Goal: Task Accomplishment & Management: Manage account settings

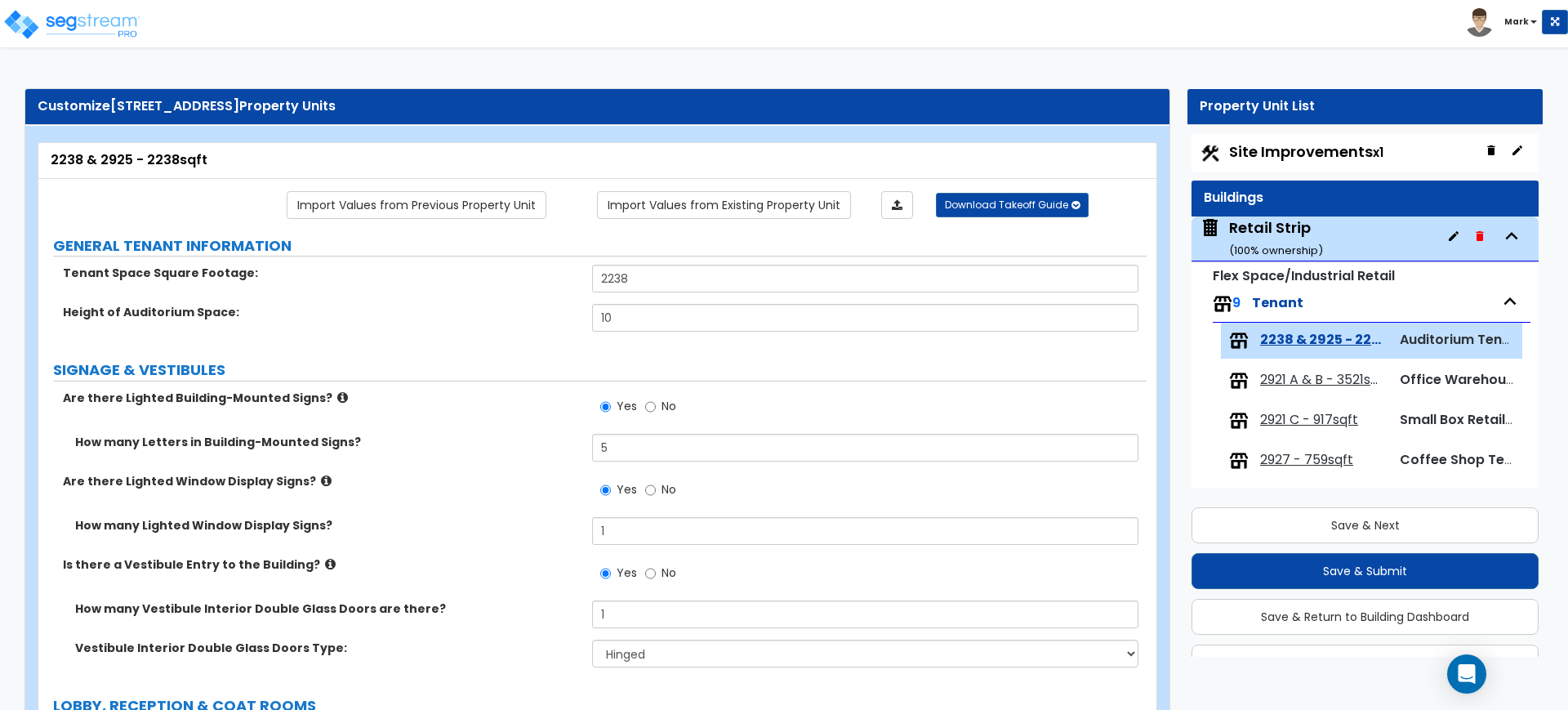
select select "2"
select select "1"
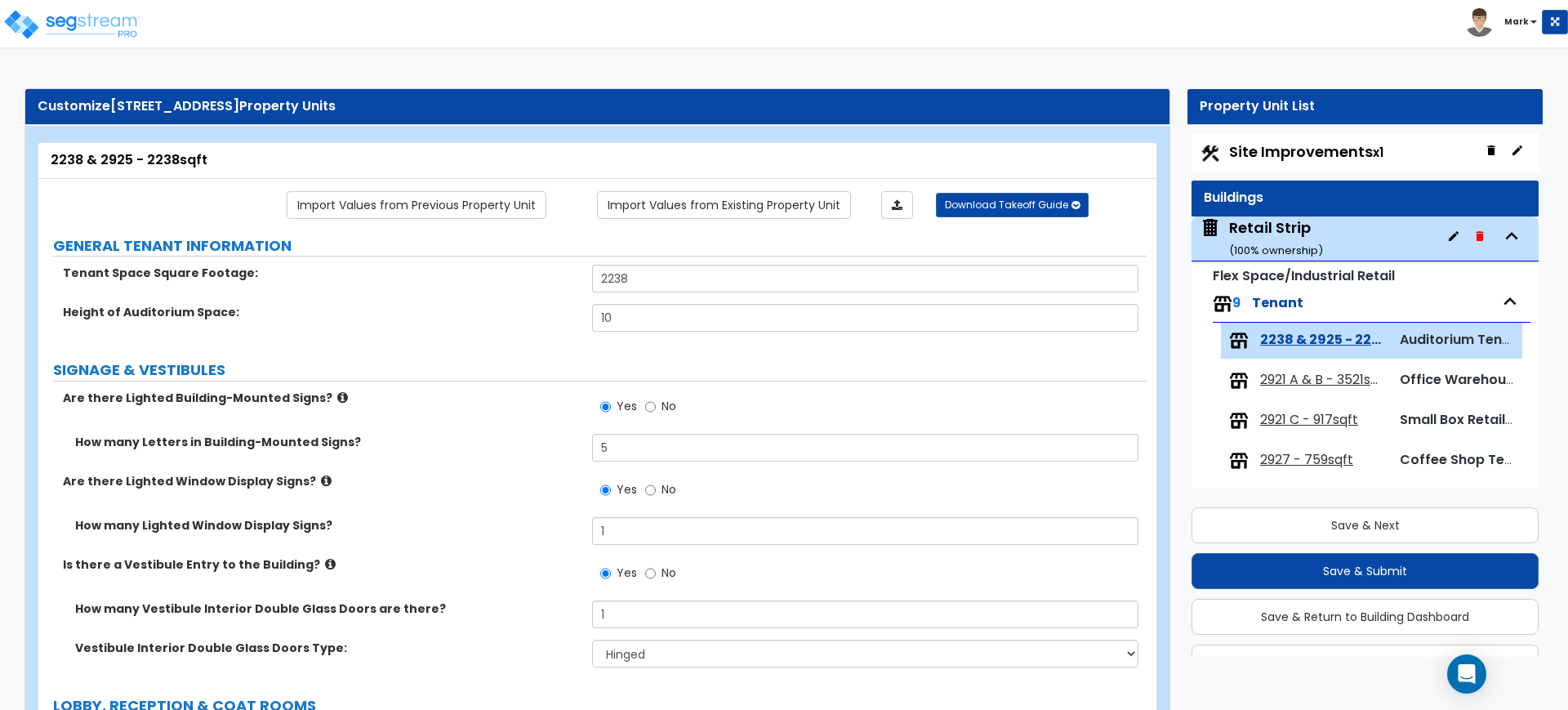
select select "1"
select select "5"
select select "6"
select select "4"
select select "2"
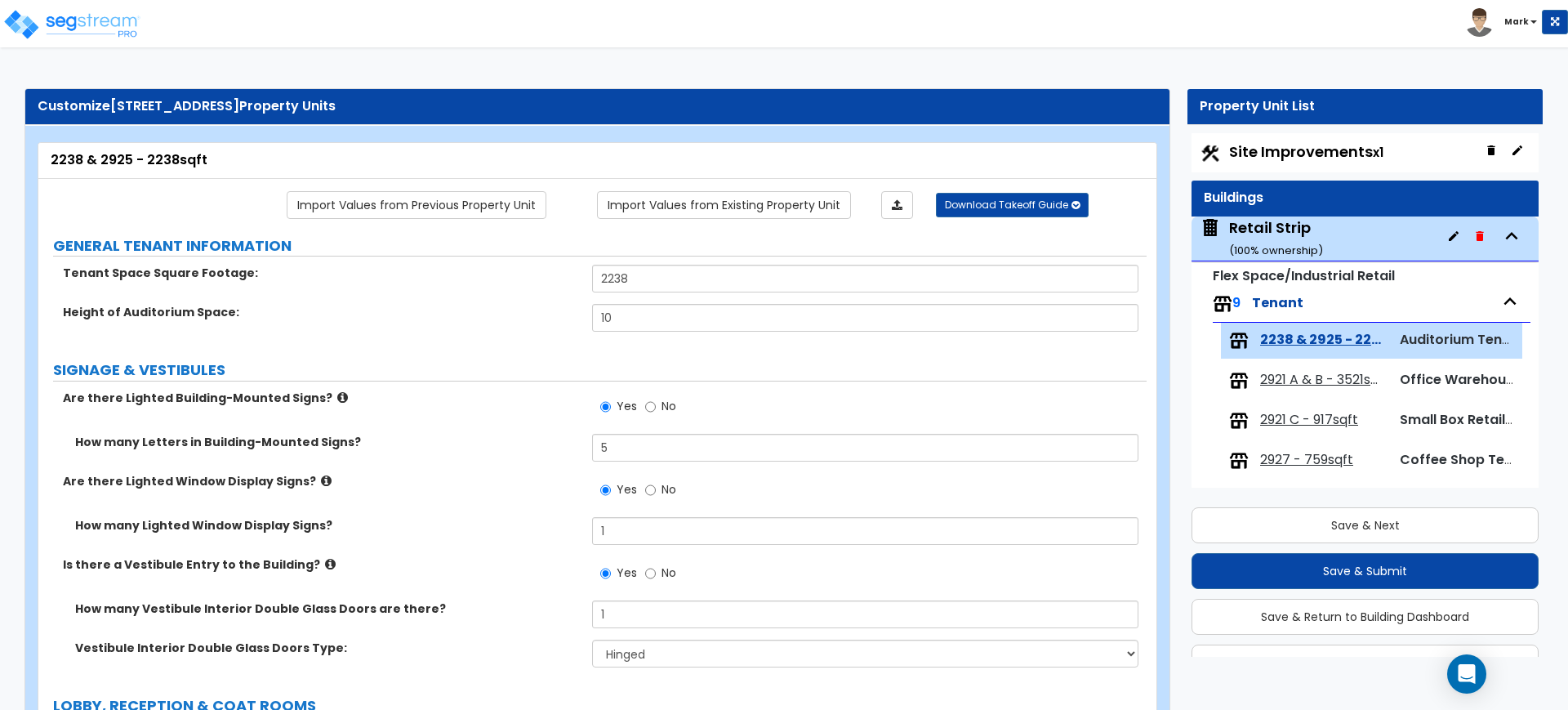
select select "1"
select select "5"
select select "1"
select select "4"
select select "1"
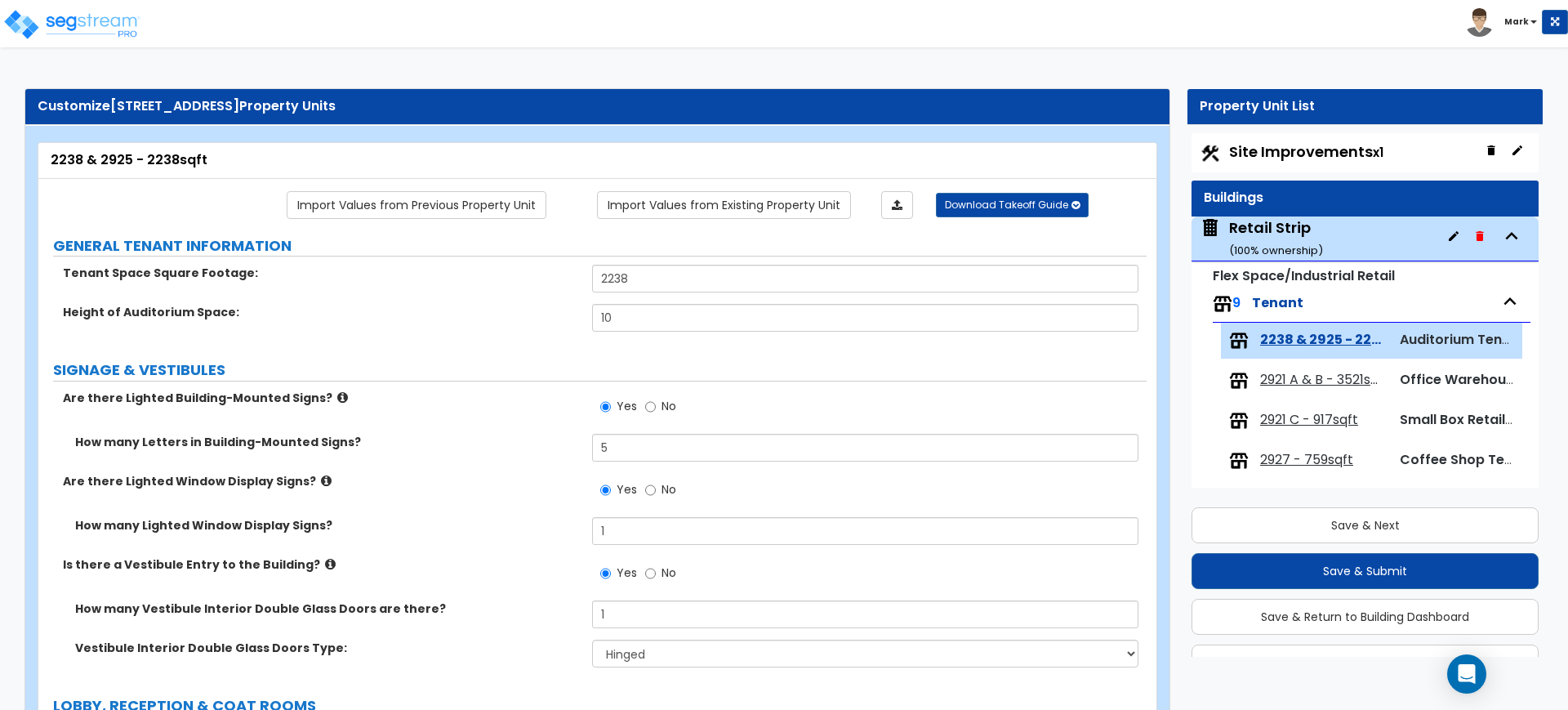
select select "1"
select select "2"
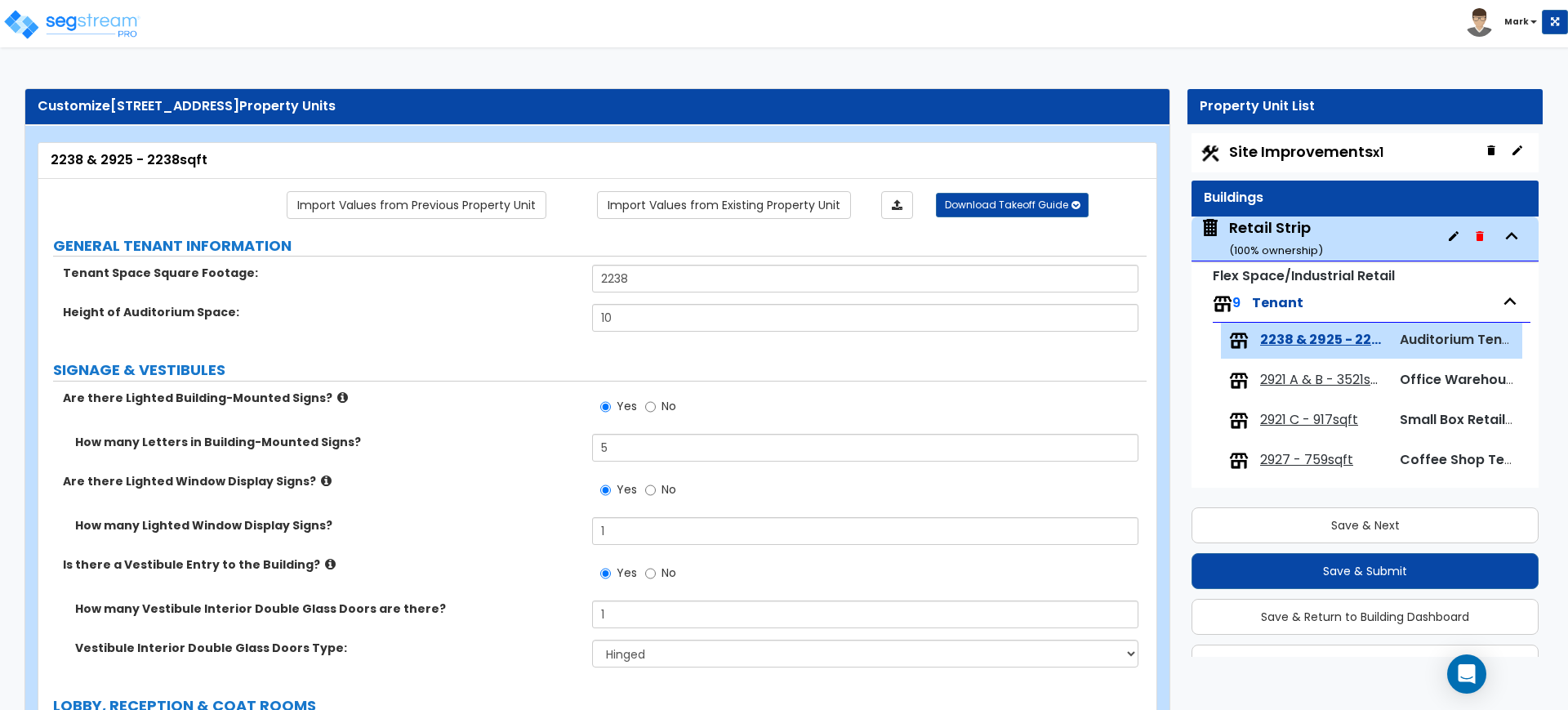
select select "1"
click at [1272, 147] on span "Site Improvements x1" at bounding box center [1306, 151] width 154 height 21
select select "2"
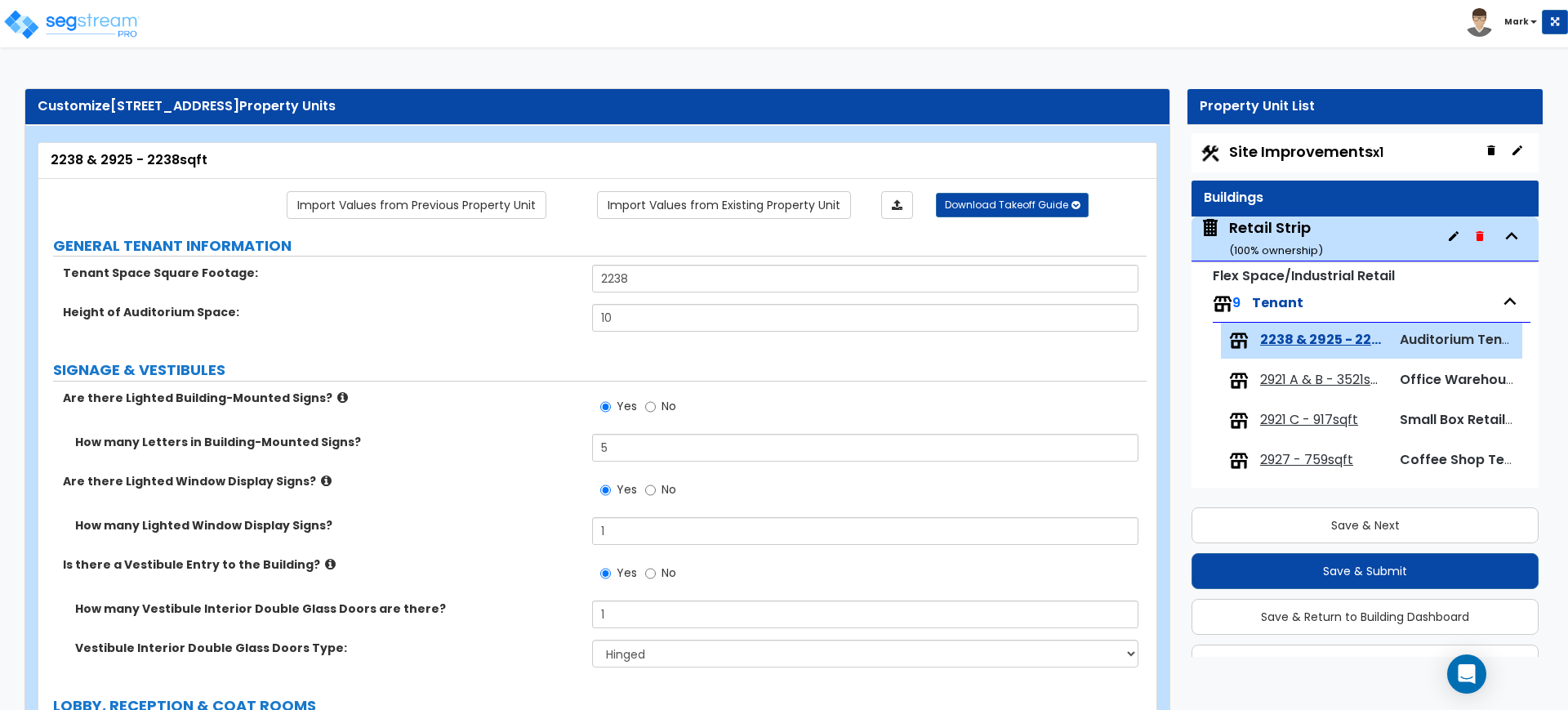
select select "1"
select select "2"
select select "1"
select select "2"
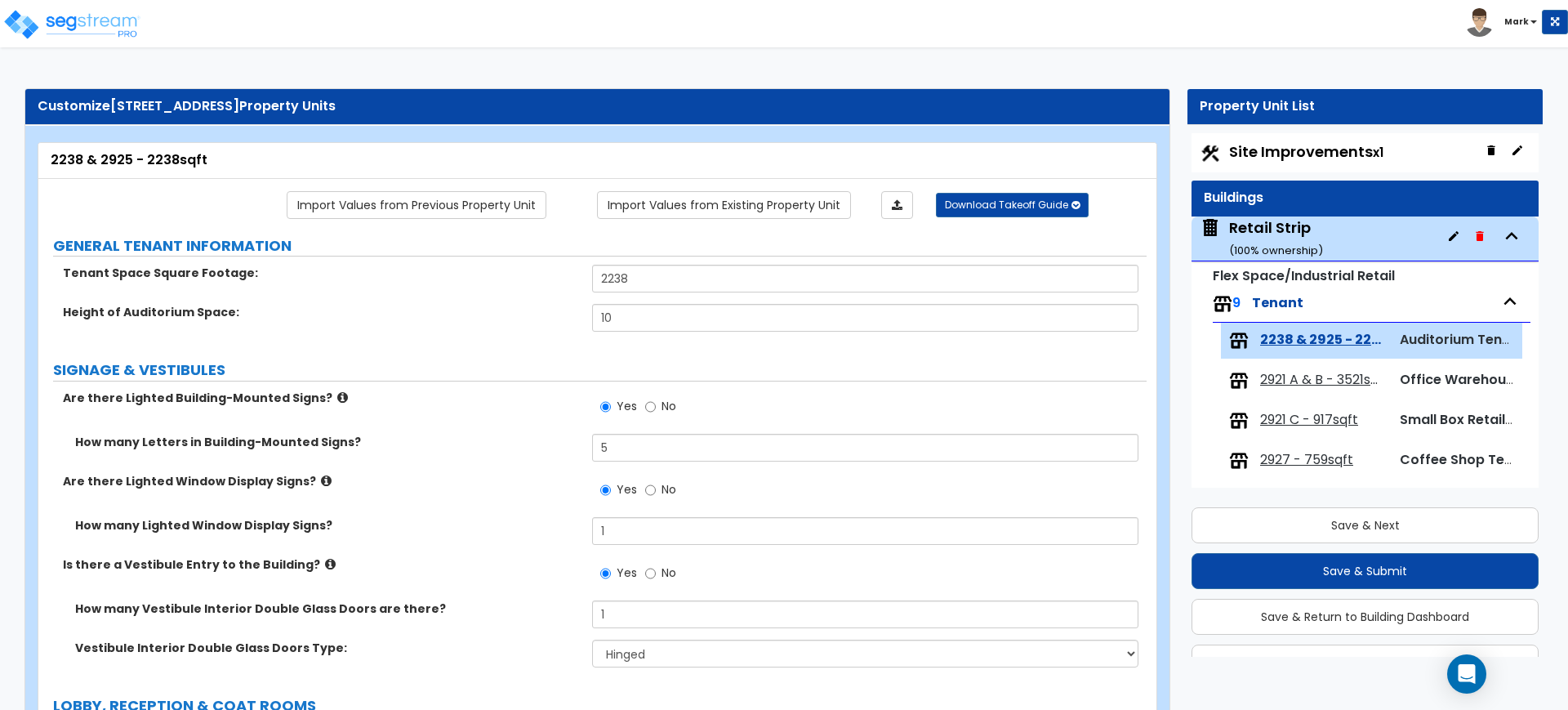
select select "4"
select select "2"
select select "1"
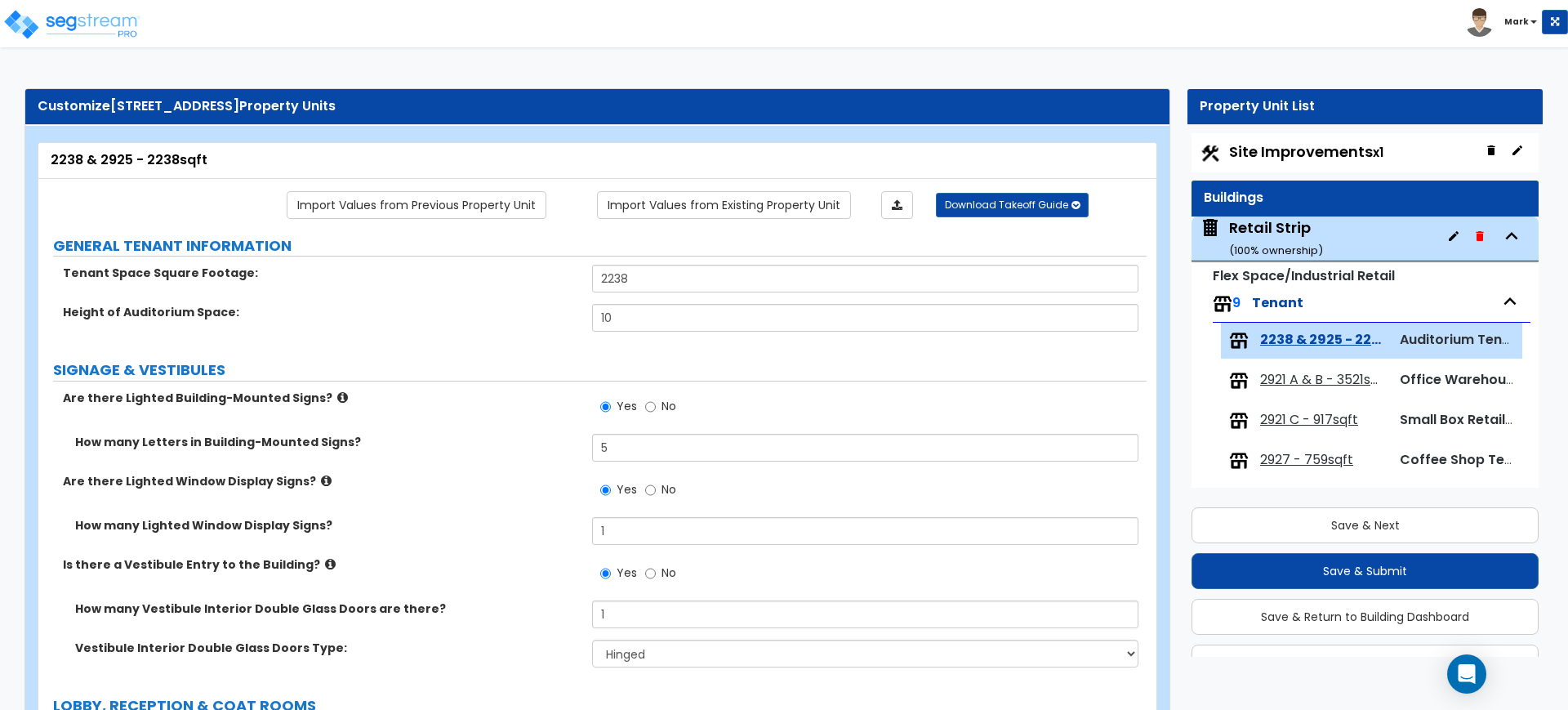
select select "4"
select select "2"
select select "1"
select select "2"
select select "1"
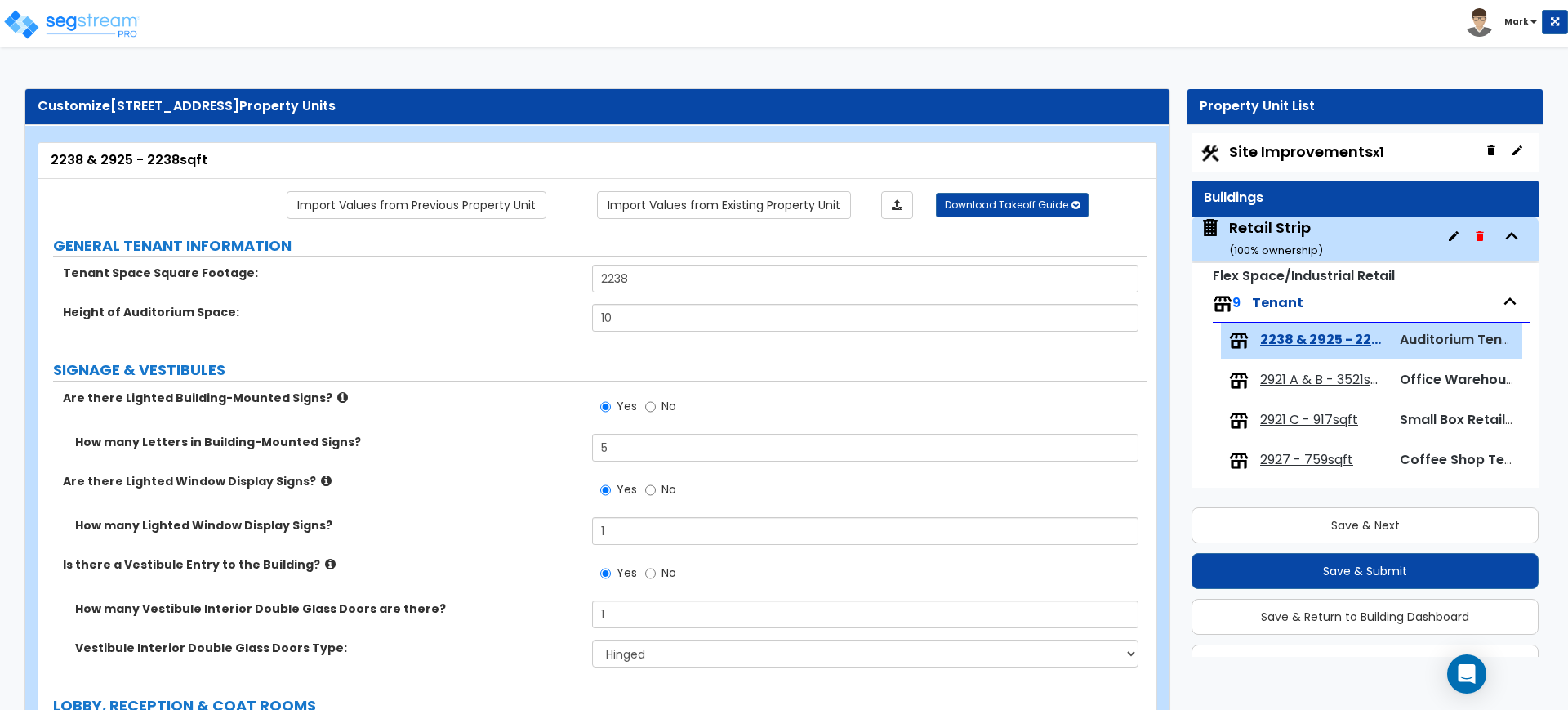
select select "1"
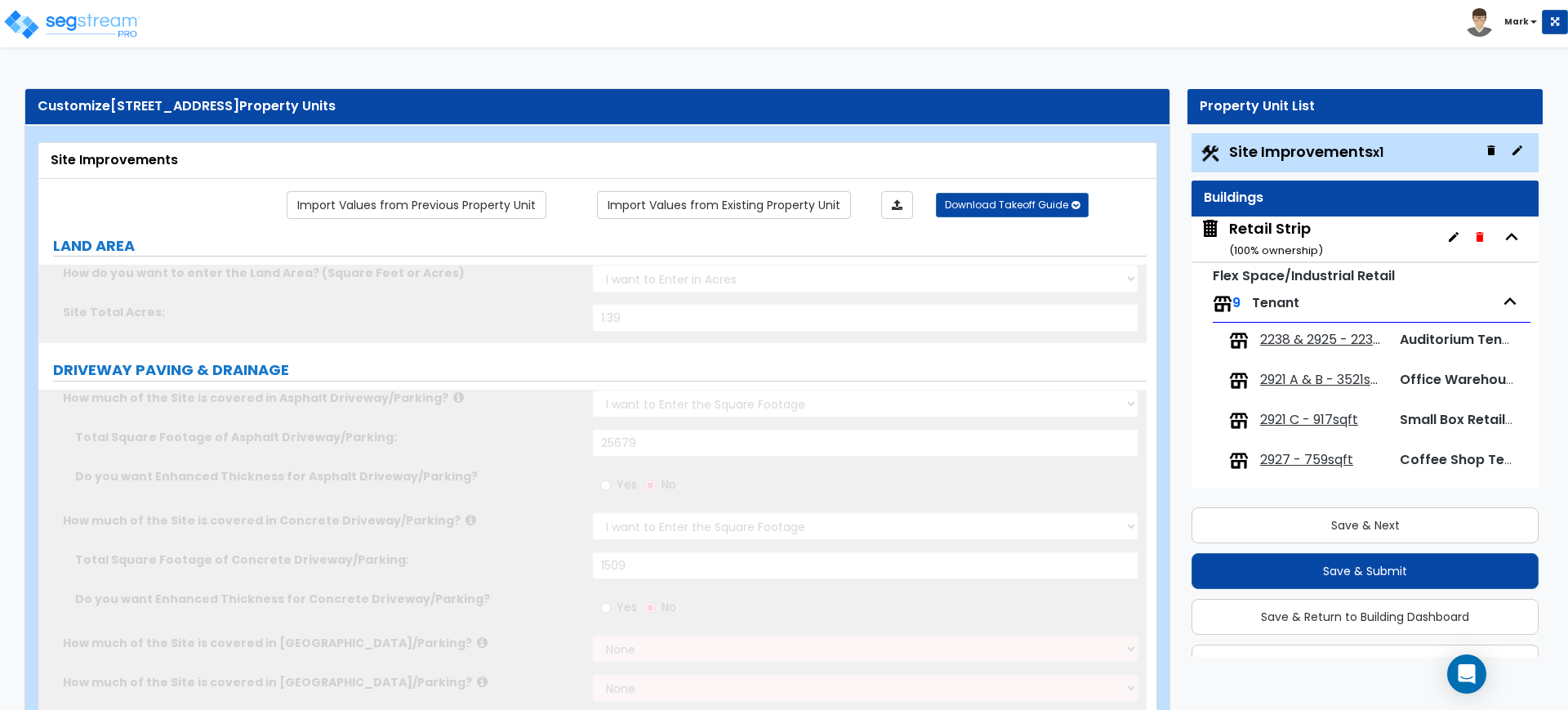
scroll to position [39, 0]
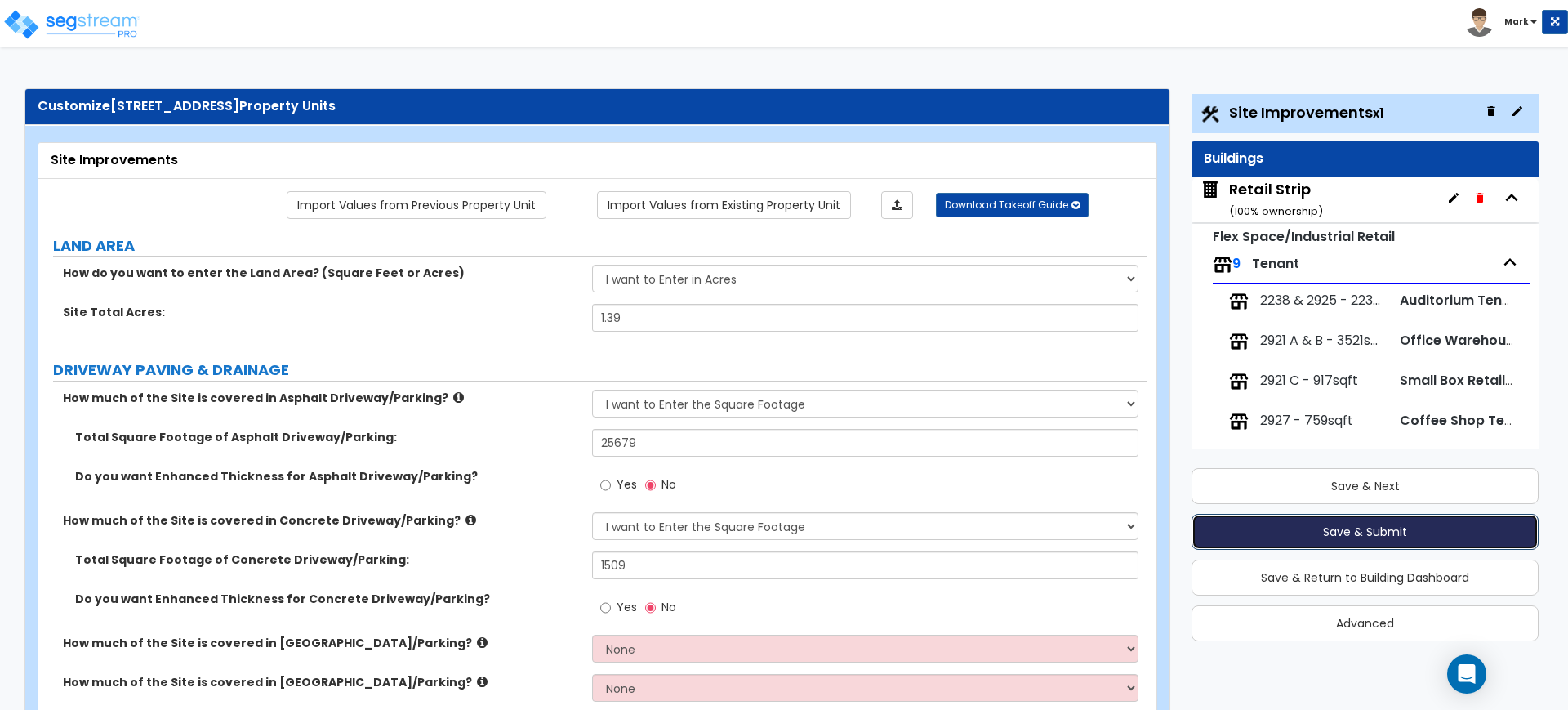
click at [1268, 534] on button "Save & Submit" at bounding box center [1365, 532] width 347 height 36
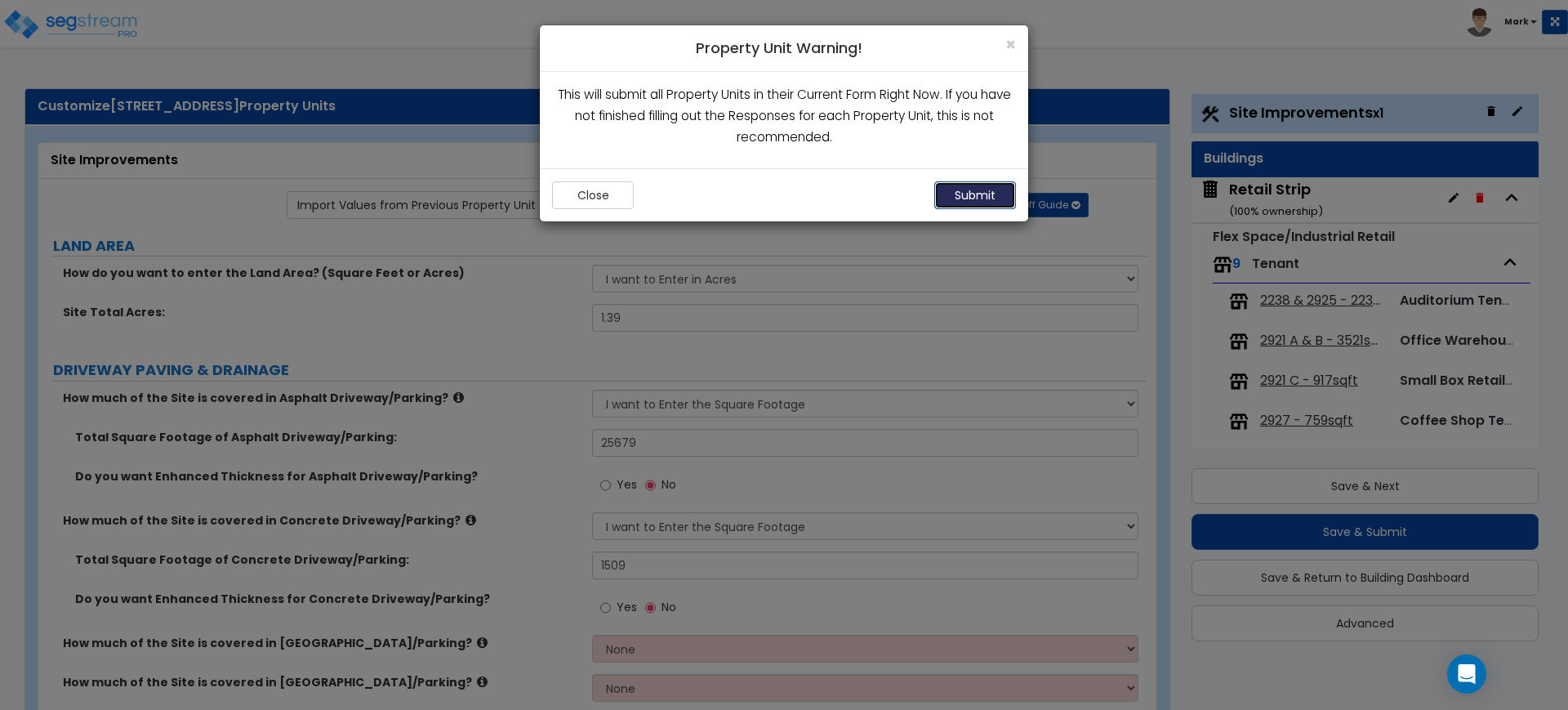
click at [962, 199] on button "Submit" at bounding box center [975, 195] width 82 height 28
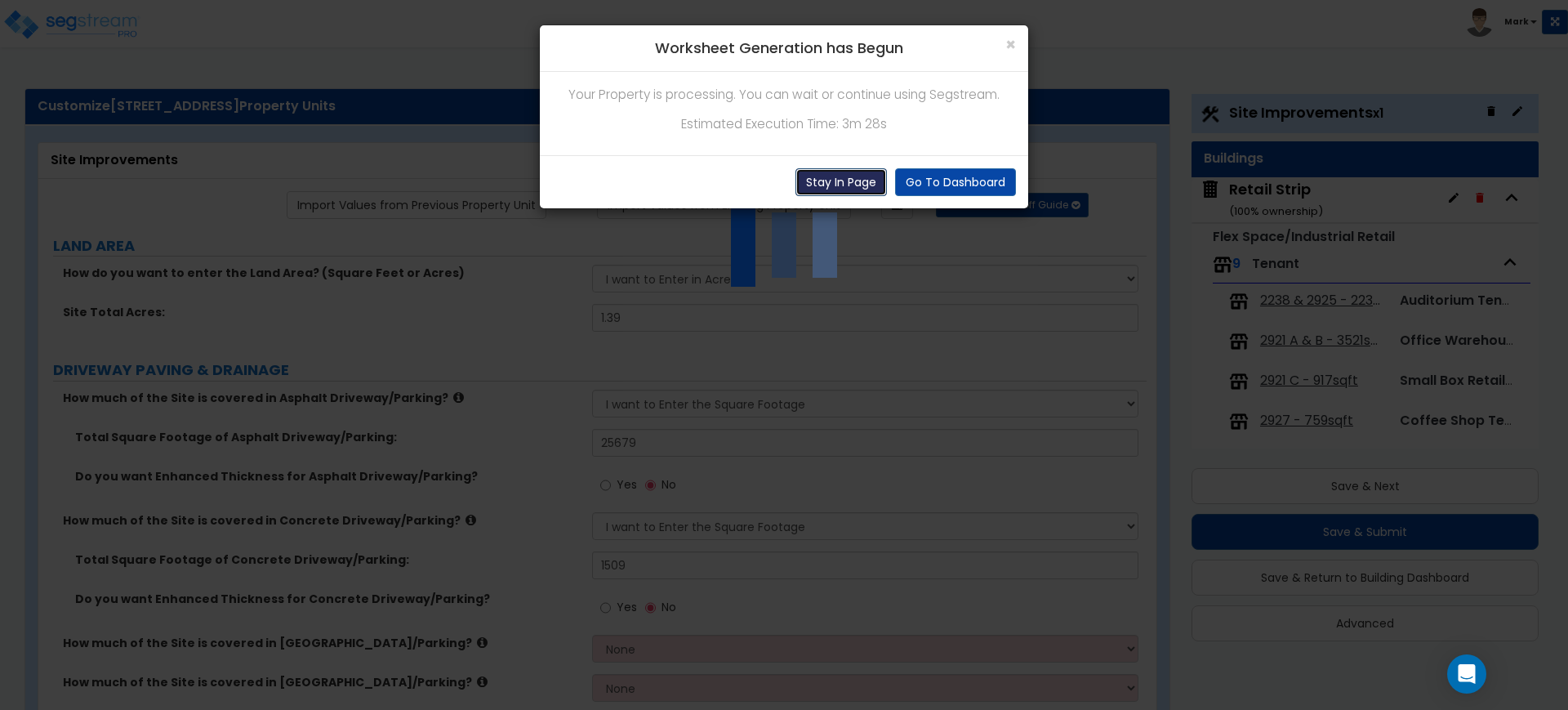
click at [832, 173] on button "Stay In Page" at bounding box center [841, 182] width 92 height 28
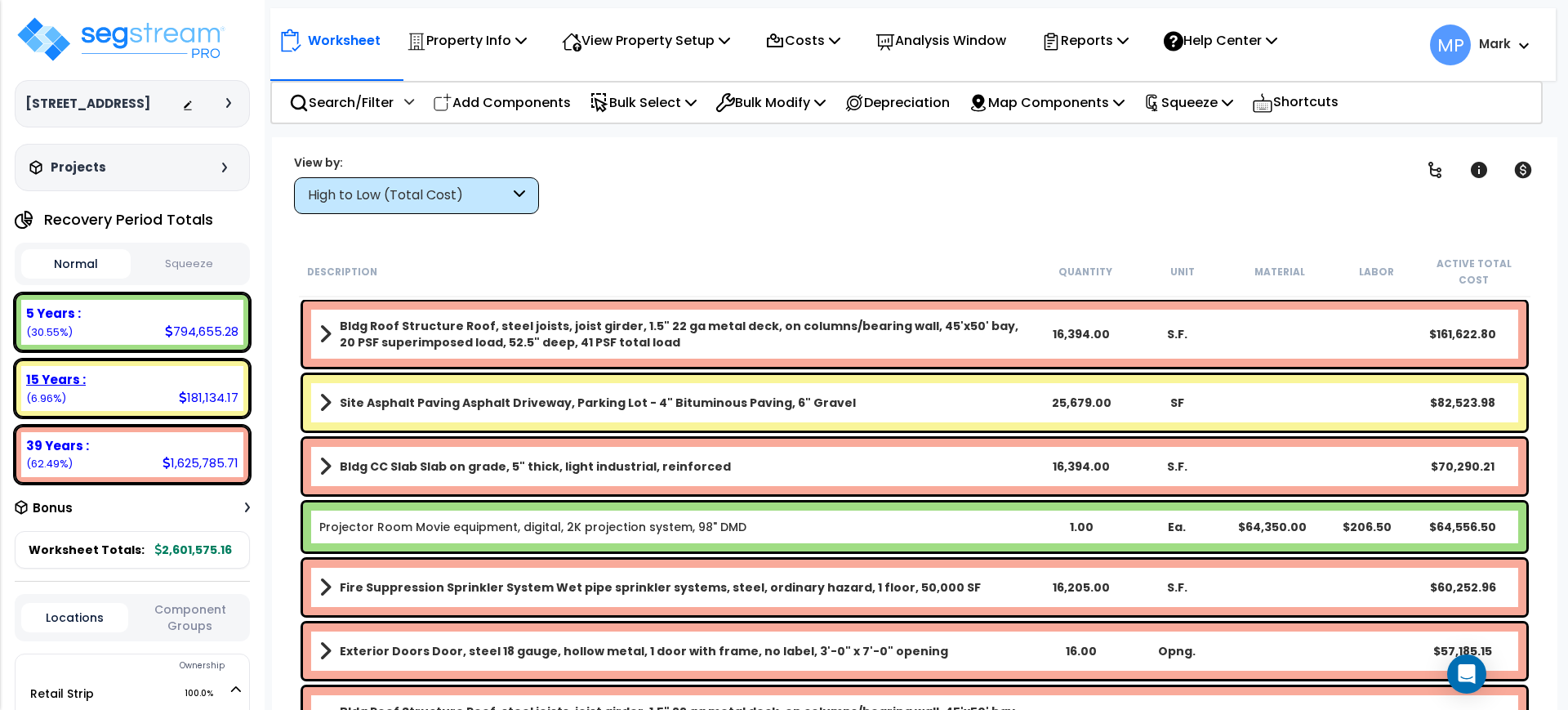
click at [128, 408] on div "15 Years : 181,134.17 (6.96%)" at bounding box center [131, 389] width 222 height 45
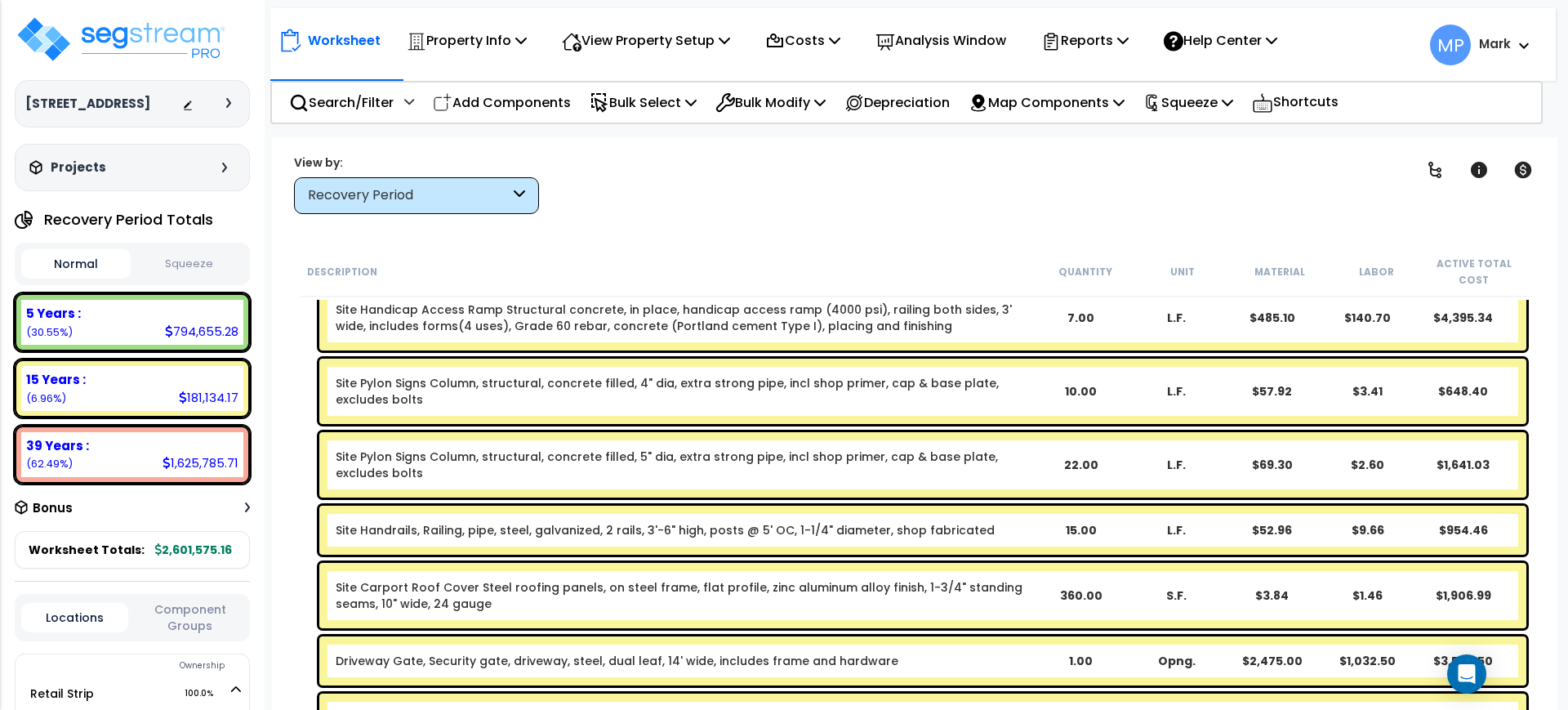
scroll to position [159, 0]
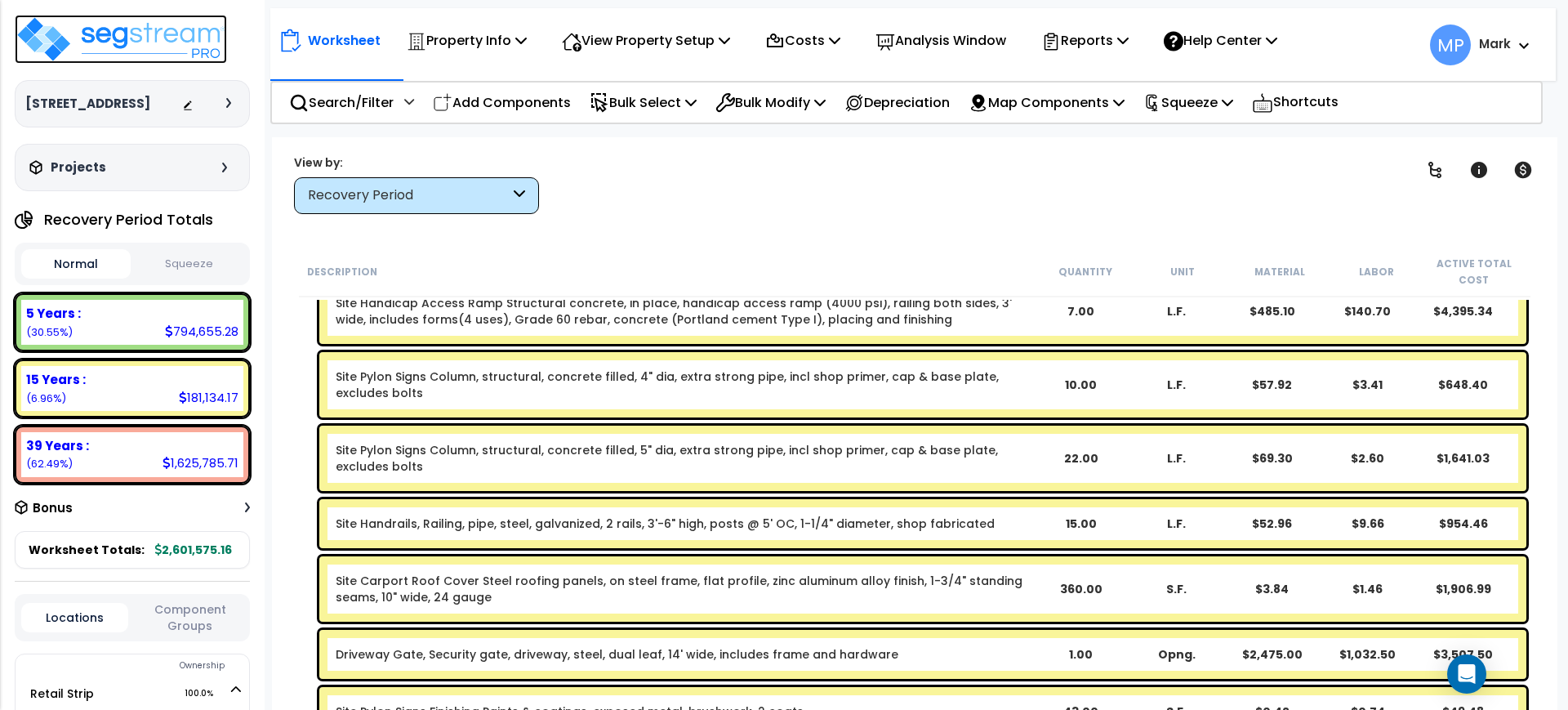
click at [104, 40] on img at bounding box center [121, 39] width 212 height 49
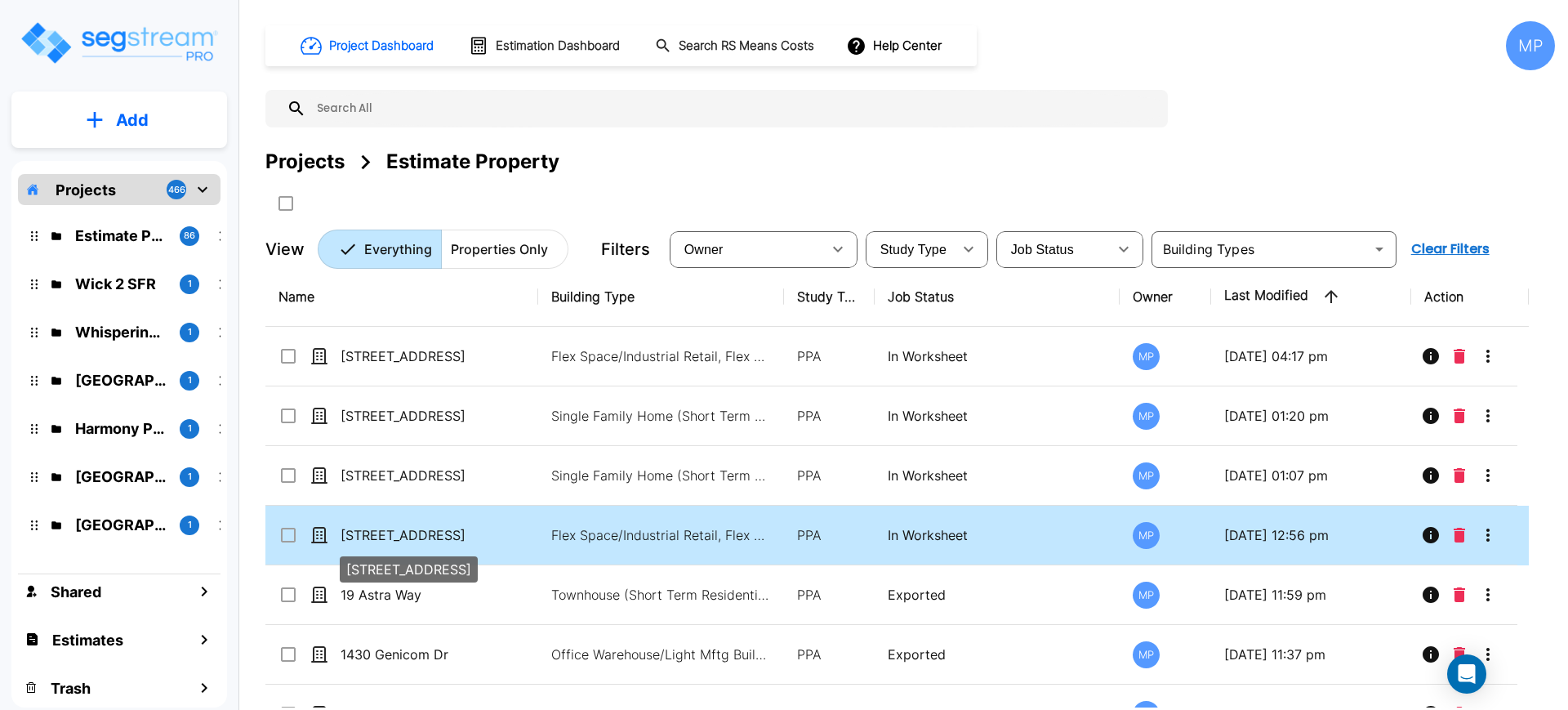
click at [389, 539] on p "[STREET_ADDRESS]" at bounding box center [422, 535] width 163 height 20
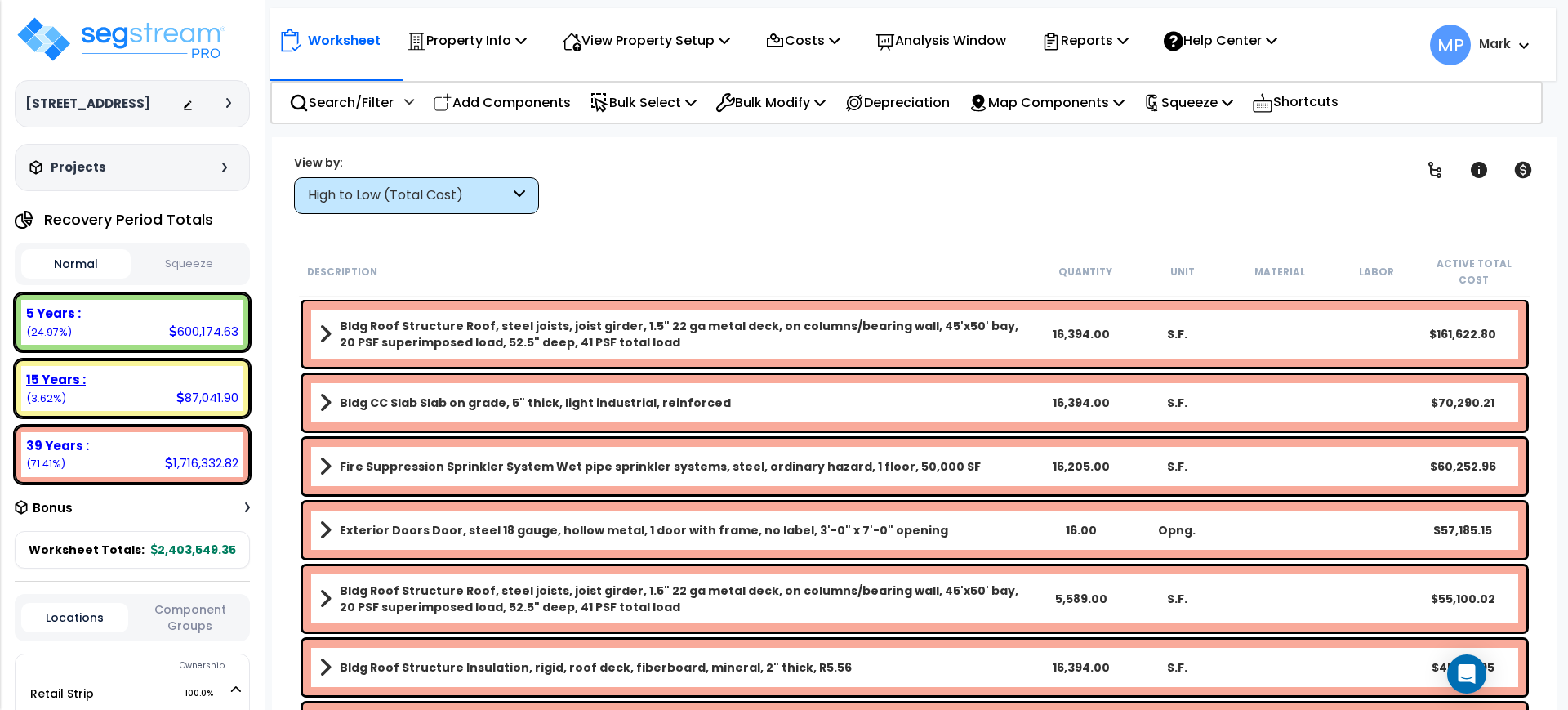
click at [121, 391] on div "15 Years : 87,041.90 (3.62%)" at bounding box center [131, 389] width 222 height 45
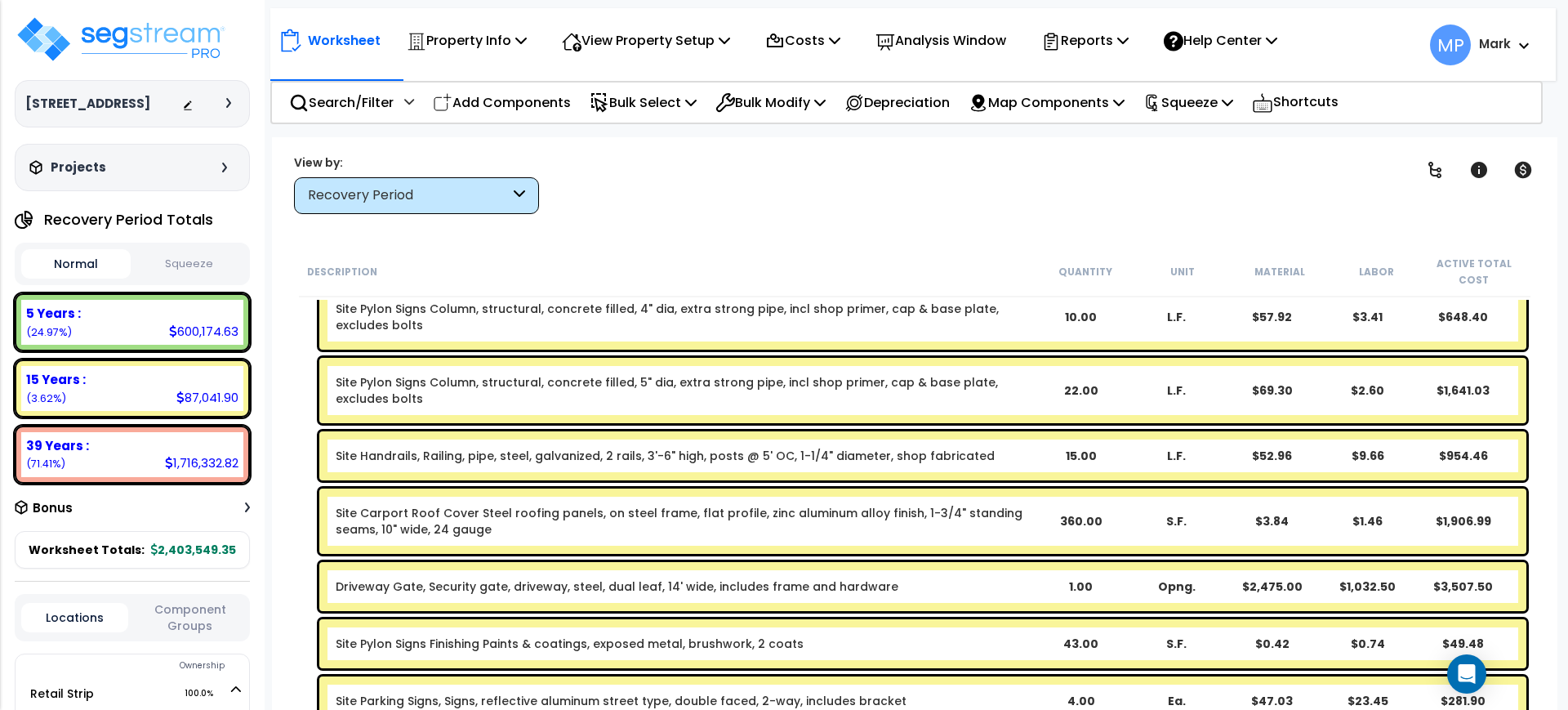
scroll to position [214, 0]
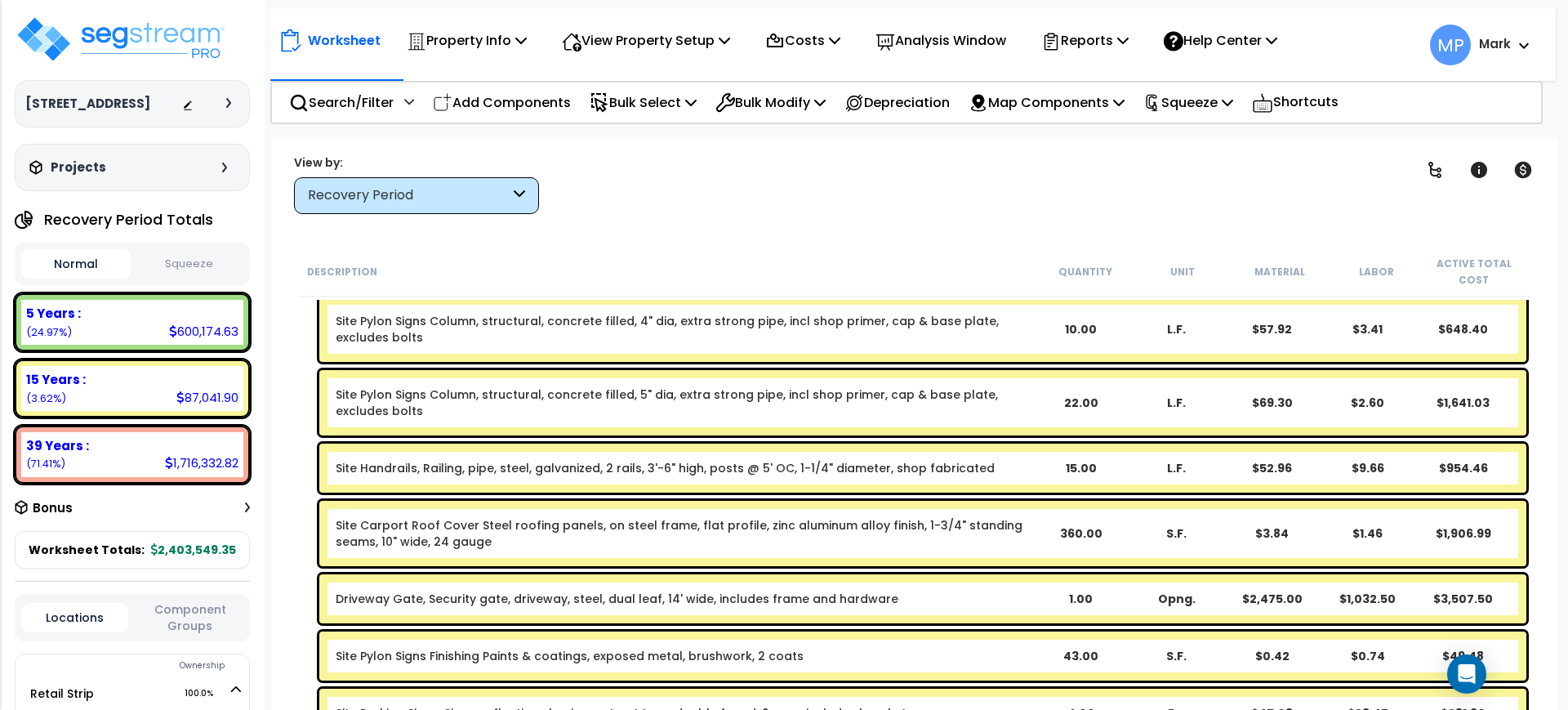
click at [1030, 467] on div "Site Handrails, Railing, pipe, steel, galvanized, 2 rails, 3'-6" high, posts @ …" at bounding box center [683, 468] width 697 height 16
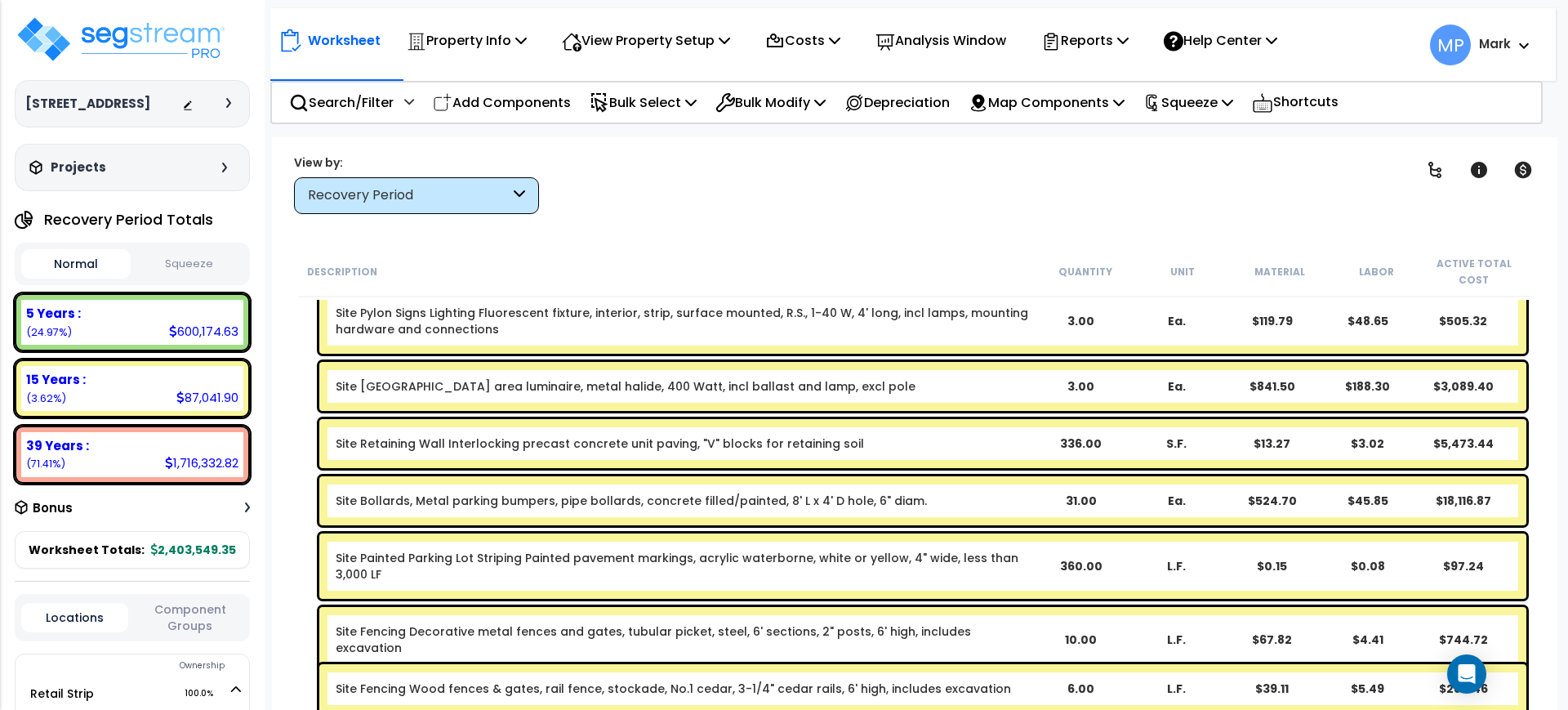
scroll to position [804, 0]
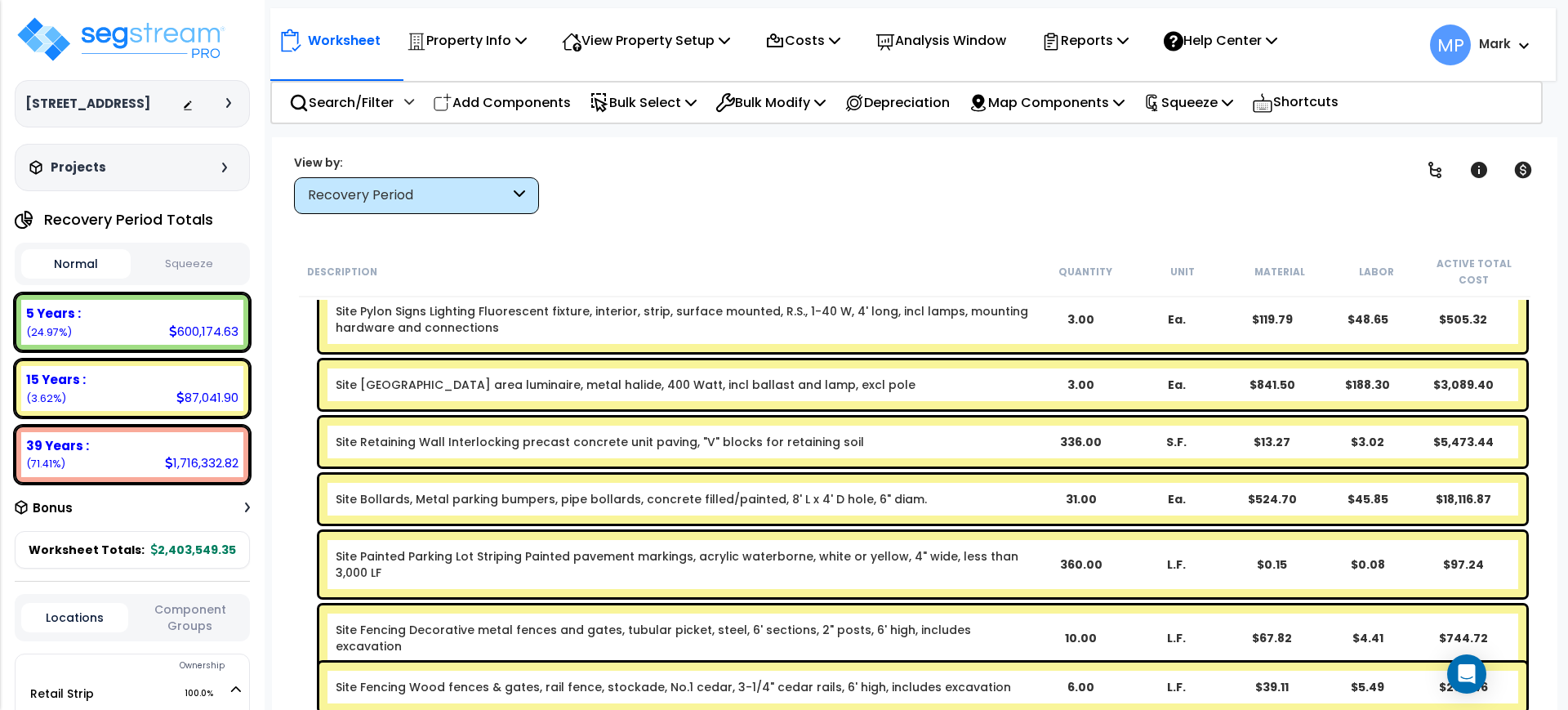
click at [905, 504] on div "Site Bollards, Metal parking bumpers, pipe bollards, concrete filled/painted, 8…" at bounding box center [683, 500] width 697 height 16
click at [876, 494] on link "Site Bollards, Metal parking bumpers, pipe bollards, concrete filled/painted, 8…" at bounding box center [631, 500] width 591 height 16
click at [824, 492] on link "Site Bollards, Metal parking bumpers, pipe bollards, concrete filled/painted, 8…" at bounding box center [631, 500] width 591 height 16
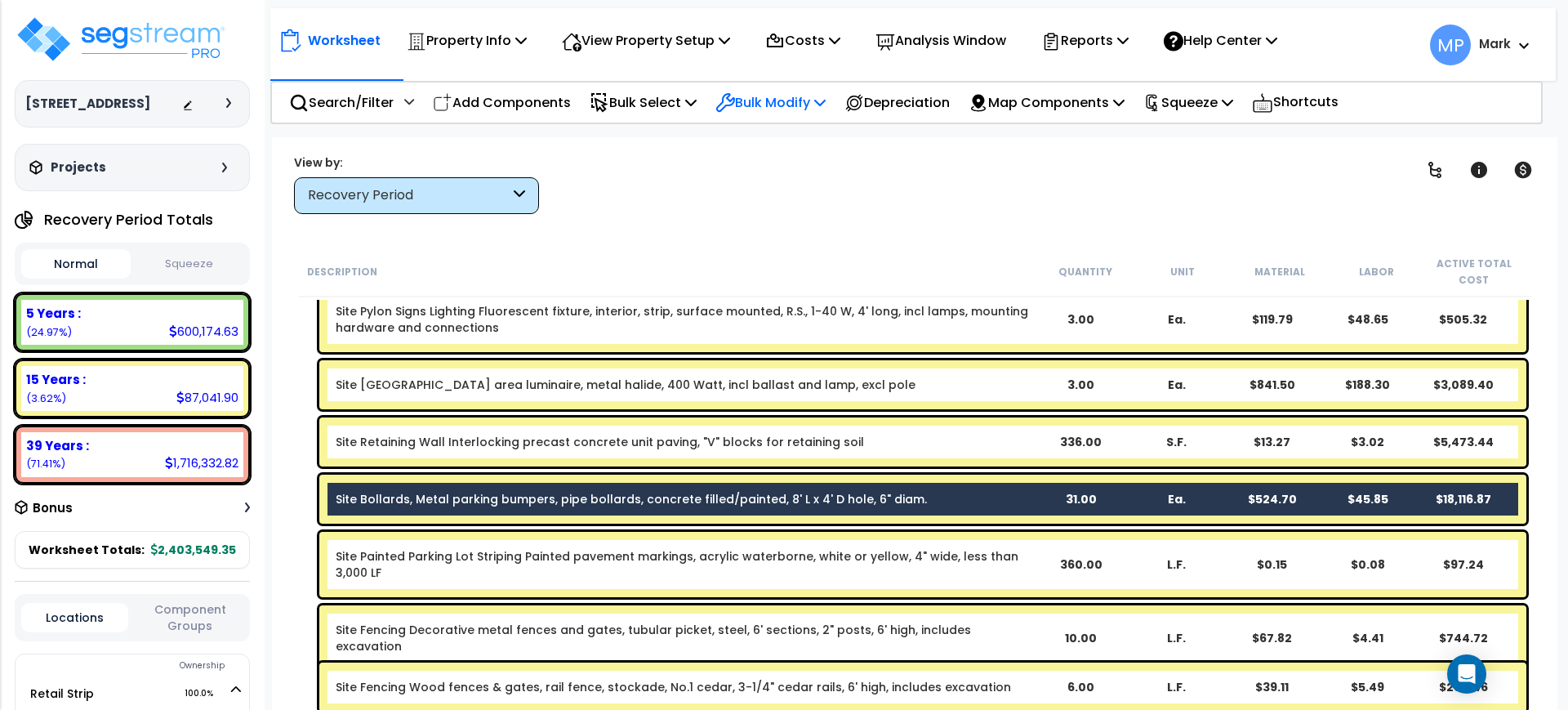
click at [795, 95] on p "Bulk Modify" at bounding box center [770, 102] width 111 height 22
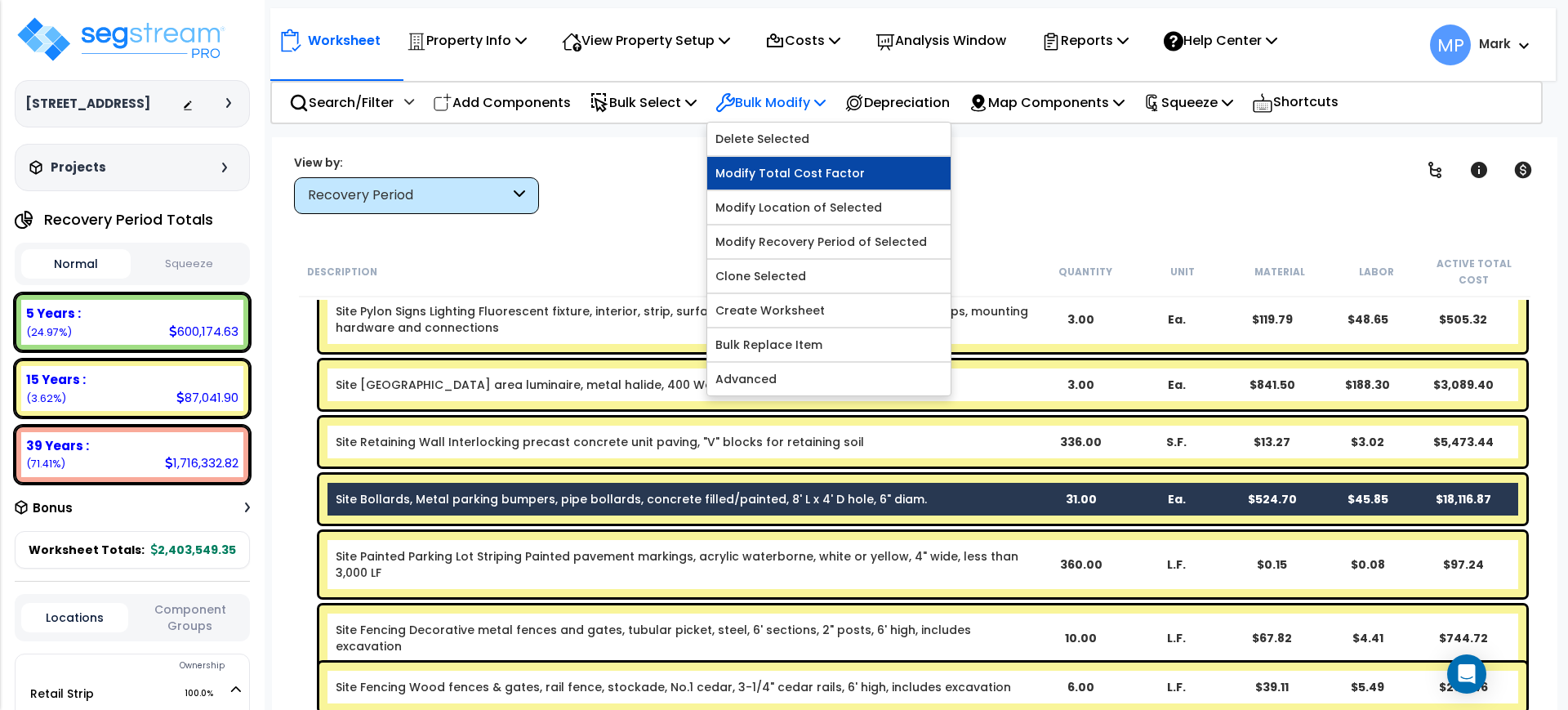
click at [769, 176] on link "Modify Total Cost Factor" at bounding box center [828, 173] width 244 height 33
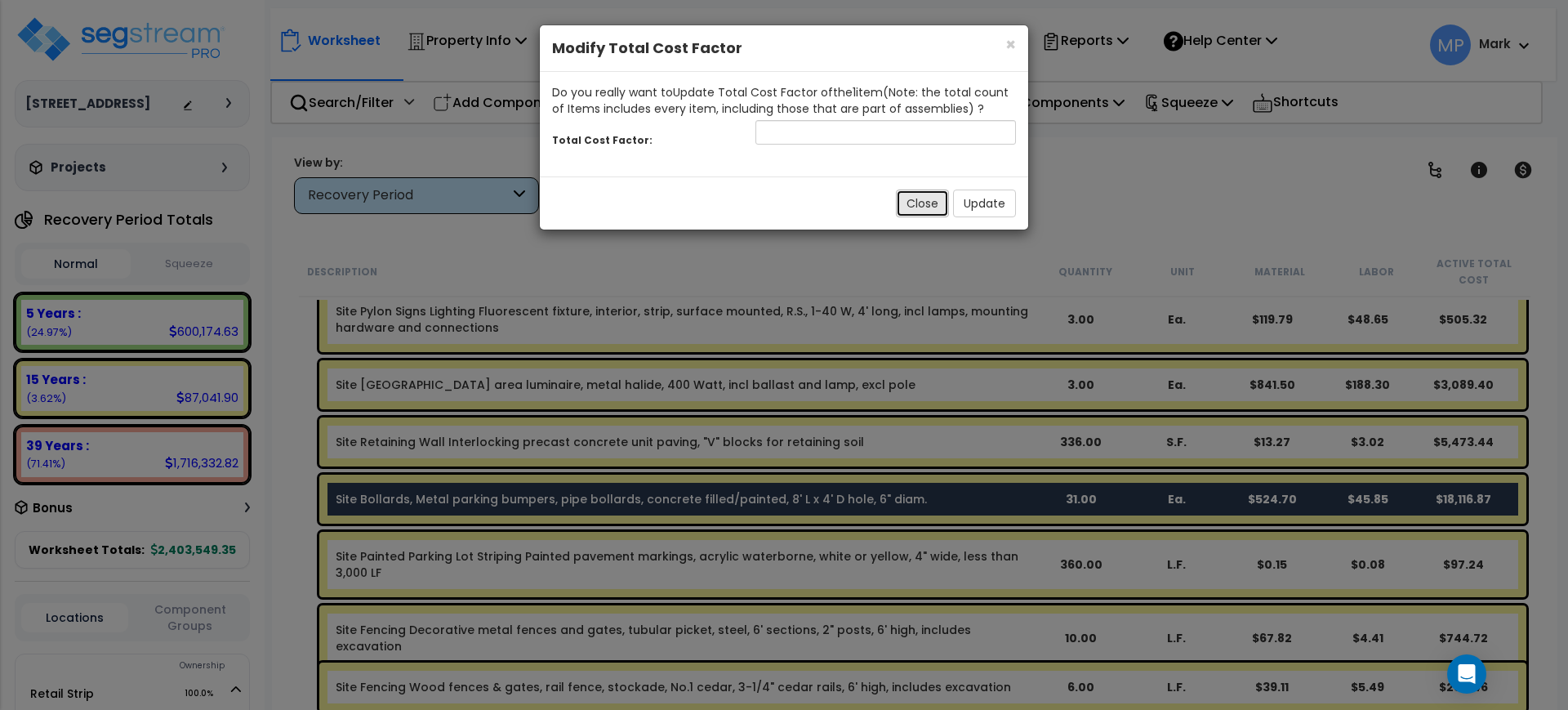
click at [916, 209] on button "Close" at bounding box center [923, 203] width 53 height 28
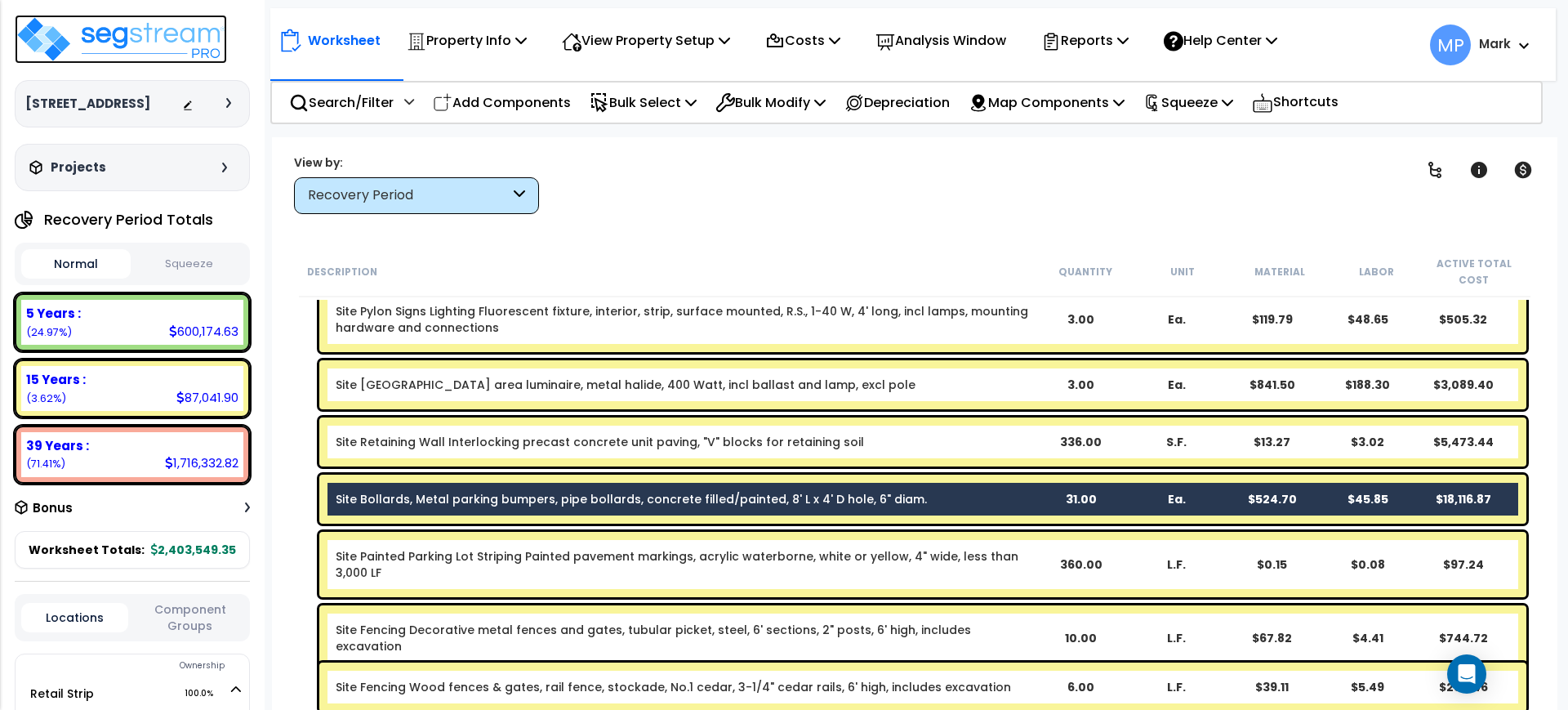
click at [137, 30] on img at bounding box center [121, 39] width 212 height 49
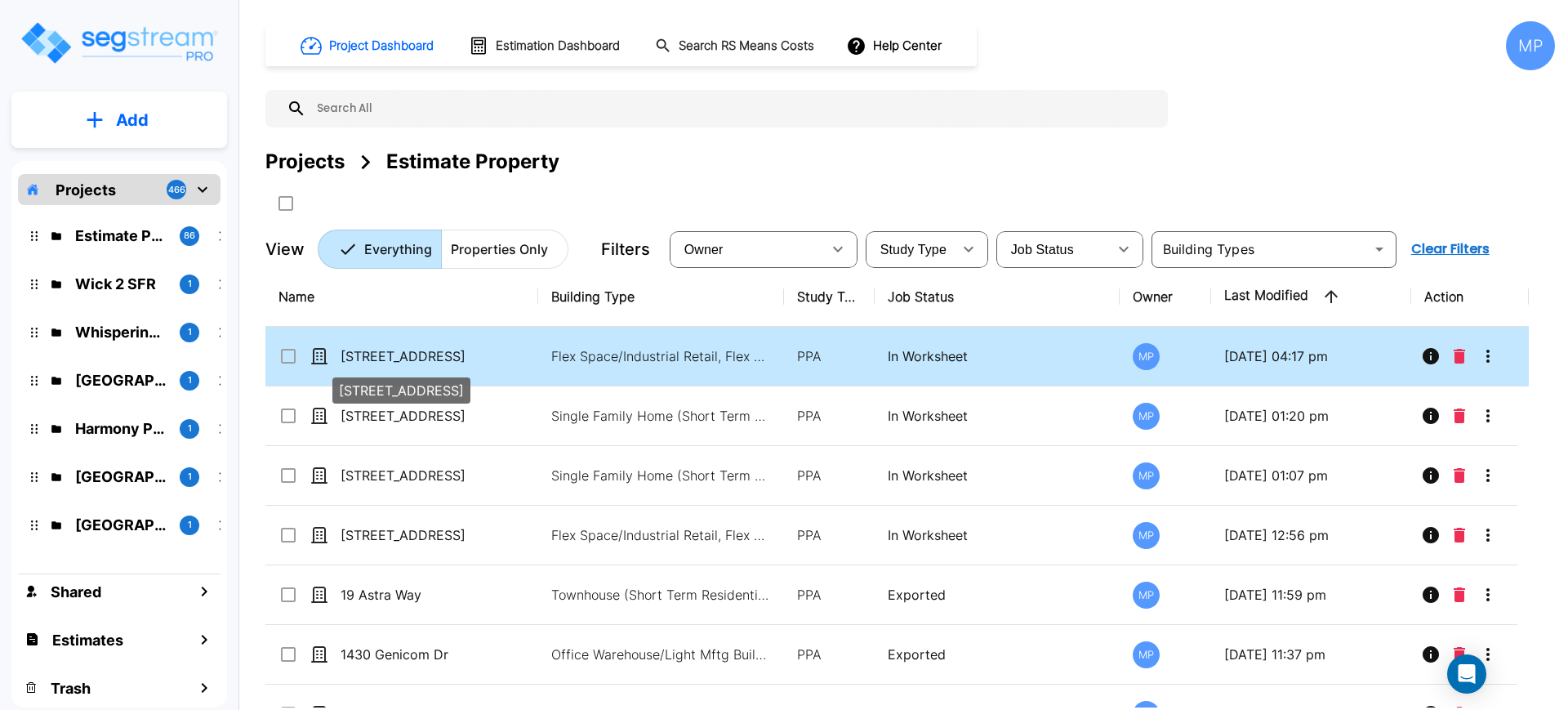
click at [411, 355] on p "[STREET_ADDRESS]" at bounding box center [422, 356] width 163 height 20
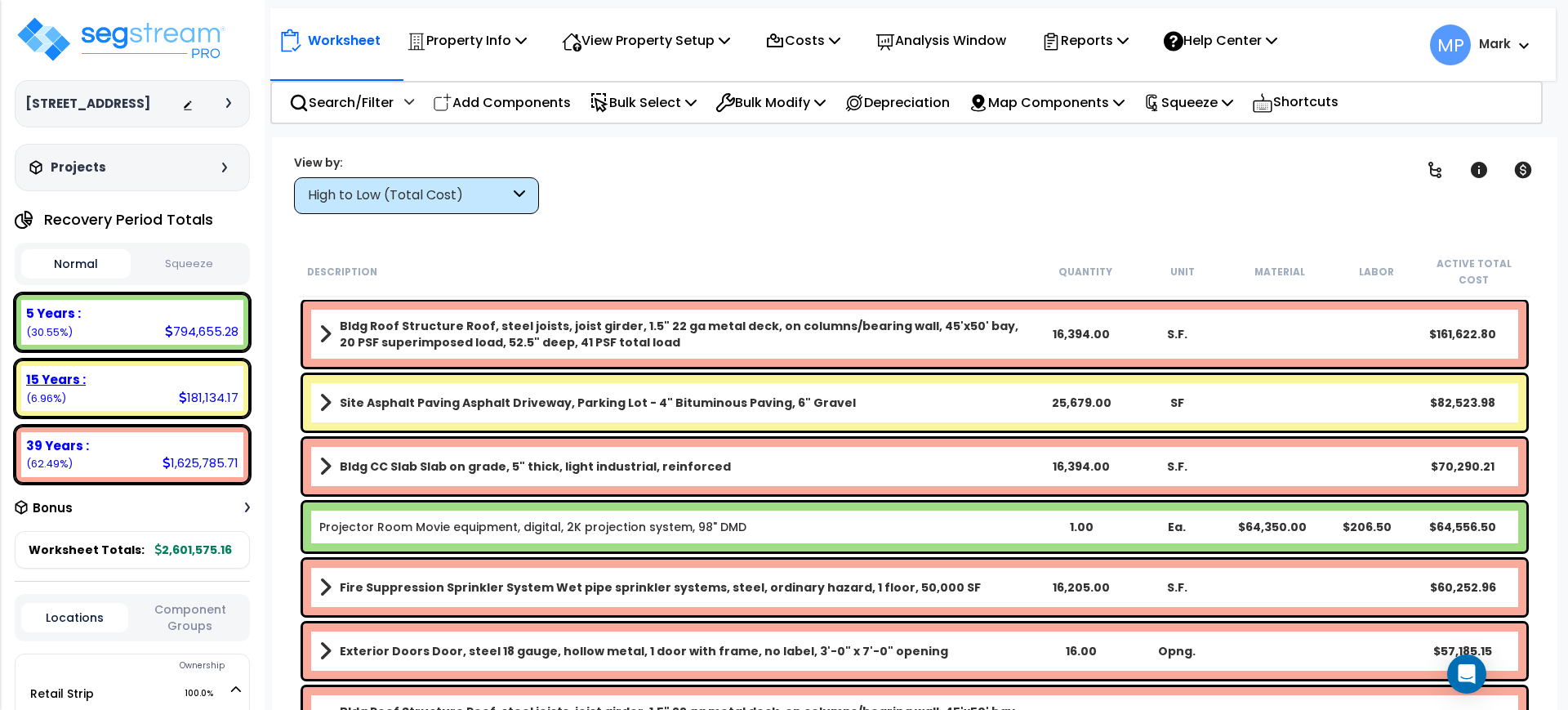
click at [121, 409] on div "15 Years : 181,134.17 (6.96%)" at bounding box center [131, 389] width 222 height 45
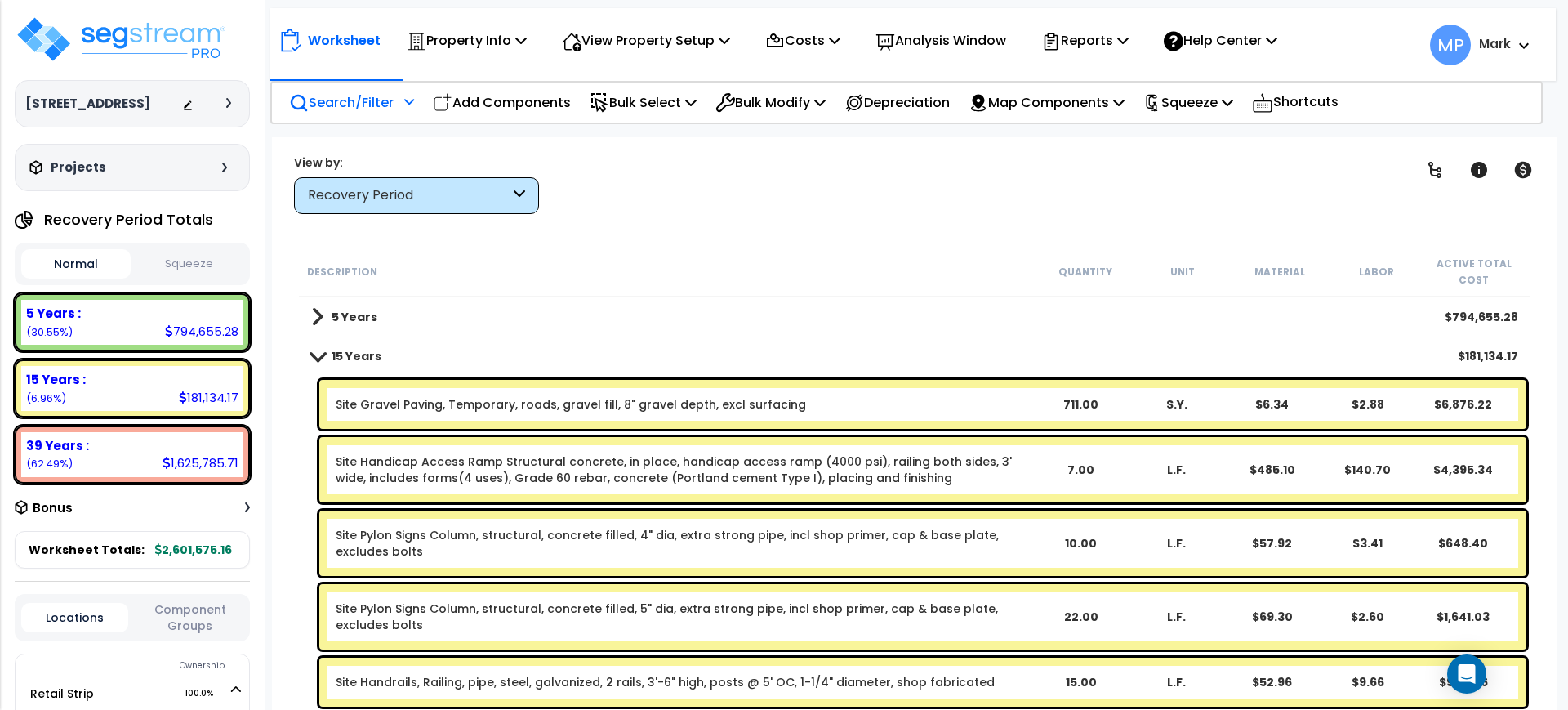
click at [360, 111] on p "Search/Filter" at bounding box center [341, 102] width 104 height 22
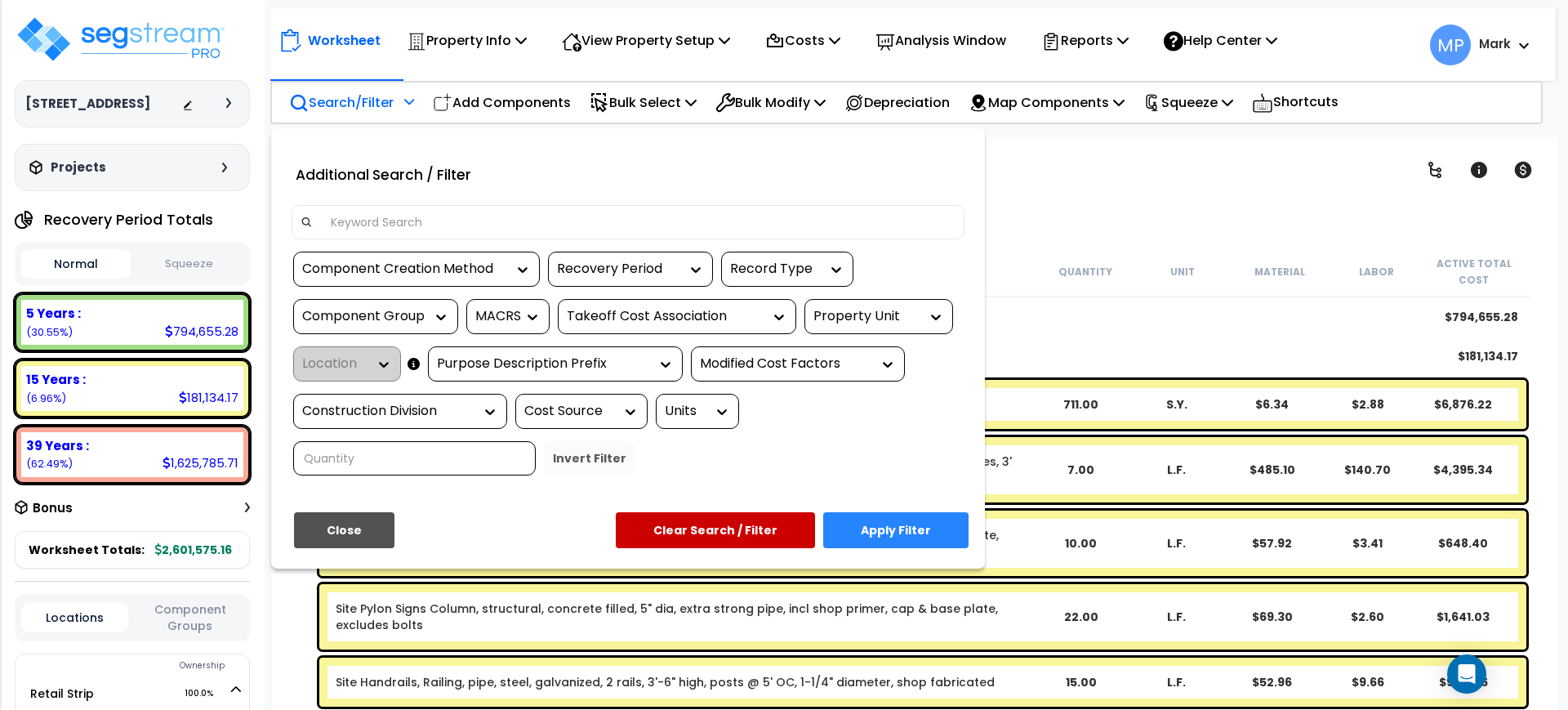
click at [382, 218] on input at bounding box center [638, 222] width 634 height 24
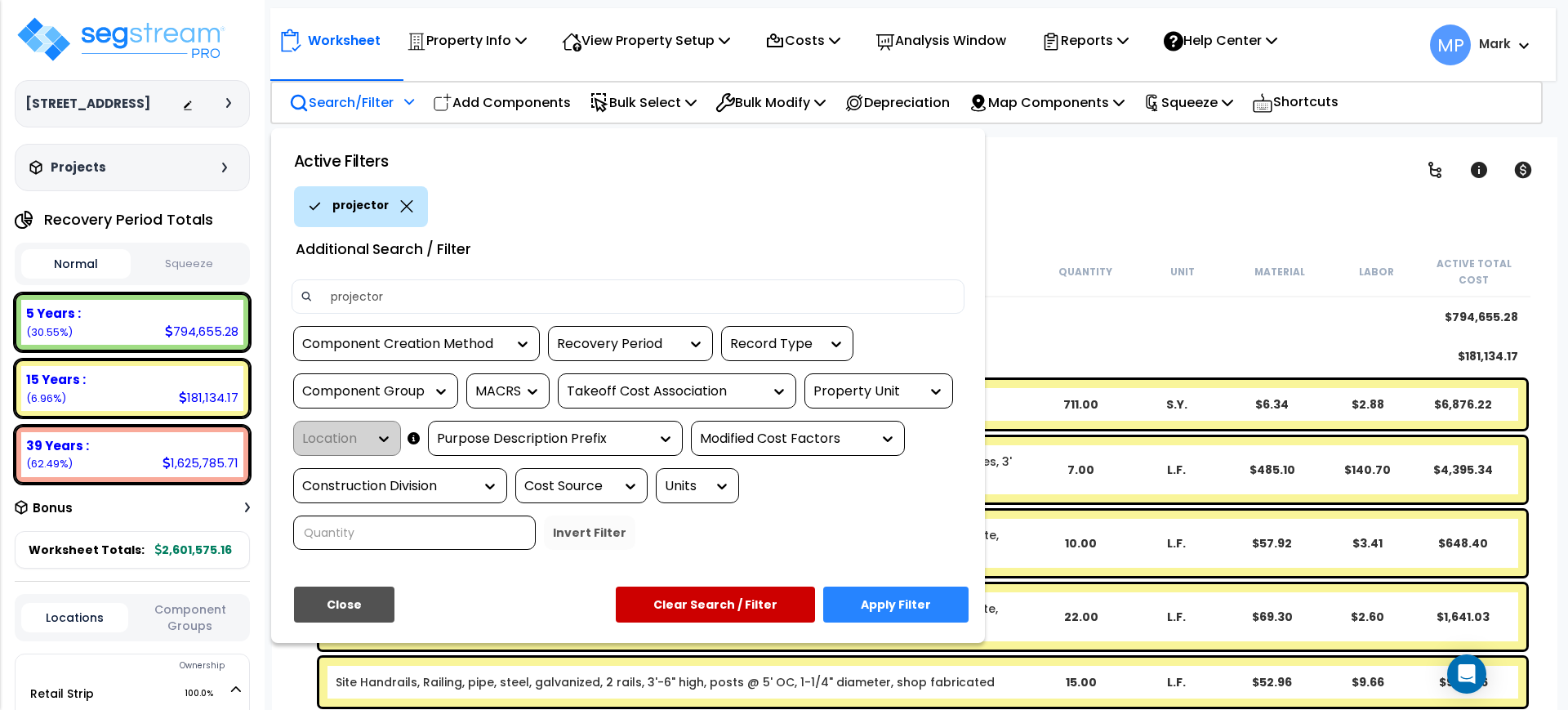
type input "projector"
click at [919, 605] on button "Apply Filter" at bounding box center [895, 605] width 145 height 36
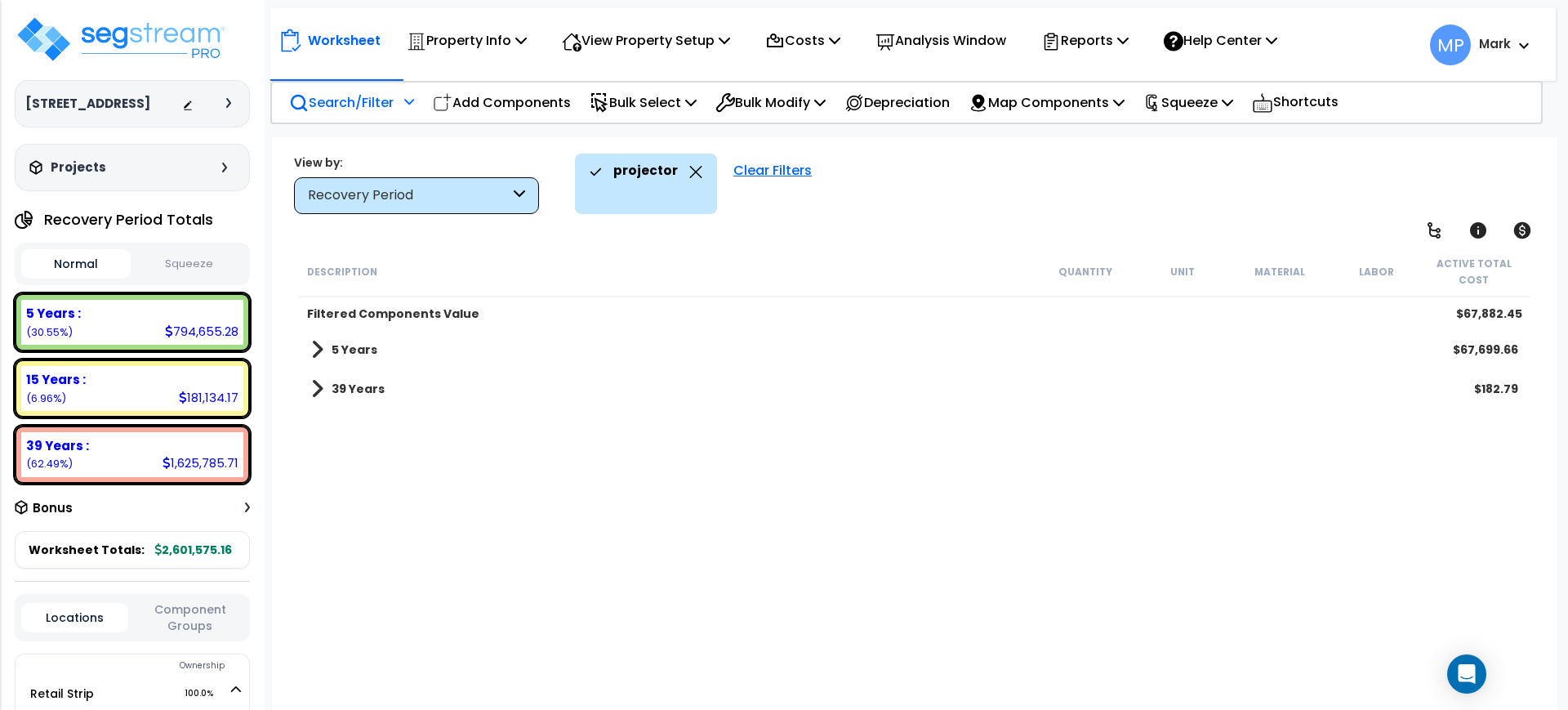
click at [759, 170] on div "Clear Filters" at bounding box center [772, 183] width 95 height 61
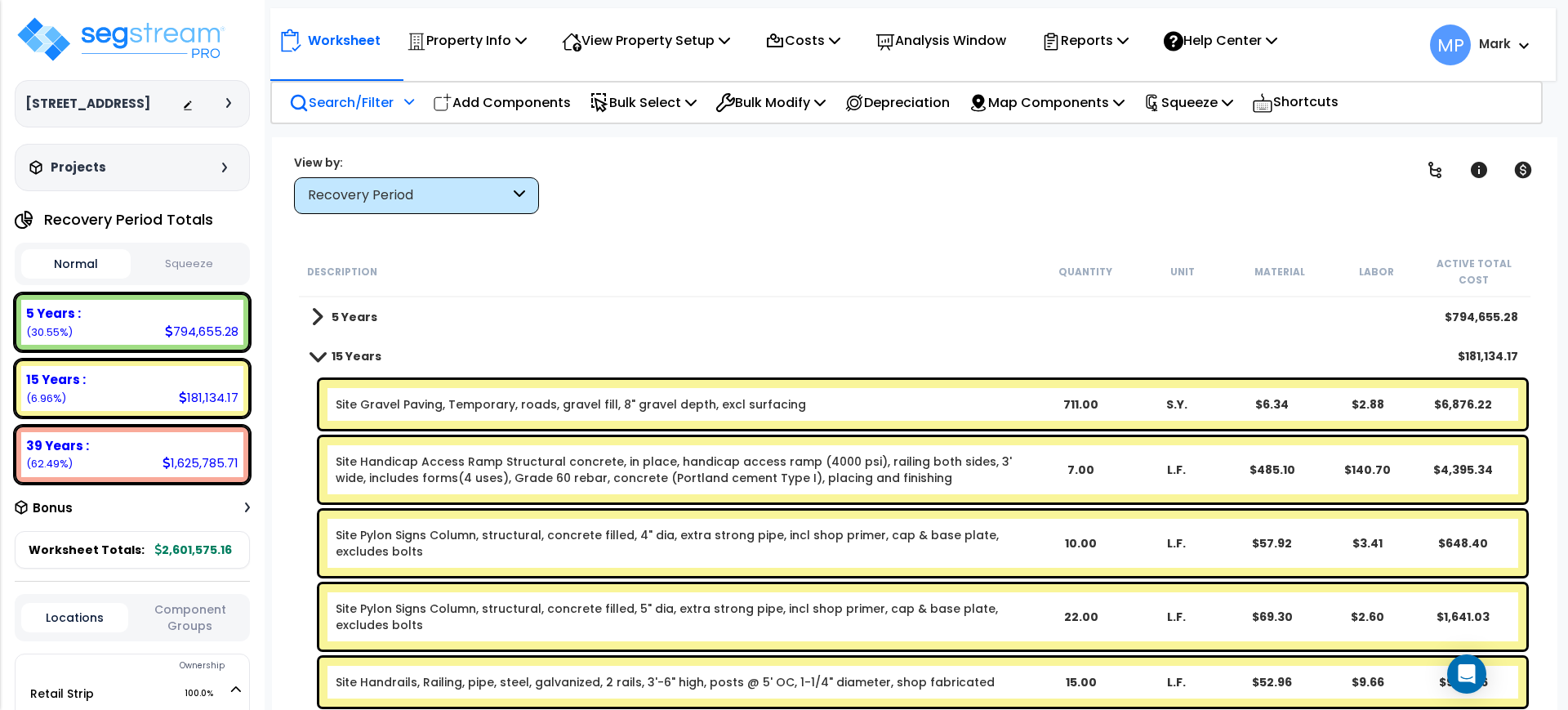
click at [331, 103] on p "Search/Filter" at bounding box center [341, 102] width 104 height 22
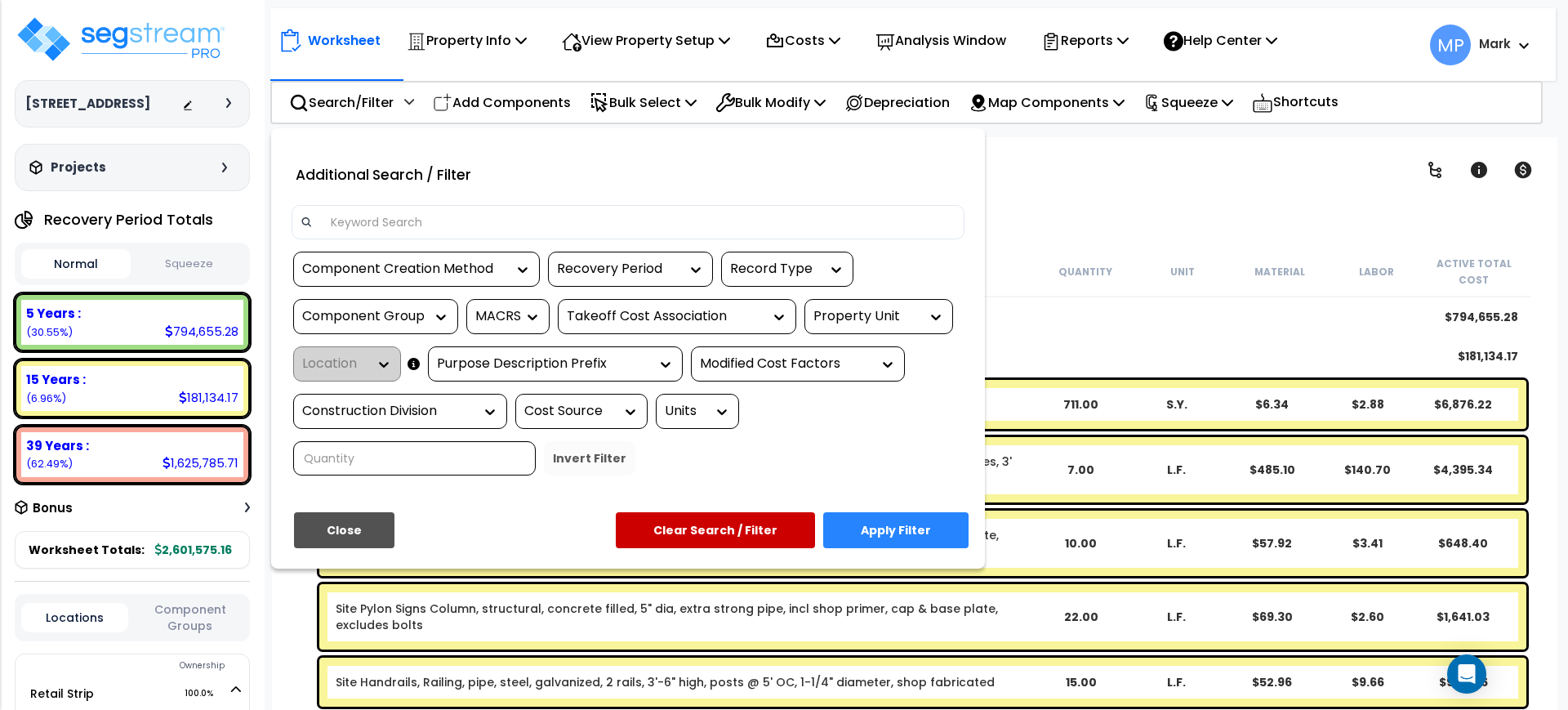
click at [401, 220] on input at bounding box center [638, 222] width 634 height 24
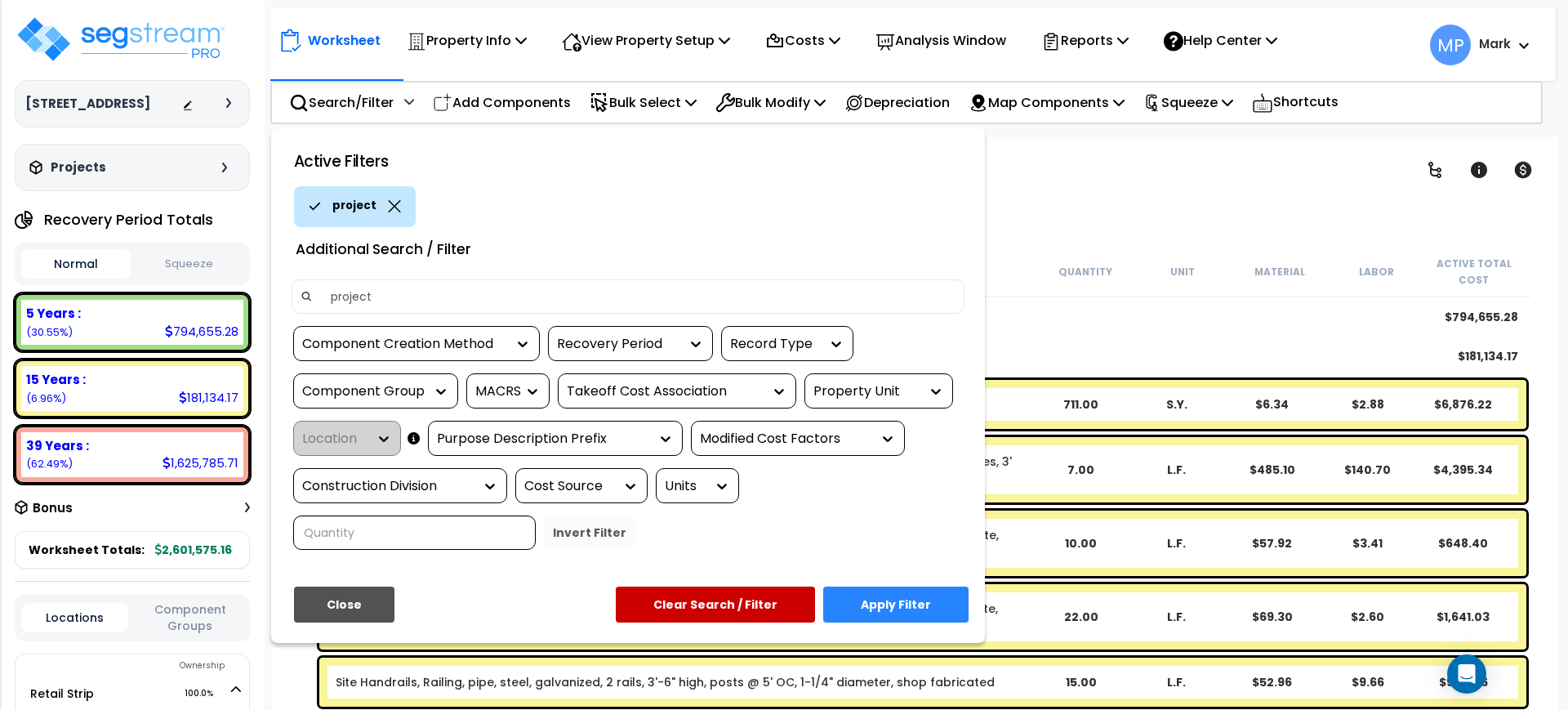
type input "project"
click at [879, 601] on button "Apply Filter" at bounding box center [895, 605] width 145 height 36
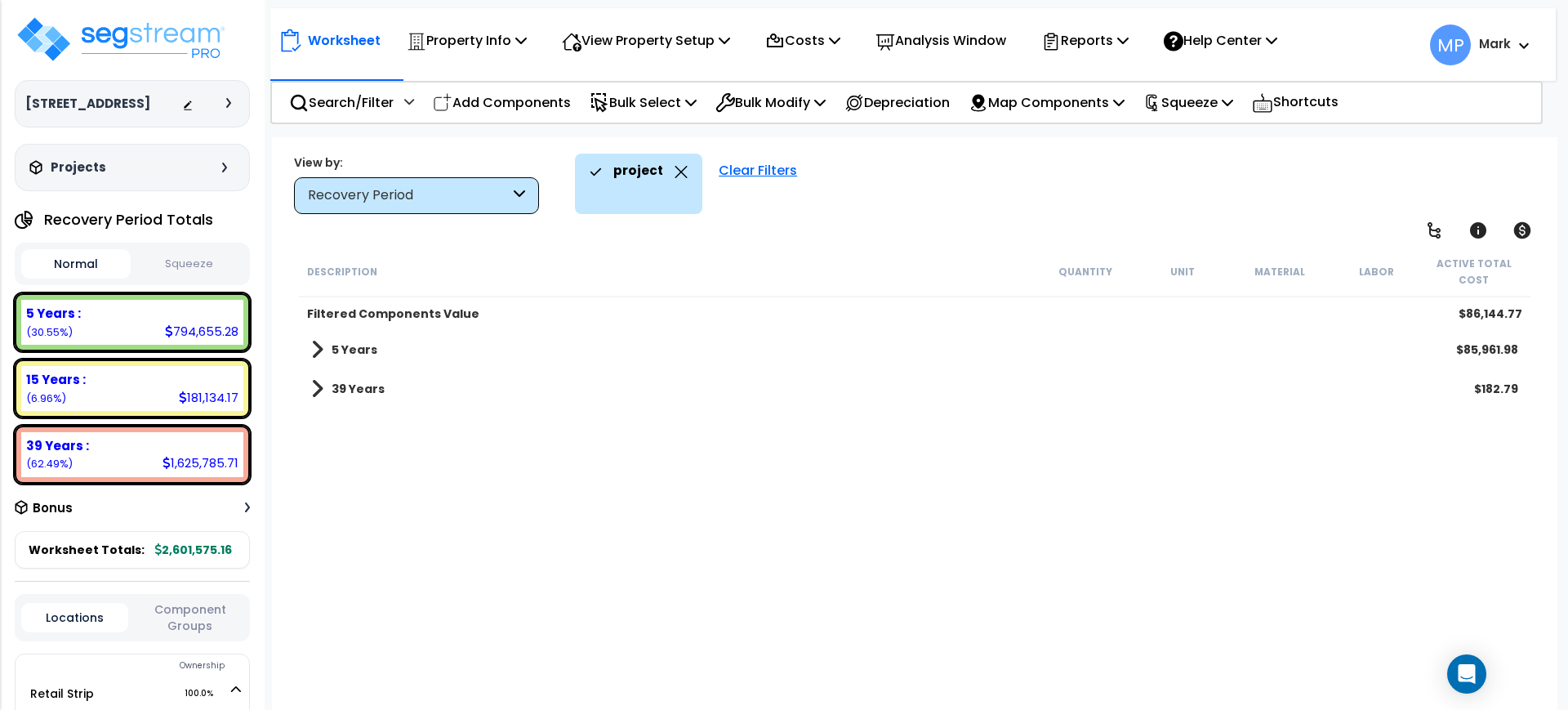
click at [345, 348] on b "5 Years" at bounding box center [354, 350] width 45 height 16
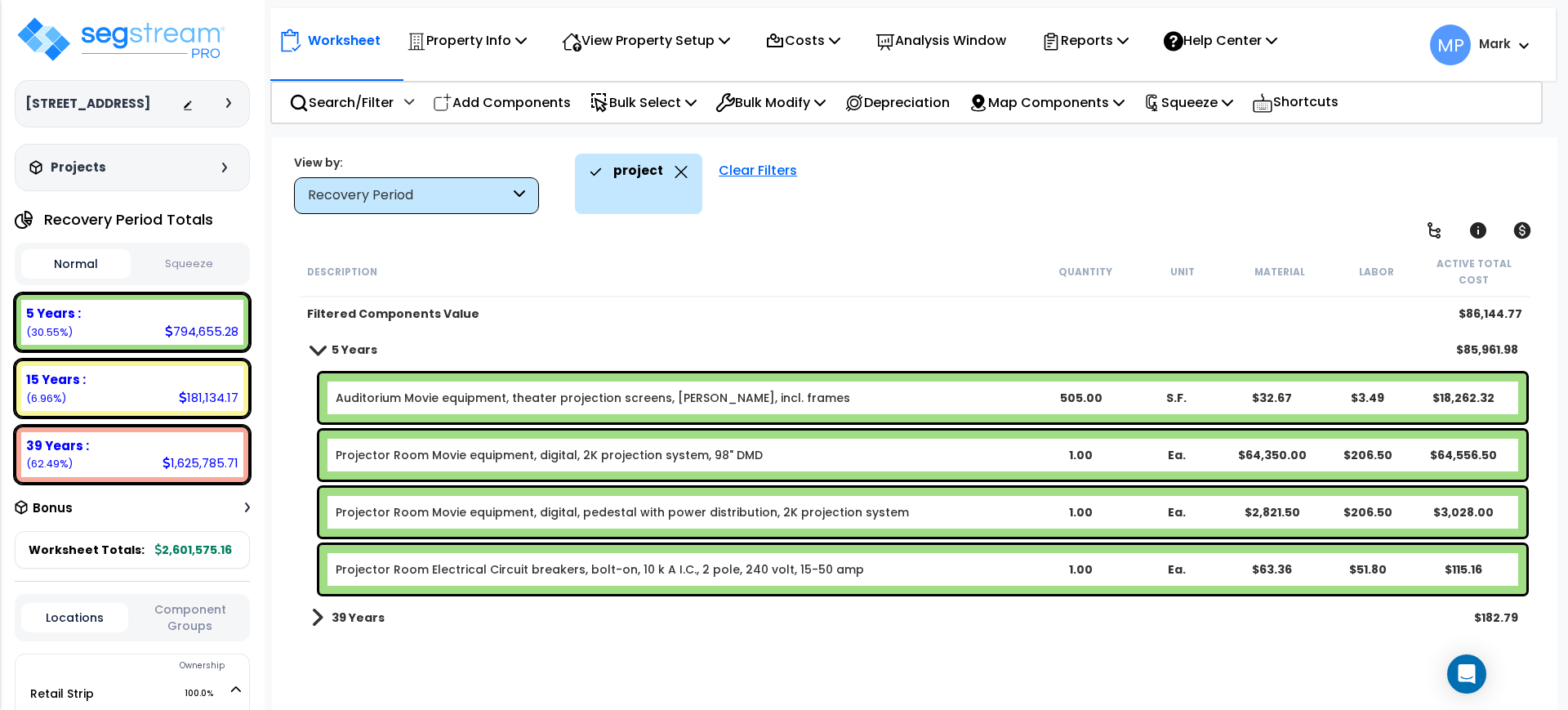
scroll to position [72, 0]
click at [356, 620] on b "39 Years" at bounding box center [358, 618] width 53 height 16
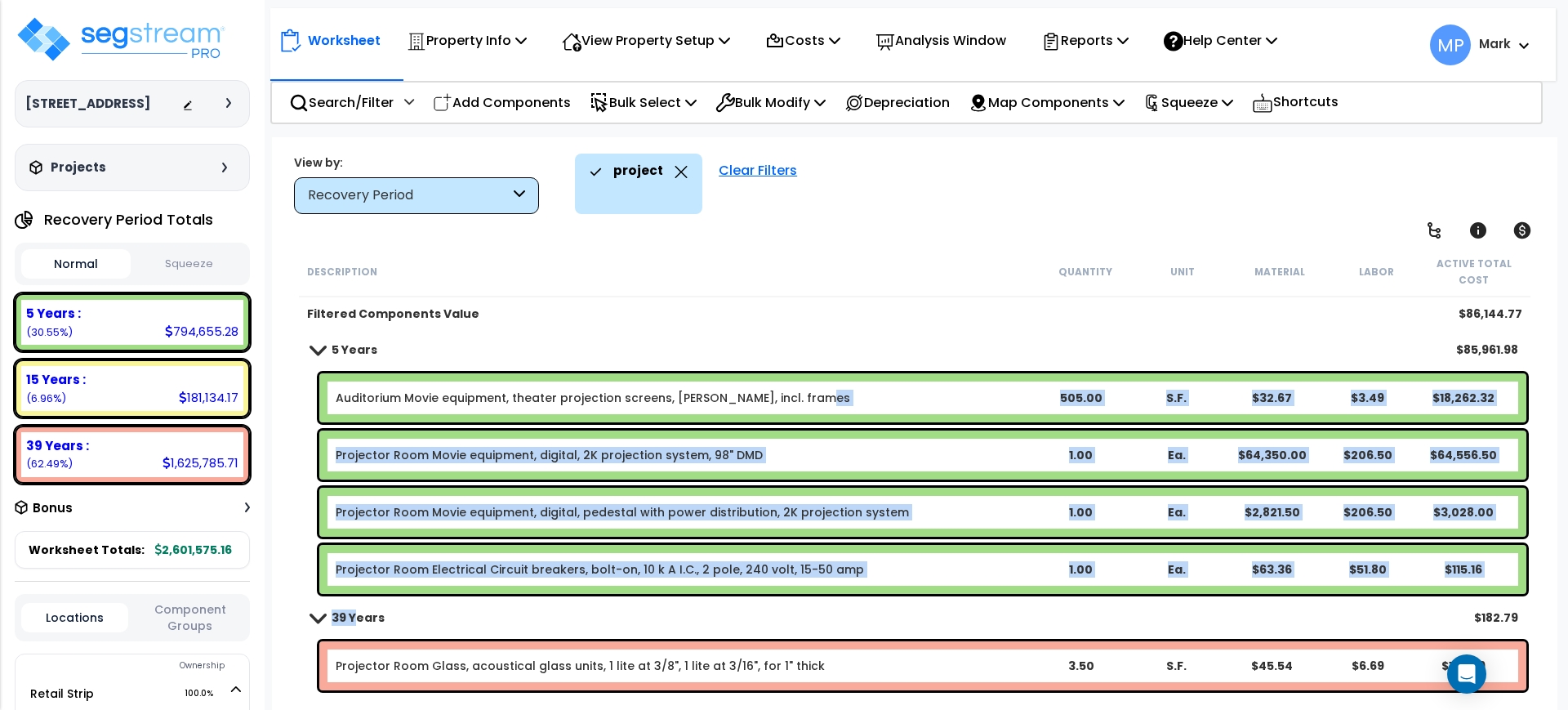
click at [828, 398] on div "Auditorium Movie equipment, theater projection screens, matte white, incl. fram…" at bounding box center [683, 398] width 697 height 16
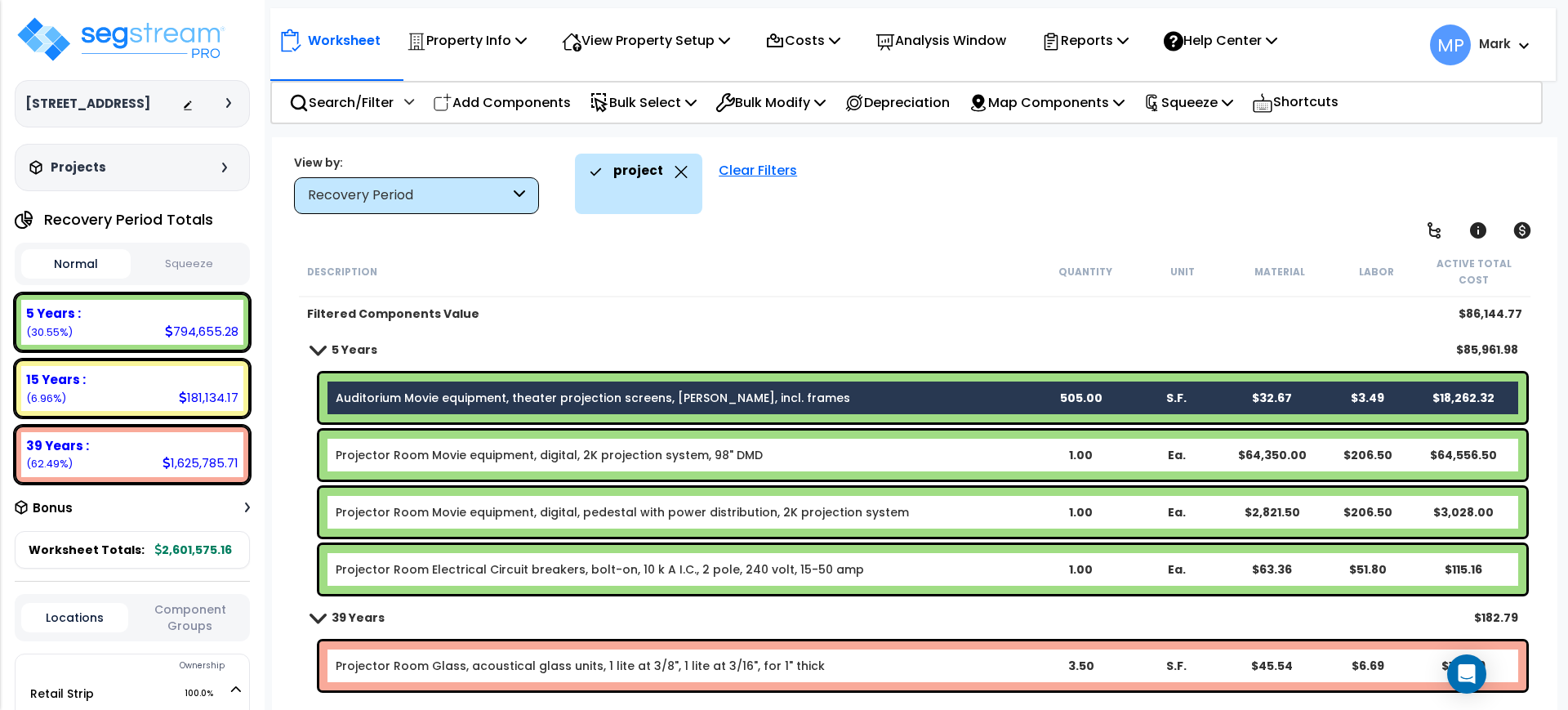
click at [788, 455] on div "Projector Room Movie equipment, digital, 2K projection system, 98" DMD" at bounding box center [683, 455] width 697 height 16
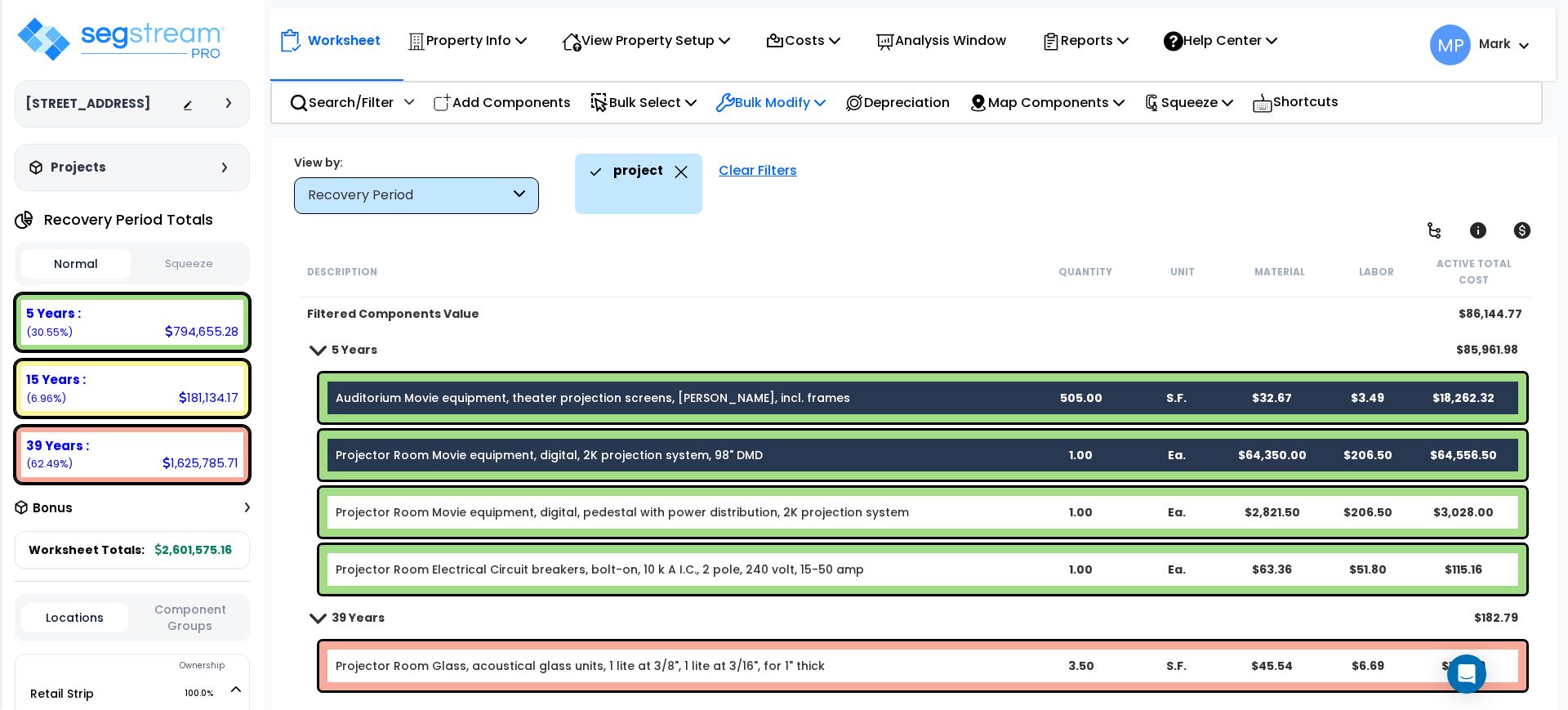
click at [778, 100] on p "Bulk Modify" at bounding box center [770, 102] width 111 height 22
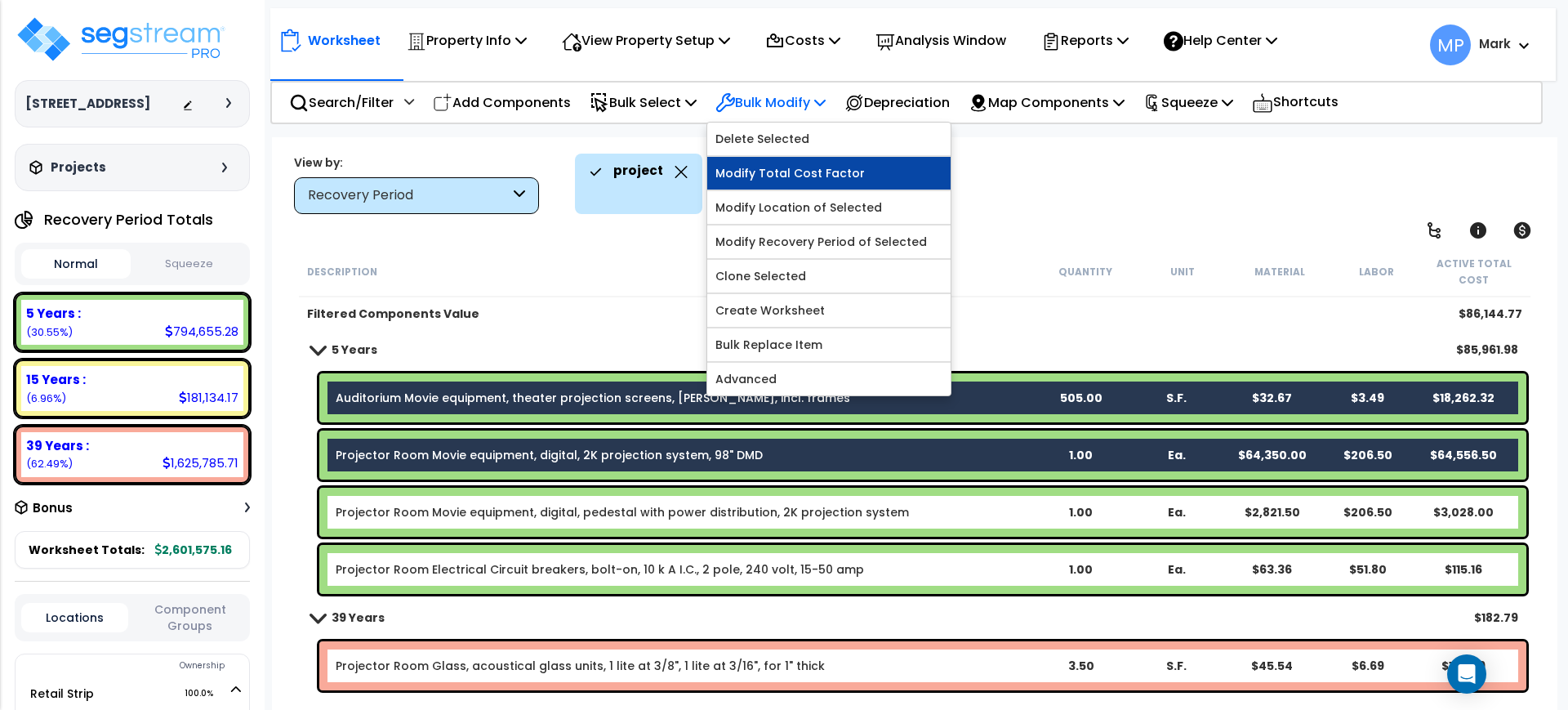
click at [805, 172] on link "Modify Total Cost Factor" at bounding box center [828, 173] width 244 height 33
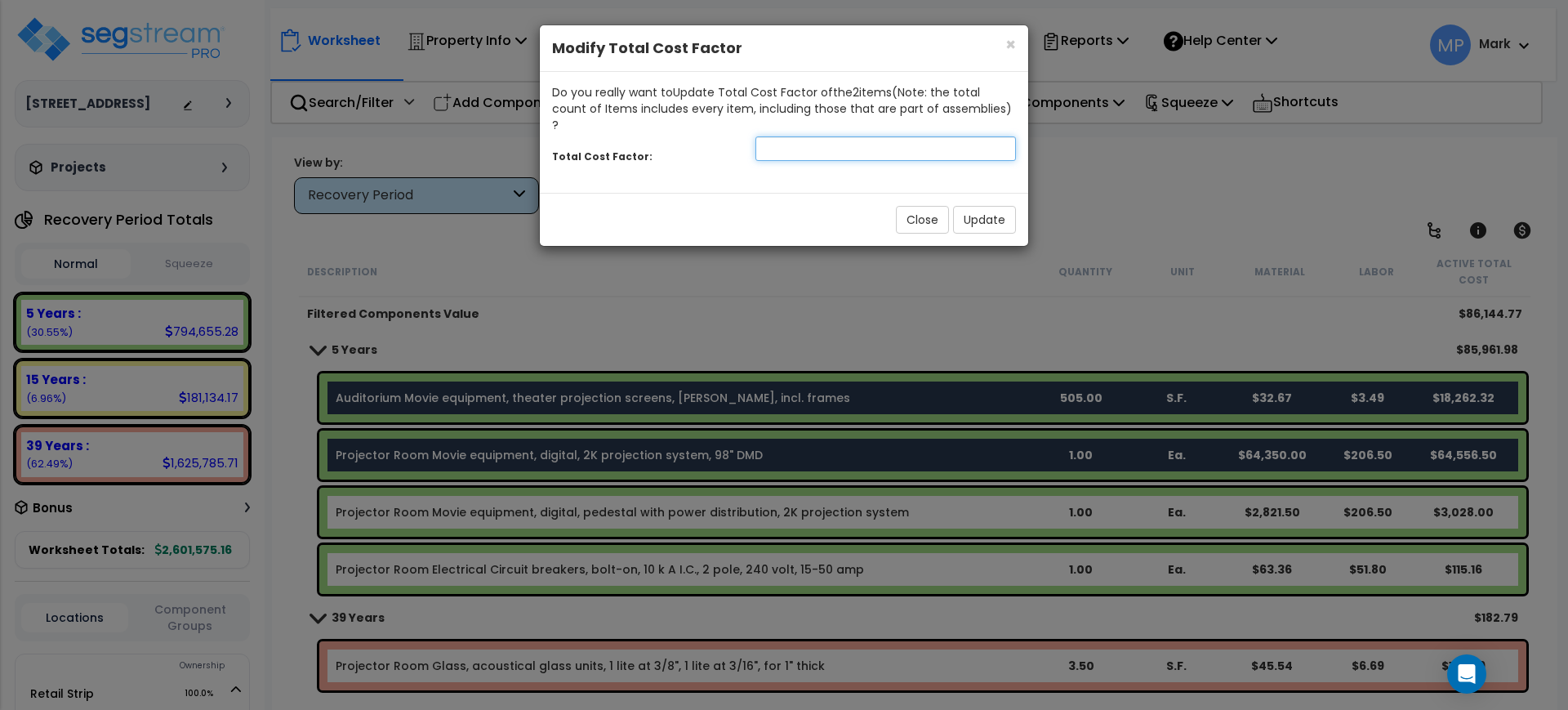
click at [780, 137] on input "number" at bounding box center [886, 149] width 260 height 24
type input ".1"
click at [990, 206] on button "Update" at bounding box center [984, 219] width 63 height 28
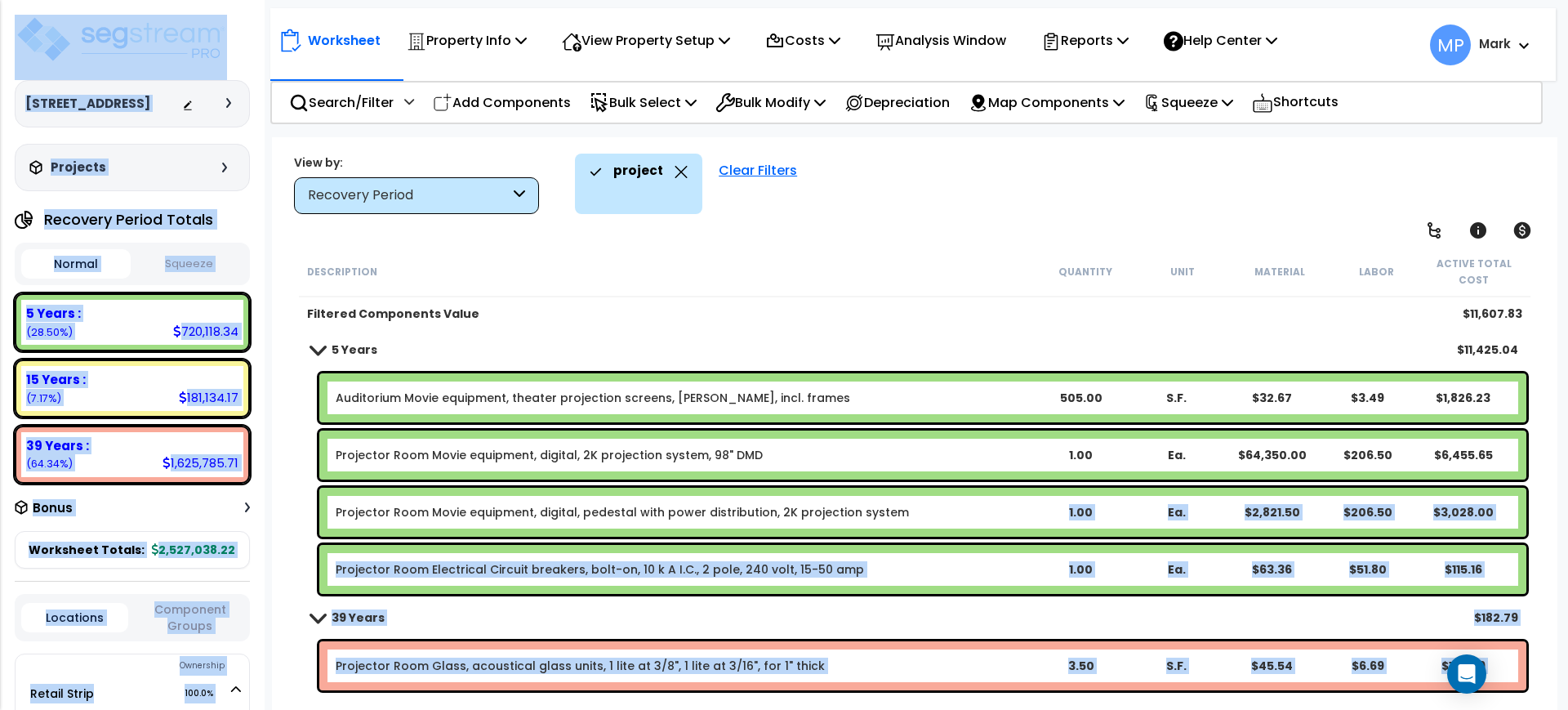
click at [907, 512] on div "Projector Room Movie equipment, digital, pedestal with power distribution, 2K p…" at bounding box center [683, 512] width 697 height 16
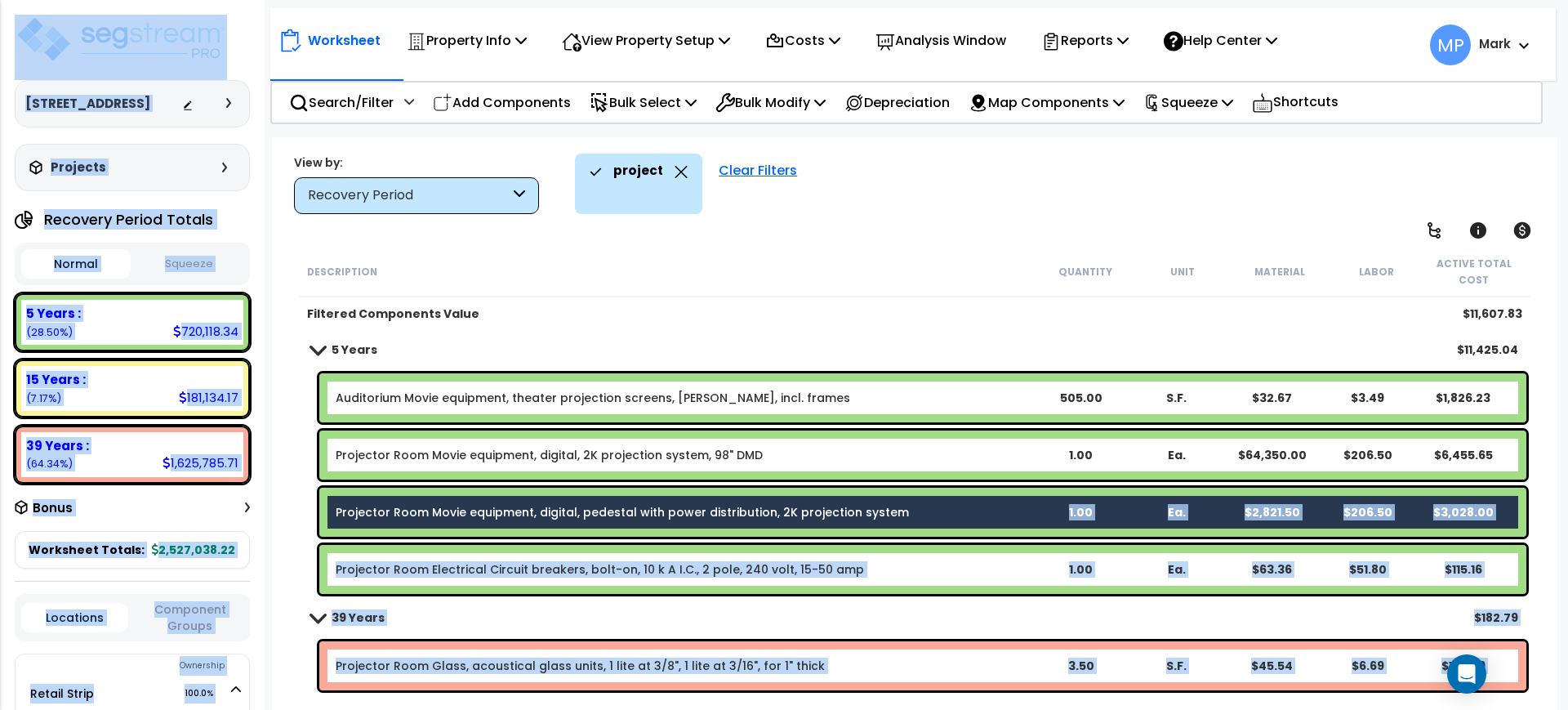
click at [946, 514] on div "Projector Room Movie equipment, digital, pedestal with power distribution, 2K p…" at bounding box center [683, 512] width 697 height 16
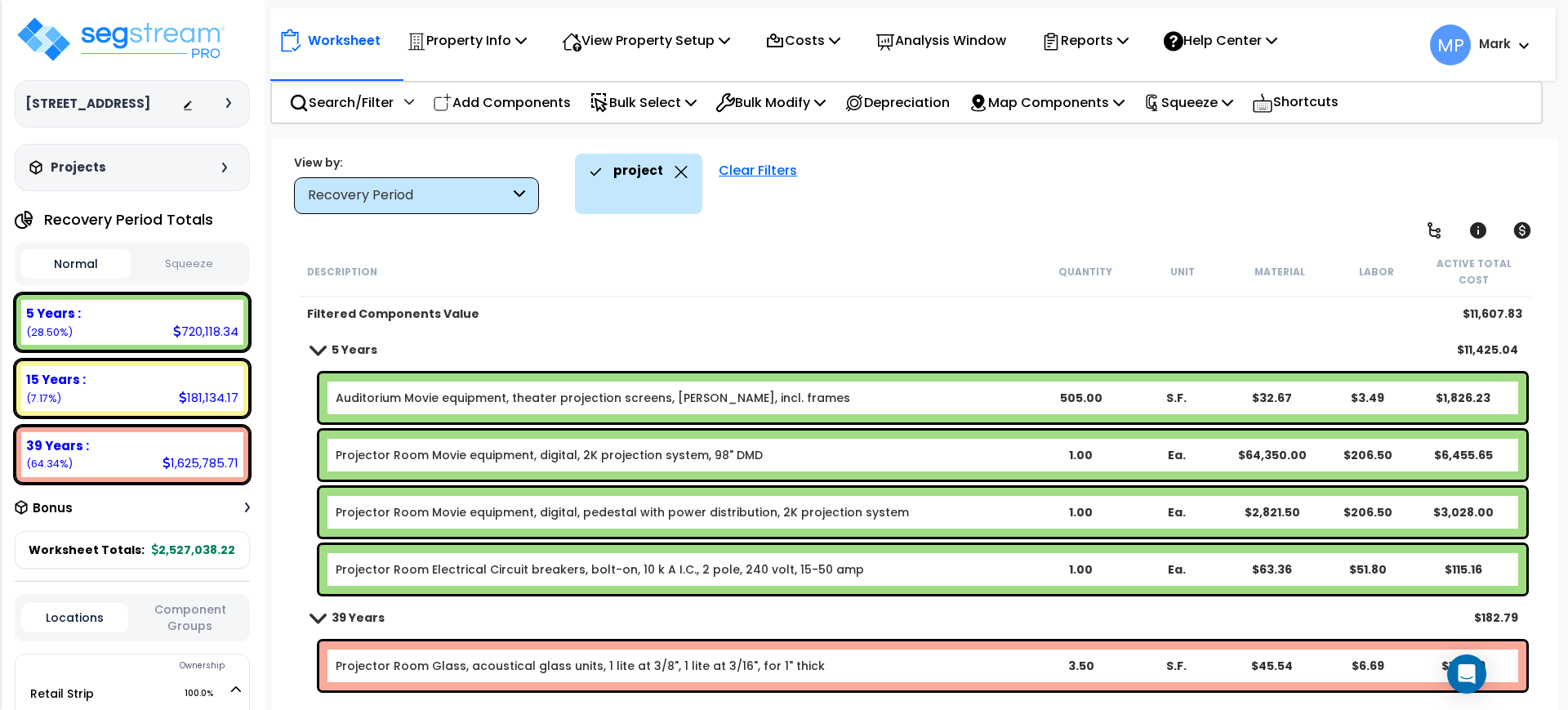
click at [920, 511] on div "Projector Room Movie equipment, digital, pedestal with power distribution, 2K p…" at bounding box center [683, 512] width 697 height 16
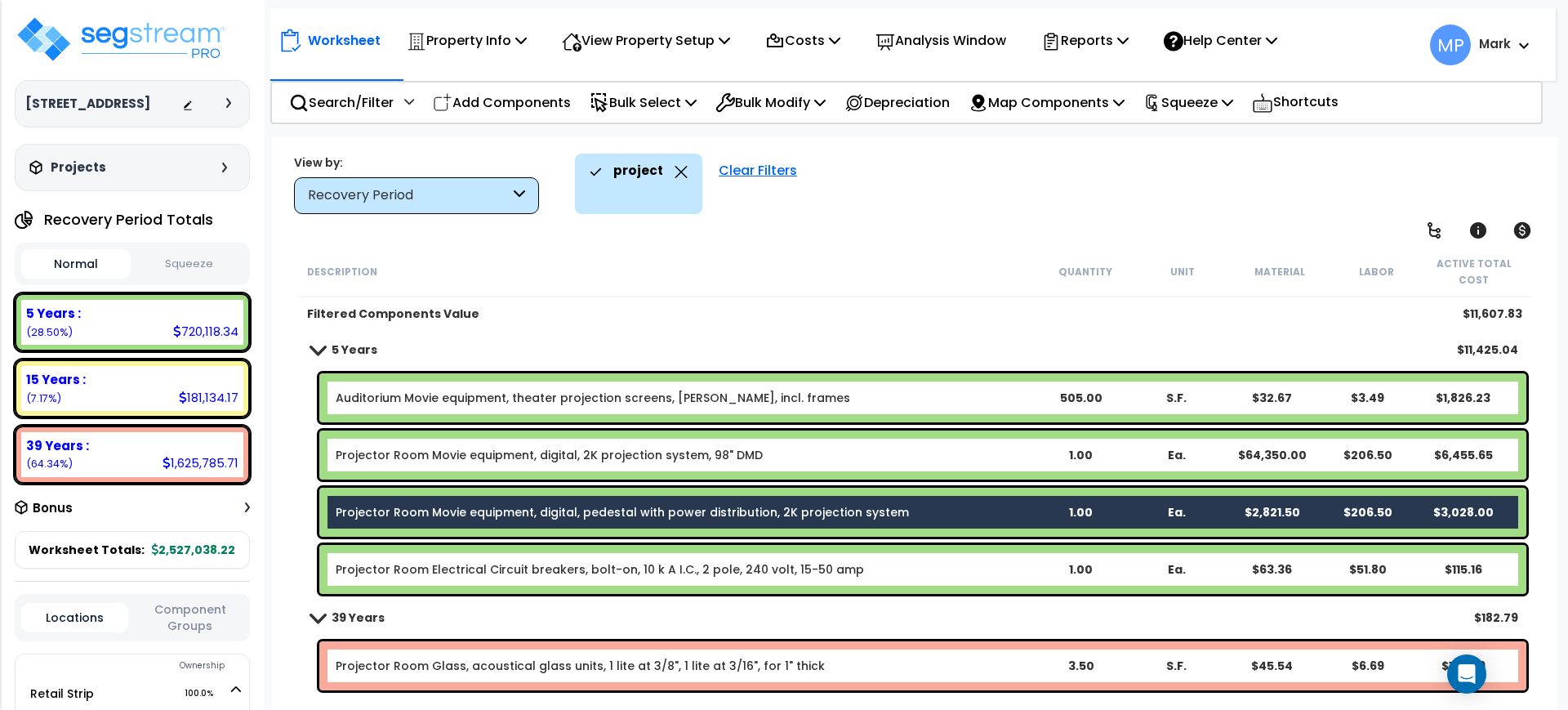
click at [882, 275] on div "Description" at bounding box center [672, 271] width 730 height 16
click at [784, 103] on p "Bulk Modify" at bounding box center [770, 102] width 111 height 22
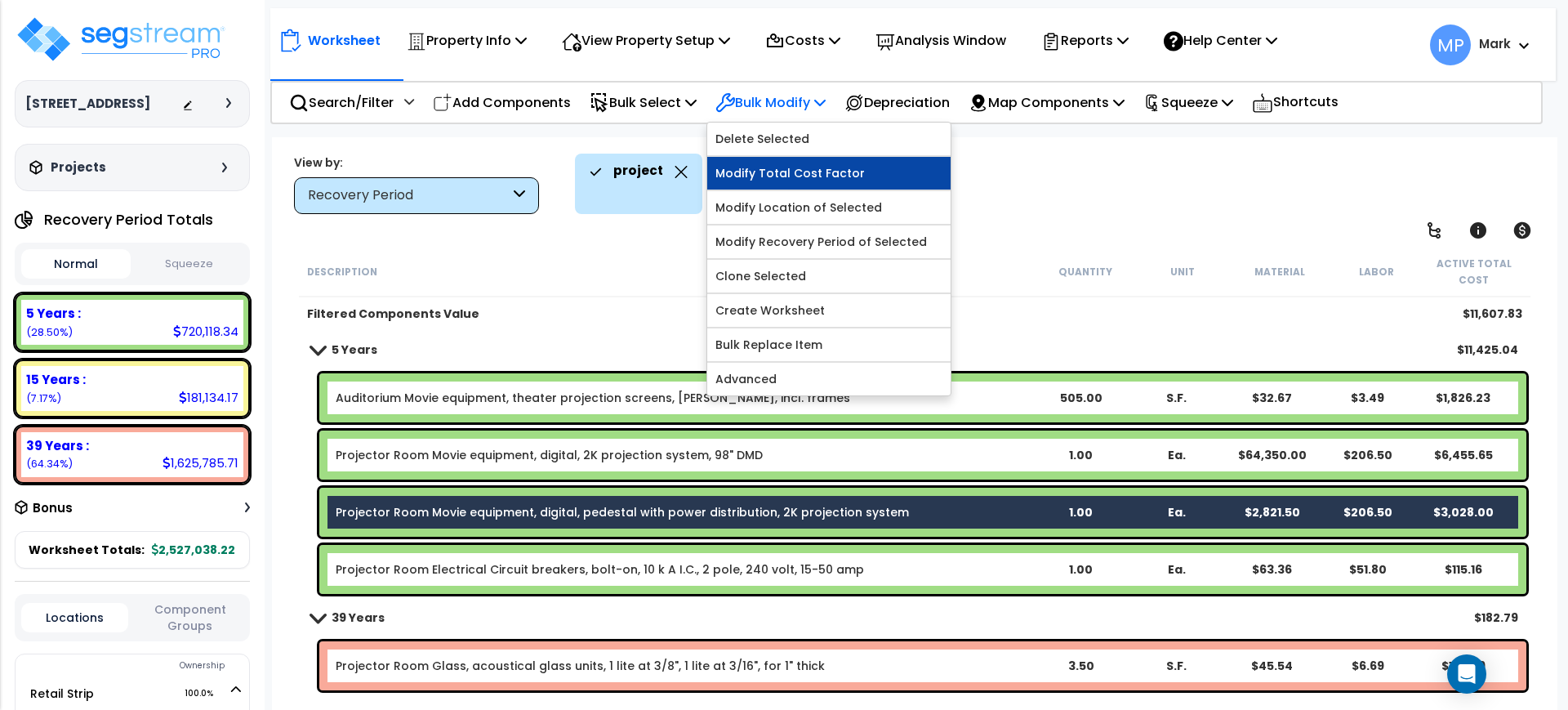
click at [821, 170] on link "Modify Total Cost Factor" at bounding box center [828, 173] width 244 height 33
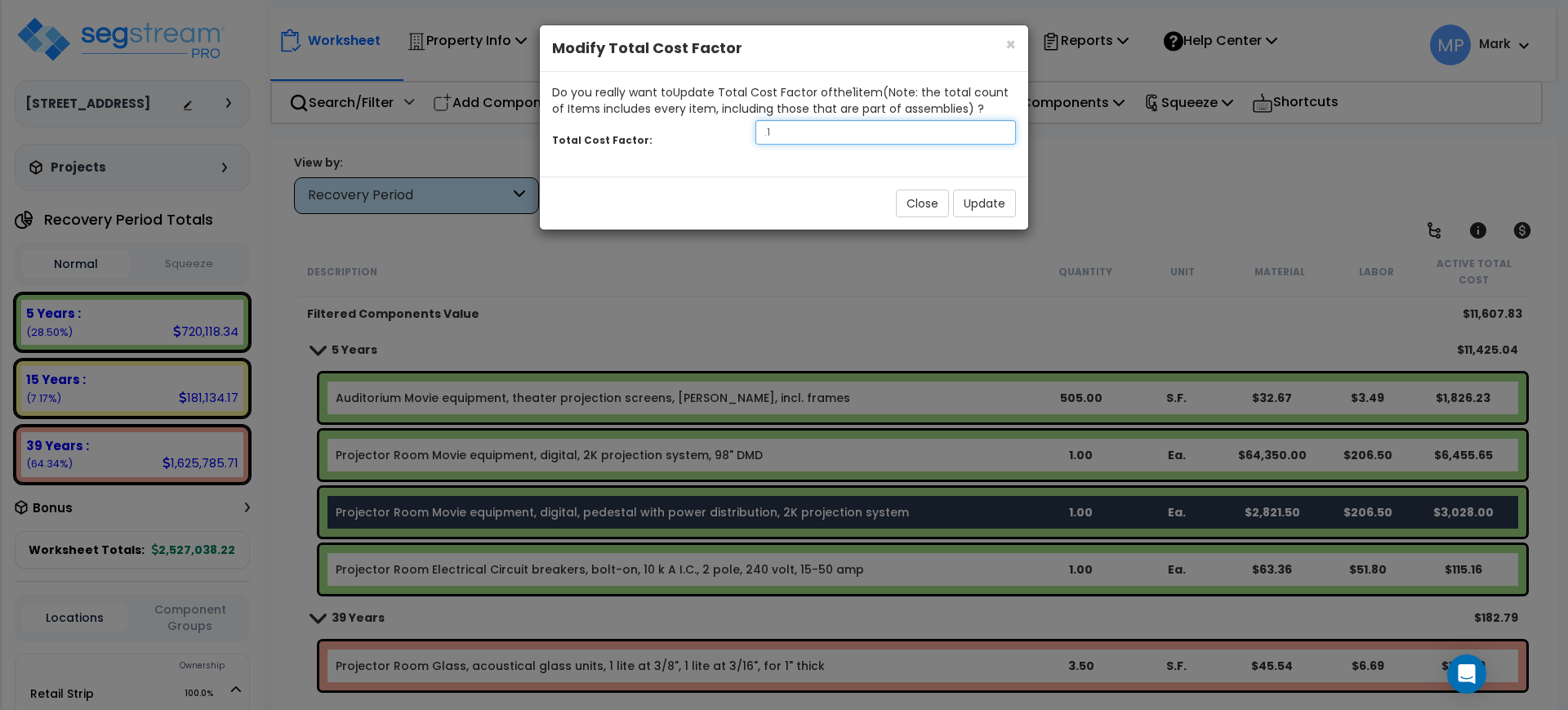
click at [787, 128] on input ".1" at bounding box center [886, 131] width 260 height 24
drag, startPoint x: 783, startPoint y: 128, endPoint x: 732, endPoint y: 128, distance: 51.0
click at [732, 128] on div "Total Cost Factor: .1" at bounding box center [784, 134] width 489 height 35
type input ".5"
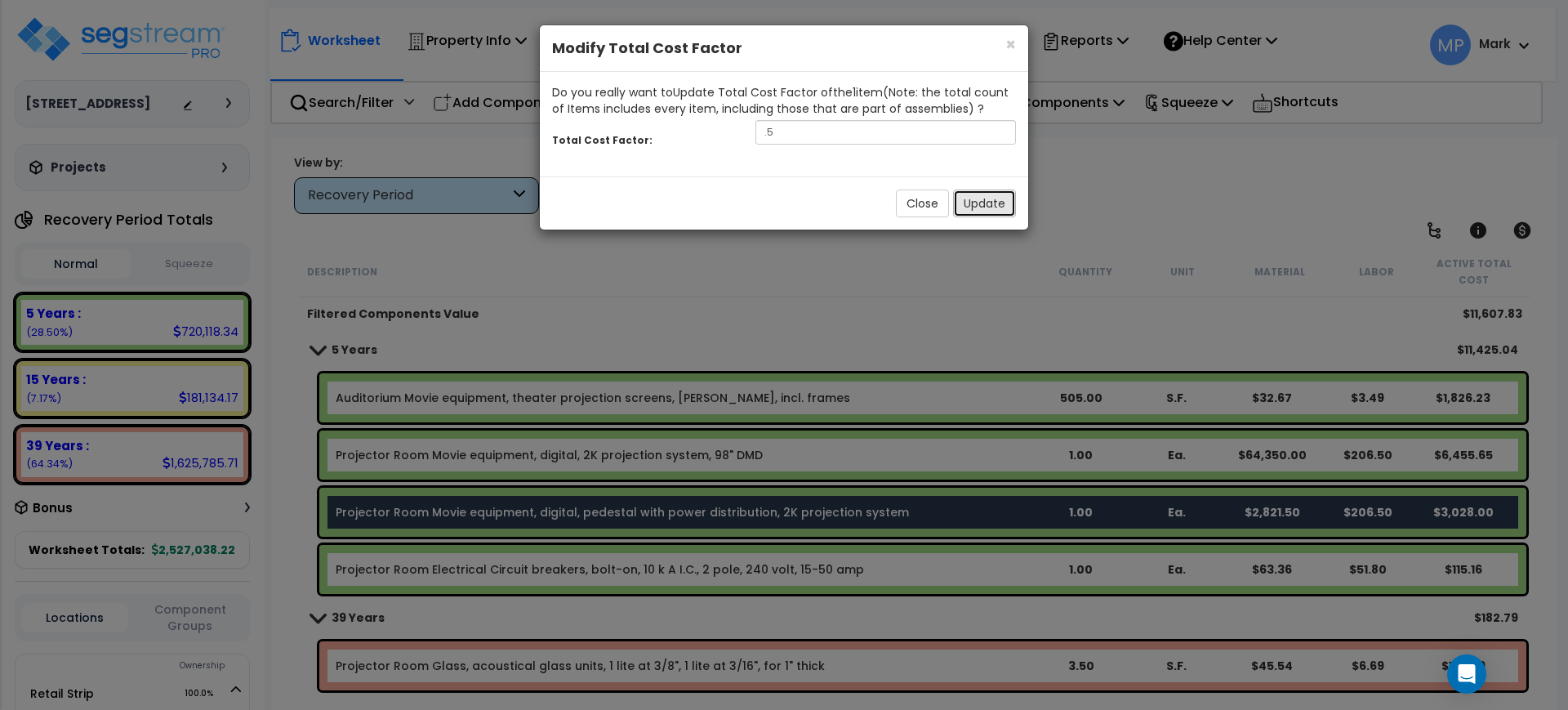
click at [985, 203] on button "Update" at bounding box center [984, 203] width 63 height 28
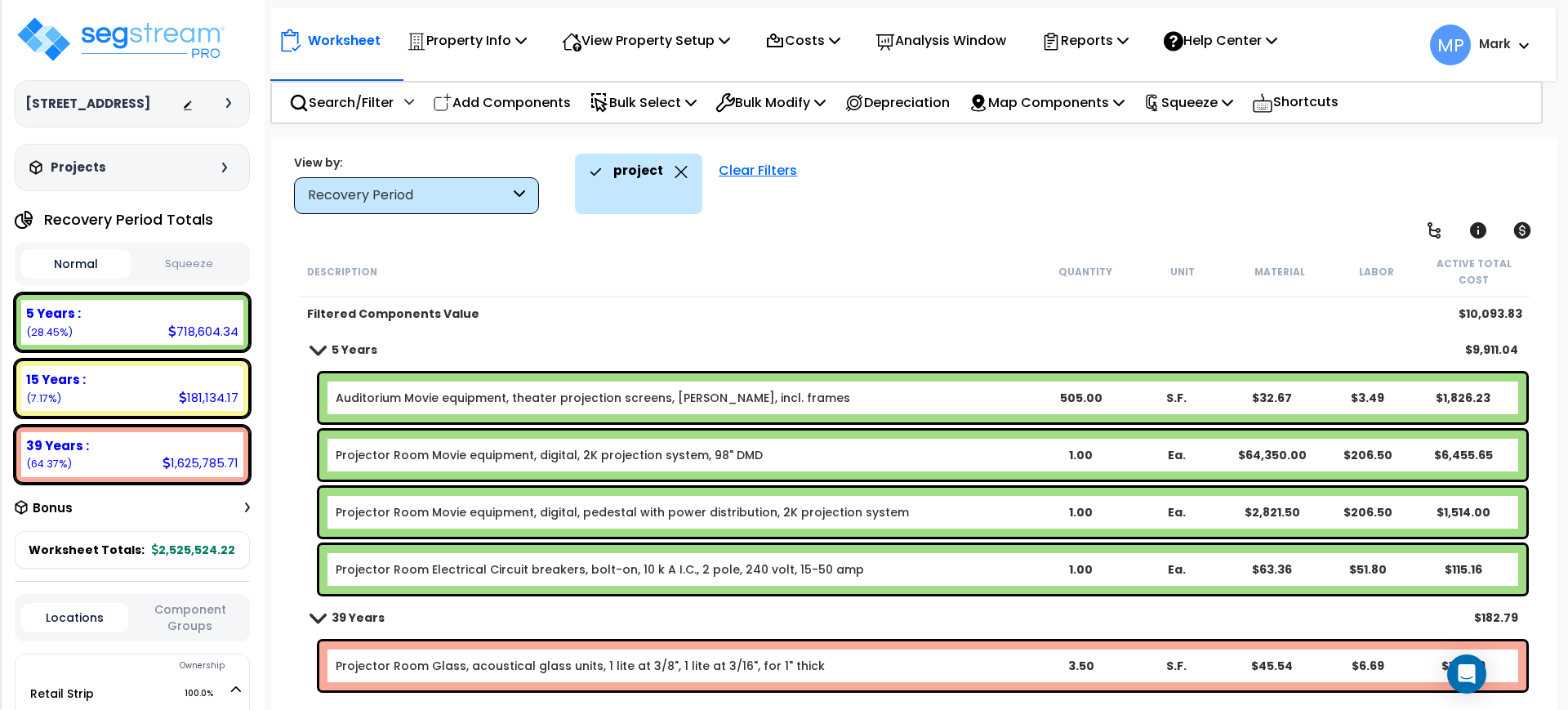
click at [745, 169] on div "Clear Filters" at bounding box center [758, 183] width 95 height 61
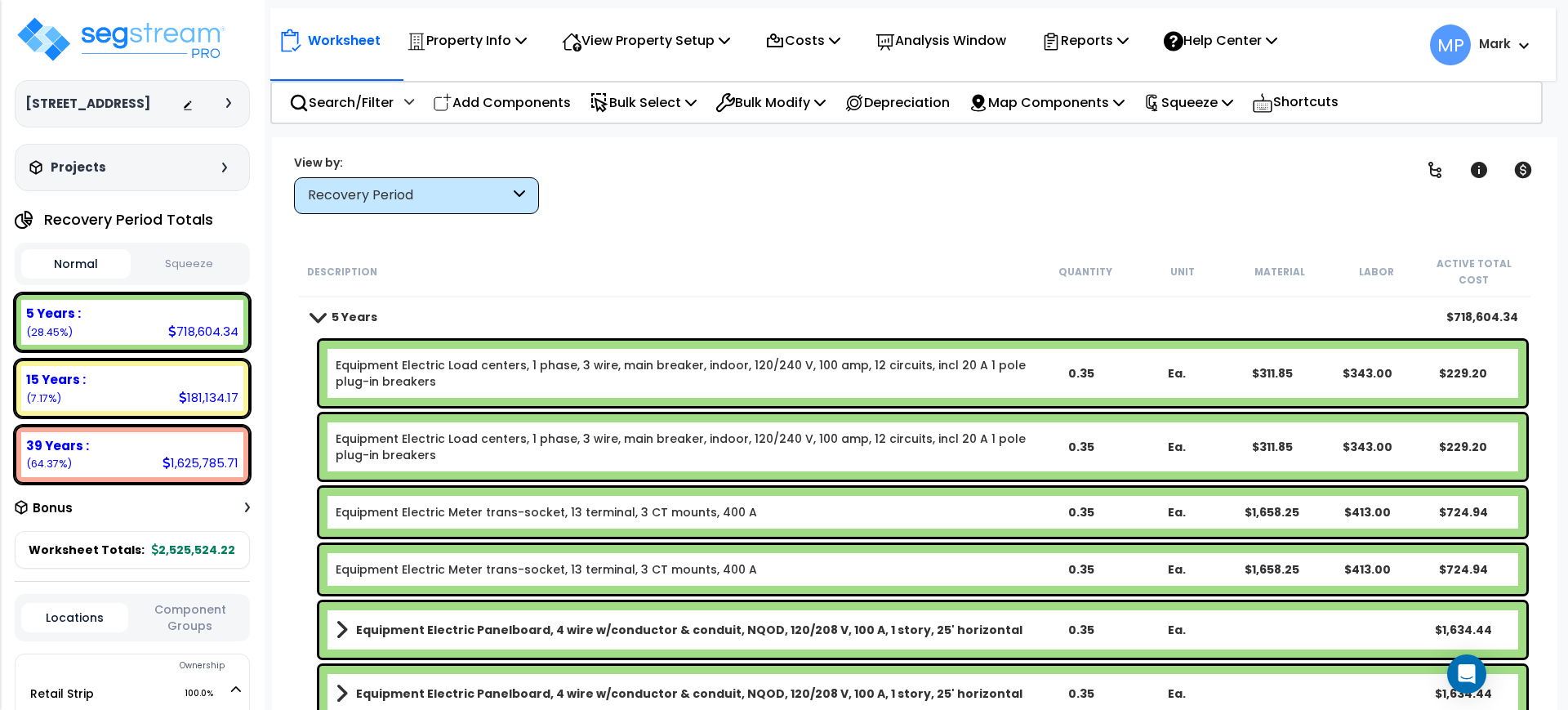
click at [461, 199] on div "Recovery Period" at bounding box center [409, 195] width 202 height 19
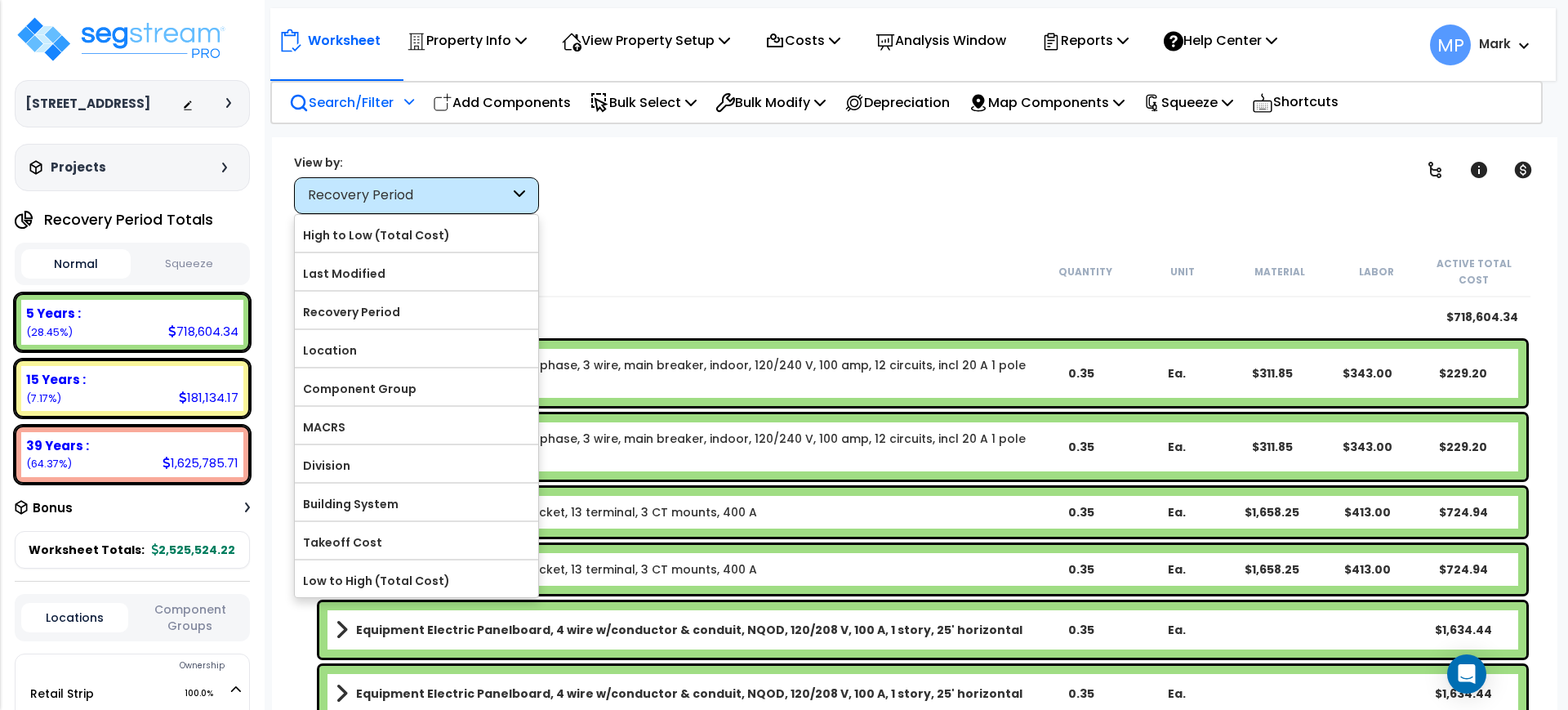
click at [359, 104] on p "Search/Filter" at bounding box center [341, 102] width 104 height 22
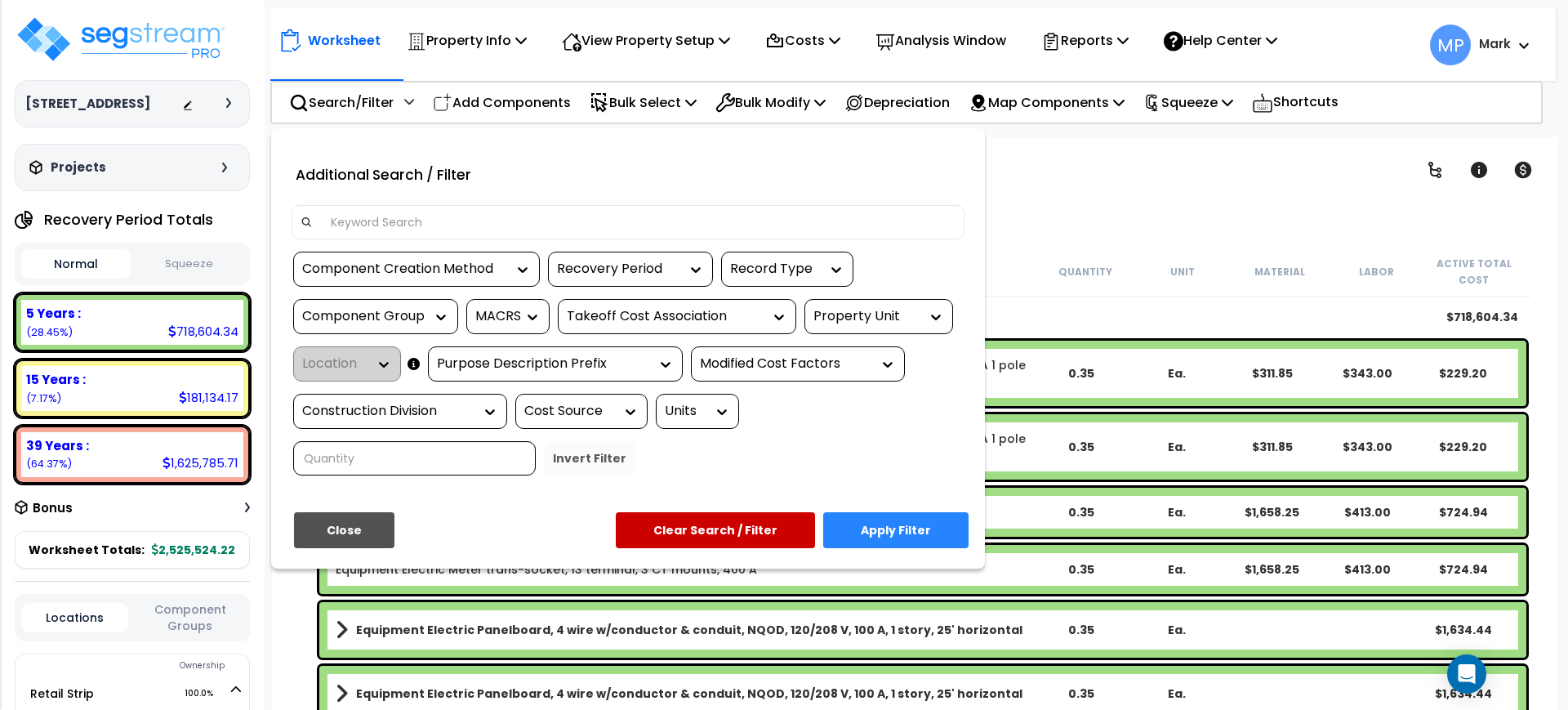
click at [401, 229] on input at bounding box center [638, 222] width 634 height 24
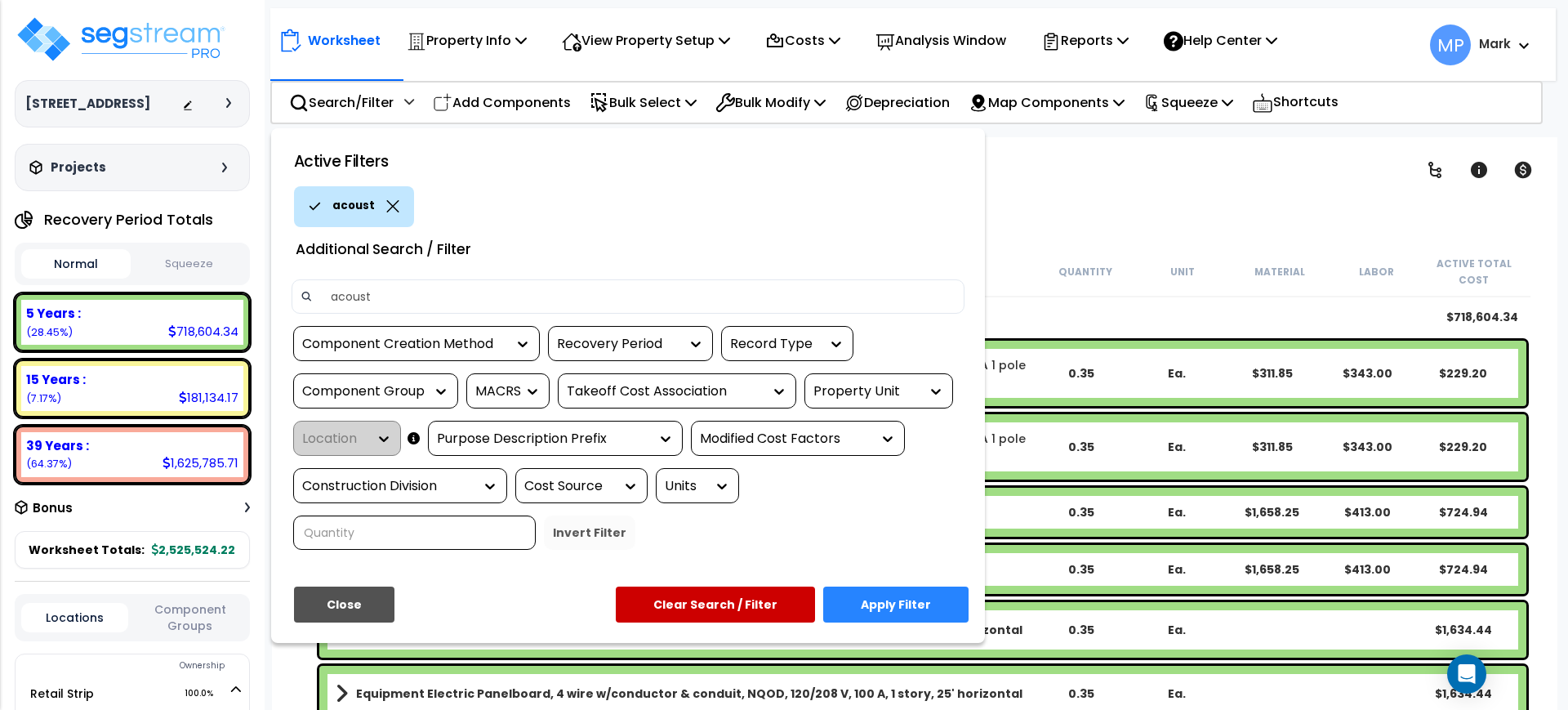
type input "acoust"
click at [942, 600] on button "Apply Filter" at bounding box center [895, 605] width 145 height 36
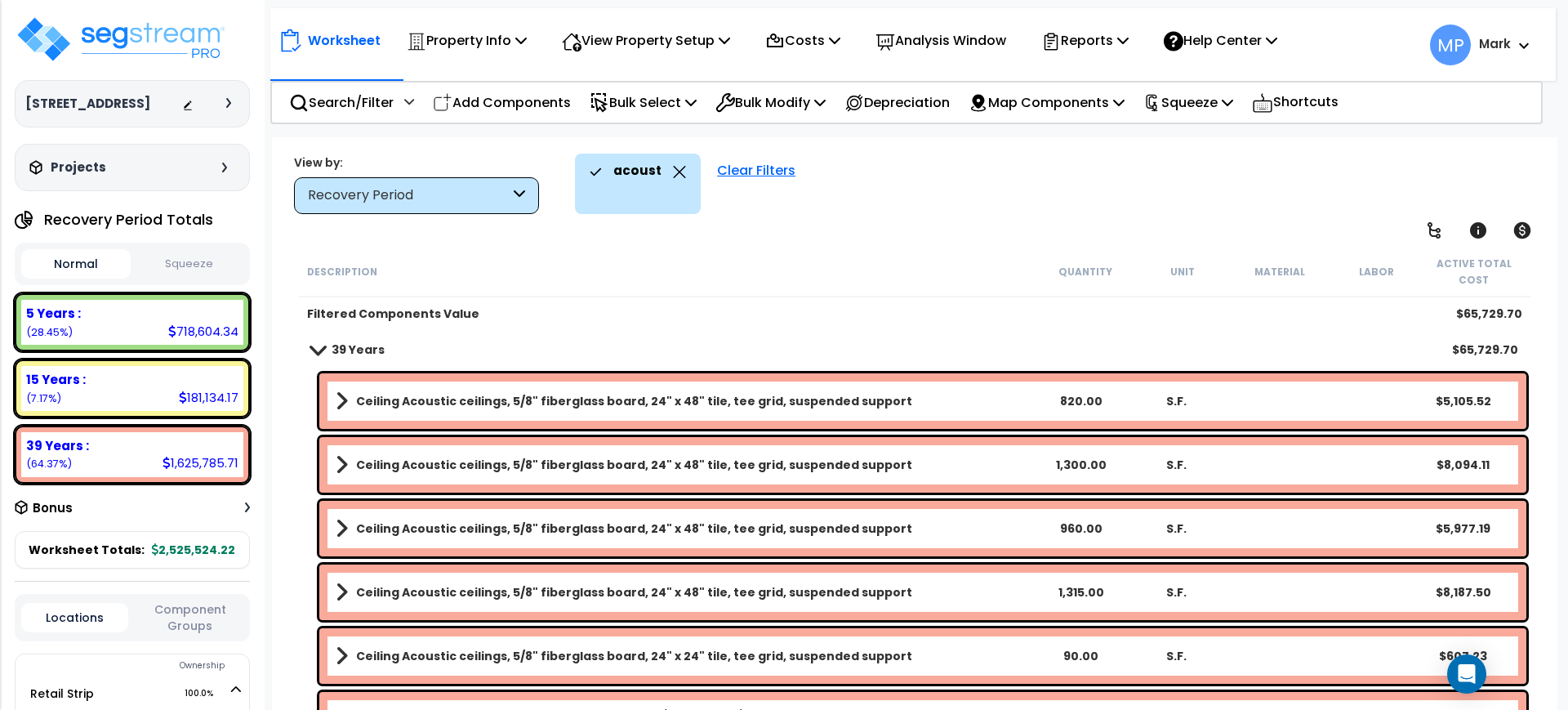
click at [944, 402] on link "Ceiling Acoustic ceilings, 5/8" fiberglass board, 24" x 48" tile, tee grid, sus…" at bounding box center [683, 401] width 697 height 23
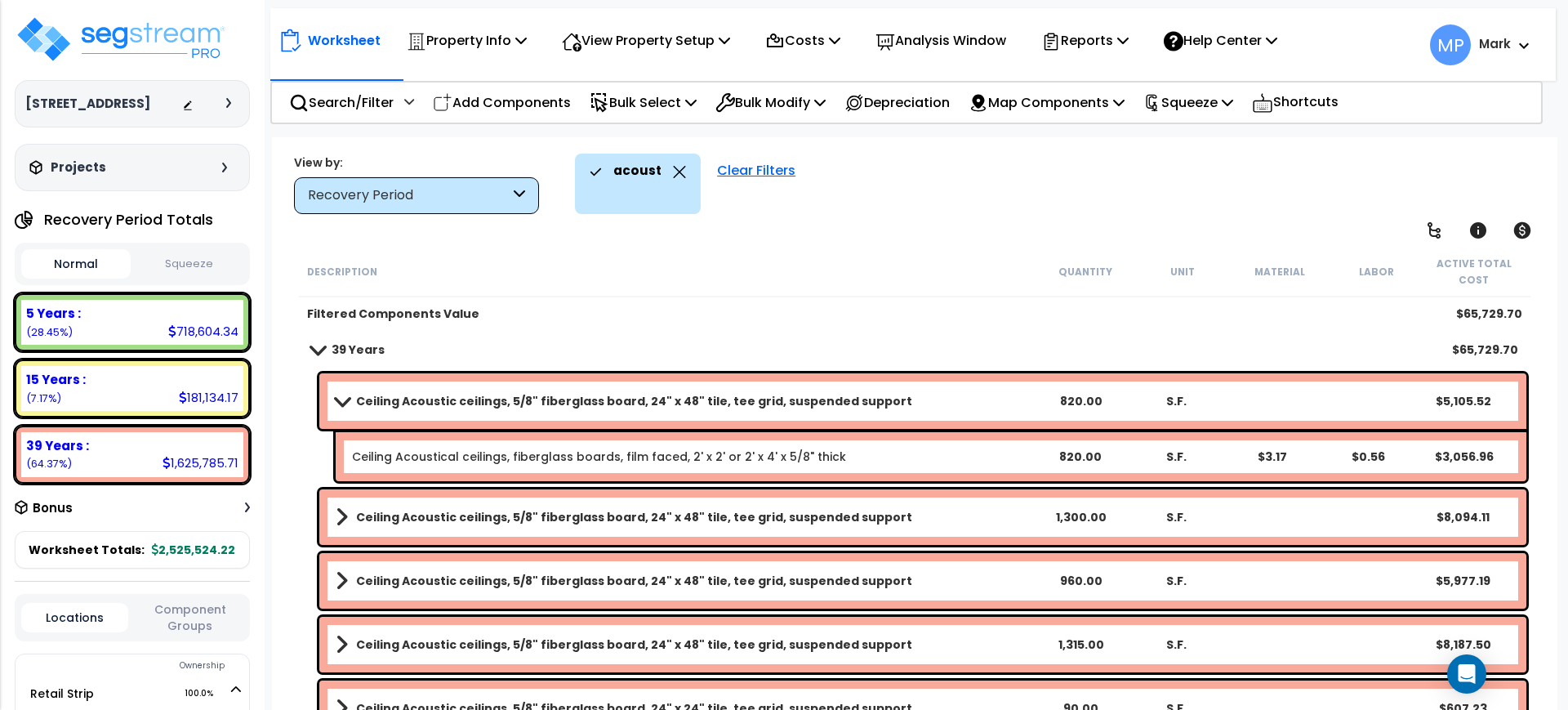
click at [950, 405] on link "Ceiling Acoustic ceilings, 5/8" fiberglass board, 24" x 48" tile, tee grid, sus…" at bounding box center [683, 401] width 697 height 23
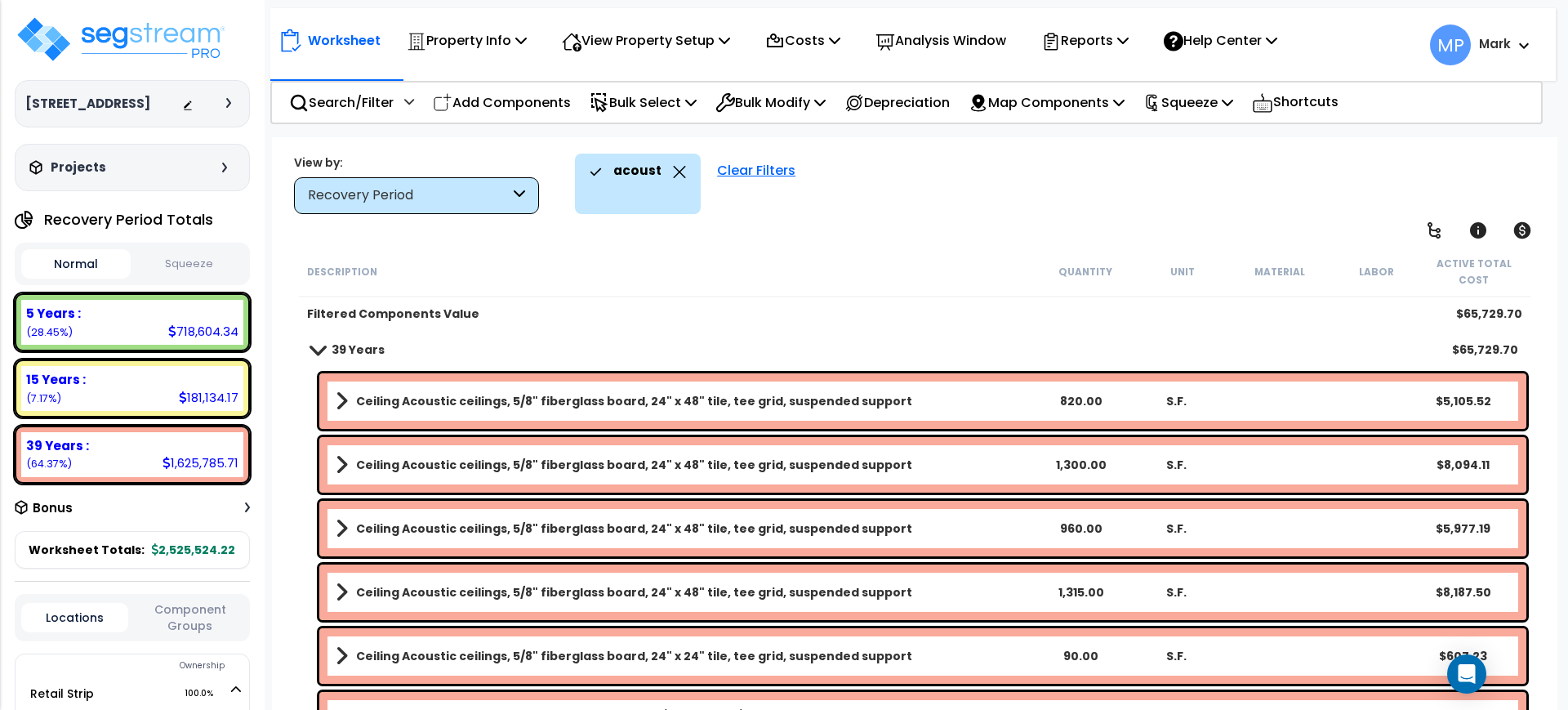
click at [949, 405] on link "Ceiling Acoustic ceilings, 5/8" fiberglass board, 24" x 48" tile, tee grid, sus…" at bounding box center [683, 401] width 697 height 23
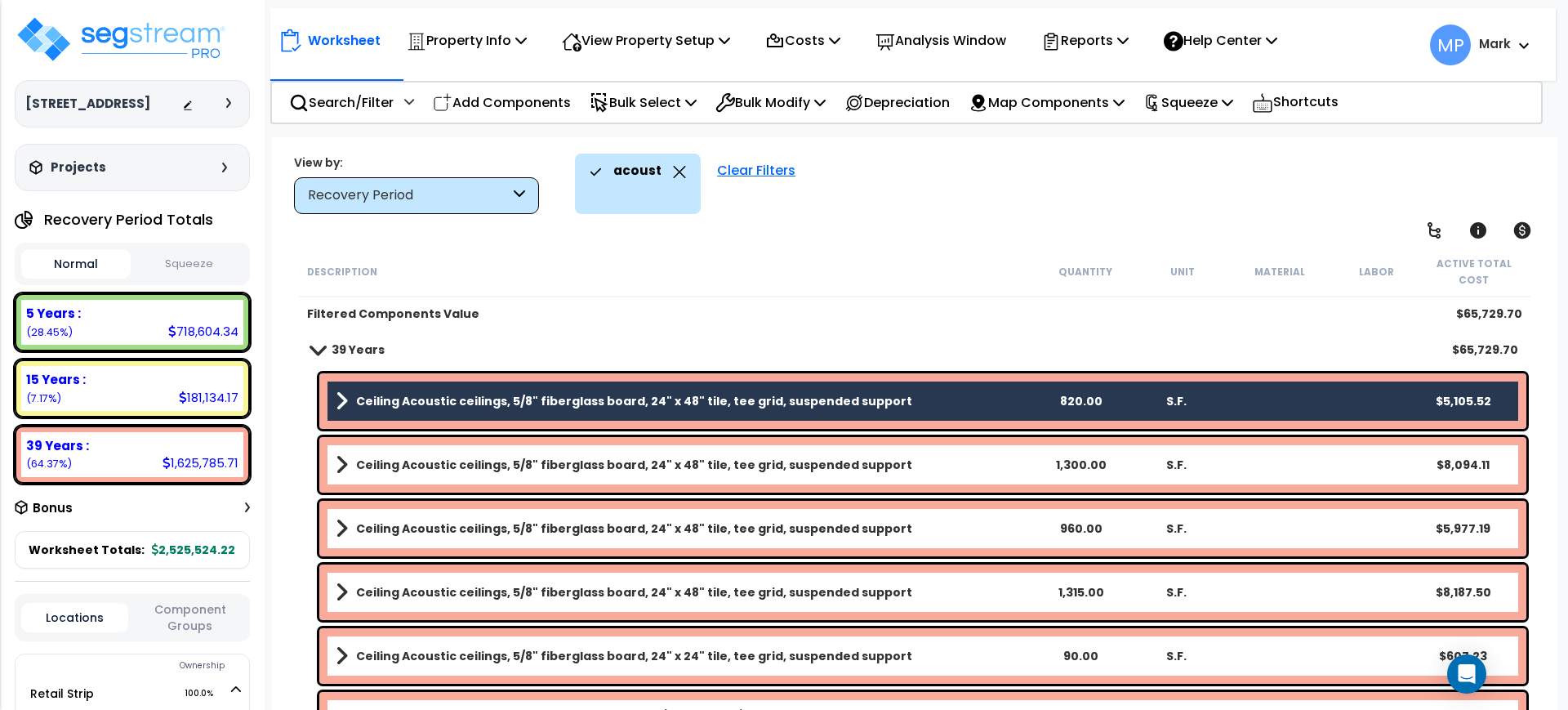
click at [921, 465] on link "Ceiling Acoustic ceilings, 5/8" fiberglass board, 24" x 48" tile, tee grid, sus…" at bounding box center [683, 464] width 697 height 23
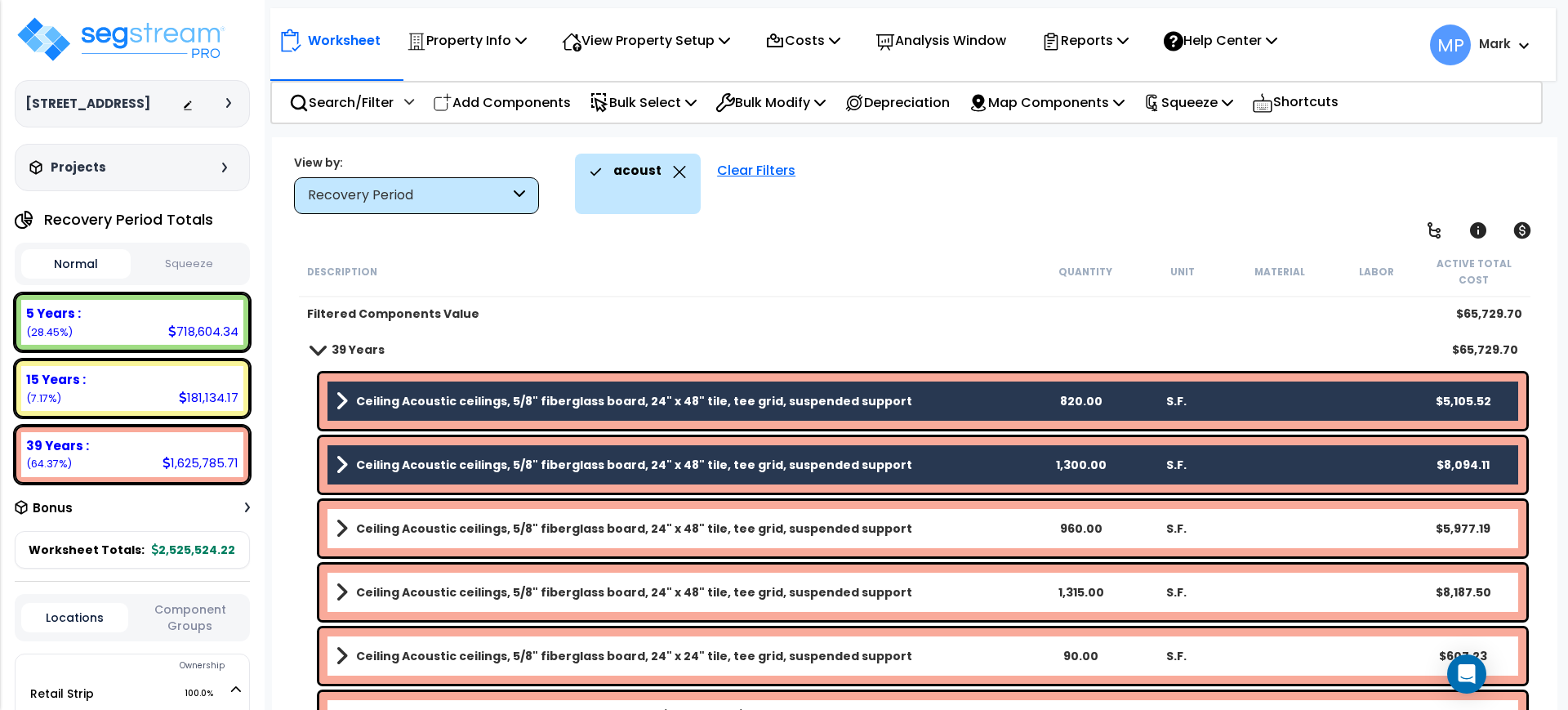
click at [906, 531] on link "Ceiling Acoustic ceilings, 5/8" fiberglass board, 24" x 48" tile, tee grid, sus…" at bounding box center [683, 528] width 697 height 23
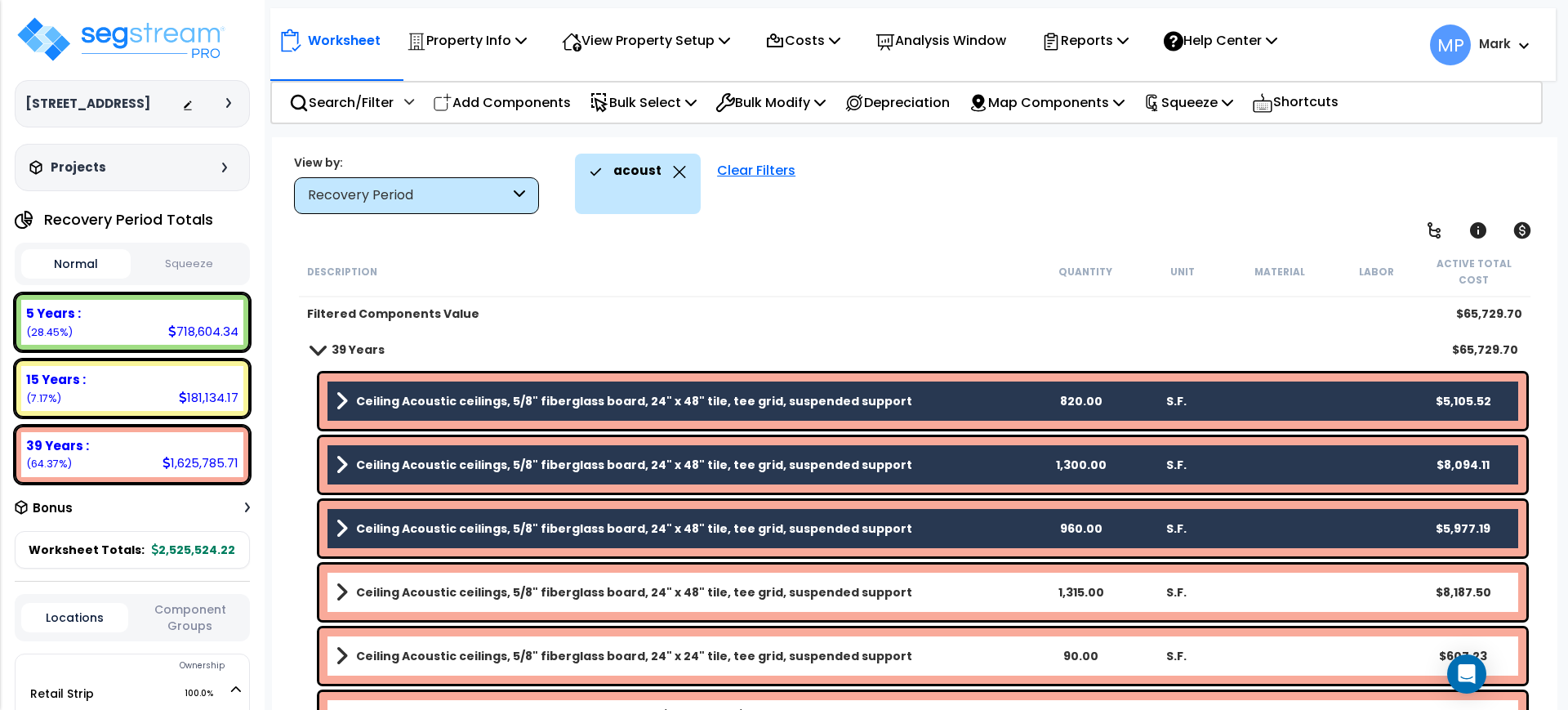
click at [905, 588] on link "Ceiling Acoustic ceilings, 5/8" fiberglass board, 24" x 48" tile, tee grid, sus…" at bounding box center [683, 592] width 697 height 23
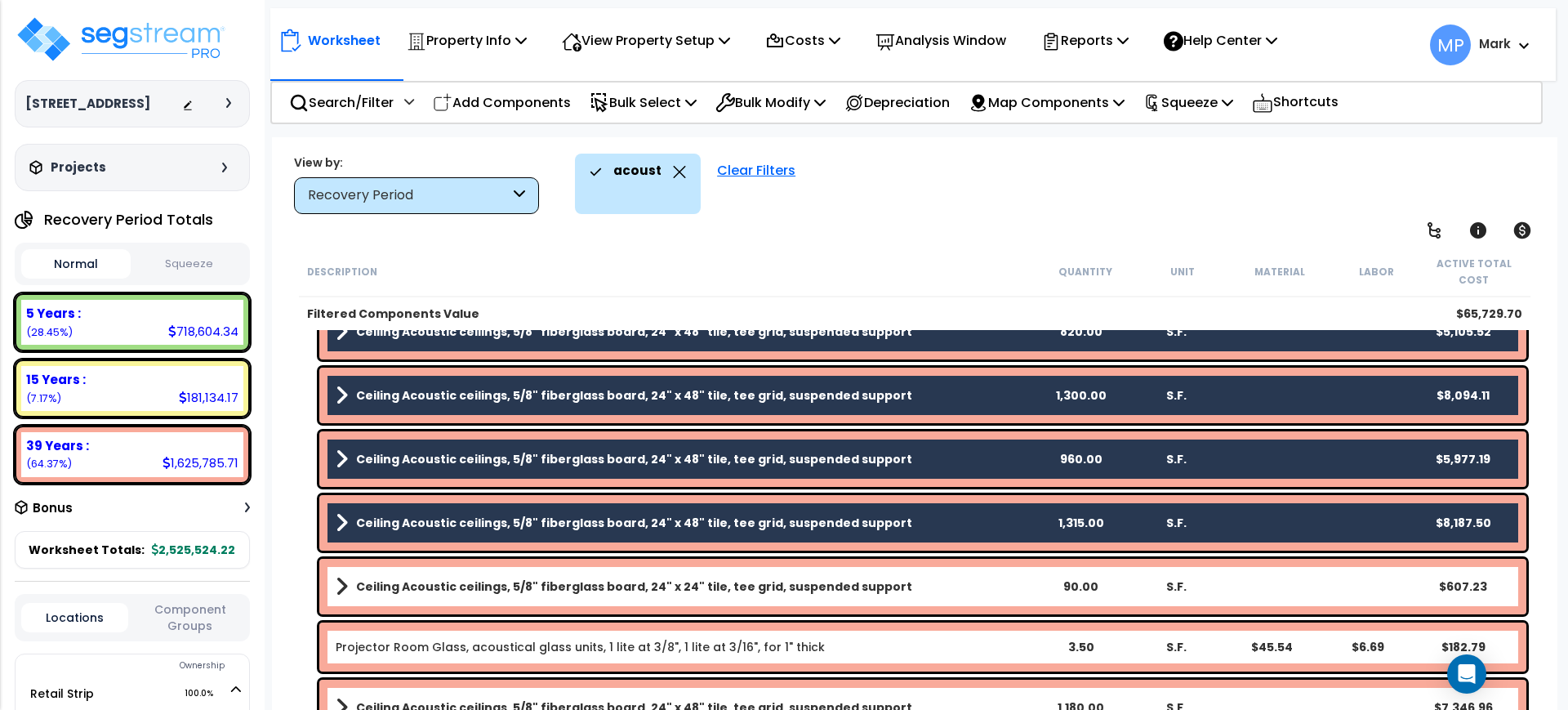
scroll to position [102, 0]
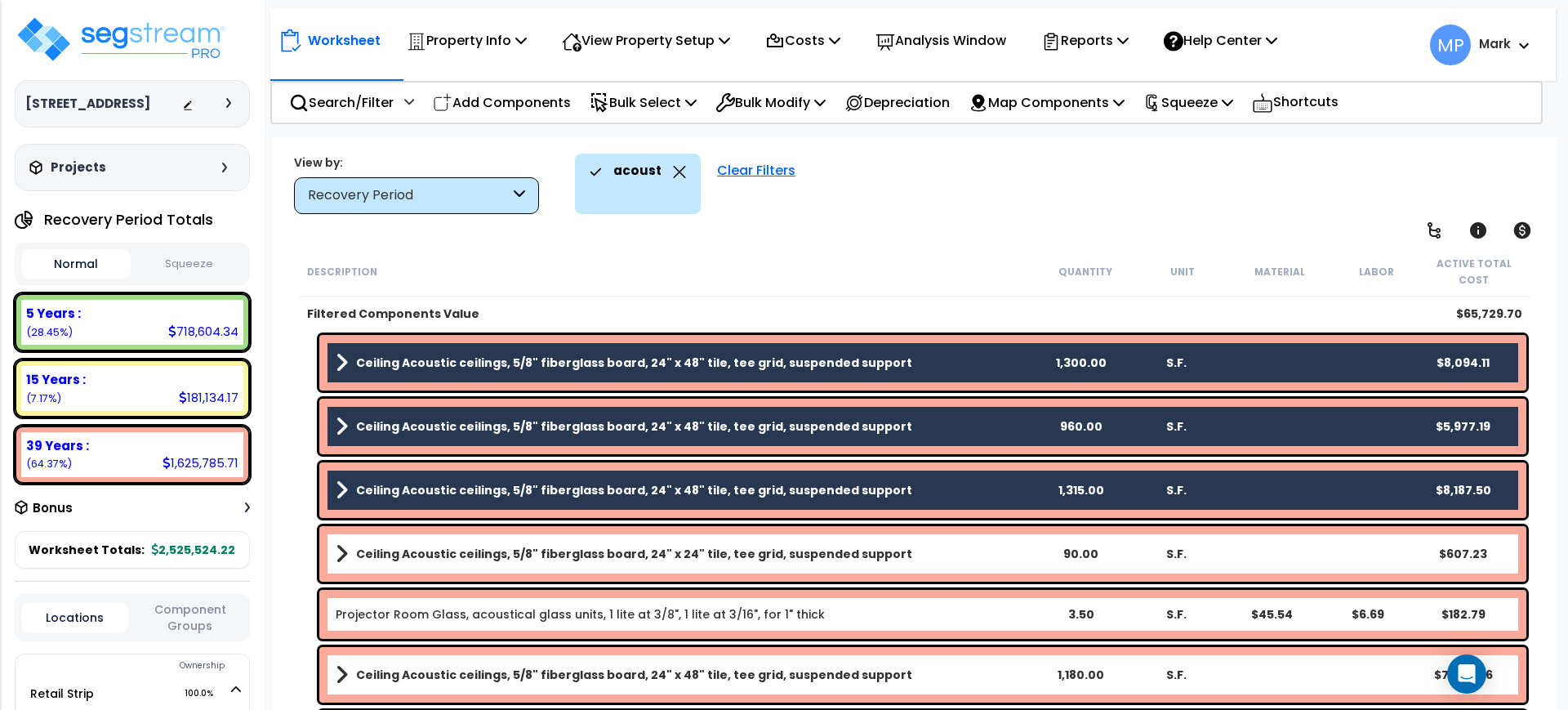
click at [907, 557] on link "Ceiling Acoustic ceilings, 5/8" fiberglass board, 24" x 24" tile, tee grid, sus…" at bounding box center [683, 553] width 697 height 23
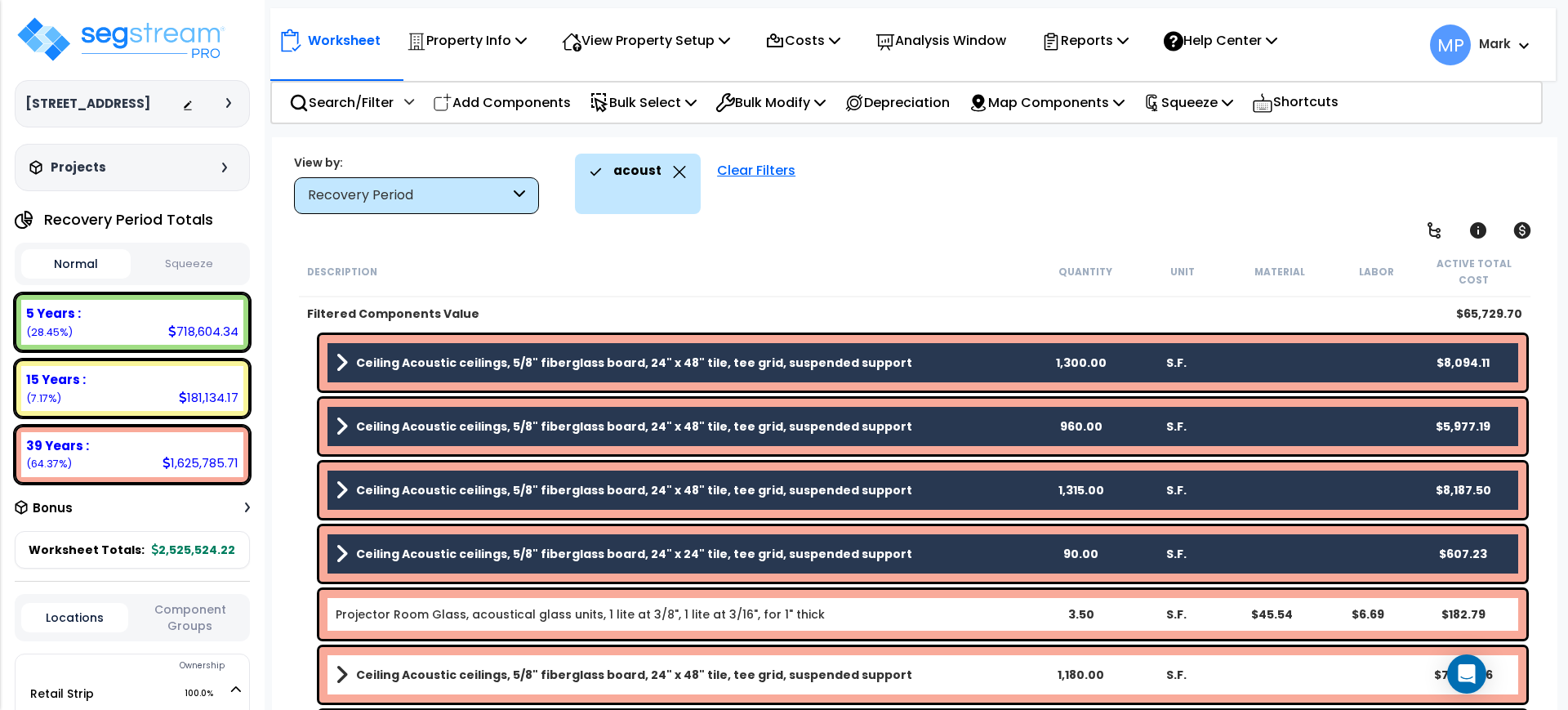
click at [895, 608] on div "Projector Room Glass, acoustical glass units, 1 lite at 3/8", 1 lite at 3/16", …" at bounding box center [683, 615] width 697 height 16
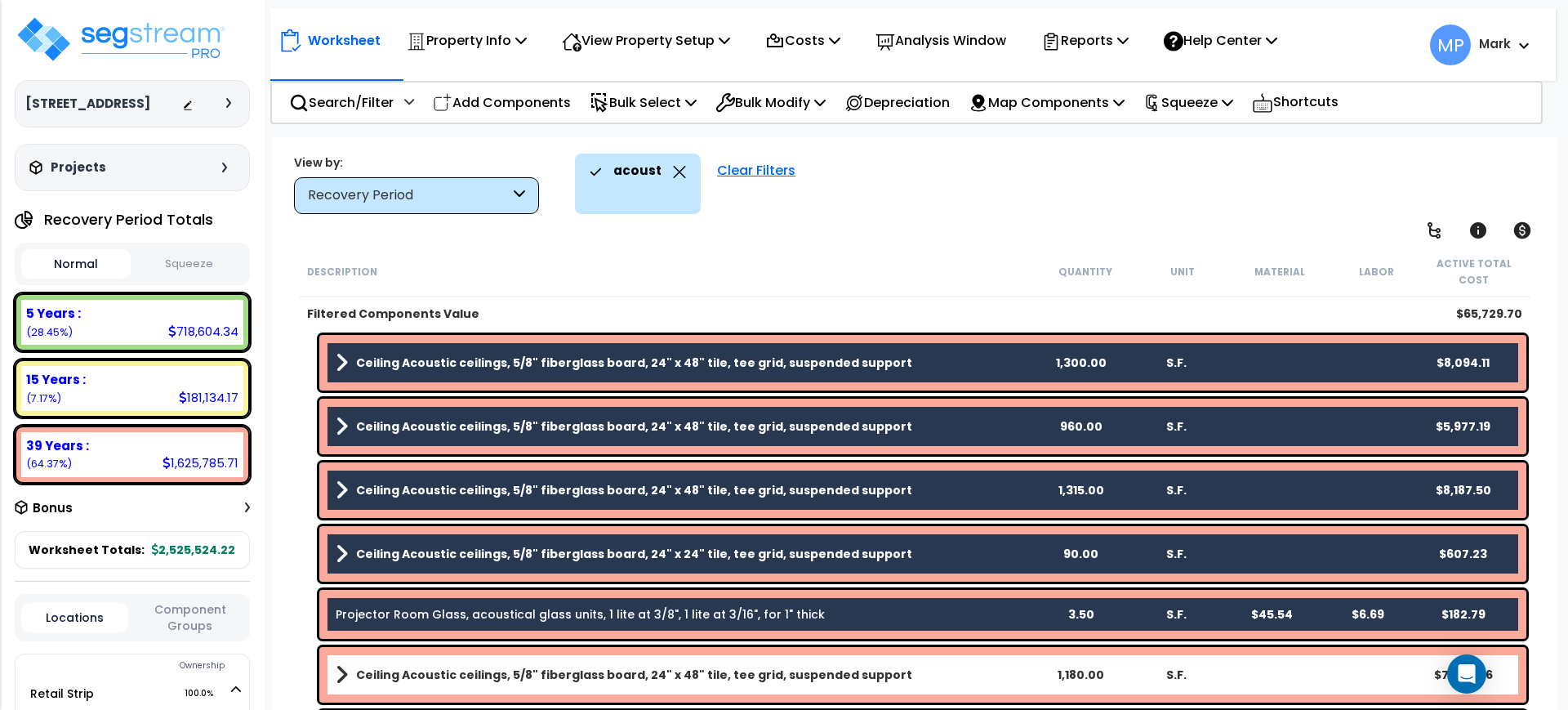
click at [917, 675] on link "Ceiling Acoustic ceilings, 5/8" fiberglass board, 24" x 48" tile, tee grid, sus…" at bounding box center [683, 675] width 697 height 23
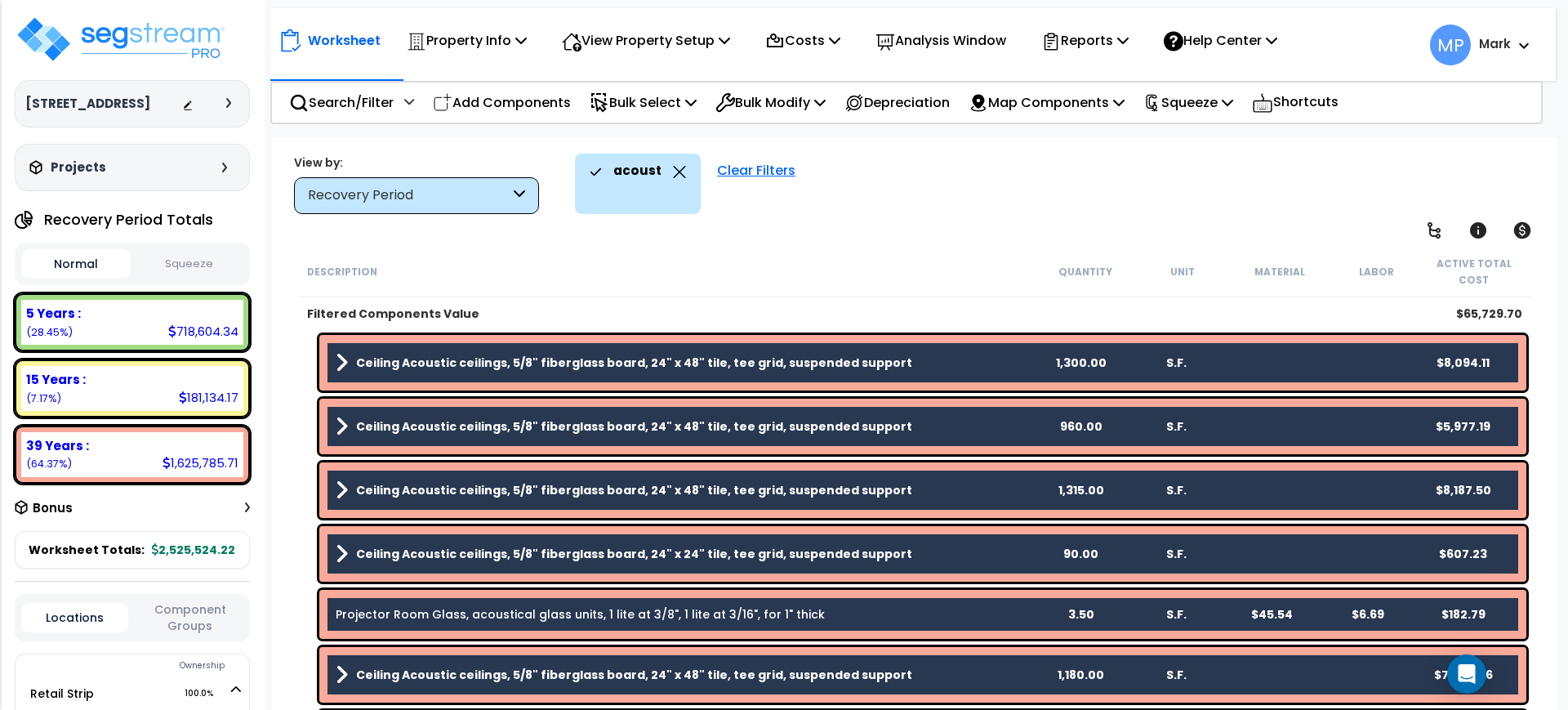
scroll to position [306, 0]
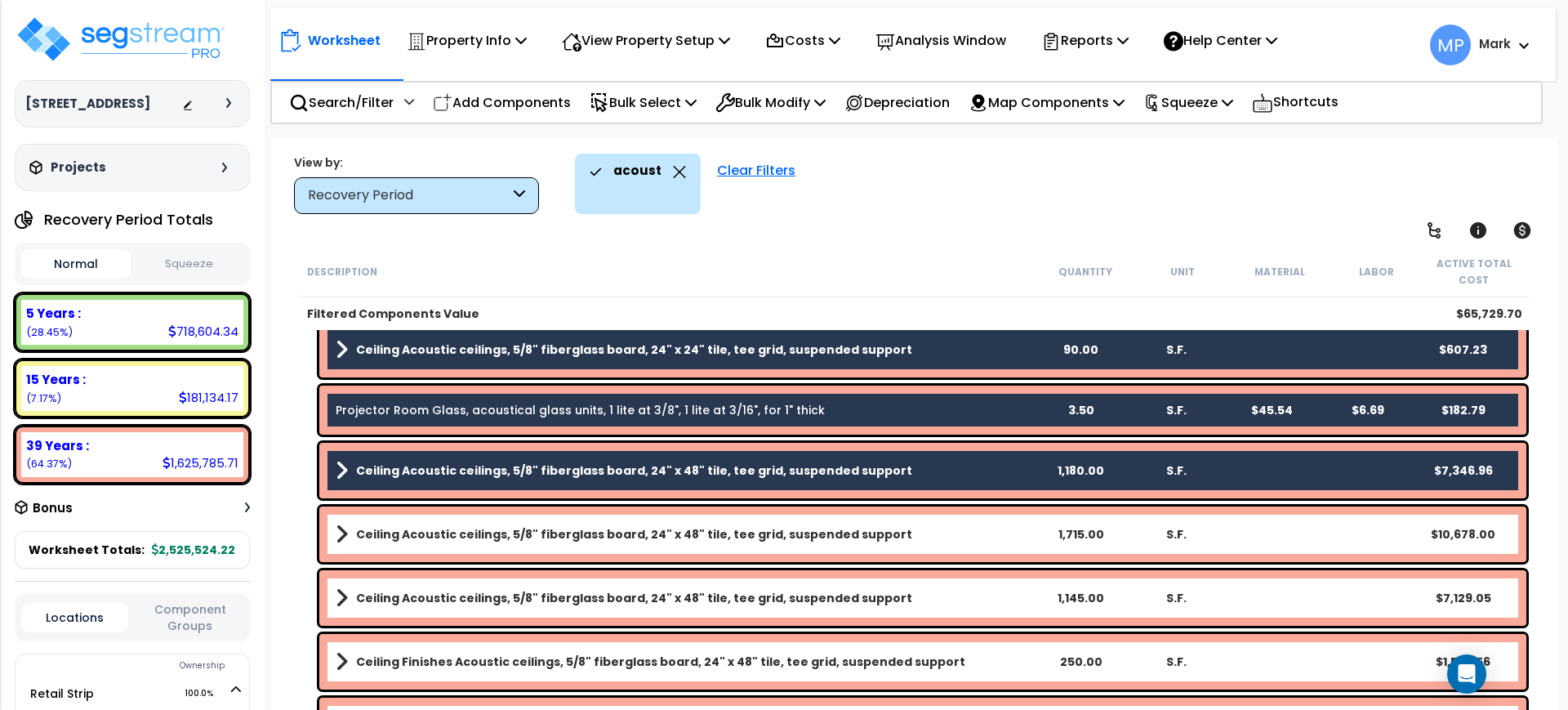
click at [898, 541] on link "Ceiling Acoustic ceilings, 5/8" fiberglass board, 24" x 48" tile, tee grid, sus…" at bounding box center [683, 534] width 697 height 23
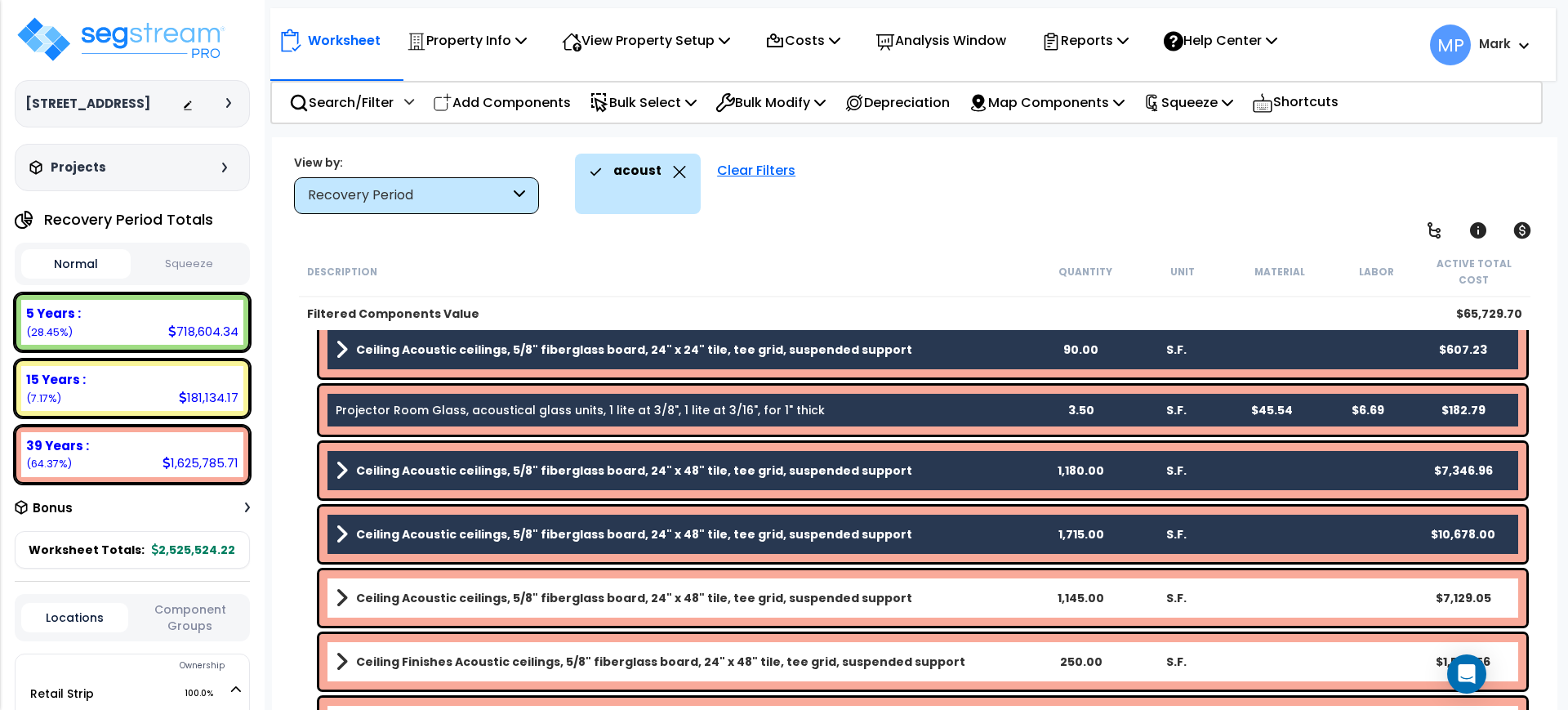
click at [897, 599] on link "Ceiling Acoustic ceilings, 5/8" fiberglass board, 24" x 48" tile, tee grid, sus…" at bounding box center [683, 598] width 697 height 23
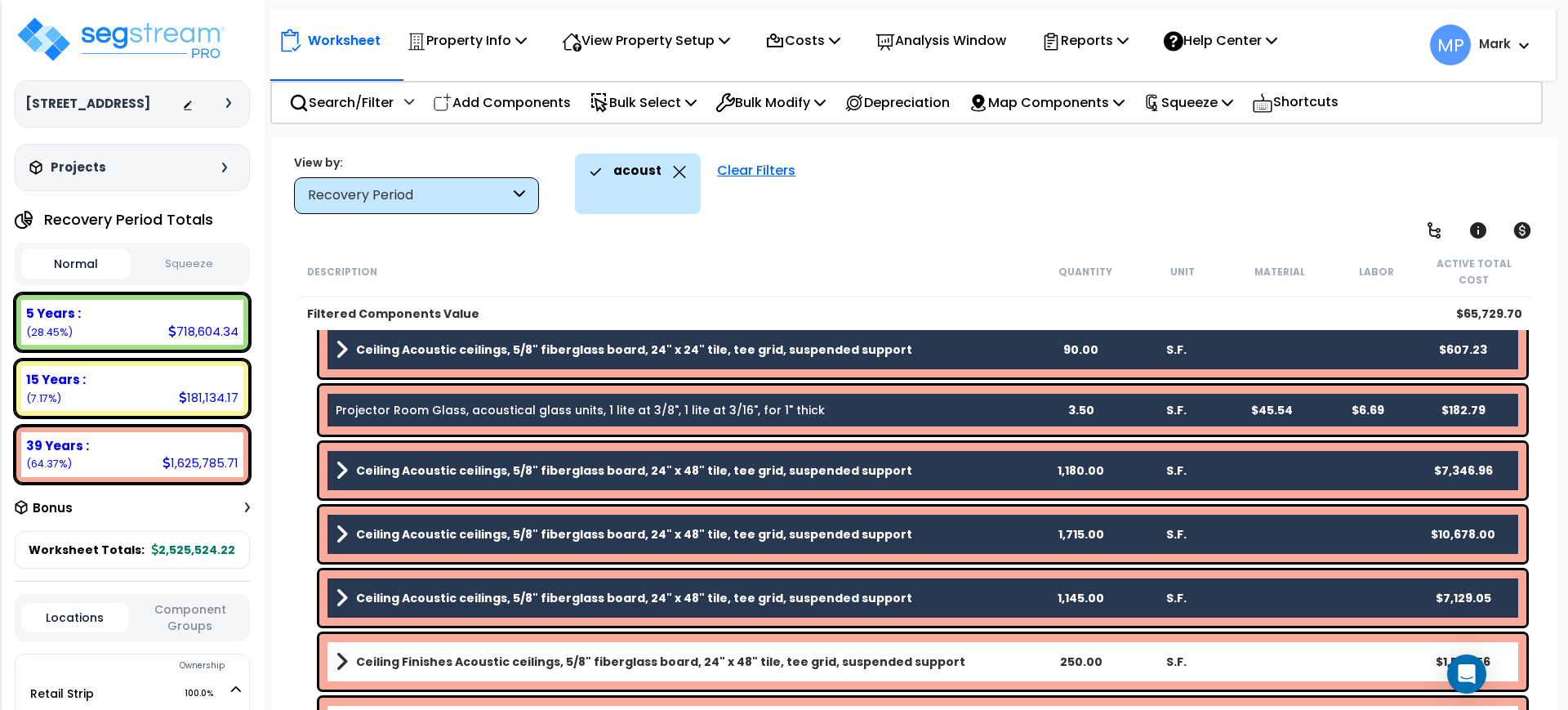
click at [951, 661] on link "Ceiling Finishes Acoustic ceilings, 5/8" fiberglass board, 24" x 48" tile, tee …" at bounding box center [683, 661] width 697 height 23
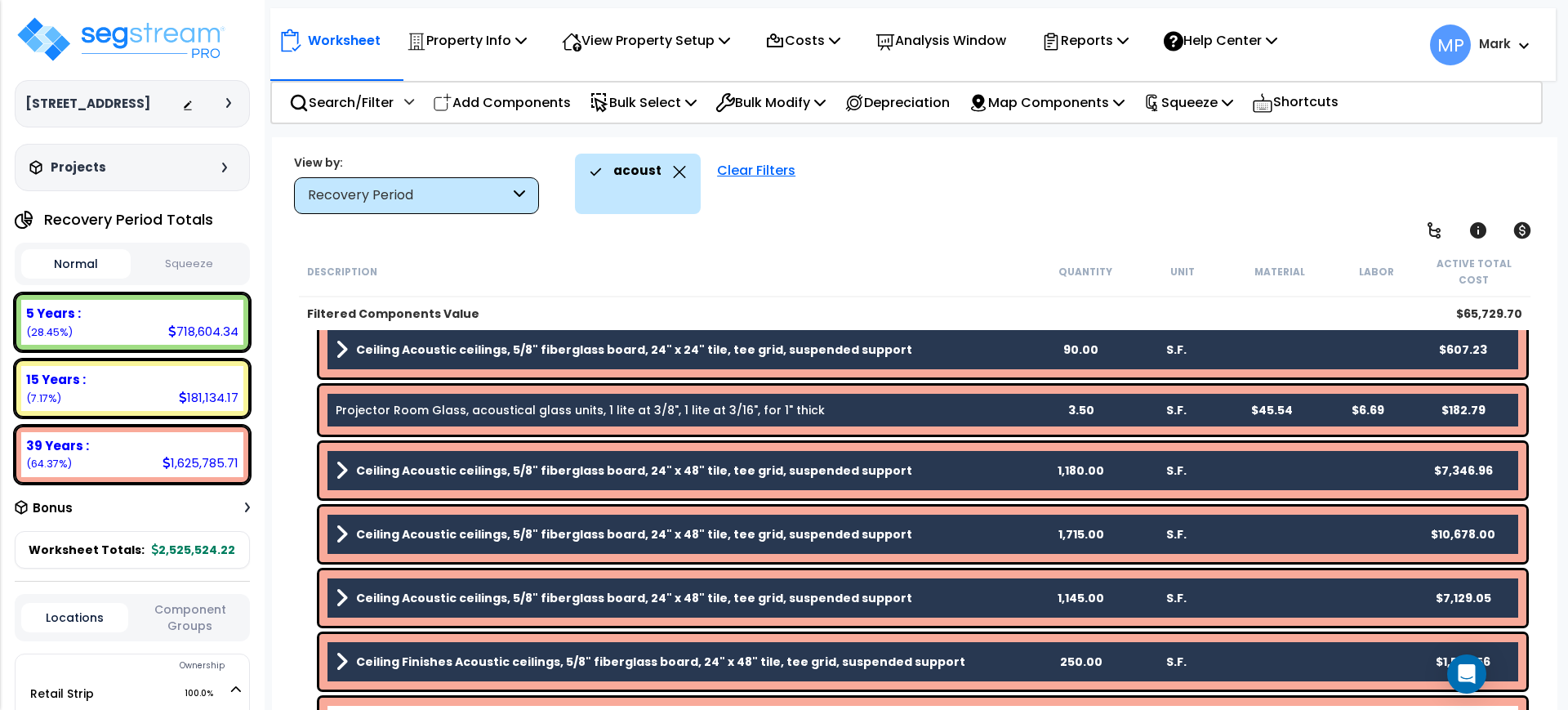
scroll to position [511, 0]
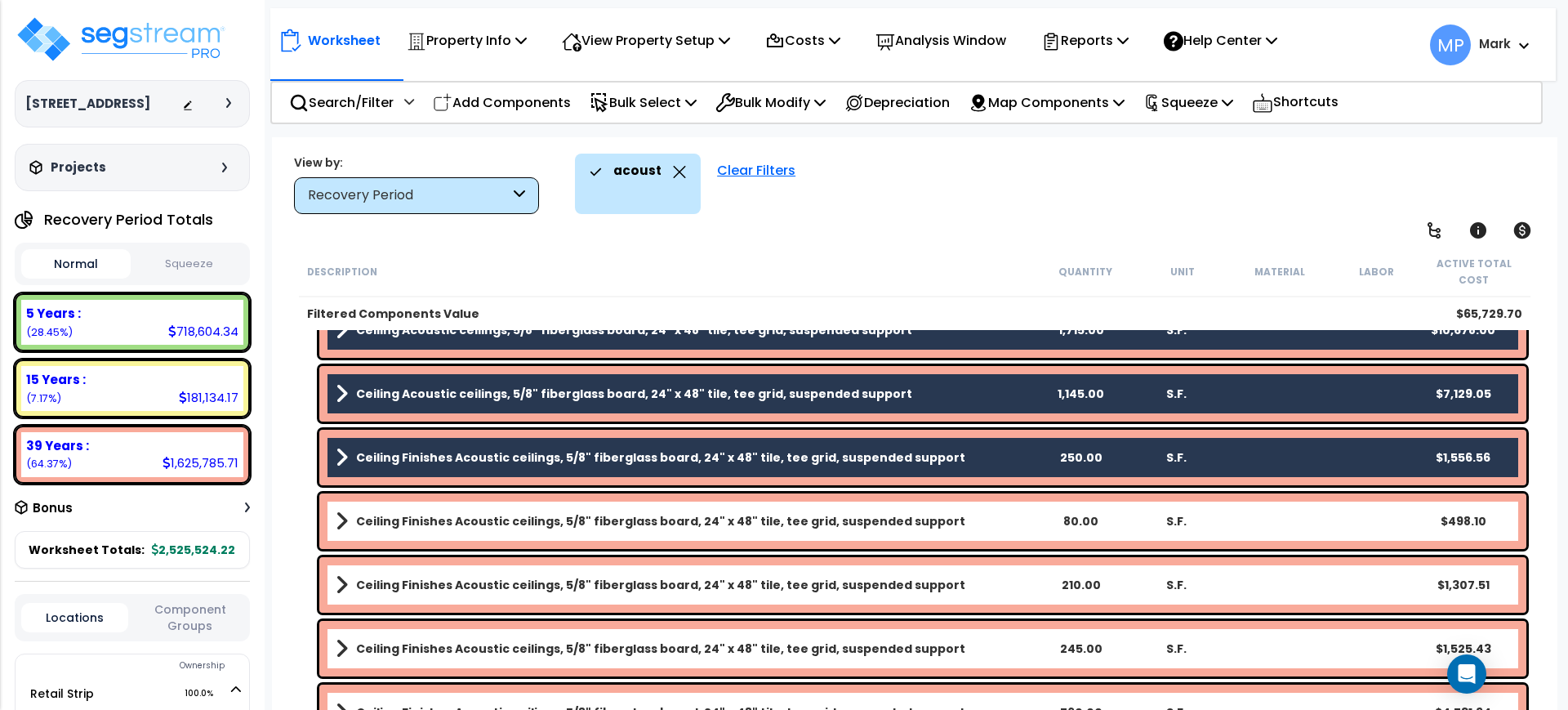
click at [945, 517] on link "Ceiling Finishes Acoustic ceilings, 5/8" fiberglass board, 24" x 48" tile, tee …" at bounding box center [683, 520] width 697 height 23
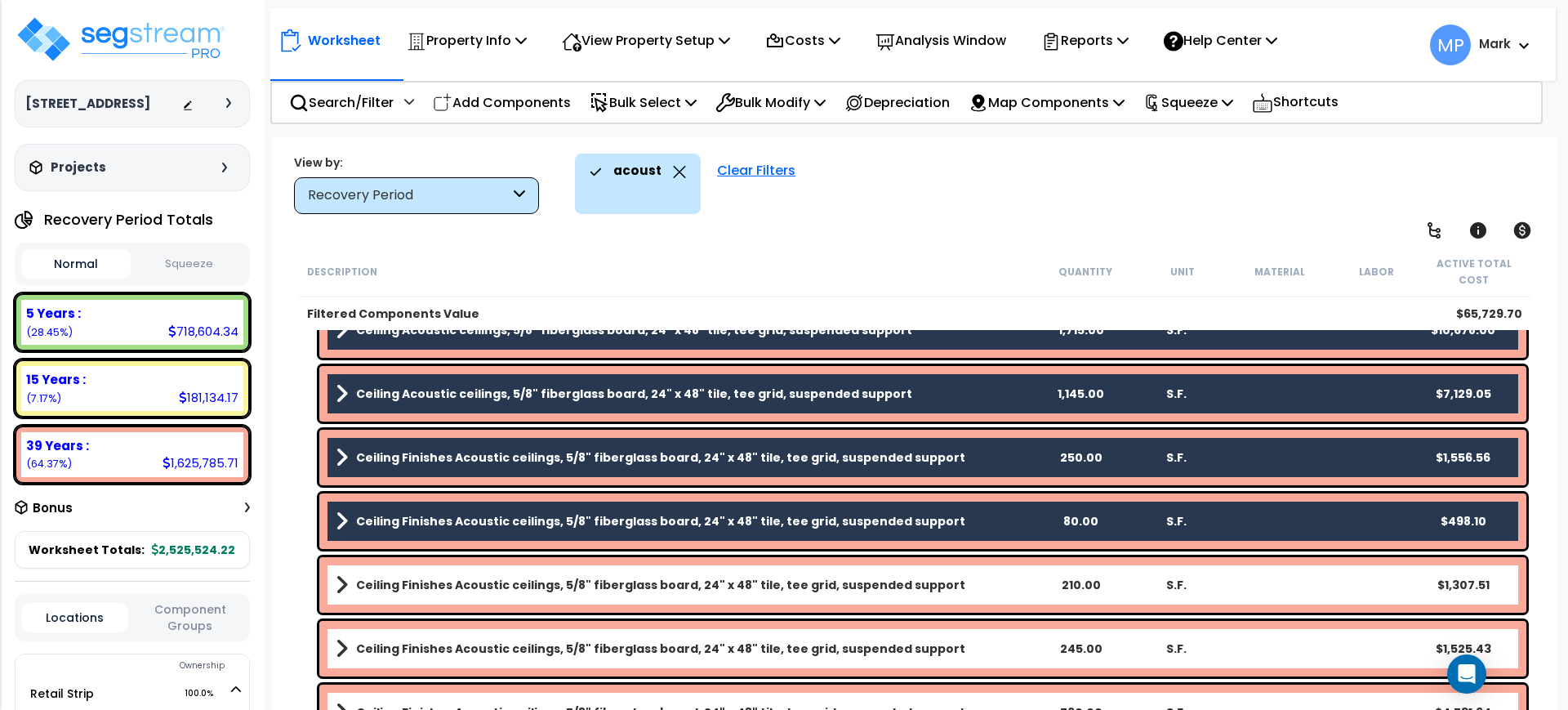
click at [925, 591] on b "Ceiling Finishes Acoustic ceilings, 5/8" fiberglass board, 24" x 48" tile, tee …" at bounding box center [661, 585] width 609 height 16
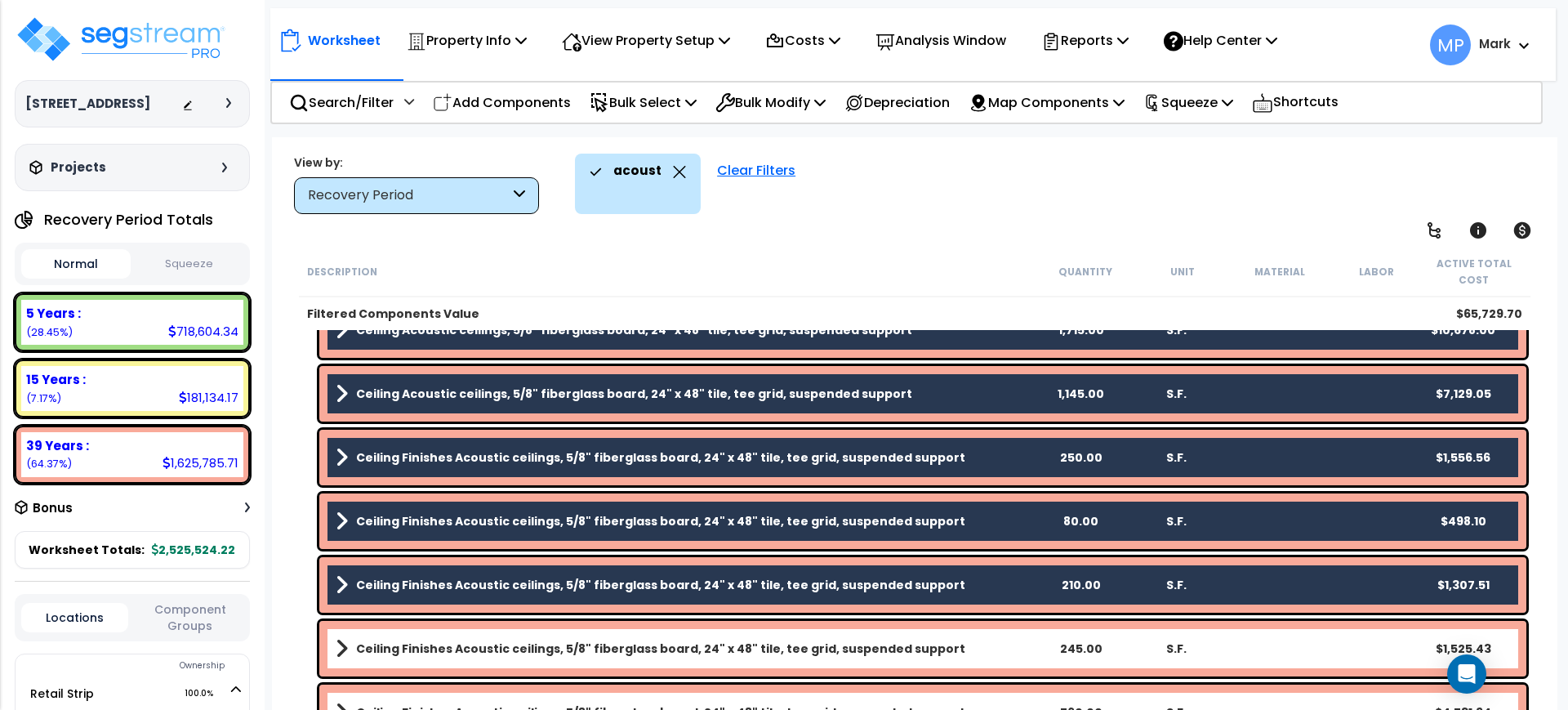
click at [965, 648] on link "Ceiling Finishes Acoustic ceilings, 5/8" fiberglass board, 24" x 48" tile, tee …" at bounding box center [683, 648] width 697 height 23
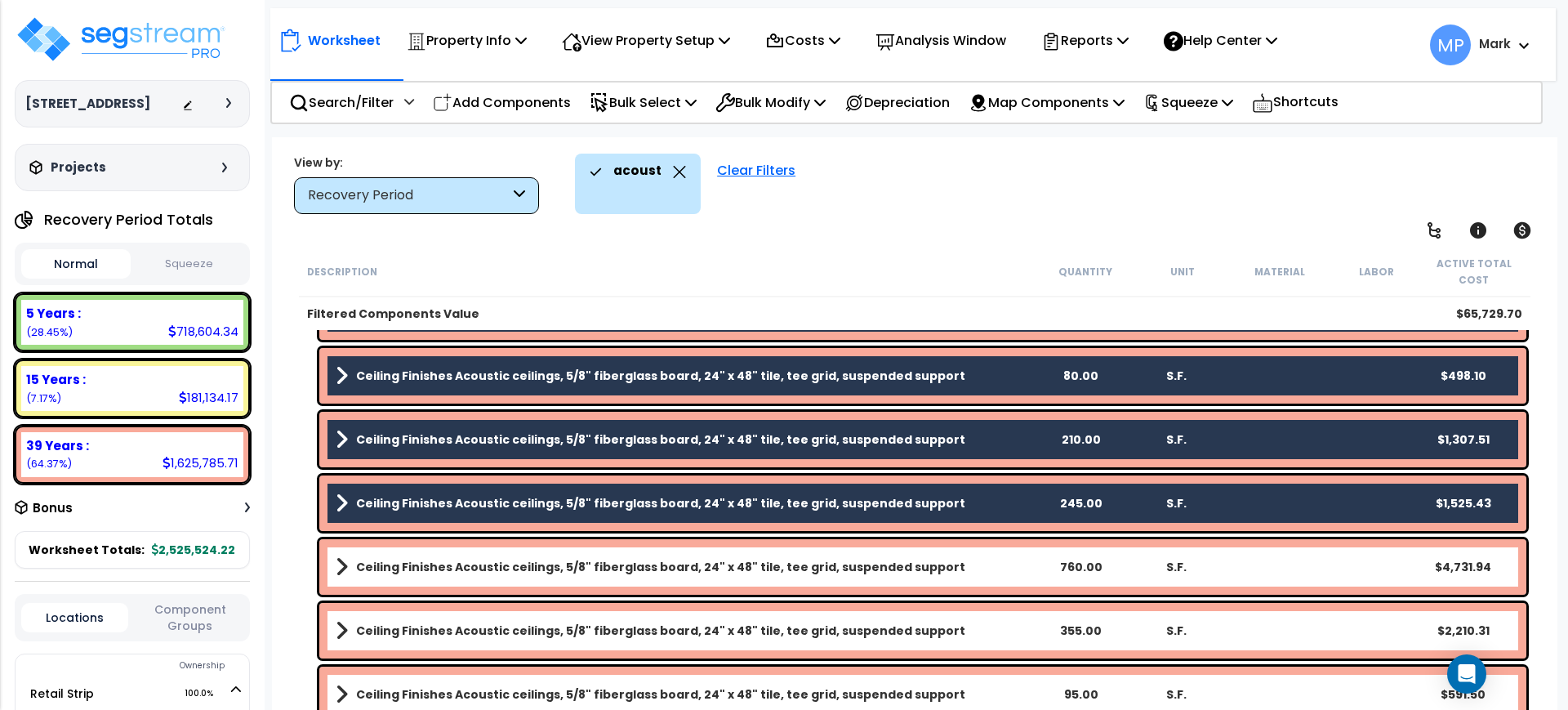
scroll to position [660, 0]
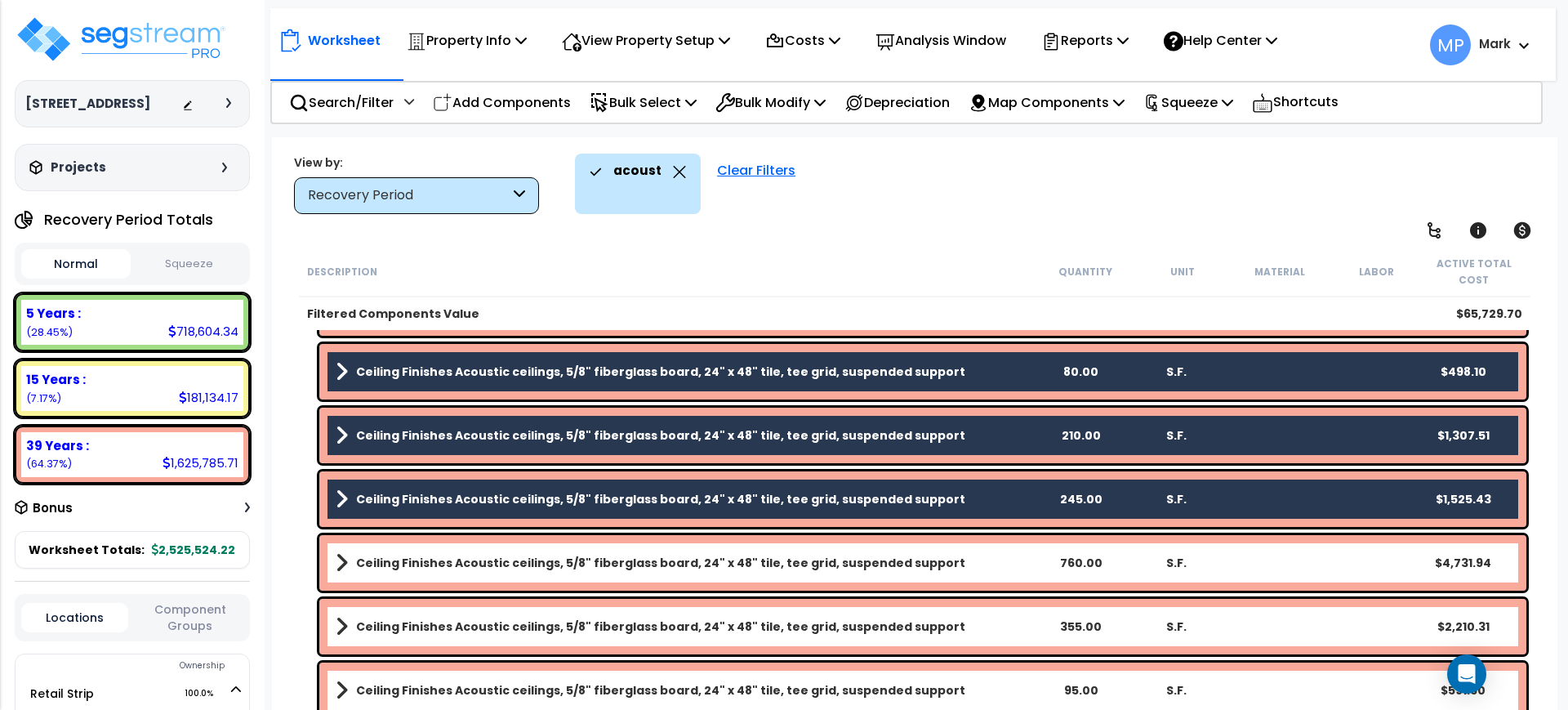
click at [965, 574] on link "Ceiling Finishes Acoustic ceilings, 5/8" fiberglass board, 24" x 48" tile, tee …" at bounding box center [683, 562] width 697 height 23
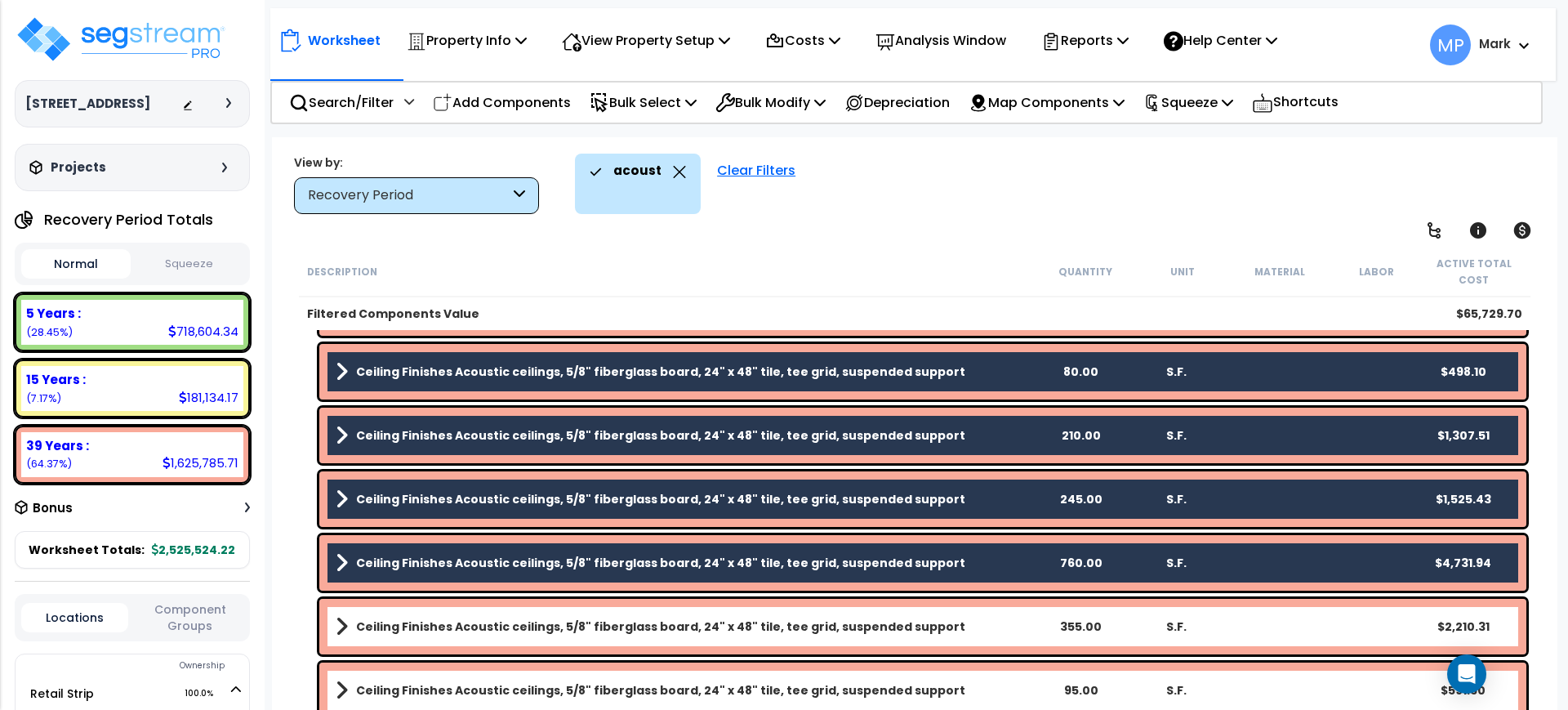
drag, startPoint x: 960, startPoint y: 631, endPoint x: 963, endPoint y: 641, distance: 10.4
click at [961, 631] on link "Ceiling Finishes Acoustic ceilings, 5/8" fiberglass board, 24" x 48" tile, tee …" at bounding box center [683, 627] width 697 height 23
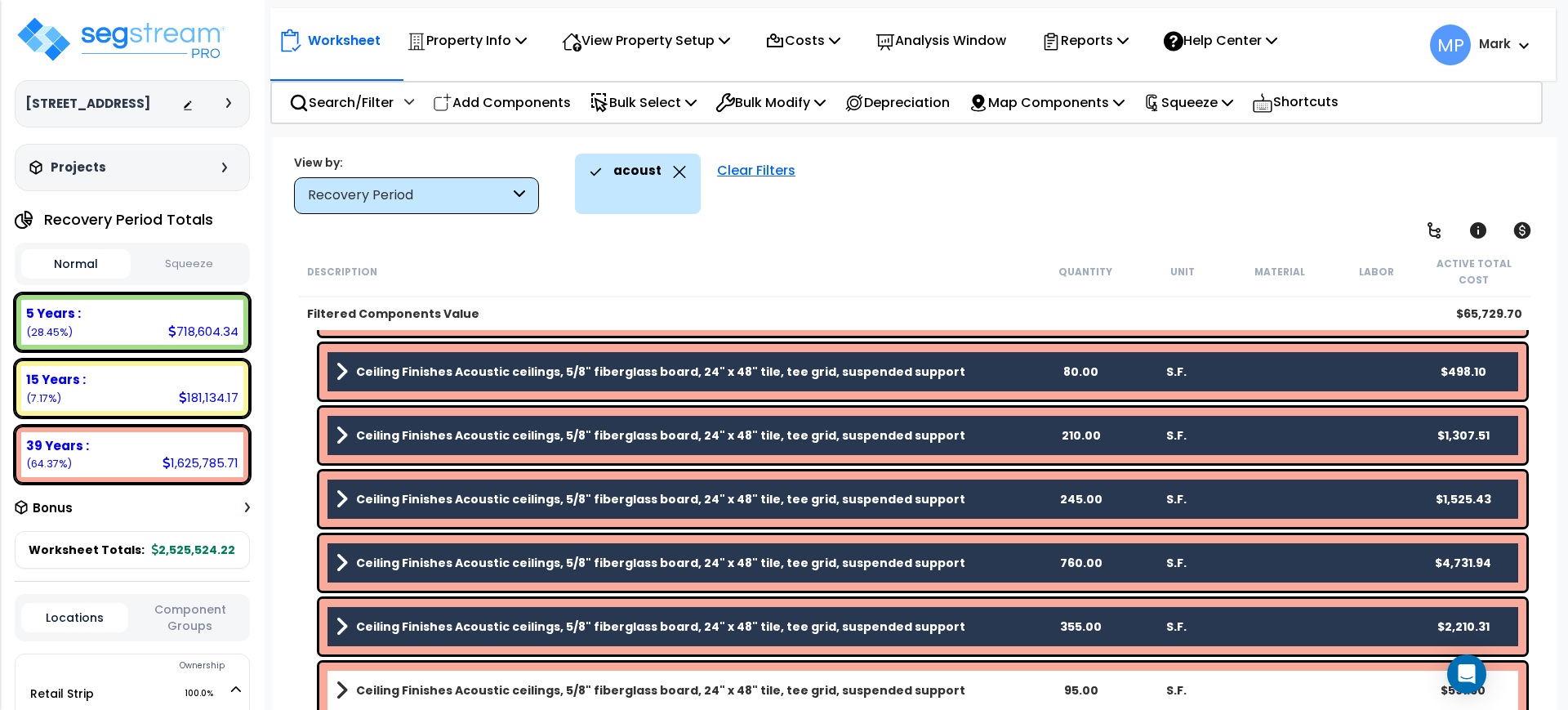
click at [965, 682] on link "Ceiling Finishes Acoustic ceilings, 5/8" fiberglass board, 24" x 48" tile, tee …" at bounding box center [683, 690] width 697 height 23
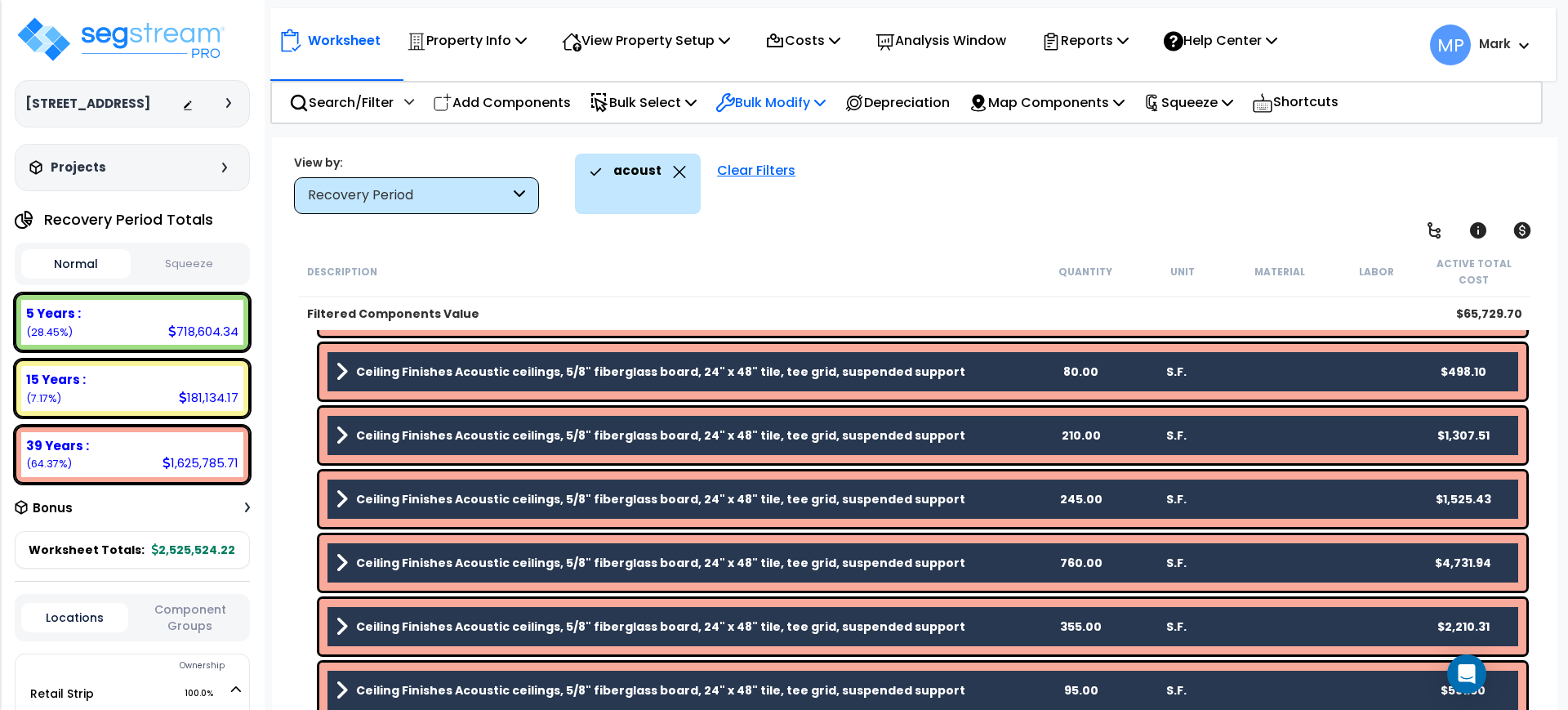
click at [788, 103] on p "Bulk Modify" at bounding box center [770, 102] width 111 height 22
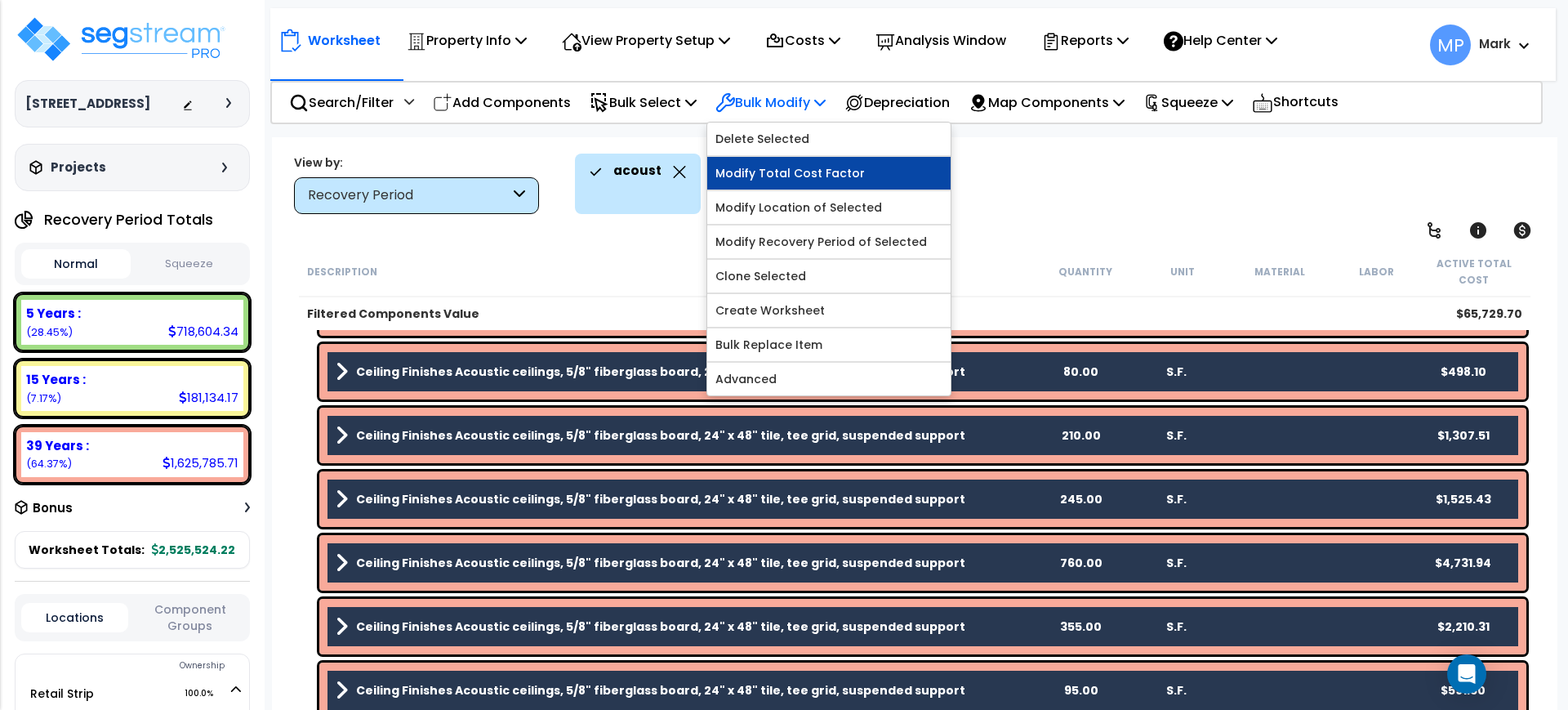
click at [837, 170] on link "Modify Total Cost Factor" at bounding box center [828, 173] width 244 height 33
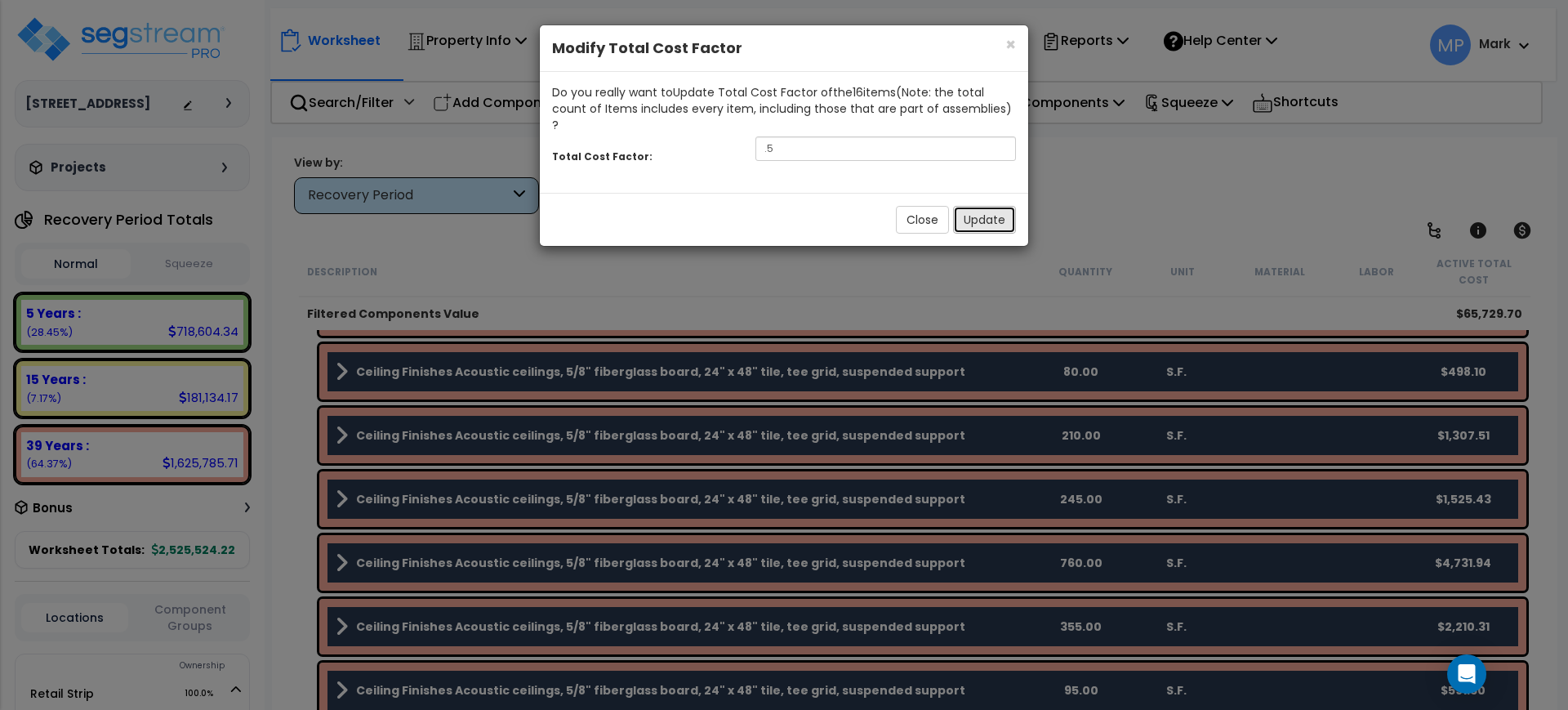
click at [981, 206] on button "Update" at bounding box center [984, 219] width 63 height 28
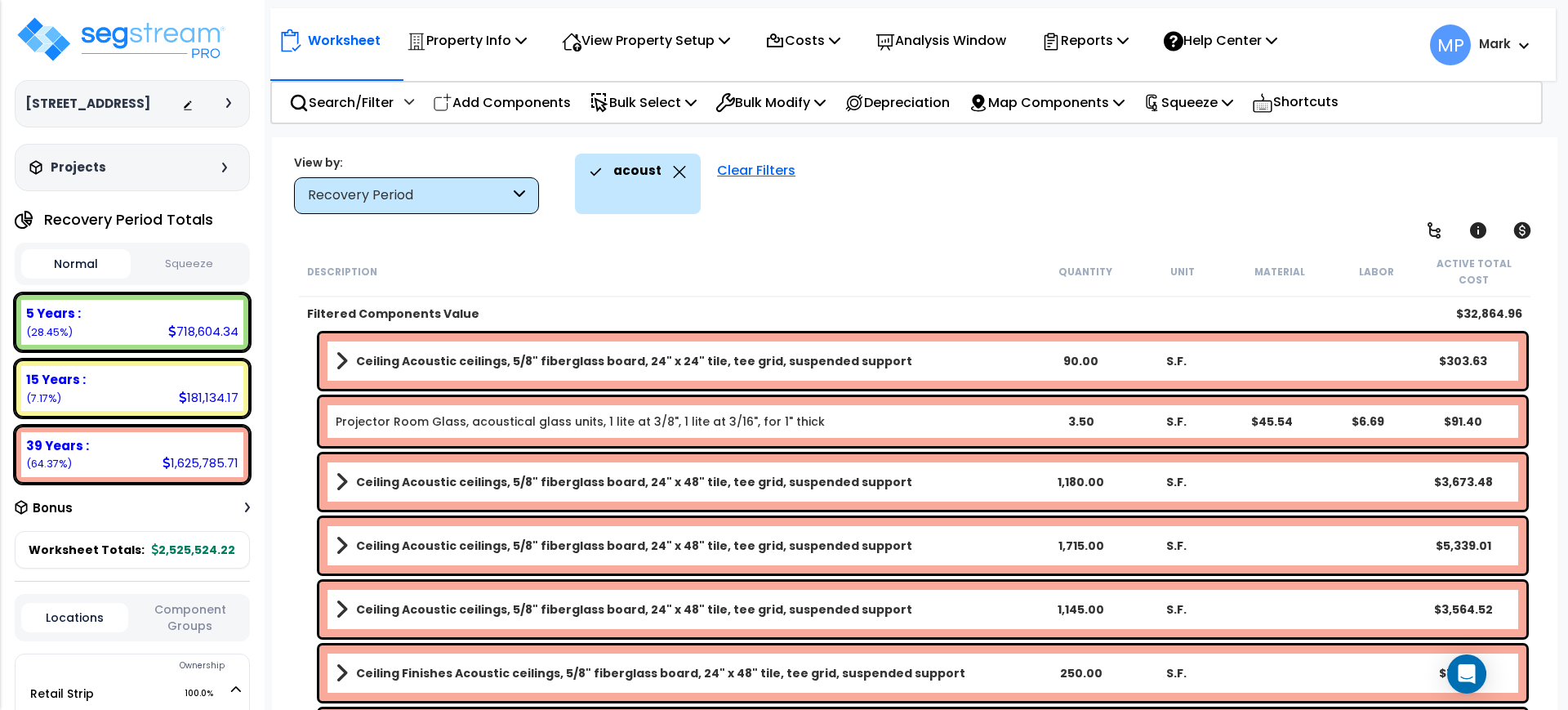
scroll to position [0, 0]
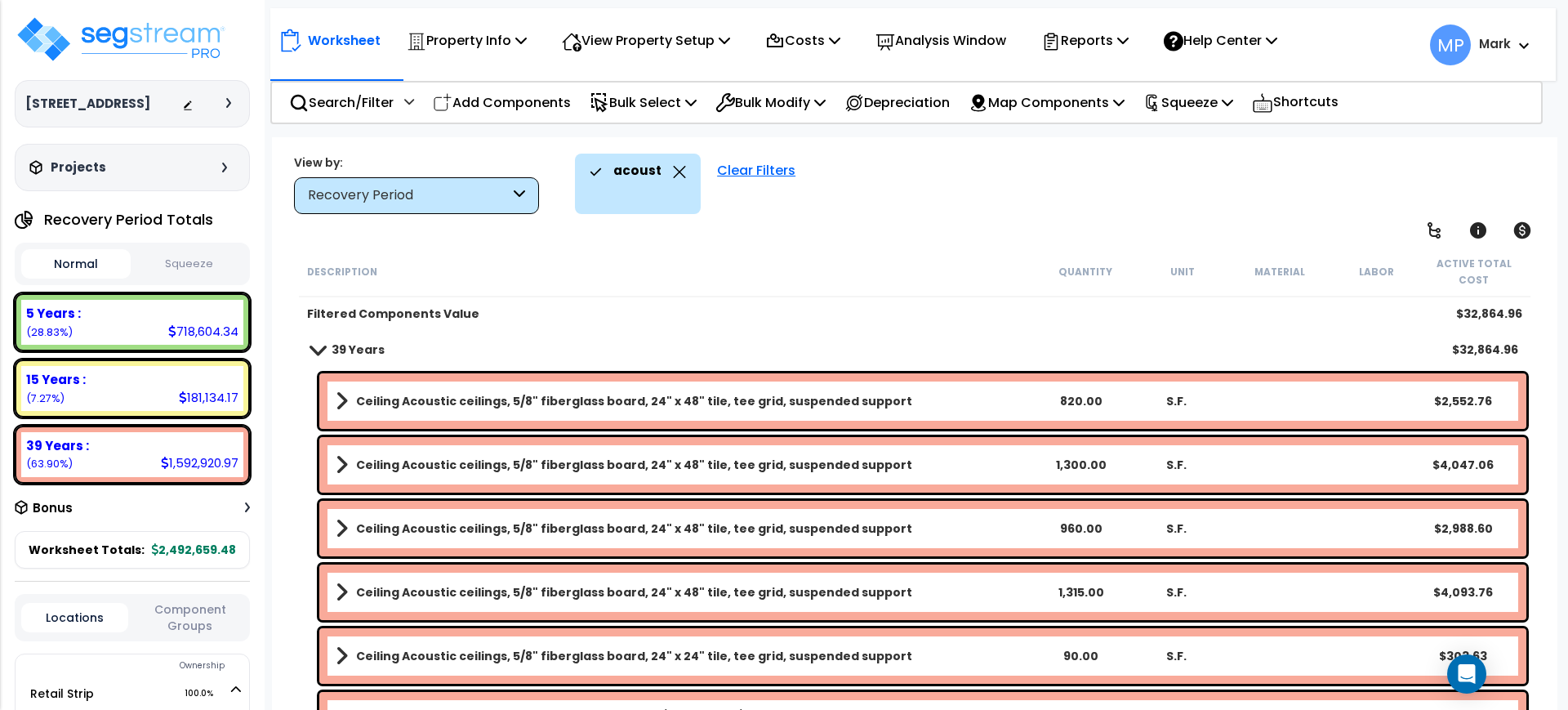
click at [944, 410] on link "Ceiling Acoustic ceilings, 5/8" fiberglass board, 24" x 48" tile, tee grid, sus…" at bounding box center [683, 401] width 697 height 23
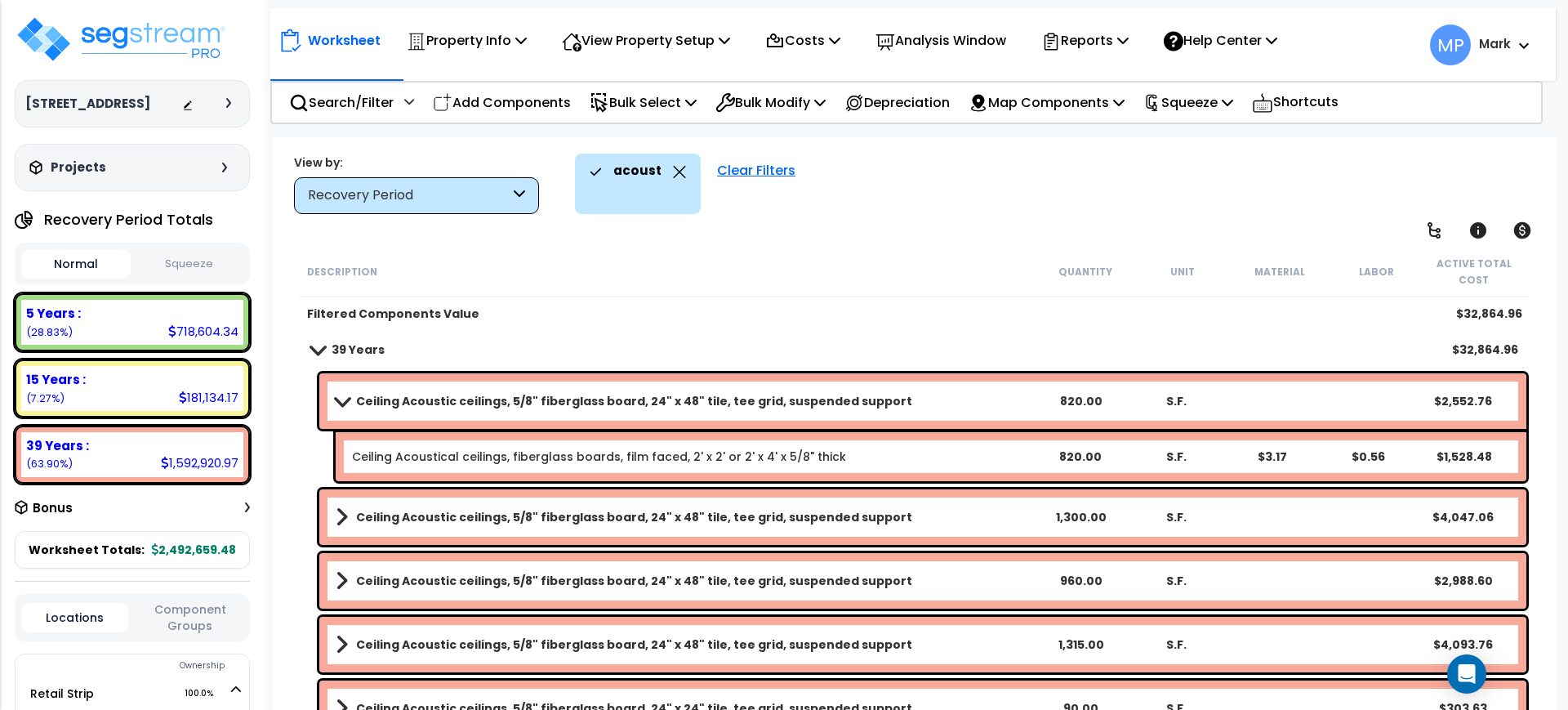
click at [941, 413] on div "Ceiling Acoustic ceilings, 5/8" fiberglass board, 24" x 48" tile, tee grid, sus…" at bounding box center [923, 401] width 1207 height 55
click at [884, 396] on link "Ceiling Acoustic ceilings, 5/8" fiberglass board, 24" x 48" tile, tee grid, sus…" at bounding box center [683, 401] width 697 height 23
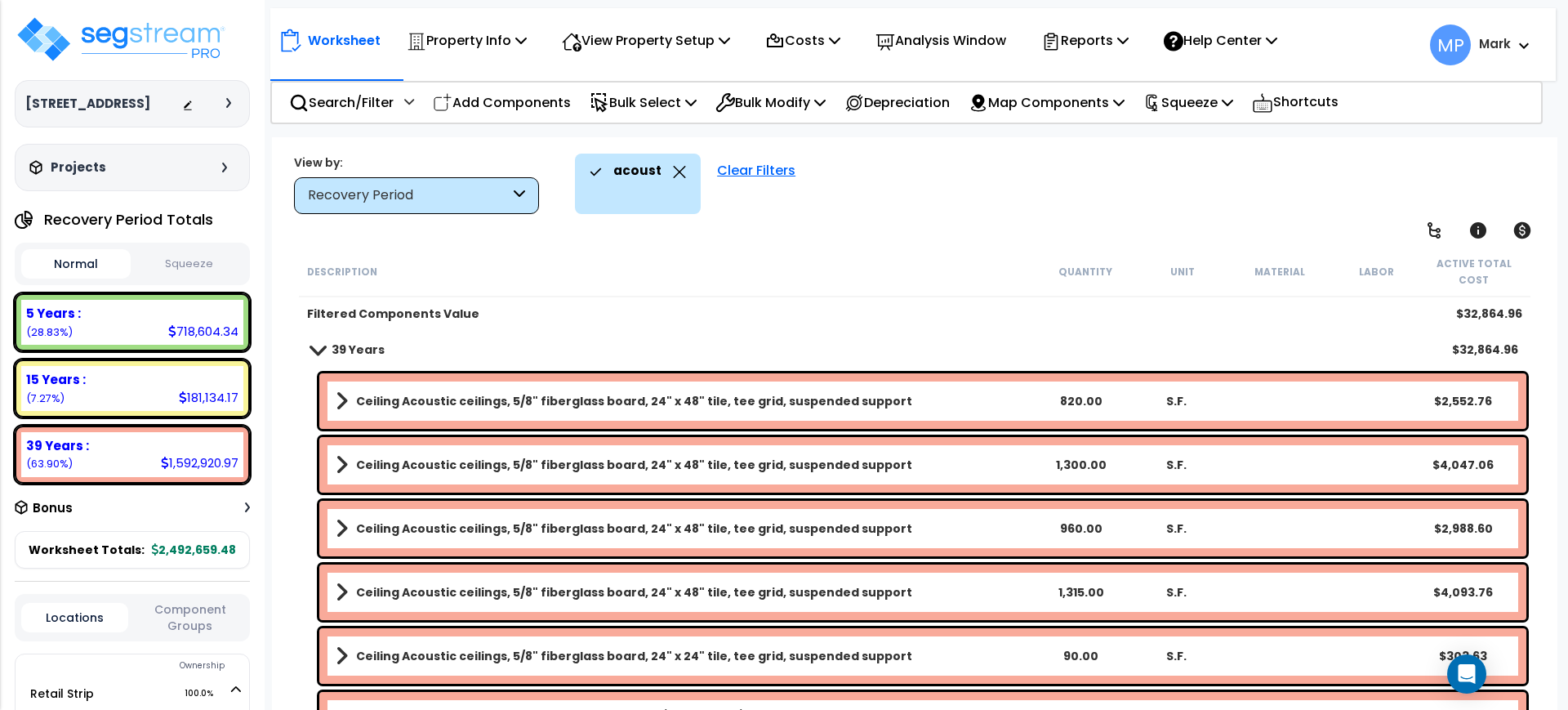
click at [884, 396] on link "Ceiling Acoustic ceilings, 5/8" fiberglass board, 24" x 48" tile, tee grid, sus…" at bounding box center [683, 401] width 697 height 23
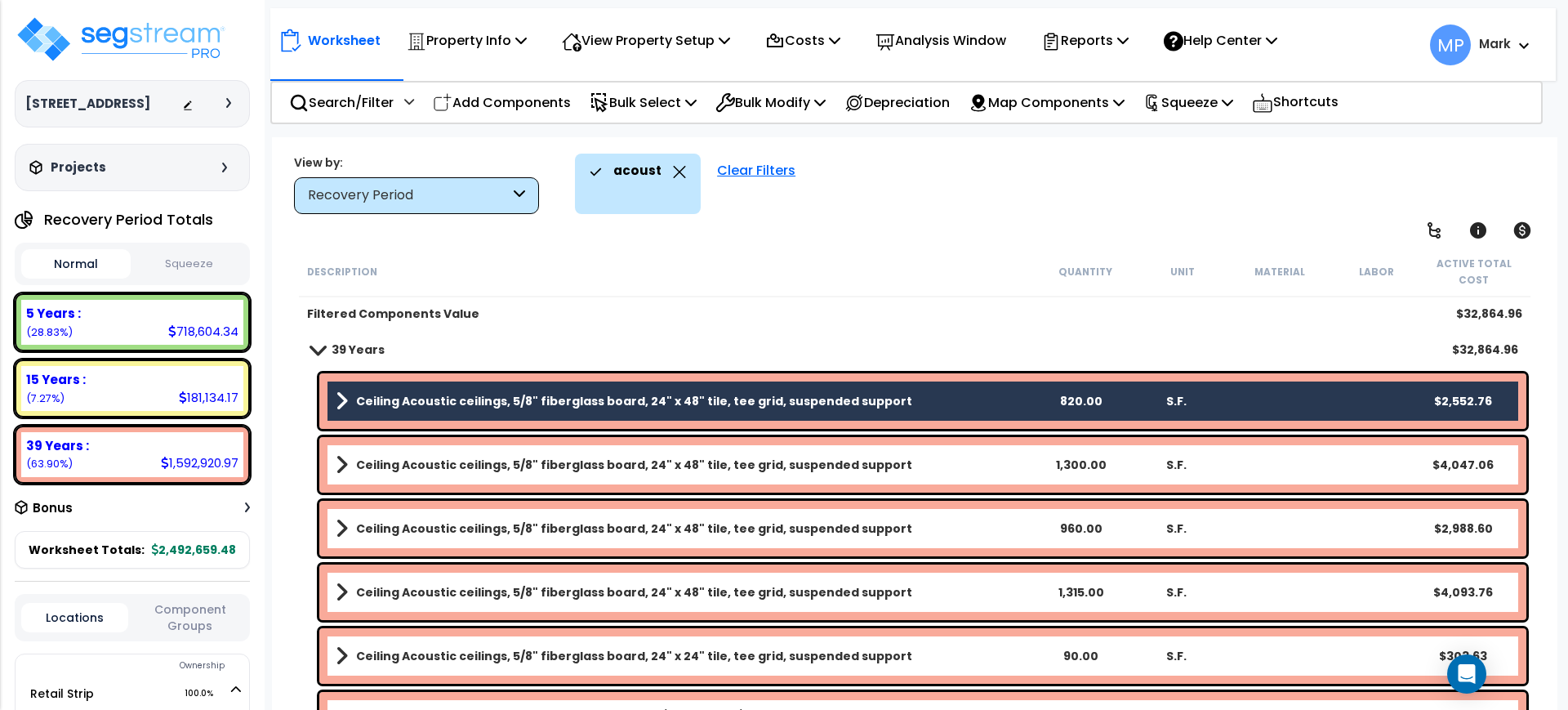
click at [924, 468] on link "Ceiling Acoustic ceilings, 5/8" fiberglass board, 24" x 48" tile, tee grid, sus…" at bounding box center [683, 464] width 697 height 23
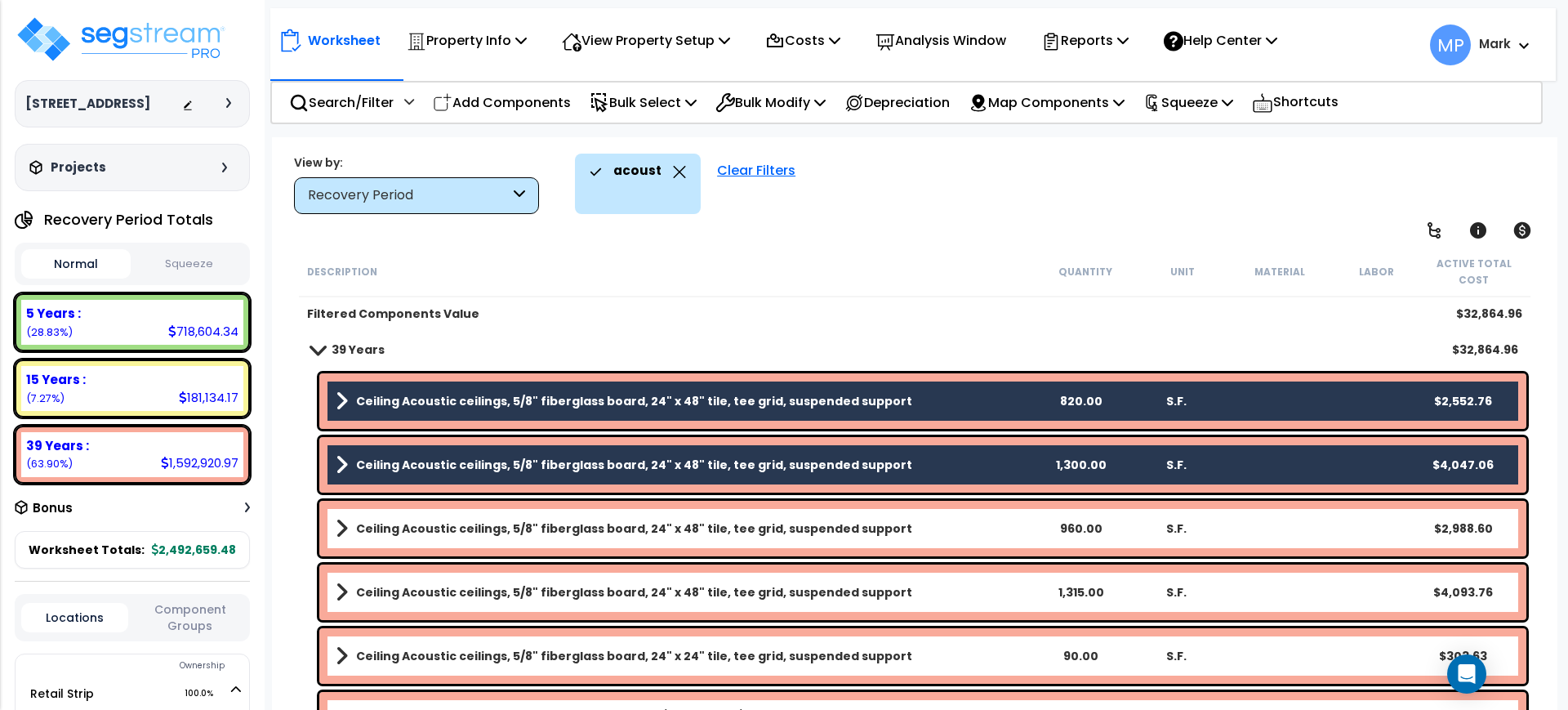
click at [918, 530] on link "Ceiling Acoustic ceilings, 5/8" fiberglass board, 24" x 48" tile, tee grid, sus…" at bounding box center [683, 528] width 697 height 23
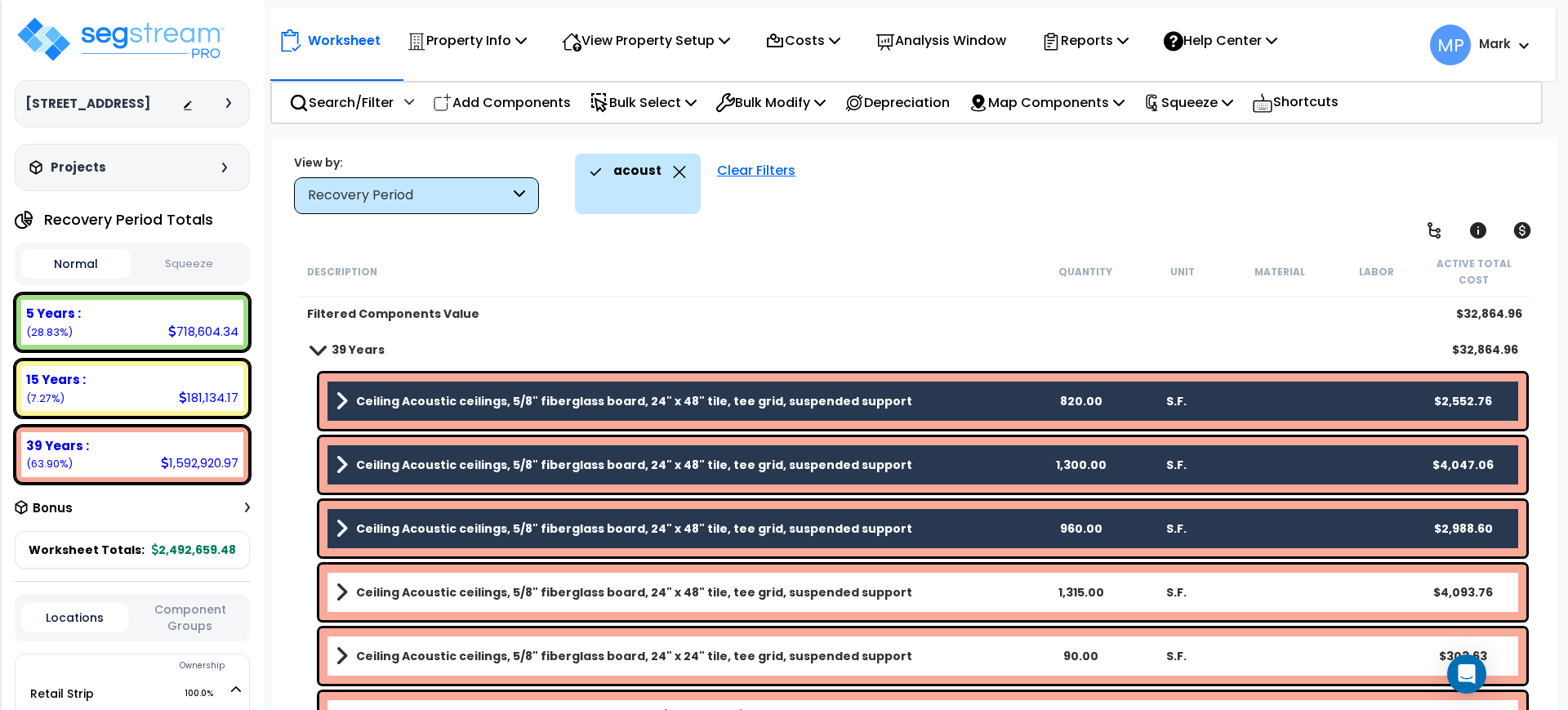
click at [889, 590] on link "Ceiling Acoustic ceilings, 5/8" fiberglass board, 24" x 48" tile, tee grid, sus…" at bounding box center [683, 592] width 697 height 23
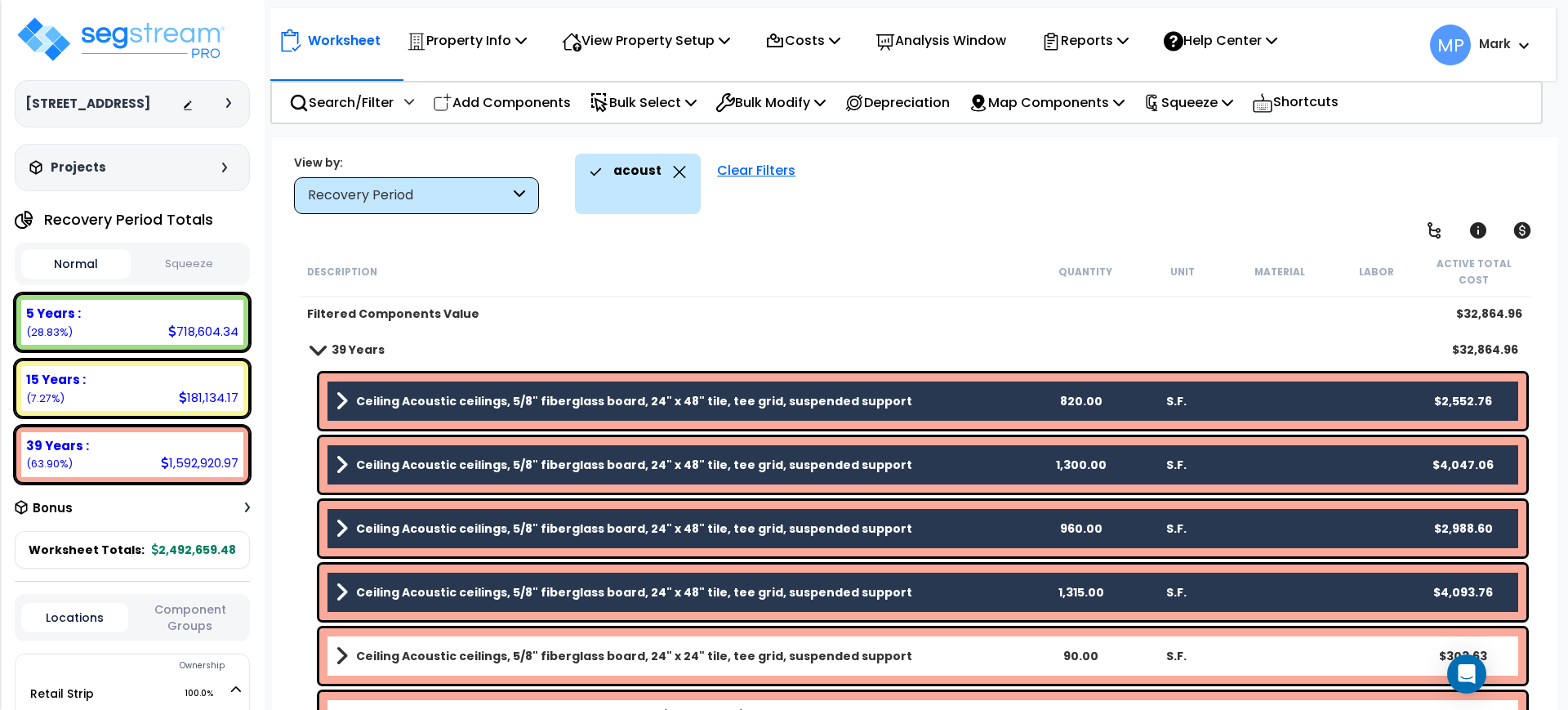
click at [894, 657] on link "Ceiling Acoustic ceilings, 5/8" fiberglass board, 24" x 24" tile, tee grid, sus…" at bounding box center [683, 656] width 697 height 23
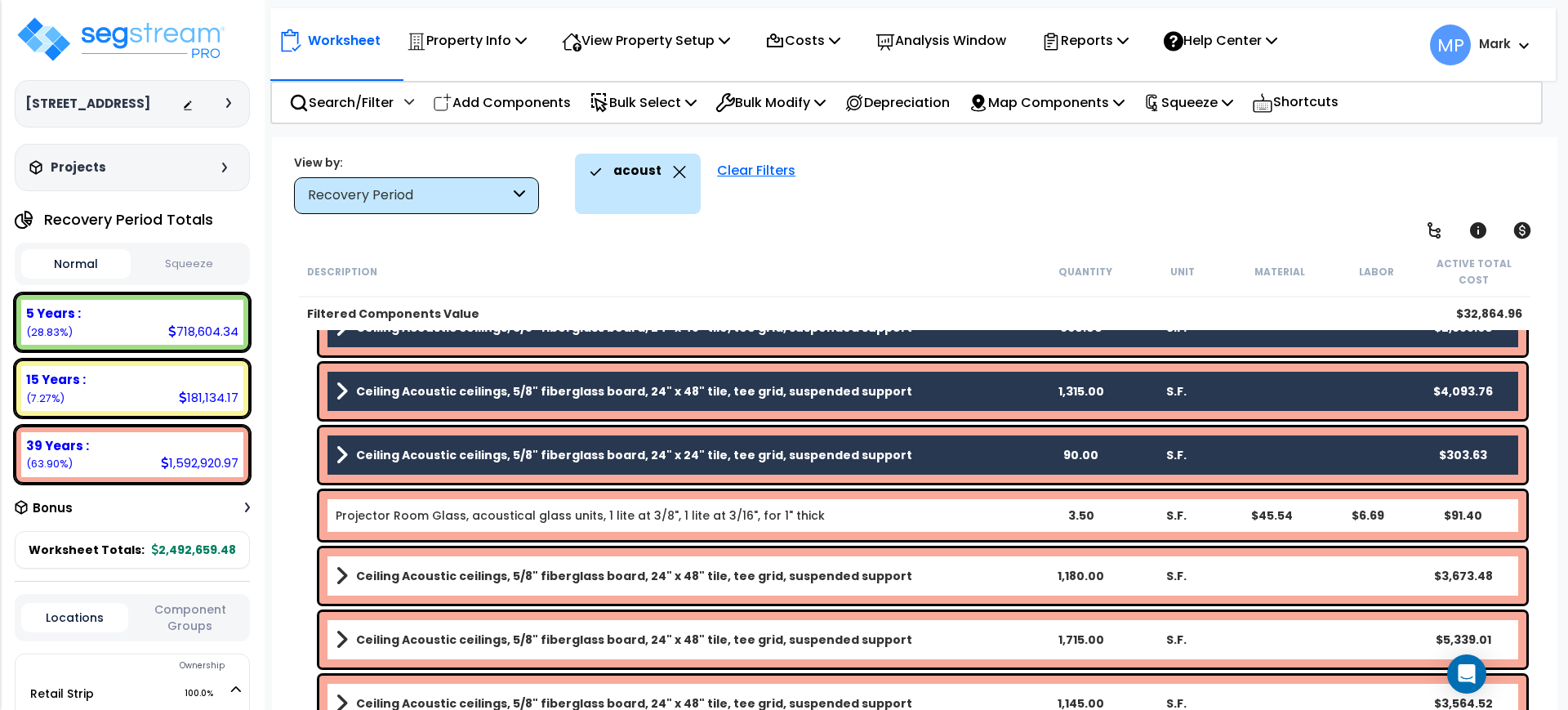
scroll to position [204, 0]
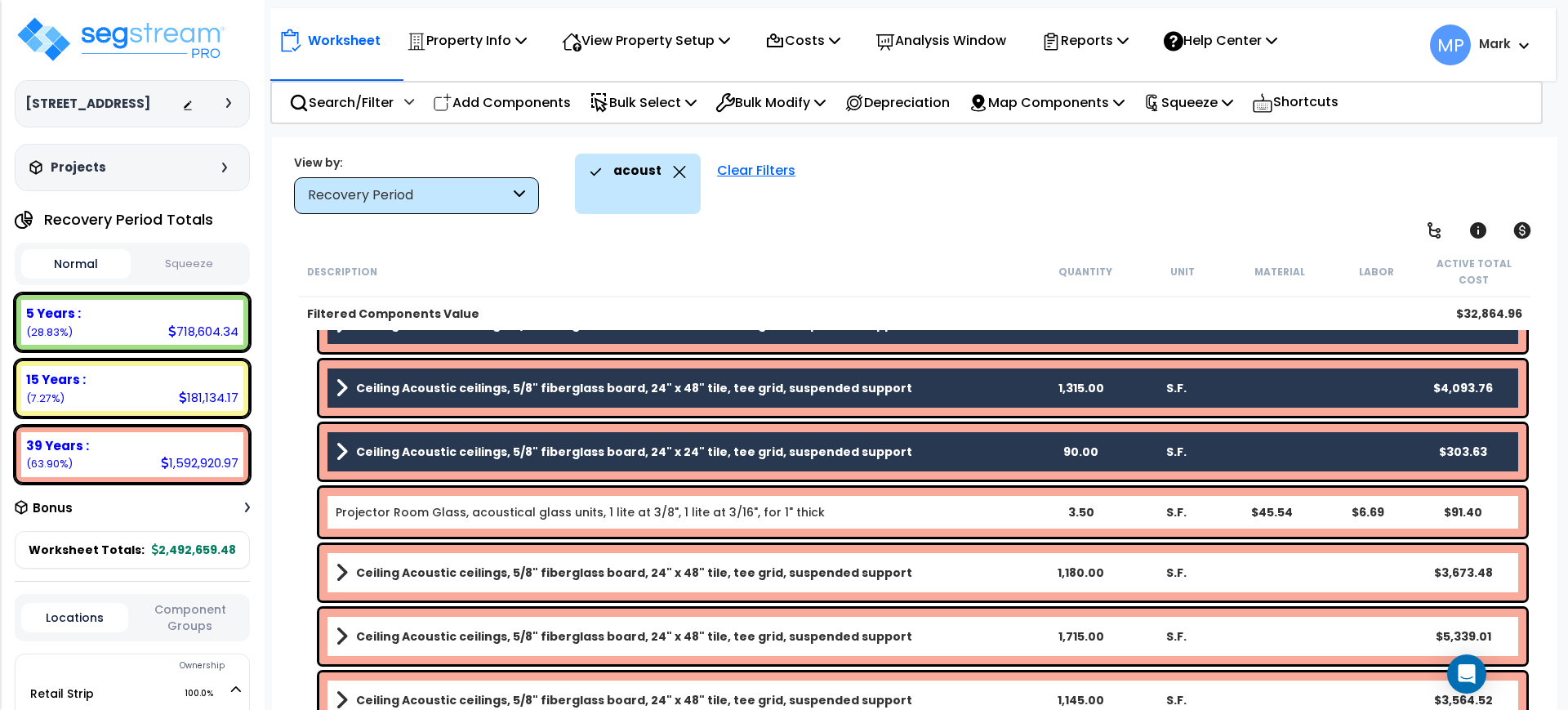
click at [900, 505] on div "Projector Room Glass, acoustical glass units, 1 lite at 3/8", 1 lite at 3/16", …" at bounding box center [683, 512] width 697 height 16
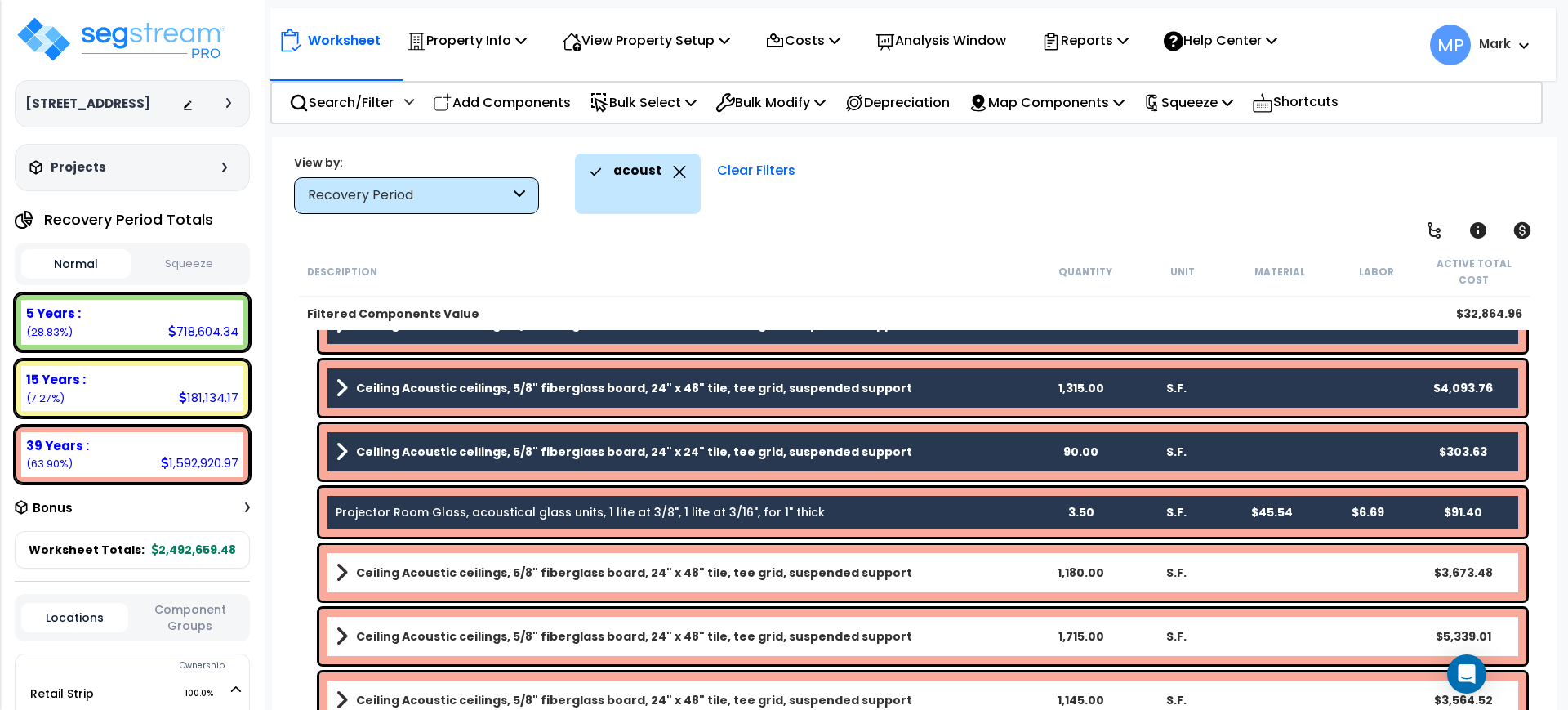
click at [897, 568] on link "Ceiling Acoustic ceilings, 5/8" fiberglass board, 24" x 48" tile, tee grid, sus…" at bounding box center [683, 572] width 697 height 23
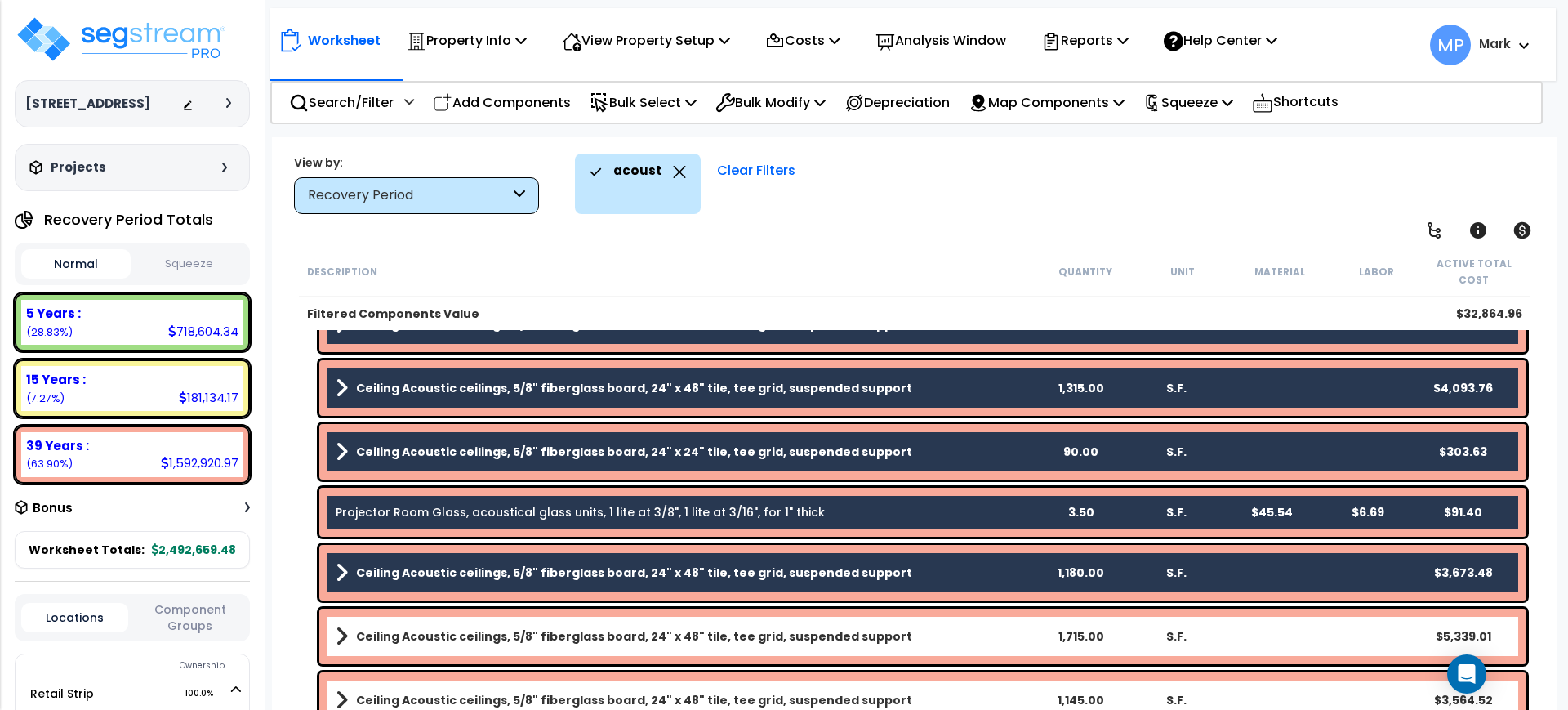
click at [912, 633] on link "Ceiling Acoustic ceilings, 5/8" fiberglass board, 24" x 48" tile, tee grid, sus…" at bounding box center [683, 636] width 697 height 23
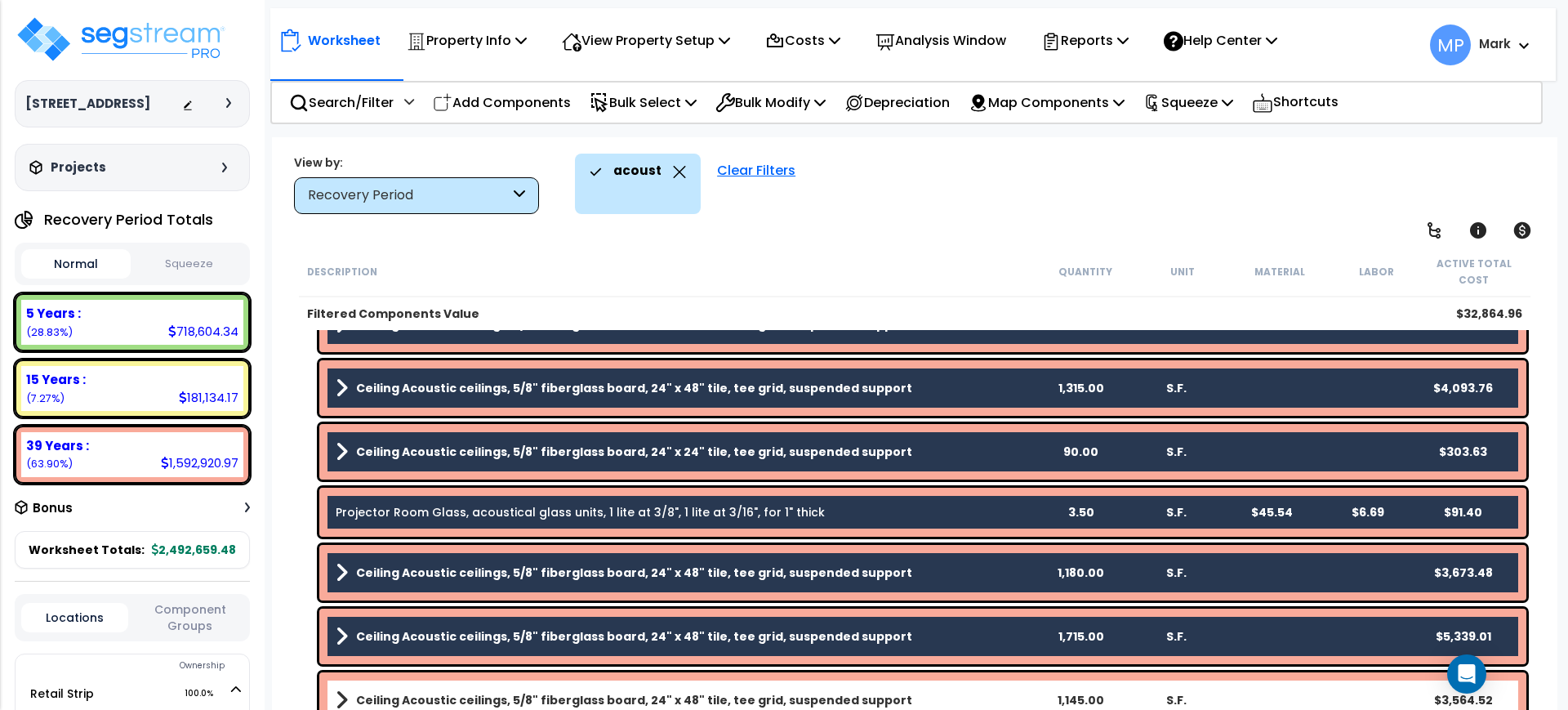
scroll to position [409, 0]
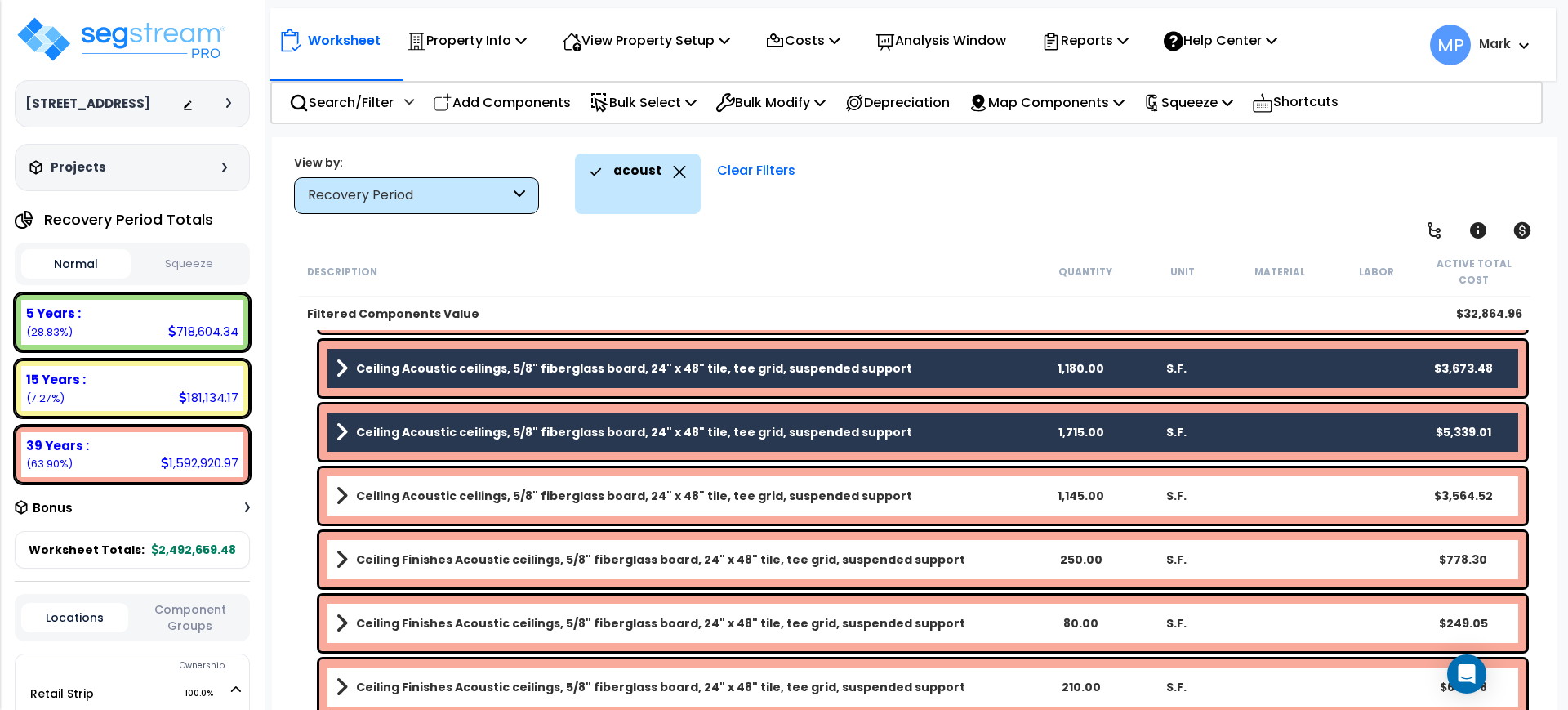
click at [912, 496] on link "Ceiling Acoustic ceilings, 5/8" fiberglass board, 24" x 48" tile, tee grid, sus…" at bounding box center [683, 495] width 697 height 23
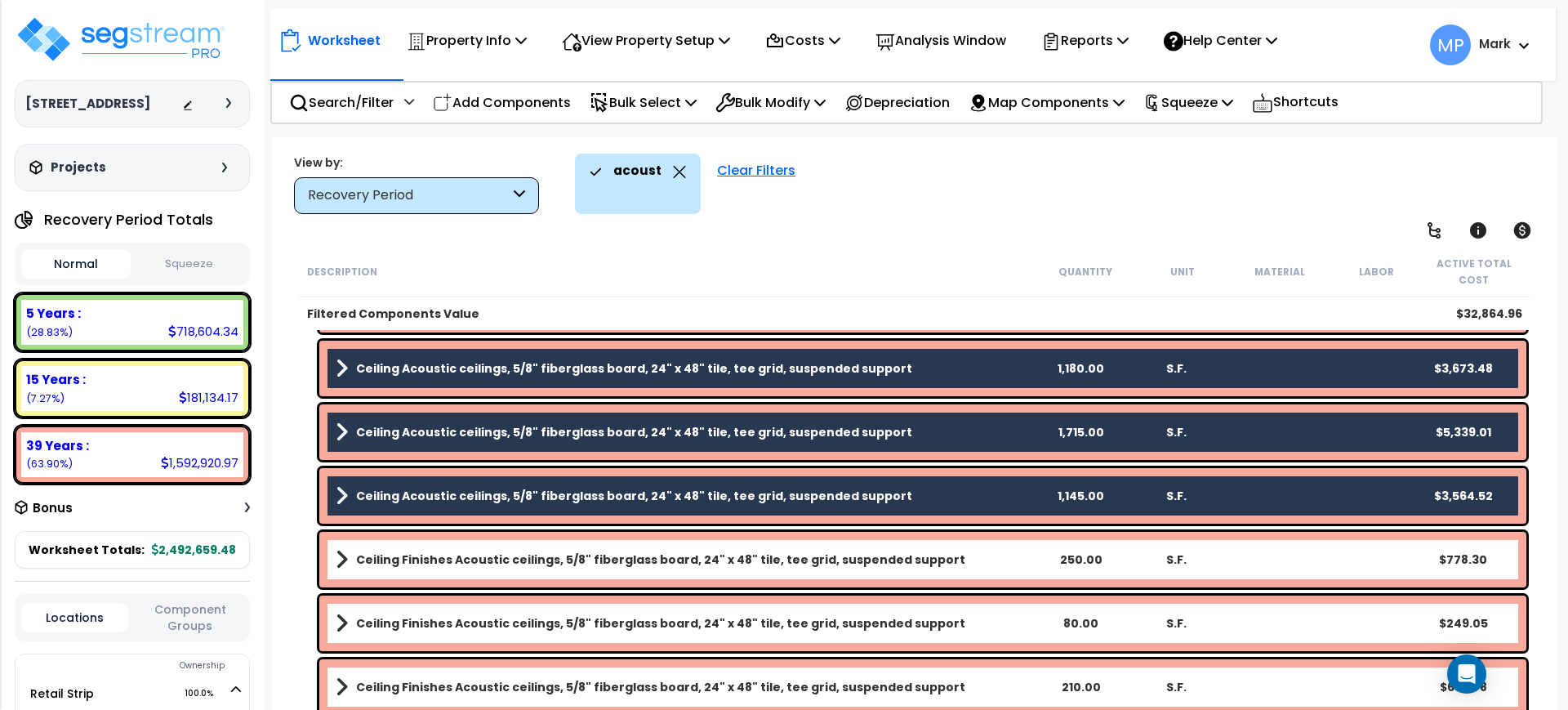
click at [945, 563] on link "Ceiling Finishes Acoustic ceilings, 5/8" fiberglass board, 24" x 48" tile, tee …" at bounding box center [683, 559] width 697 height 23
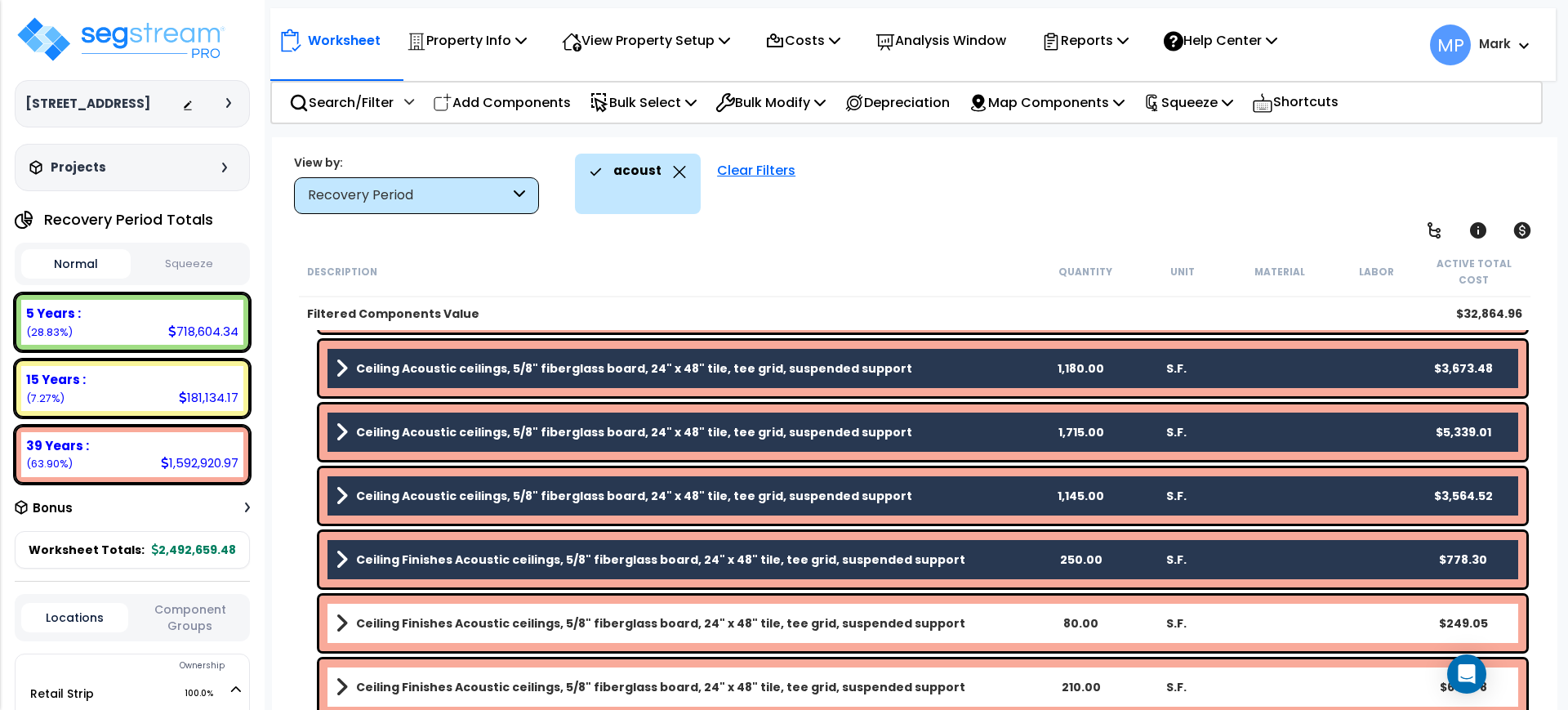
click at [954, 619] on link "Ceiling Finishes Acoustic ceilings, 5/8" fiberglass board, 24" x 48" tile, tee …" at bounding box center [683, 623] width 697 height 23
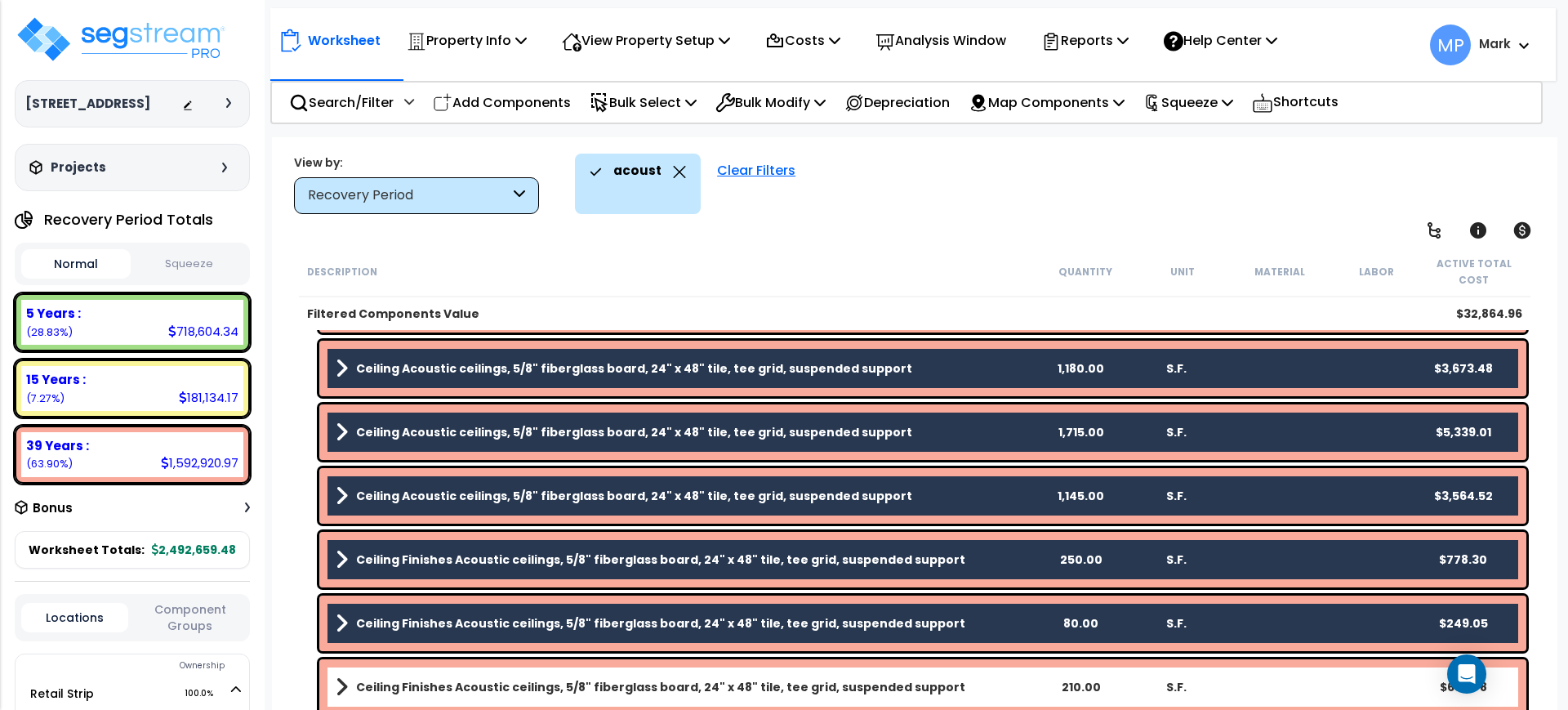
click at [956, 682] on link "Ceiling Finishes Acoustic ceilings, 5/8" fiberglass board, 24" x 48" tile, tee …" at bounding box center [683, 686] width 697 height 23
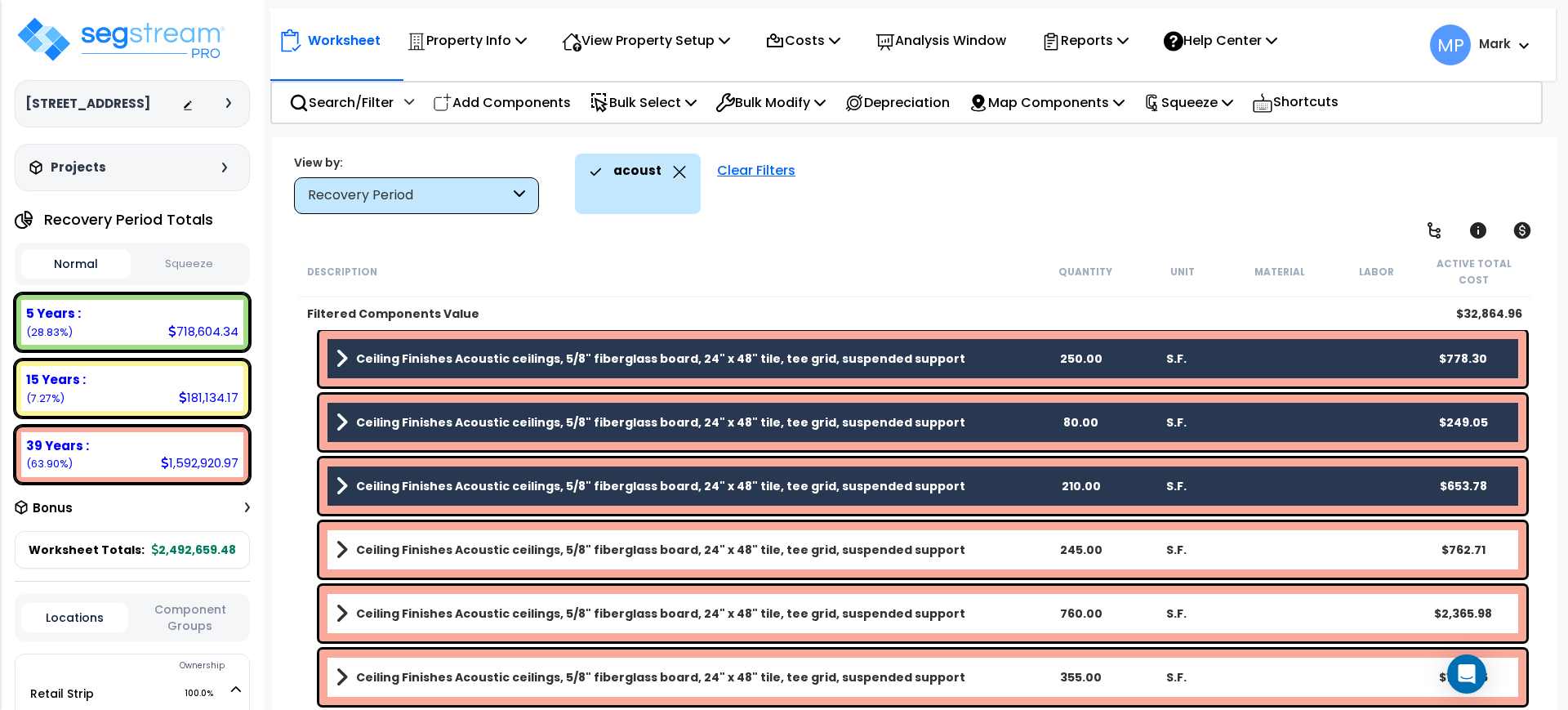
scroll to position [613, 0]
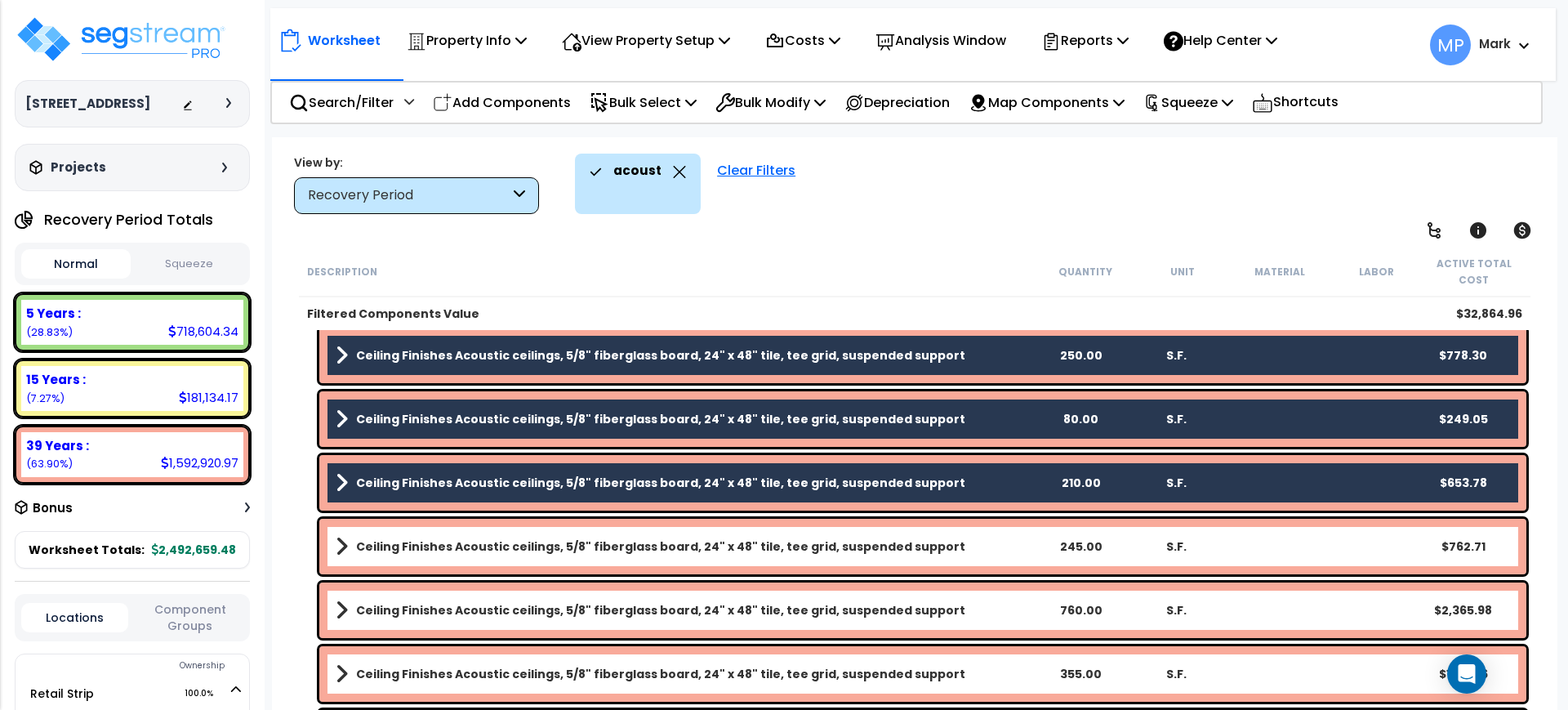
drag, startPoint x: 961, startPoint y: 552, endPoint x: 960, endPoint y: 567, distance: 15.0
click at [960, 551] on link "Ceiling Finishes Acoustic ceilings, 5/8" fiberglass board, 24" x 48" tile, tee …" at bounding box center [683, 546] width 697 height 23
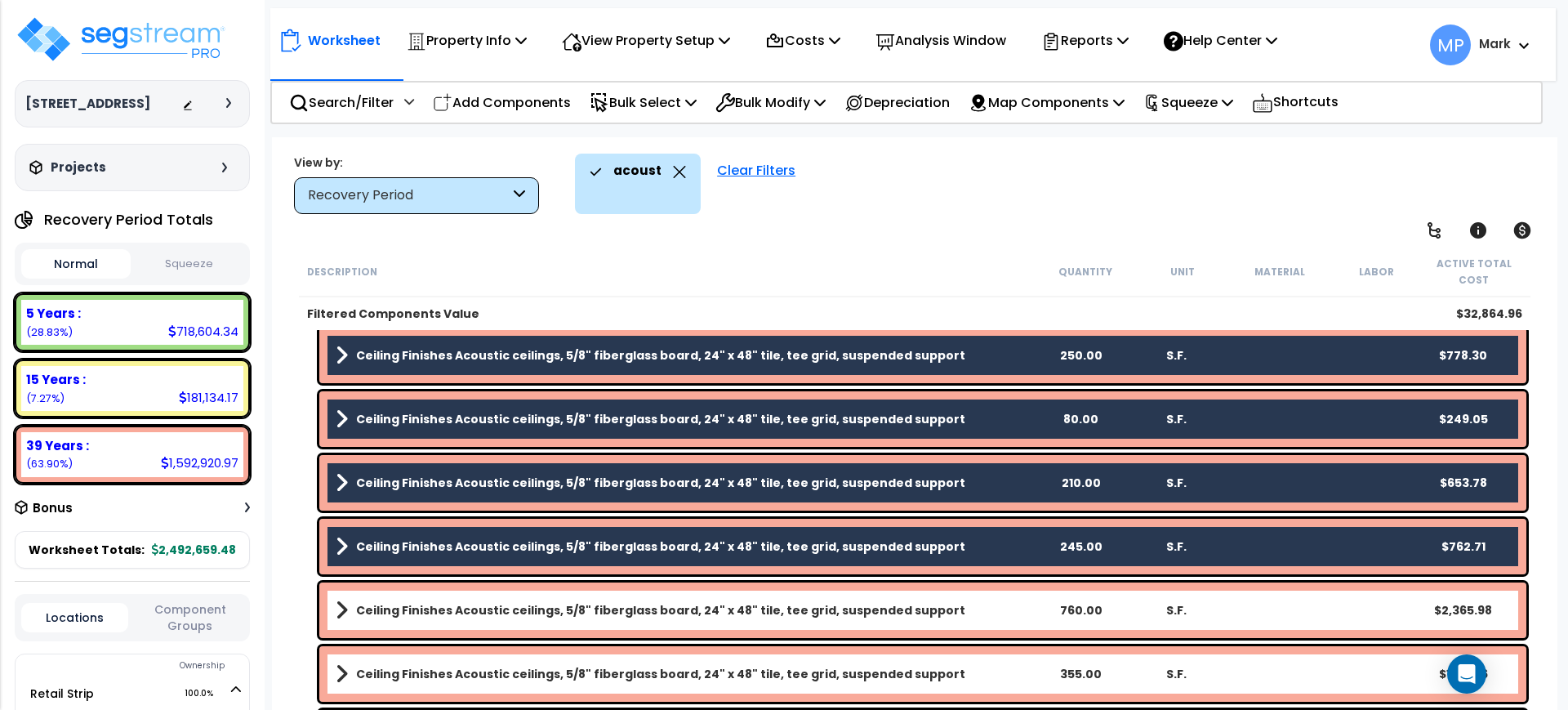
click at [957, 612] on link "Ceiling Finishes Acoustic ceilings, 5/8" fiberglass board, 24" x 48" tile, tee …" at bounding box center [683, 610] width 697 height 23
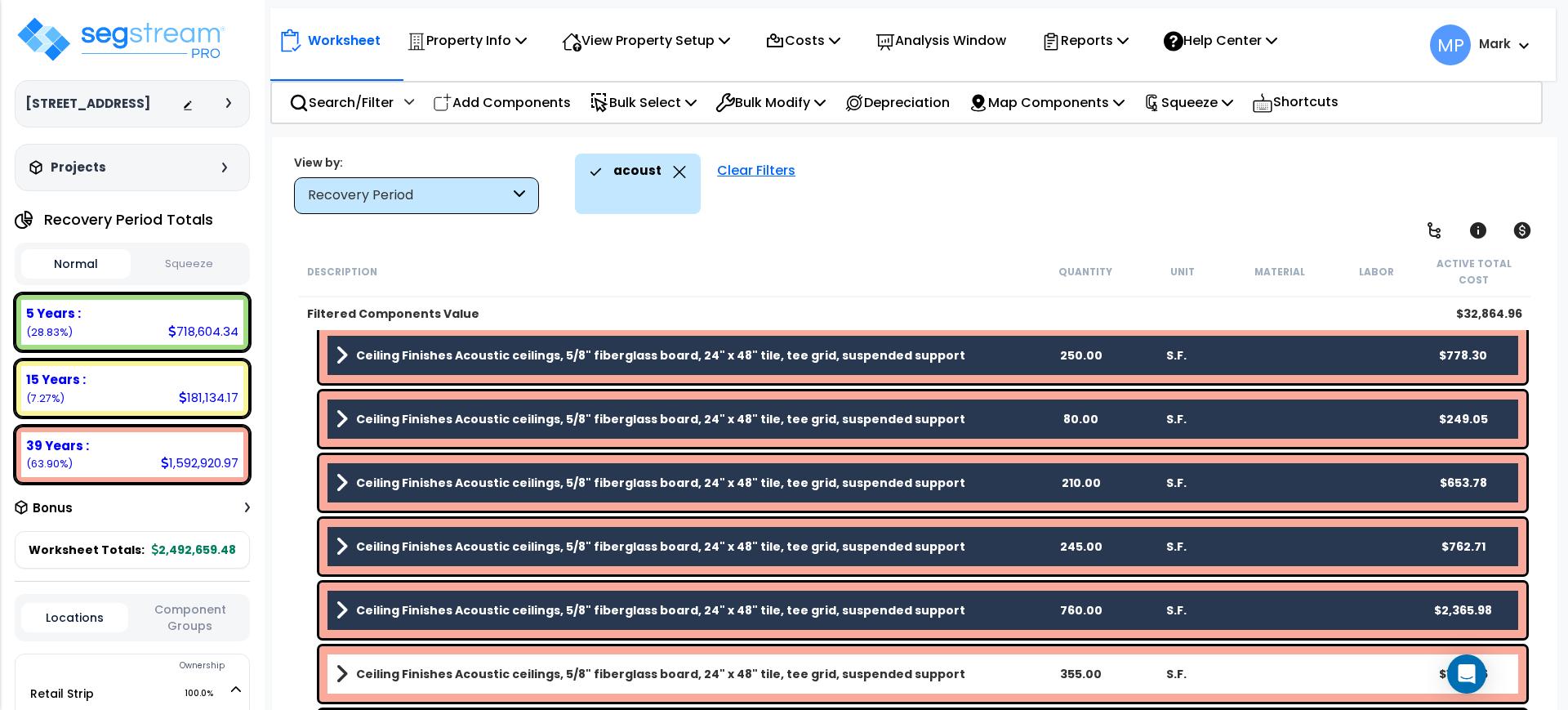
click at [959, 673] on link "Ceiling Finishes Acoustic ceilings, 5/8" fiberglass board, 24" x 48" tile, tee …" at bounding box center [683, 674] width 697 height 23
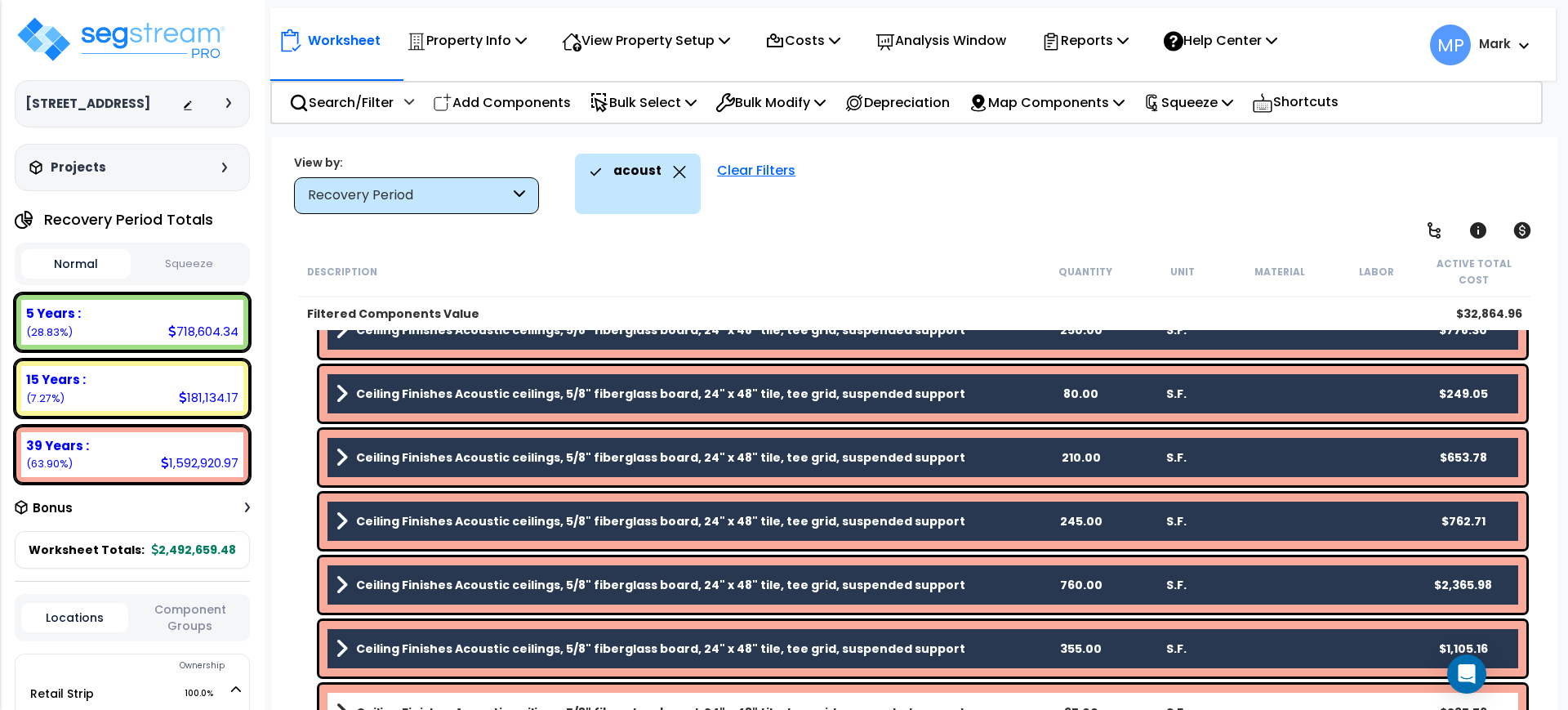
scroll to position [660, 0]
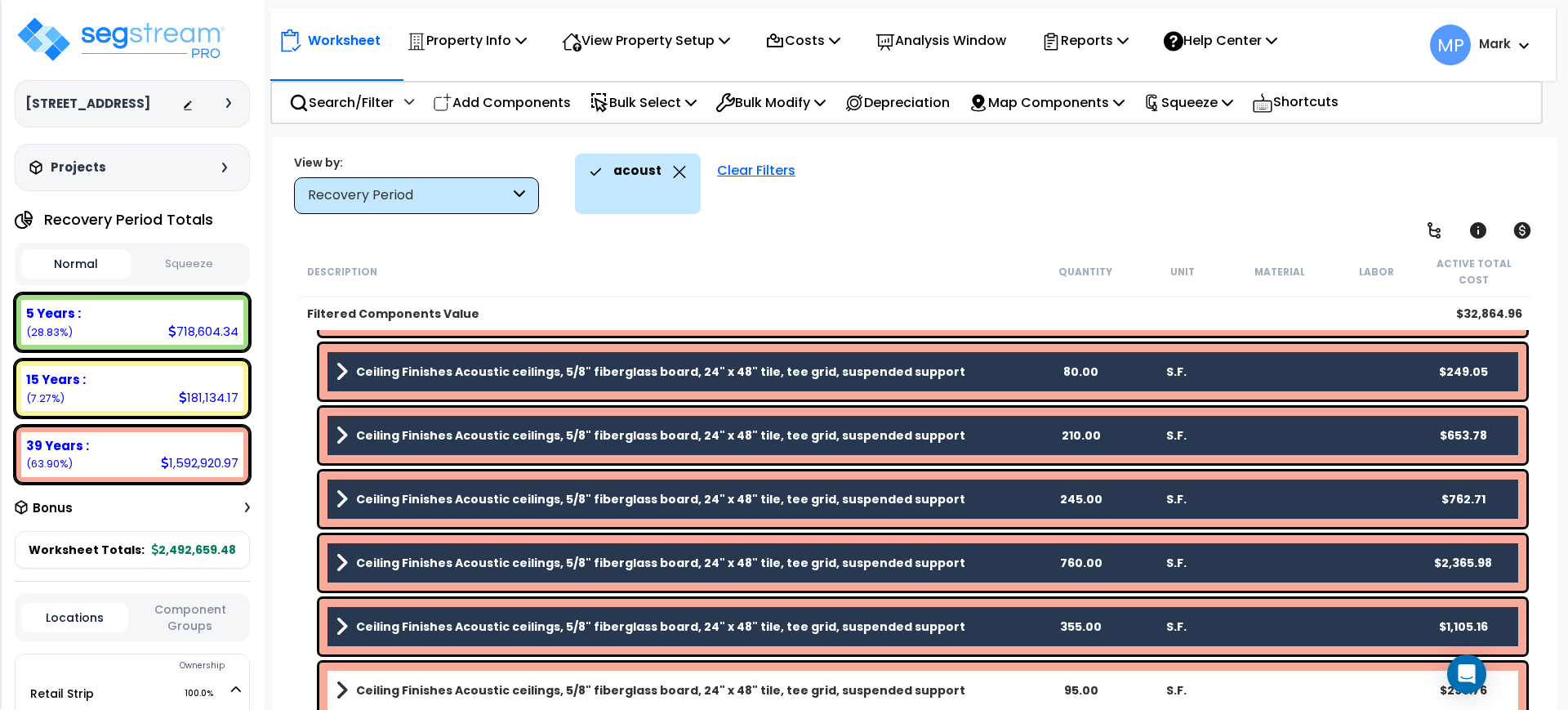
click at [972, 691] on link "Ceiling Finishes Acoustic ceilings, 5/8" fiberglass board, 24" x 48" tile, tee …" at bounding box center [683, 690] width 697 height 23
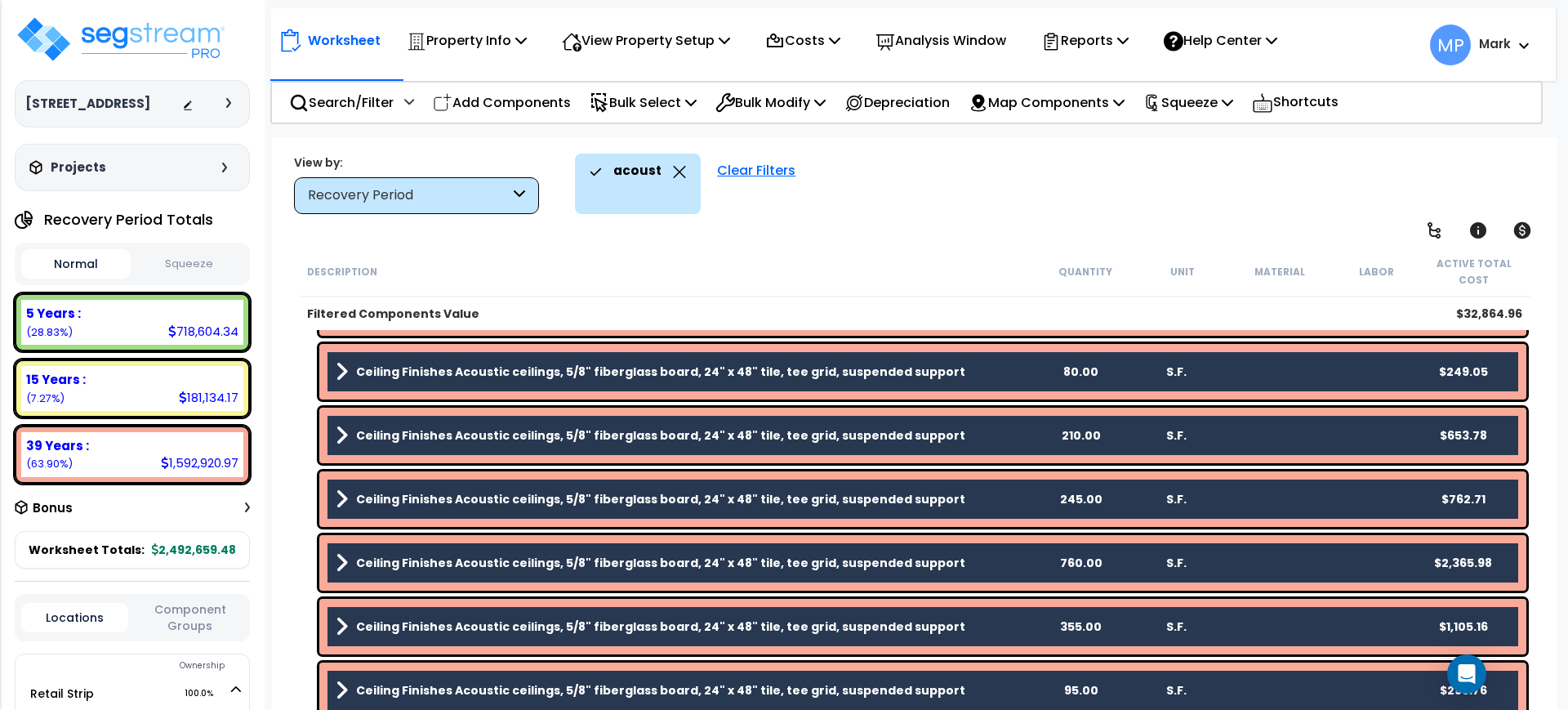
scroll to position [0, 0]
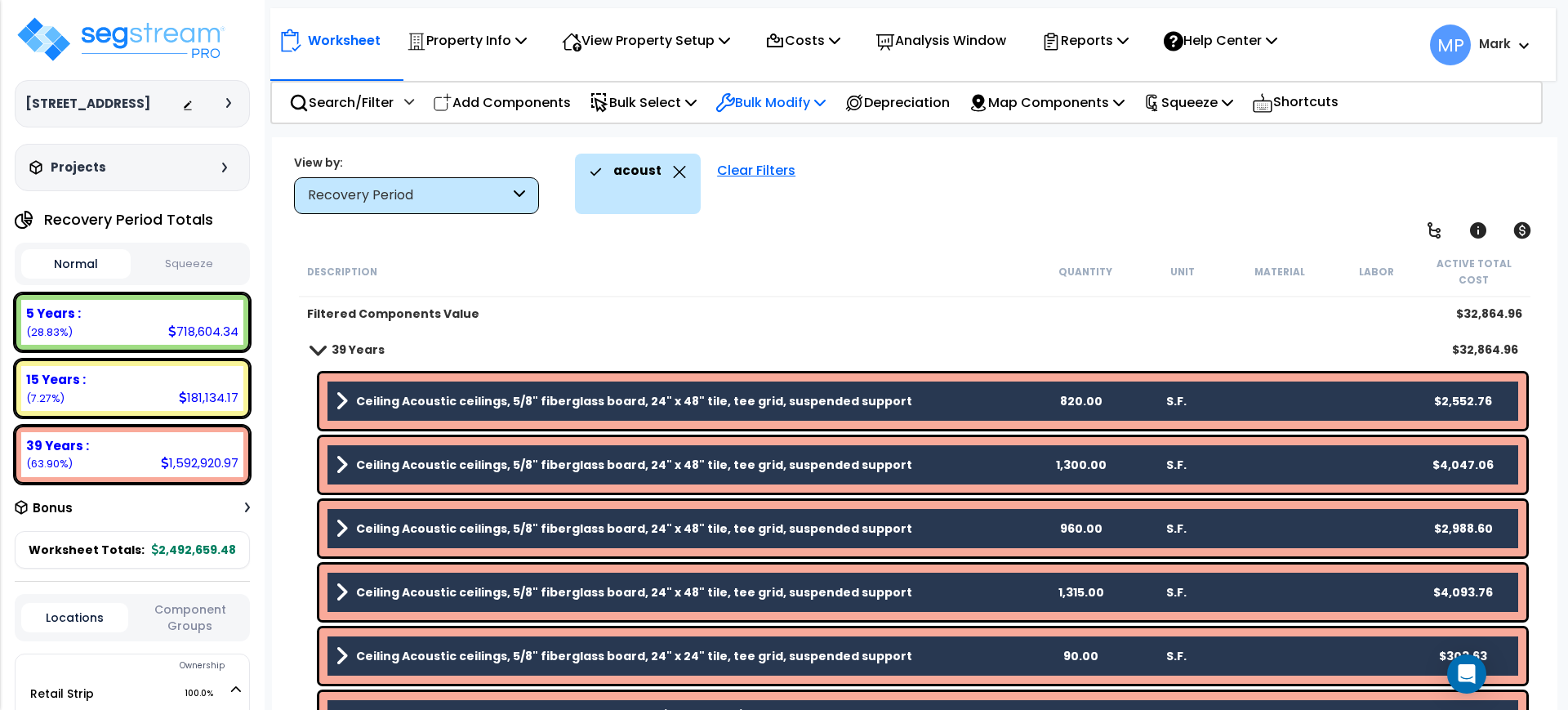
click at [808, 101] on p "Bulk Modify" at bounding box center [770, 102] width 111 height 22
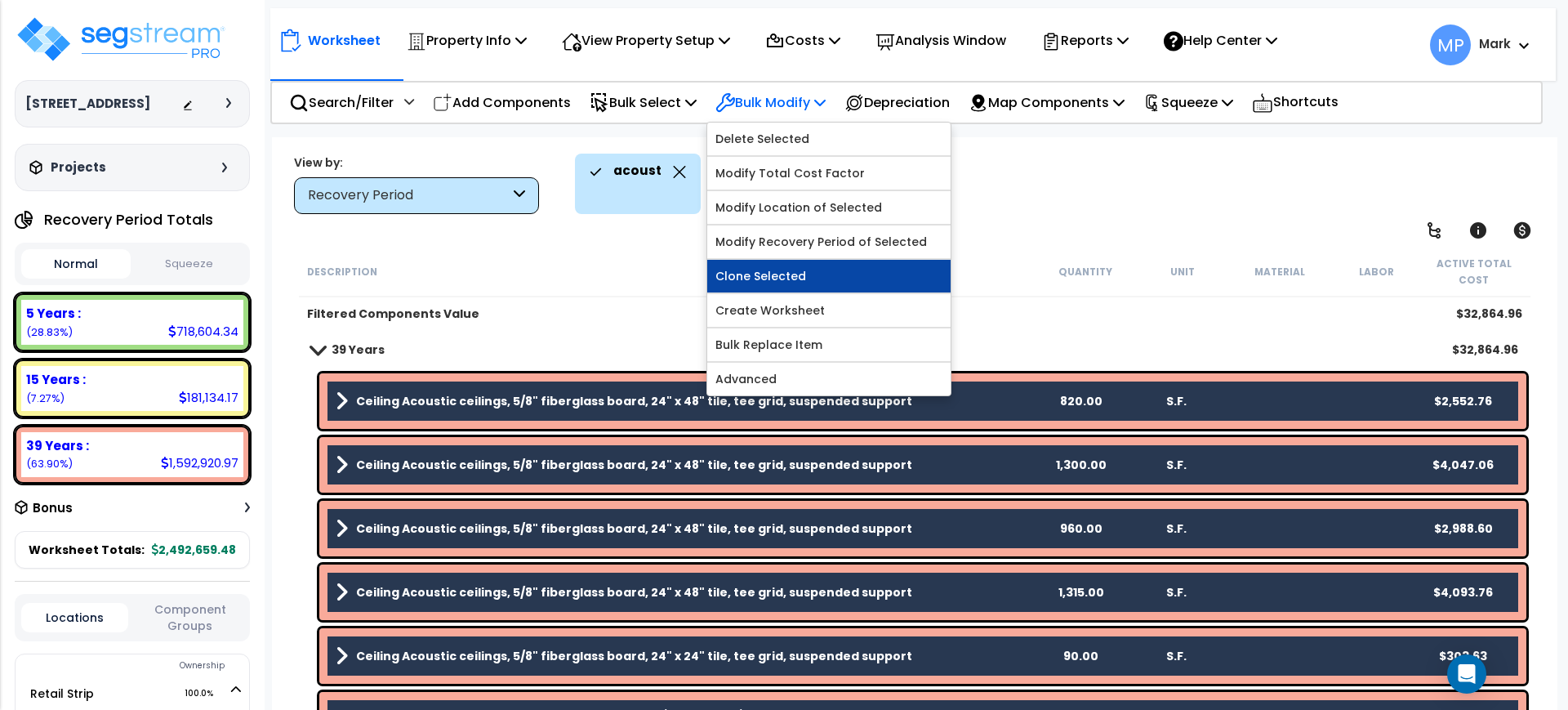
click at [807, 279] on link "Clone Selected" at bounding box center [828, 277] width 244 height 33
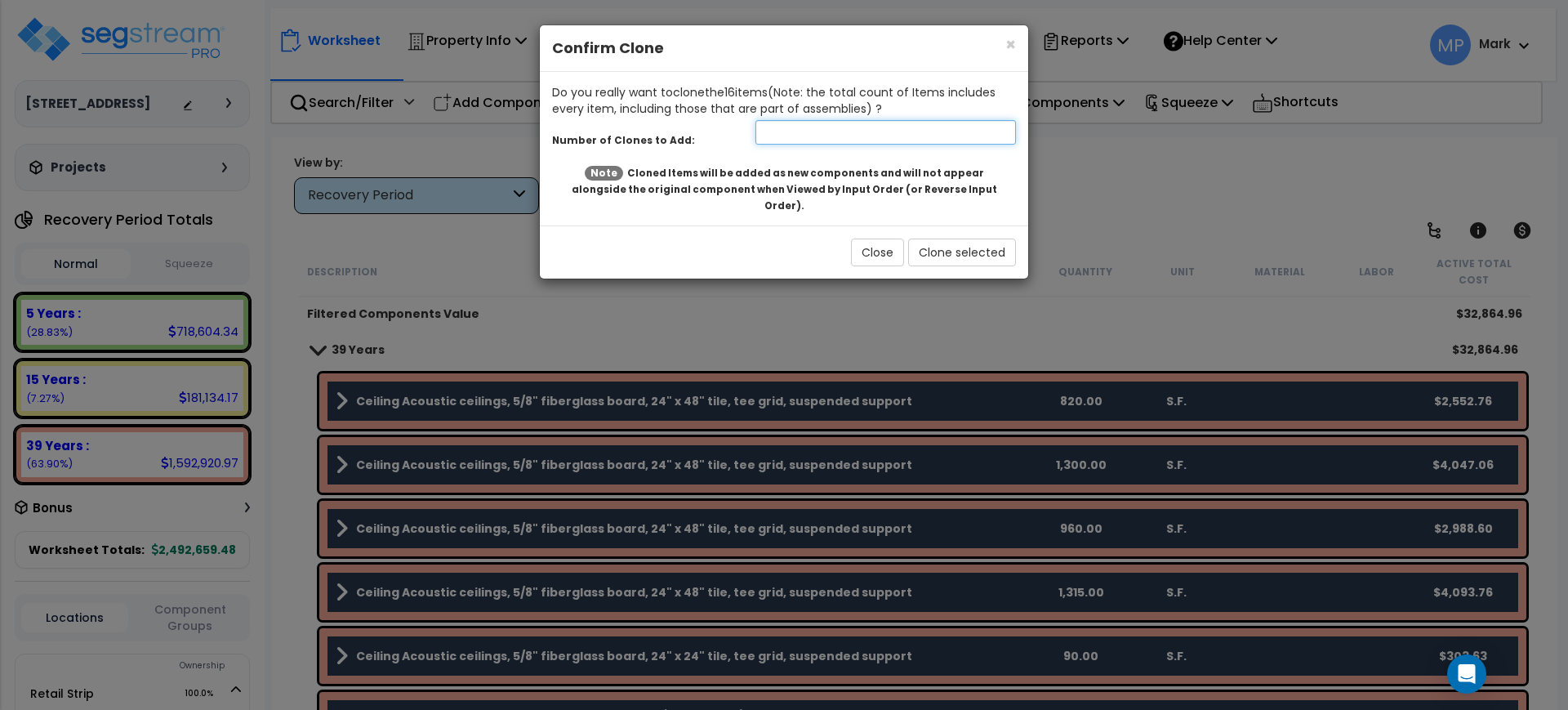
click at [798, 134] on input "number" at bounding box center [886, 131] width 260 height 24
type input "1"
click at [953, 238] on button "Clone selected" at bounding box center [962, 252] width 108 height 28
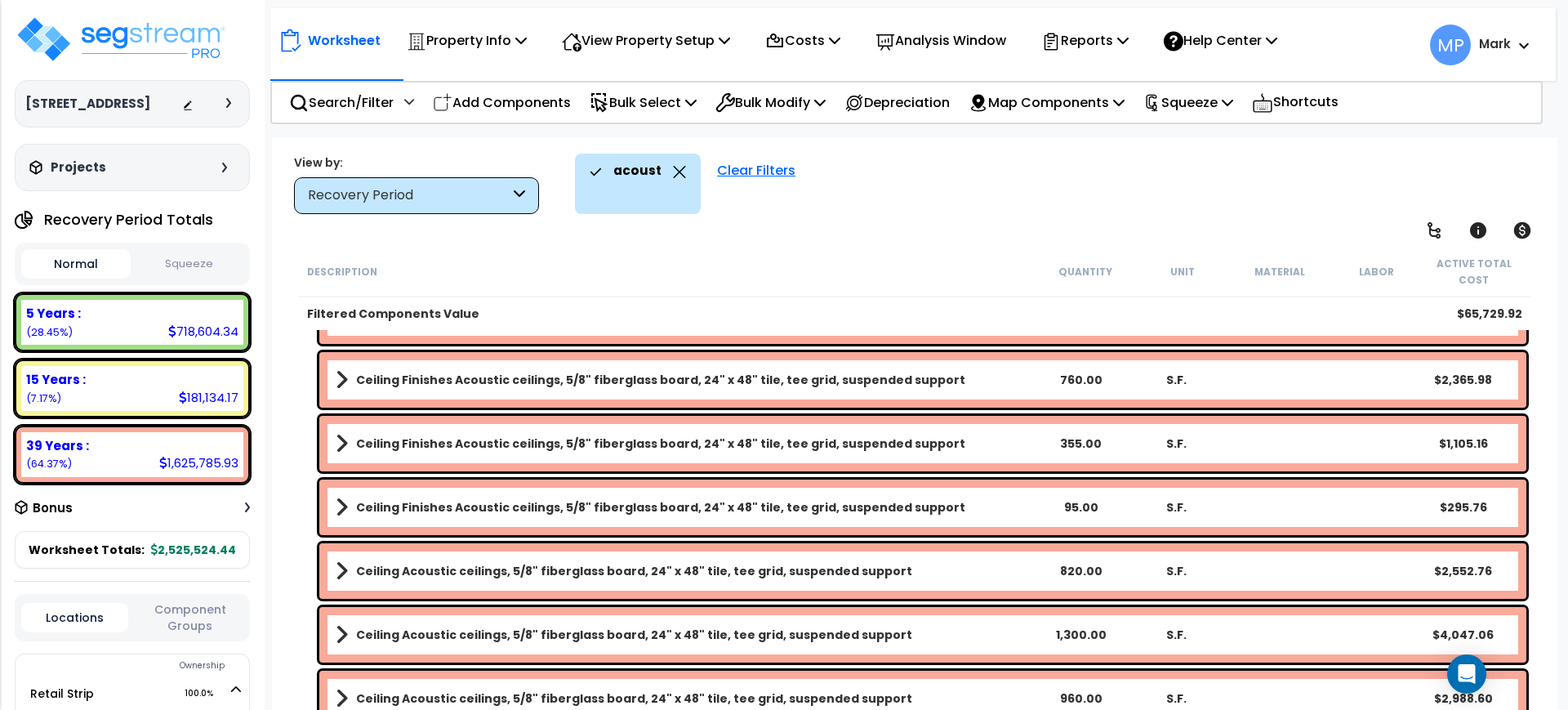
scroll to position [919, 0]
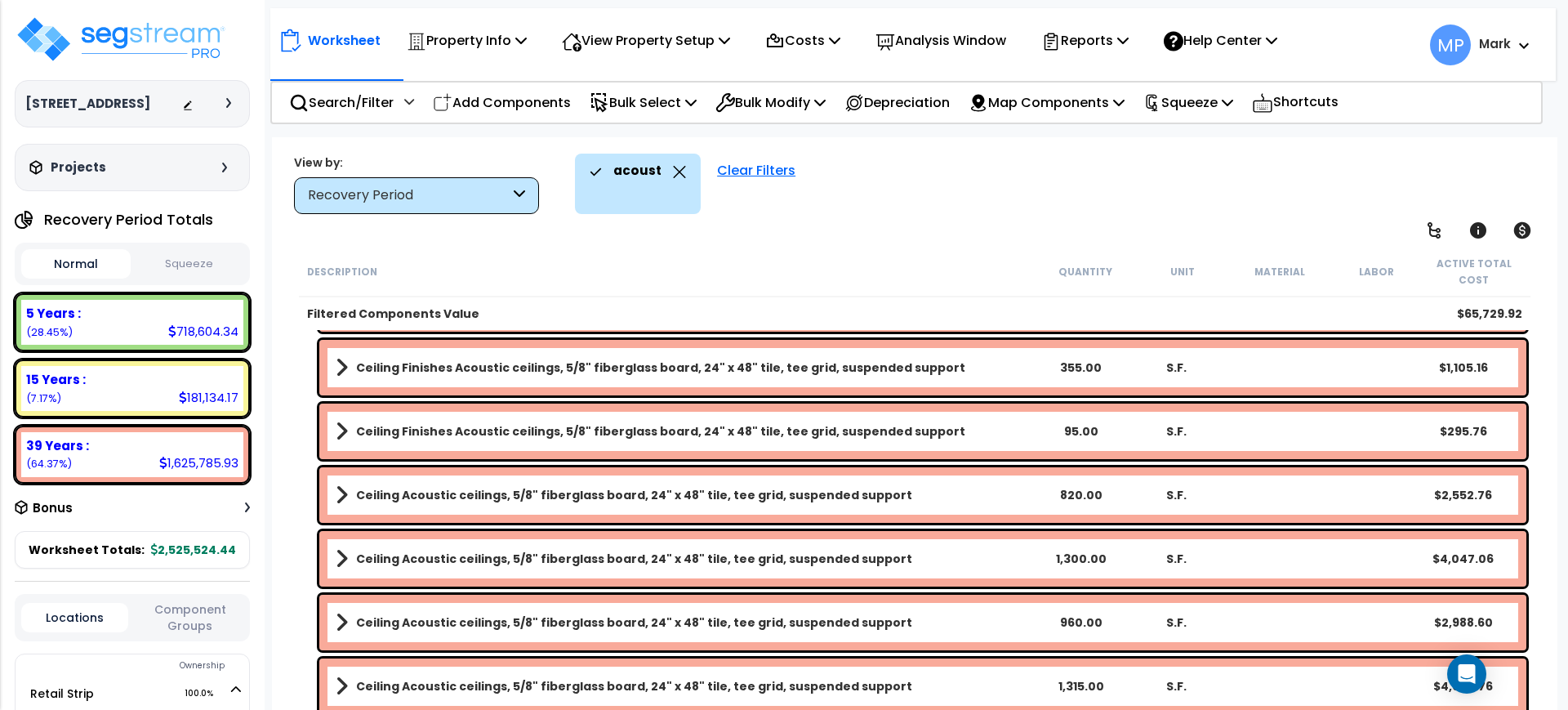
click at [960, 504] on link "Ceiling Acoustic ceilings, 5/8" fiberglass board, 24" x 48" tile, tee grid, sus…" at bounding box center [683, 495] width 697 height 23
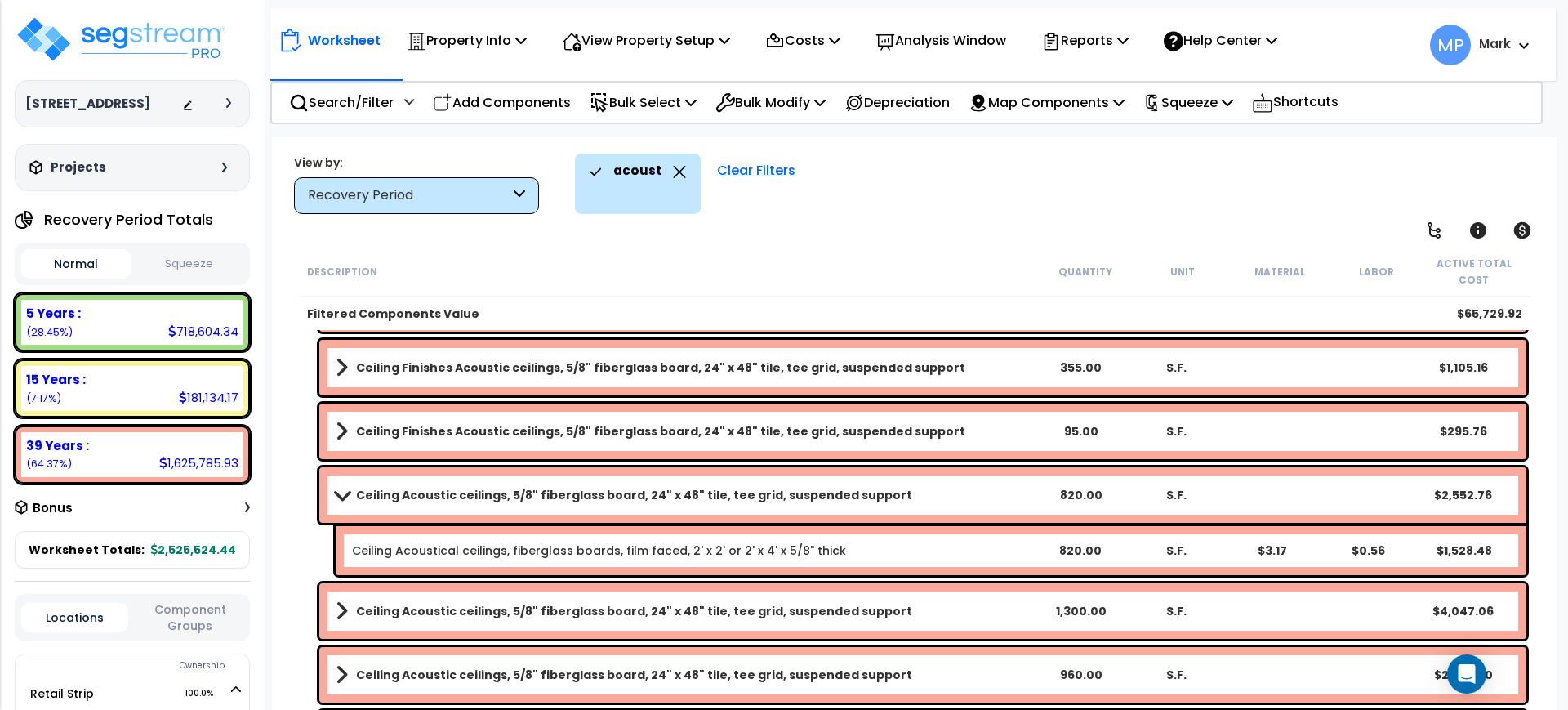
click at [945, 491] on link "Ceiling Acoustic ceilings, 5/8" fiberglass board, 24" x 48" tile, tee grid, sus…" at bounding box center [683, 495] width 697 height 23
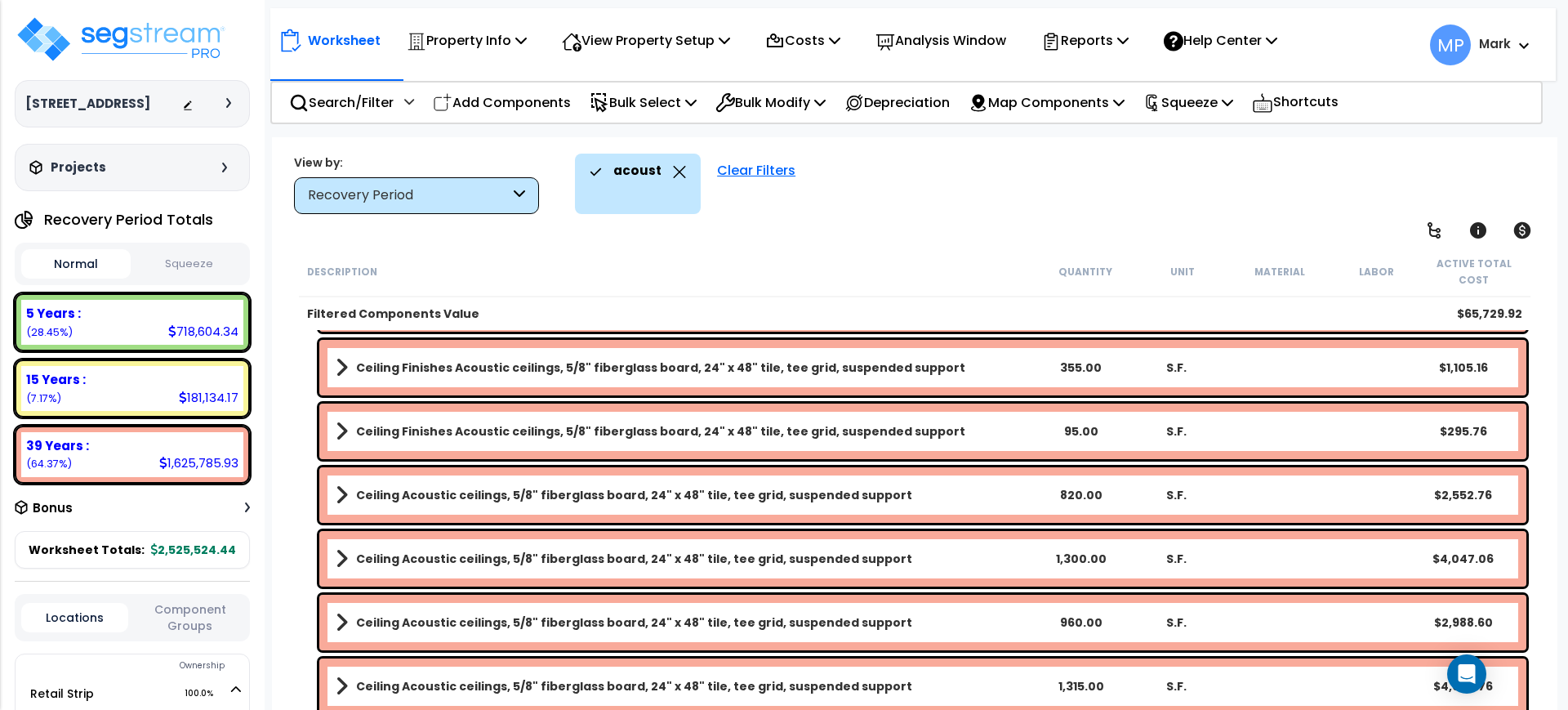
click at [945, 491] on link "Ceiling Acoustic ceilings, 5/8" fiberglass board, 24" x 48" tile, tee grid, sus…" at bounding box center [683, 495] width 697 height 23
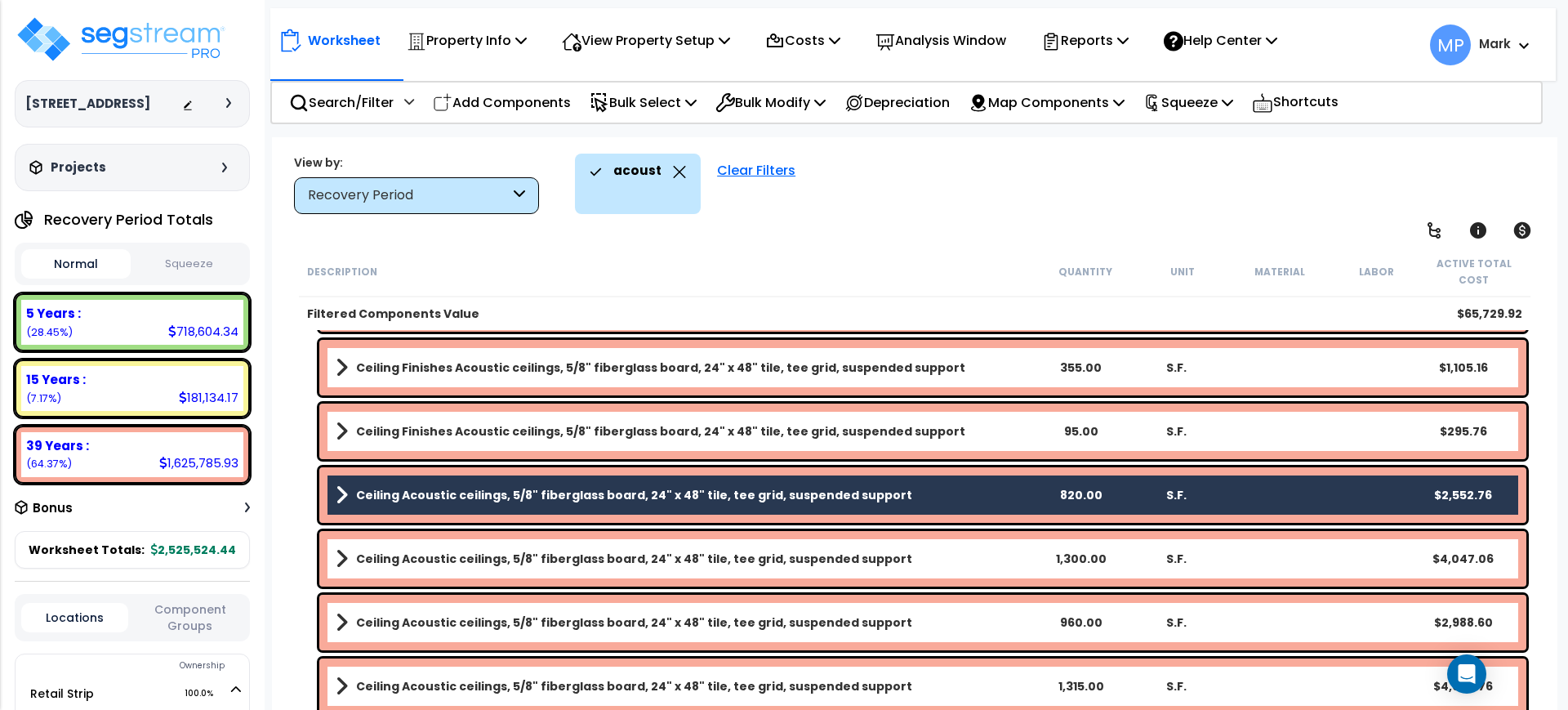
click at [962, 560] on link "Ceiling Acoustic ceilings, 5/8" fiberglass board, 24" x 48" tile, tee grid, sus…" at bounding box center [683, 559] width 697 height 23
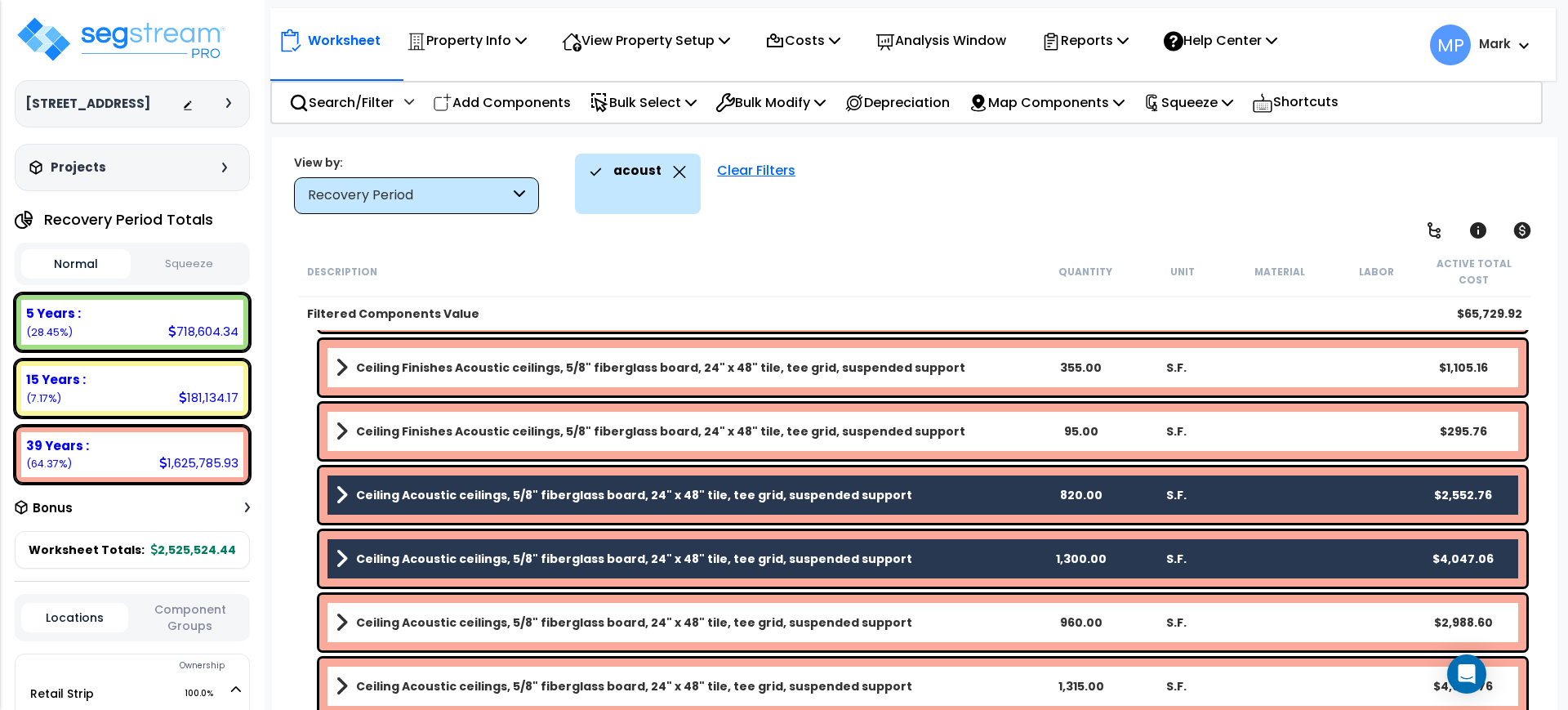
click at [973, 625] on link "Ceiling Acoustic ceilings, 5/8" fiberglass board, 24" x 48" tile, tee grid, sus…" at bounding box center [683, 622] width 697 height 23
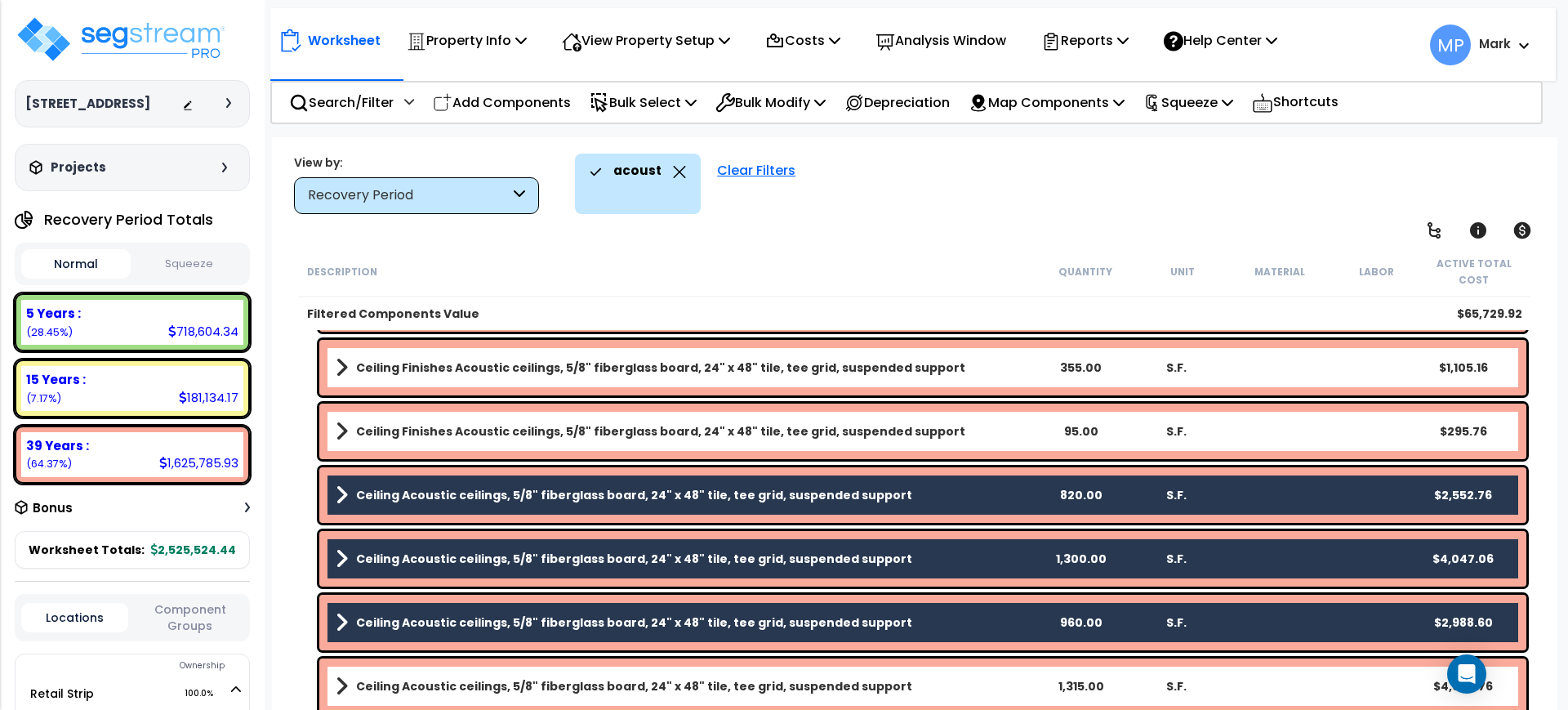
click at [985, 691] on link "Ceiling Acoustic ceilings, 5/8" fiberglass board, 24" x 48" tile, tee grid, sus…" at bounding box center [683, 686] width 697 height 23
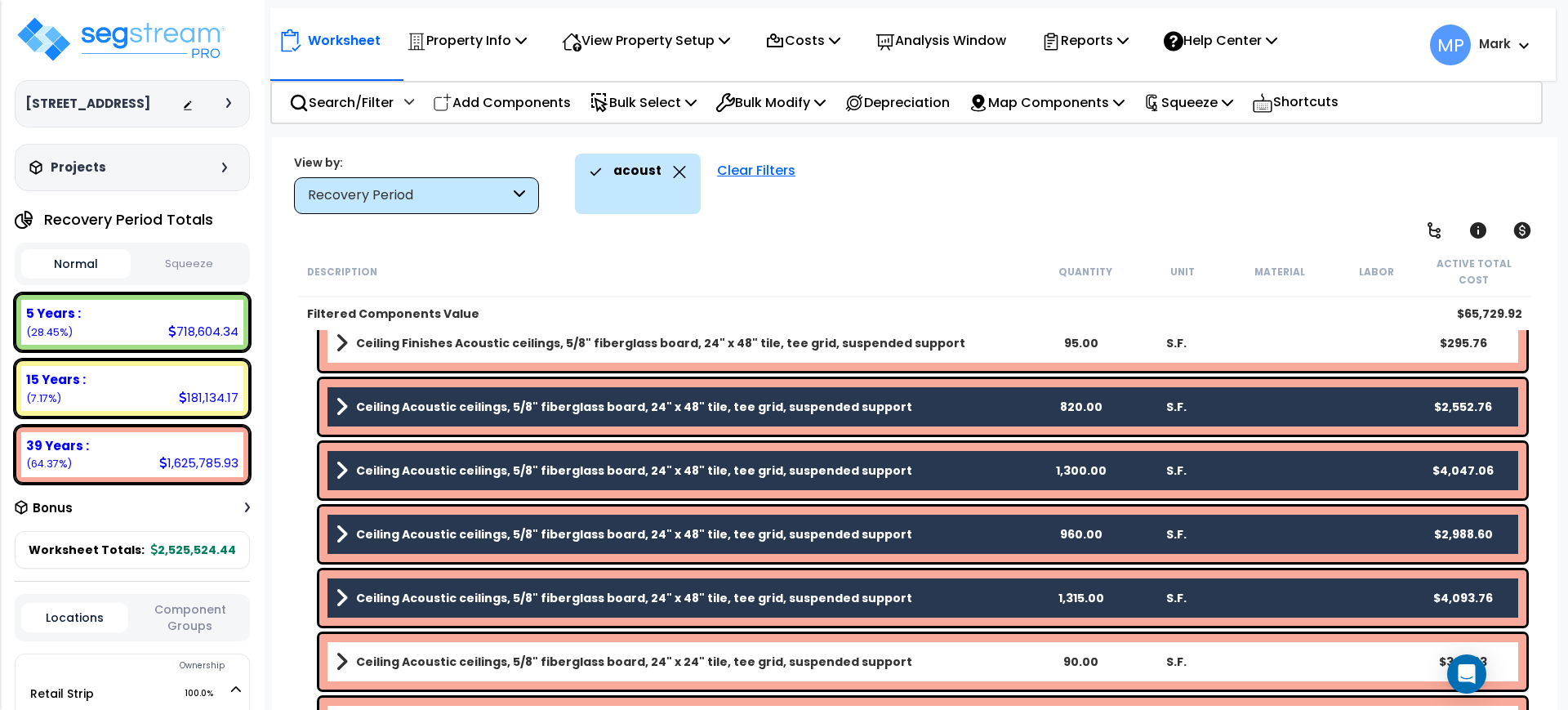
scroll to position [1226, 0]
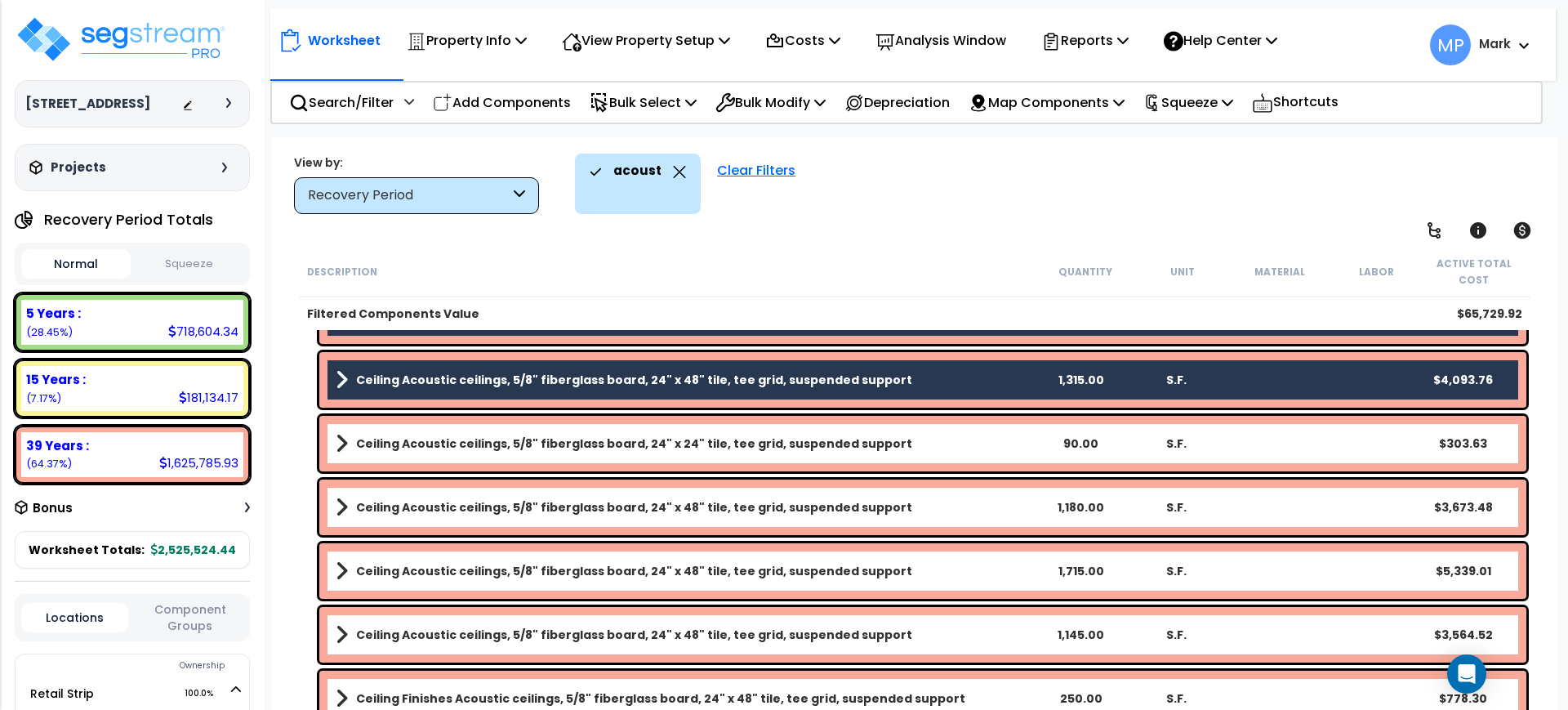
click at [949, 448] on link "Ceiling Acoustic ceilings, 5/8" fiberglass board, 24" x 24" tile, tee grid, sus…" at bounding box center [683, 443] width 697 height 23
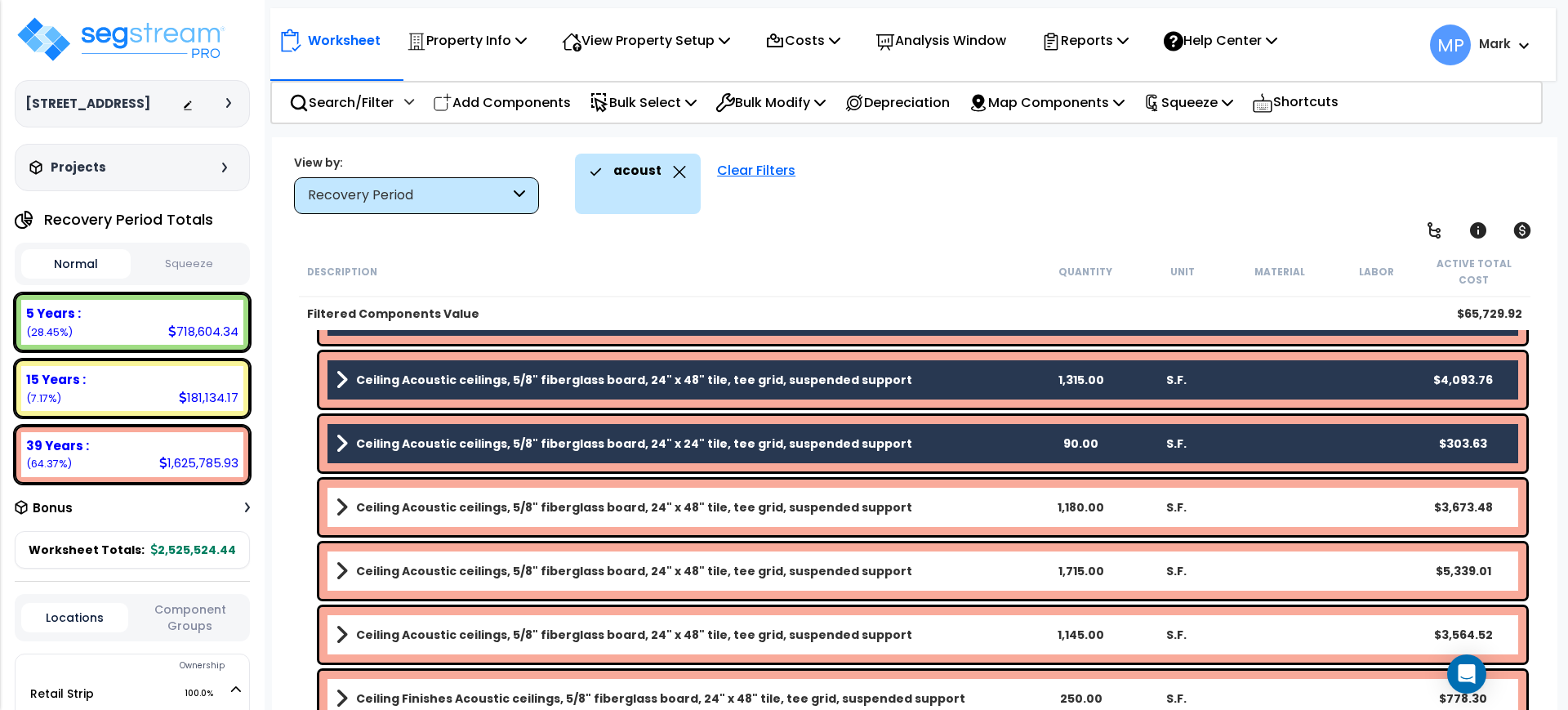
click at [954, 507] on link "Ceiling Acoustic ceilings, 5/8" fiberglass board, 24" x 48" tile, tee grid, sus…" at bounding box center [683, 507] width 697 height 23
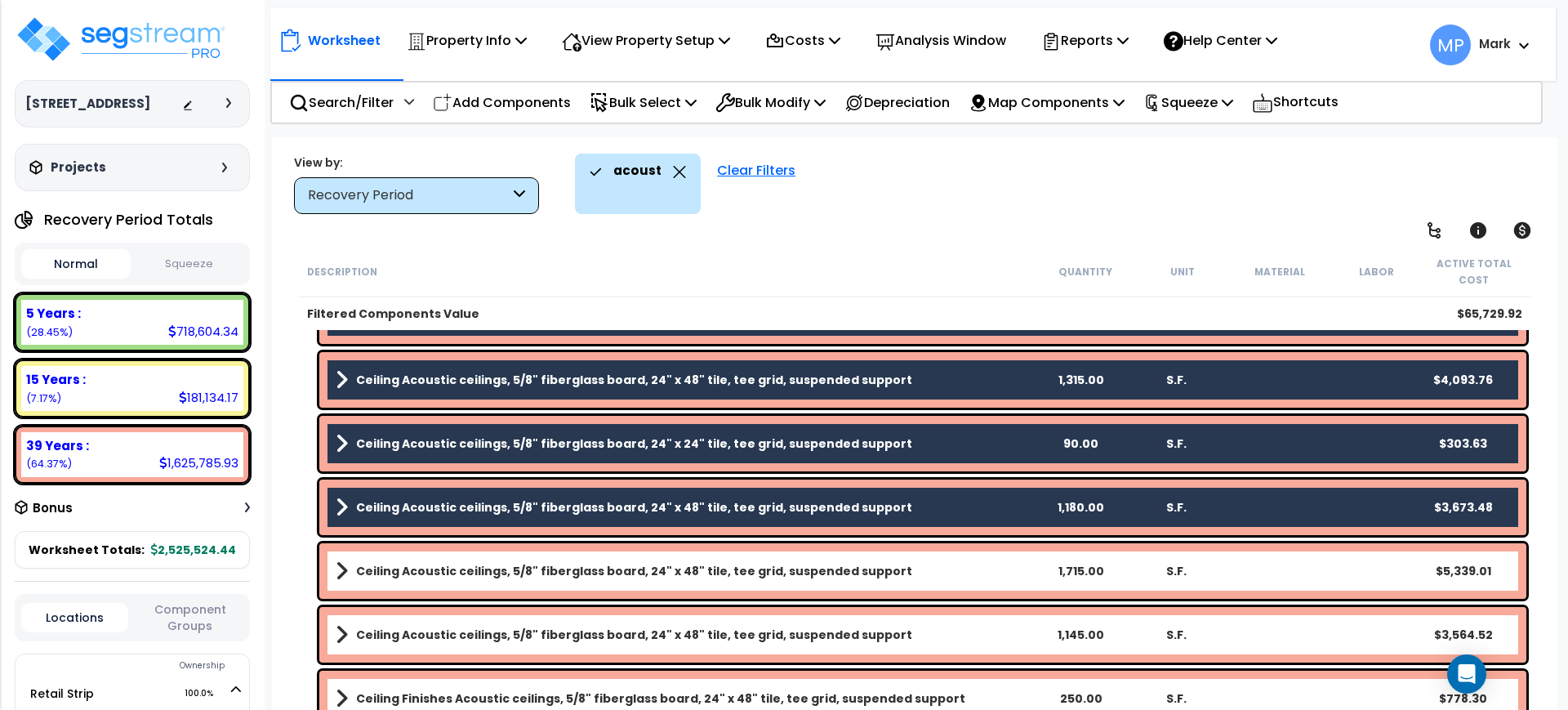
click at [950, 570] on link "Ceiling Acoustic ceilings, 5/8" fiberglass board, 24" x 48" tile, tee grid, sus…" at bounding box center [683, 570] width 697 height 23
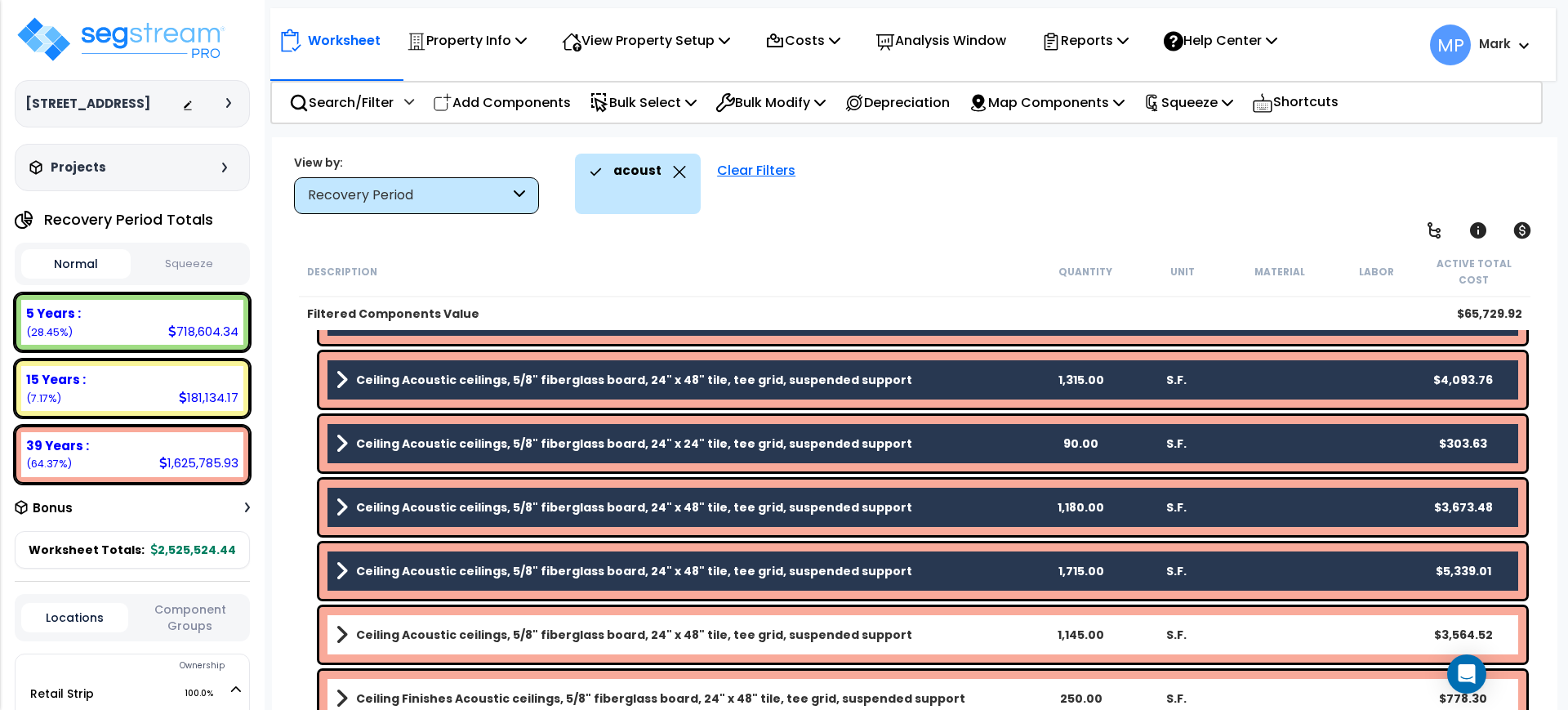
click at [953, 637] on link "Ceiling Acoustic ceilings, 5/8" fiberglass board, 24" x 48" tile, tee grid, sus…" at bounding box center [683, 635] width 697 height 23
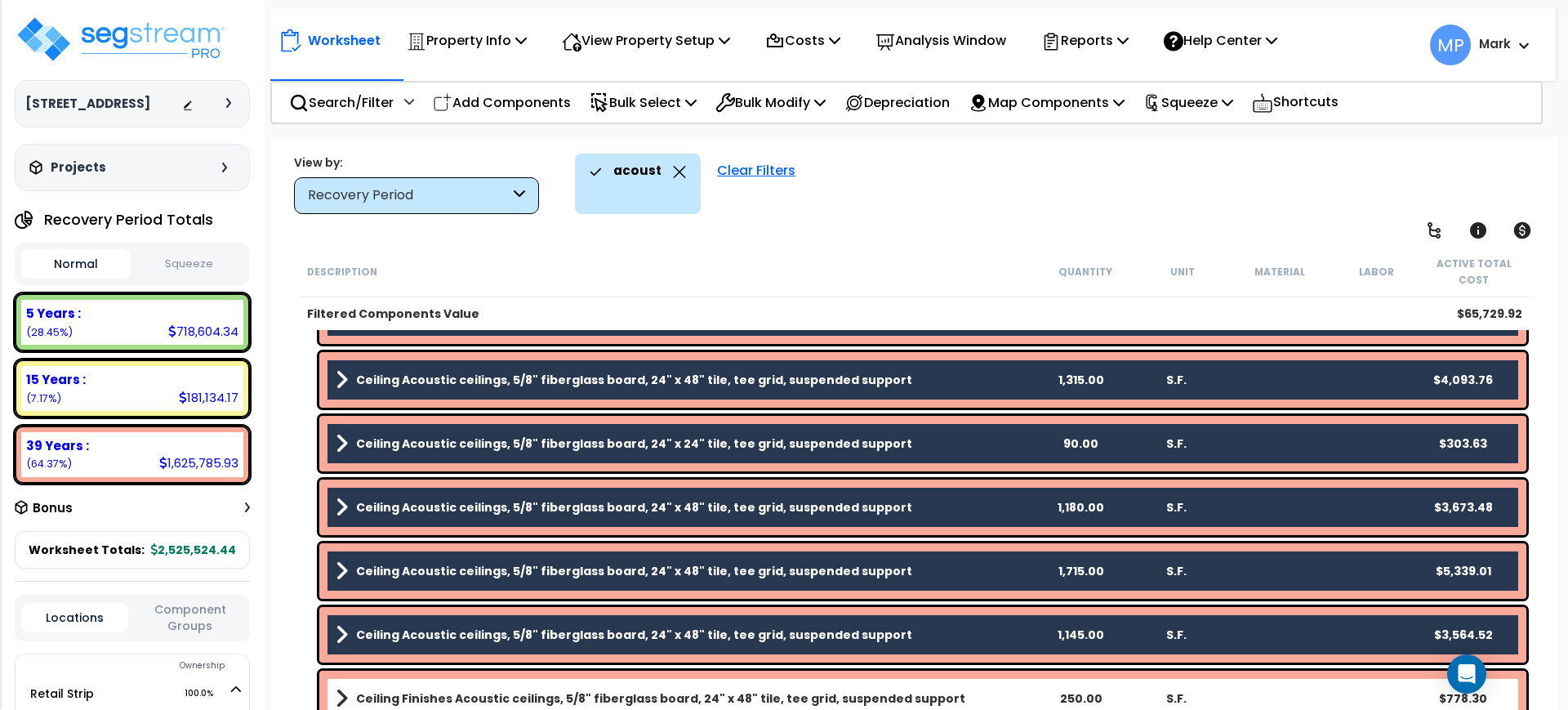
scroll to position [1430, 0]
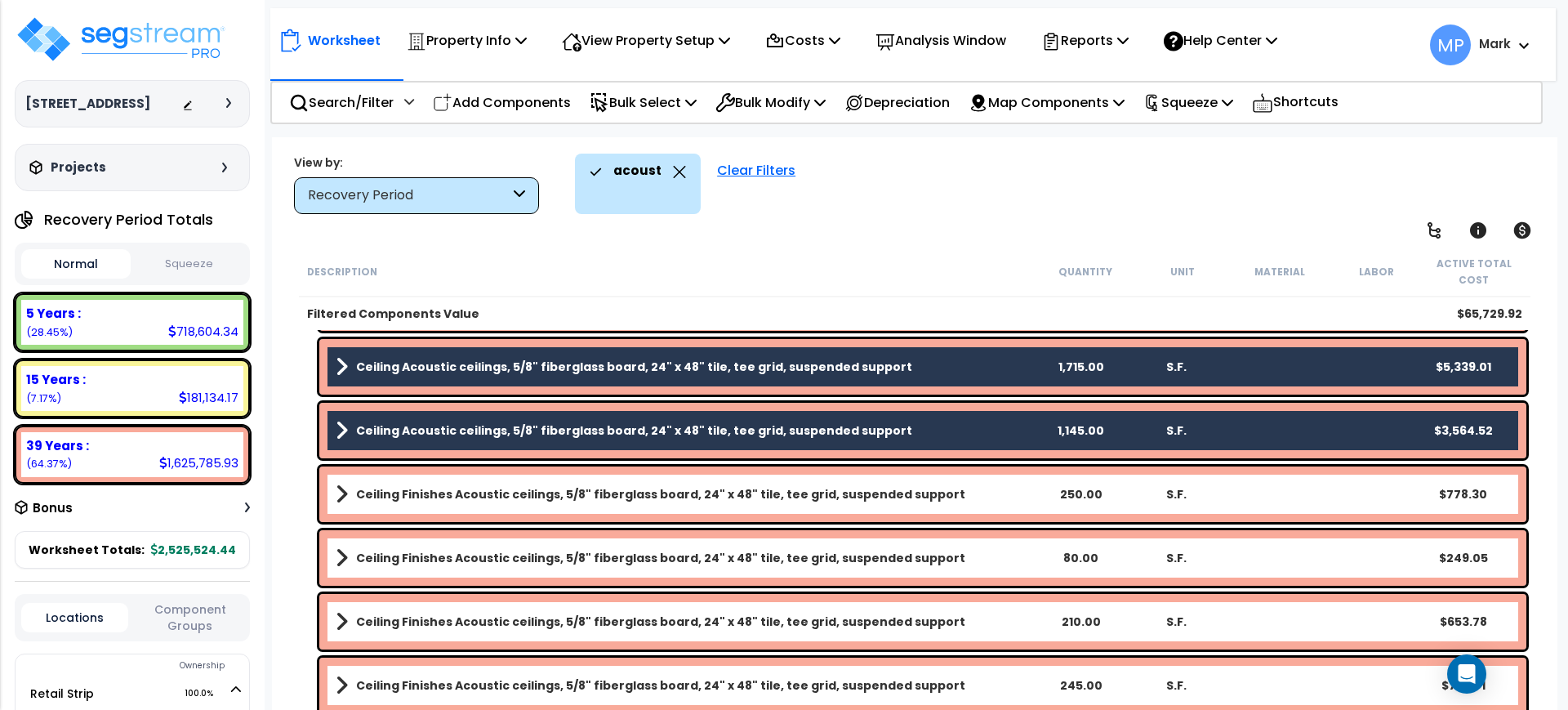
click at [957, 501] on link "Ceiling Finishes Acoustic ceilings, 5/8" fiberglass board, 24" x 48" tile, tee …" at bounding box center [683, 494] width 697 height 23
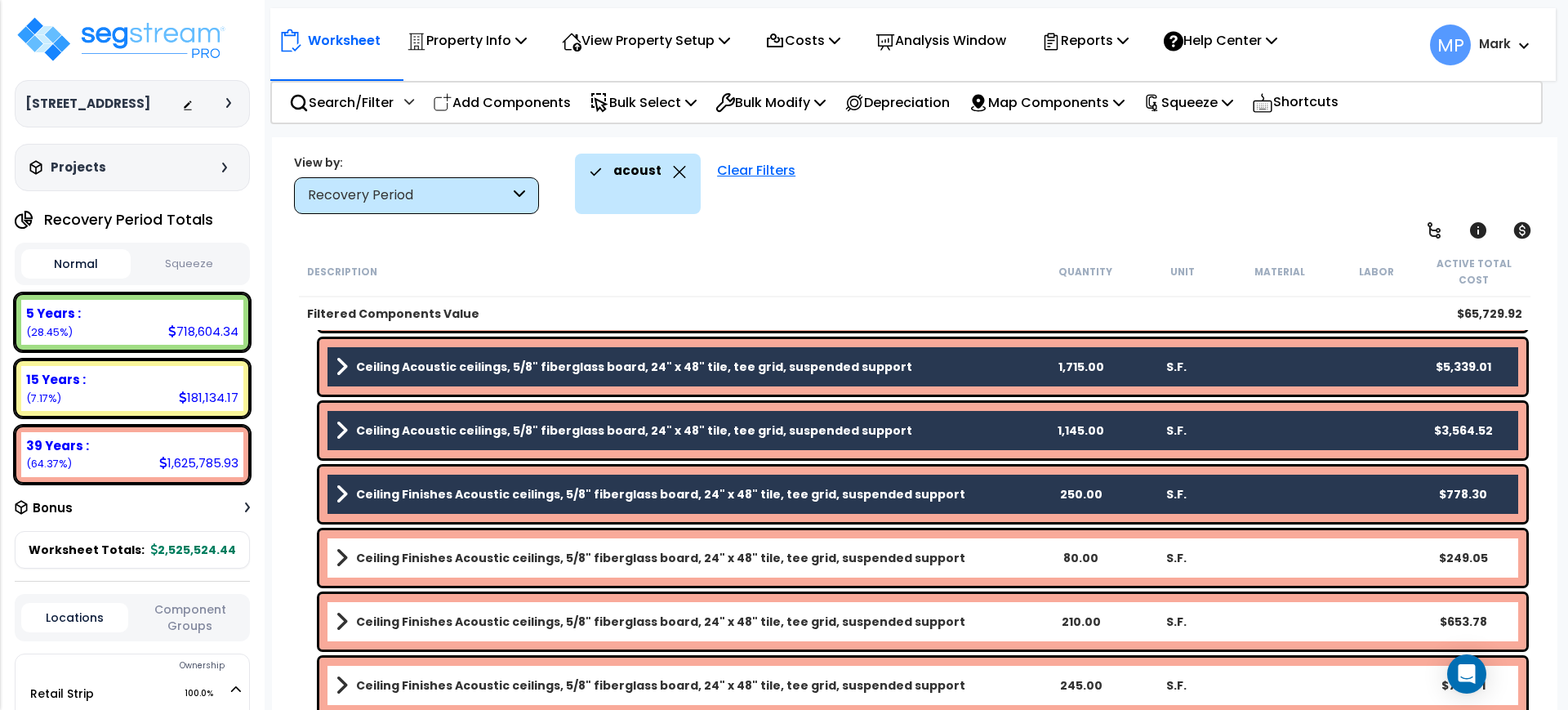
click at [956, 556] on link "Ceiling Finishes Acoustic ceilings, 5/8" fiberglass board, 24" x 48" tile, tee …" at bounding box center [683, 558] width 697 height 23
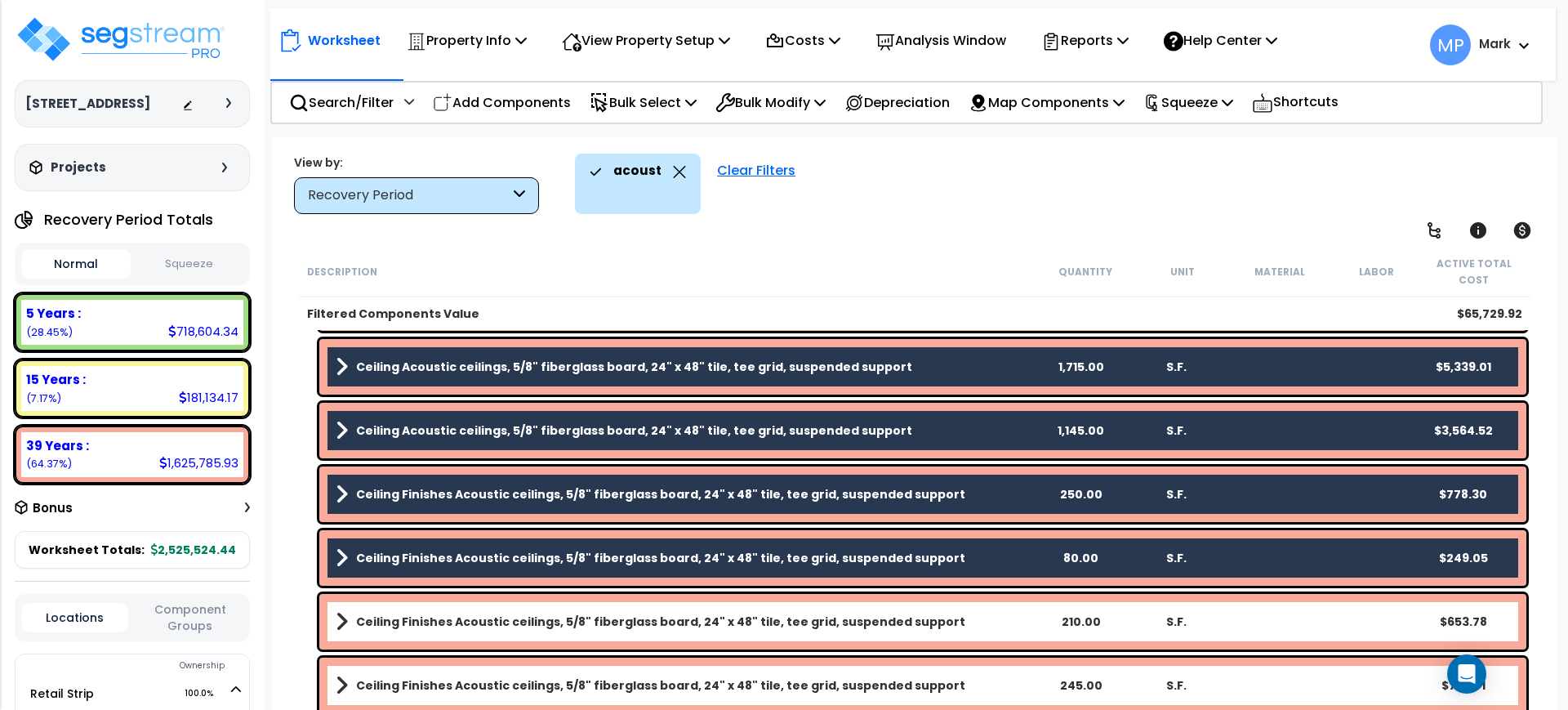
click at [980, 620] on link "Ceiling Finishes Acoustic ceilings, 5/8" fiberglass board, 24" x 48" tile, tee …" at bounding box center [683, 621] width 697 height 23
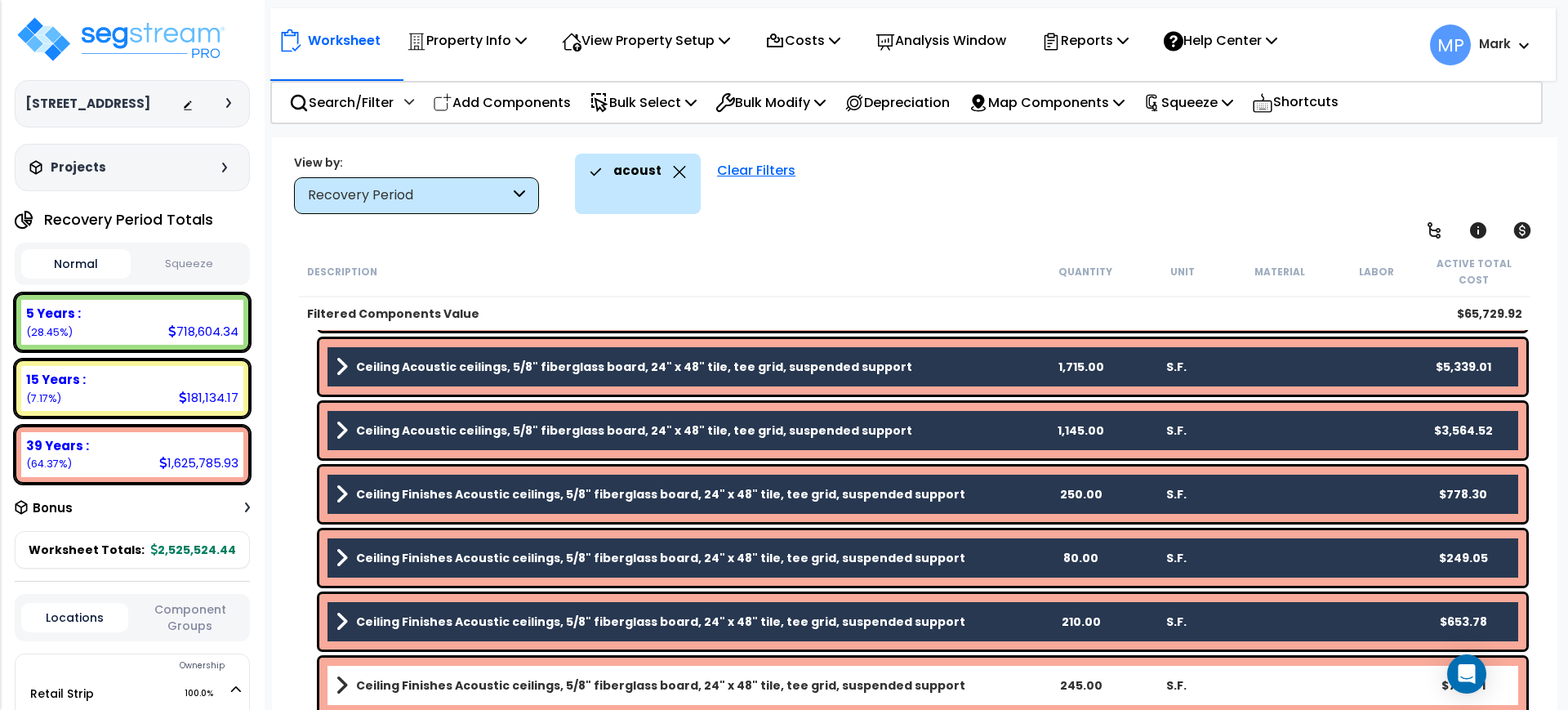
click at [973, 683] on link "Ceiling Finishes Acoustic ceilings, 5/8" fiberglass board, 24" x 48" tile, tee …" at bounding box center [683, 686] width 697 height 23
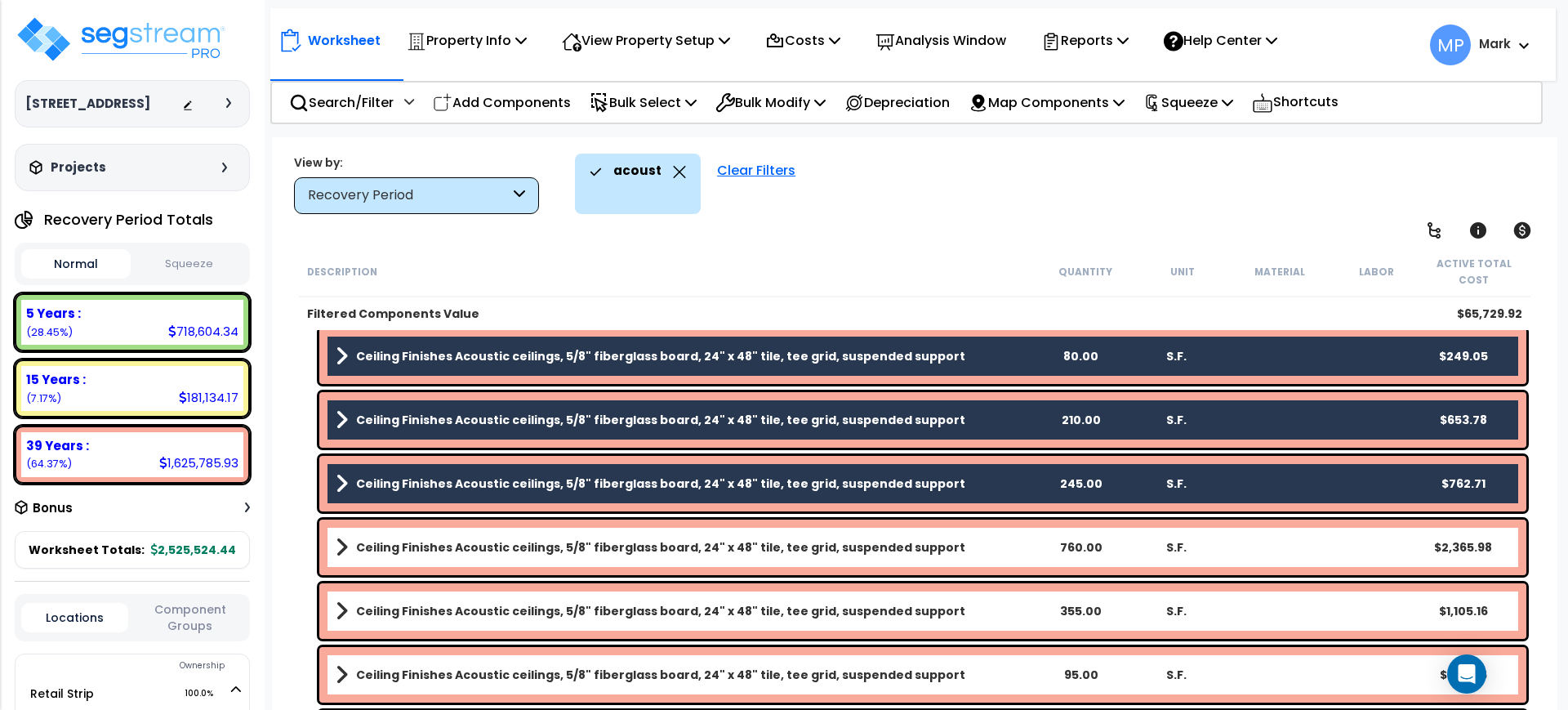
scroll to position [1674, 0]
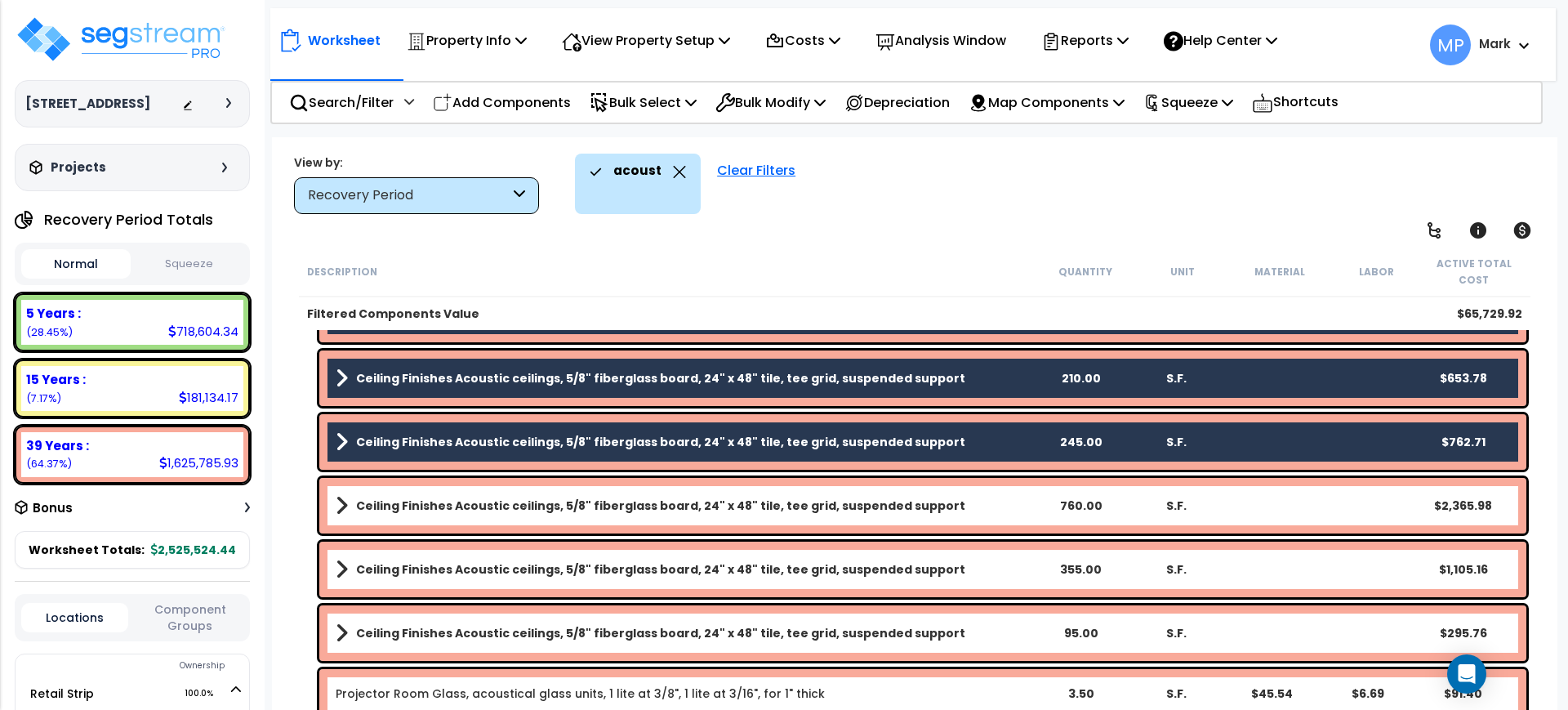
click at [969, 516] on link "Ceiling Finishes Acoustic ceilings, 5/8" fiberglass board, 24" x 48" tile, tee …" at bounding box center [683, 505] width 697 height 23
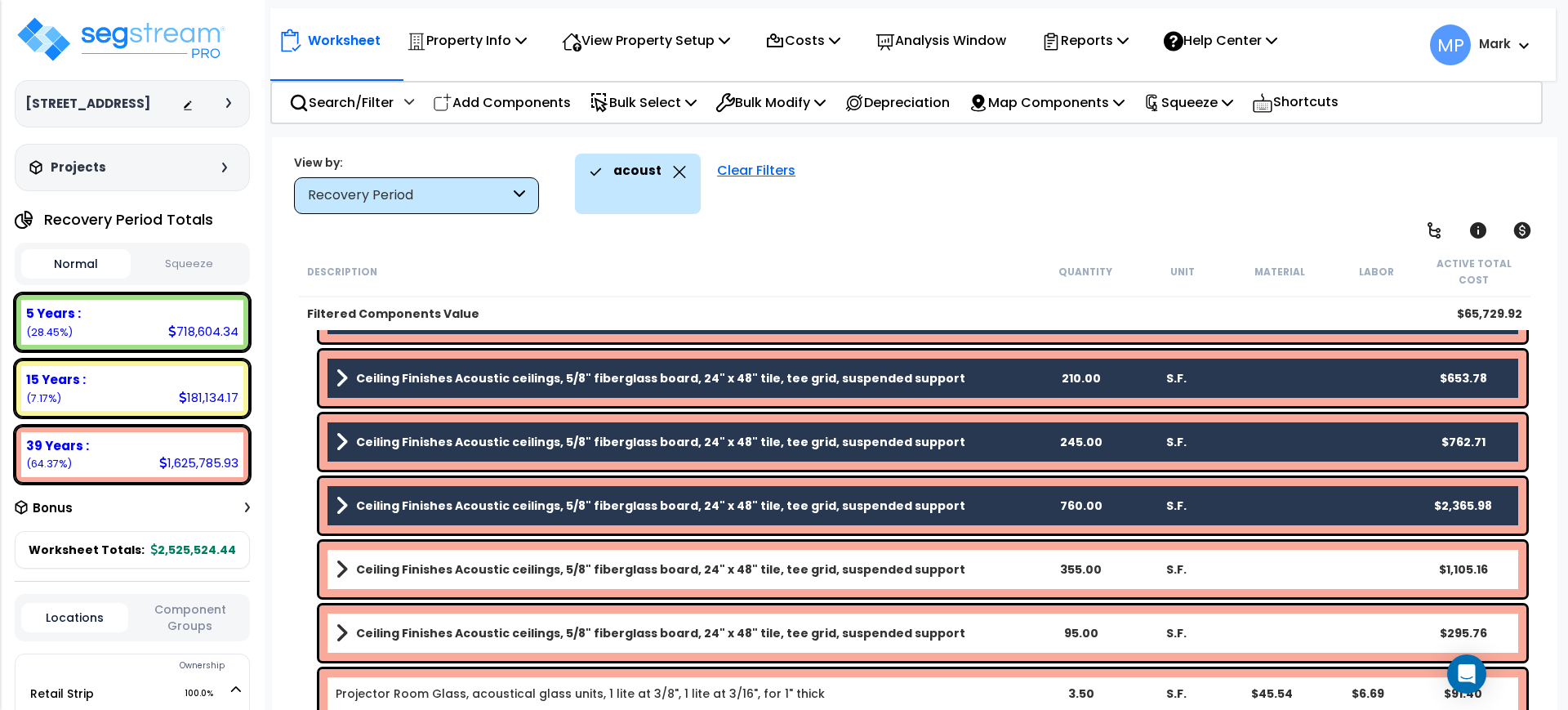
click at [974, 563] on link "Ceiling Finishes Acoustic ceilings, 5/8" fiberglass board, 24" x 48" tile, tee …" at bounding box center [683, 569] width 697 height 23
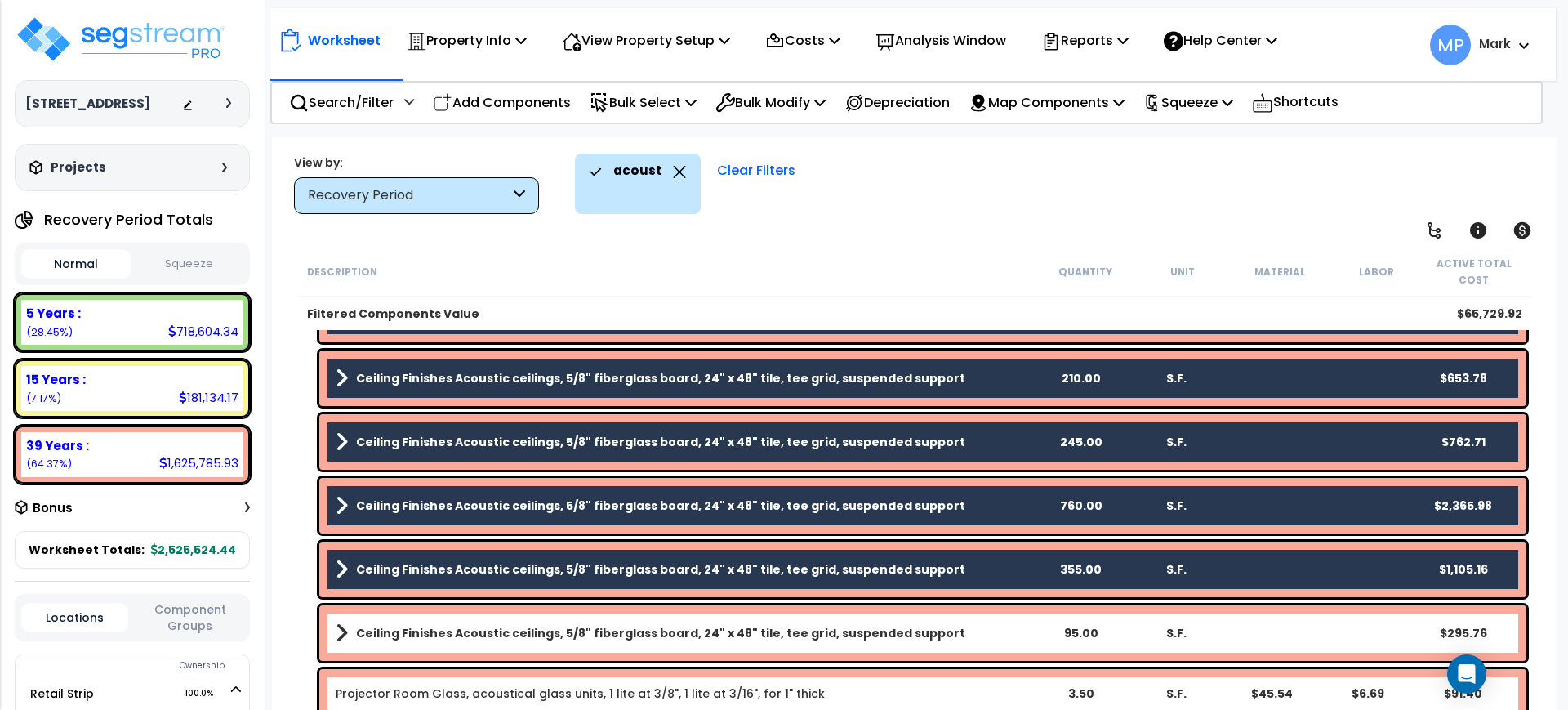
click at [981, 625] on link "Ceiling Finishes Acoustic ceilings, 5/8" fiberglass board, 24" x 48" tile, tee …" at bounding box center [683, 633] width 697 height 23
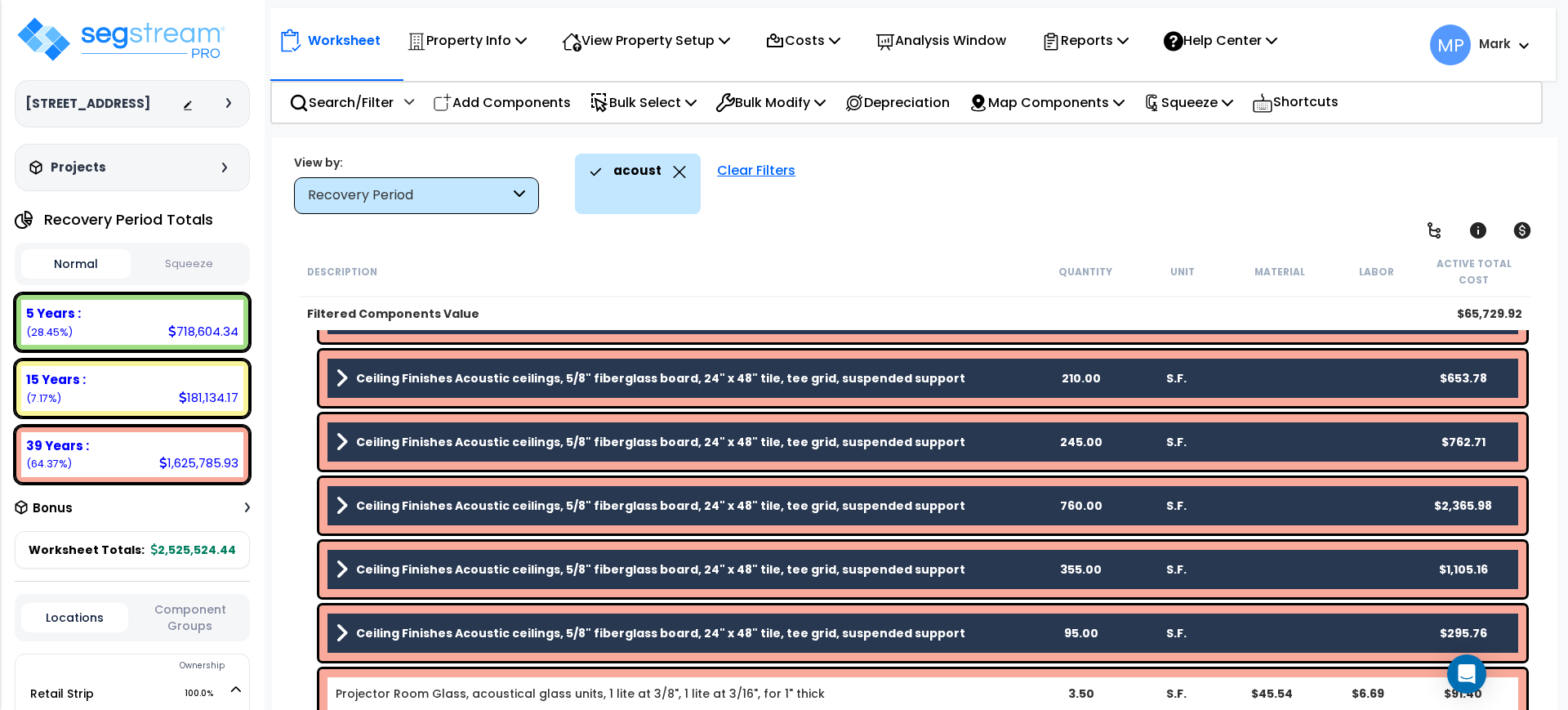
click at [954, 691] on div "Projector Room Glass, acoustical glass units, 1 lite at 3/8", 1 lite at 3/16", …" at bounding box center [683, 694] width 697 height 16
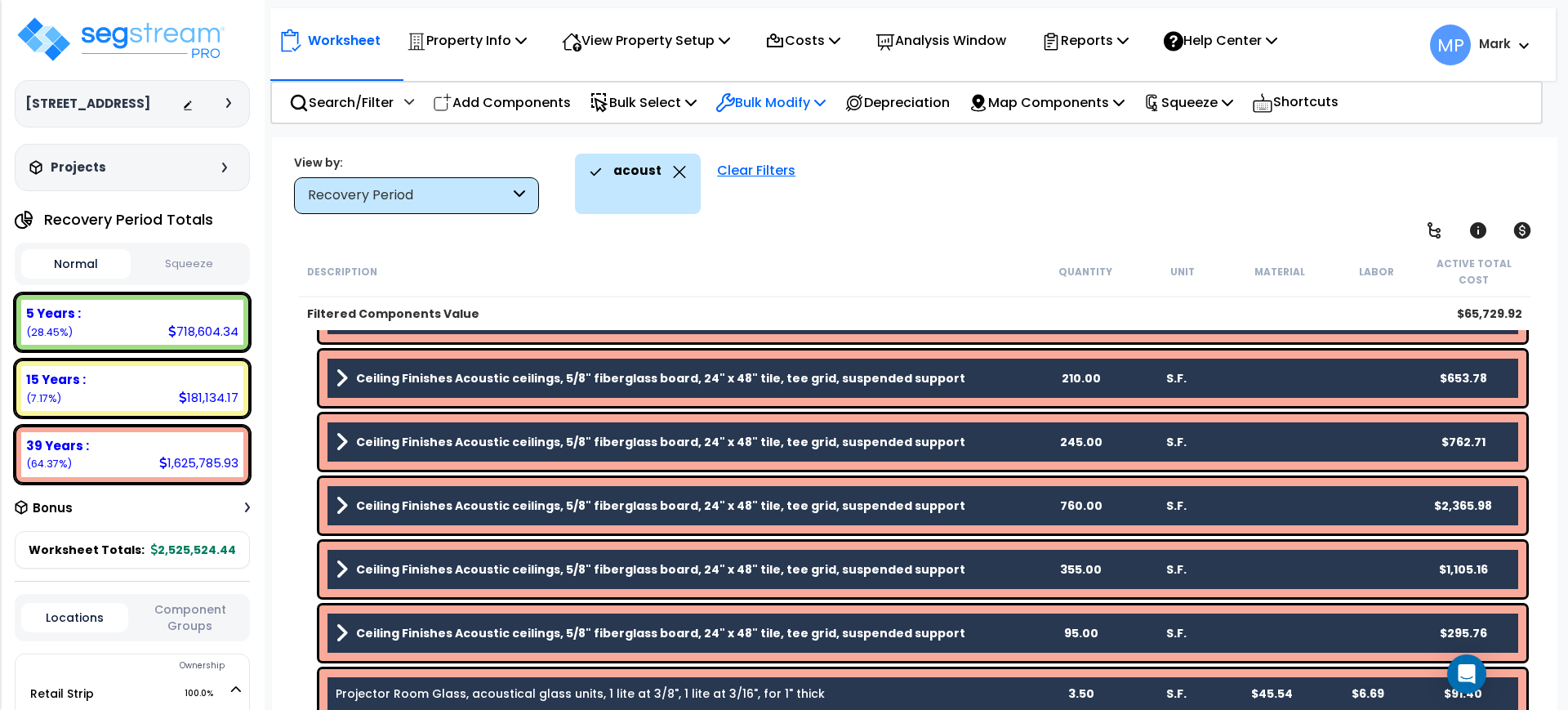
click at [799, 103] on p "Bulk Modify" at bounding box center [770, 102] width 111 height 22
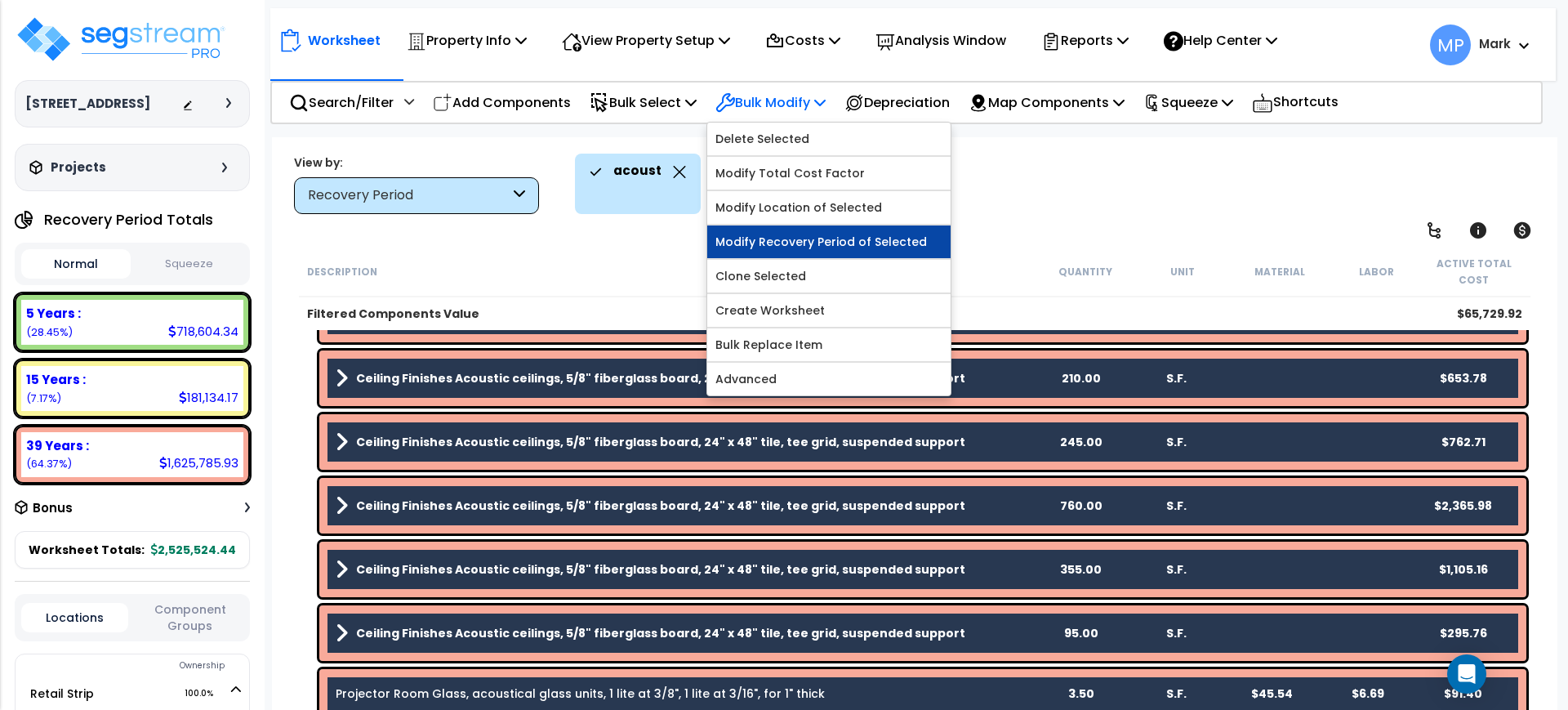
click at [841, 236] on link "Modify Recovery Period of Selected" at bounding box center [828, 242] width 244 height 33
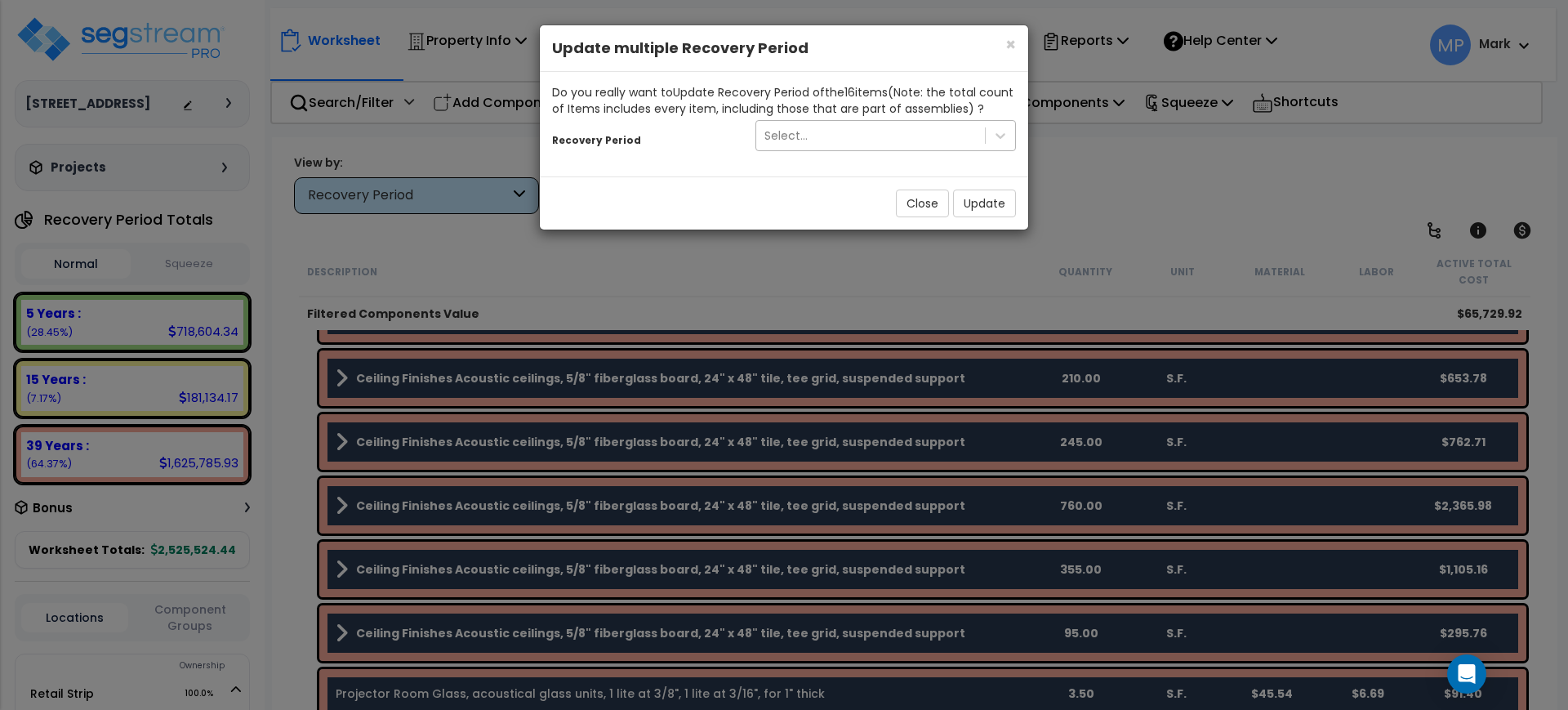
click at [871, 141] on div "Select..." at bounding box center [871, 135] width 228 height 26
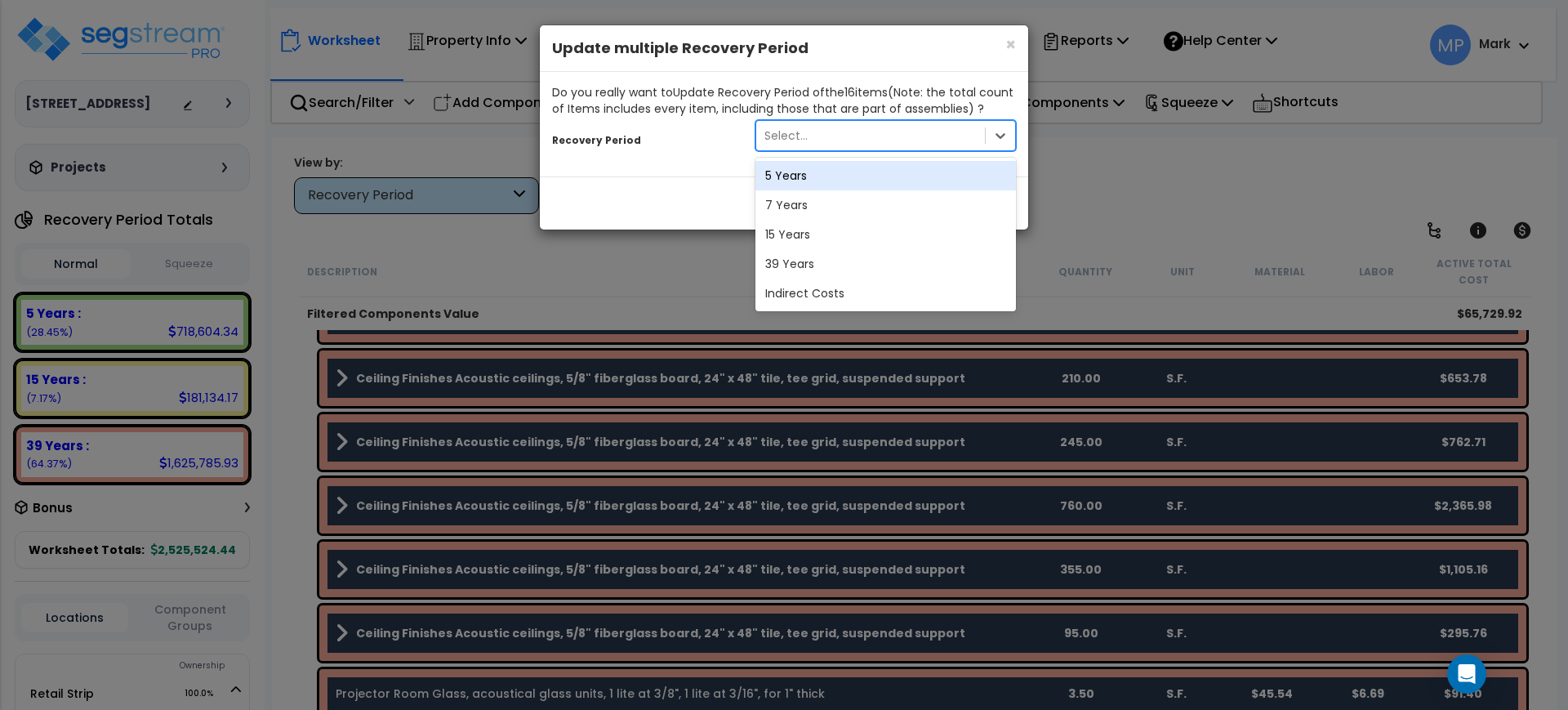
click at [821, 173] on div "5 Years" at bounding box center [886, 176] width 260 height 29
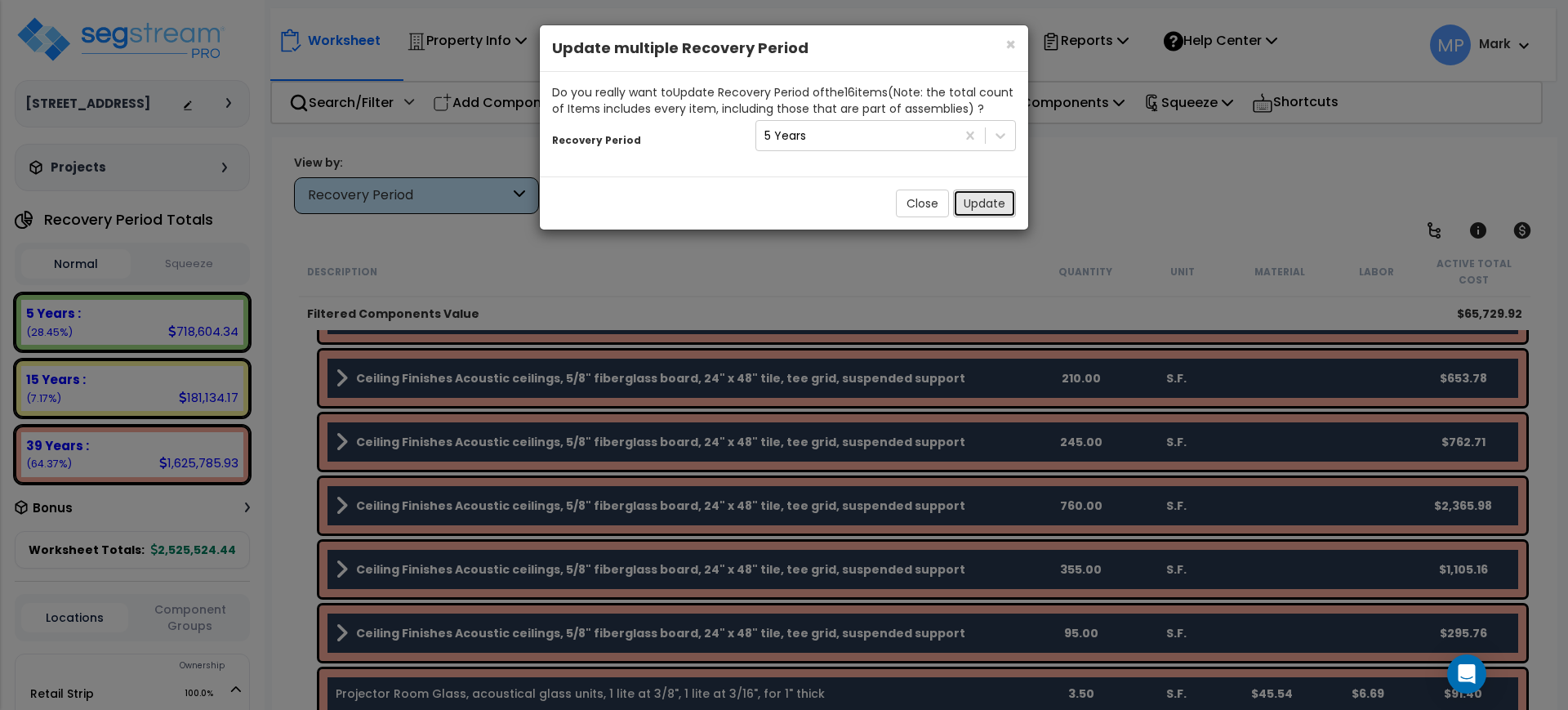
click at [992, 199] on button "Update" at bounding box center [984, 203] width 63 height 28
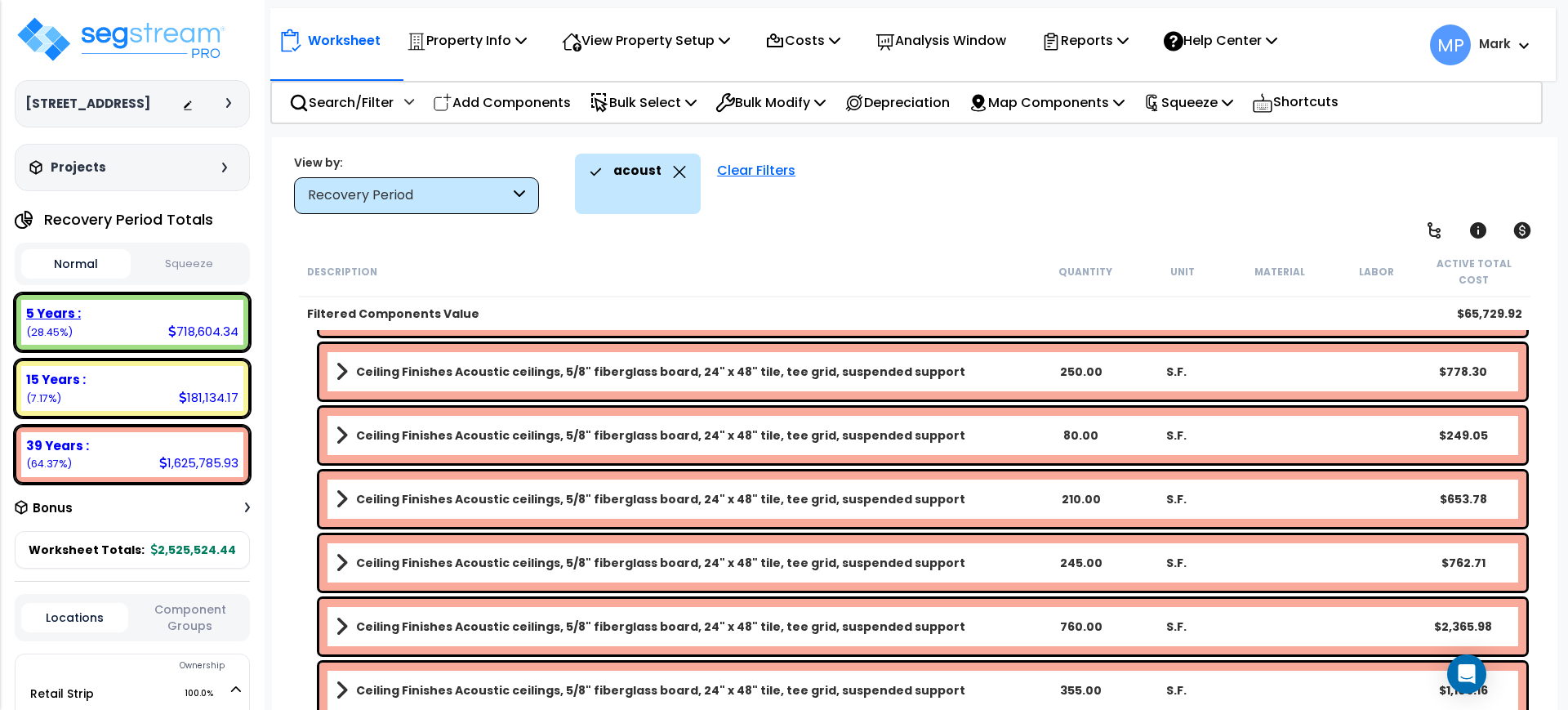
click at [121, 322] on div "5 Years :" at bounding box center [132, 313] width 212 height 17
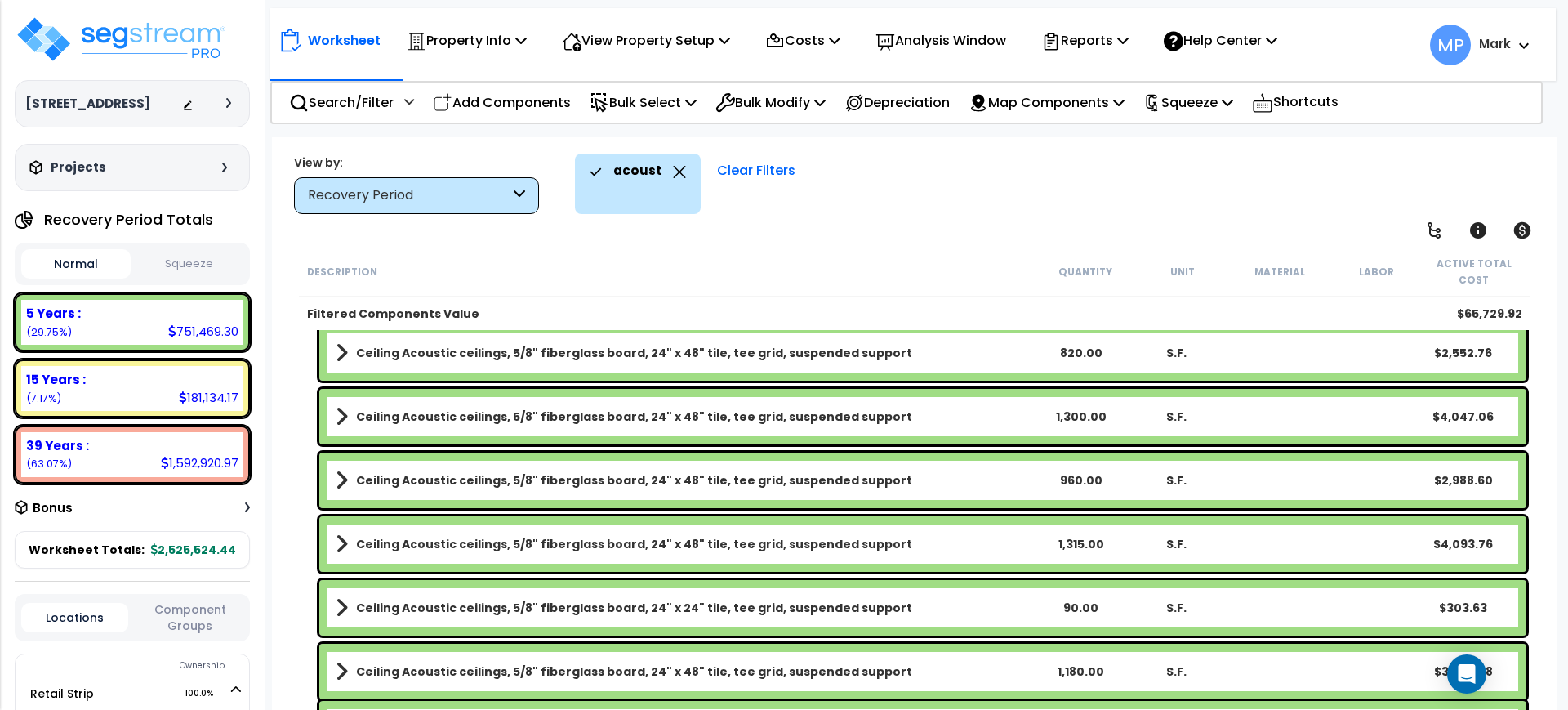
scroll to position [0, 0]
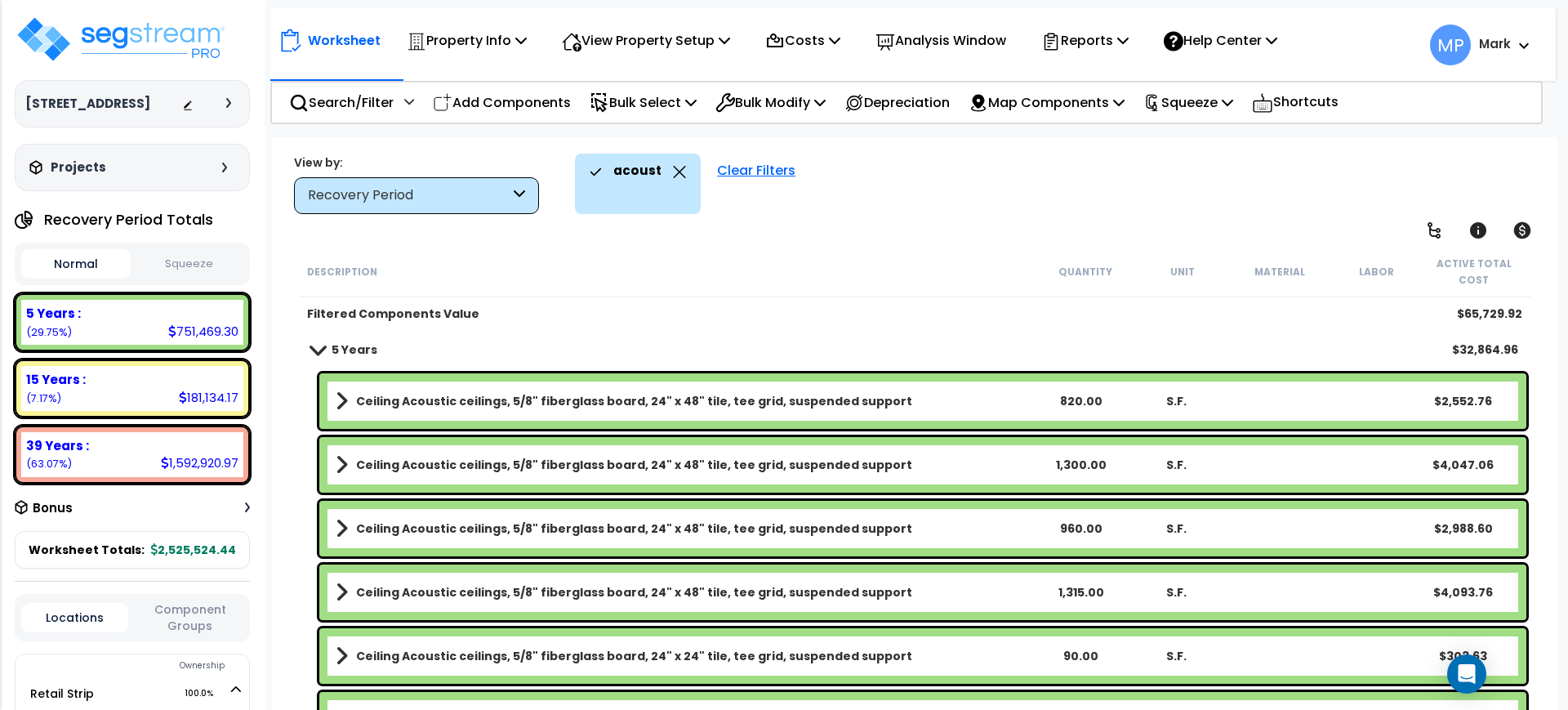
click at [828, 402] on b "Ceiling Acoustic ceilings, 5/8" fiberglass board, 24" x 48" tile, tee grid, sus…" at bounding box center [634, 401] width 557 height 16
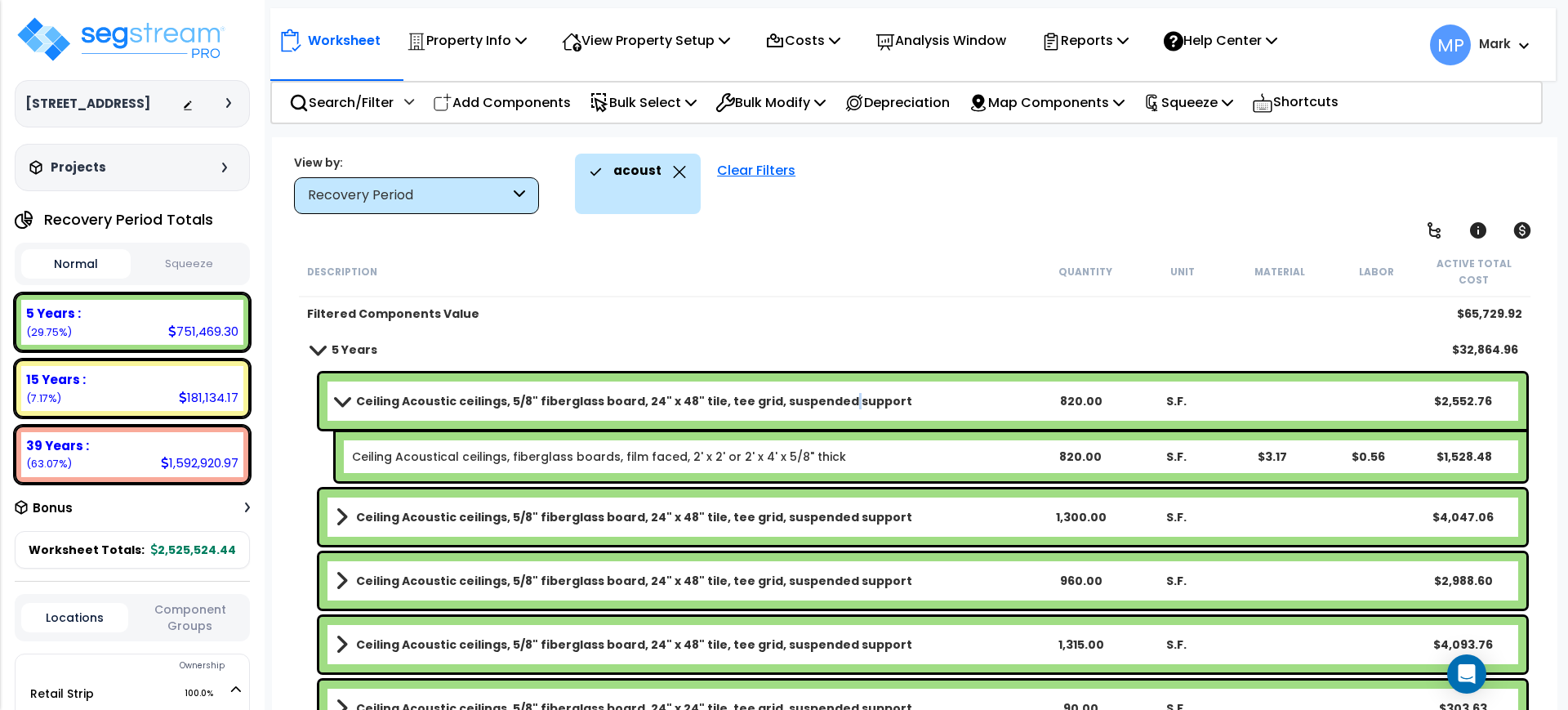
click at [828, 402] on b "Ceiling Acoustic ceilings, 5/8" fiberglass board, 24" x 48" tile, tee grid, sus…" at bounding box center [634, 401] width 557 height 16
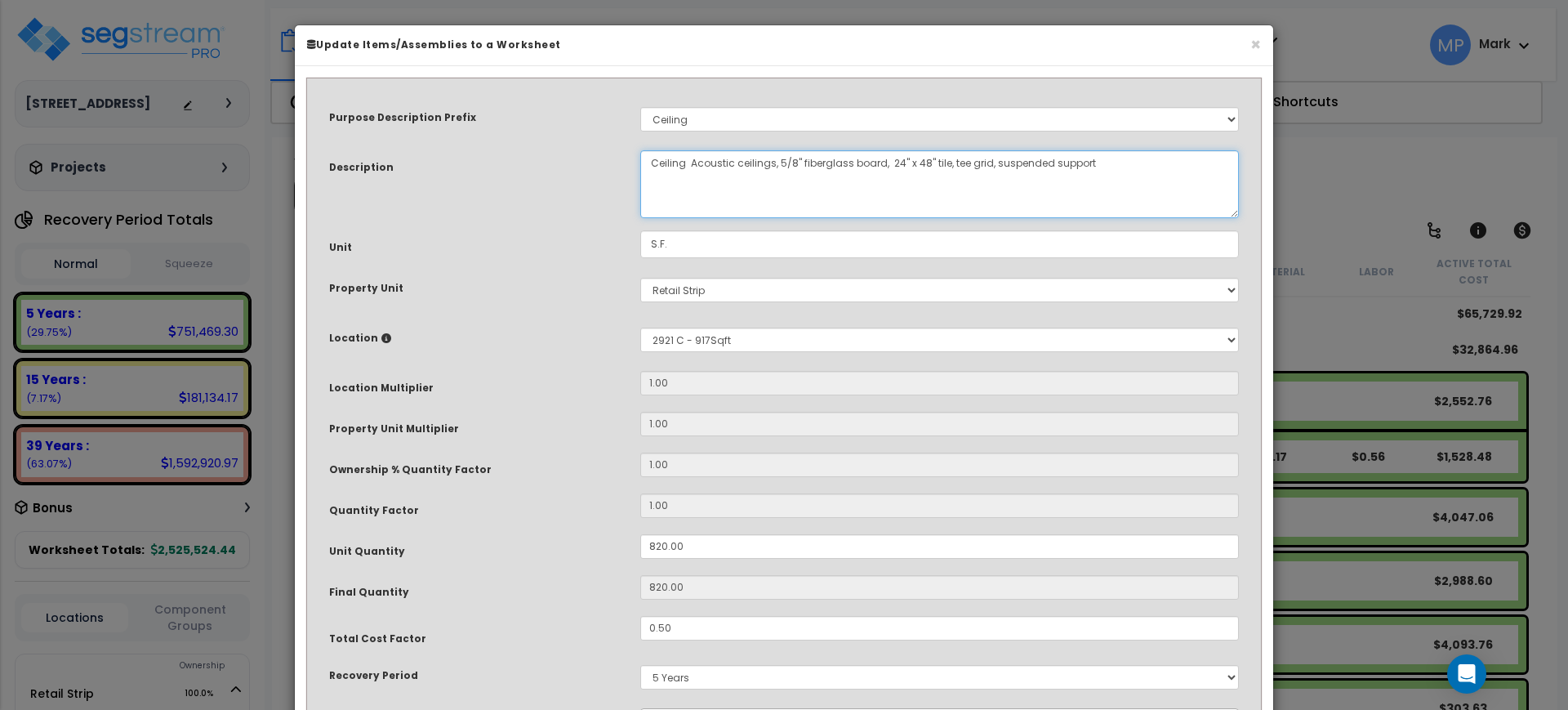
click at [1100, 180] on textarea "Ceiling Acoustic ceilings, 5/8" fiberglass board, 24" x 48" tile, tee grid, sus…" at bounding box center [940, 184] width 599 height 68
drag, startPoint x: 1100, startPoint y: 171, endPoint x: 944, endPoint y: 170, distance: 156.0
click at [944, 170] on textarea "Ceiling Acoustic ceilings, 5/8" fiberglass board, 24" x 48" tile, tee grid, sus…" at bounding box center [940, 184] width 599 height 68
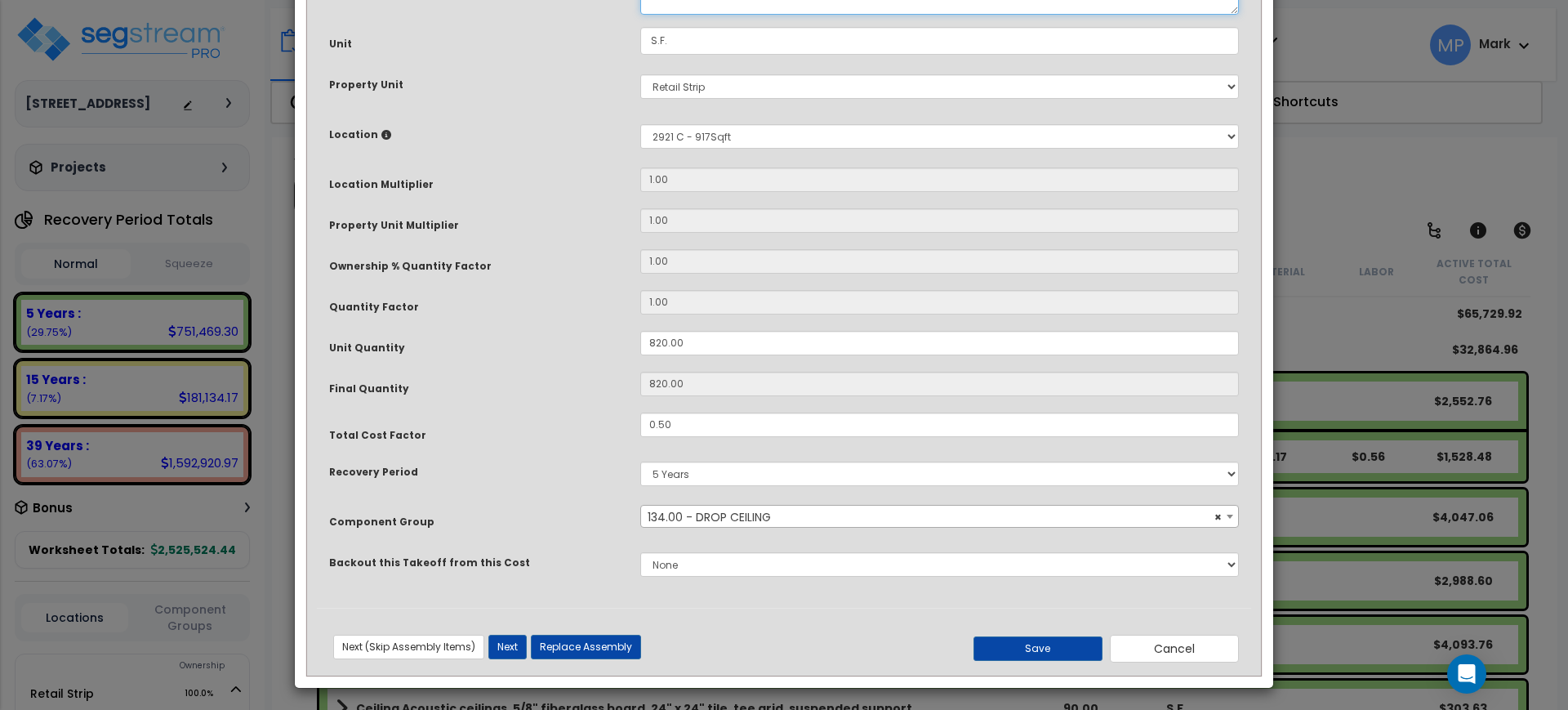
scroll to position [207, 0]
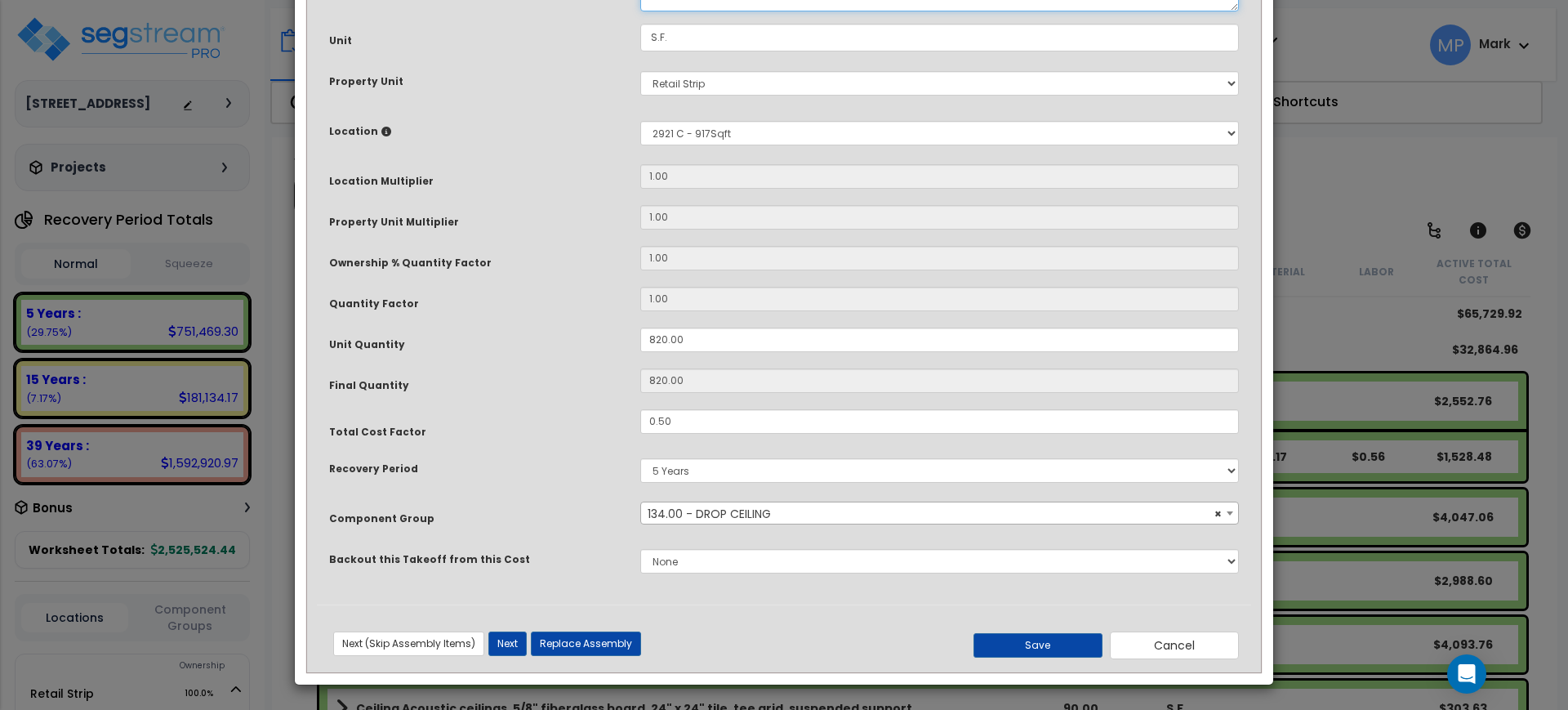
type textarea "Ceiling Acoustic ceilings, 5/8" fiberglass board, 24" x 48" tile"
click at [1056, 644] on button "Save" at bounding box center [1038, 645] width 129 height 24
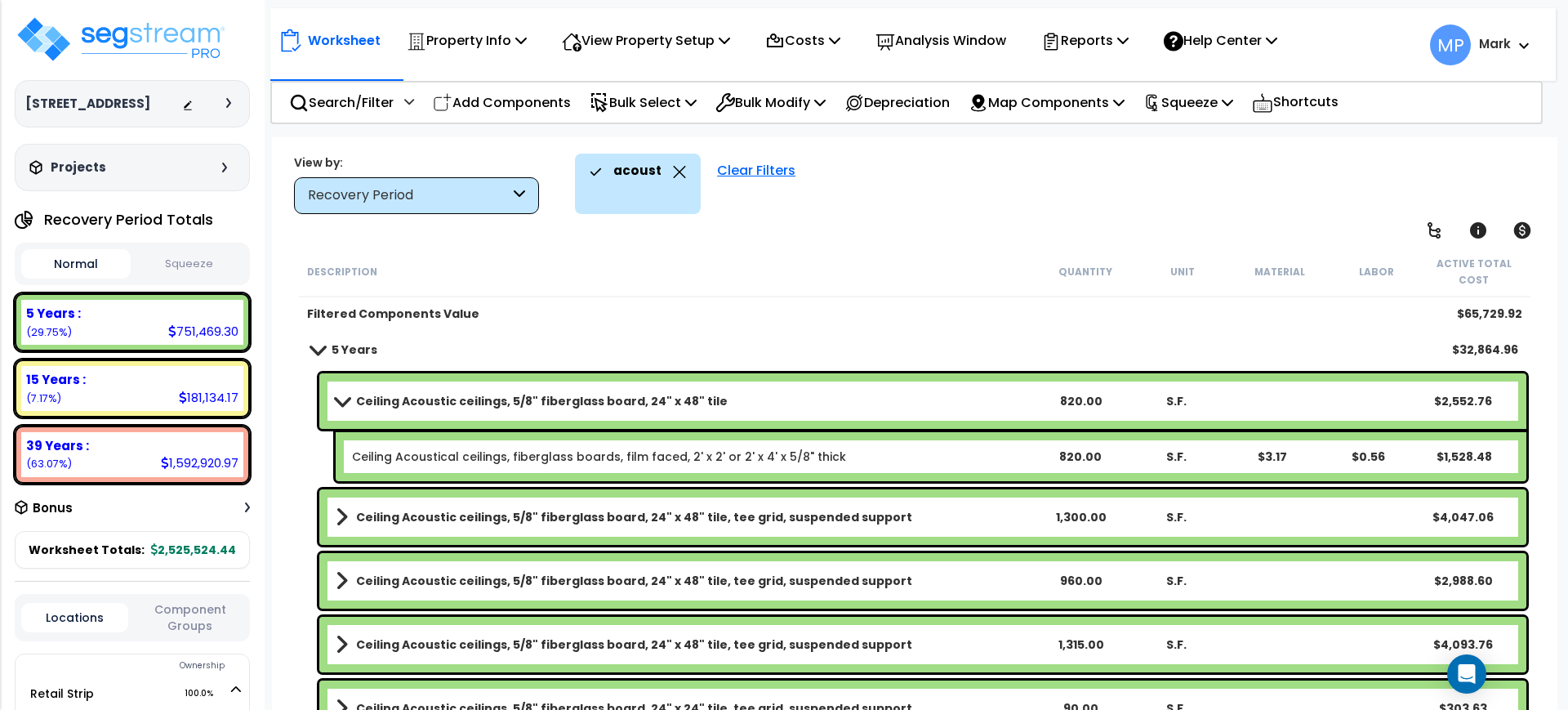
click at [658, 517] on b "Ceiling Acoustic ceilings, 5/8" fiberglass board, 24" x 48" tile, tee grid, sus…" at bounding box center [634, 517] width 557 height 16
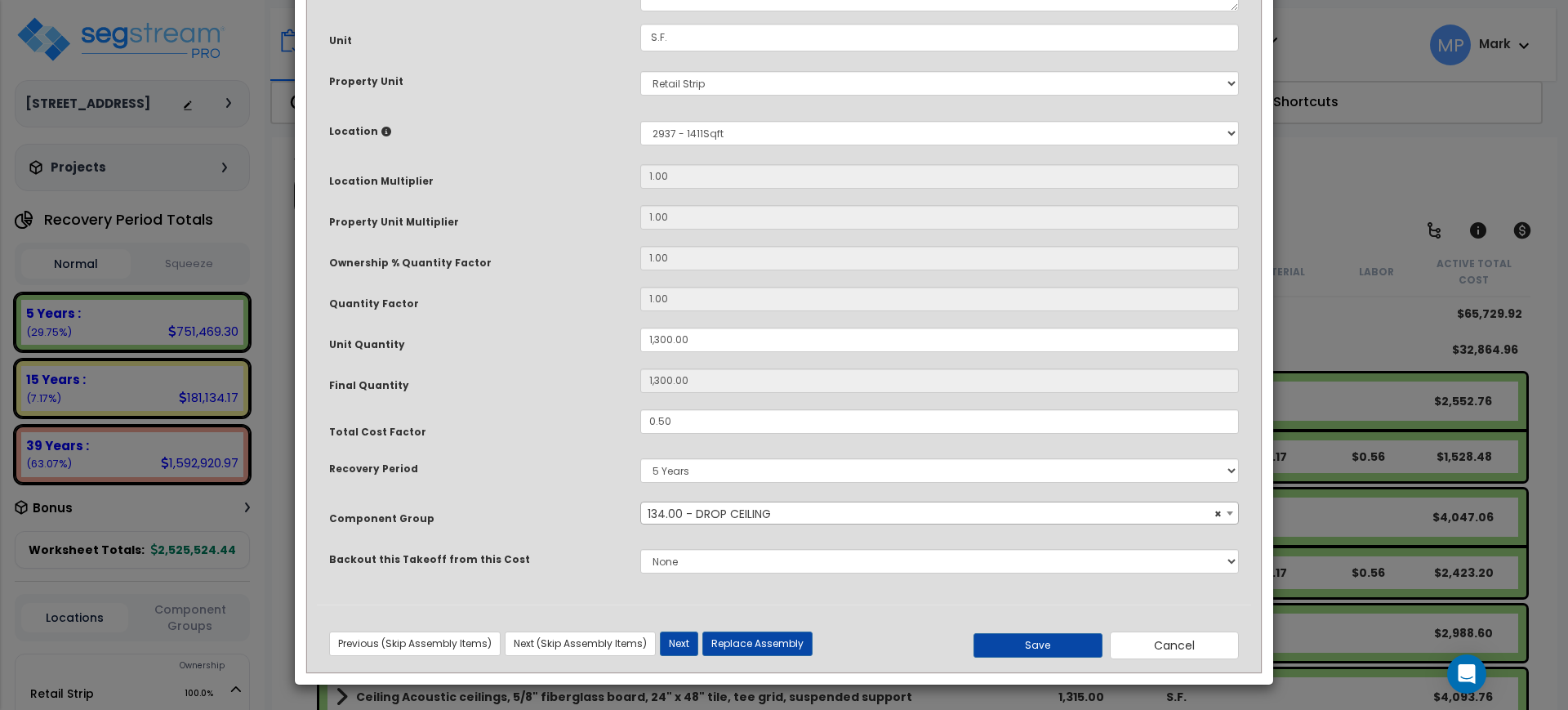
scroll to position [0, 0]
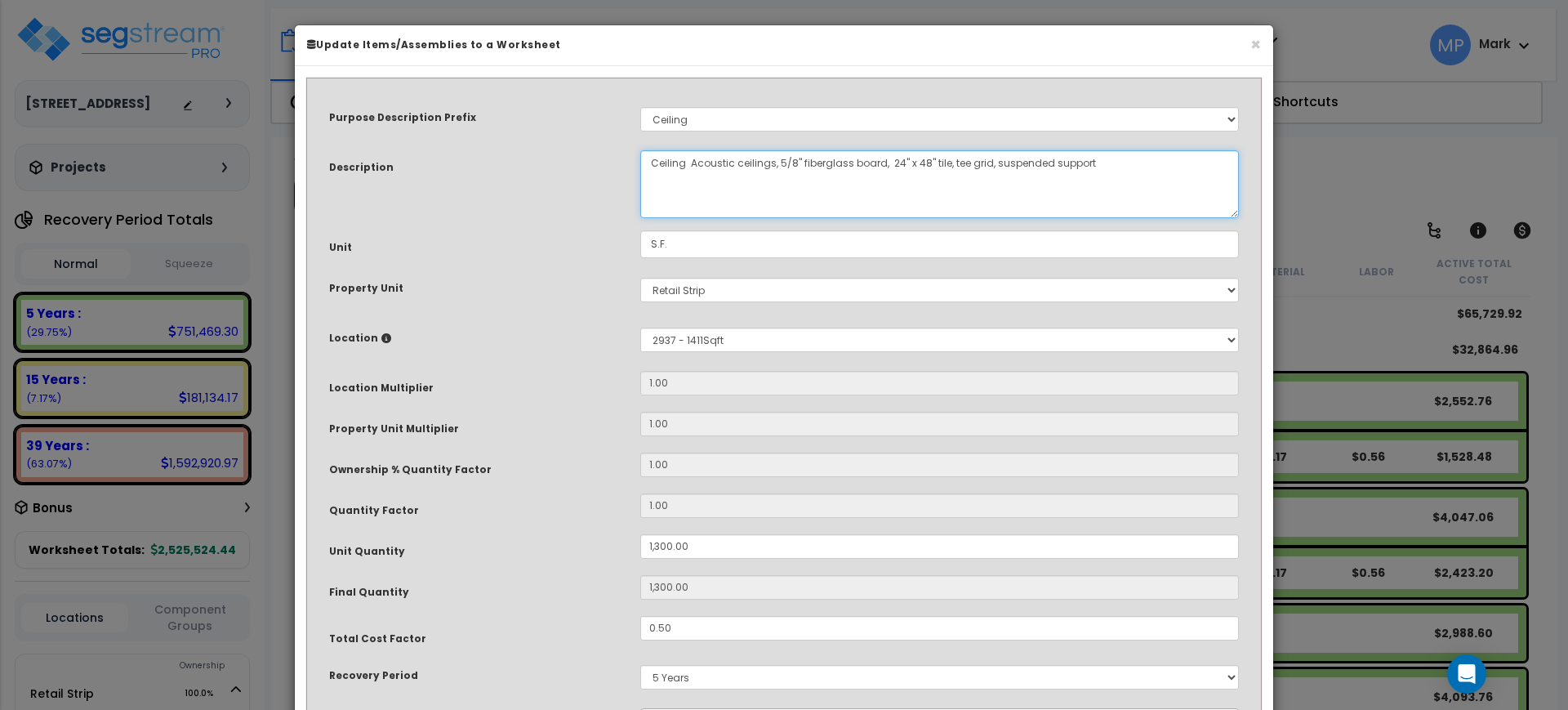
drag, startPoint x: 1112, startPoint y: 175, endPoint x: 927, endPoint y: 179, distance: 185.0
click at [927, 179] on textarea "Ceiling Acoustic ceilings, 5/8" fiberglass board, 24" x 48" tile, tee grid, sus…" at bounding box center [940, 184] width 599 height 68
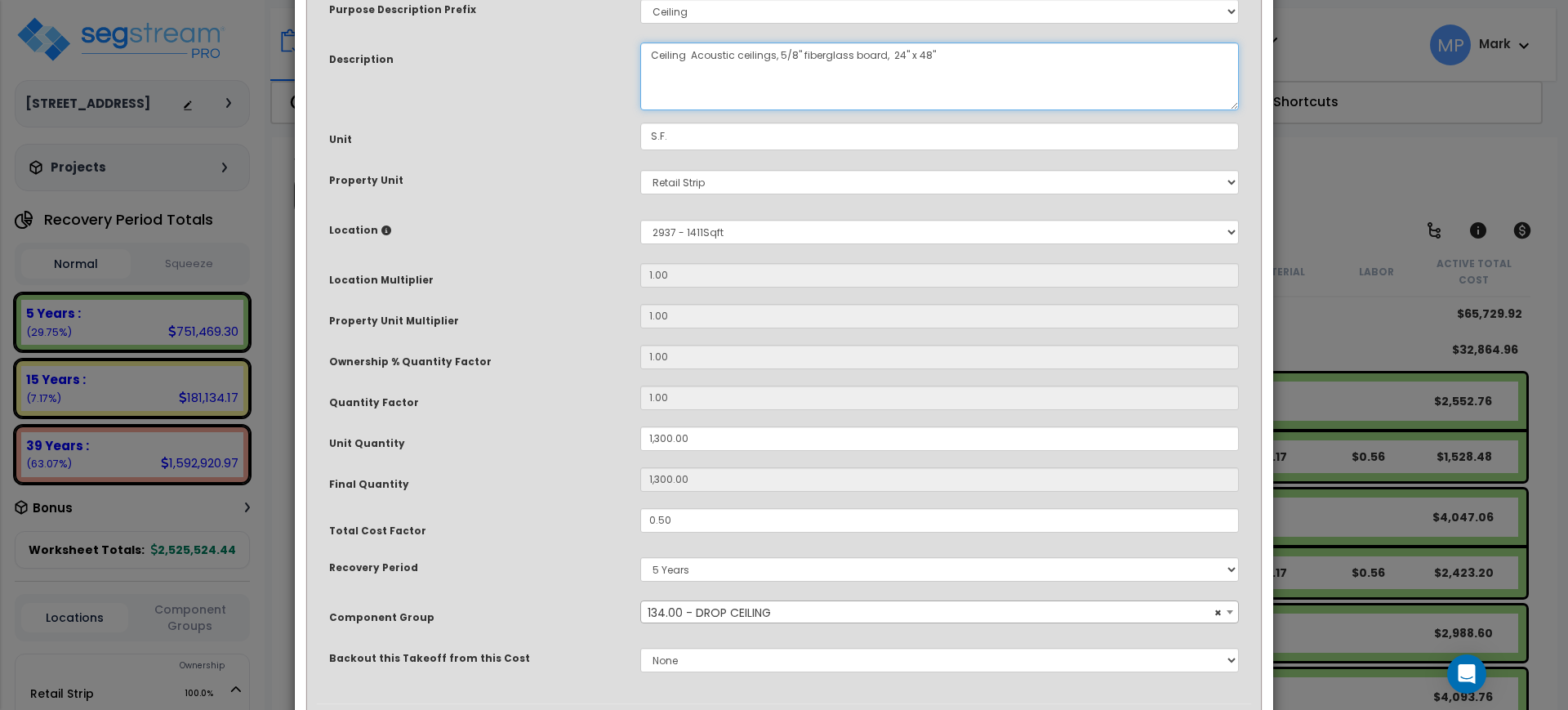
scroll to position [207, 0]
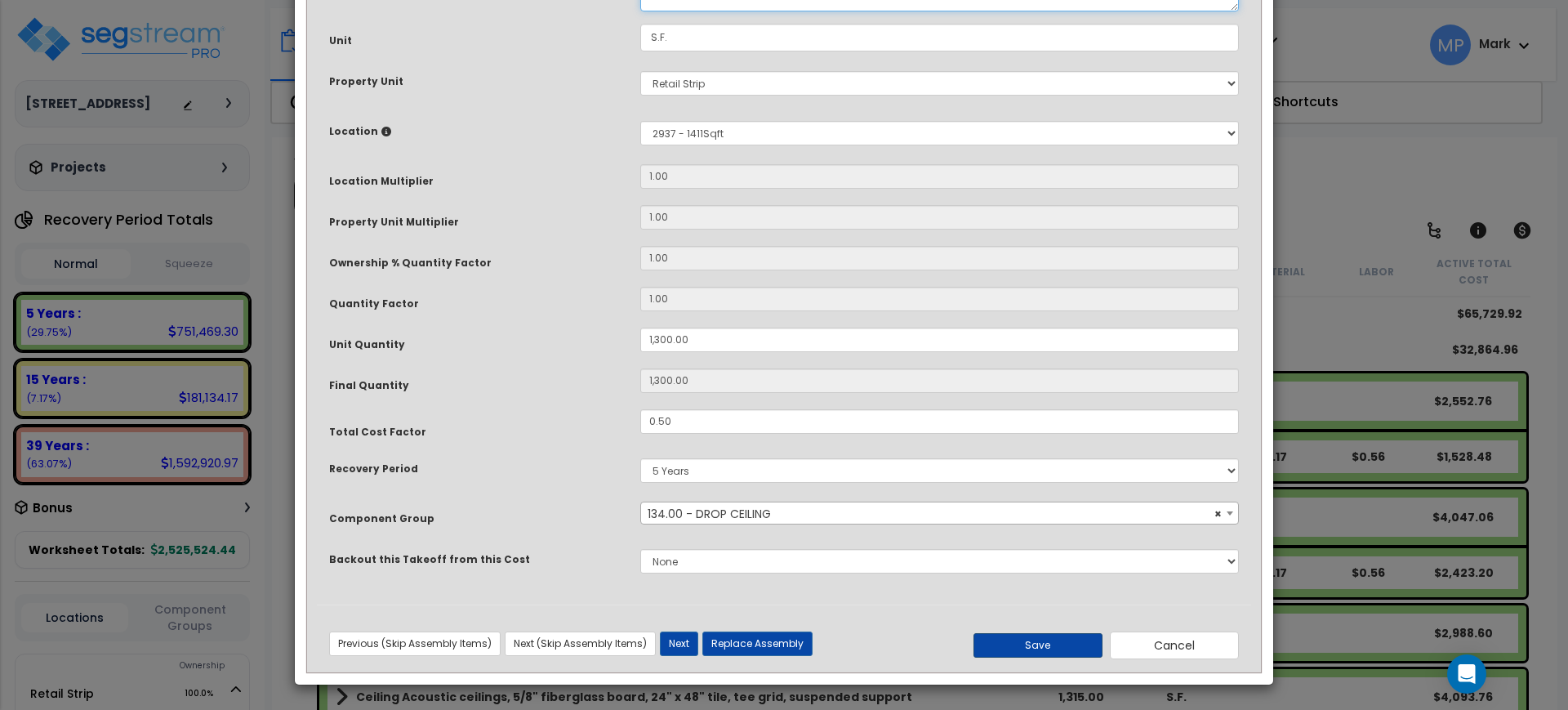
type textarea "Ceiling Acoustic ceilings, 5/8" fiberglass board, 24" x 48""
drag, startPoint x: 1058, startPoint y: 655, endPoint x: 1054, endPoint y: 646, distance: 9.8
click at [1058, 654] on button "Save" at bounding box center [1038, 645] width 129 height 24
type input "1300.00"
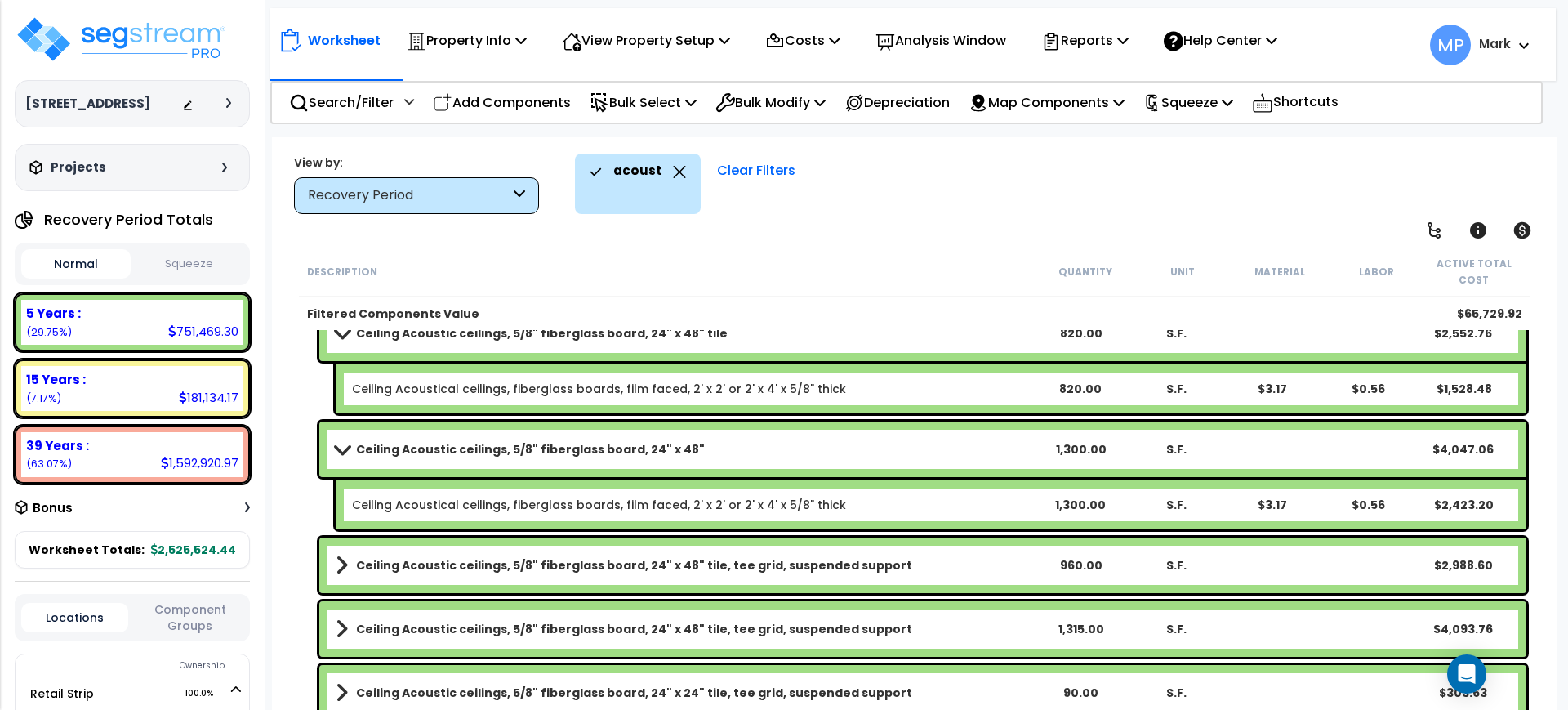
scroll to position [204, 0]
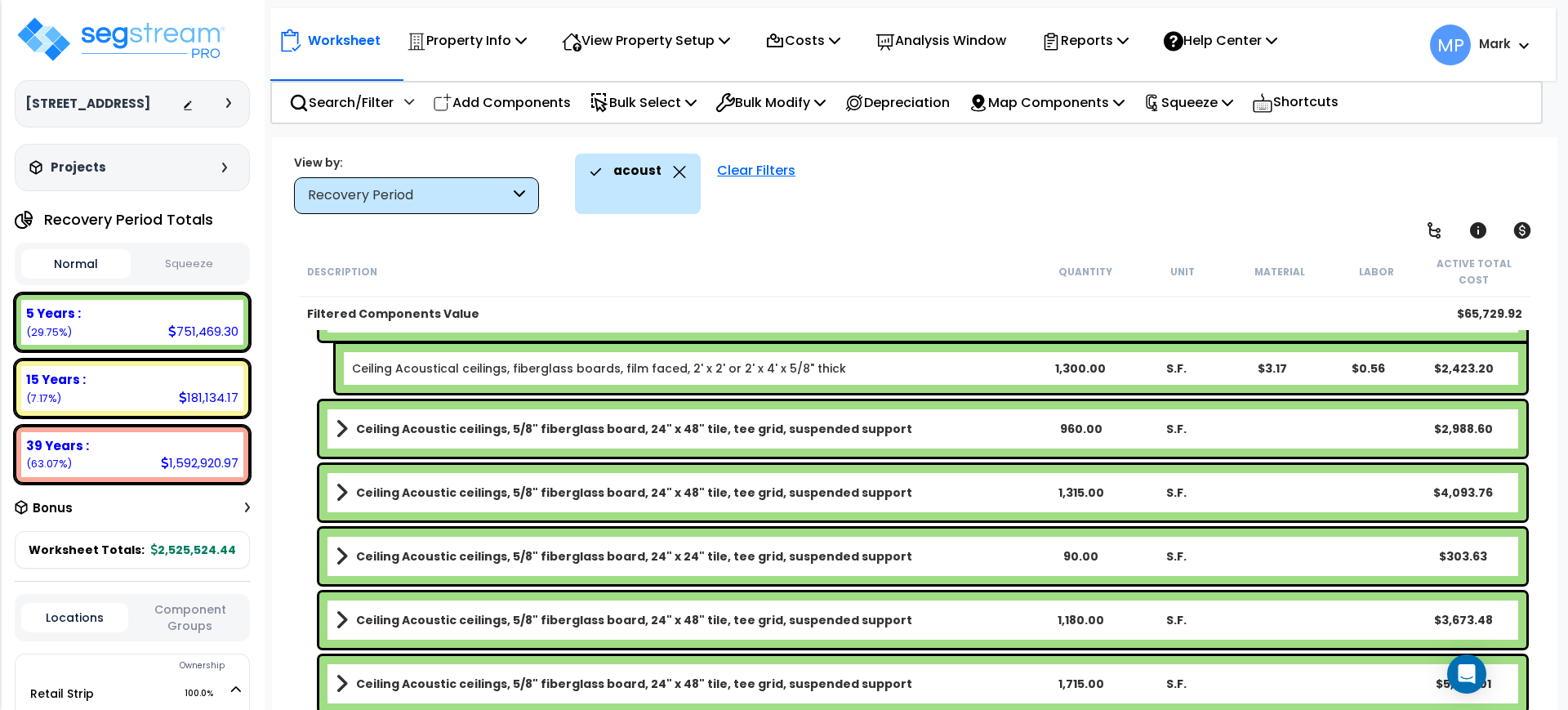
click at [643, 426] on b "Ceiling Acoustic ceilings, 5/8" fiberglass board, 24" x 48" tile, tee grid, sus…" at bounding box center [634, 429] width 557 height 16
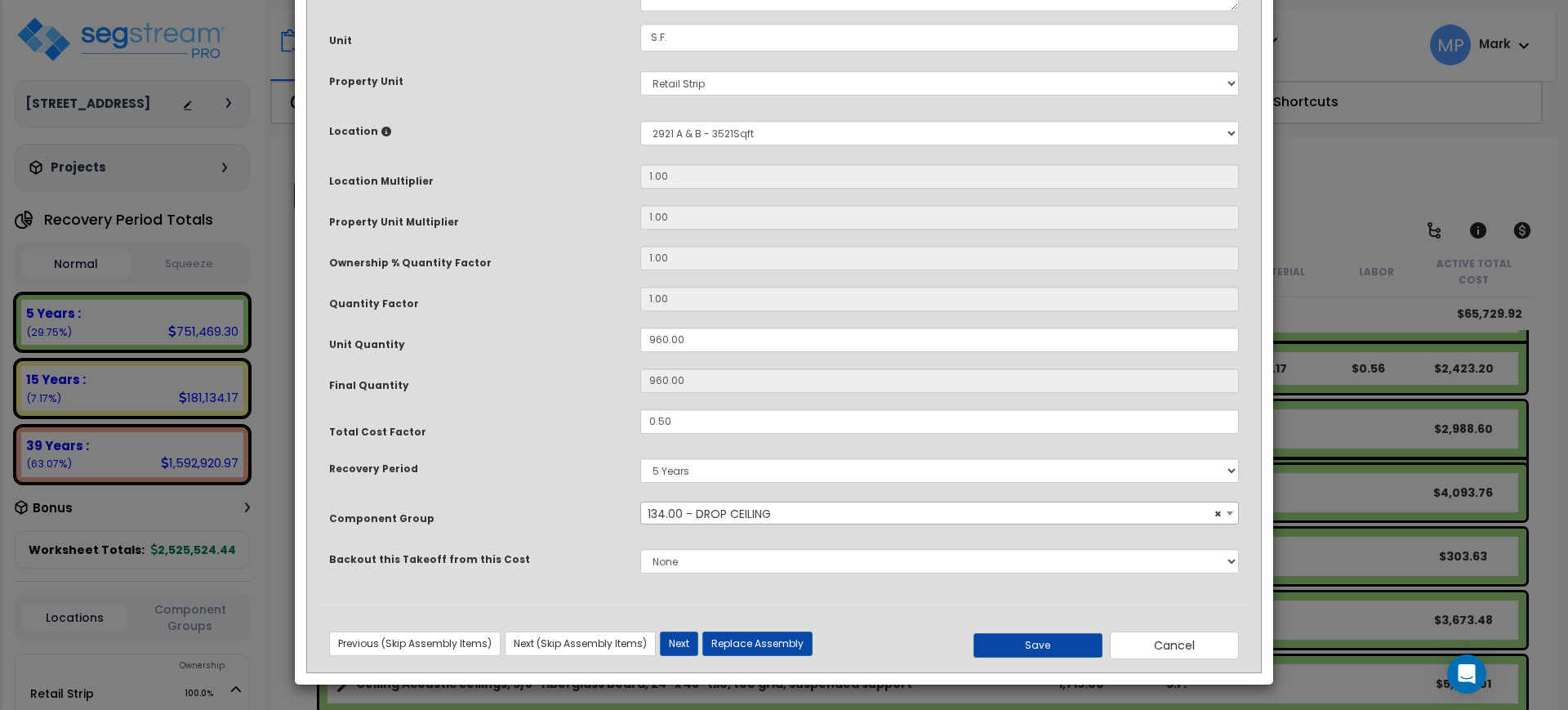
scroll to position [0, 0]
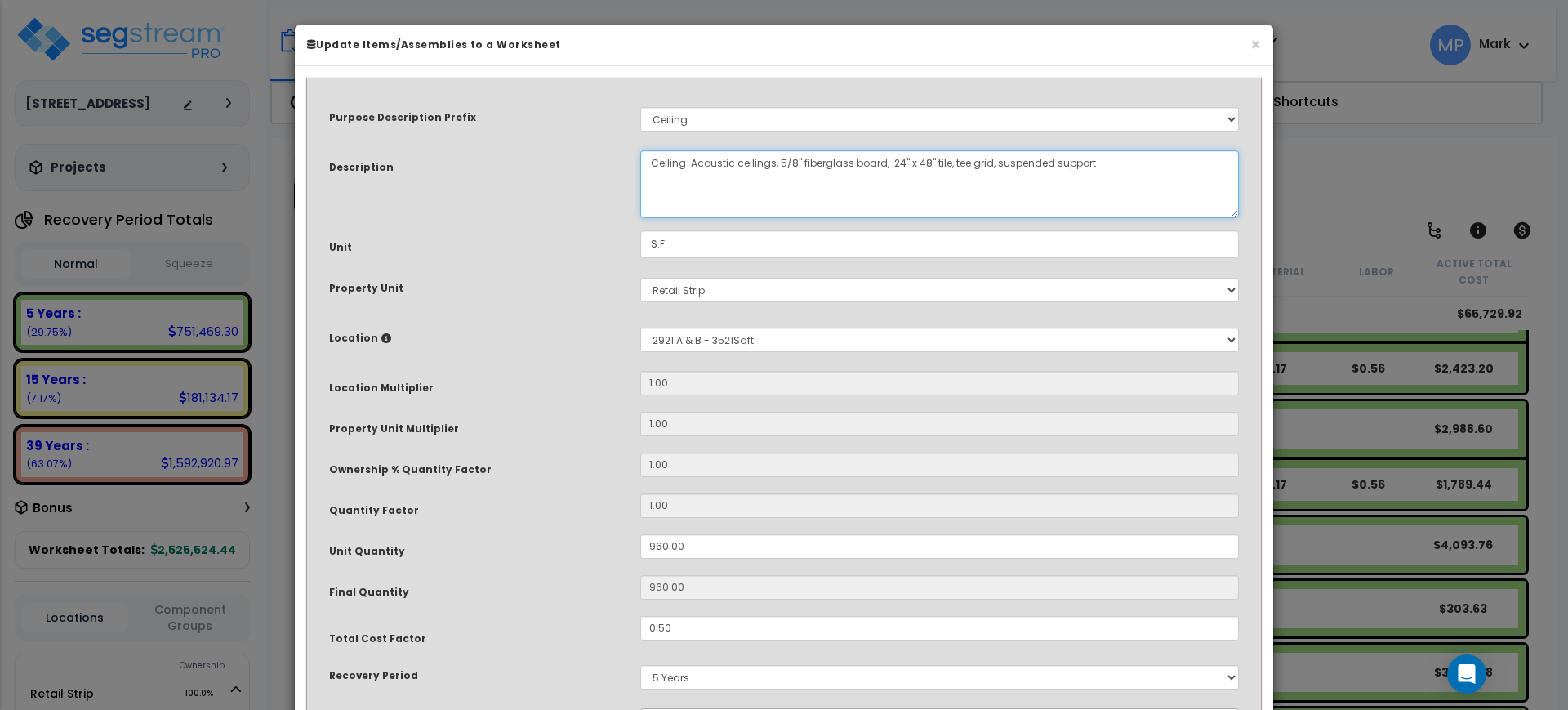
drag, startPoint x: 1087, startPoint y: 166, endPoint x: 943, endPoint y: 170, distance: 144.1
click at [943, 170] on textarea "Ceiling Acoustic ceilings, 5/8" fiberglass board, 24" x 48" tile, tee grid, sus…" at bounding box center [940, 184] width 599 height 68
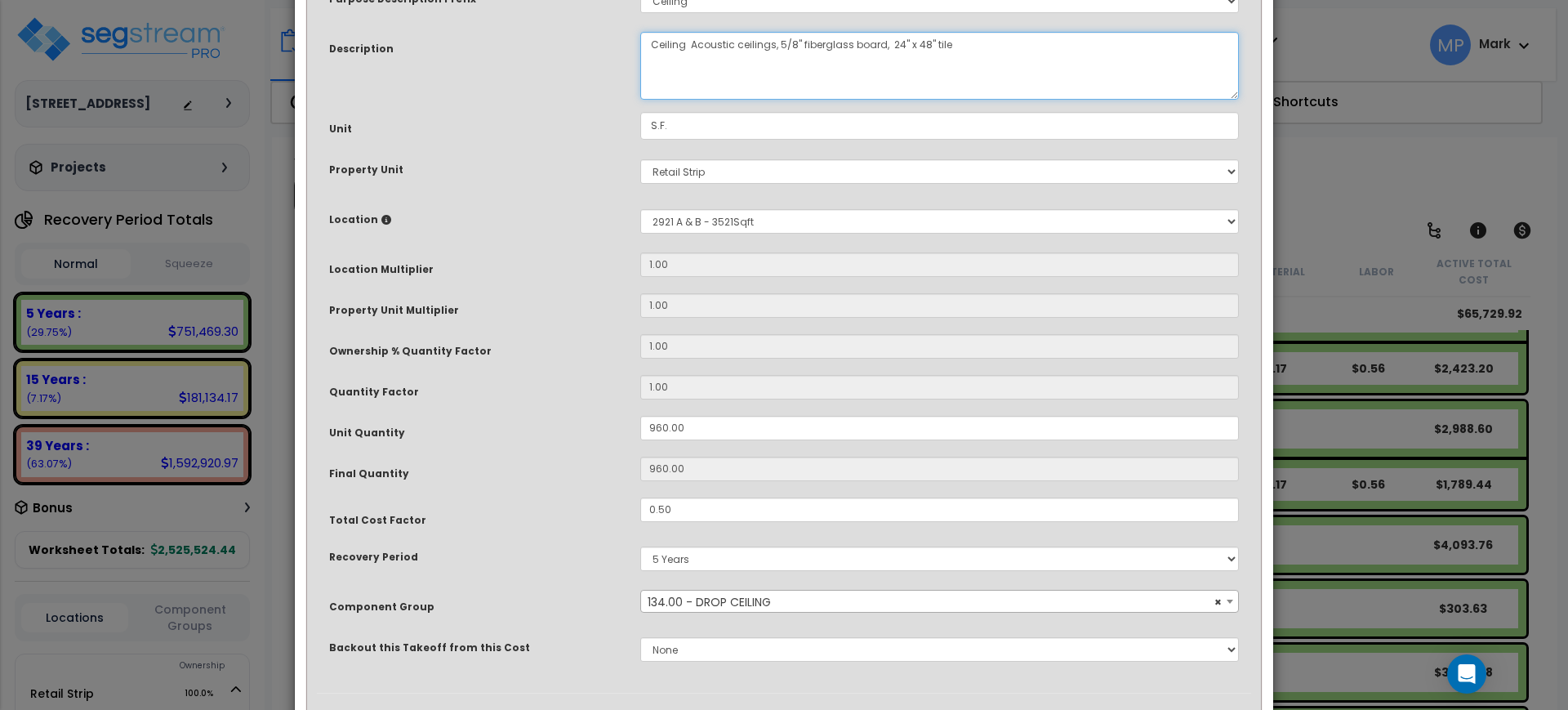
scroll to position [207, 0]
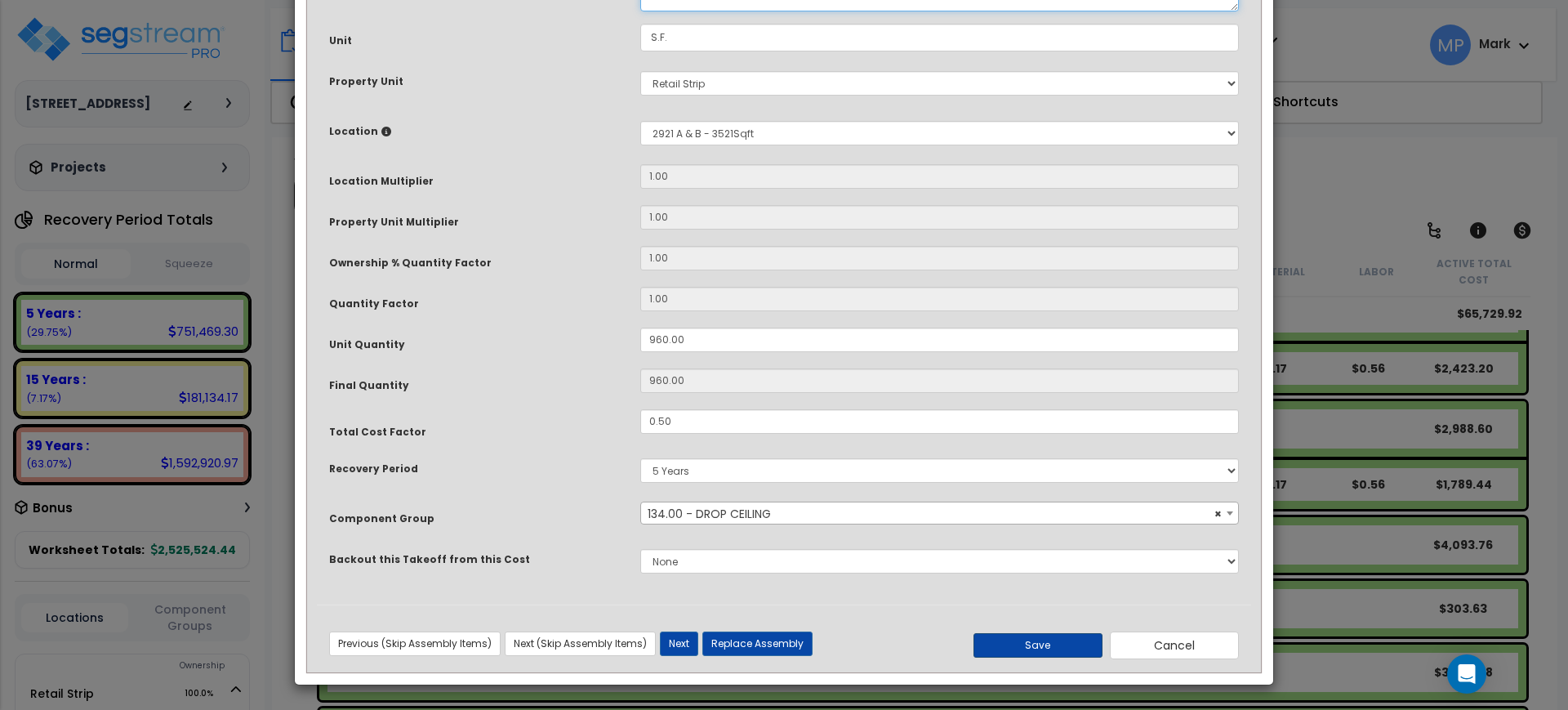
type textarea "Ceiling Acoustic ceilings, 5/8" fiberglass board, 24" x 48" tile"
click at [1056, 651] on button "Save" at bounding box center [1038, 645] width 129 height 24
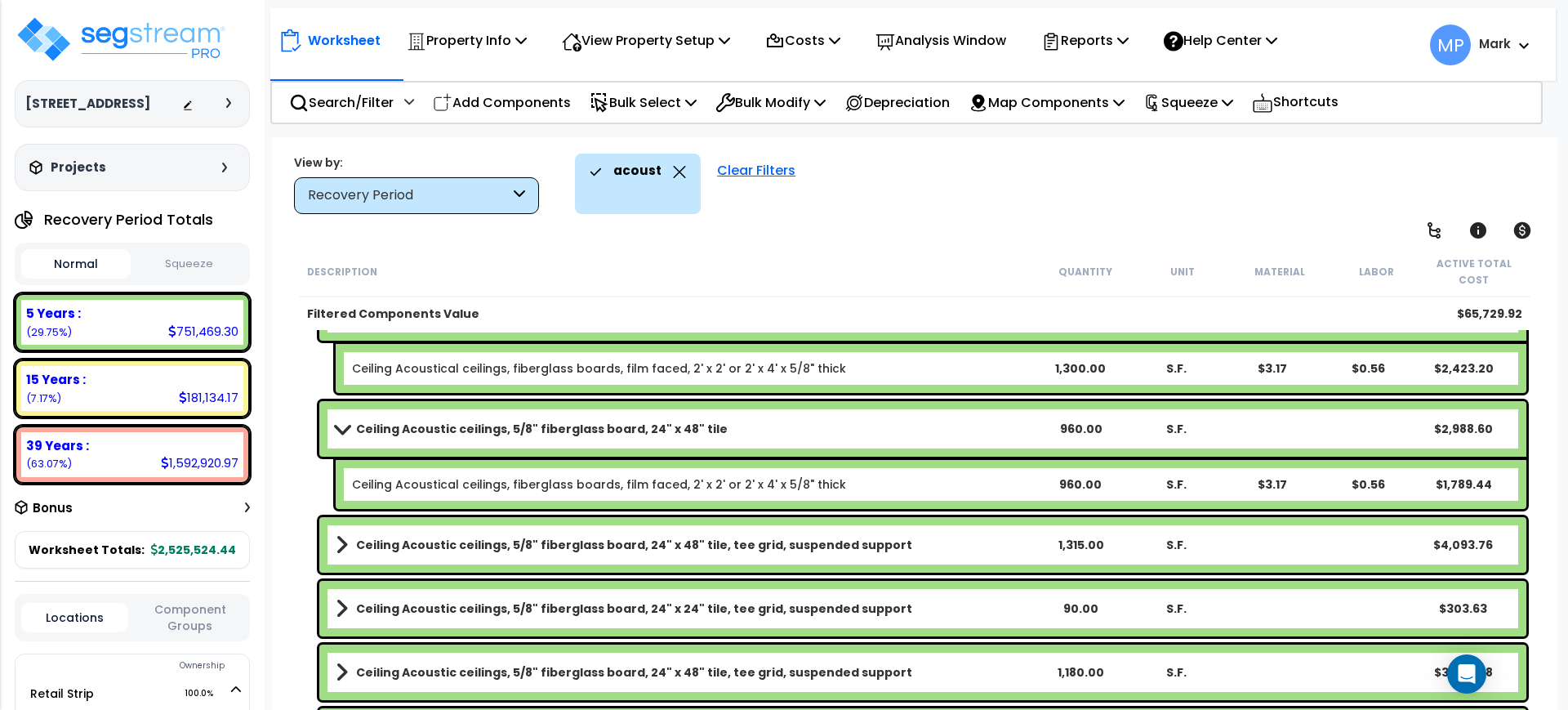
click at [767, 542] on b "Ceiling Acoustic ceilings, 5/8" fiberglass board, 24" x 48" tile, tee grid, sus…" at bounding box center [634, 545] width 557 height 16
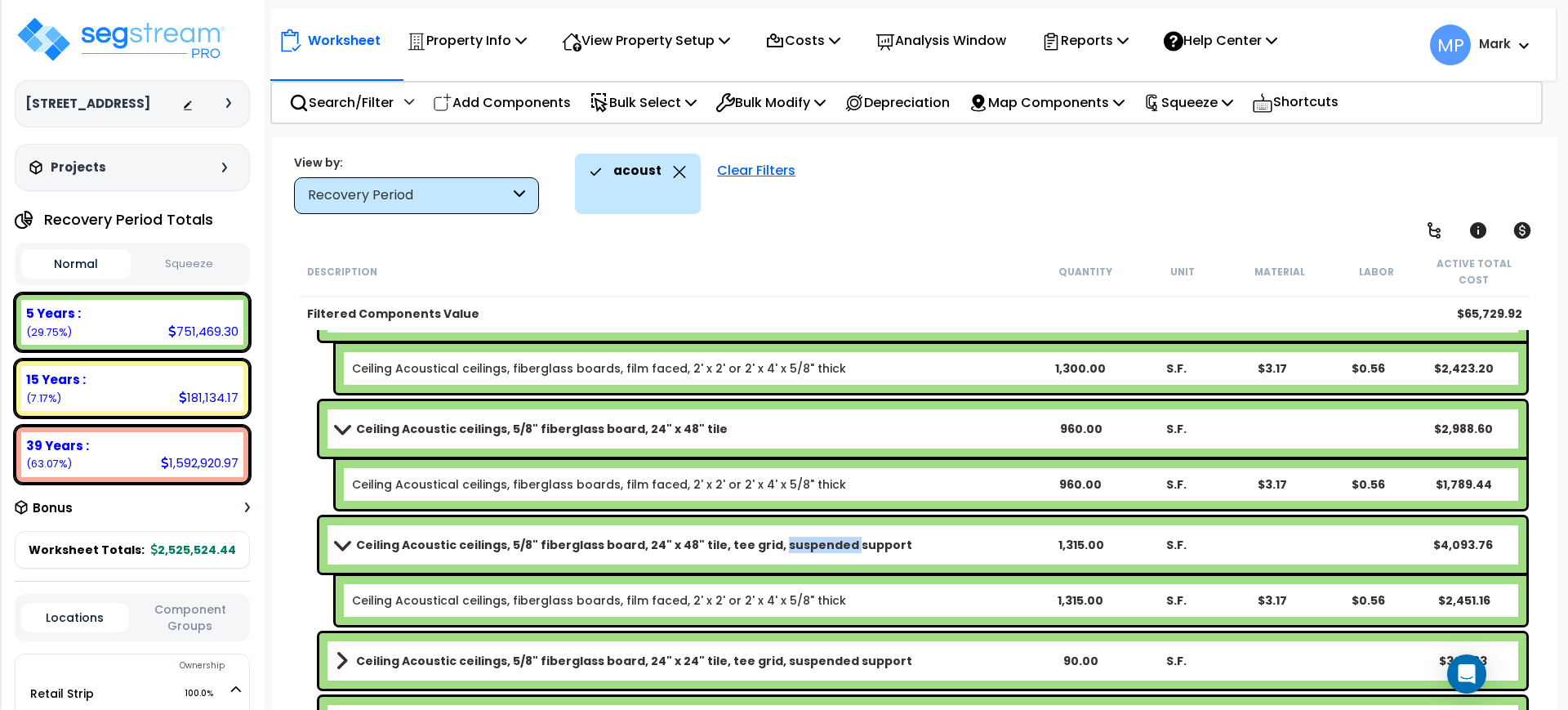
click at [767, 542] on b "Ceiling Acoustic ceilings, 5/8" fiberglass board, 24" x 48" tile, tee grid, sus…" at bounding box center [634, 545] width 557 height 16
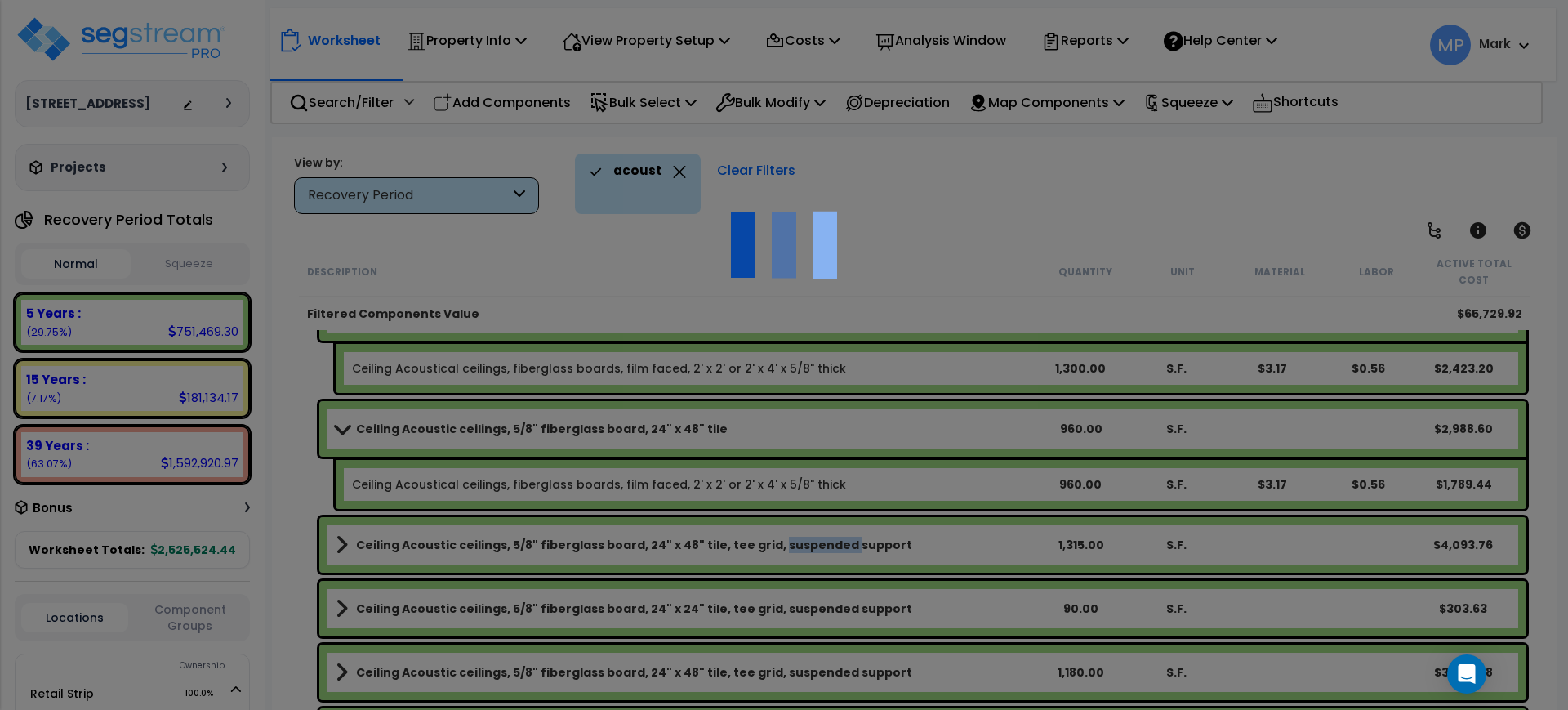
scroll to position [0, 0]
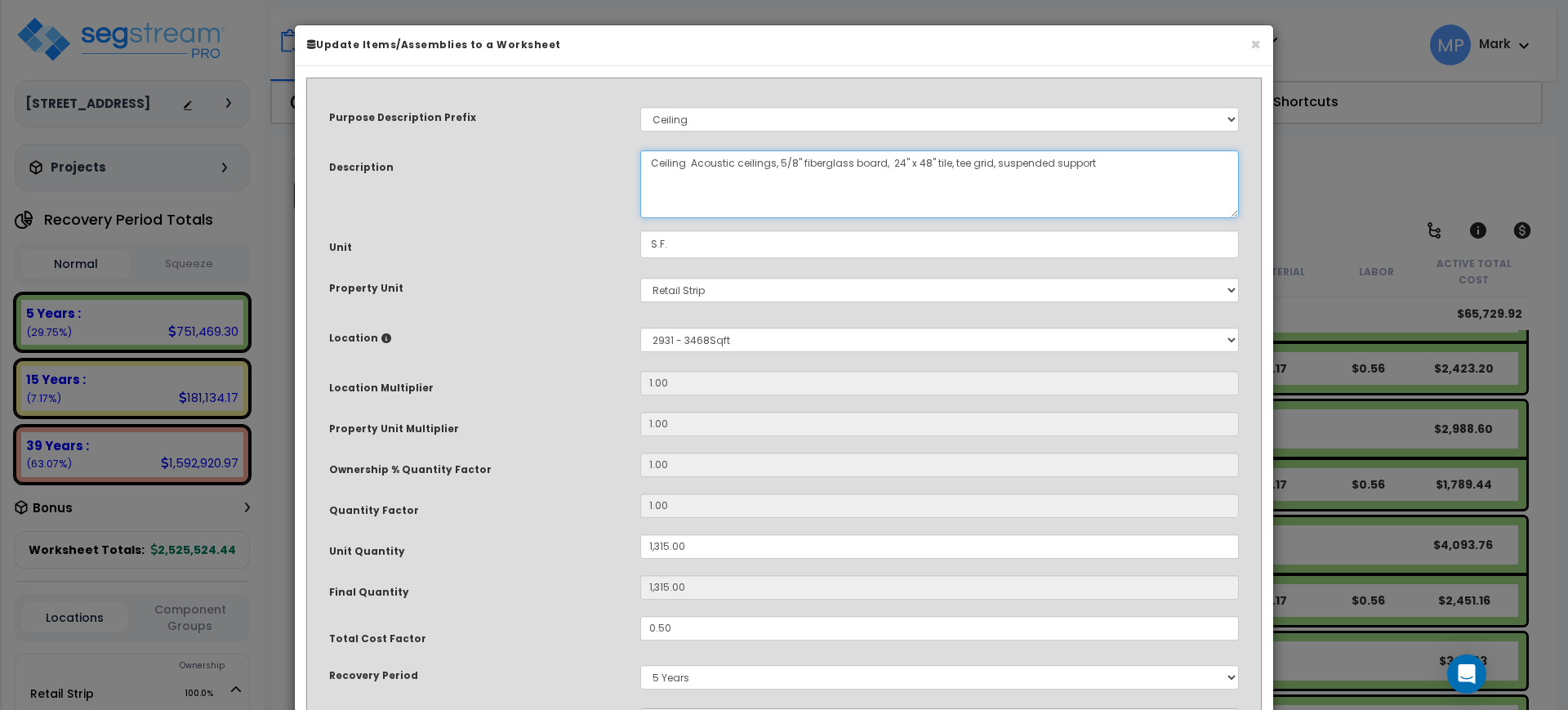
drag, startPoint x: 1118, startPoint y: 169, endPoint x: 945, endPoint y: 169, distance: 173.0
click at [945, 169] on textarea "Ceiling Acoustic ceilings, 5/8" fiberglass board, 24" x 48" tile, tee grid, sus…" at bounding box center [940, 184] width 599 height 68
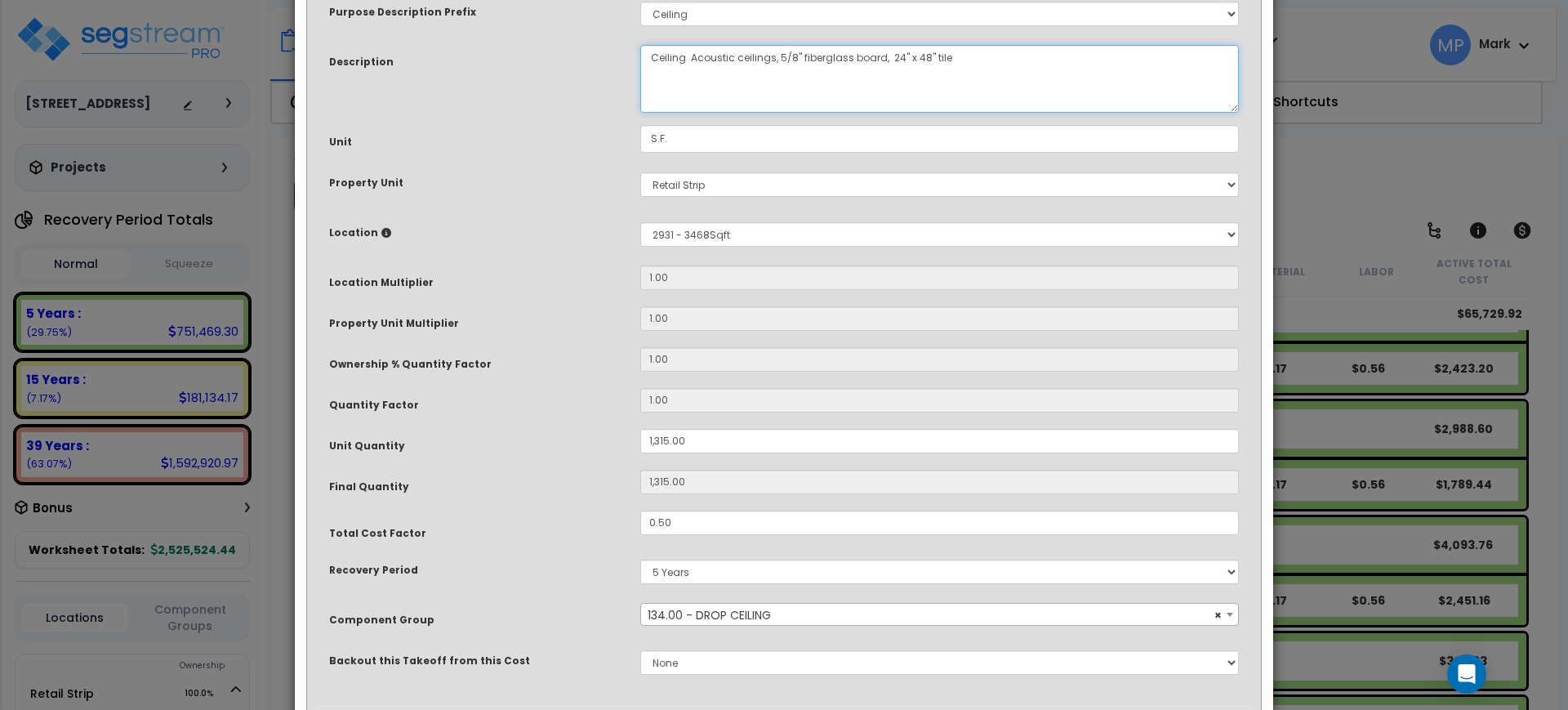
scroll to position [207, 0]
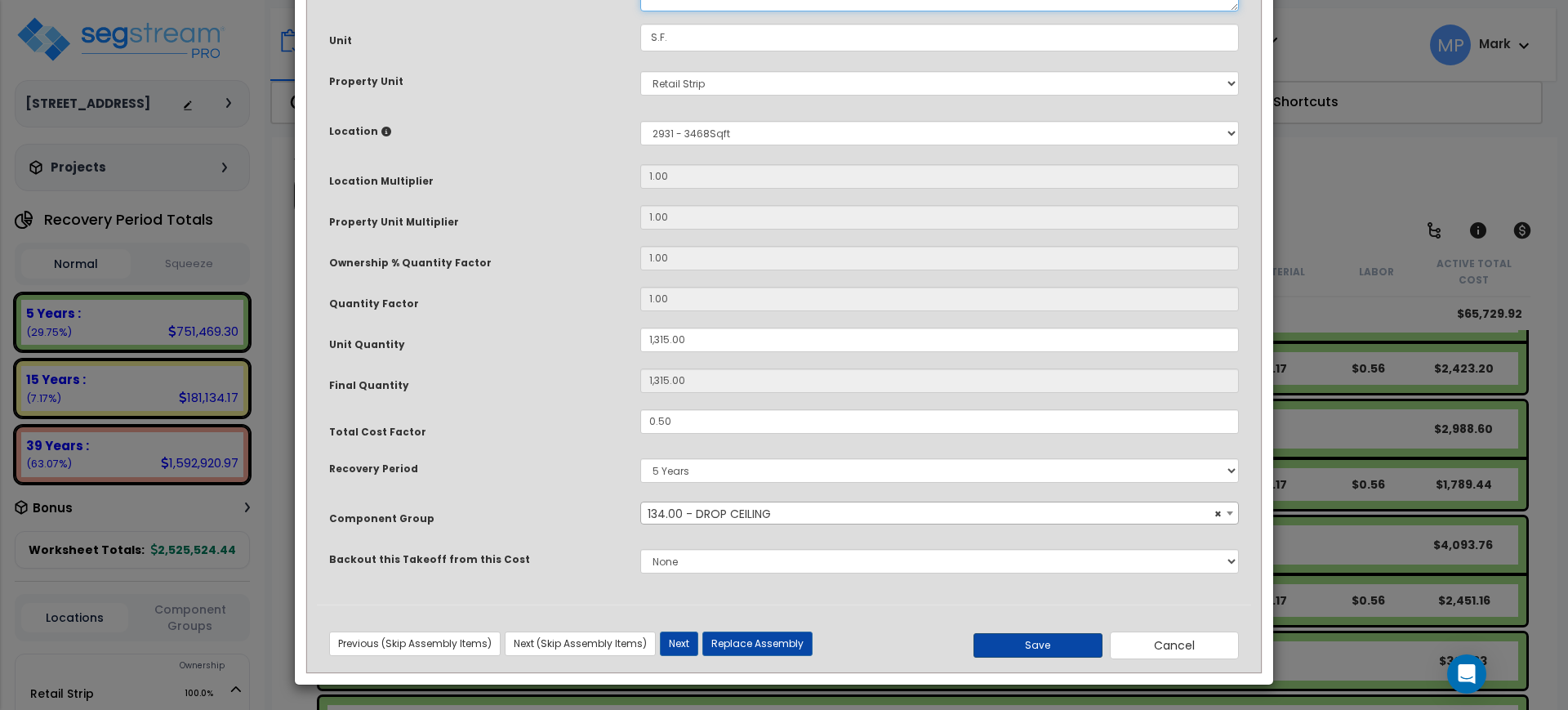
type textarea "Ceiling Acoustic ceilings, 5/8" fiberglass board, 24" x 48" tile"
click at [1046, 645] on button "Save" at bounding box center [1038, 645] width 129 height 24
type input "1315.00"
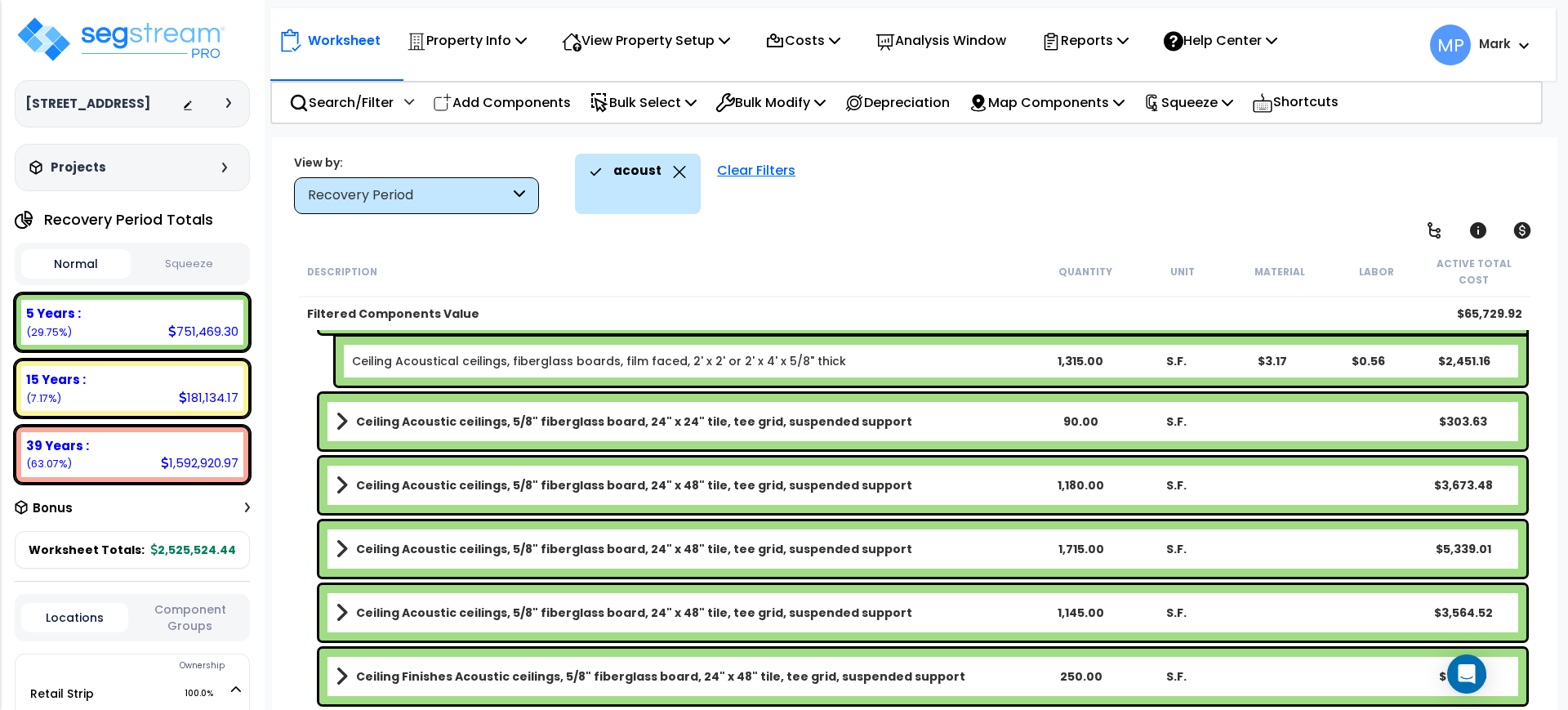
scroll to position [409, 0]
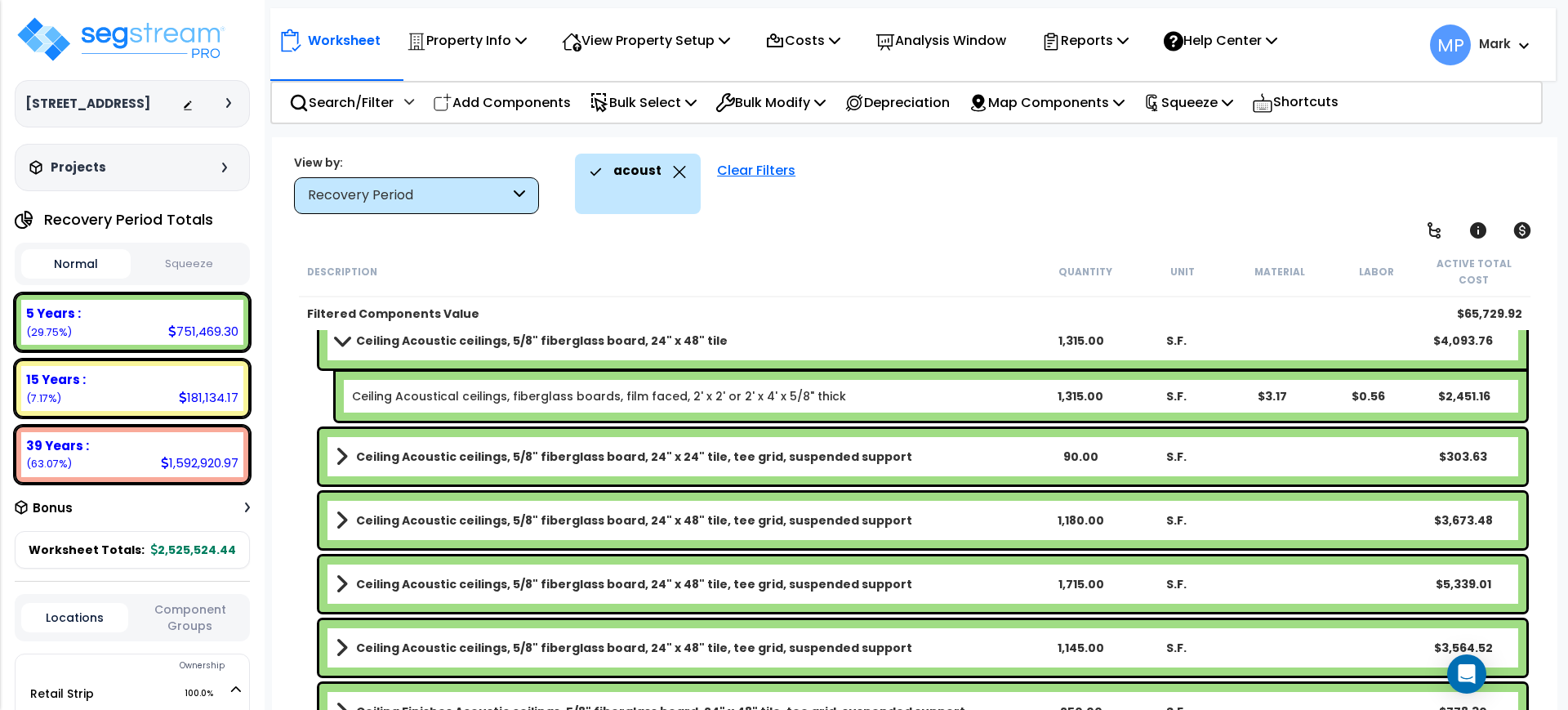
click at [757, 464] on b "Ceiling Acoustic ceilings, 5/8" fiberglass board, 24" x 24" tile, tee grid, sus…" at bounding box center [634, 457] width 557 height 16
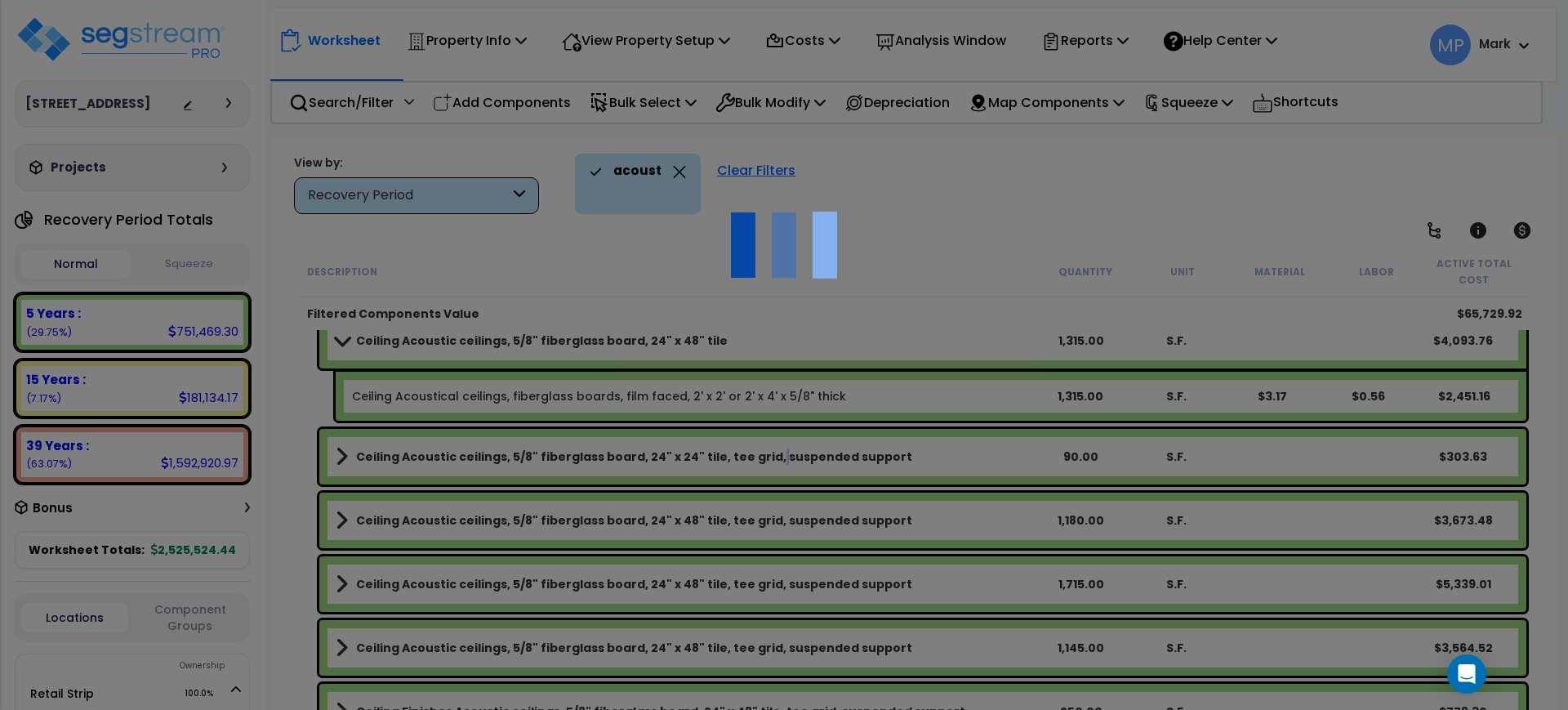
scroll to position [0, 0]
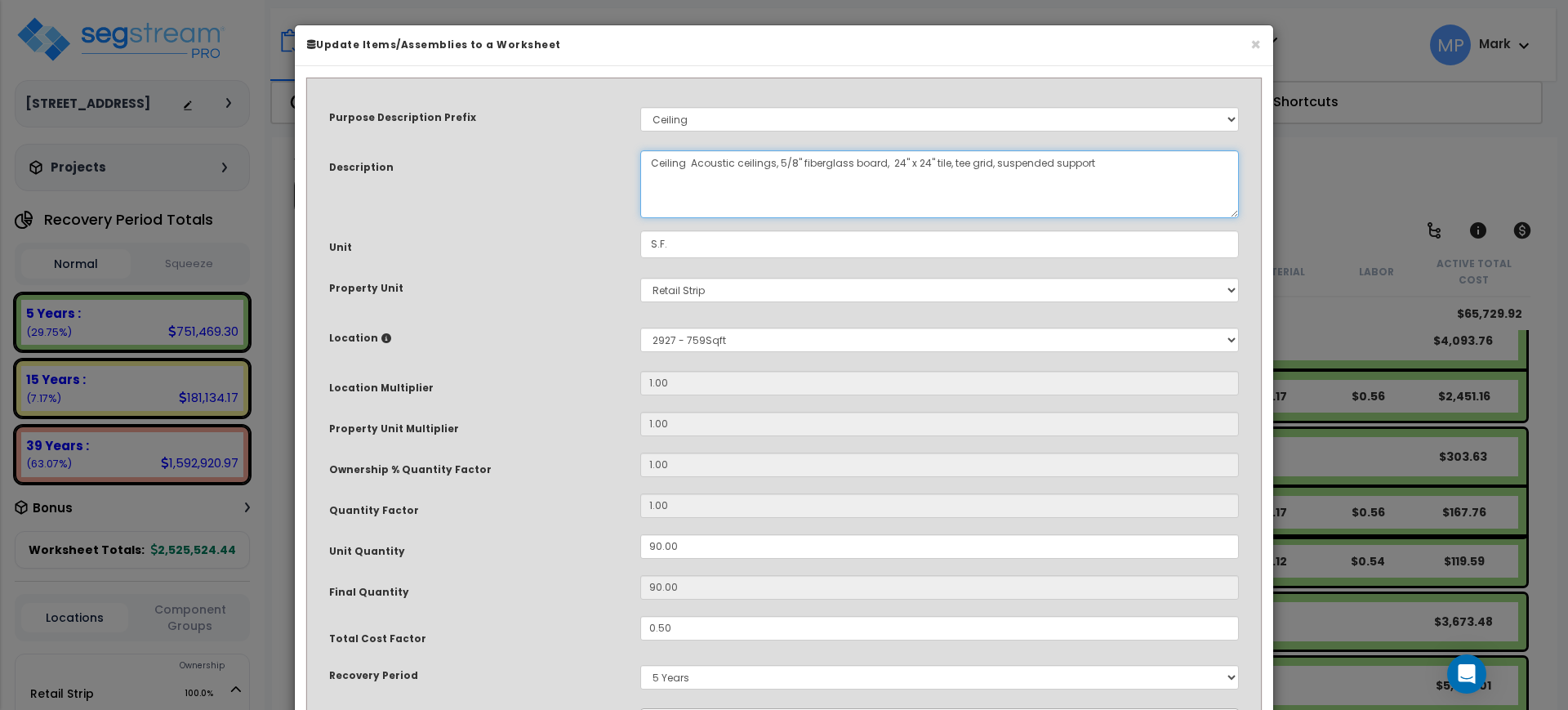
drag, startPoint x: 1105, startPoint y: 177, endPoint x: 944, endPoint y: 165, distance: 161.4
click at [944, 165] on textarea "Ceiling Acoustic ceilings, 5/8" fiberglass board, 24" x 24" tile, tee grid, sus…" at bounding box center [940, 184] width 599 height 68
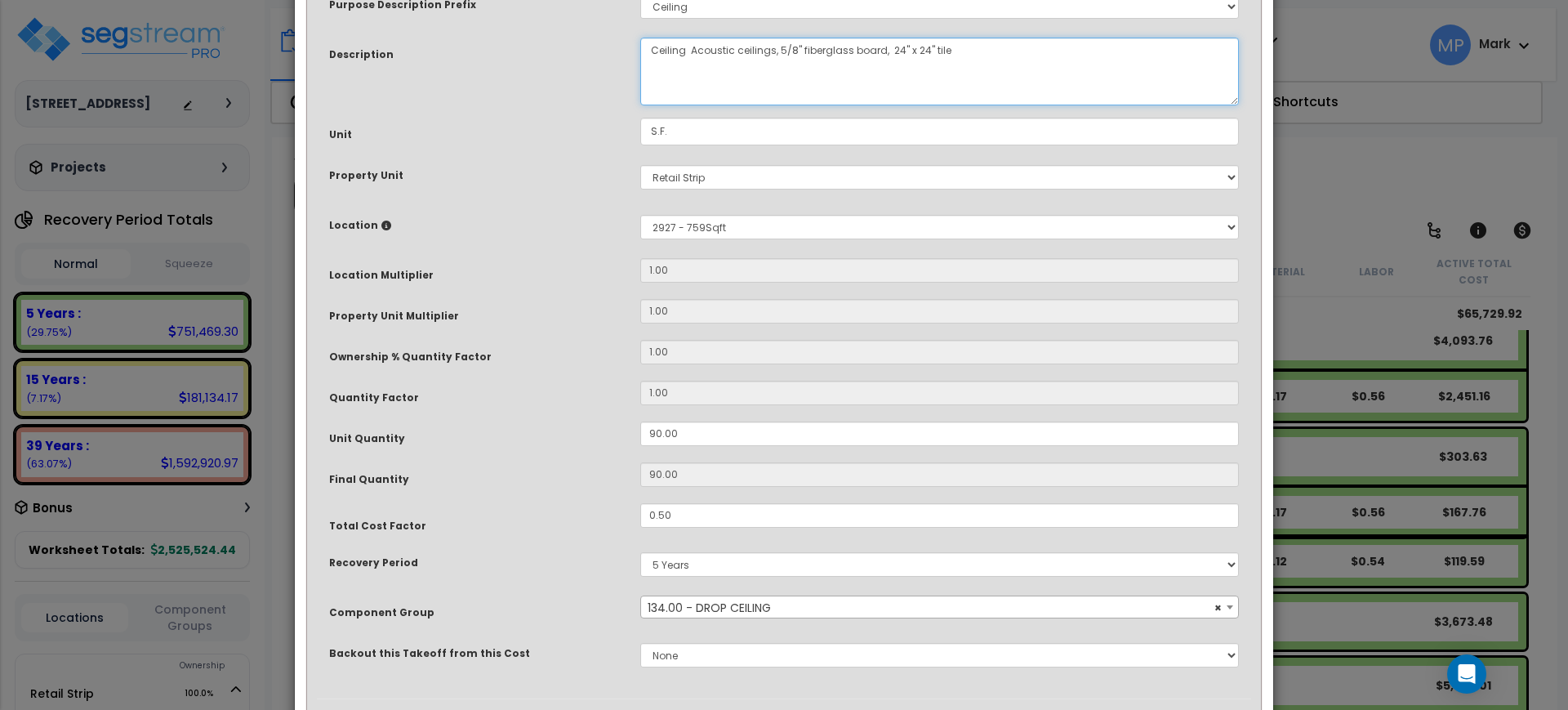
scroll to position [207, 0]
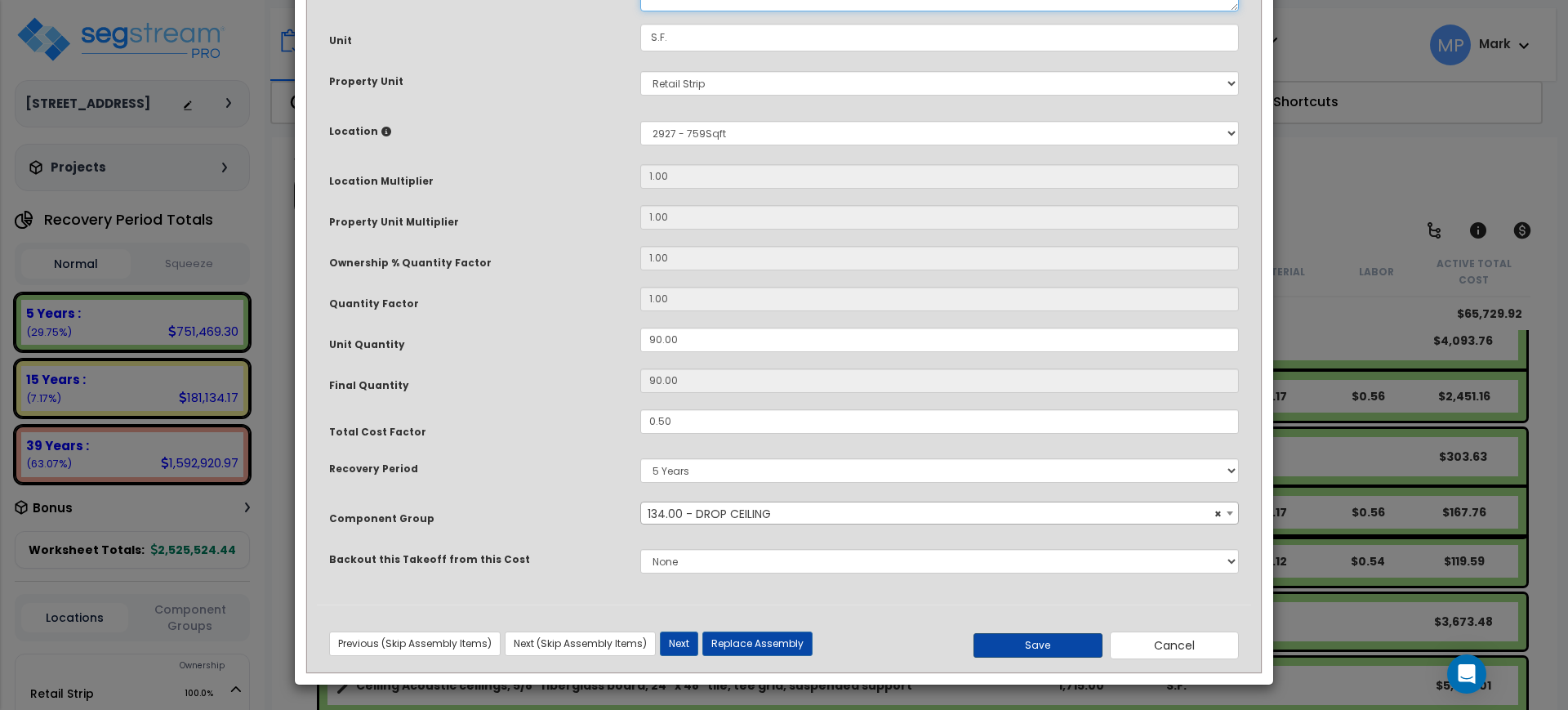
type textarea "Ceiling Acoustic ceilings, 5/8" fiberglass board, 24" x 24" tile"
drag, startPoint x: 1061, startPoint y: 649, endPoint x: 1059, endPoint y: 632, distance: 17.1
click at [1060, 649] on button "Save" at bounding box center [1038, 645] width 129 height 24
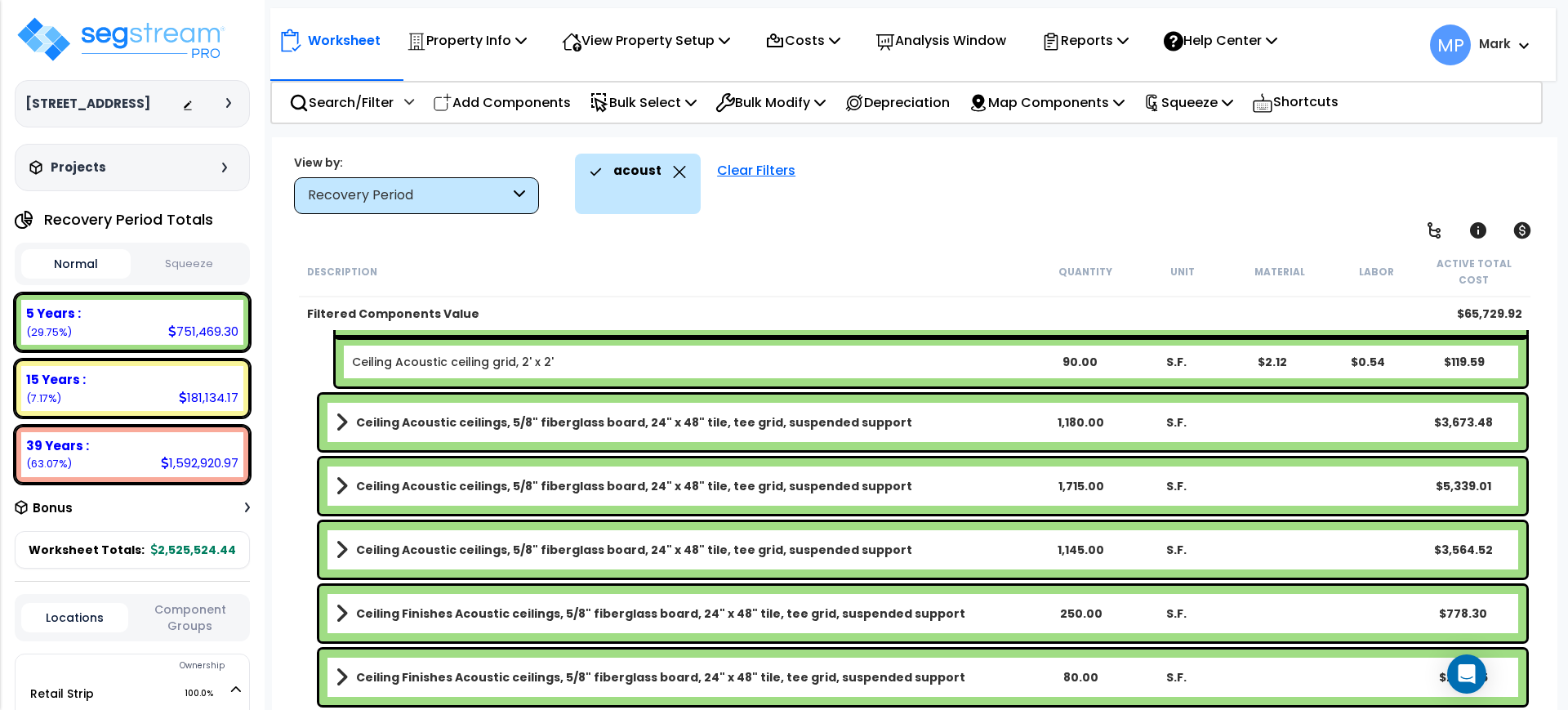
scroll to position [613, 0]
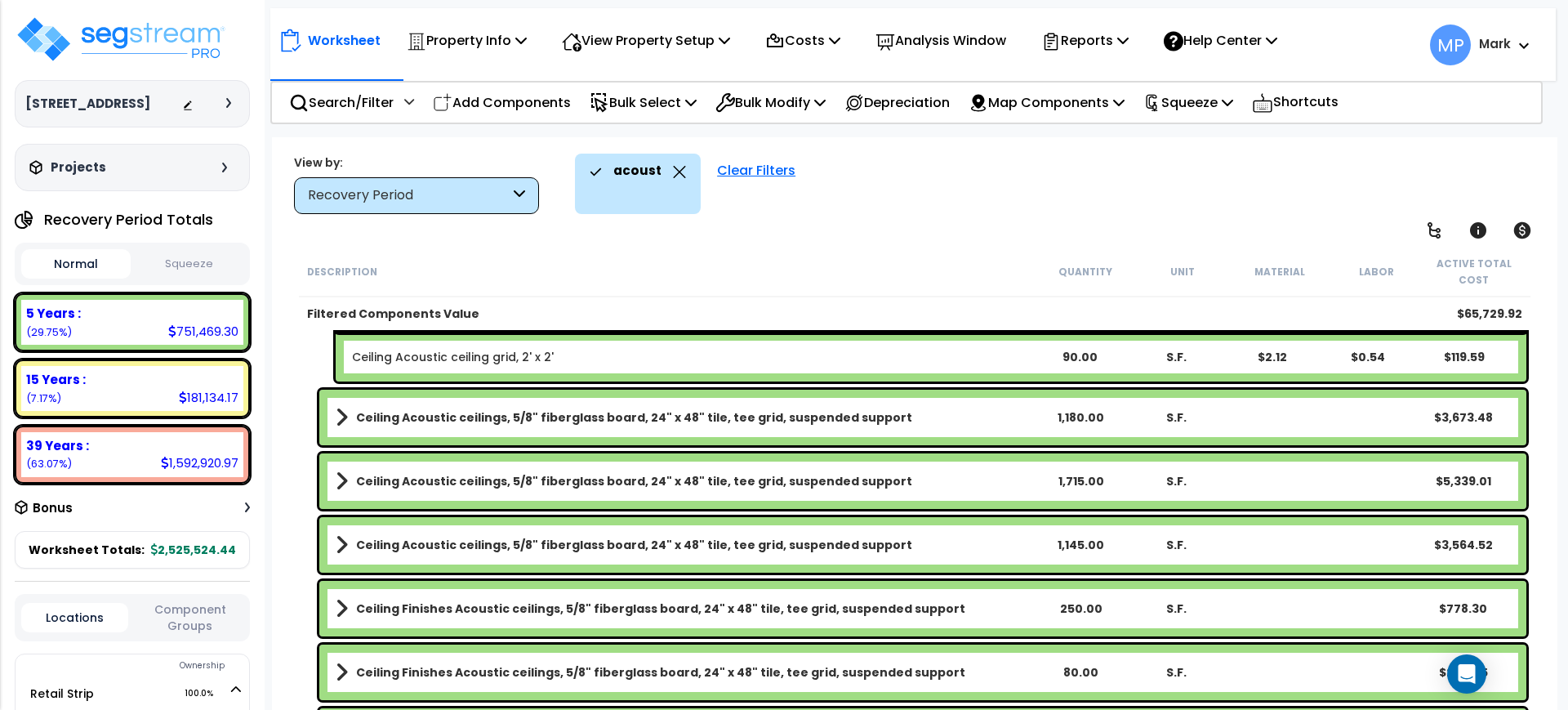
click at [761, 423] on b "Ceiling Acoustic ceilings, 5/8" fiberglass board, 24" x 48" tile, tee grid, sus…" at bounding box center [634, 418] width 557 height 16
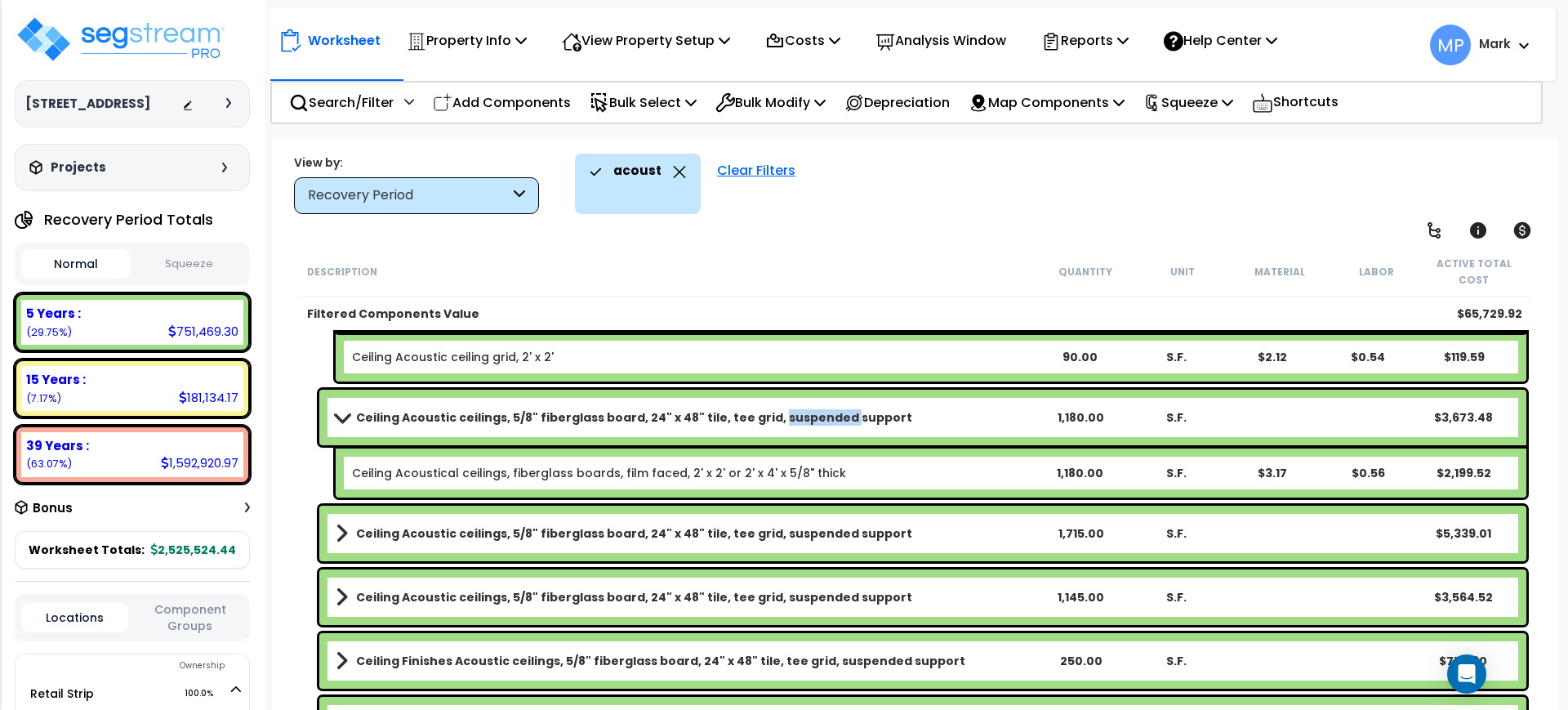
click at [761, 423] on b "Ceiling Acoustic ceilings, 5/8" fiberglass board, 24" x 48" tile, tee grid, sus…" at bounding box center [634, 418] width 557 height 16
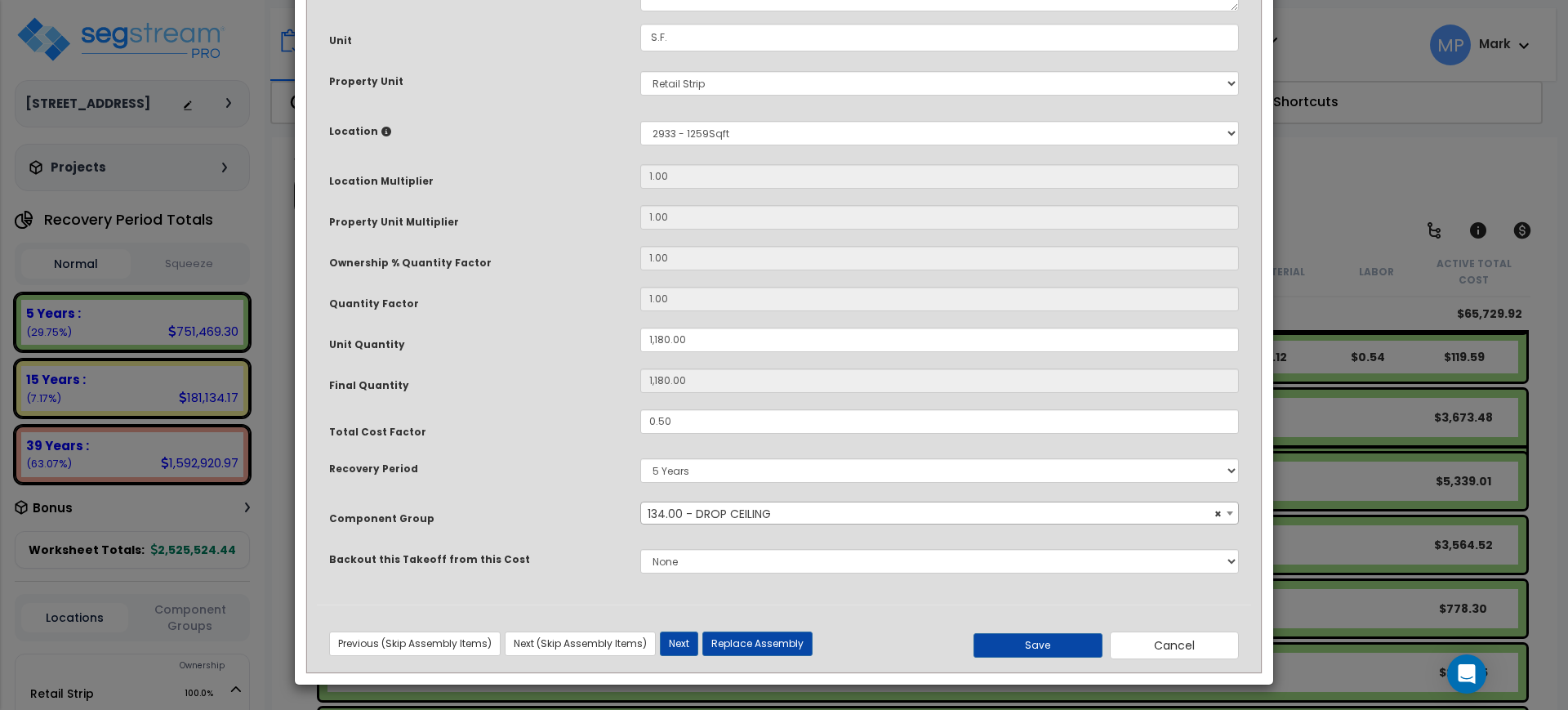
scroll to position [0, 0]
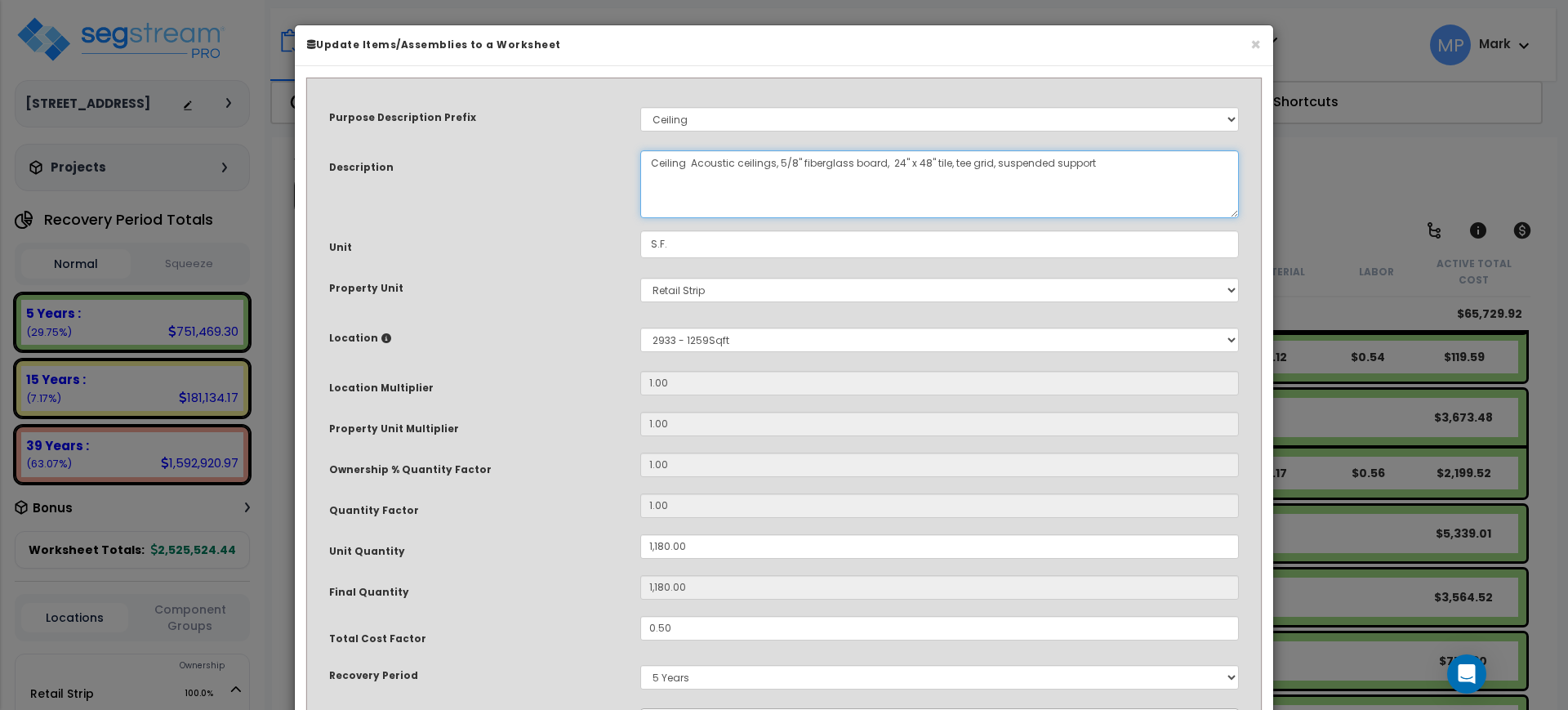
click at [1135, 181] on textarea "Ceiling Acoustic ceilings, 5/8" fiberglass board, 24" x 48" tile, tee grid, sus…" at bounding box center [940, 184] width 599 height 68
drag, startPoint x: 1128, startPoint y: 181, endPoint x: 945, endPoint y: 198, distance: 183.8
click at [945, 198] on textarea "Ceiling Acoustic ceilings, 5/8" fiberglass board, 24" x 48" tile, tee grid, sus…" at bounding box center [940, 184] width 599 height 68
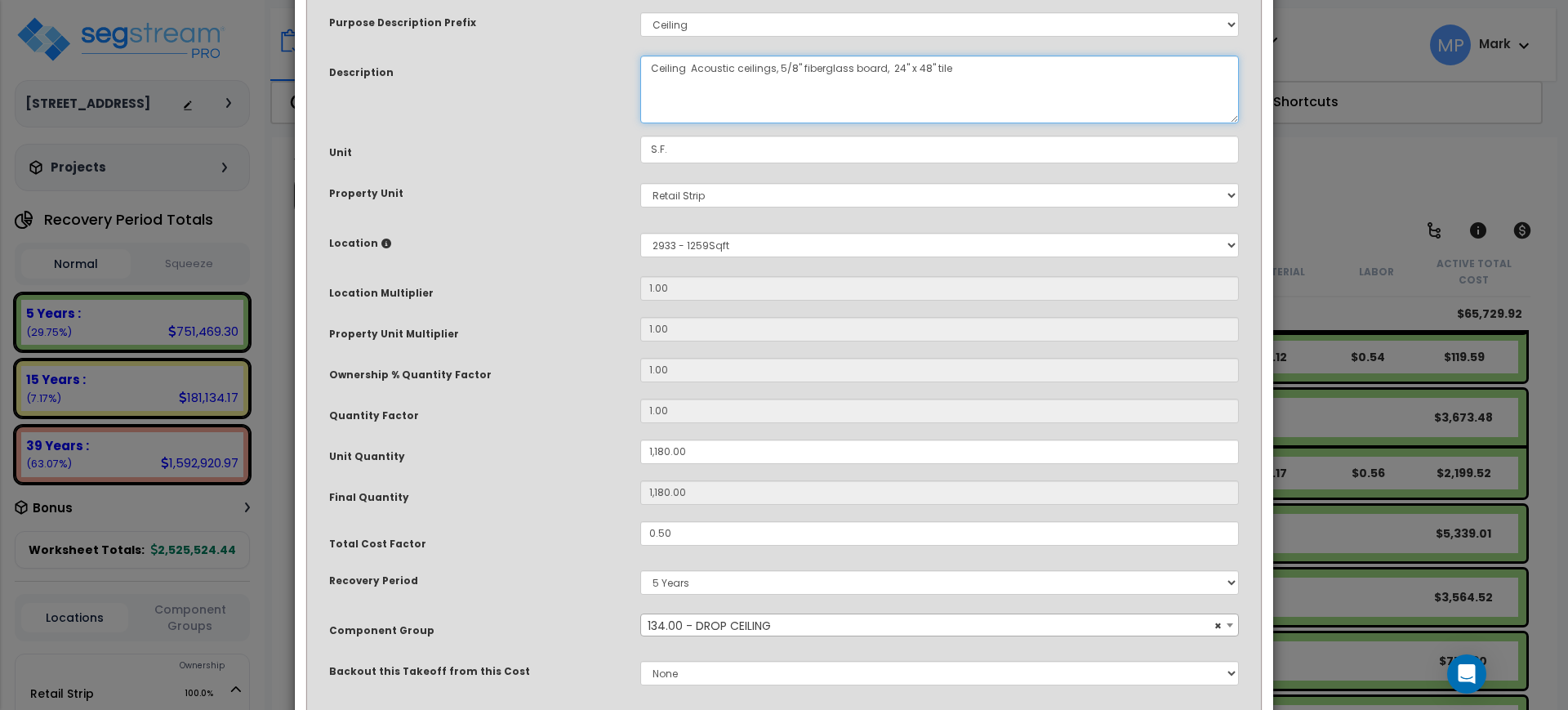
scroll to position [207, 0]
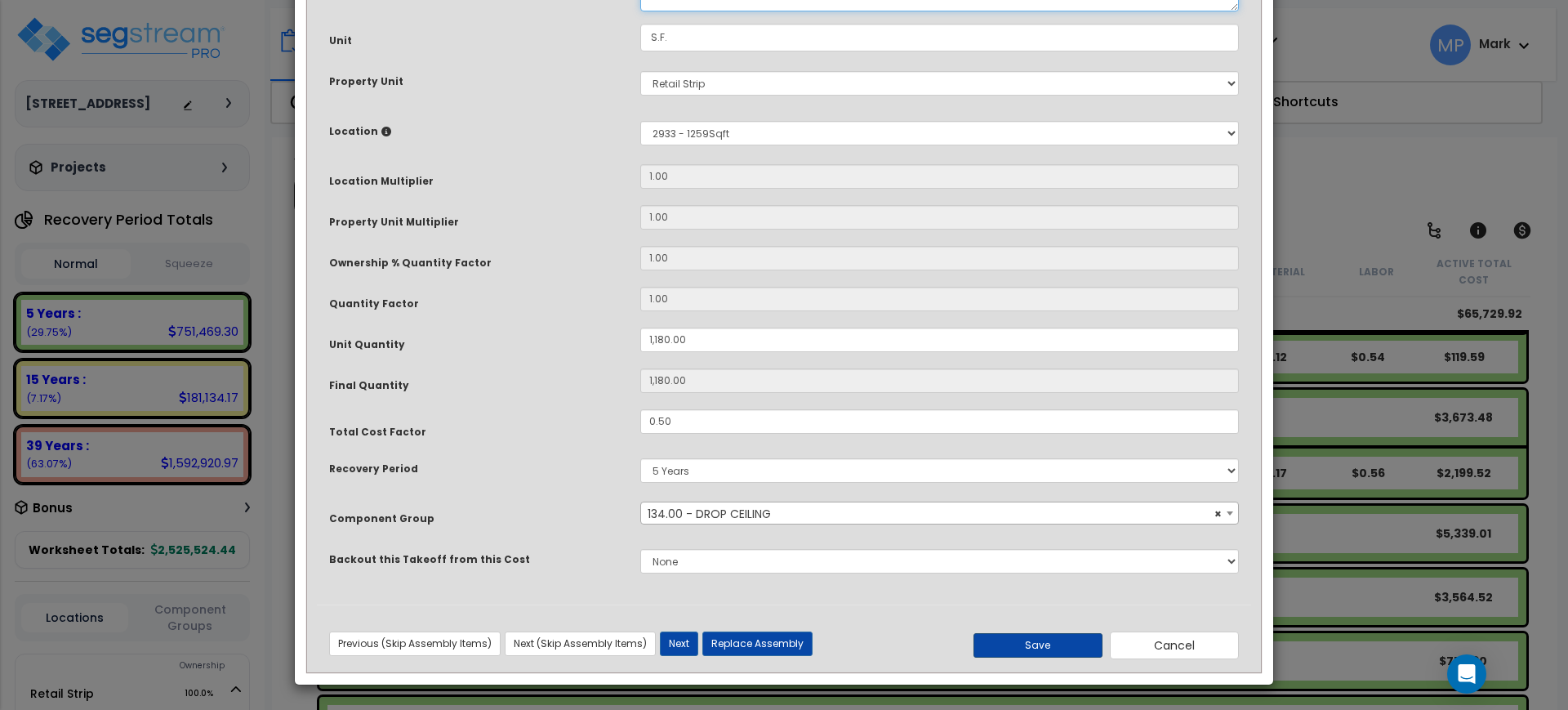
type textarea "Ceiling Acoustic ceilings, 5/8" fiberglass board, 24" x 48" tile"
click at [1058, 646] on button "Save" at bounding box center [1038, 645] width 129 height 24
type input "1180.00"
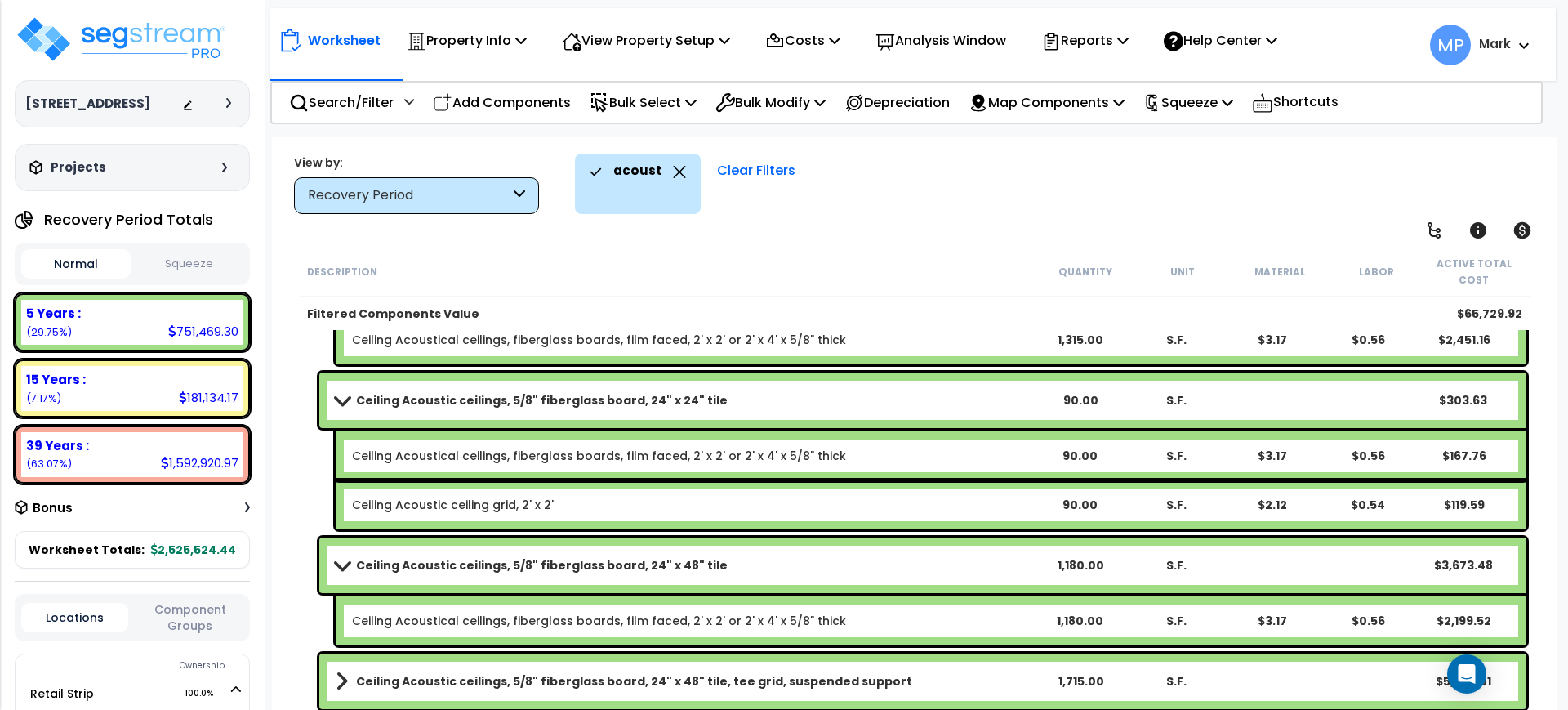
scroll to position [613, 0]
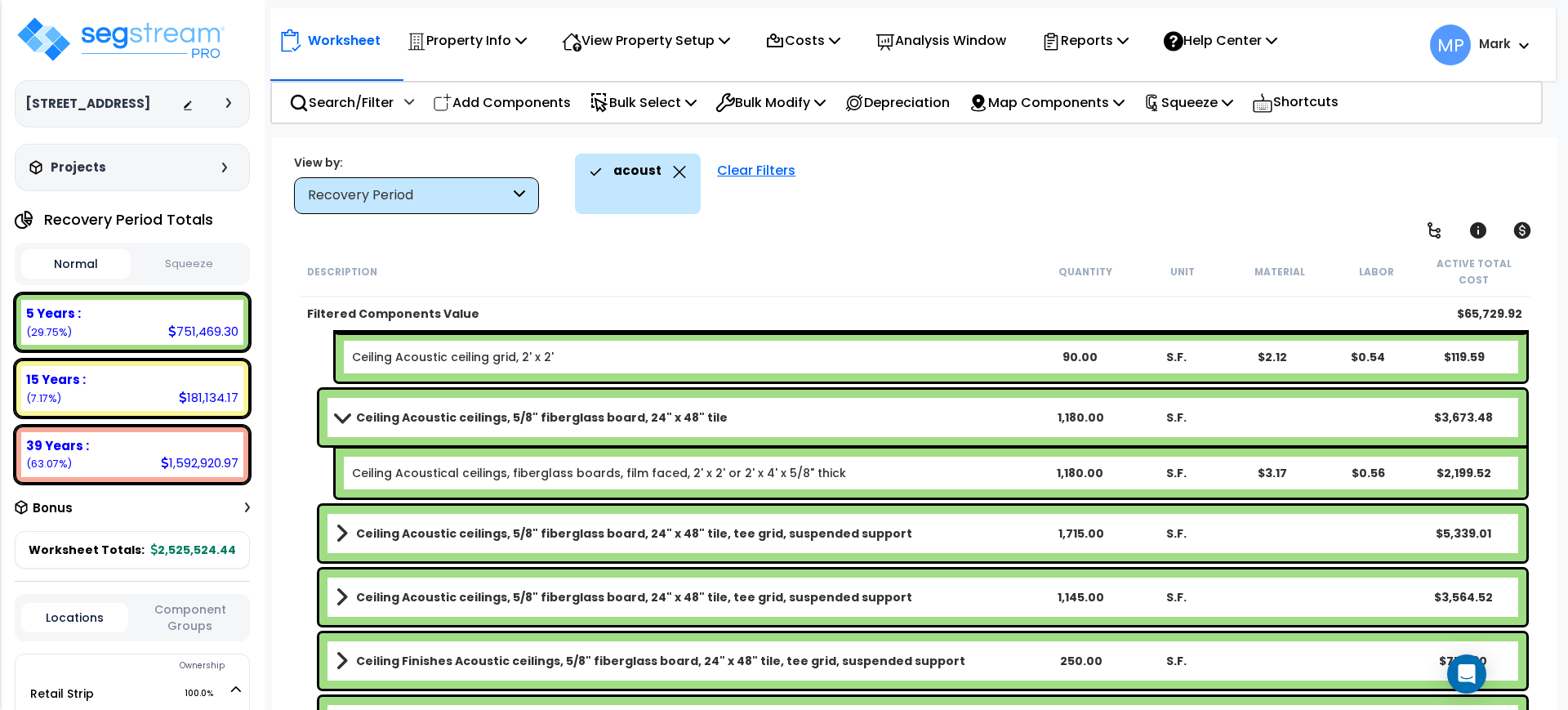
click at [767, 527] on b "Ceiling Acoustic ceilings, 5/8" fiberglass board, 24" x 48" tile, tee grid, sus…" at bounding box center [634, 533] width 557 height 16
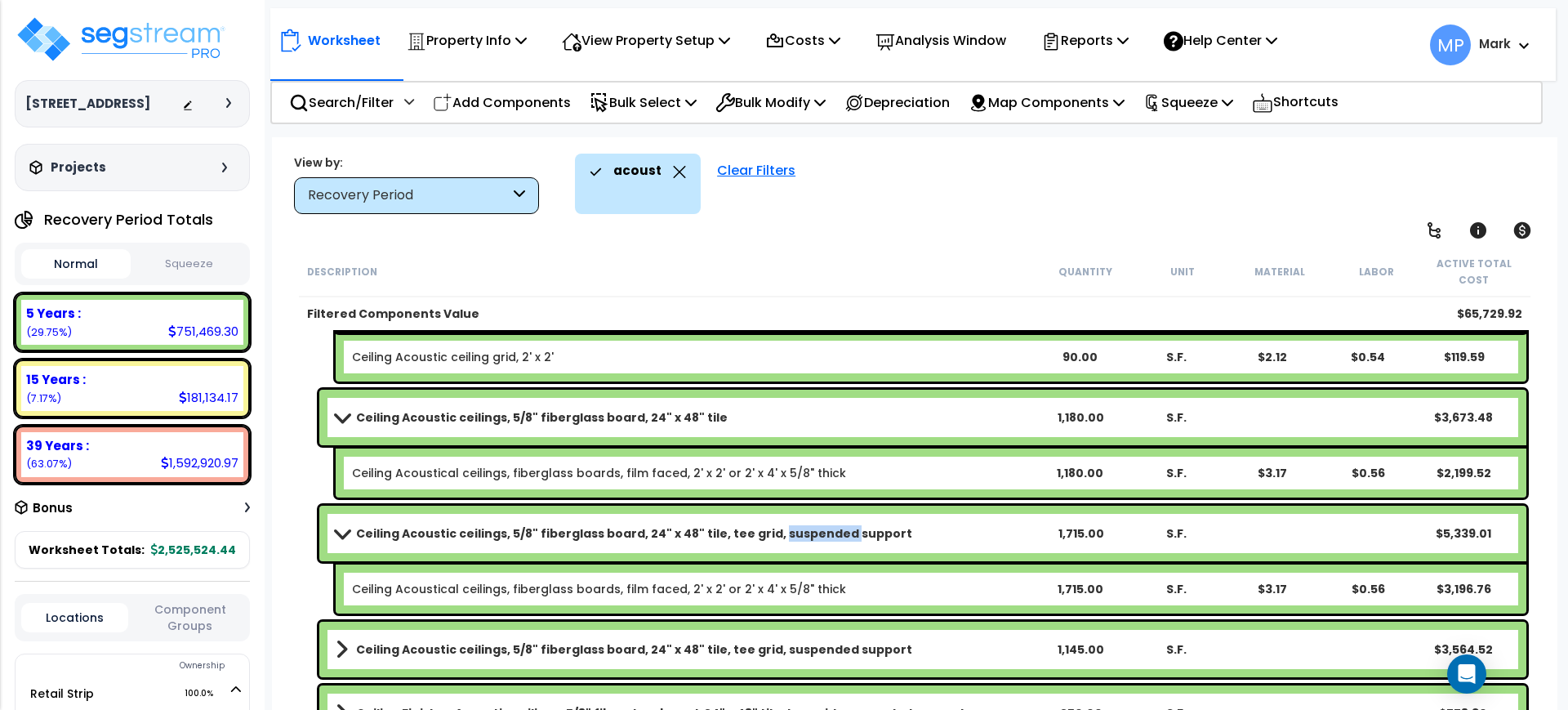
click at [767, 527] on b "Ceiling Acoustic ceilings, 5/8" fiberglass board, 24" x 48" tile, tee grid, sus…" at bounding box center [634, 533] width 557 height 16
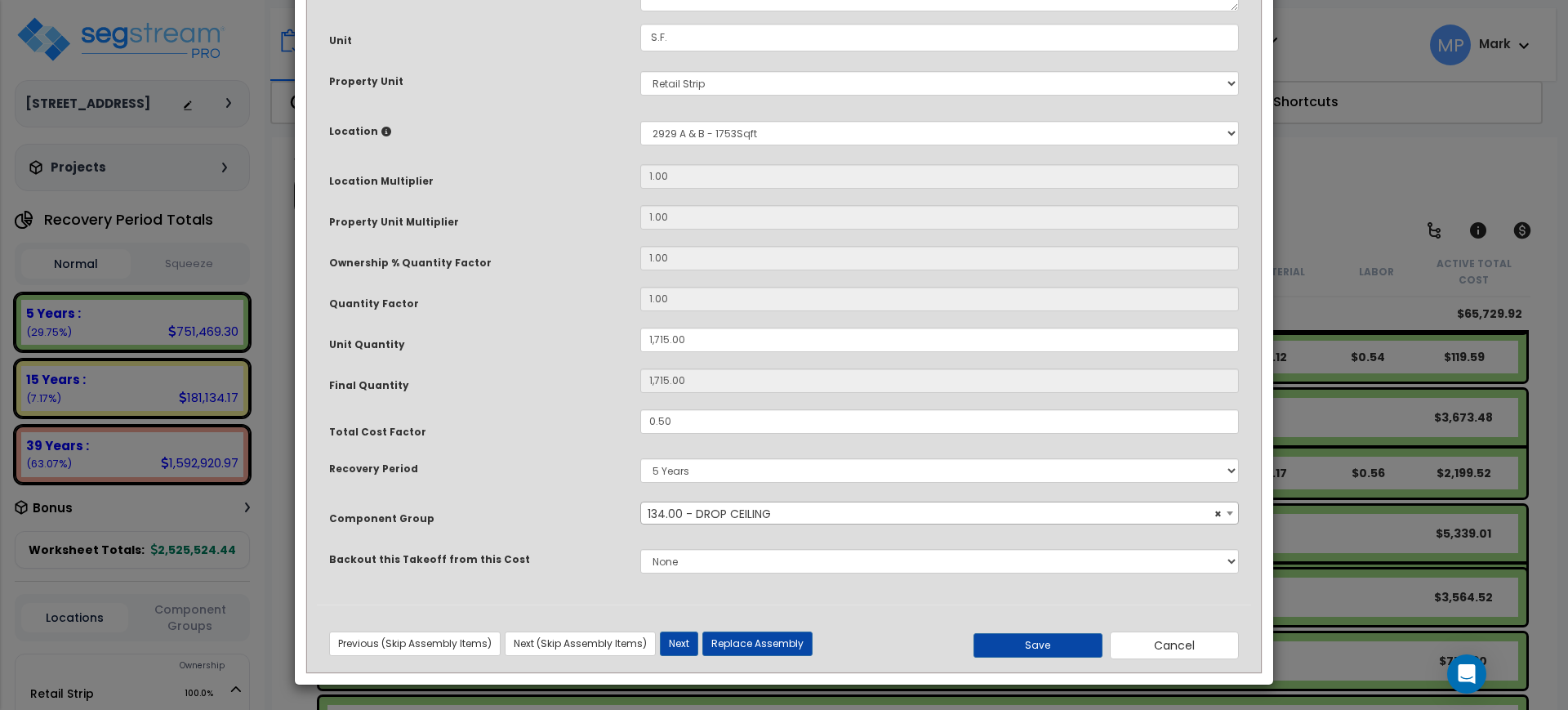
scroll to position [0, 0]
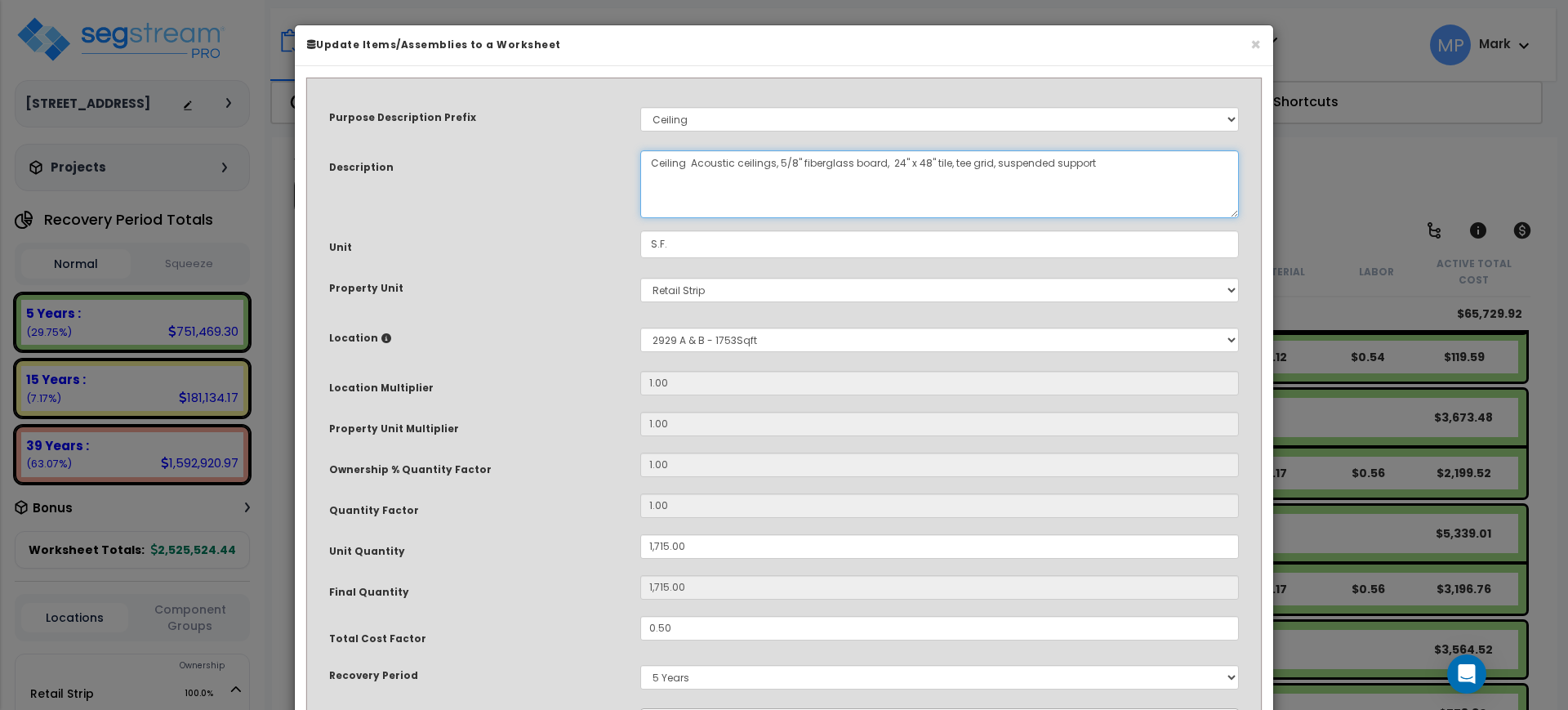
click at [1144, 169] on textarea "Ceiling Acoustic ceilings, 5/8" fiberglass board, 24" x 48" tile, tee grid, sus…" at bounding box center [940, 184] width 599 height 68
drag, startPoint x: 1120, startPoint y: 163, endPoint x: 947, endPoint y: 181, distance: 173.9
click at [947, 181] on textarea "Ceiling Acoustic ceilings, 5/8" fiberglass board, 24" x 48" tile, tee grid, sus…" at bounding box center [940, 184] width 599 height 68
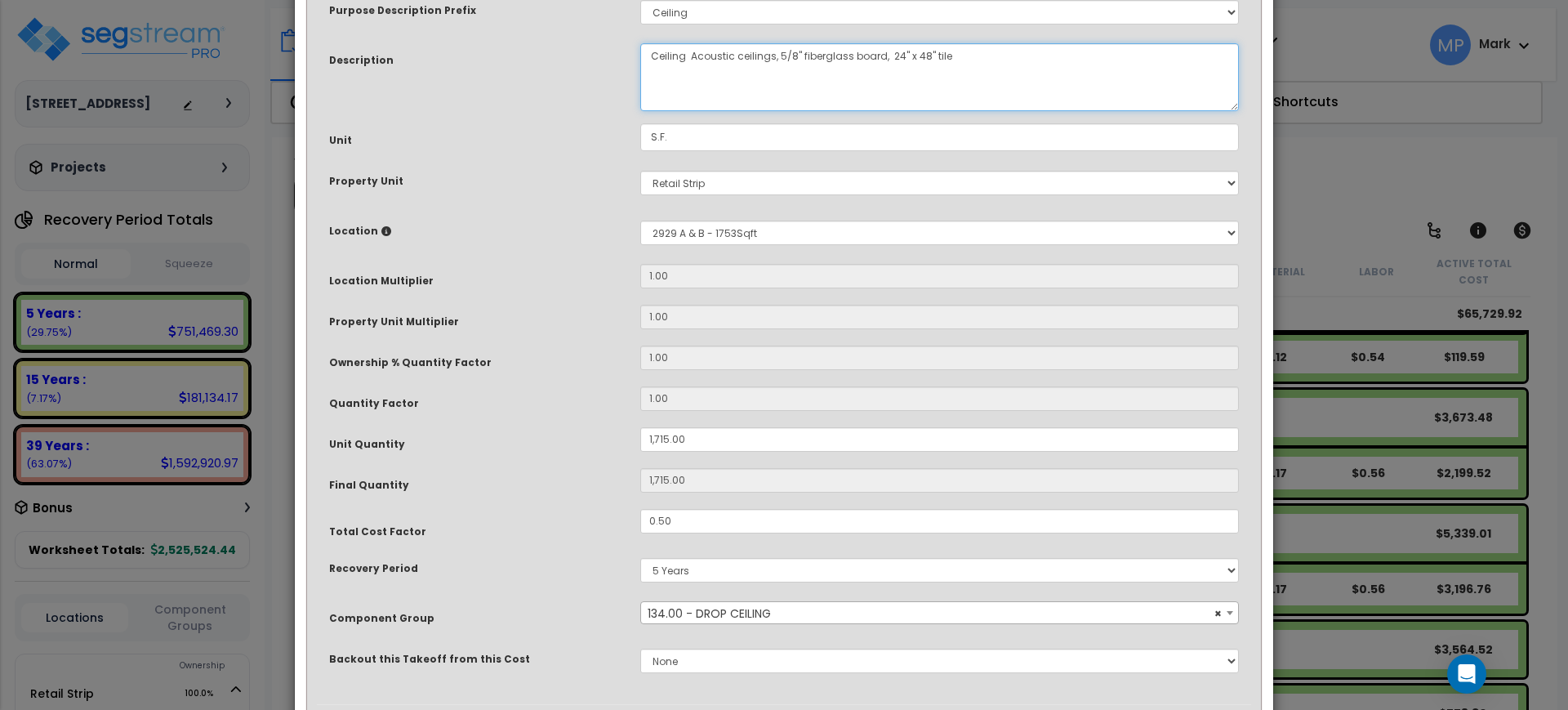
scroll to position [207, 0]
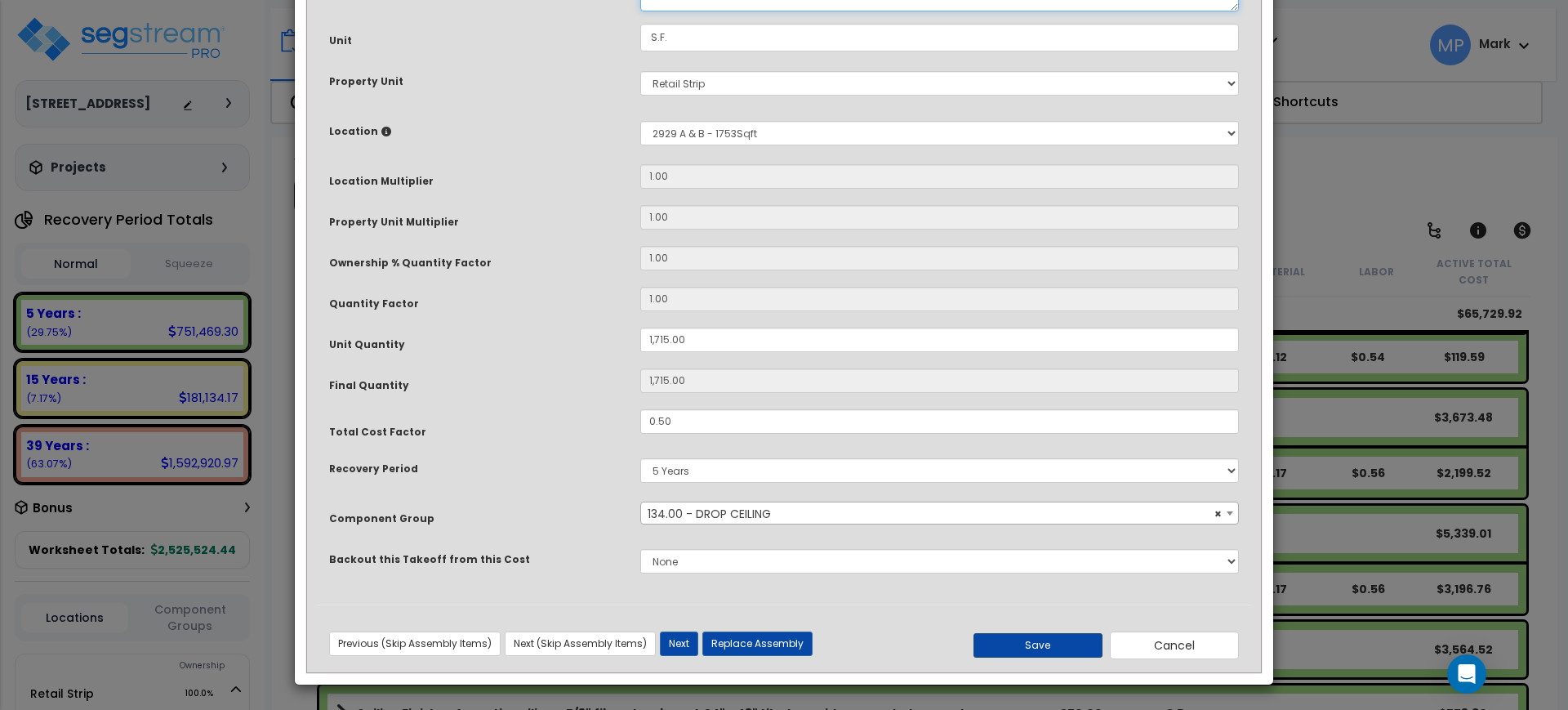
type textarea "Ceiling Acoustic ceilings, 5/8" fiberglass board, 24" x 48" tile"
click at [1026, 644] on button "Save" at bounding box center [1038, 645] width 129 height 24
type input "1715.00"
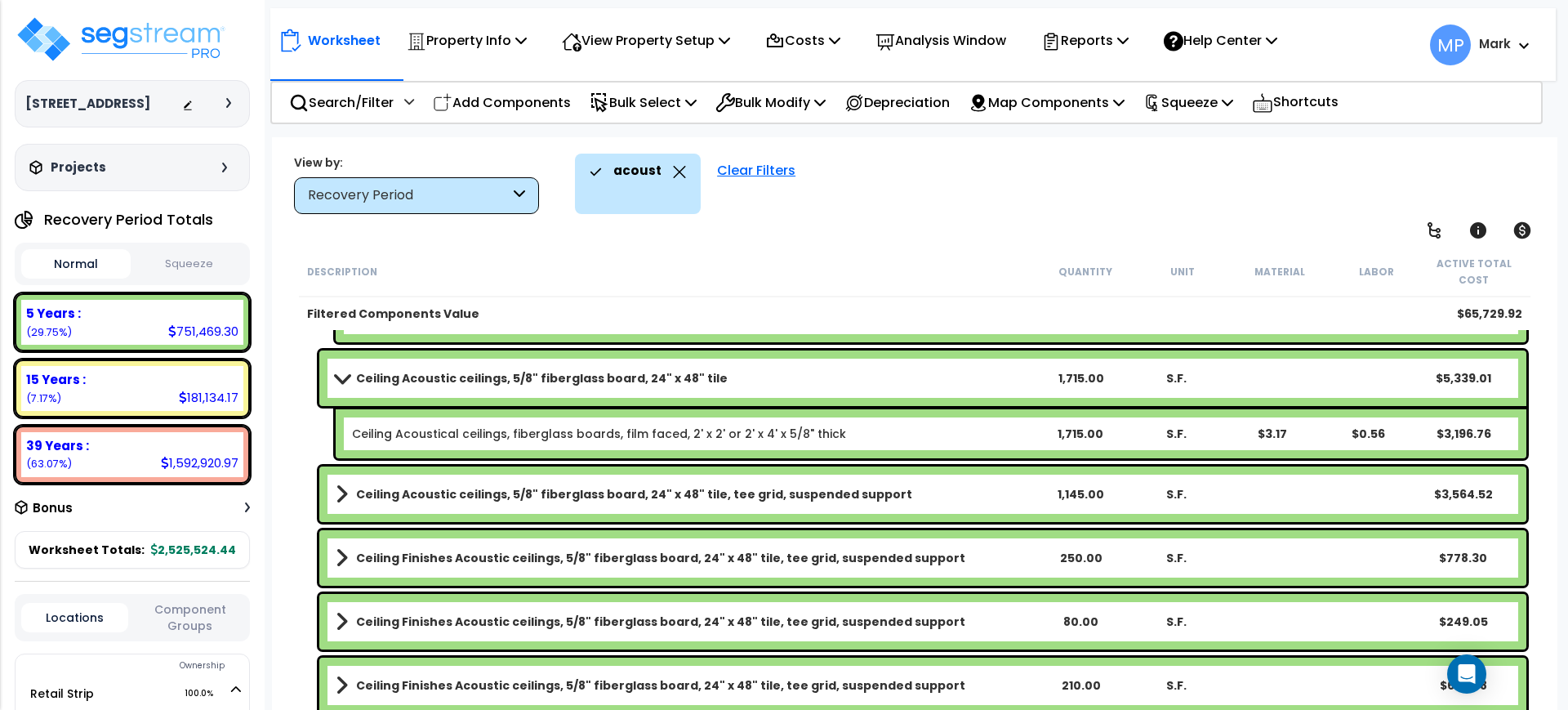
scroll to position [715, 0]
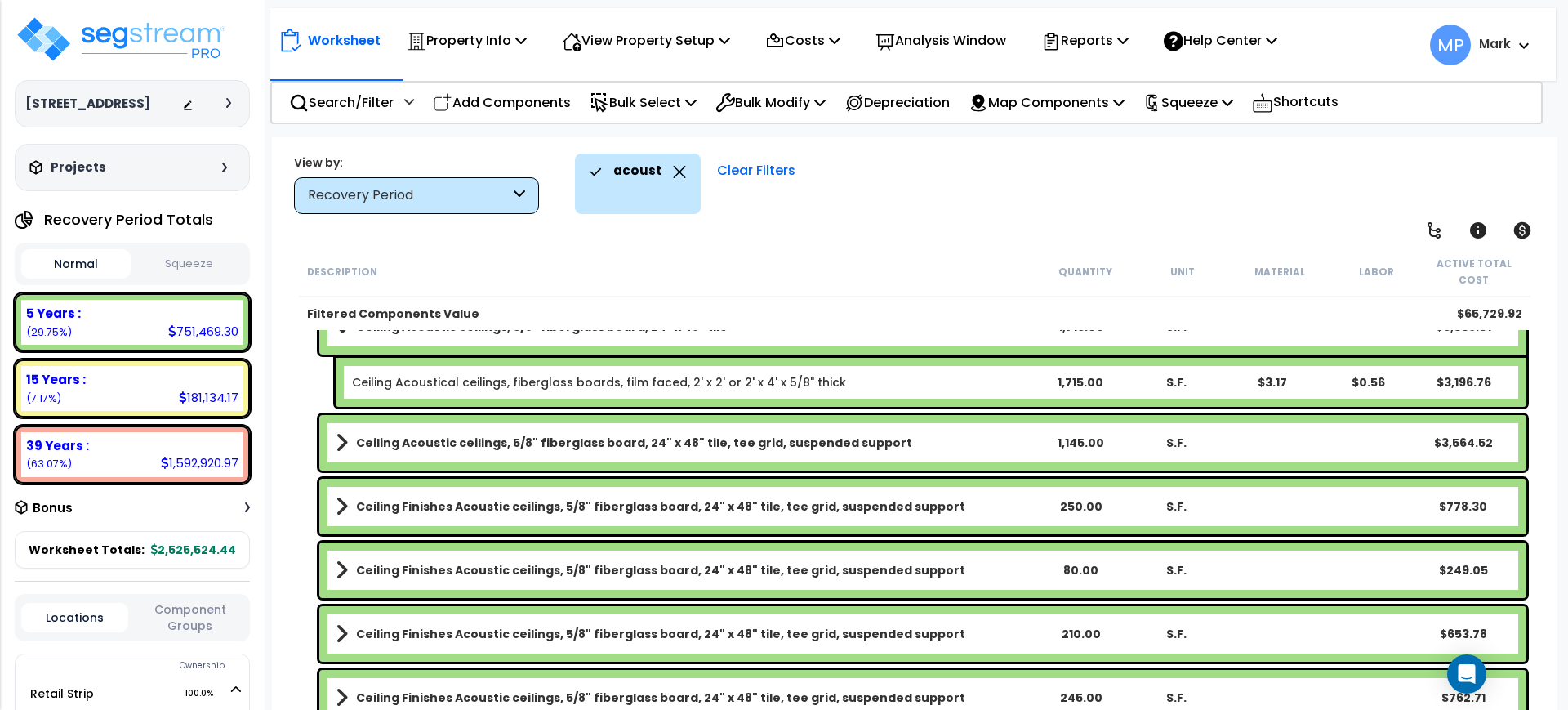
click at [765, 443] on b "Ceiling Acoustic ceilings, 5/8" fiberglass board, 24" x 48" tile, tee grid, sus…" at bounding box center [634, 443] width 557 height 16
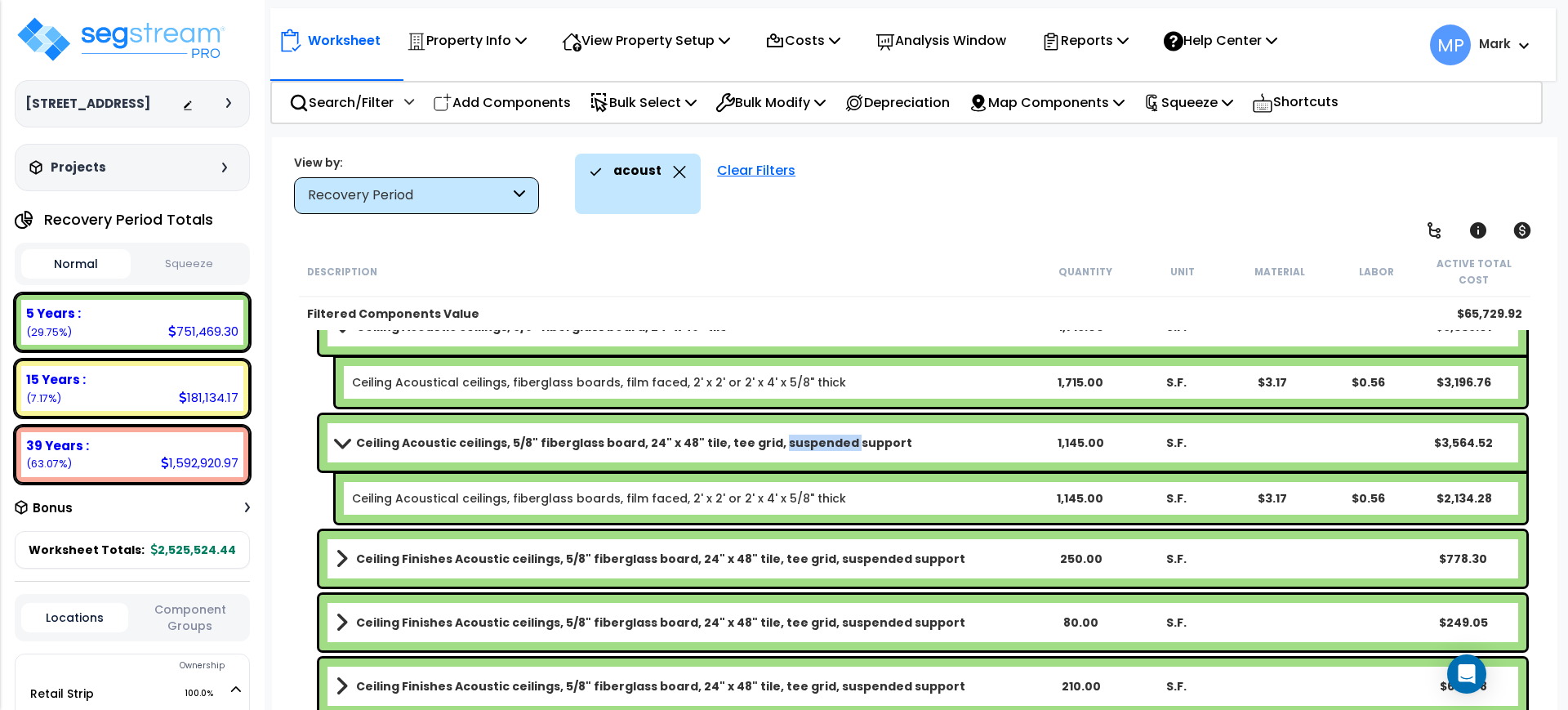
click at [765, 443] on b "Ceiling Acoustic ceilings, 5/8" fiberglass board, 24" x 48" tile, tee grid, sus…" at bounding box center [634, 443] width 557 height 16
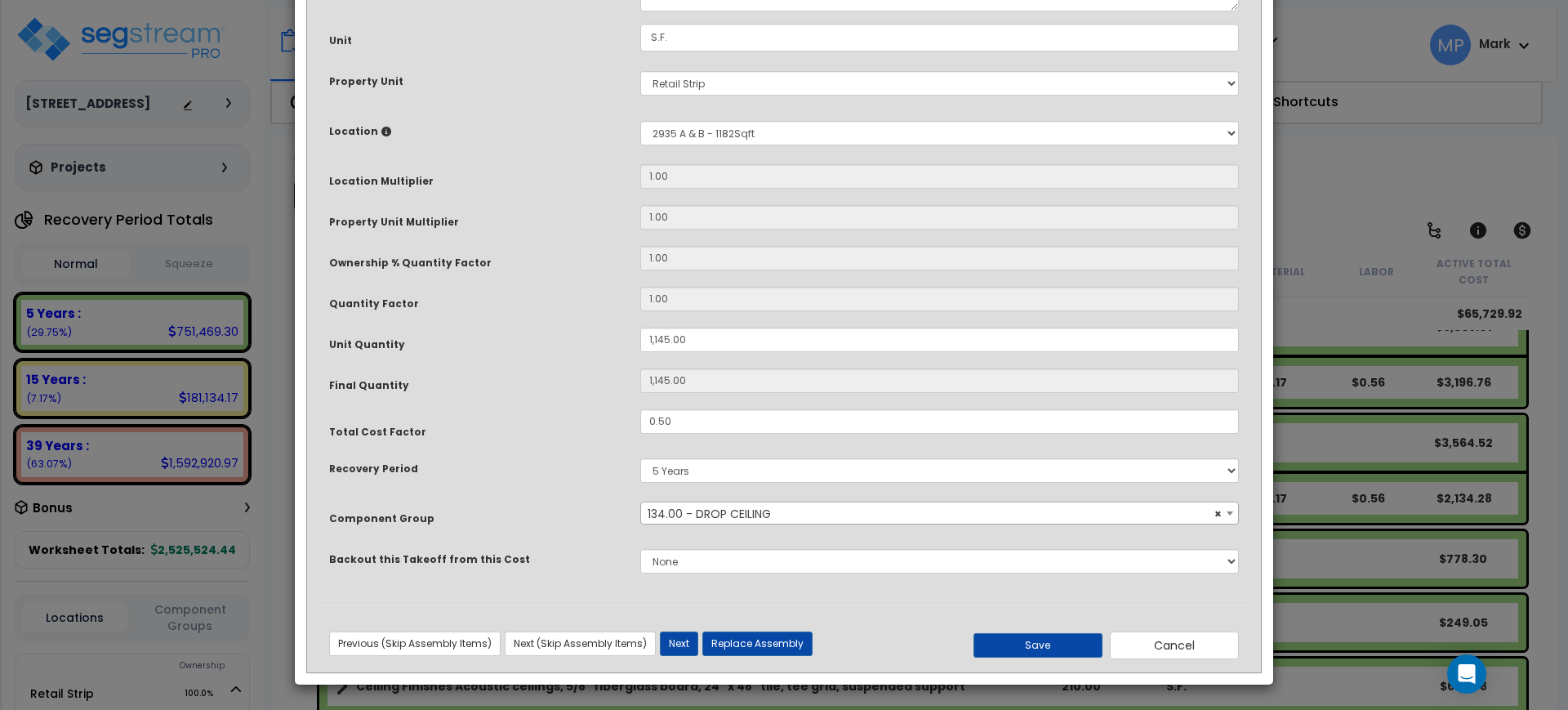
scroll to position [0, 0]
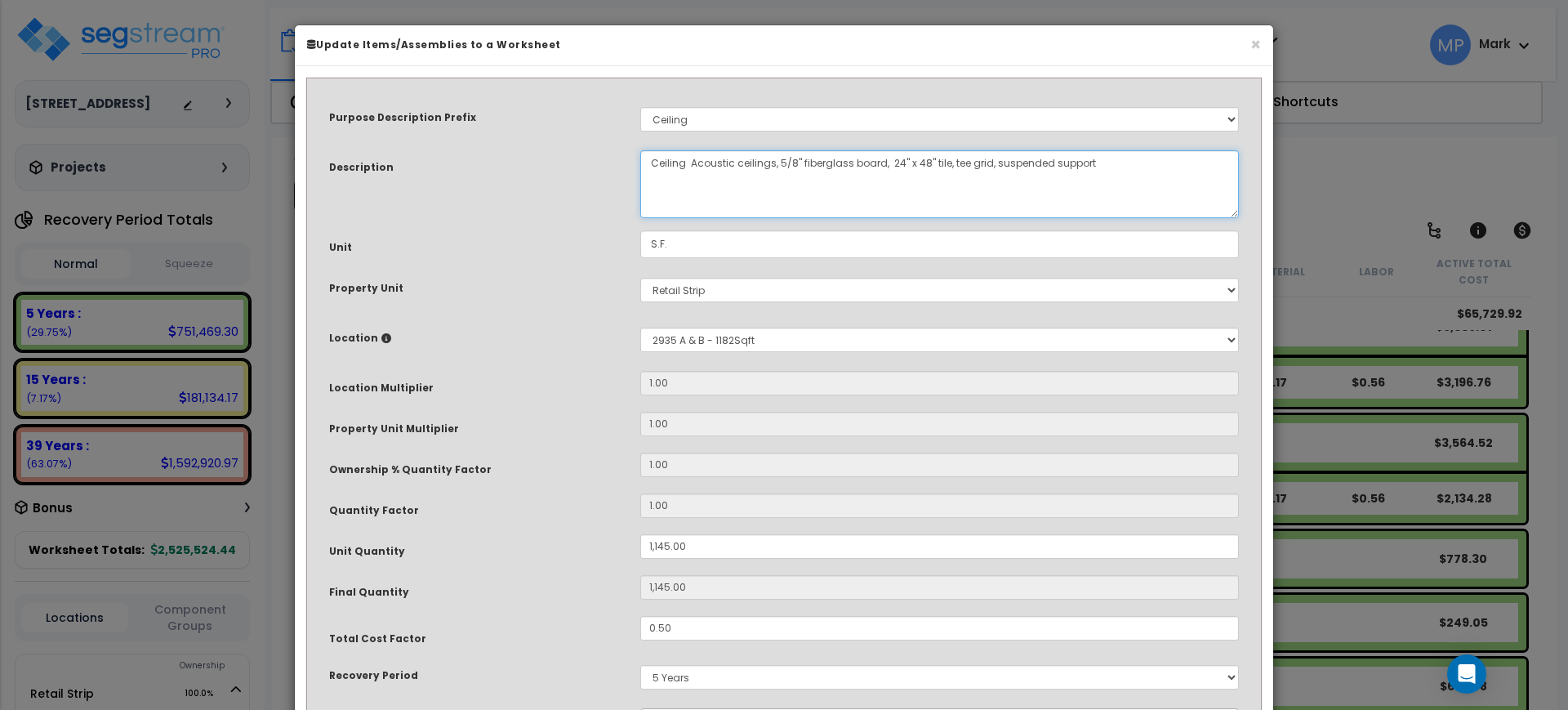
drag, startPoint x: 1104, startPoint y: 180, endPoint x: 945, endPoint y: 192, distance: 159.5
click at [945, 192] on textarea "Ceiling Acoustic ceilings, 5/8" fiberglass board, 24" x 48" tile, tee grid, sus…" at bounding box center [940, 184] width 599 height 68
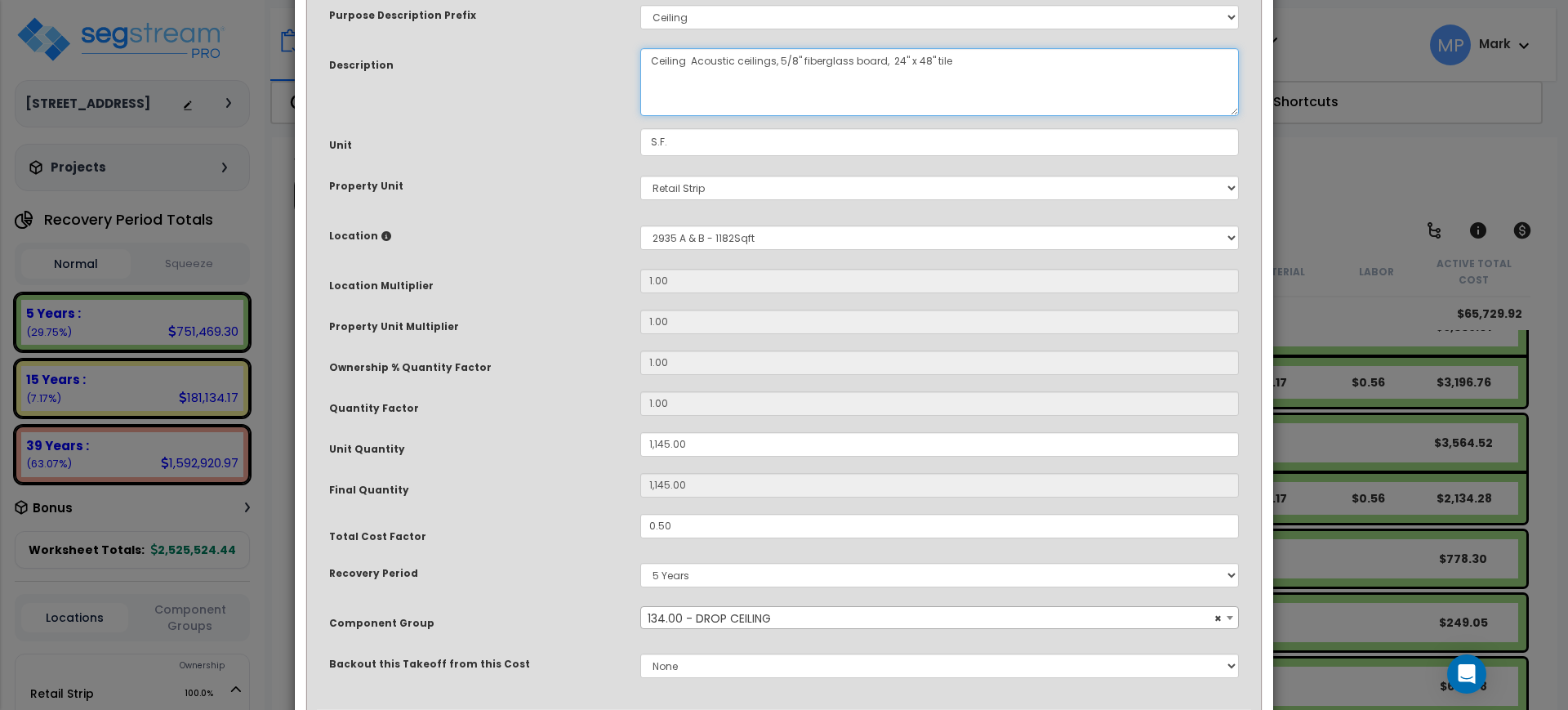
scroll to position [207, 0]
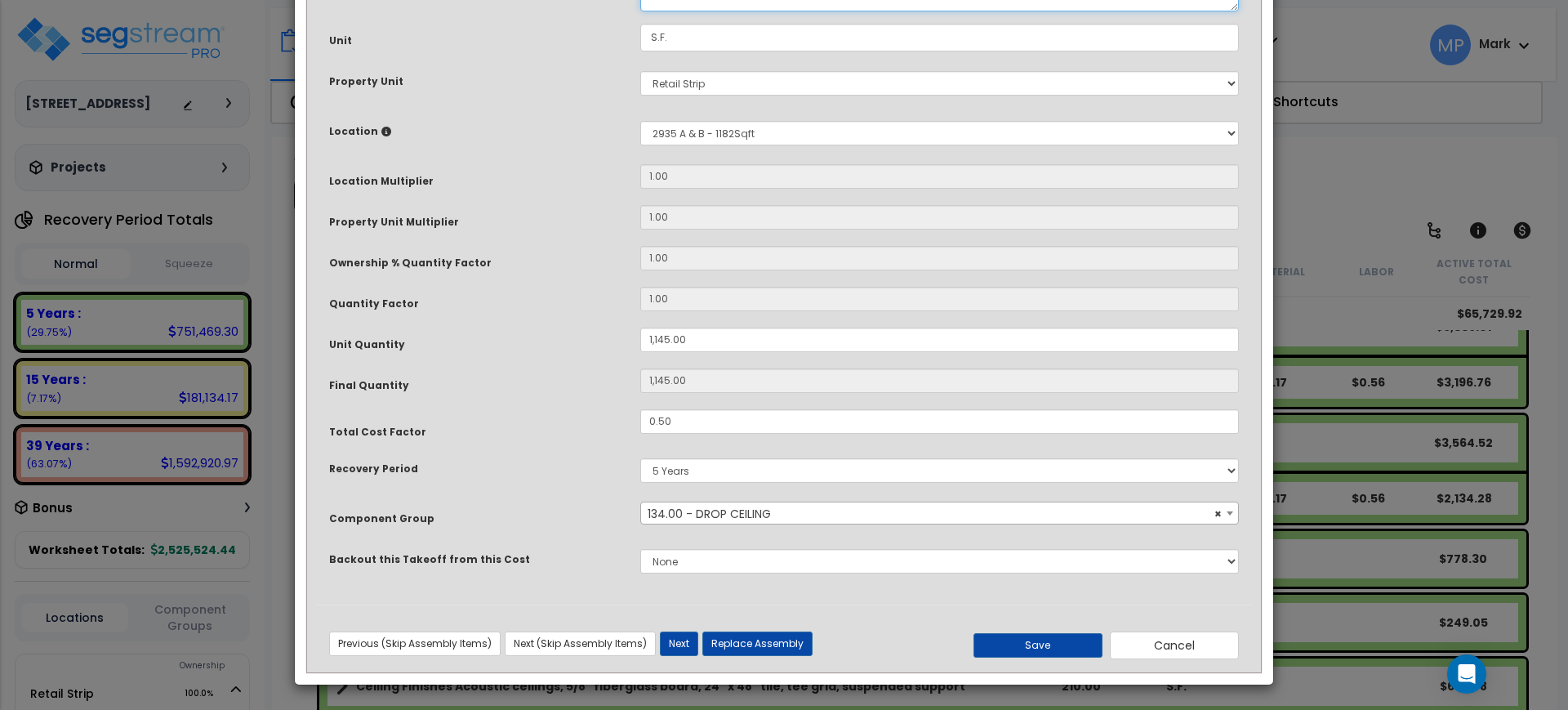
type textarea "Ceiling Acoustic ceilings, 5/8" fiberglass board, 24" x 48" tile"
click at [1018, 649] on button "Save" at bounding box center [1038, 645] width 129 height 24
type input "1145.00"
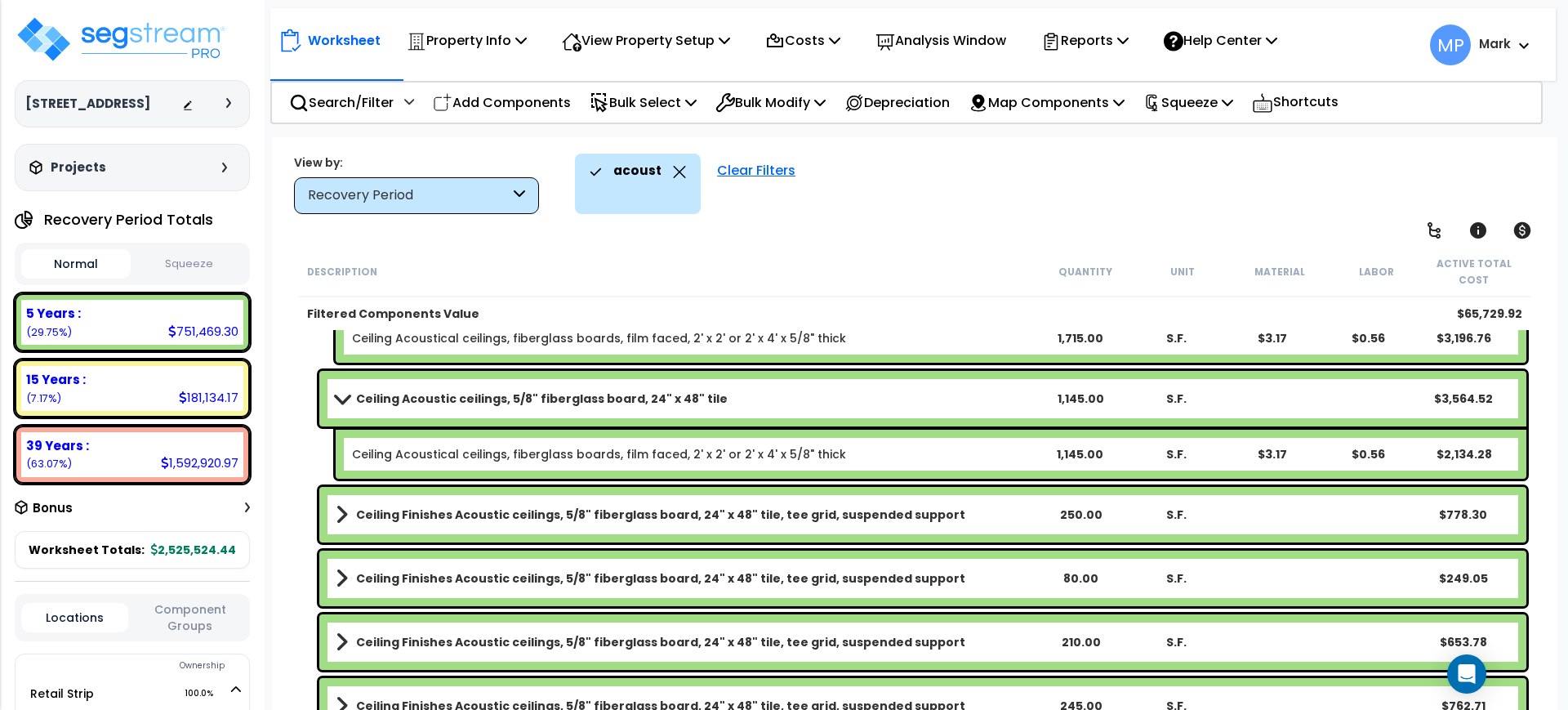
scroll to position [756, 0]
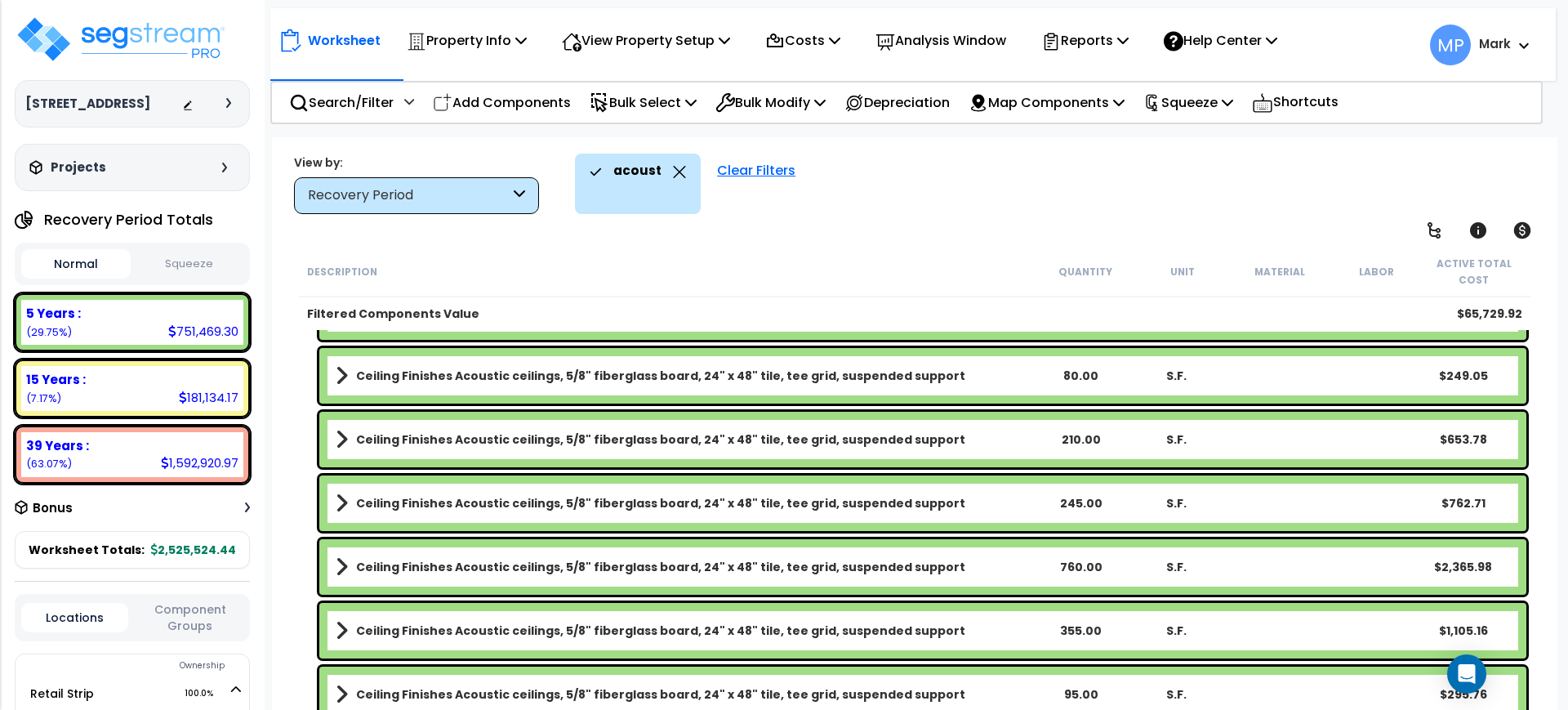
click at [831, 373] on b "Ceiling Finishes Acoustic ceilings, 5/8" fiberglass board, 24" x 48" tile, tee …" at bounding box center [661, 376] width 609 height 16
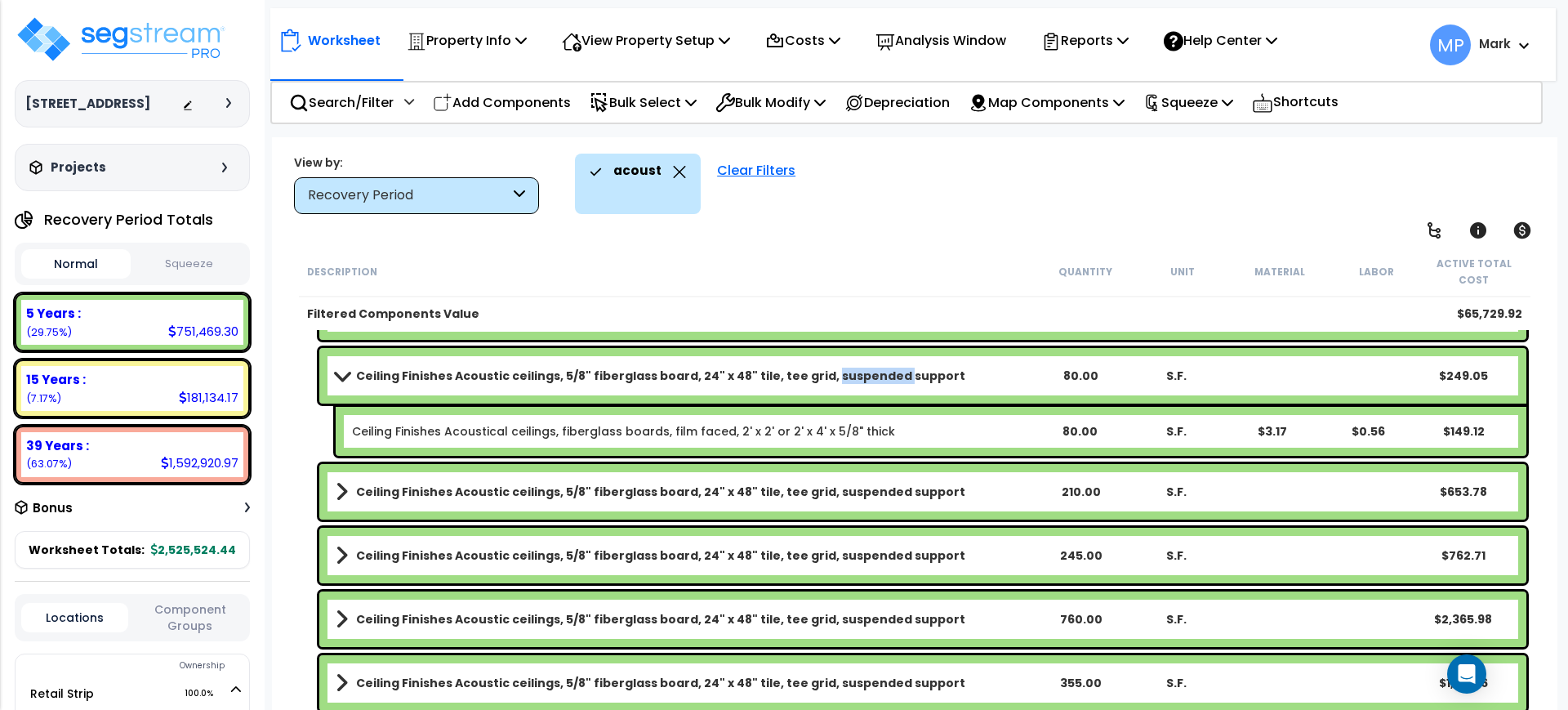
click at [831, 373] on b "Ceiling Finishes Acoustic ceilings, 5/8" fiberglass board, 24" x 48" tile, tee …" at bounding box center [661, 376] width 609 height 16
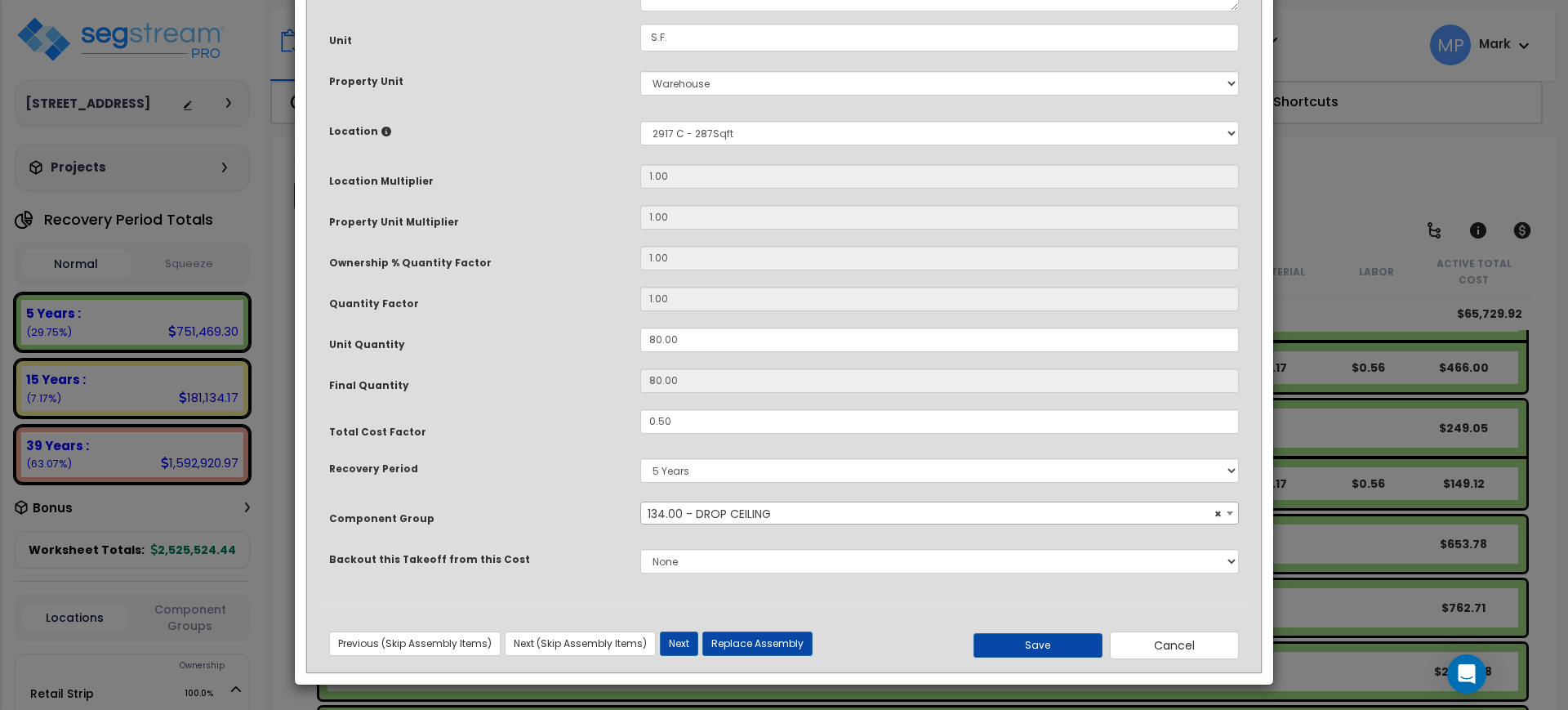
scroll to position [0, 0]
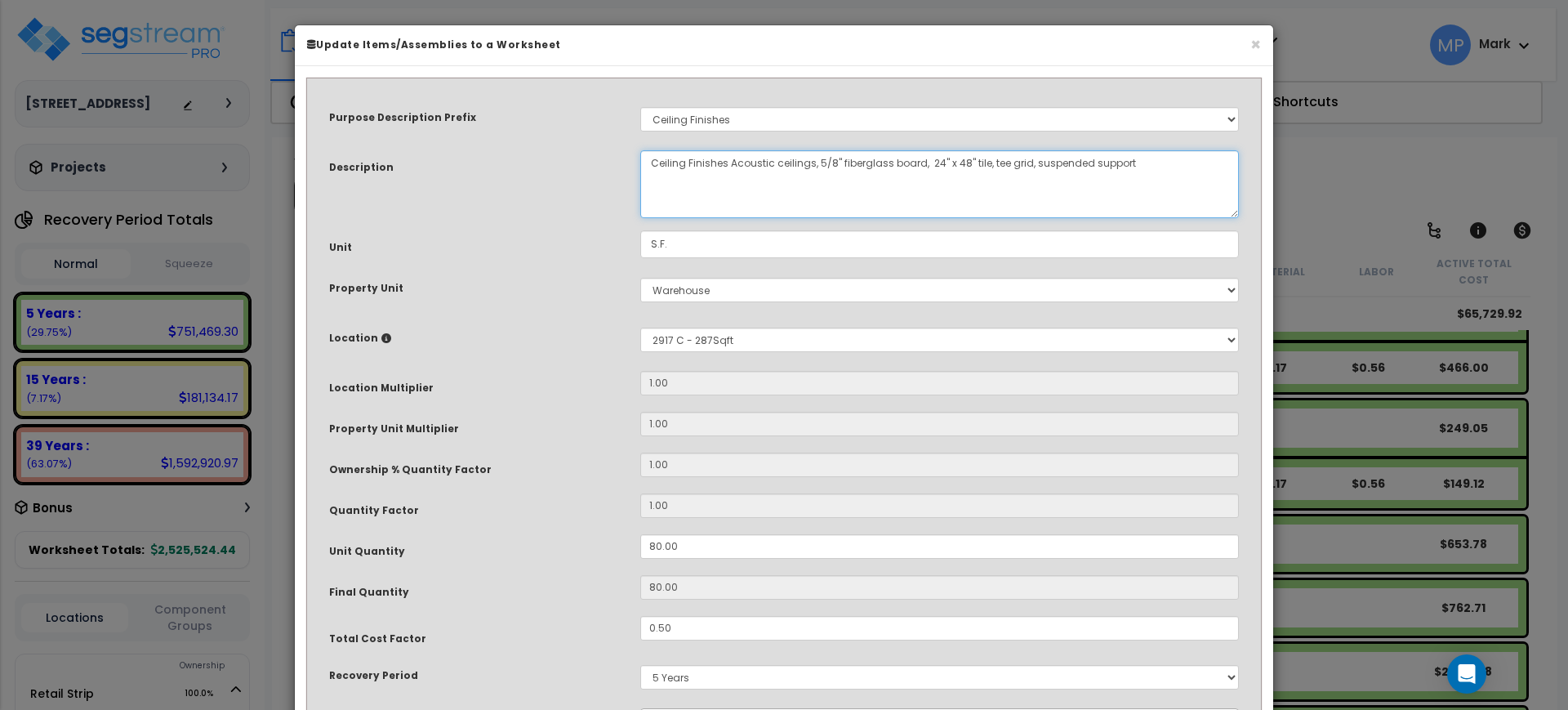
drag, startPoint x: 1137, startPoint y: 167, endPoint x: 980, endPoint y: 174, distance: 157.2
click at [980, 174] on textarea "Ceiling Finishes Acoustic ceilings, 5/8" fiberglass board, 24" x 48" tile, tee …" at bounding box center [940, 184] width 599 height 68
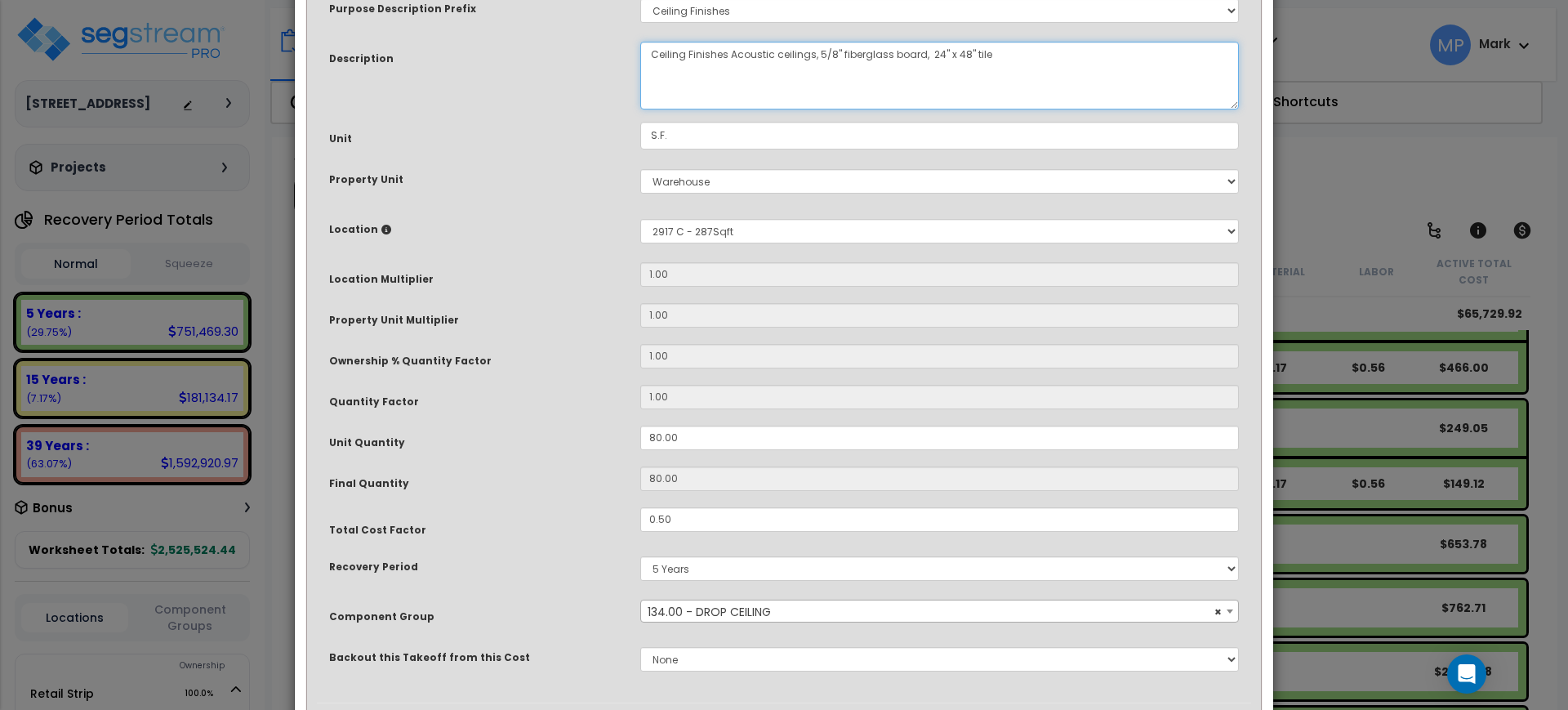
scroll to position [207, 0]
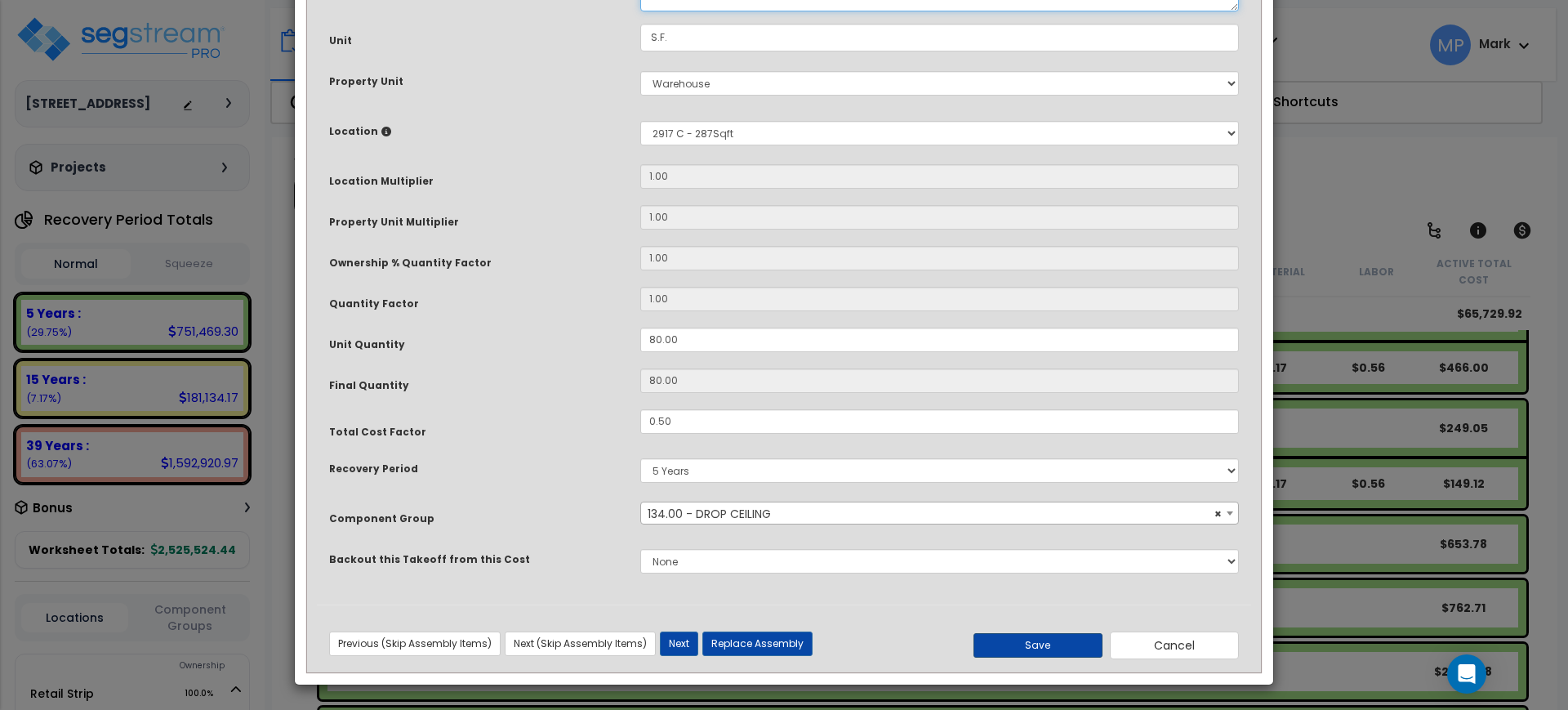
type textarea "Ceiling Finishes Acoustic ceilings, 5/8" fiberglass board, 24" x 48" tile"
click at [1052, 647] on button "Save" at bounding box center [1038, 645] width 129 height 24
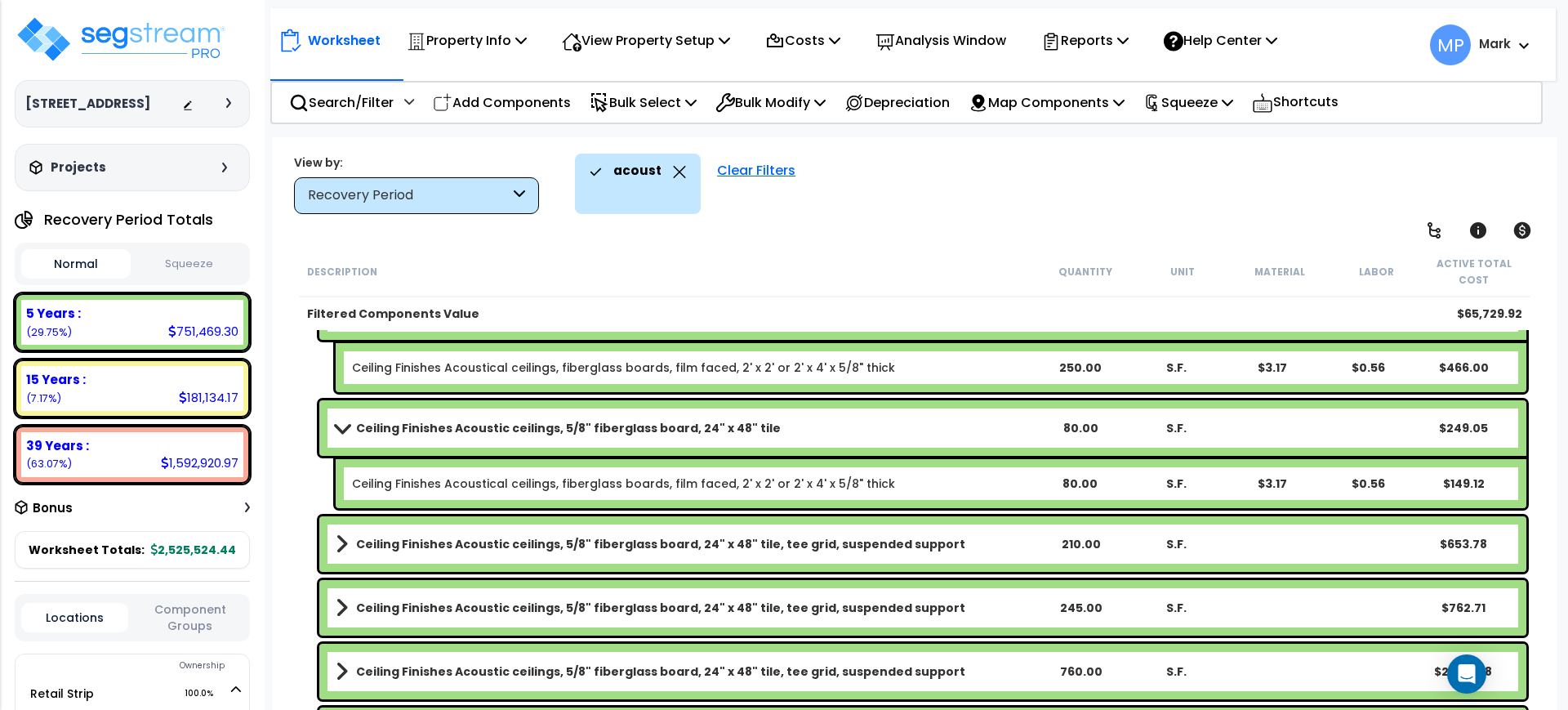
click at [808, 544] on b "Ceiling Finishes Acoustic ceilings, 5/8" fiberglass board, 24" x 48" tile, tee …" at bounding box center [661, 544] width 609 height 16
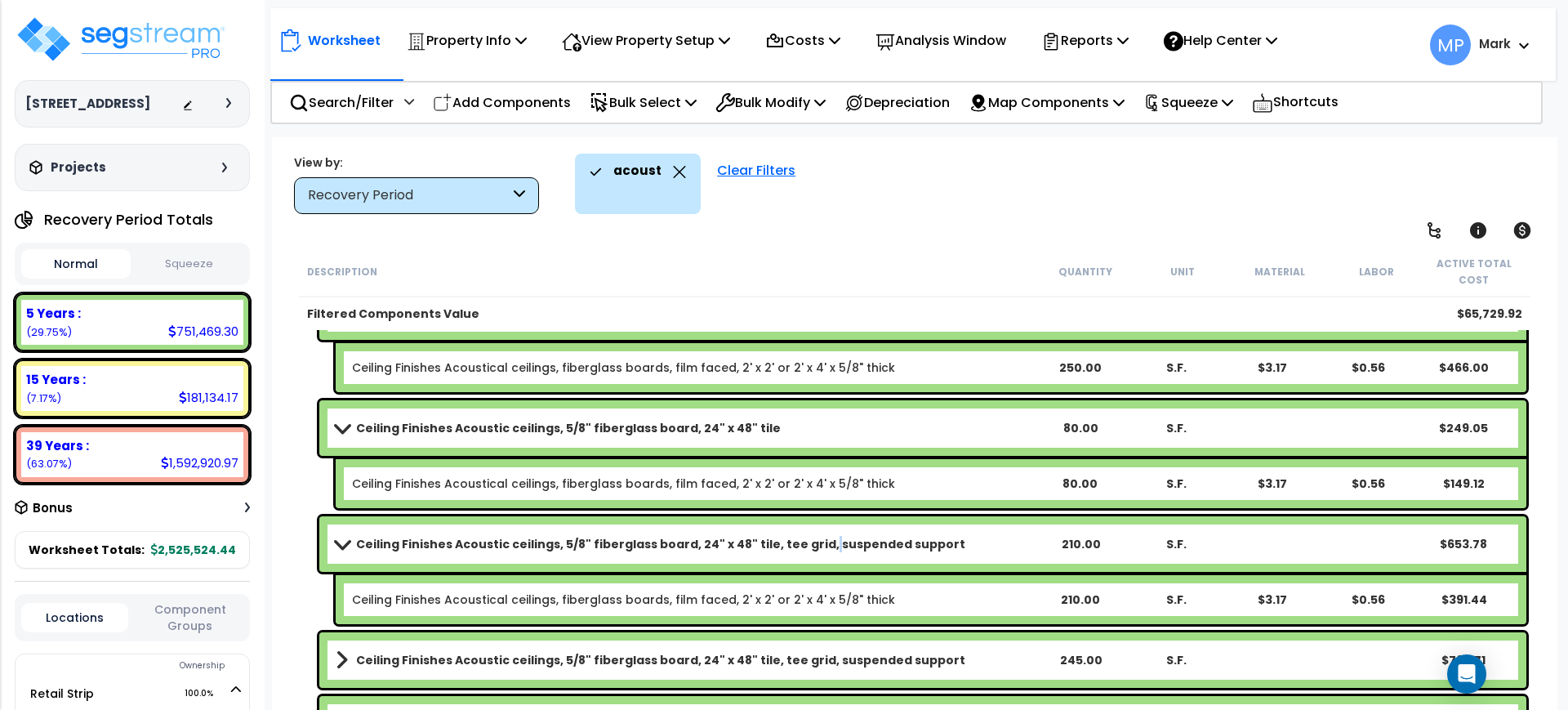
click at [808, 544] on b "Ceiling Finishes Acoustic ceilings, 5/8" fiberglass board, 24" x 48" tile, tee …" at bounding box center [661, 544] width 609 height 16
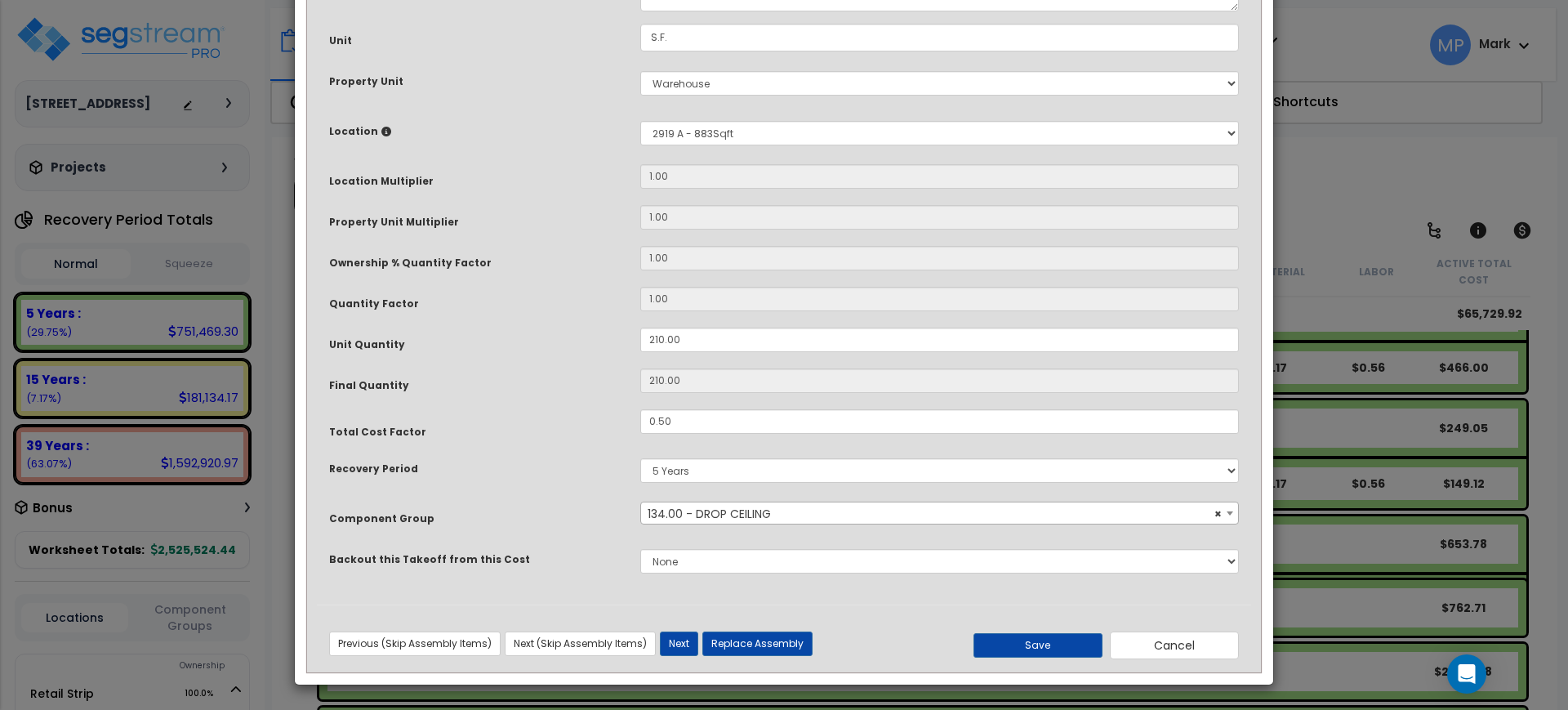
scroll to position [0, 0]
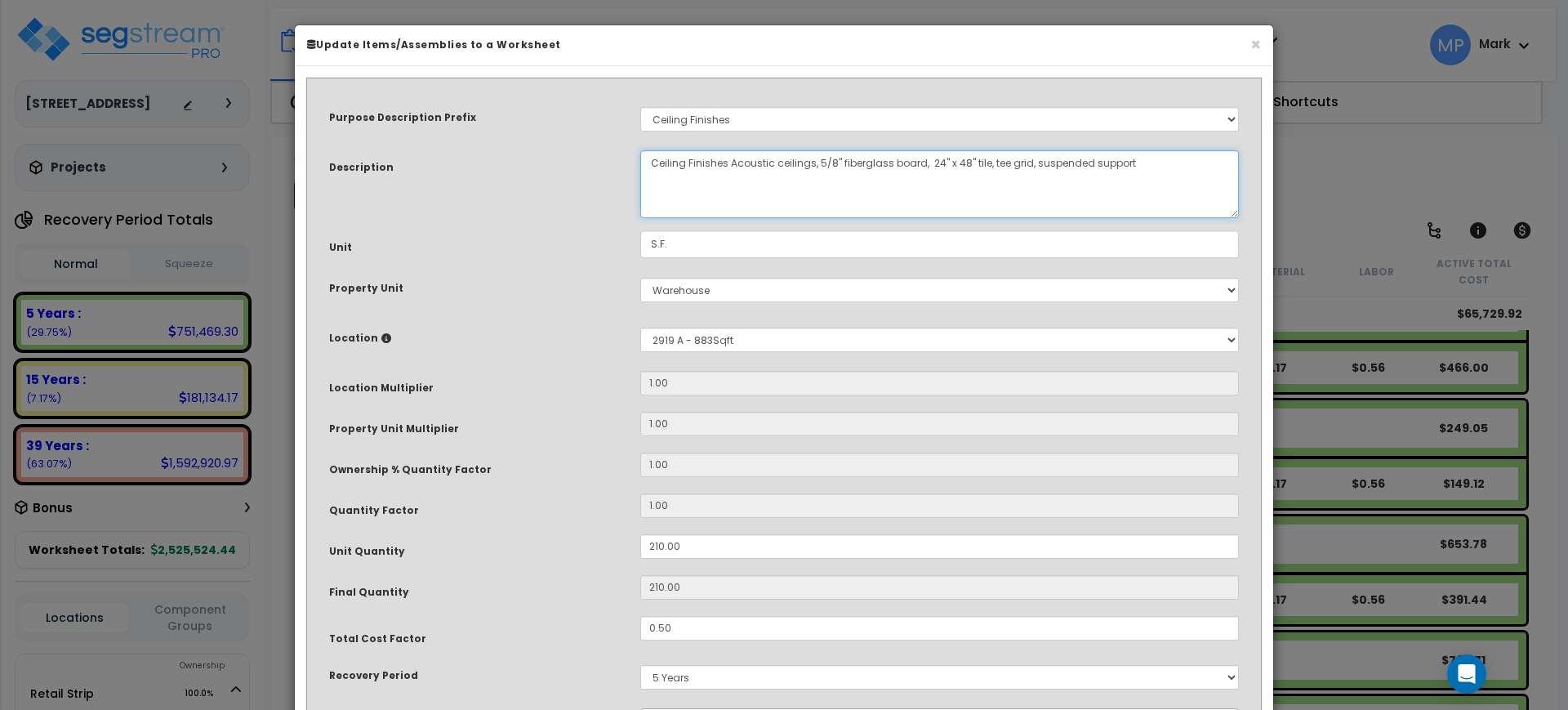
drag, startPoint x: 1138, startPoint y: 169, endPoint x: 979, endPoint y: 184, distance: 159.7
click at [980, 188] on textarea "Ceiling Finishes Acoustic ceilings, 5/8" fiberglass board, 24" x 48" tile, tee …" at bounding box center [940, 184] width 599 height 68
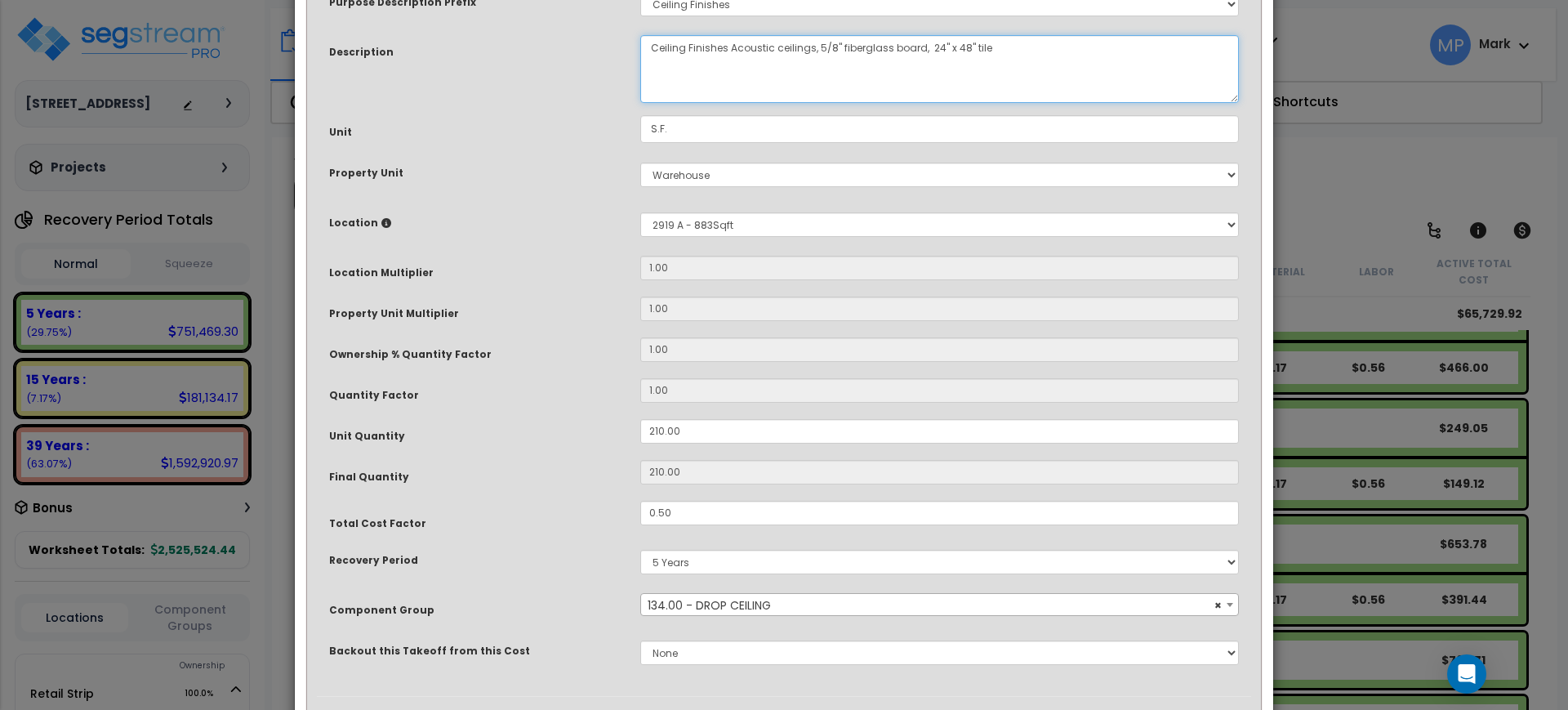
scroll to position [207, 0]
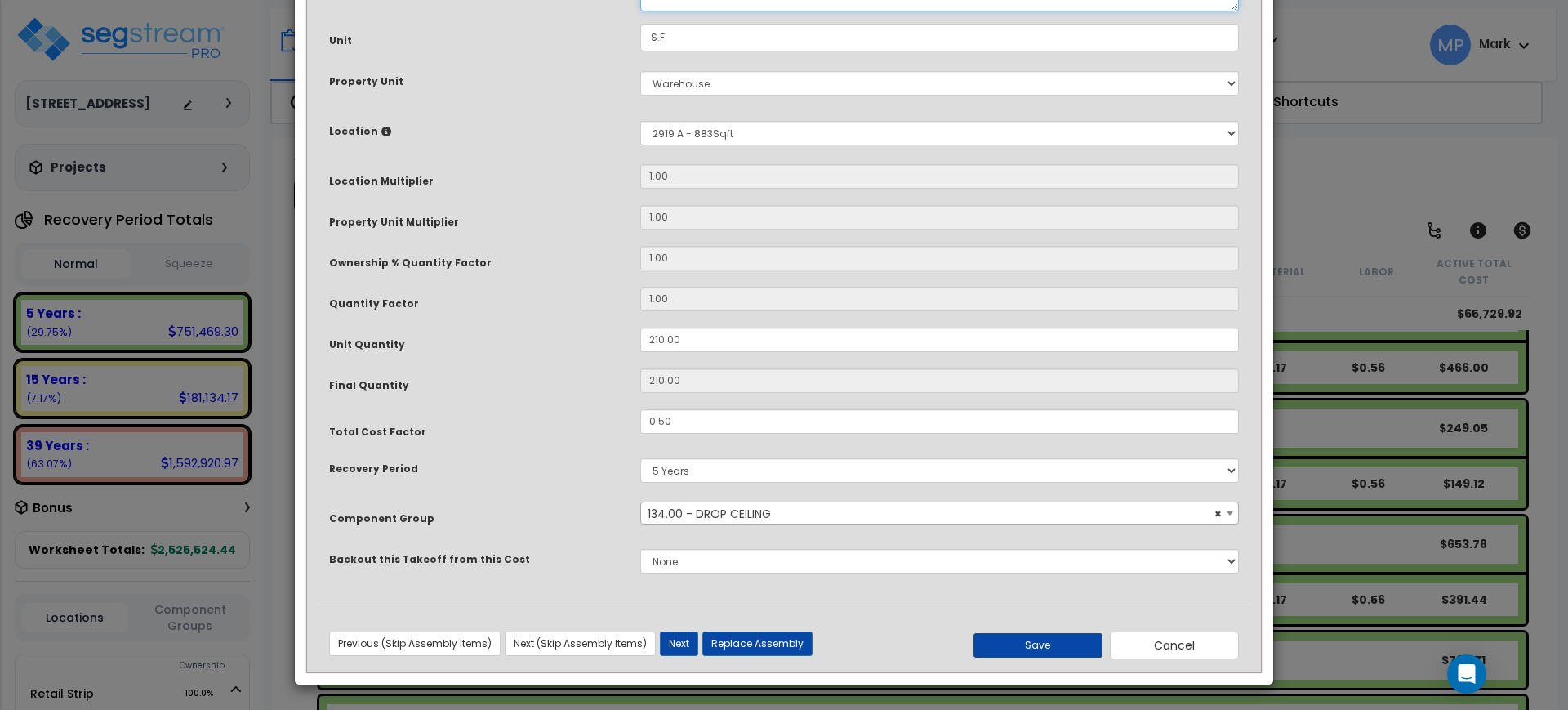
type textarea "Ceiling Finishes Acoustic ceilings, 5/8" fiberglass board, 24" x 48" tile"
click at [1039, 646] on button "Save" at bounding box center [1038, 645] width 129 height 24
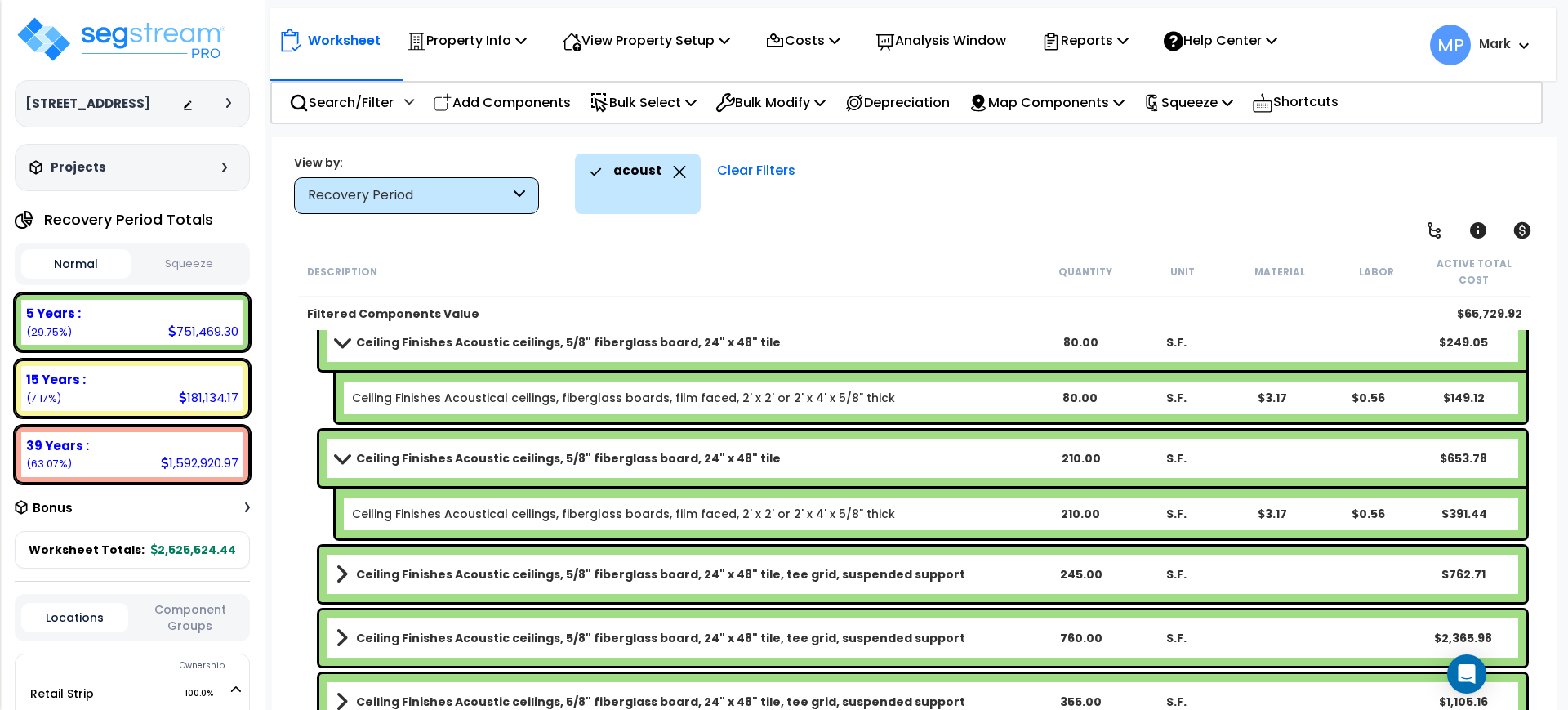
scroll to position [960, 0]
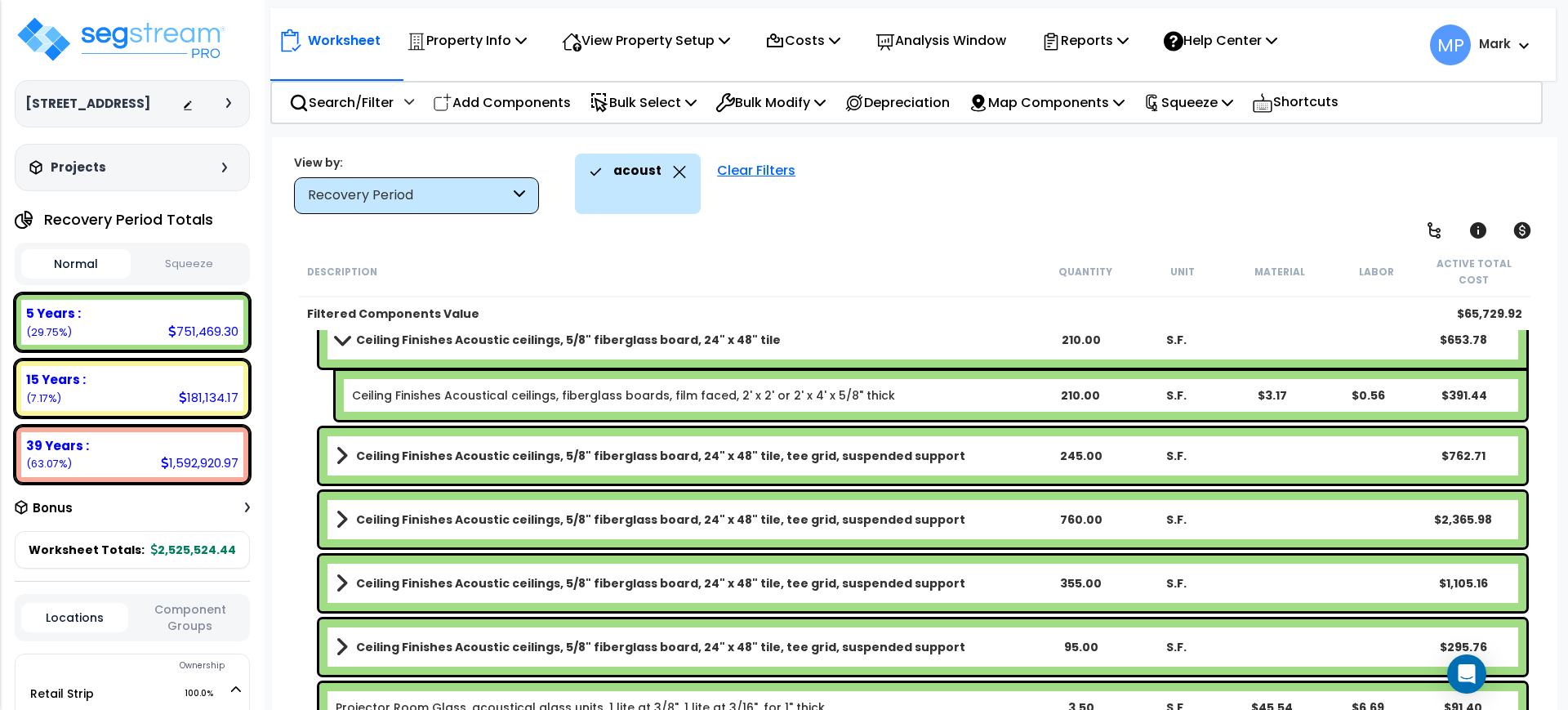
click at [826, 453] on b "Ceiling Finishes Acoustic ceilings, 5/8" fiberglass board, 24" x 48" tile, tee …" at bounding box center [661, 456] width 609 height 16
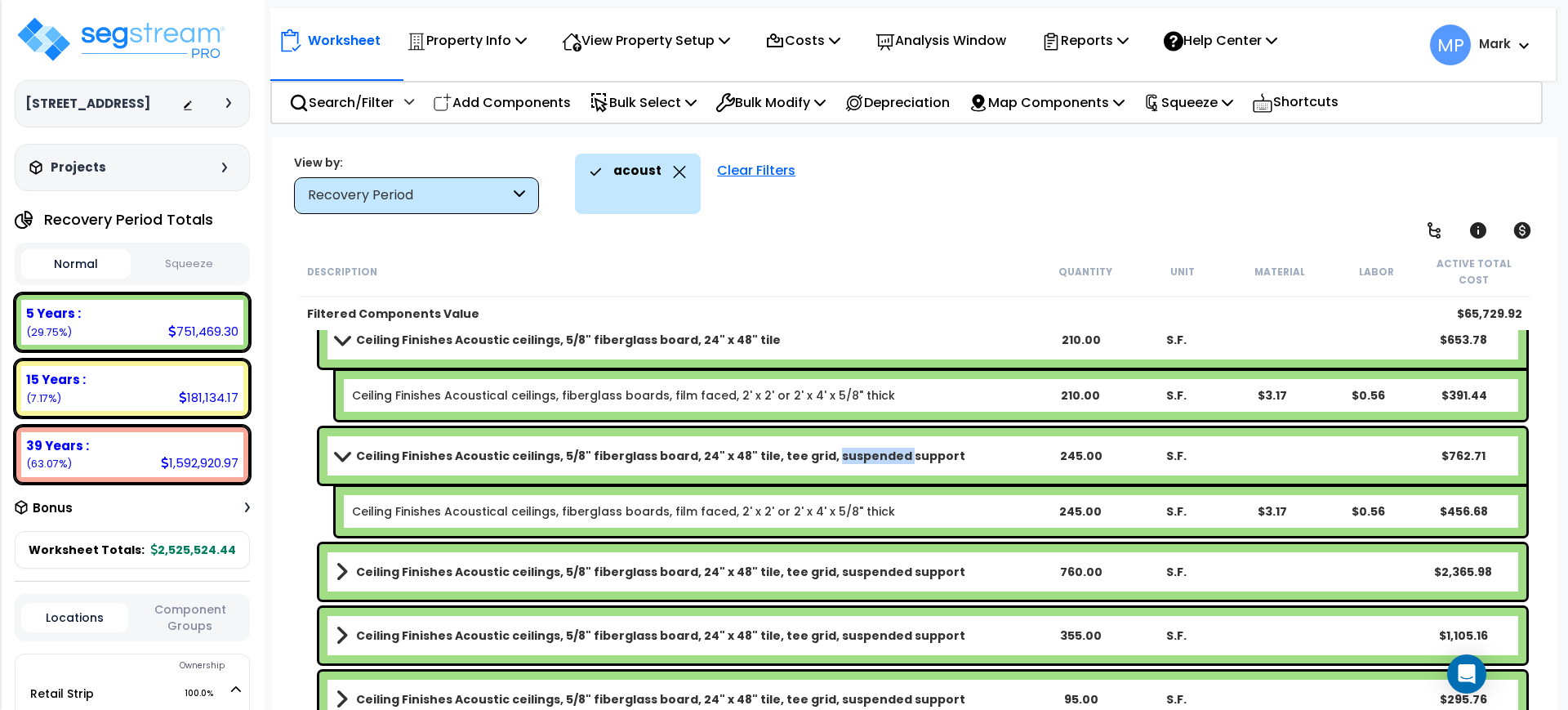
click at [826, 453] on b "Ceiling Finishes Acoustic ceilings, 5/8" fiberglass board, 24" x 48" tile, tee …" at bounding box center [661, 456] width 609 height 16
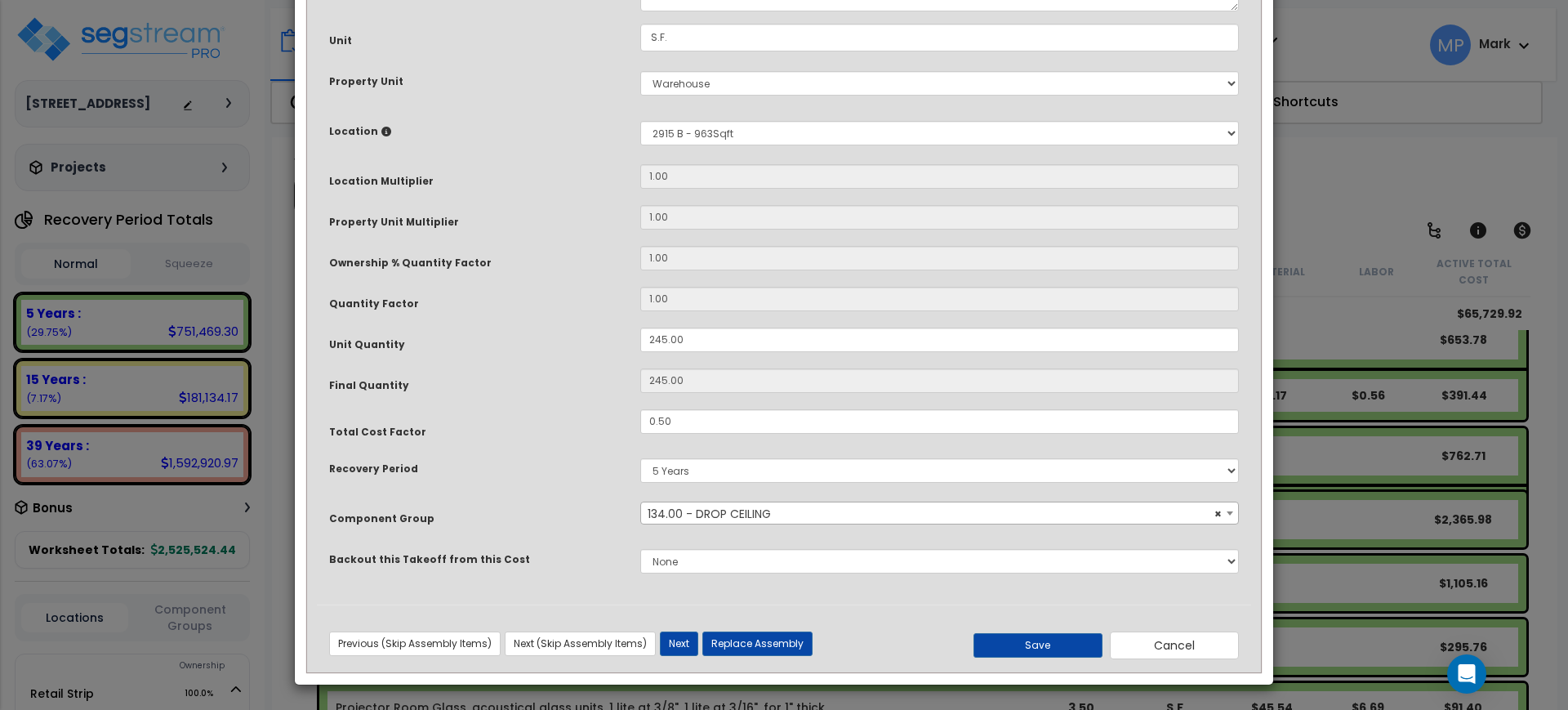
scroll to position [0, 0]
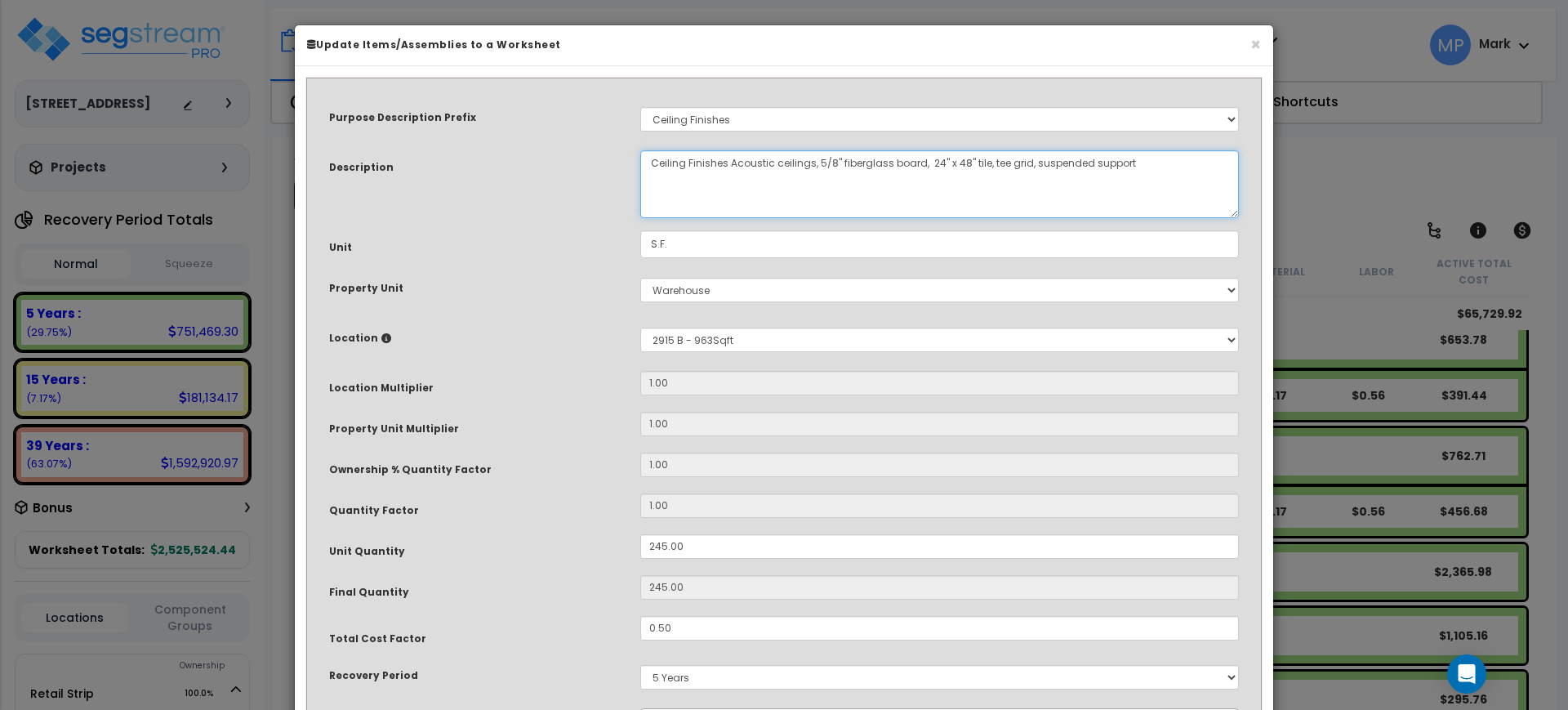
drag, startPoint x: 1144, startPoint y: 158, endPoint x: 978, endPoint y: 153, distance: 166.1
click at [978, 153] on textarea "Ceiling Finishes Acoustic ceilings, 5/8" fiberglass board, 24" x 48" tile, tee …" at bounding box center [940, 184] width 599 height 68
click at [1085, 164] on textarea "Ceiling Finishes Acoustic ceilings, 5/8" fiberglass board, 24" x 48" tile, tee …" at bounding box center [940, 184] width 599 height 68
drag, startPoint x: 1151, startPoint y: 163, endPoint x: 984, endPoint y: 171, distance: 167.2
click at [984, 171] on textarea "Ceiling Finishes Acoustic ceilings, 5/8" fiberglass board, 24" x 48" tile, tee …" at bounding box center [940, 184] width 599 height 68
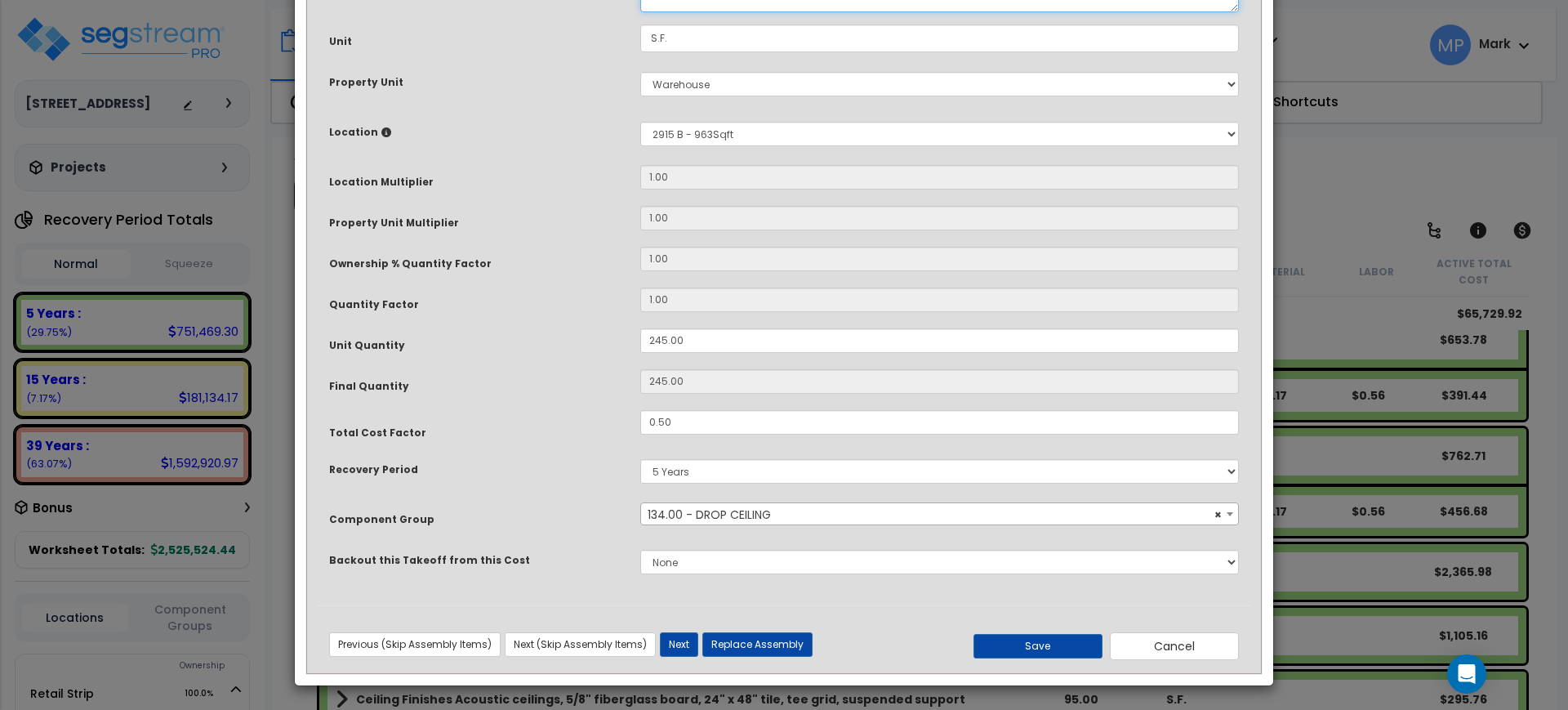
scroll to position [207, 0]
type textarea "Ceiling Finishes Acoustic ceilings, 5/8" fiberglass board, 24" x 48" tile,"
click at [1005, 644] on button "Save" at bounding box center [1038, 645] width 129 height 24
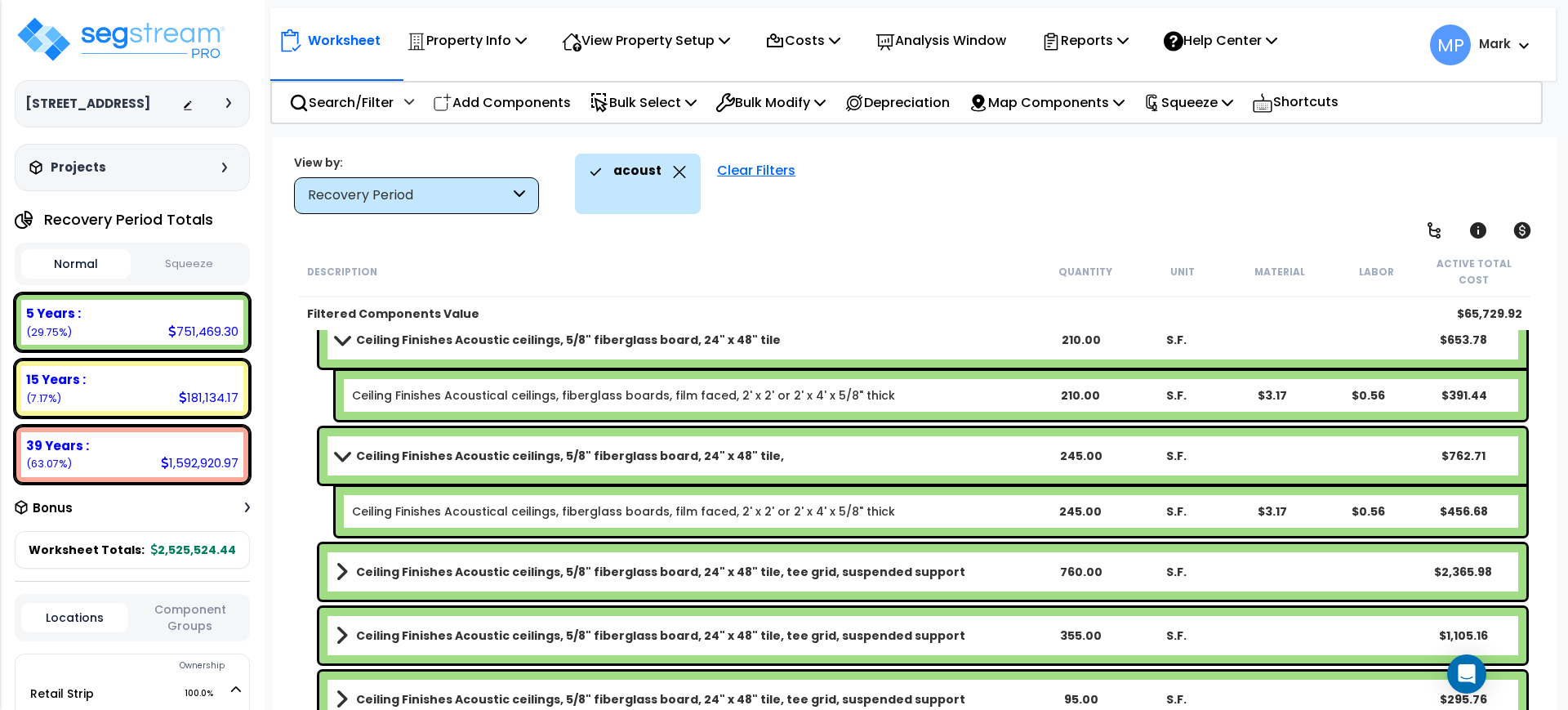
click at [808, 569] on b "Ceiling Finishes Acoustic ceilings, 5/8" fiberglass board, 24" x 48" tile, tee …" at bounding box center [661, 572] width 609 height 16
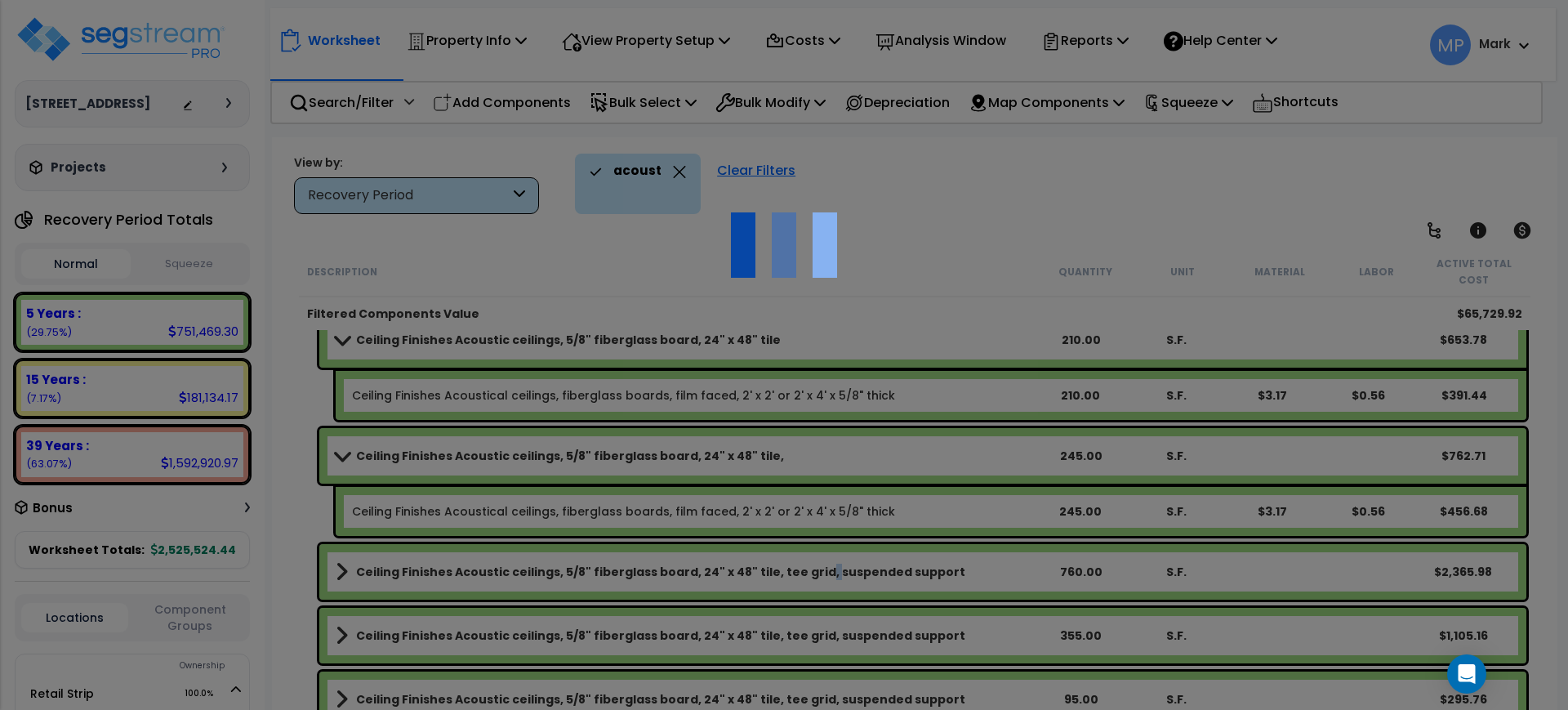
scroll to position [0, 0]
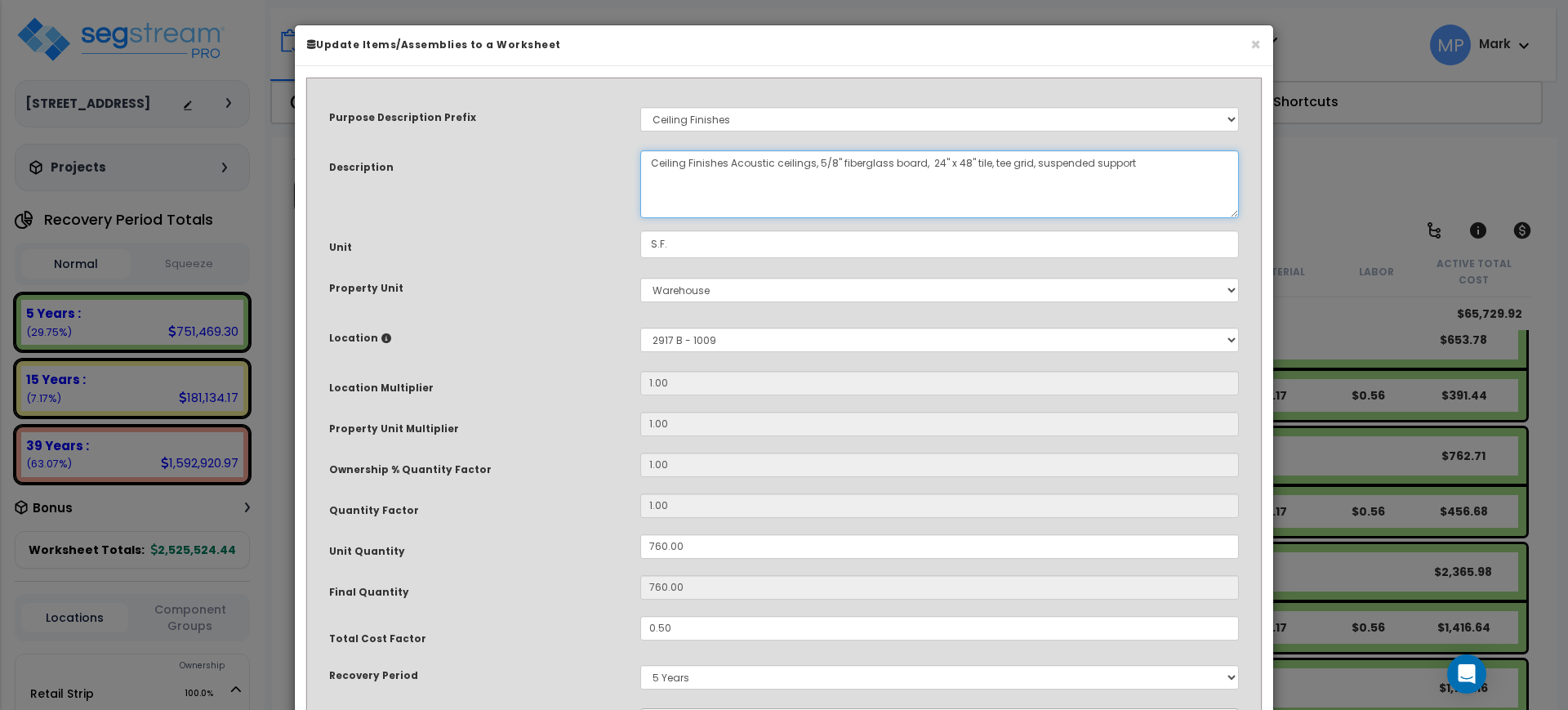
drag, startPoint x: 1149, startPoint y: 168, endPoint x: 981, endPoint y: 186, distance: 169.0
click at [981, 186] on textarea "Ceiling Finishes Acoustic ceilings, 5/8" fiberglass board, 24" x 48" tile, tee …" at bounding box center [940, 184] width 599 height 68
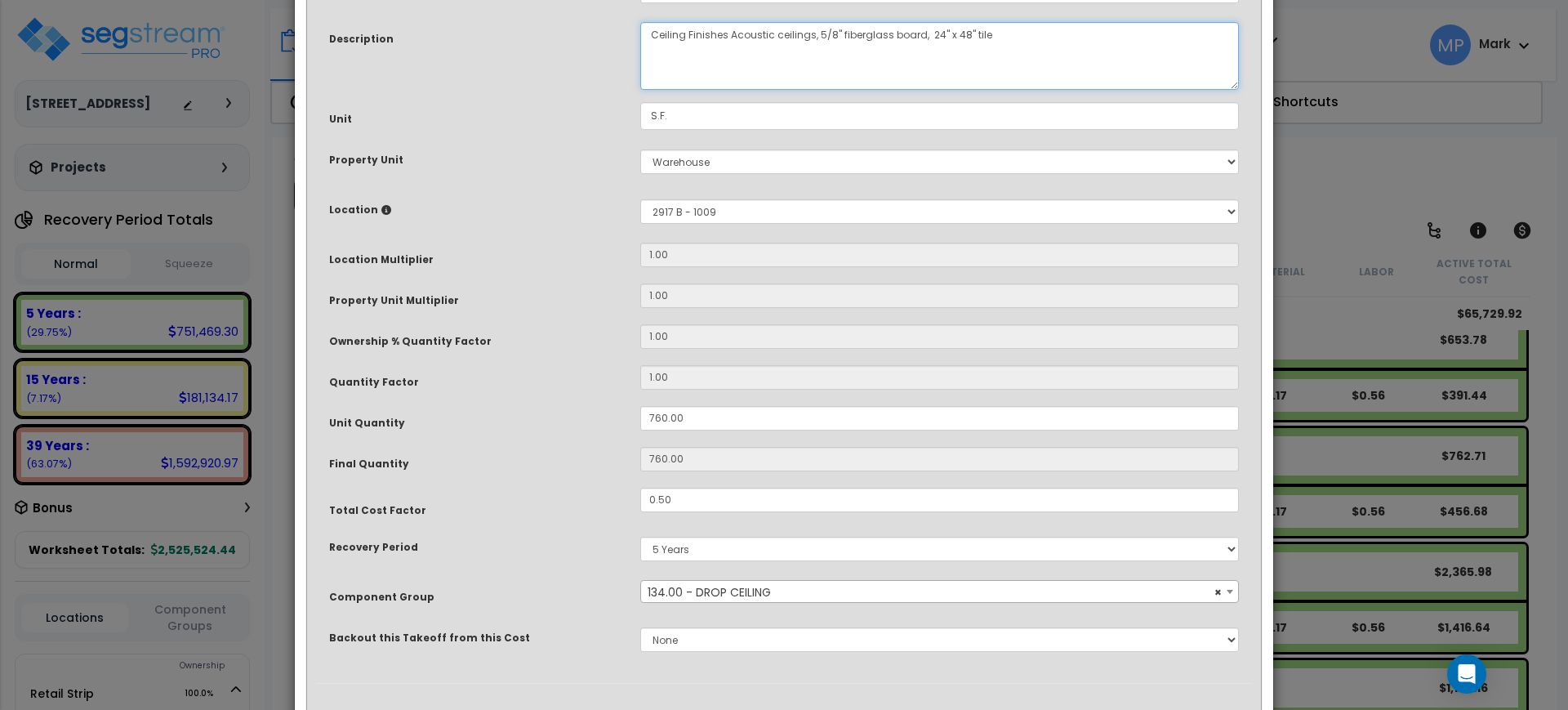
scroll to position [207, 0]
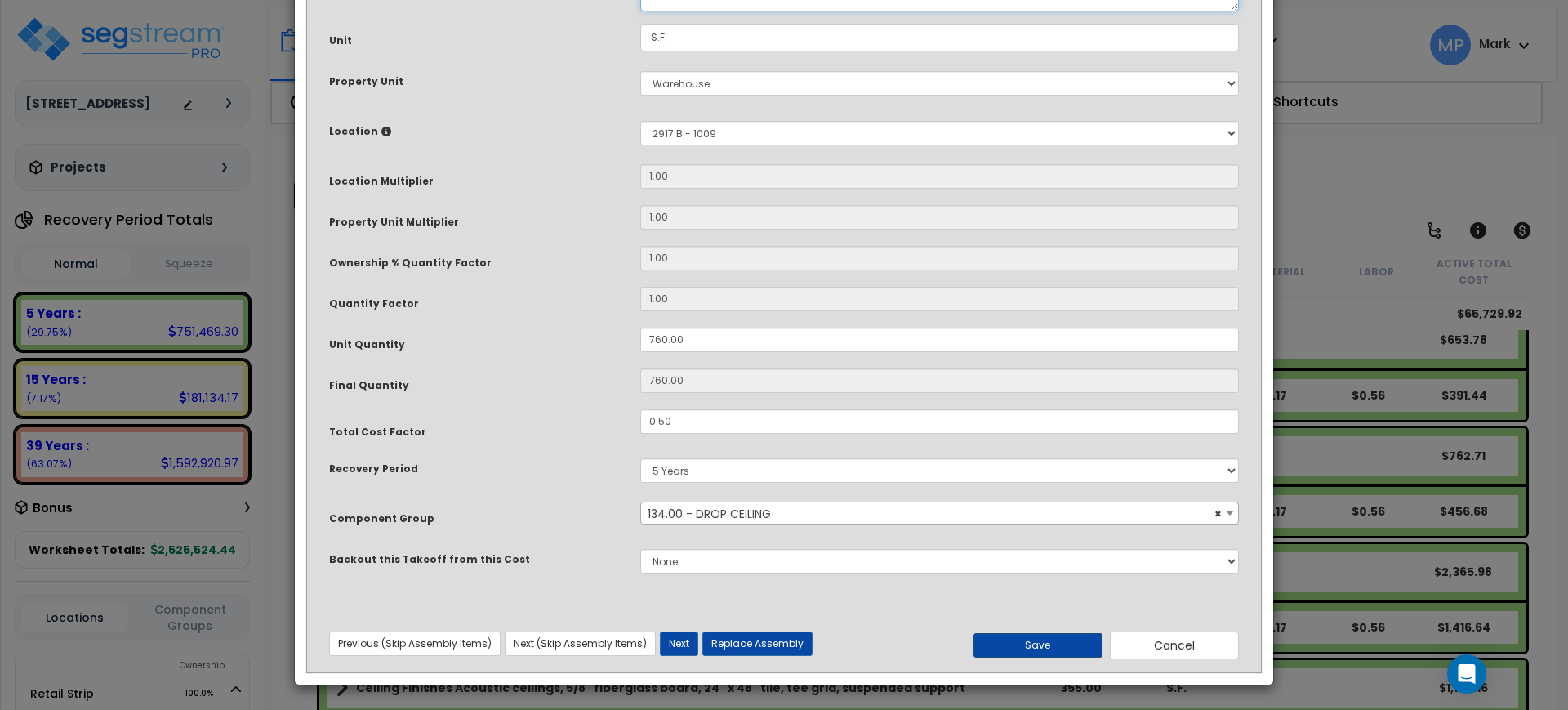
type textarea "Ceiling Finishes Acoustic ceilings, 5/8" fiberglass board, 24" x 48" tile"
click at [1007, 649] on button "Save" at bounding box center [1038, 645] width 129 height 24
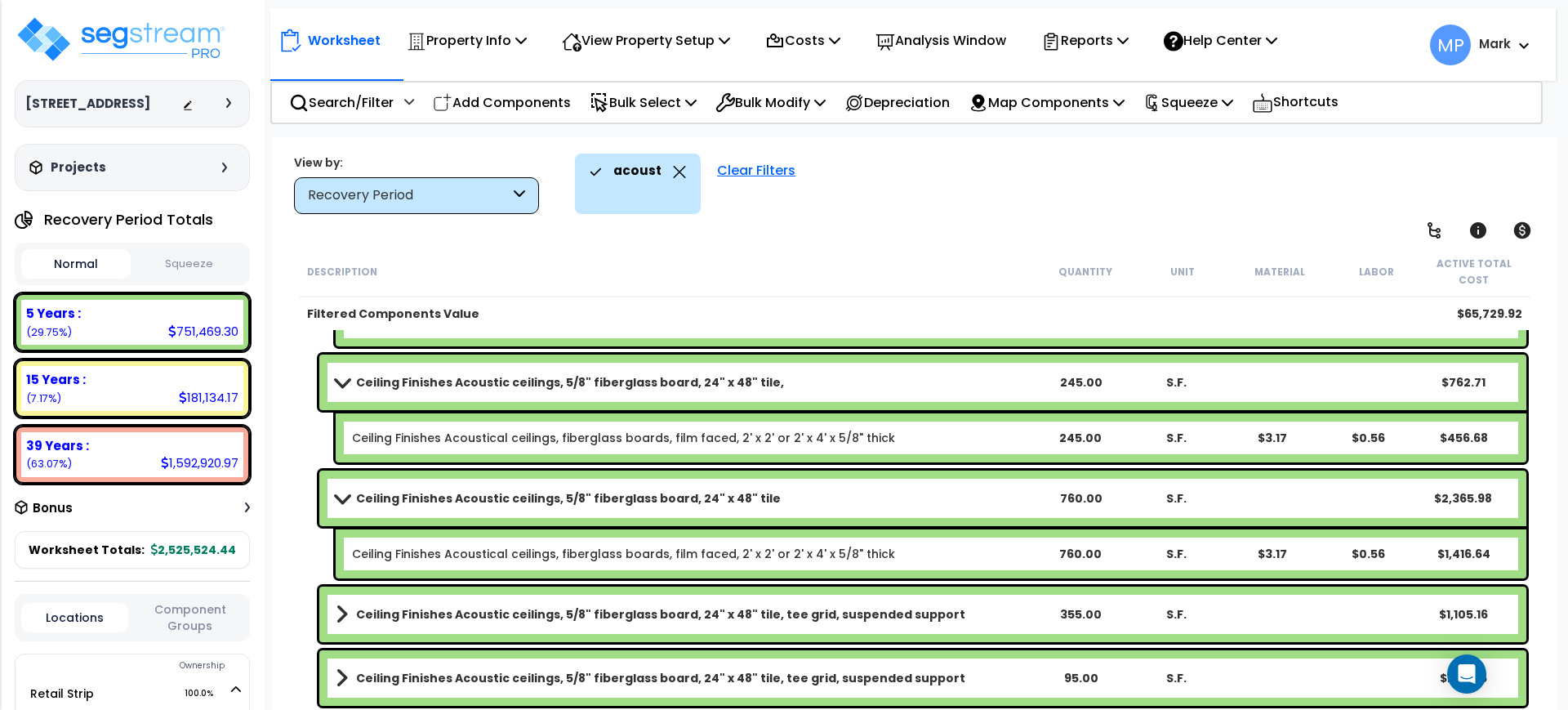
scroll to position [1118, 0]
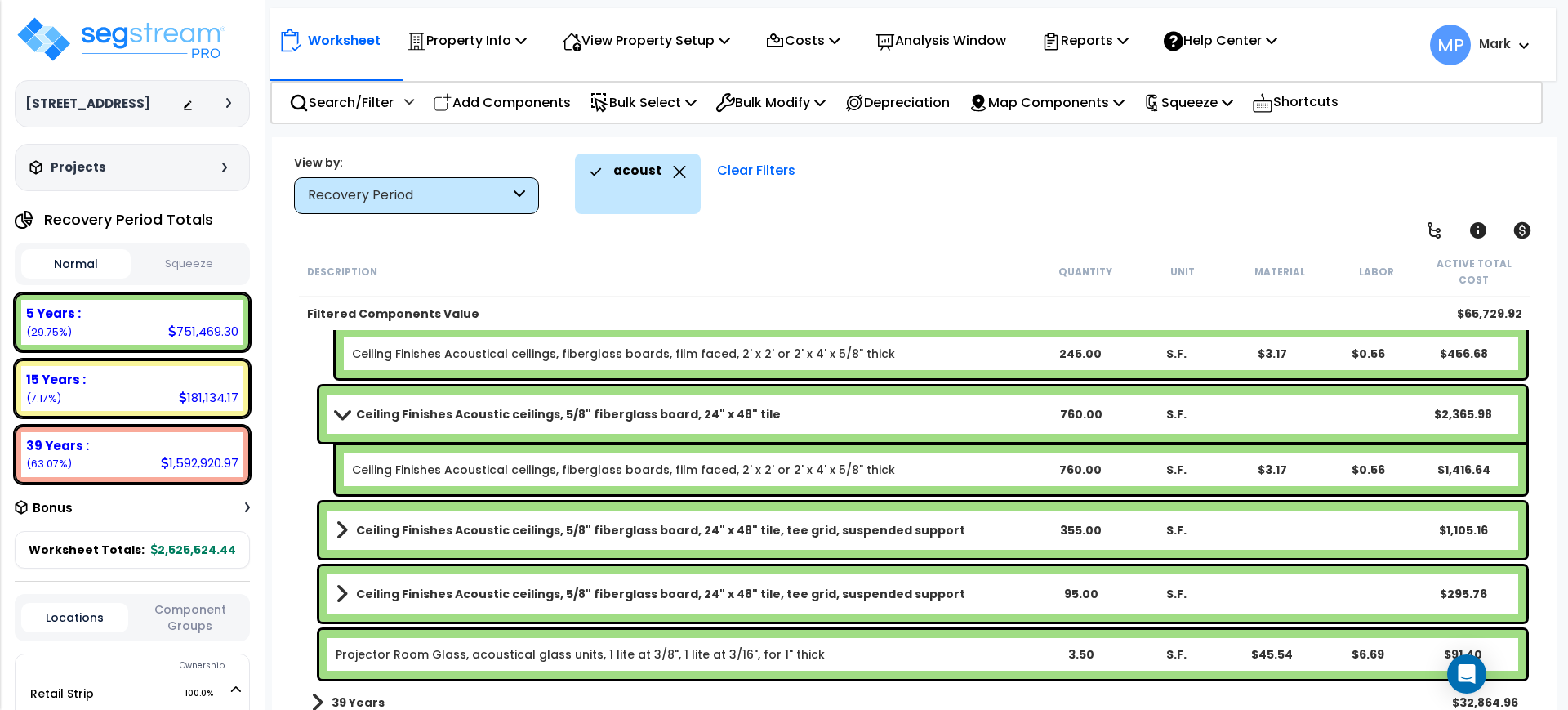
click at [779, 528] on b "Ceiling Finishes Acoustic ceilings, 5/8" fiberglass board, 24" x 48" tile, tee …" at bounding box center [661, 530] width 609 height 16
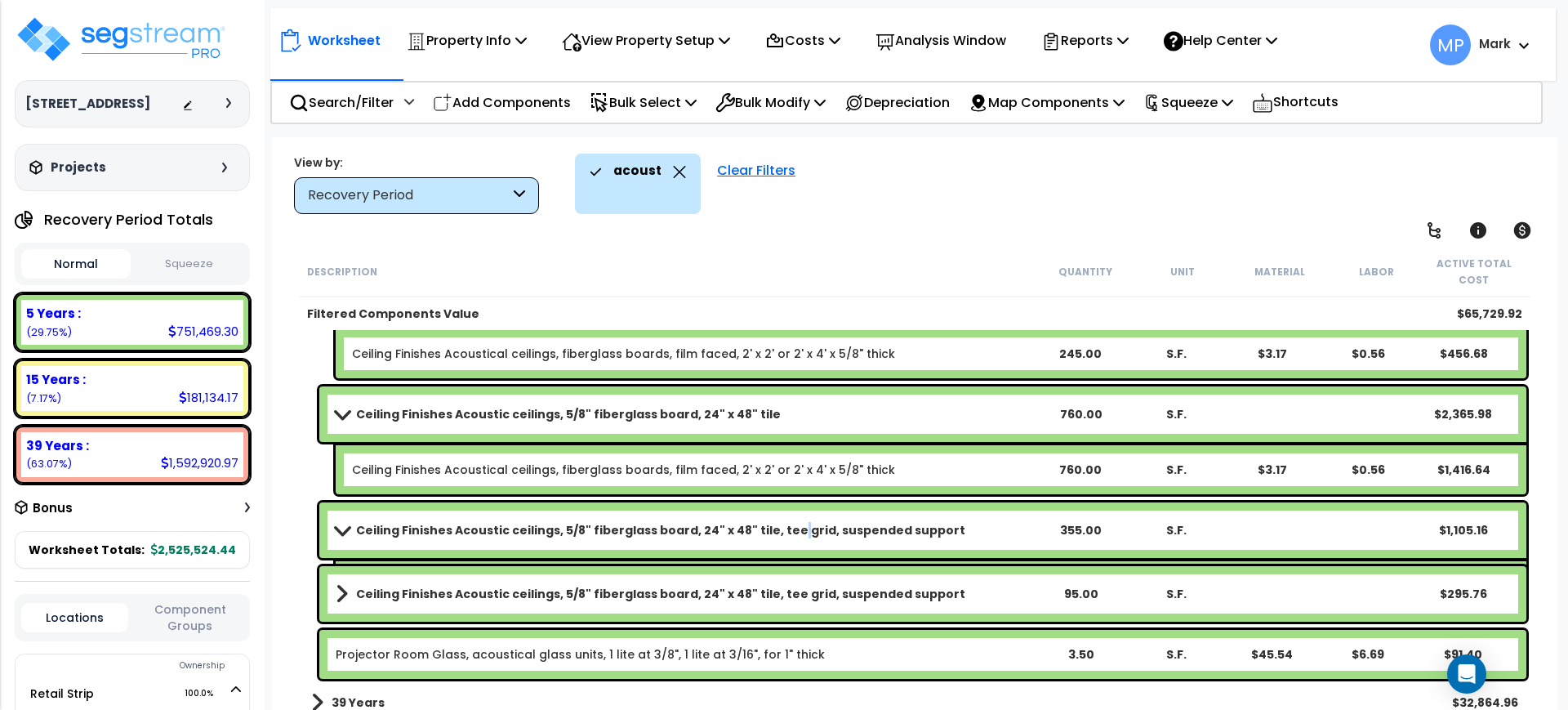
click at [779, 528] on b "Ceiling Finishes Acoustic ceilings, 5/8" fiberglass board, 24" x 48" tile, tee …" at bounding box center [661, 530] width 609 height 16
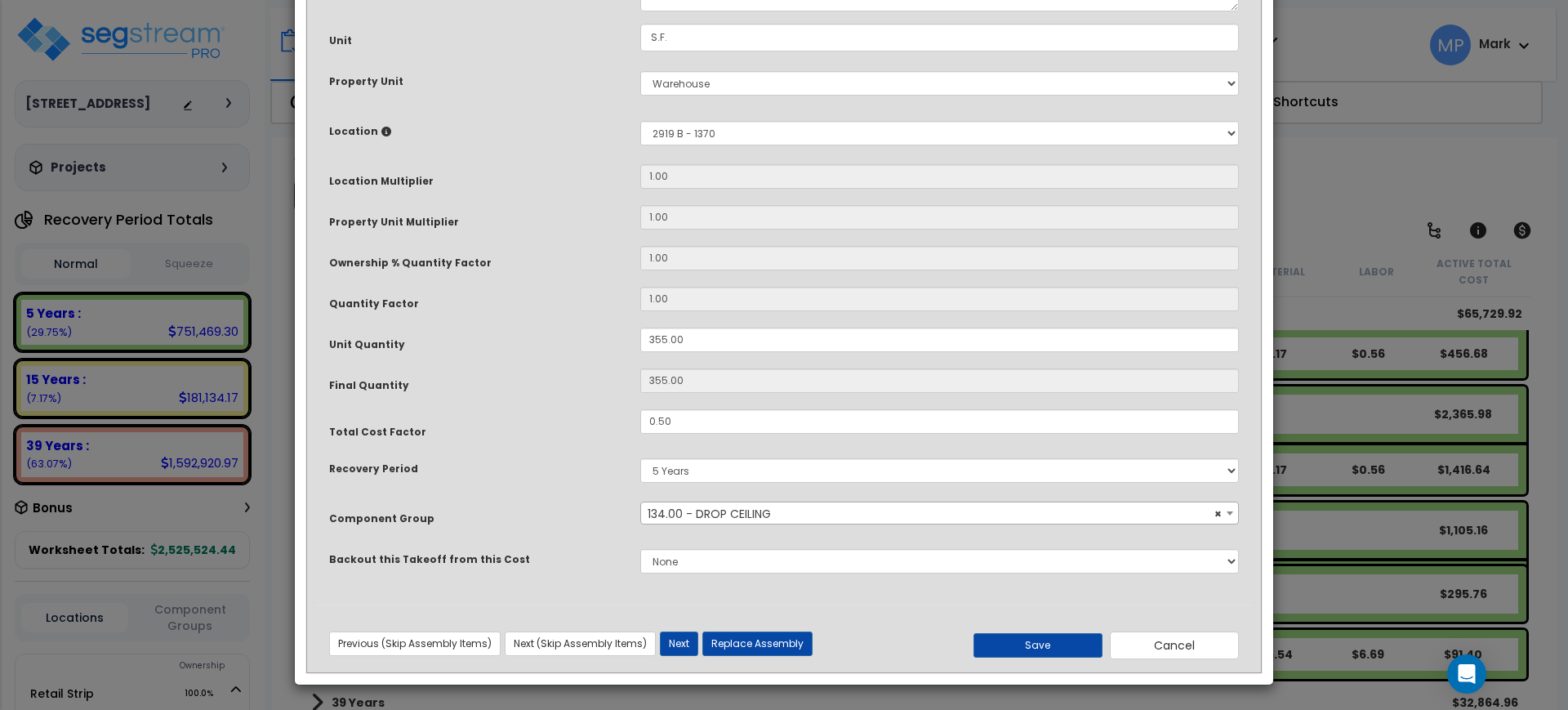
scroll to position [0, 0]
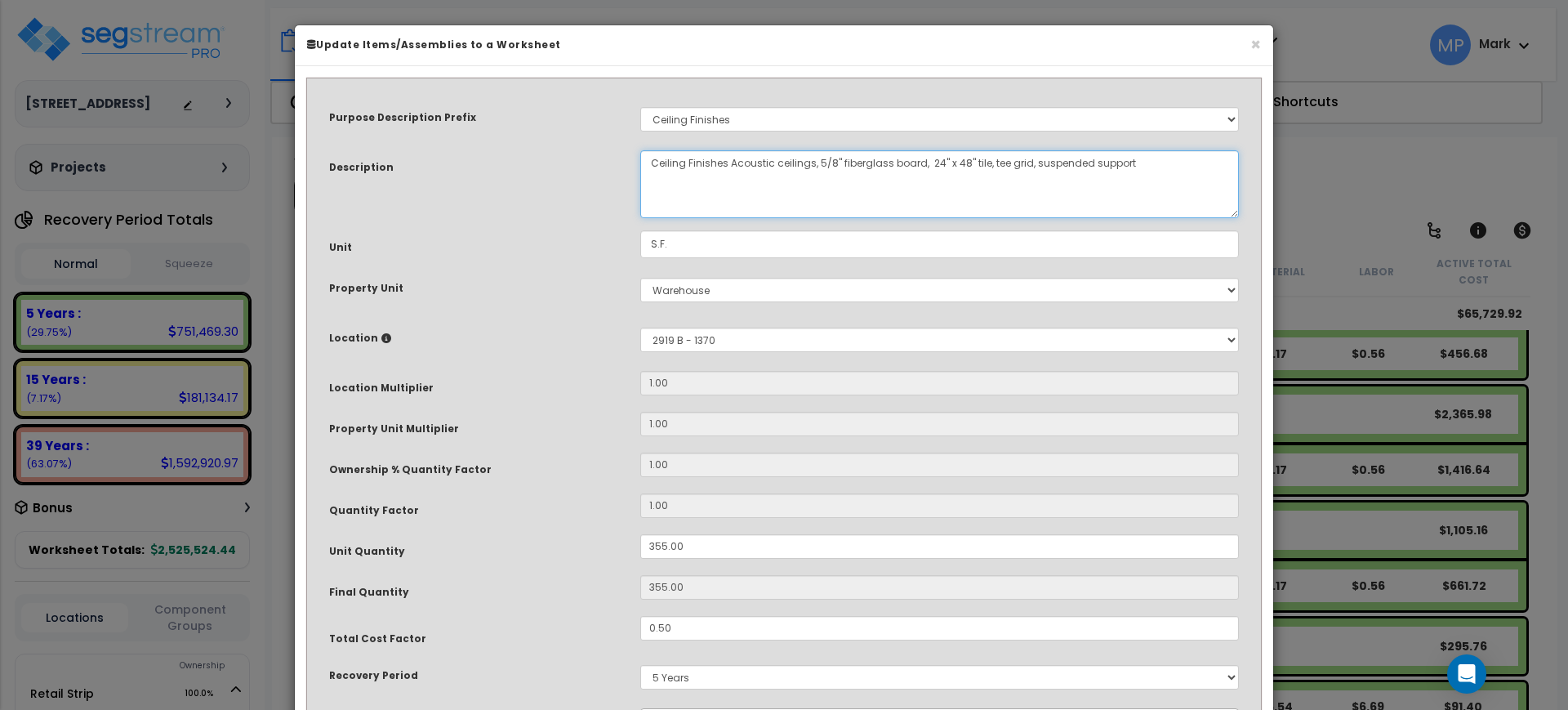
drag, startPoint x: 1141, startPoint y: 166, endPoint x: 980, endPoint y: 170, distance: 161.0
click at [980, 170] on textarea "Ceiling Finishes Acoustic ceilings, 5/8" fiberglass board, 24" x 48" tile, tee …" at bounding box center [940, 184] width 599 height 68
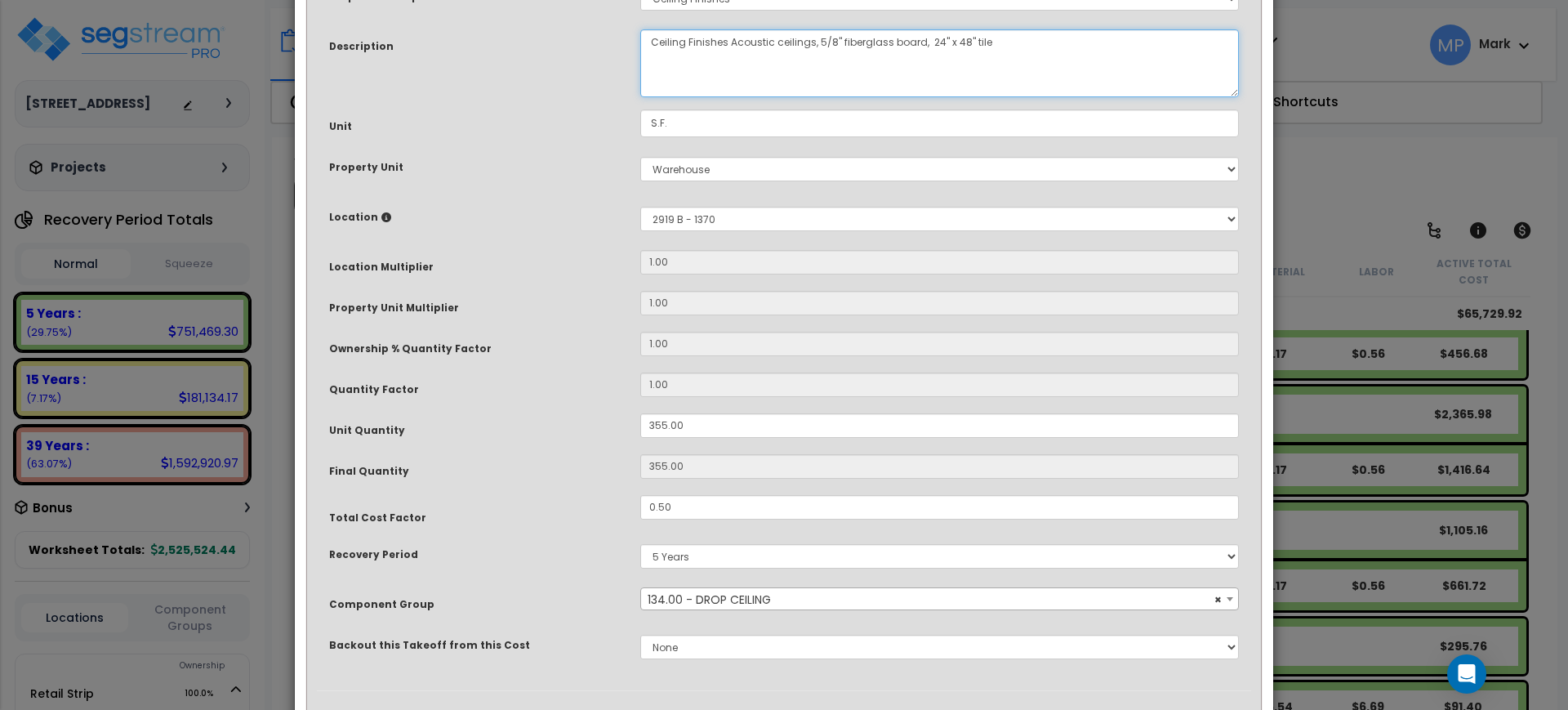
scroll to position [207, 0]
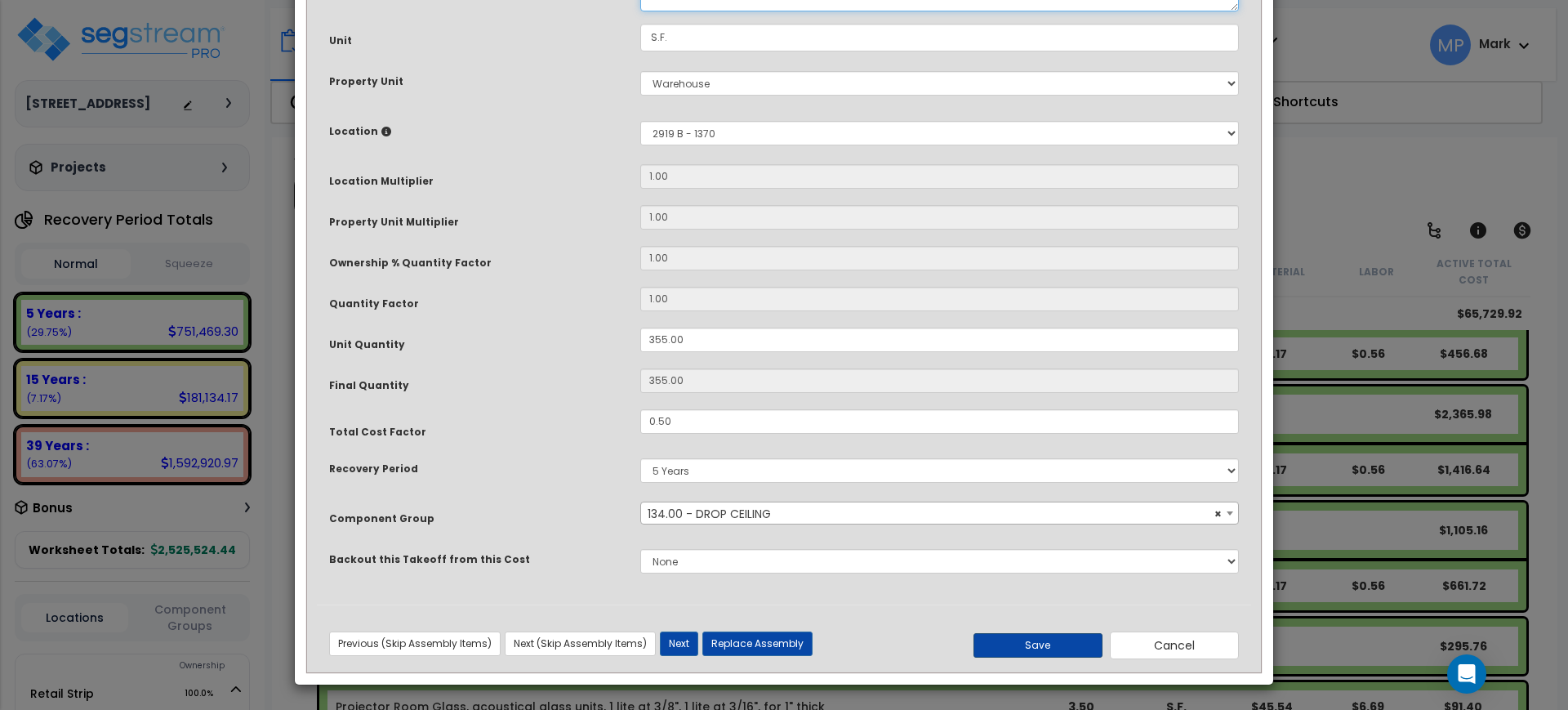
type textarea "Ceiling Finishes Acoustic ceilings, 5/8" fiberglass board, 24" x 48" tile"
click at [1035, 649] on button "Save" at bounding box center [1038, 645] width 129 height 24
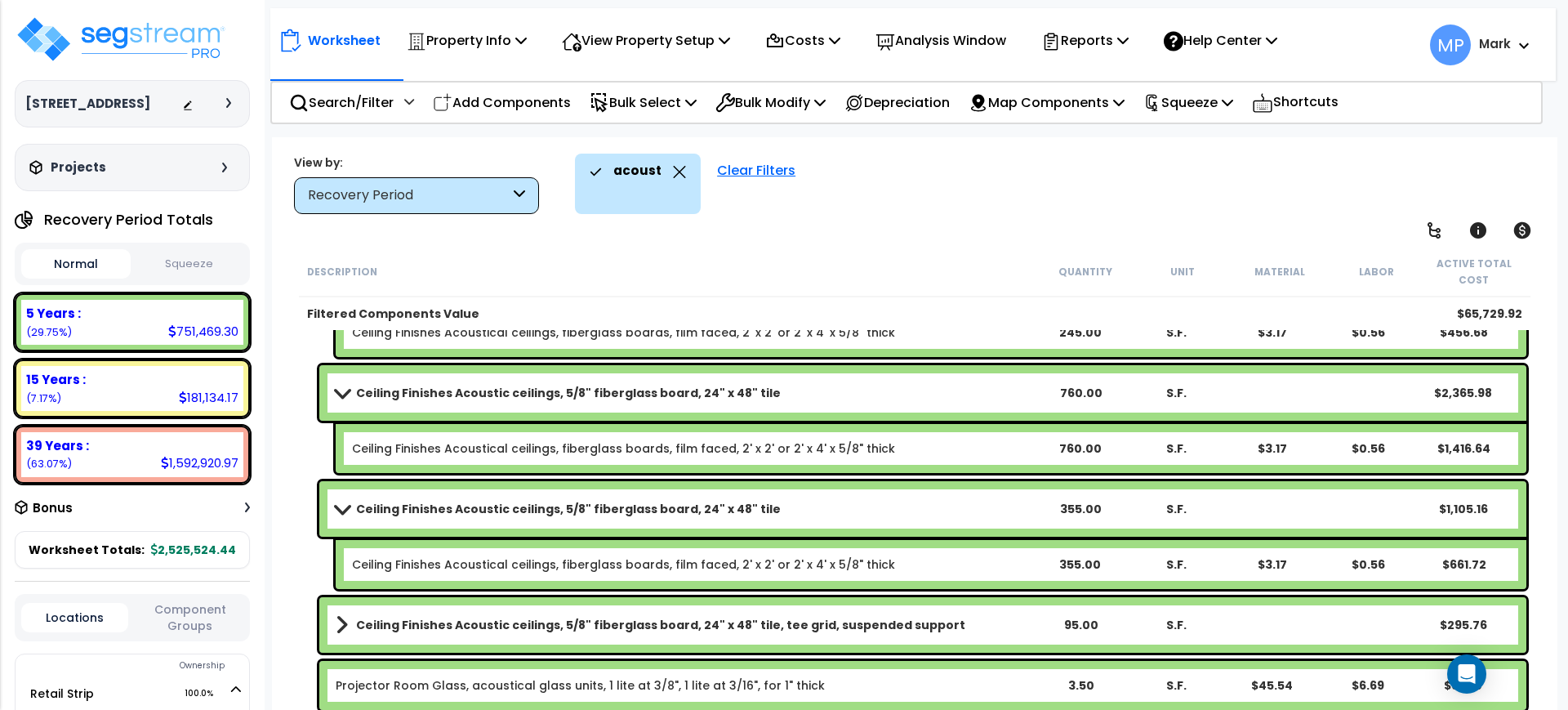
scroll to position [1171, 0]
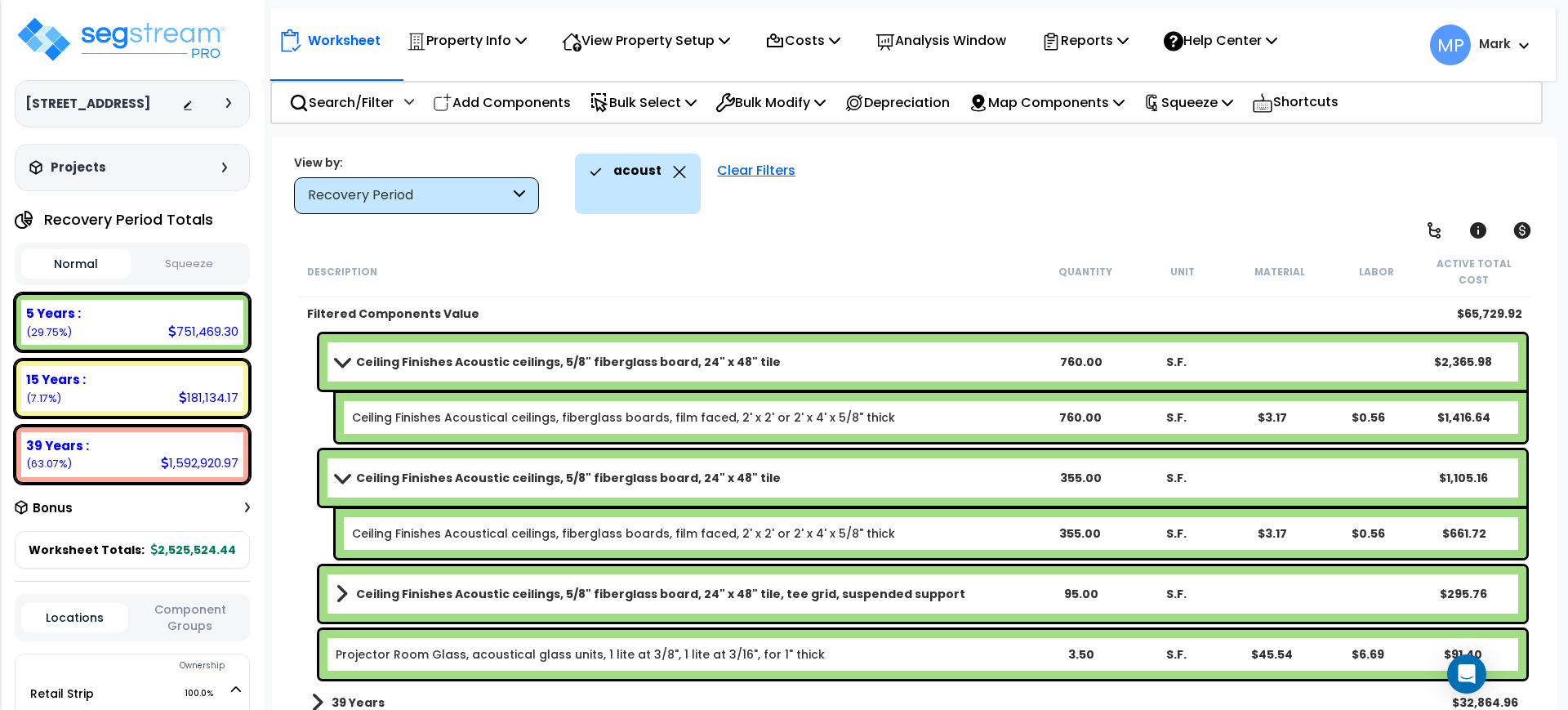
click at [779, 589] on b "Ceiling Finishes Acoustic ceilings, 5/8" fiberglass board, 24" x 48" tile, tee …" at bounding box center [661, 594] width 609 height 16
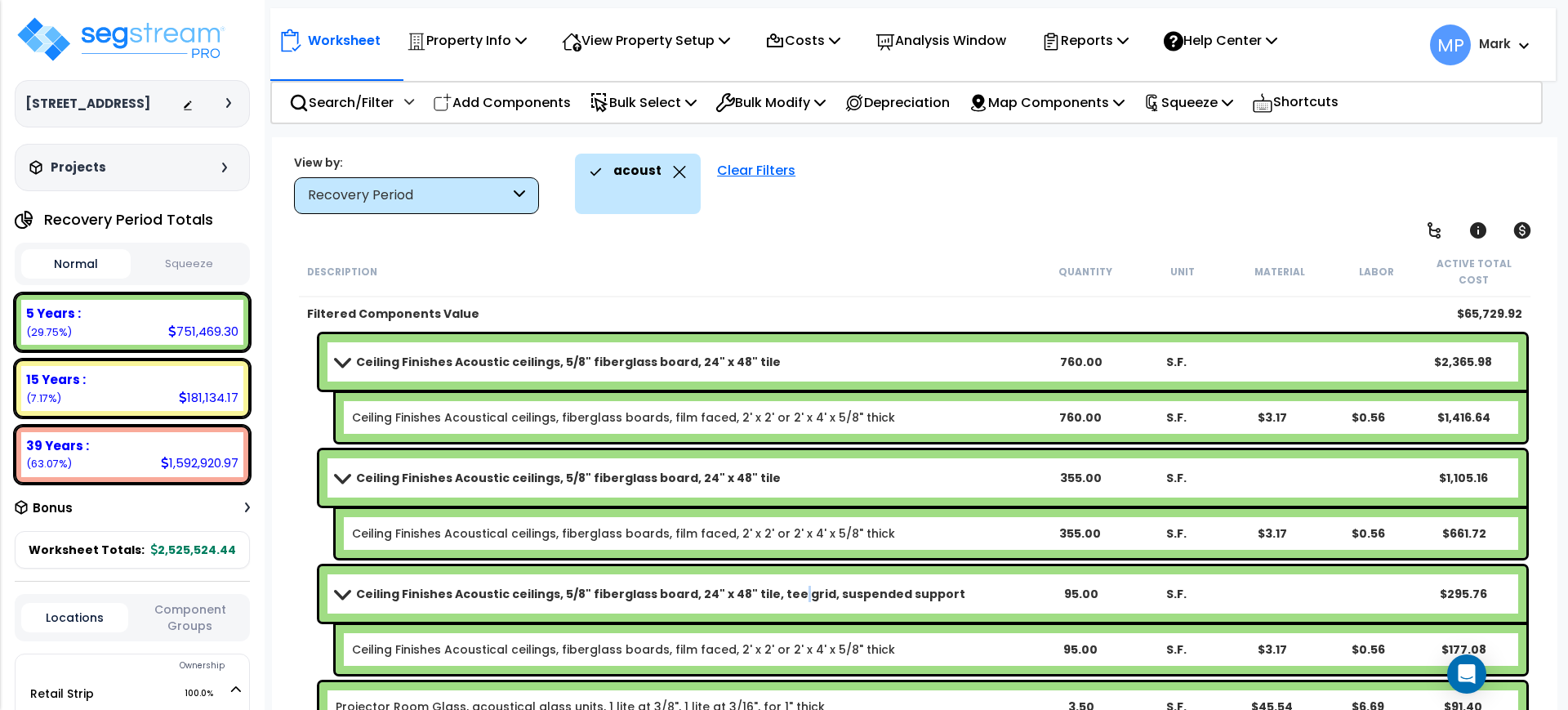
click at [779, 589] on b "Ceiling Finishes Acoustic ceilings, 5/8" fiberglass board, 24" x 48" tile, tee …" at bounding box center [661, 594] width 609 height 16
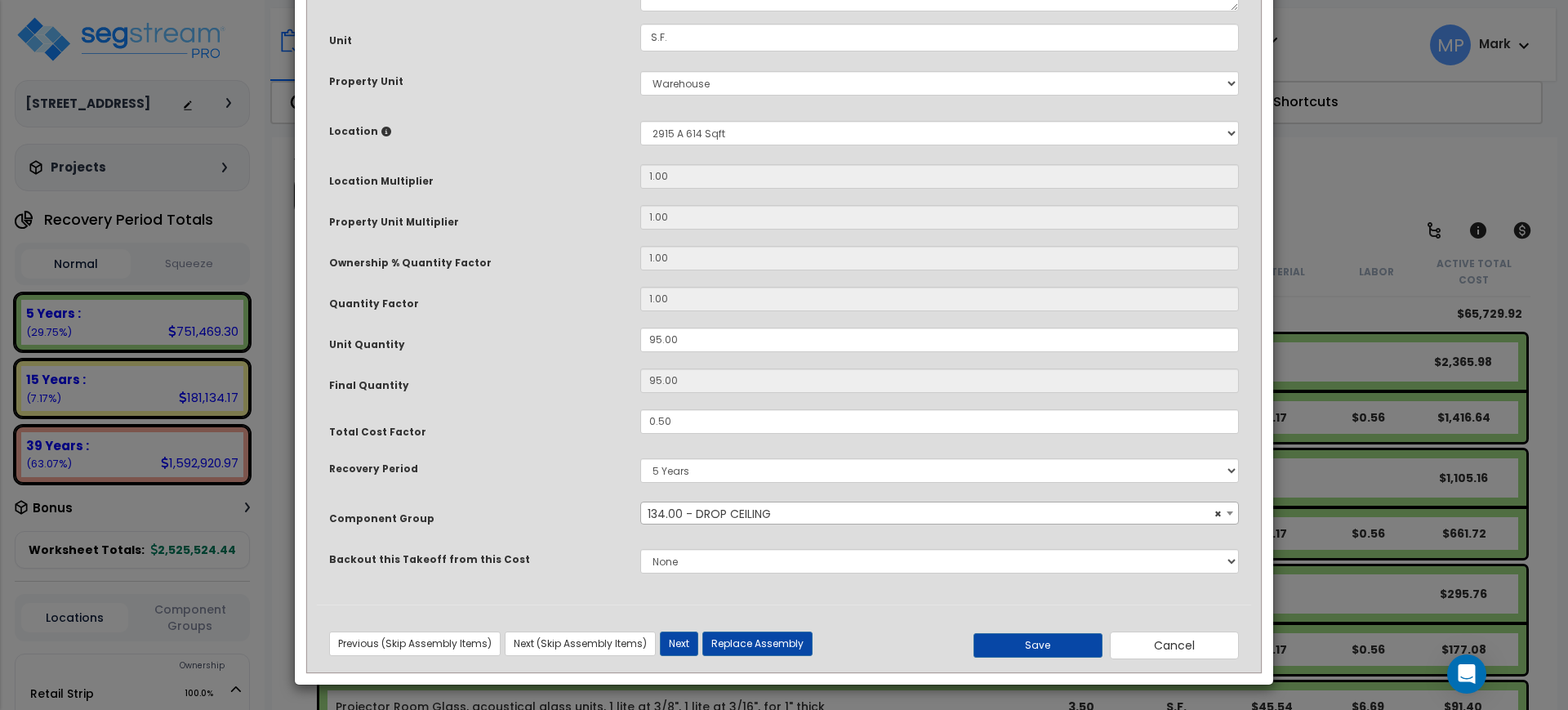
scroll to position [0, 0]
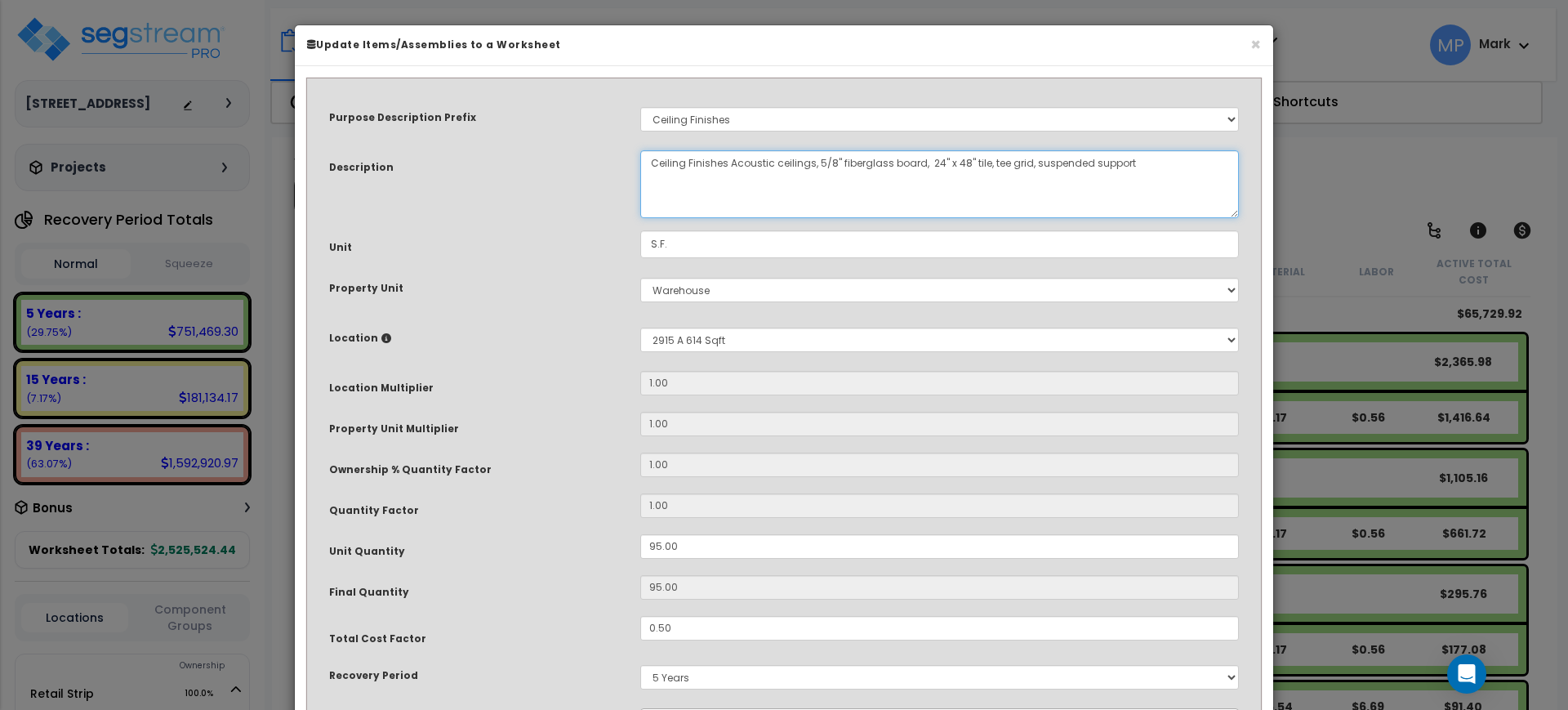
drag, startPoint x: 1178, startPoint y: 179, endPoint x: 982, endPoint y: 185, distance: 196.1
click at [982, 185] on textarea "Ceiling Finishes Acoustic ceilings, 5/8" fiberglass board, 24" x 48" tile, tee …" at bounding box center [940, 184] width 599 height 68
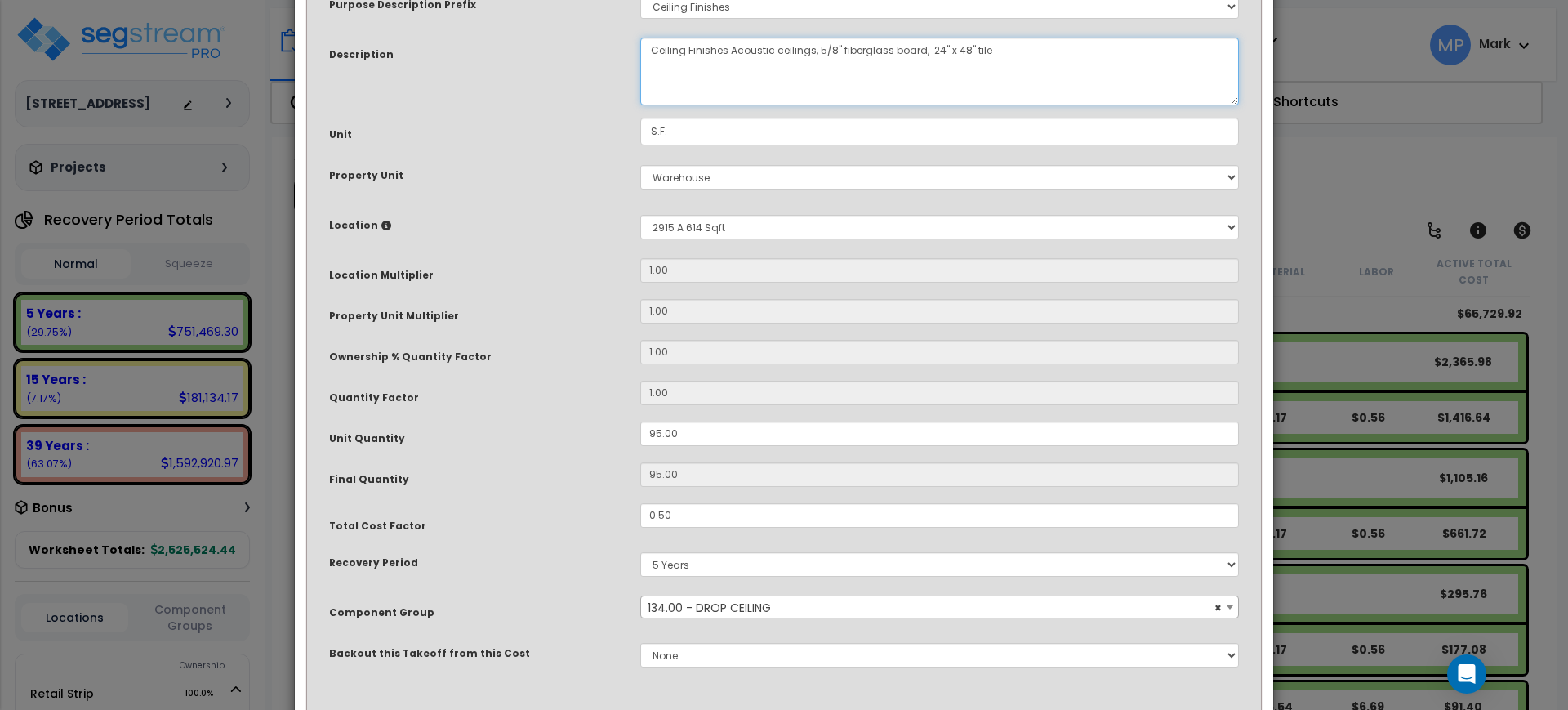
scroll to position [207, 0]
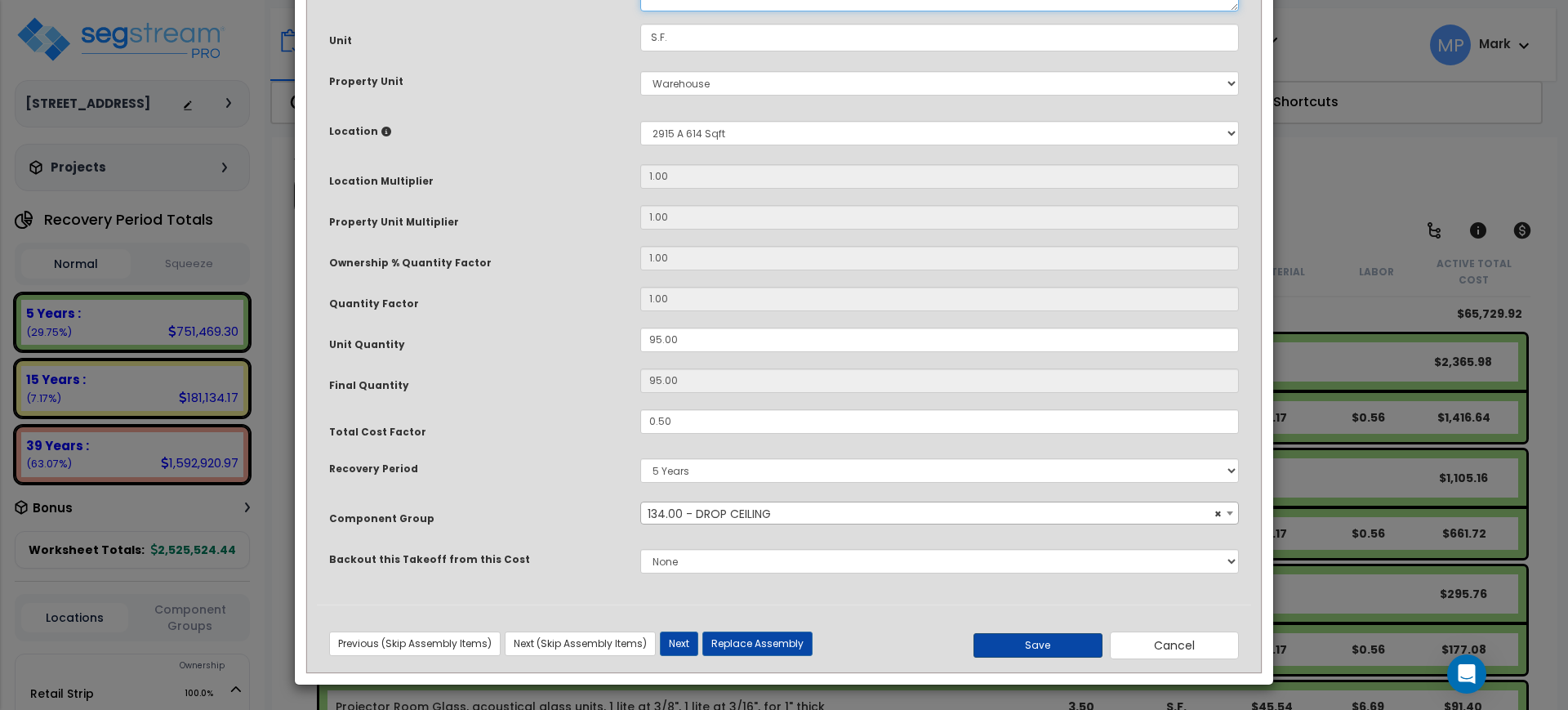
type textarea "Ceiling Finishes Acoustic ceilings, 5/8" fiberglass board, 24" x 48" tile"
click at [1044, 640] on button "Save" at bounding box center [1038, 645] width 129 height 24
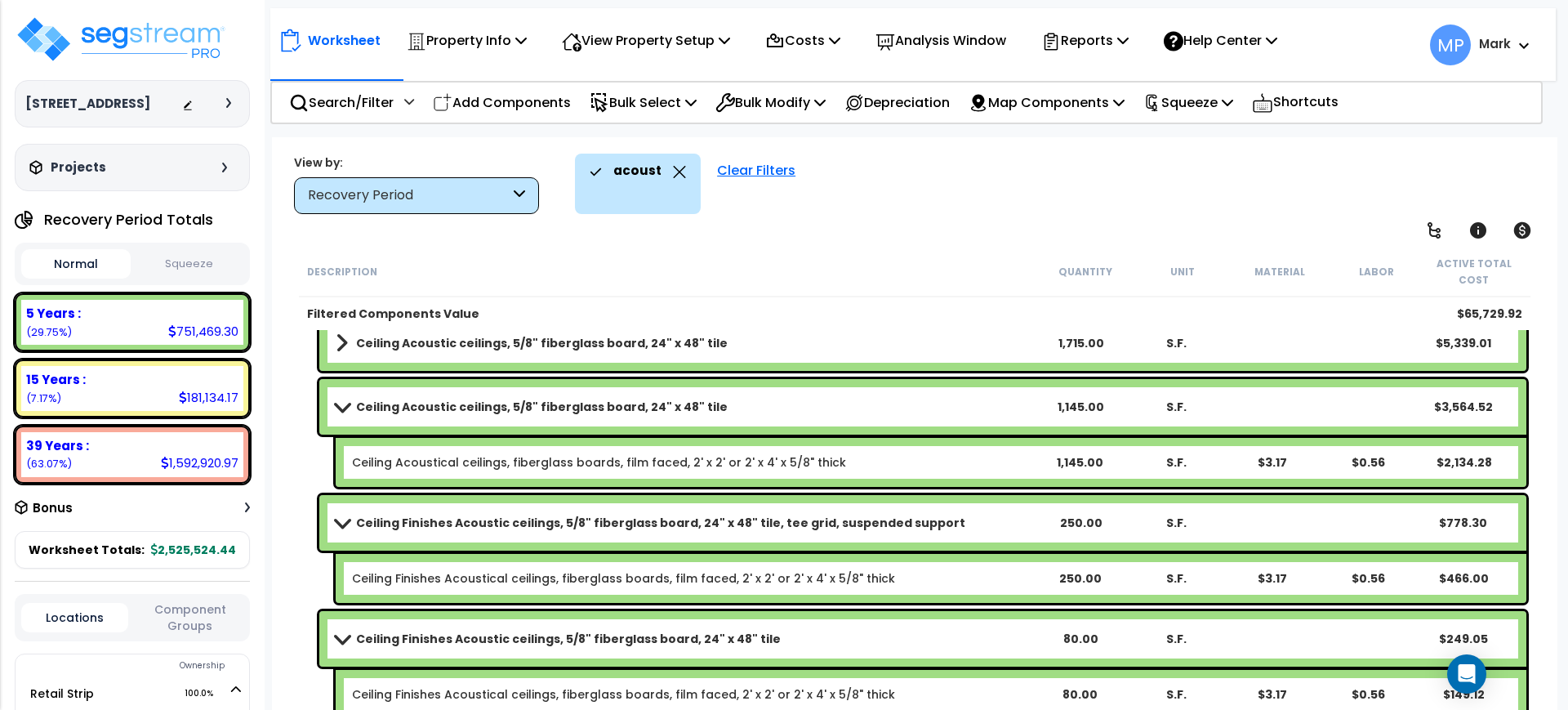
scroll to position [405, 0]
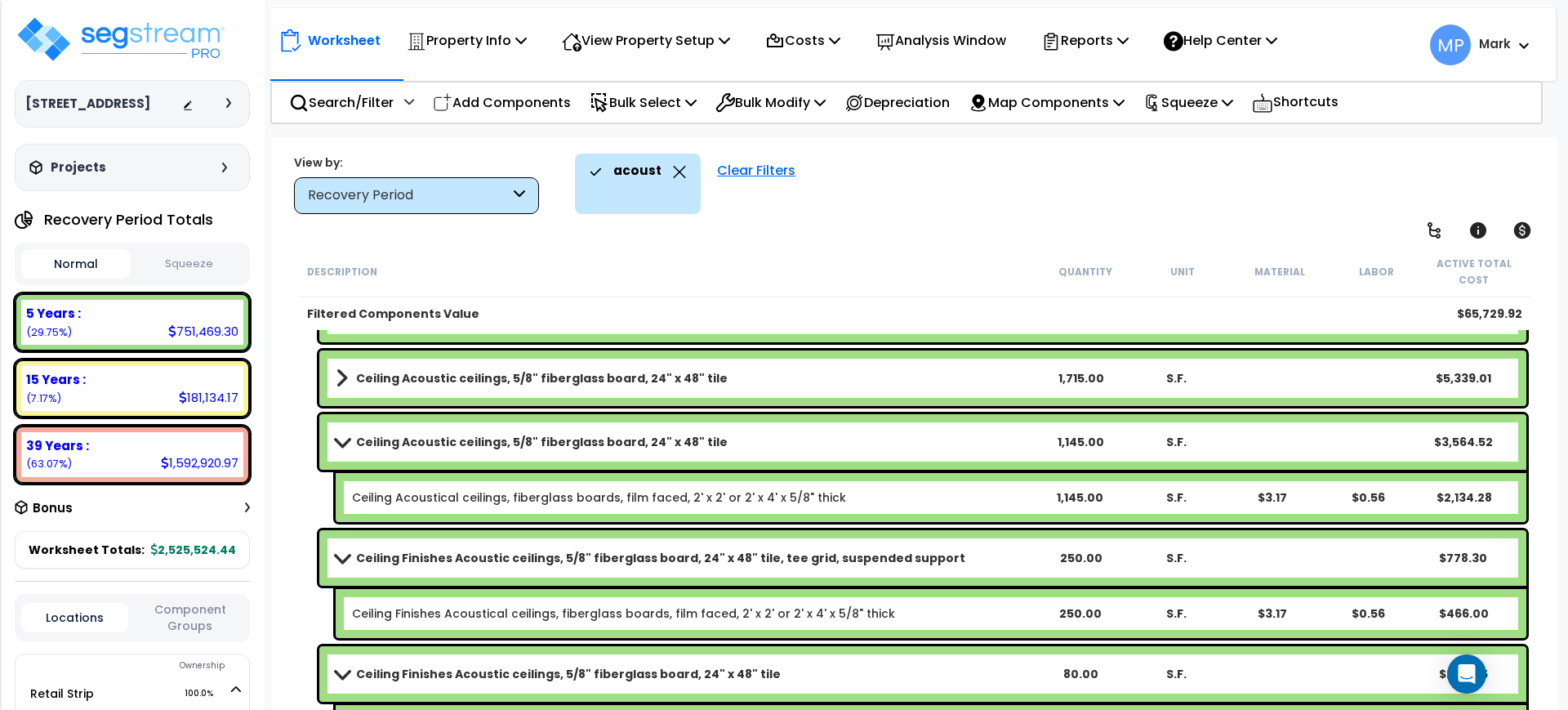
click at [826, 550] on b "Ceiling Finishes Acoustic ceilings, 5/8" fiberglass board, 24" x 48" tile, tee …" at bounding box center [661, 559] width 609 height 16
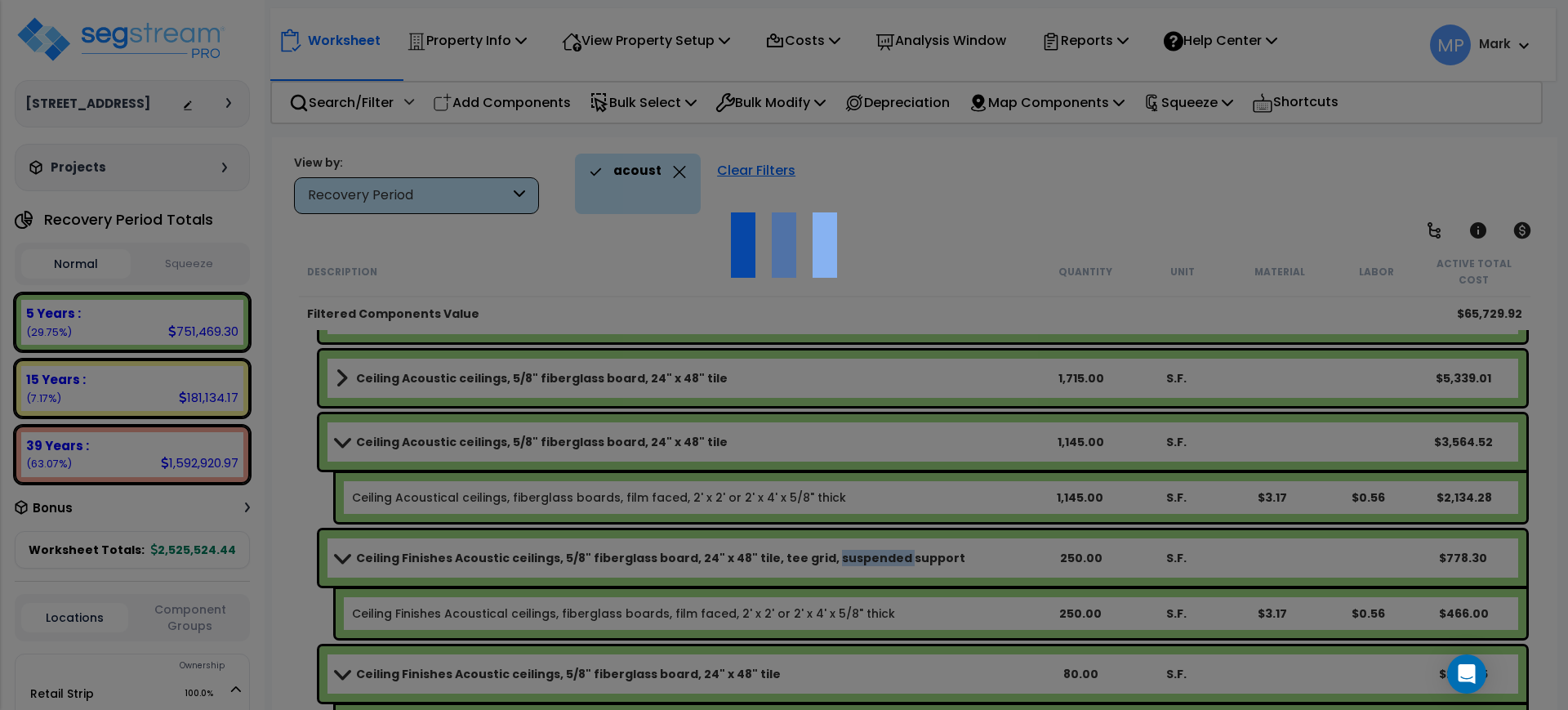
scroll to position [0, 0]
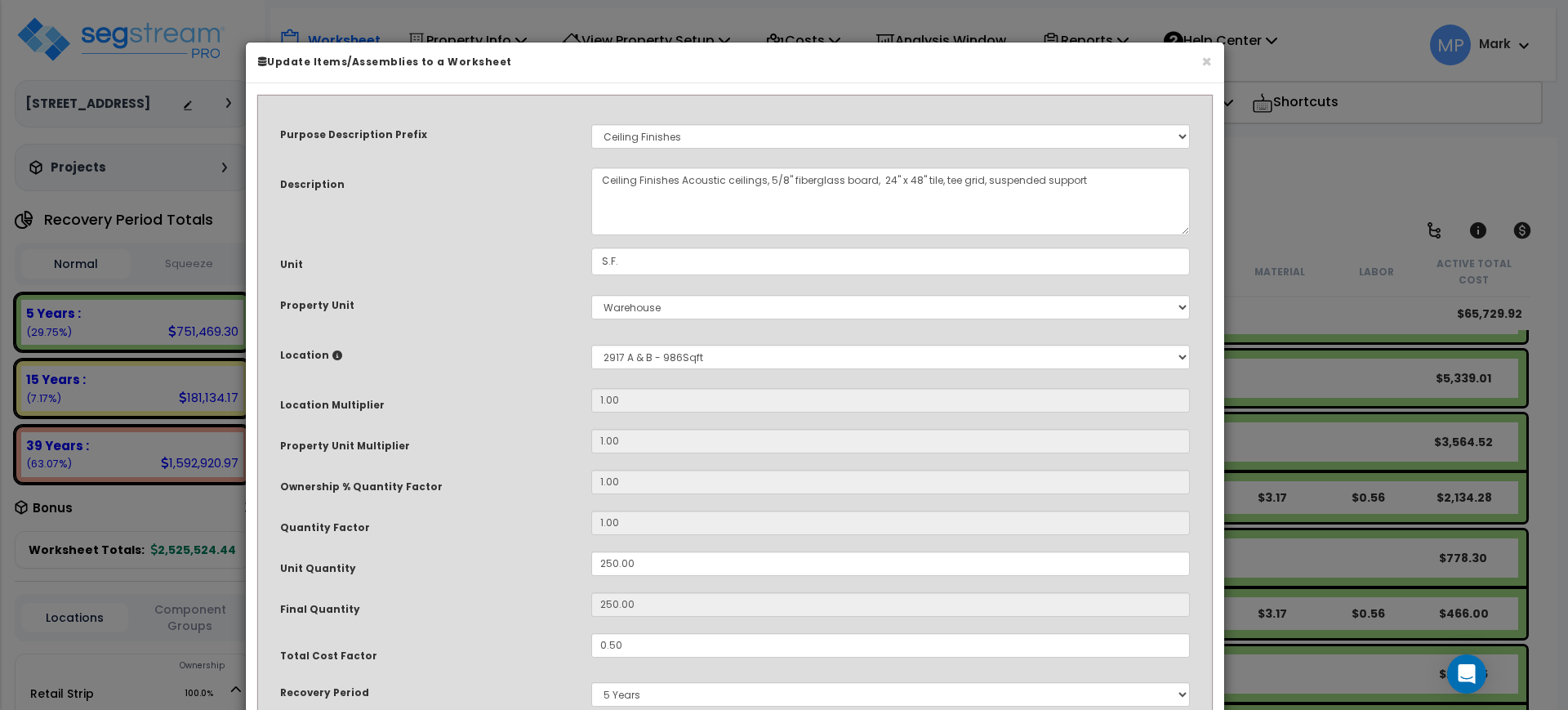
drag, startPoint x: 1146, startPoint y: 146, endPoint x: 1097, endPoint y: 162, distance: 51.5
click at [1097, 162] on div "Purpose Description Prefix Select A/V System A/V System Equipment A/V System Eq…" at bounding box center [735, 467] width 934 height 724
drag, startPoint x: 1099, startPoint y: 178, endPoint x: 934, endPoint y: 189, distance: 165.4
click at [934, 189] on textarea "Ceiling Finishes Acoustic ceilings, 5/8" fiberglass board, 24" x 48" tile, tee …" at bounding box center [890, 201] width 599 height 68
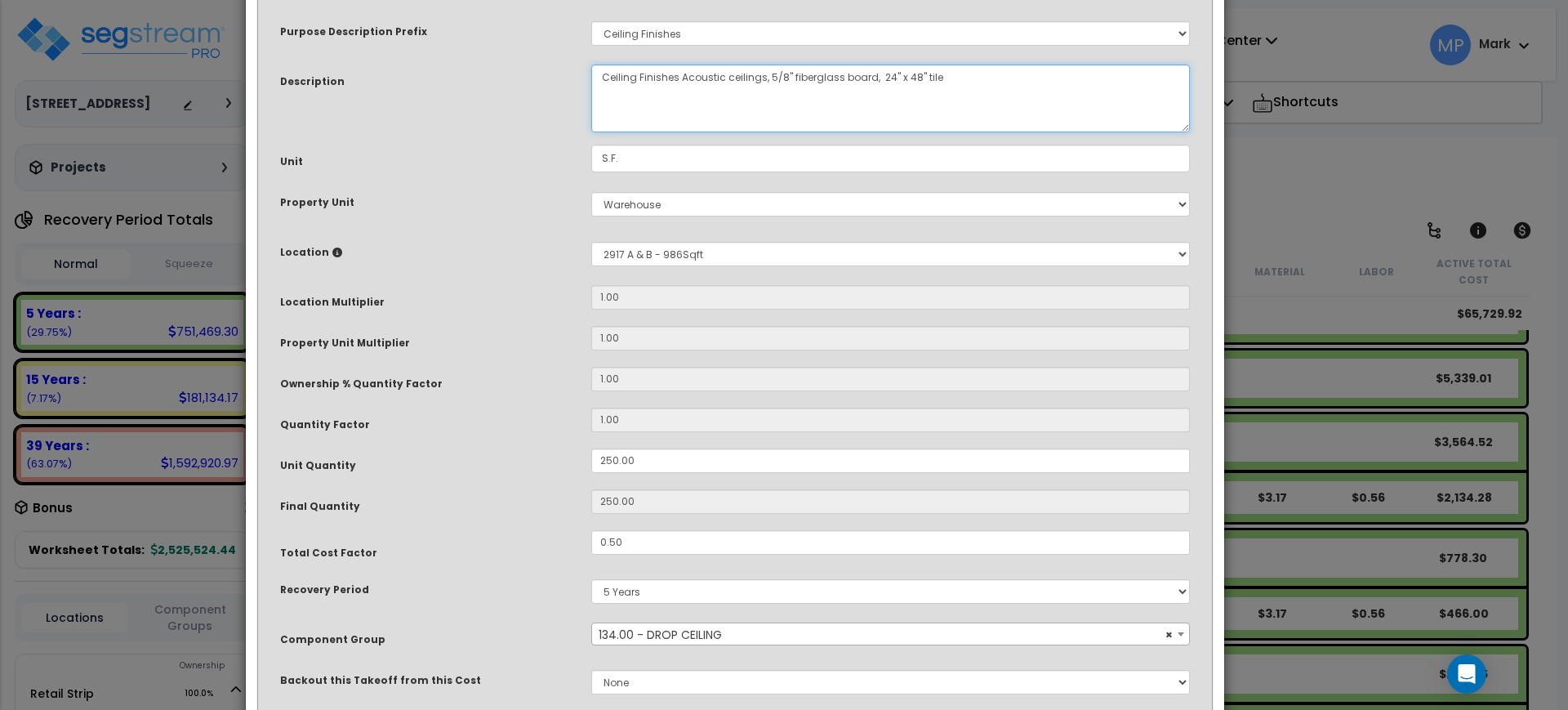
scroll to position [207, 0]
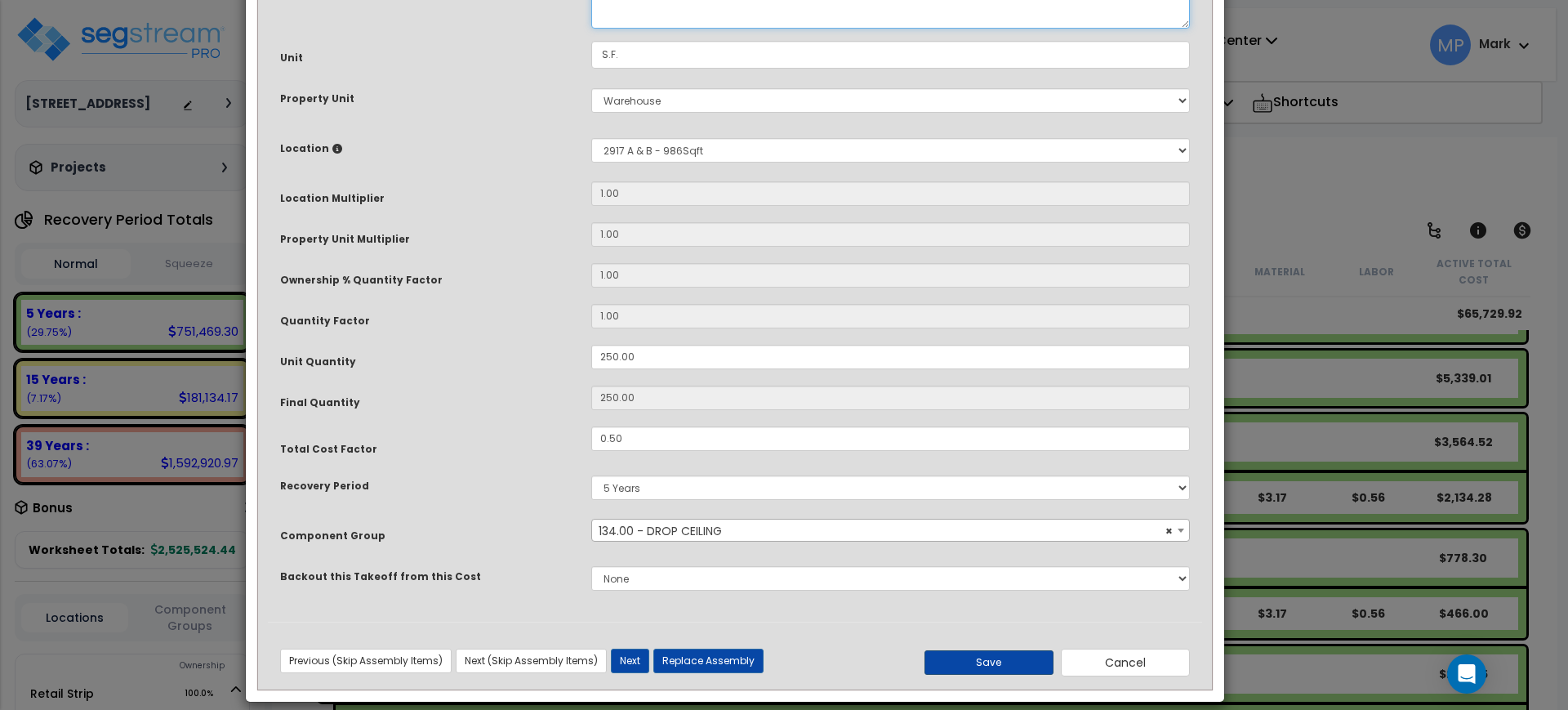
type textarea "Ceiling Finishes Acoustic ceilings, 5/8" fiberglass board, 24" x 48" tile"
click at [1023, 657] on button "Save" at bounding box center [989, 662] width 129 height 24
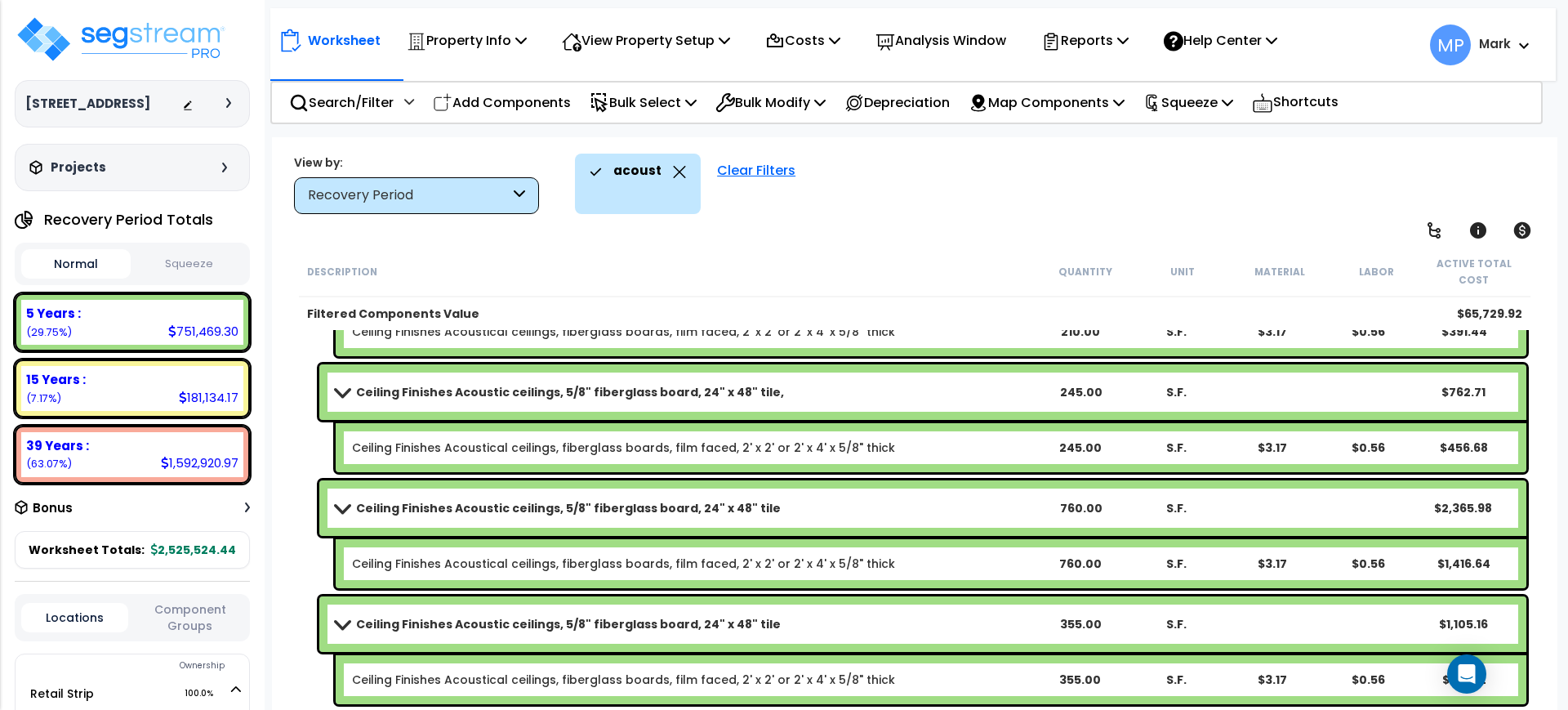
scroll to position [1118, 0]
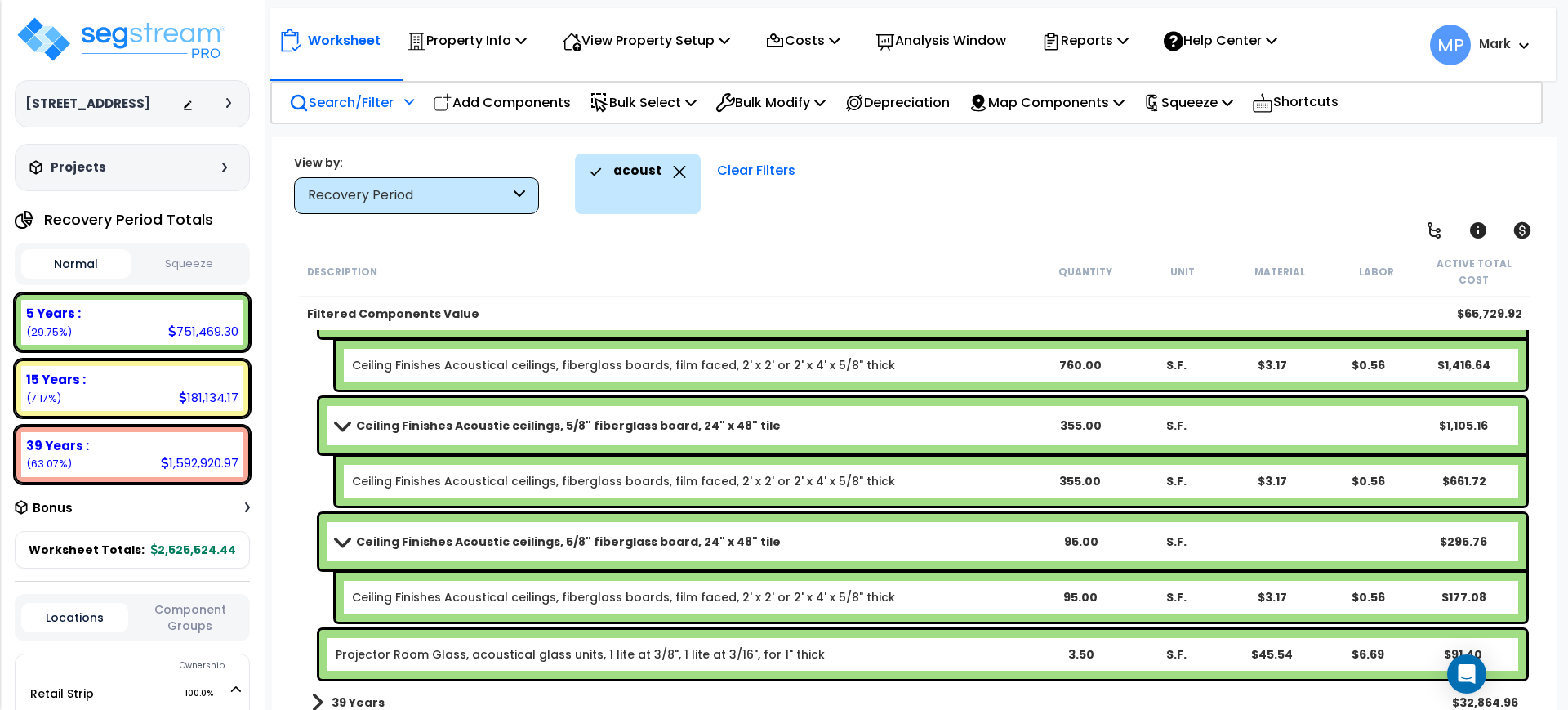
click at [364, 106] on p "Search/Filter" at bounding box center [341, 102] width 104 height 22
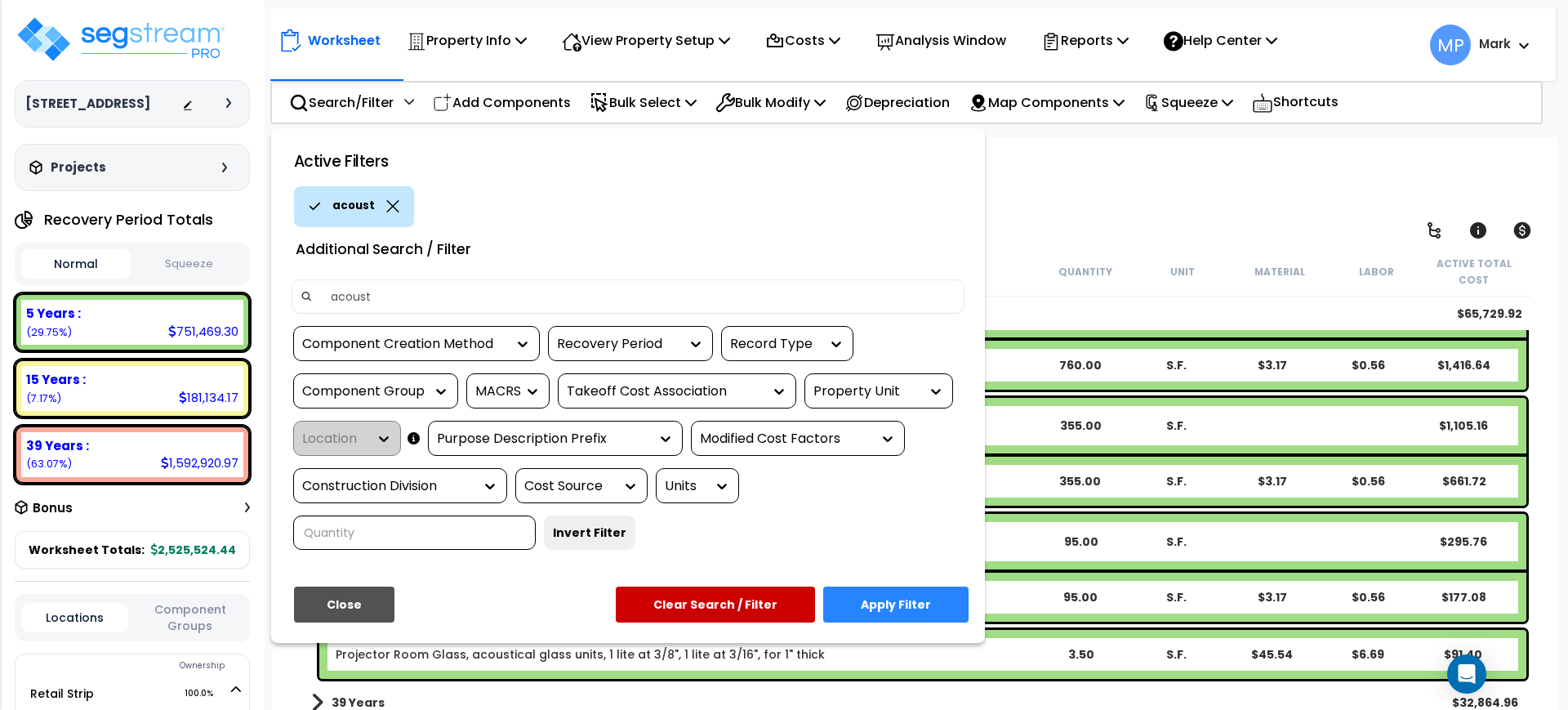
drag, startPoint x: 385, startPoint y: 295, endPoint x: 314, endPoint y: 289, distance: 71.3
click at [314, 289] on div "acoust" at bounding box center [628, 297] width 673 height 34
type input "s"
type input "heater"
click at [890, 604] on button "Apply Filter" at bounding box center [895, 605] width 145 height 36
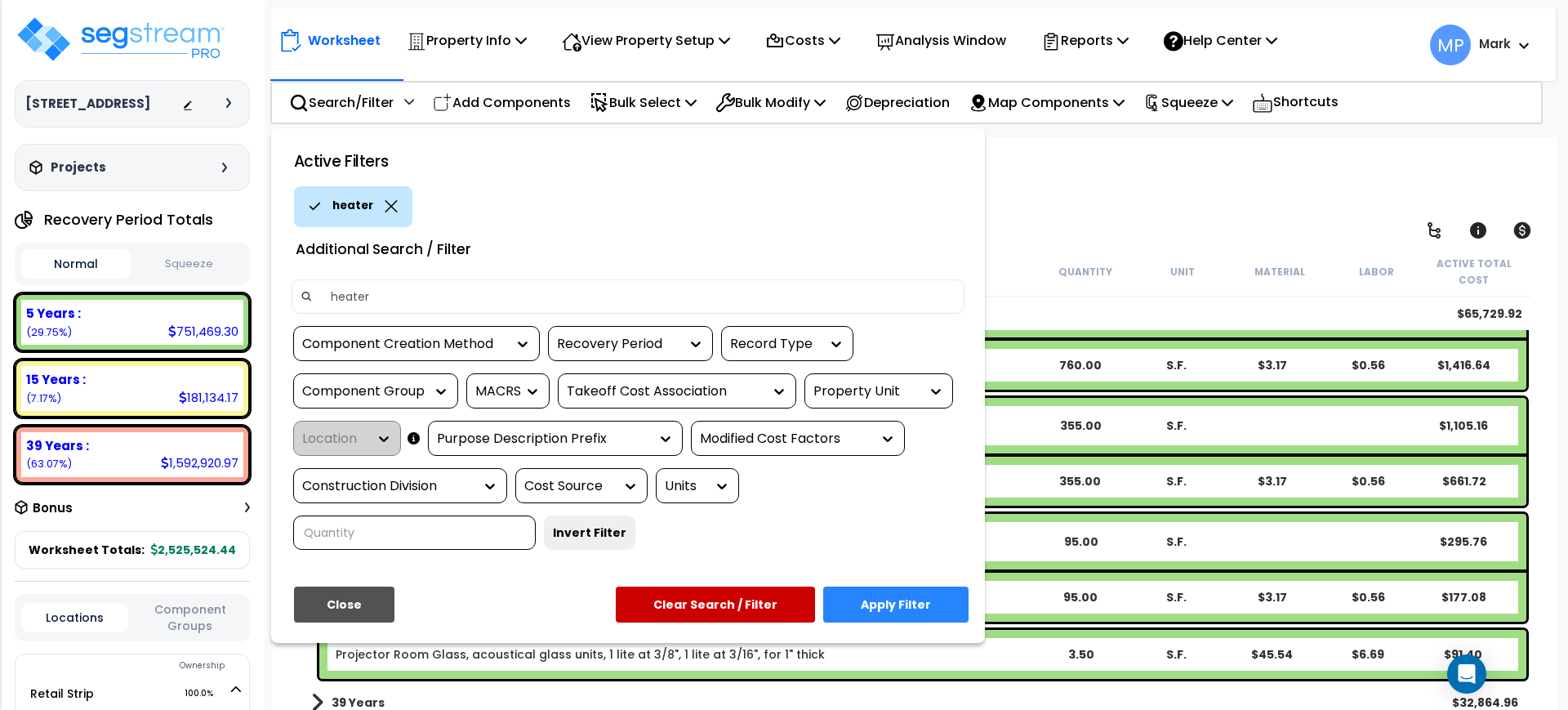
scroll to position [0, 0]
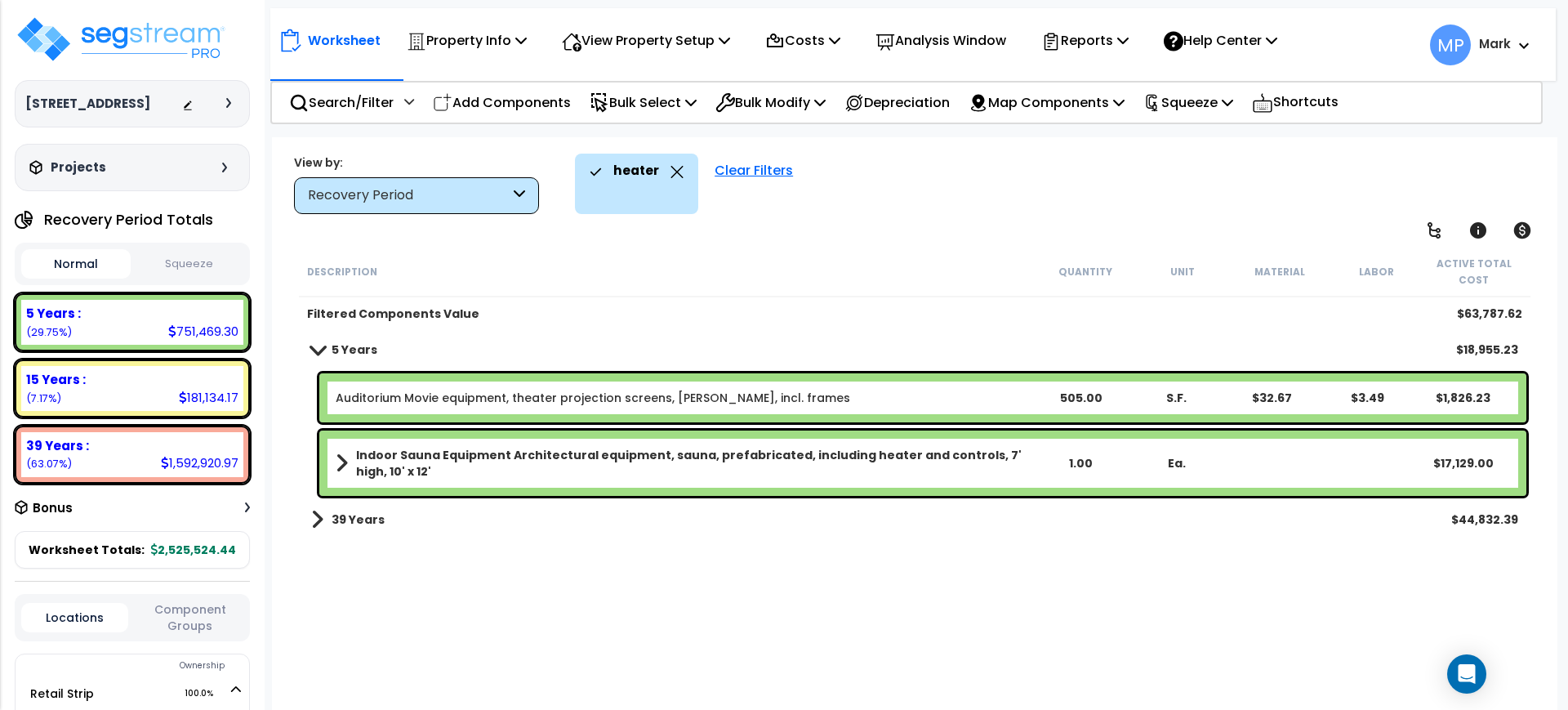
click at [364, 526] on b "39 Years" at bounding box center [358, 520] width 53 height 16
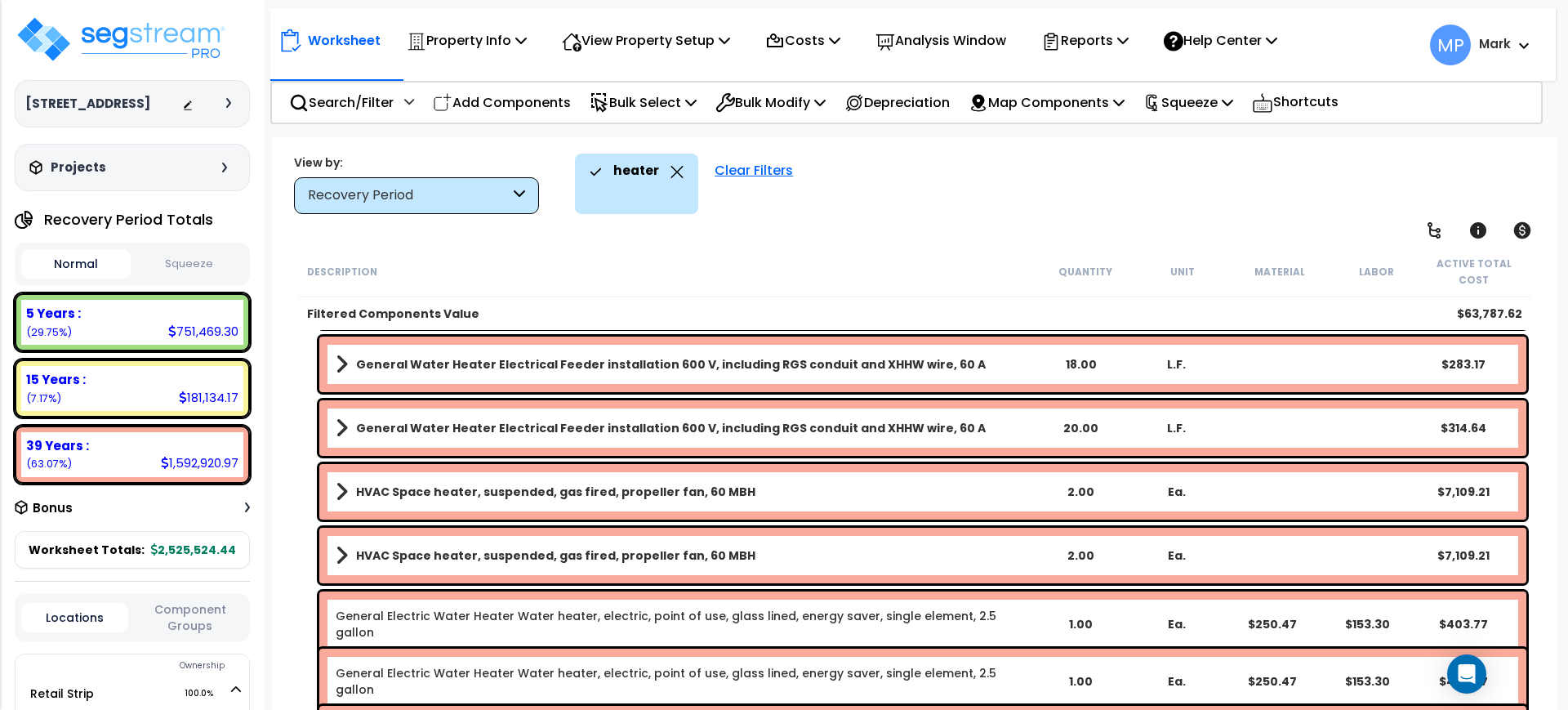
scroll to position [715, 0]
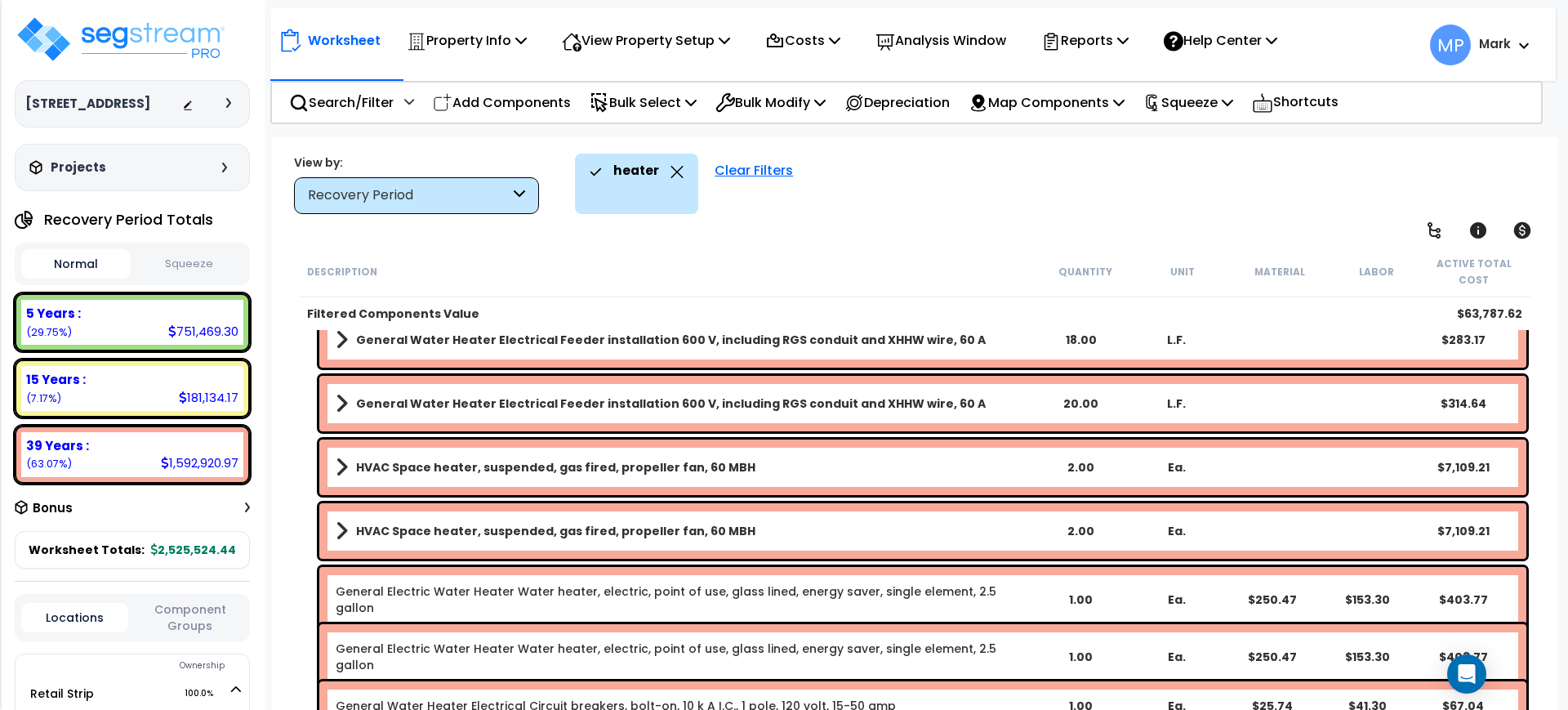
click at [830, 472] on link "HVAC Space heater, suspended, gas fired, propeller fan, 60 MBH" at bounding box center [683, 467] width 697 height 23
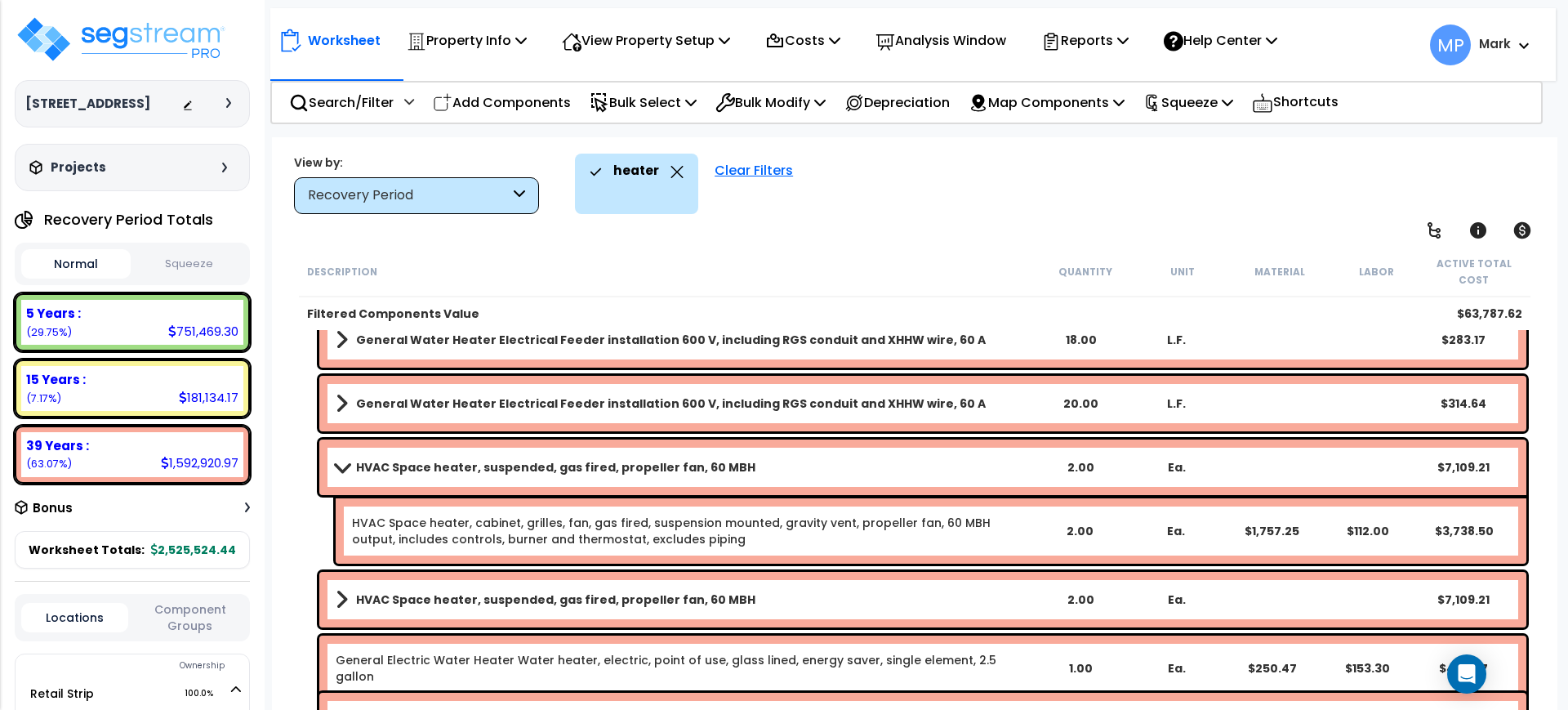
click at [830, 473] on link "HVAC Space heater, suspended, gas fired, propeller fan, 60 MBH" at bounding box center [683, 467] width 697 height 23
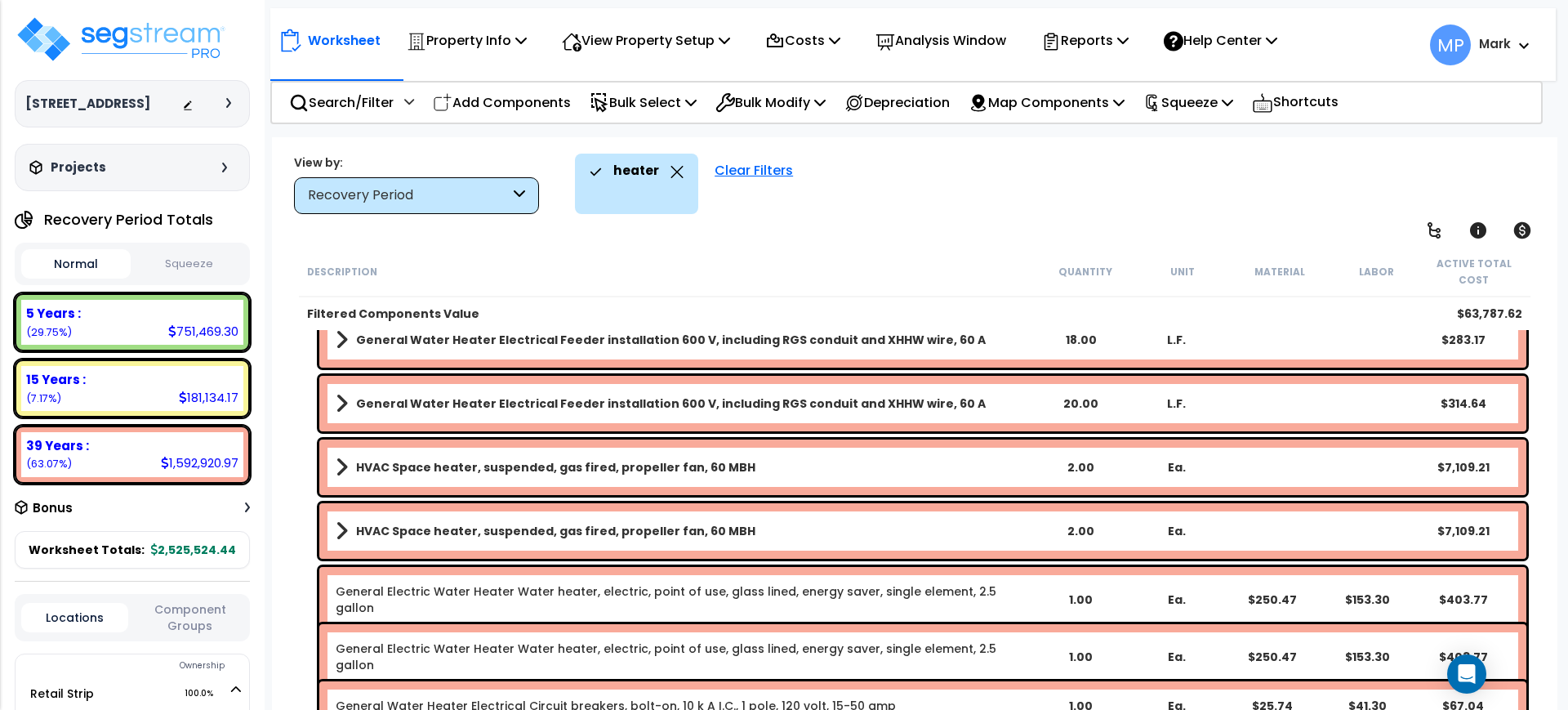
click at [830, 473] on link "HVAC Space heater, suspended, gas fired, propeller fan, 60 MBH" at bounding box center [683, 467] width 697 height 23
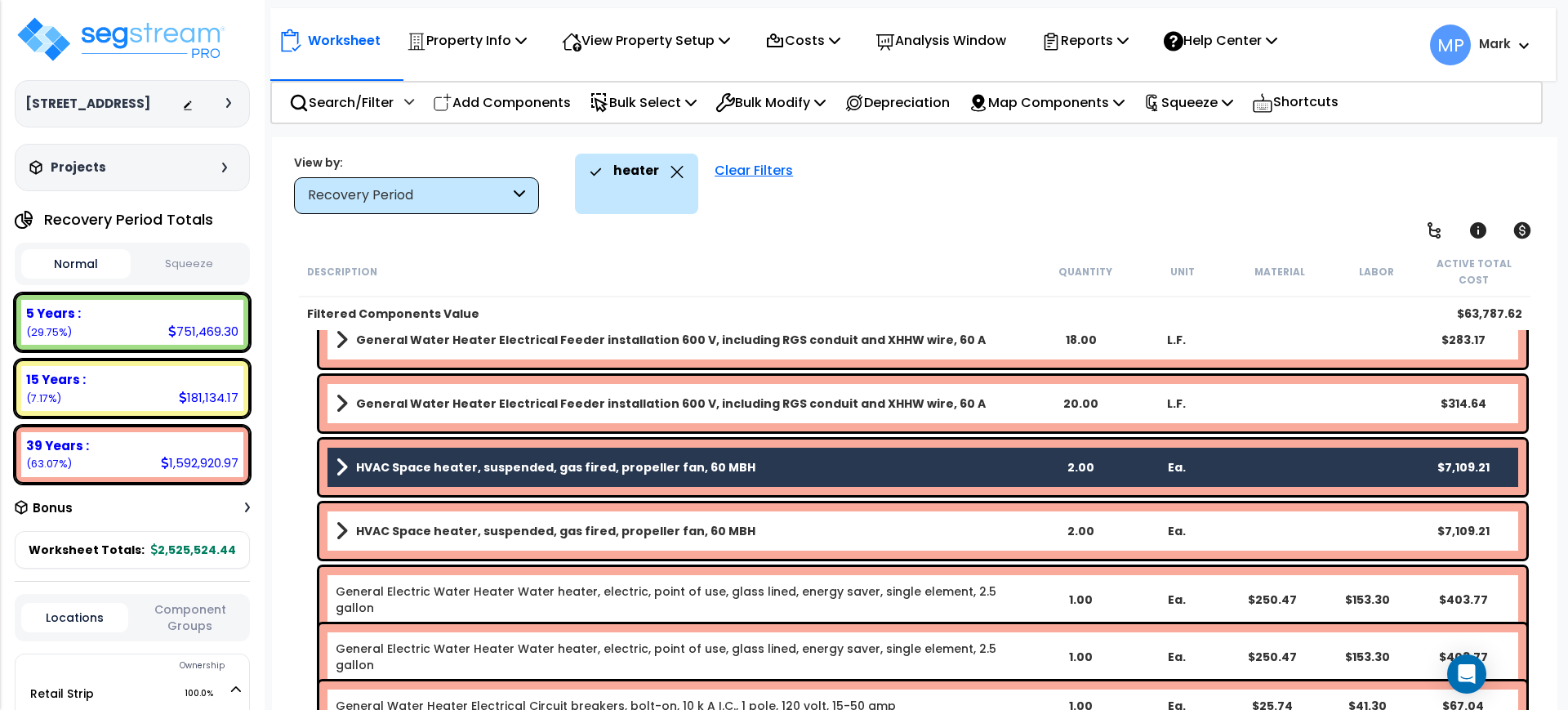
click at [833, 527] on link "HVAC Space heater, suspended, gas fired, propeller fan, 60 MBH" at bounding box center [683, 530] width 697 height 23
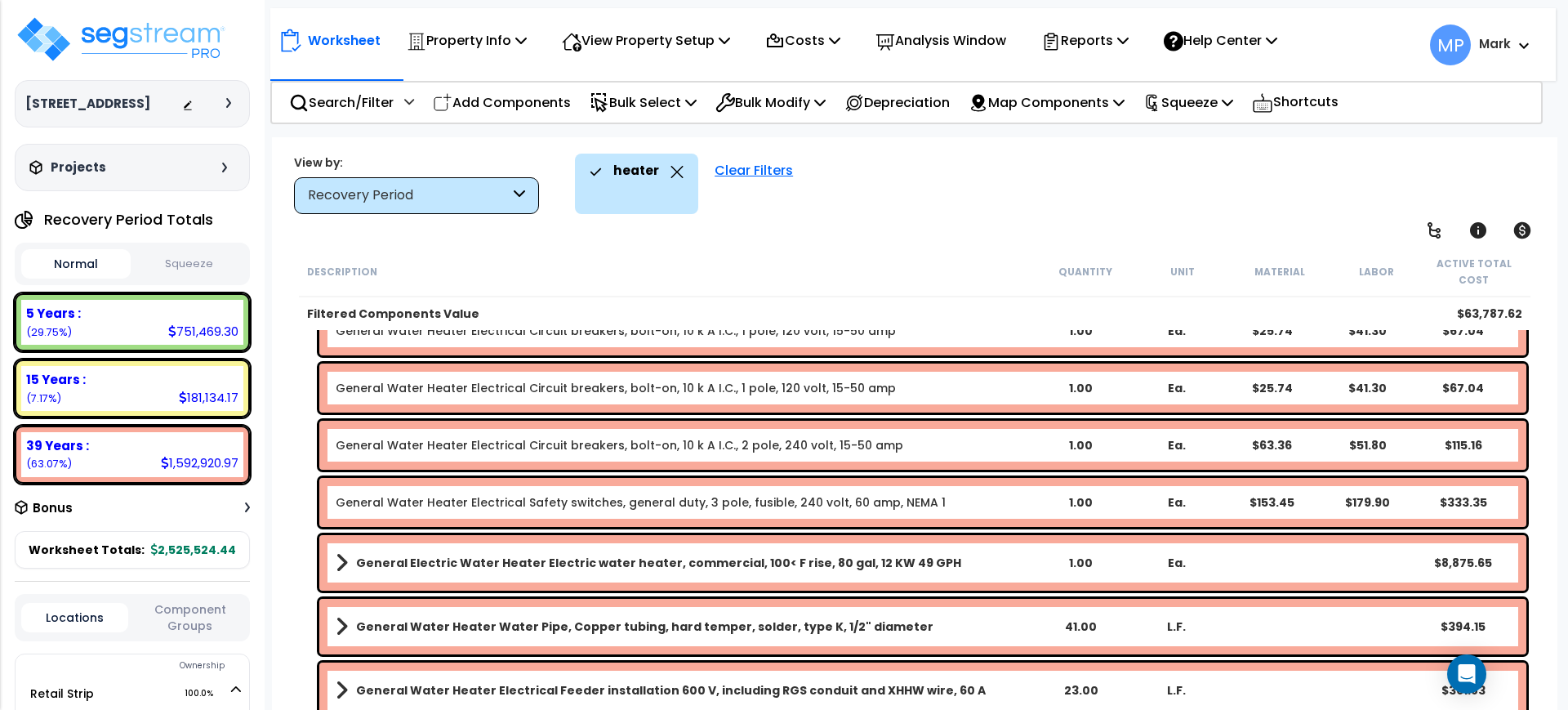
scroll to position [682, 0]
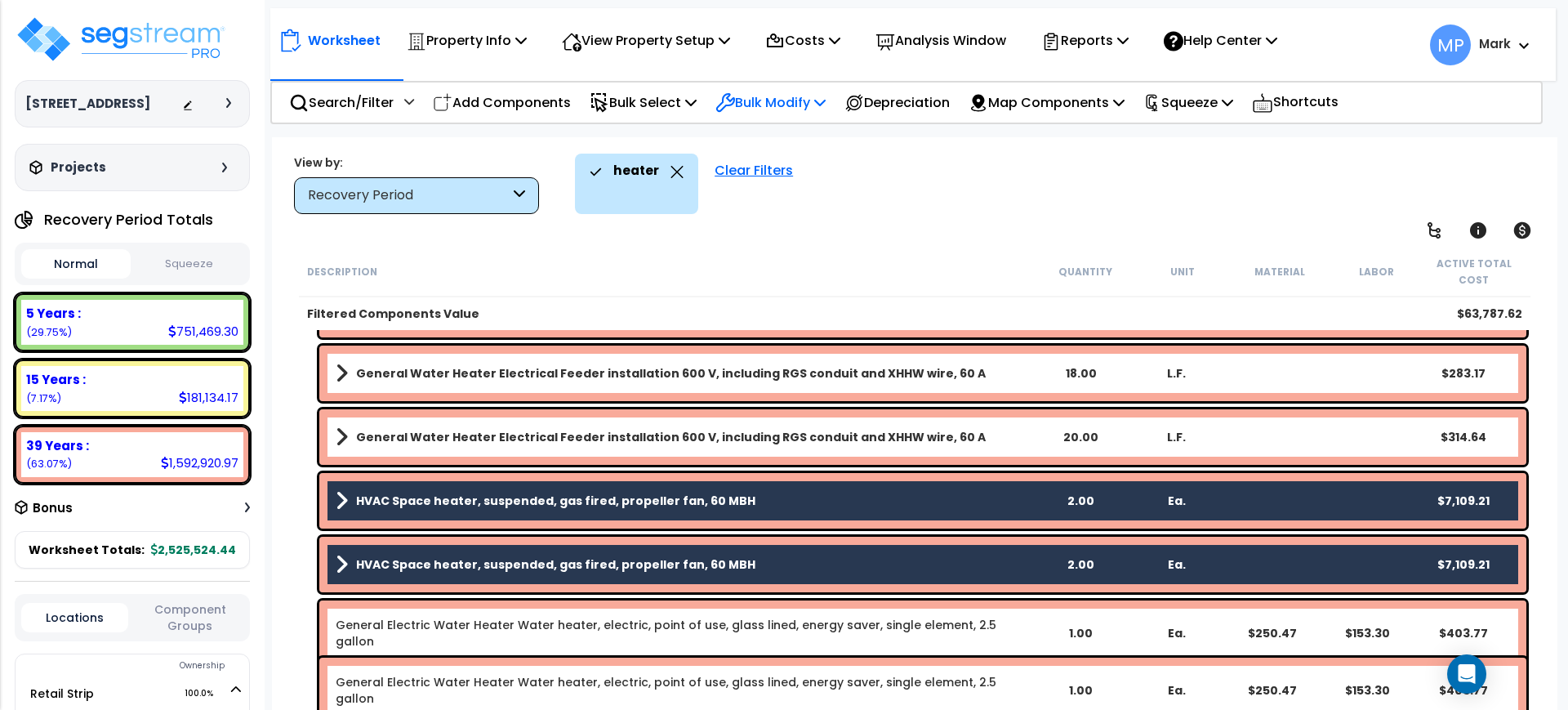
click at [757, 102] on p "Bulk Modify" at bounding box center [770, 102] width 111 height 22
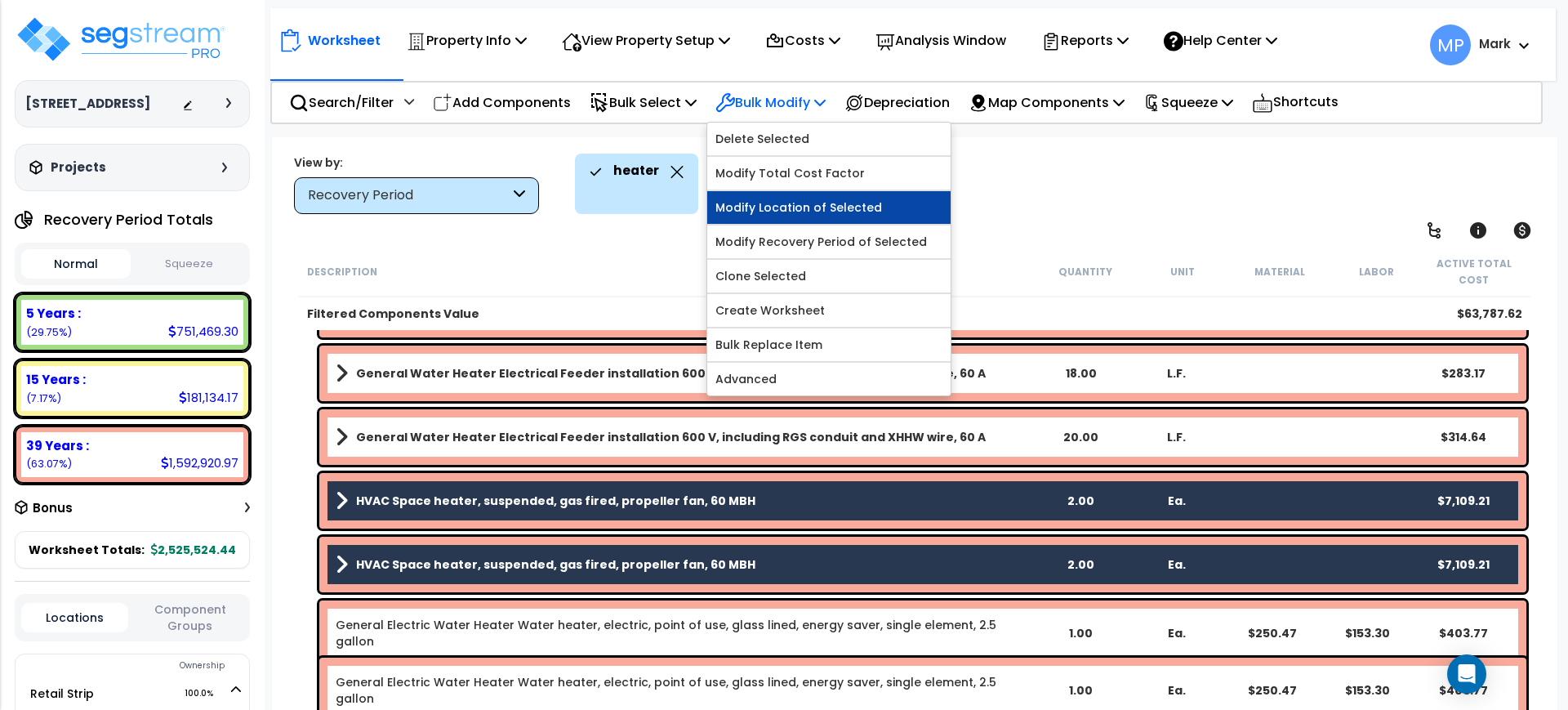
click at [807, 203] on link "Modify Location of Selected" at bounding box center [828, 208] width 244 height 33
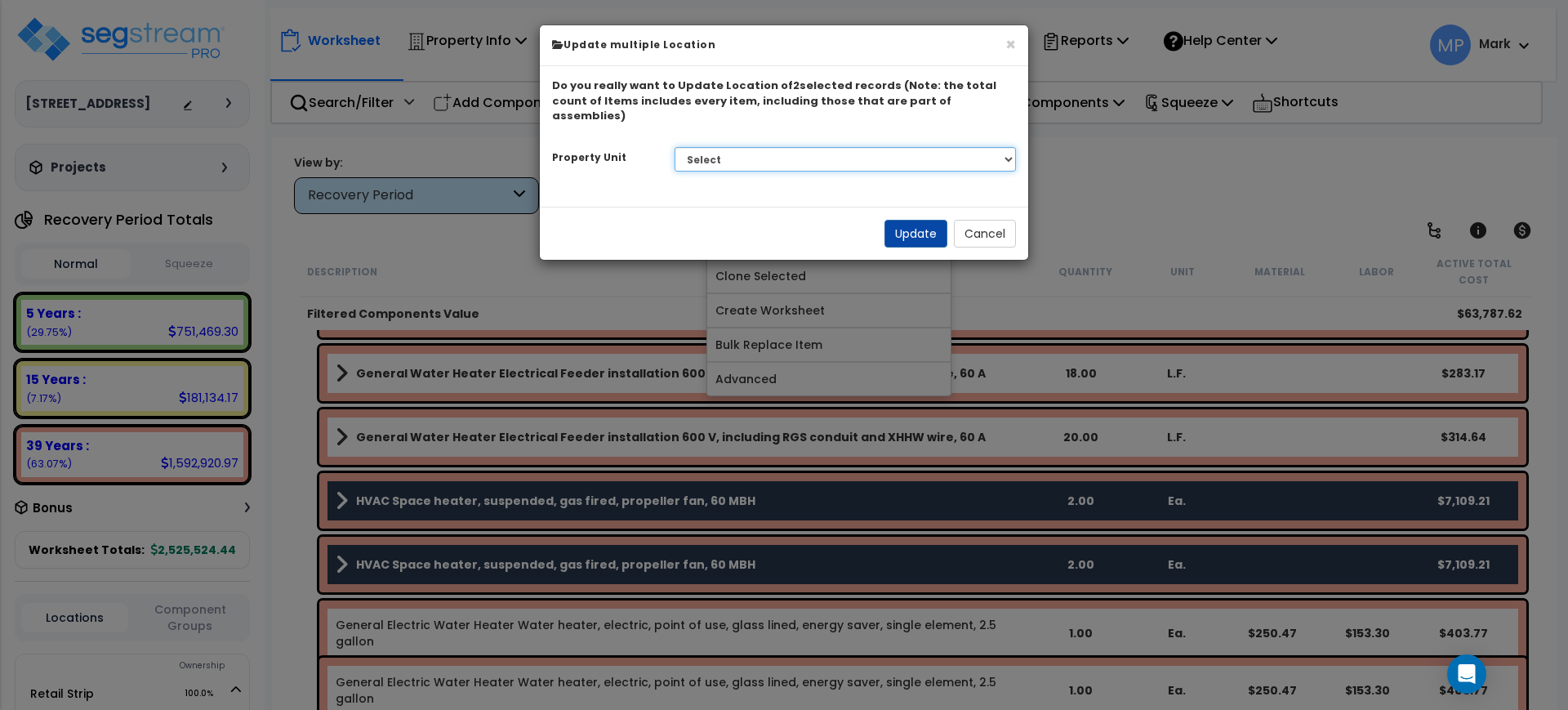
click at [793, 149] on select "Select Retail Strip Site Improvements Warehouse" at bounding box center [846, 159] width 343 height 24
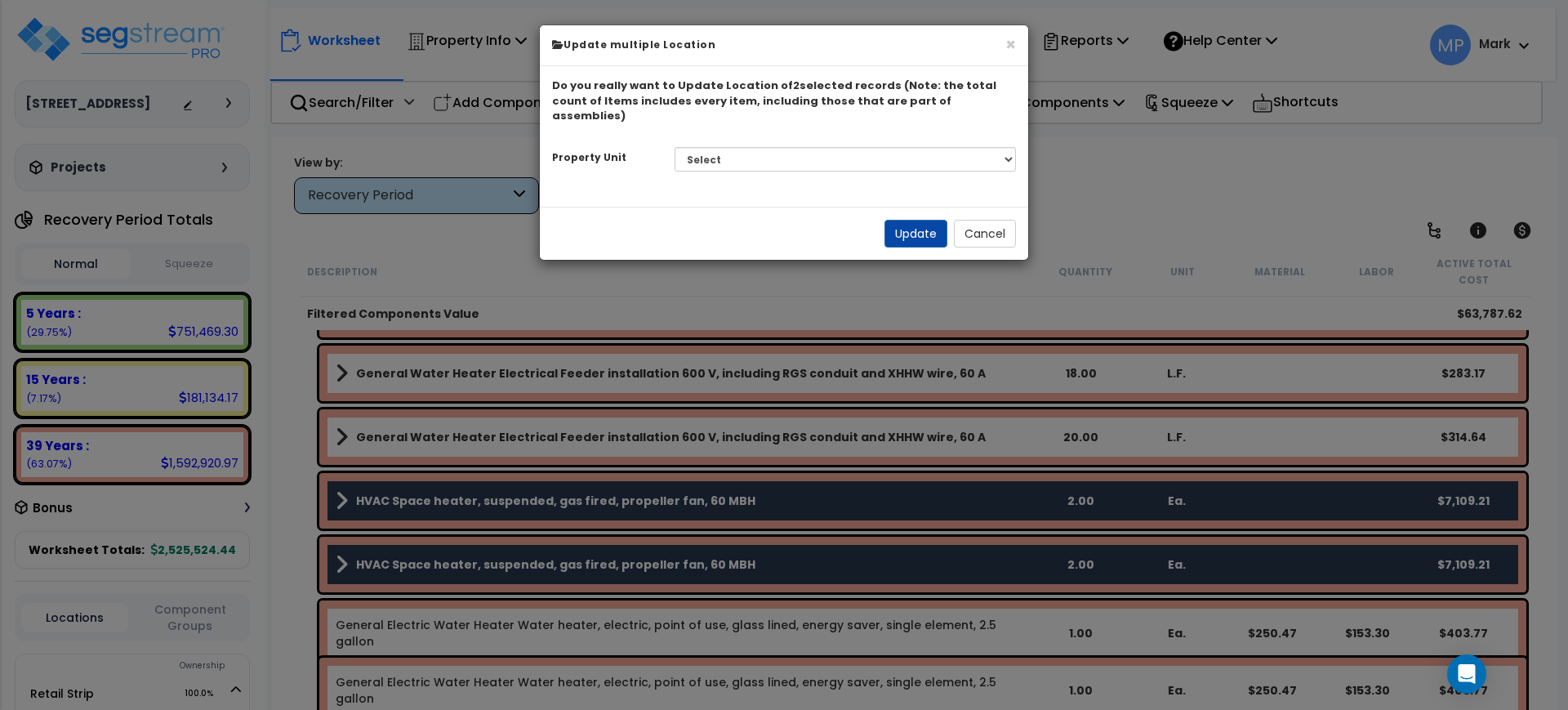
click at [1139, 160] on div "× Update multiple Location Do you really want to Update Location of 2 selected …" at bounding box center [784, 355] width 1568 height 710
click at [981, 219] on button "Cancel" at bounding box center [985, 233] width 62 height 28
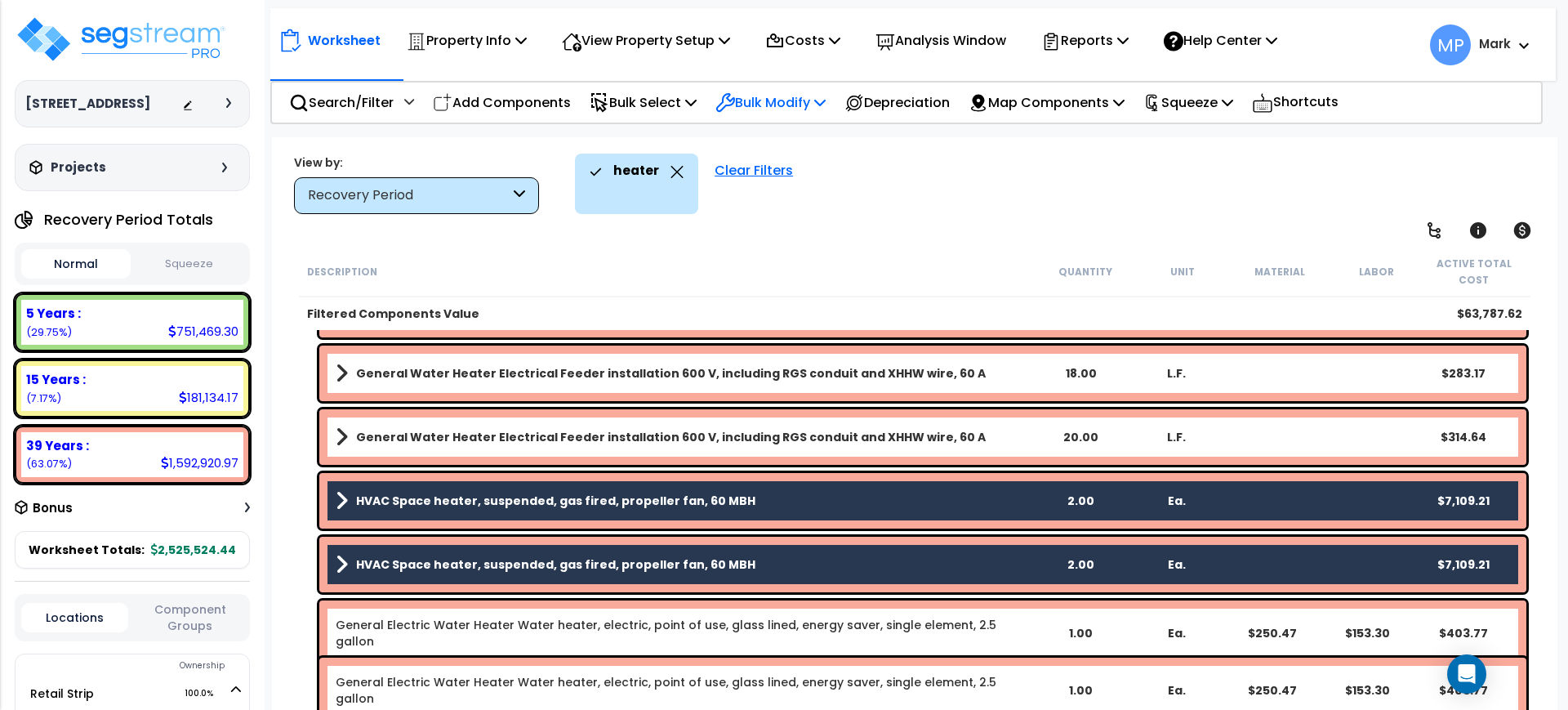
click at [771, 104] on p "Bulk Modify" at bounding box center [770, 102] width 111 height 22
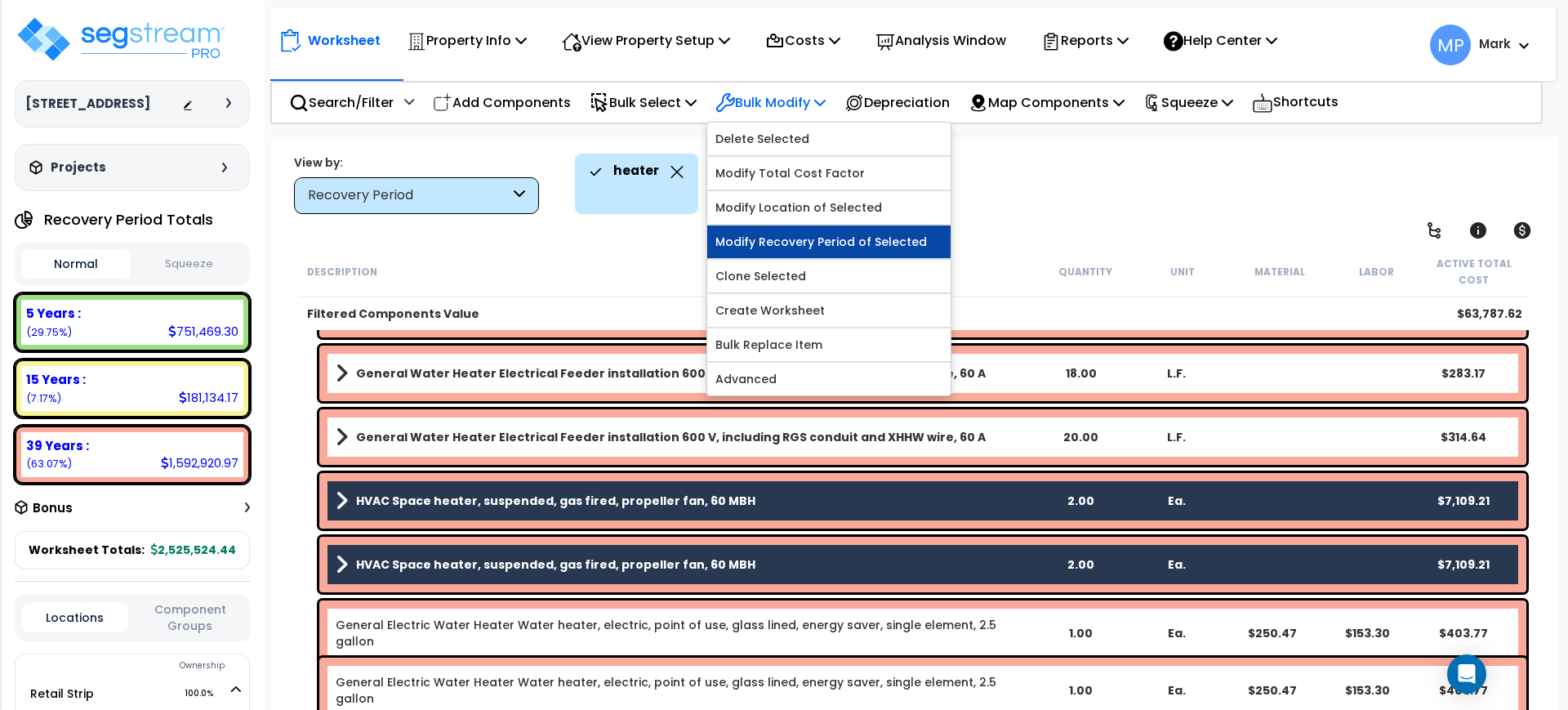
click at [839, 239] on link "Modify Recovery Period of Selected" at bounding box center [828, 242] width 244 height 33
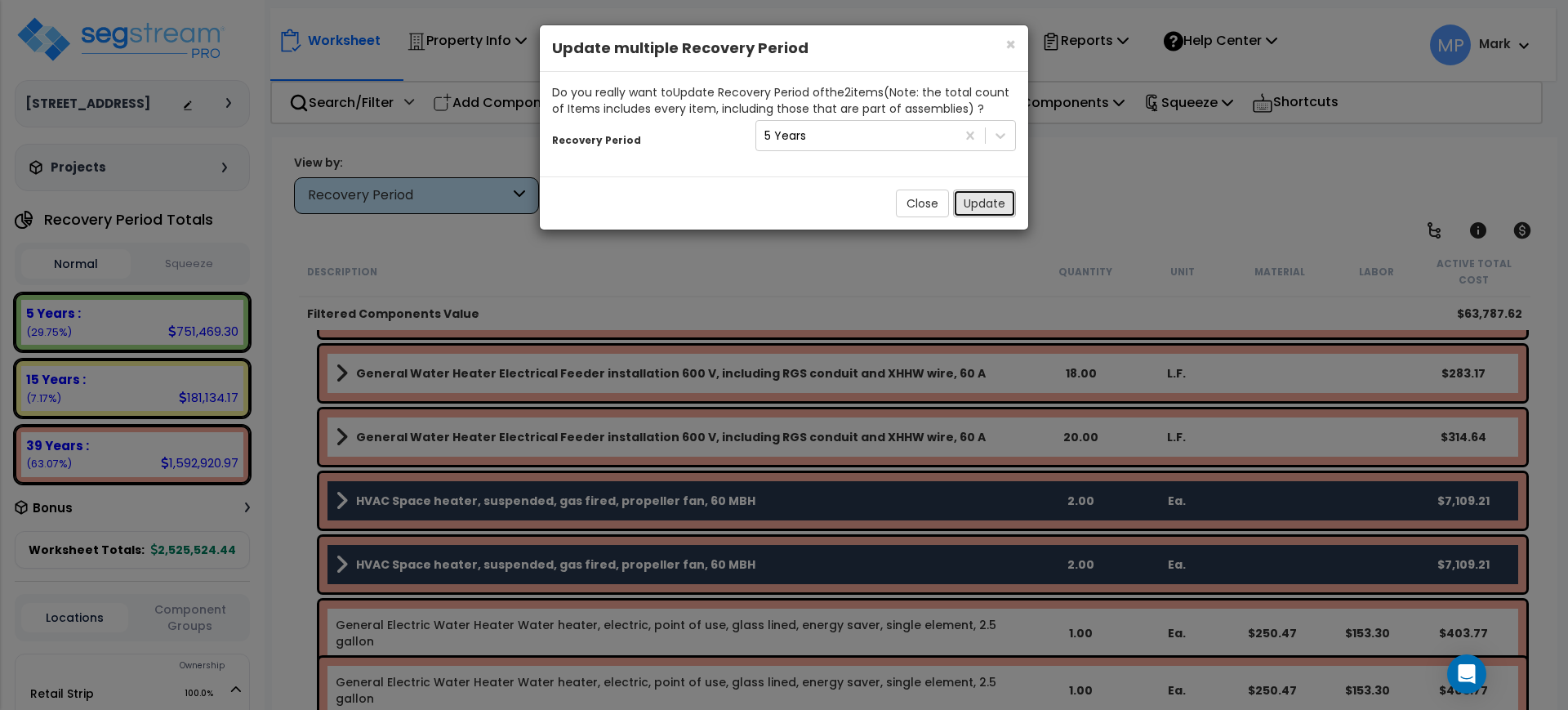
click at [987, 200] on button "Update" at bounding box center [984, 203] width 63 height 28
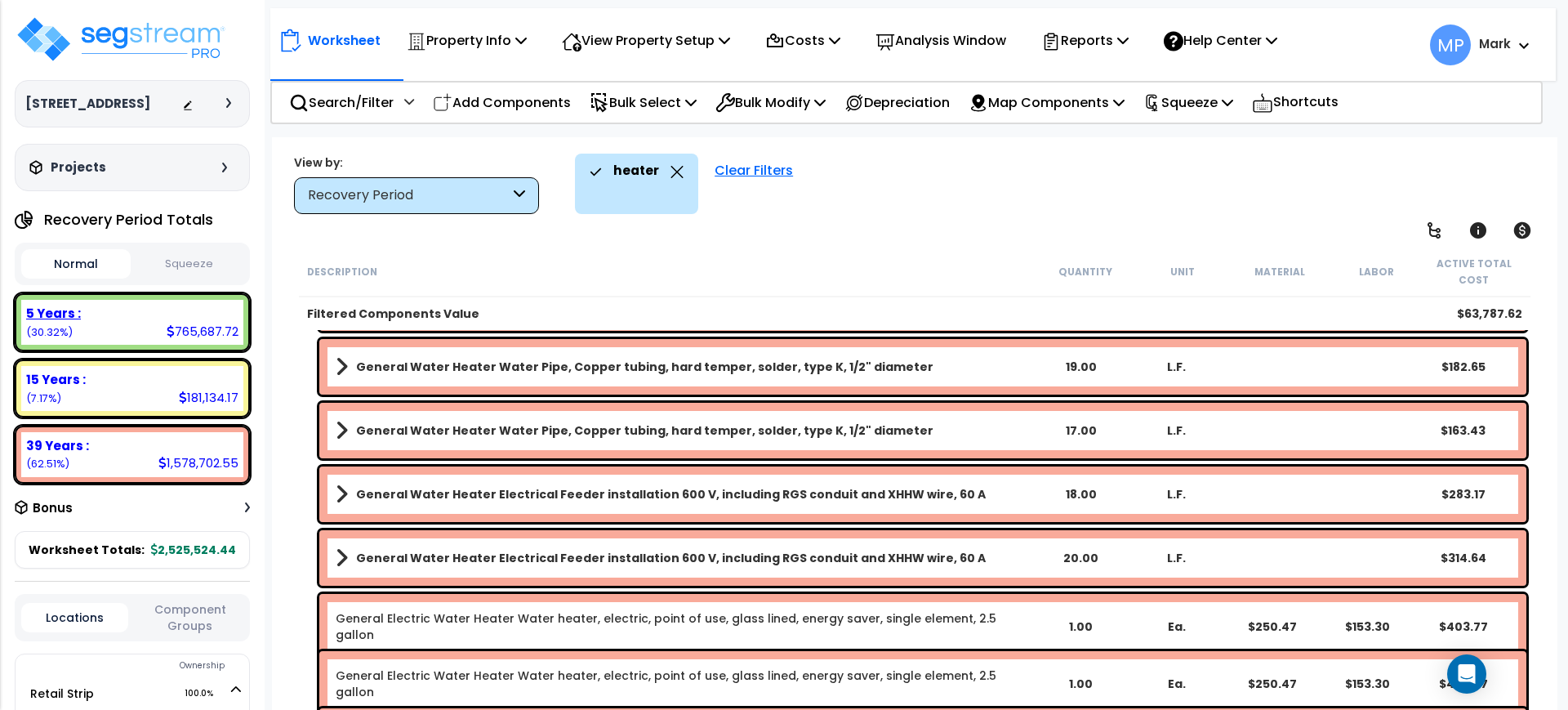
click at [57, 322] on b "5 Years :" at bounding box center [53, 313] width 54 height 17
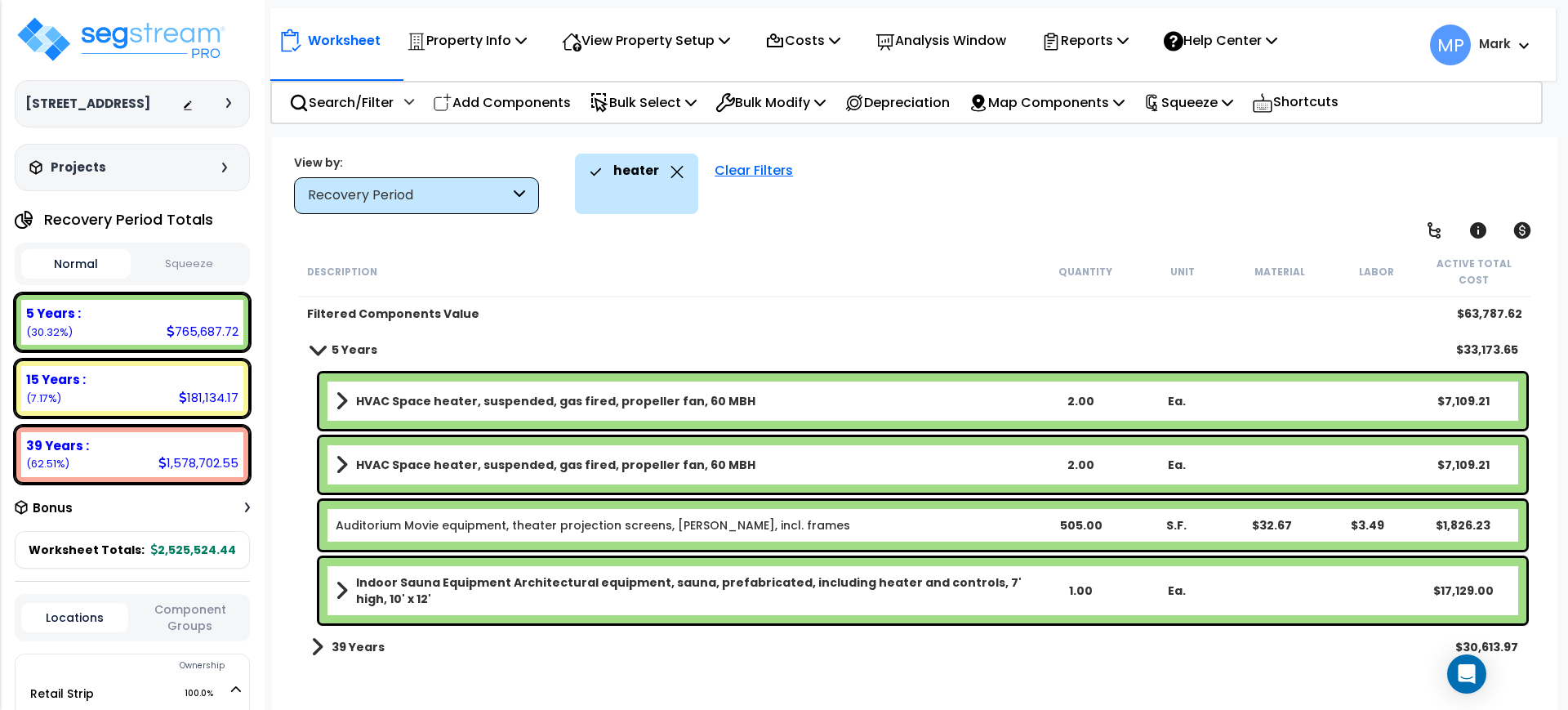
click at [602, 399] on b "HVAC Space heater, suspended, gas fired, propeller fan, 60 MBH" at bounding box center [556, 401] width 400 height 16
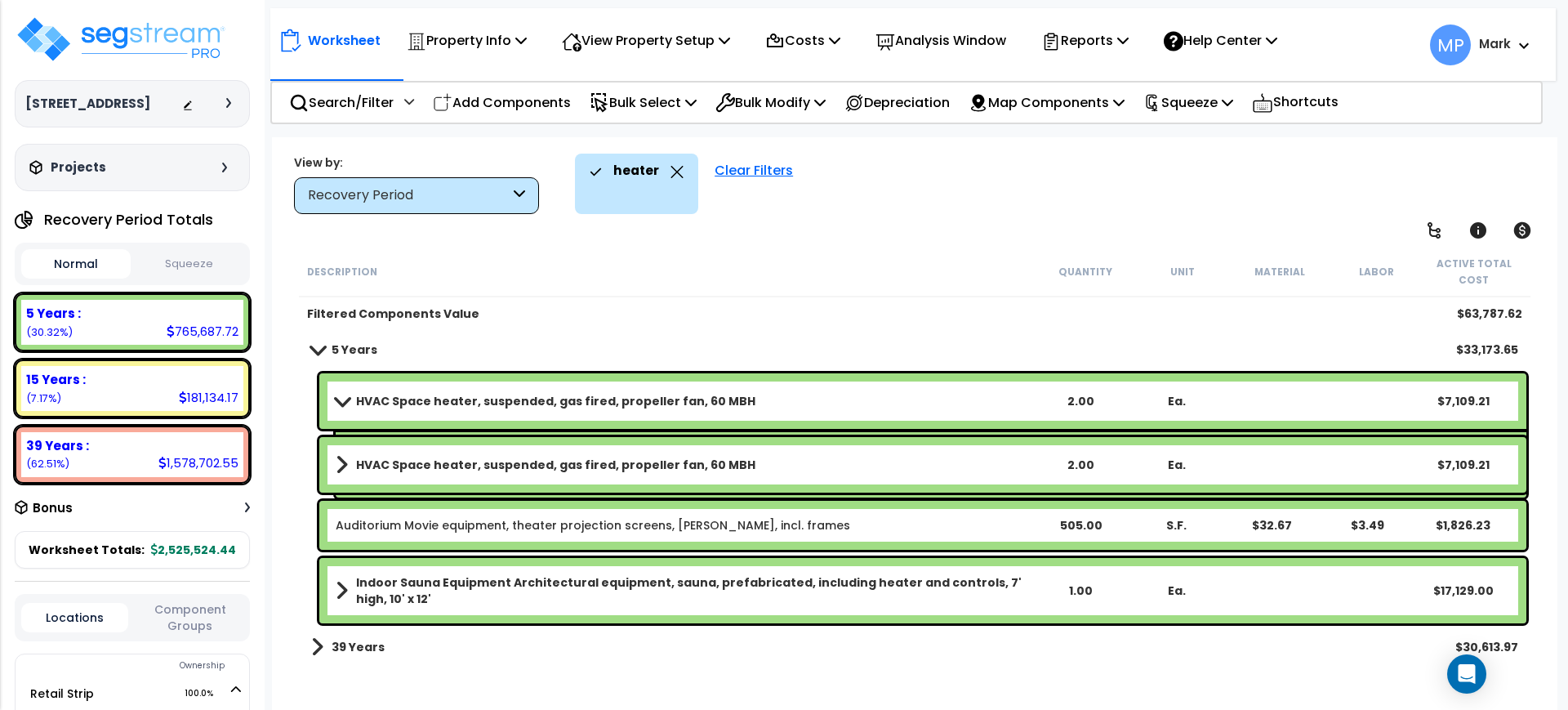
click at [741, 395] on link "HVAC Space heater, suspended, gas fired, propeller fan, 60 MBH" at bounding box center [683, 401] width 697 height 23
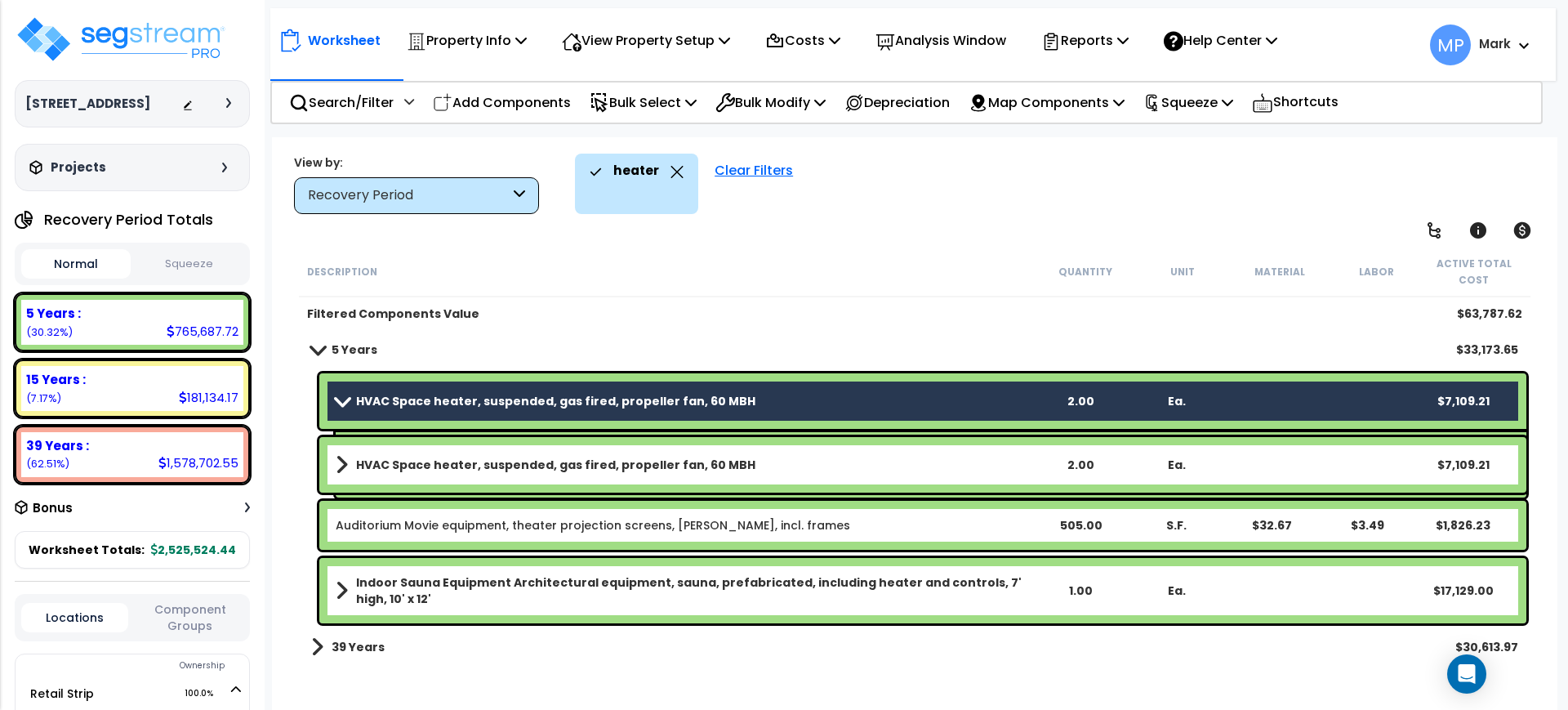
click at [765, 473] on link "HVAC Space heater, suspended, gas fired, propeller fan, 60 MBH" at bounding box center [683, 464] width 697 height 23
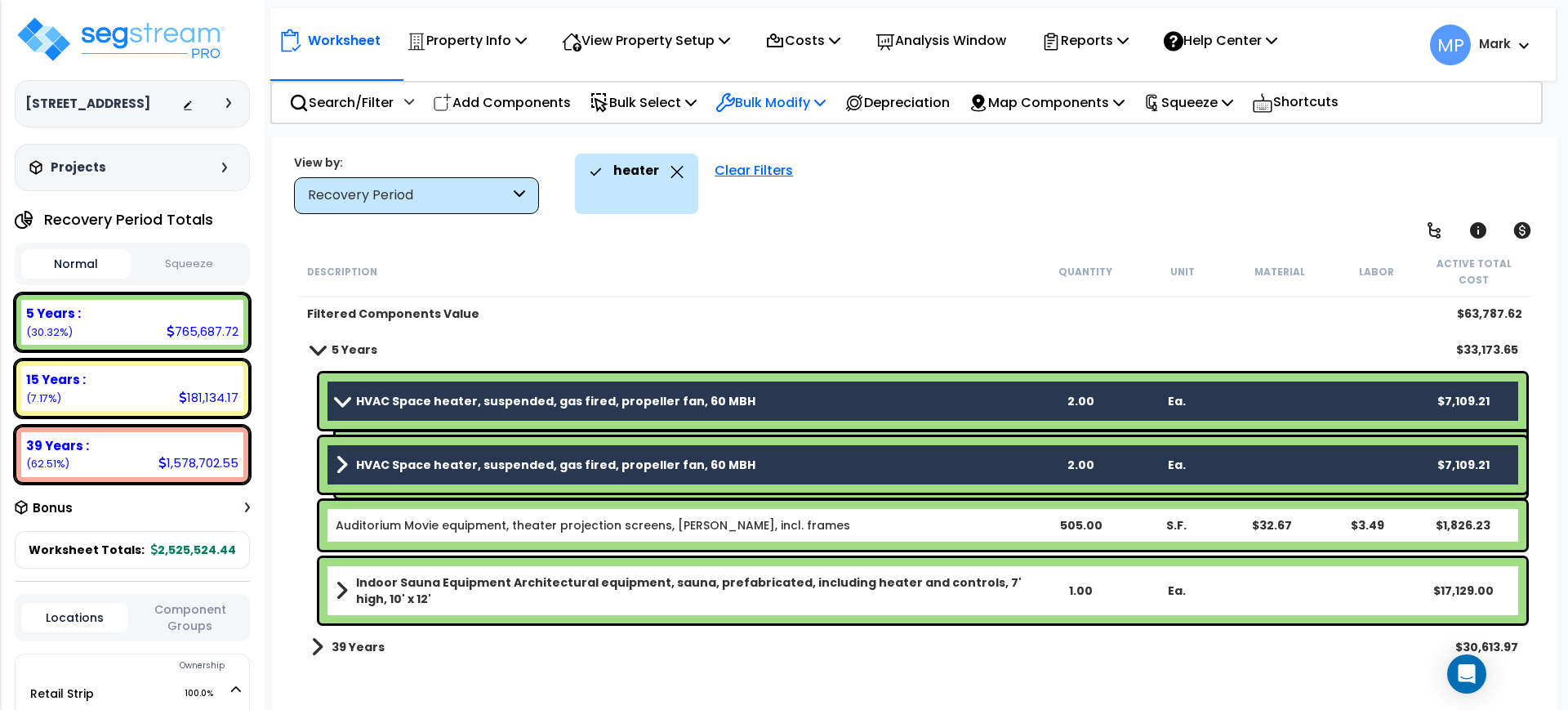
click at [803, 96] on p "Bulk Modify" at bounding box center [770, 102] width 111 height 22
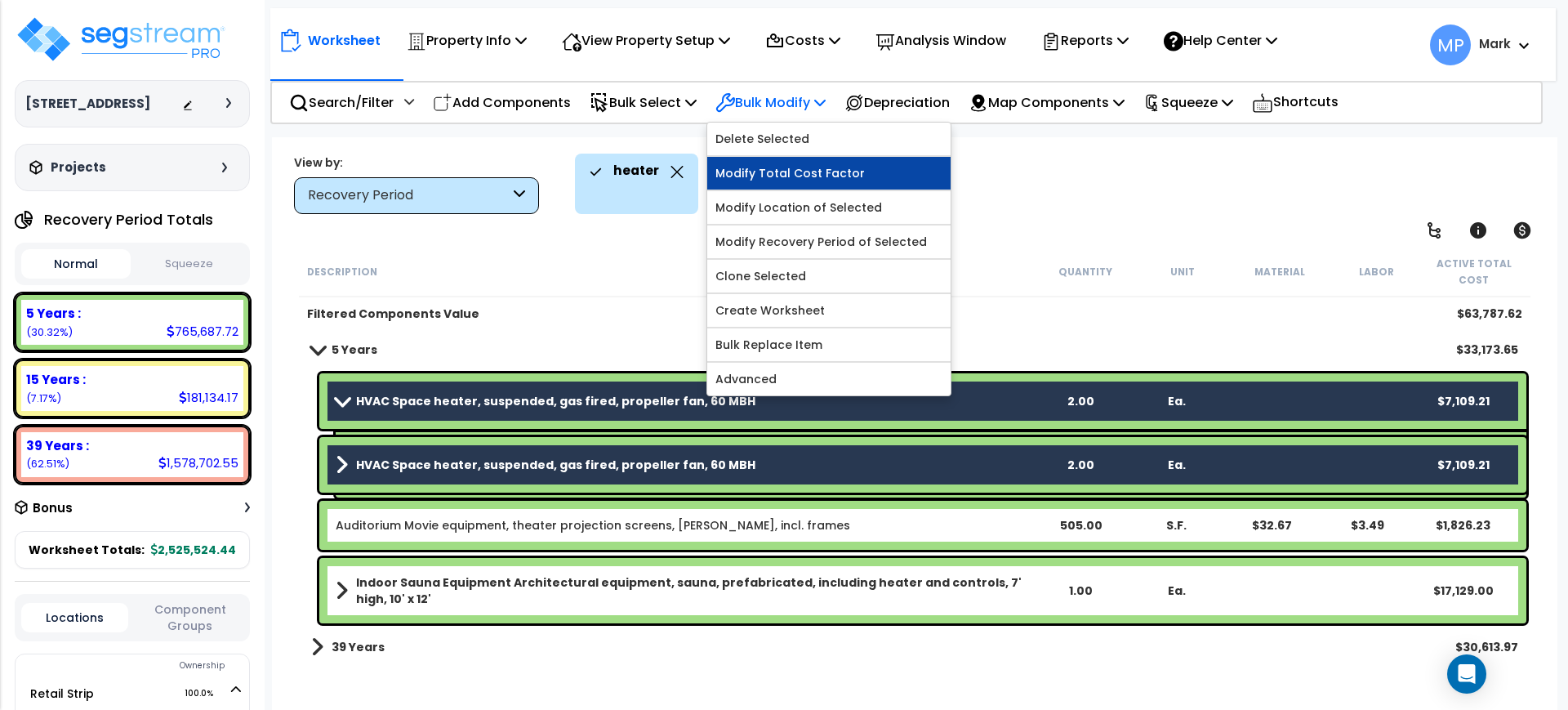
click at [795, 173] on link "Modify Total Cost Factor" at bounding box center [828, 173] width 244 height 33
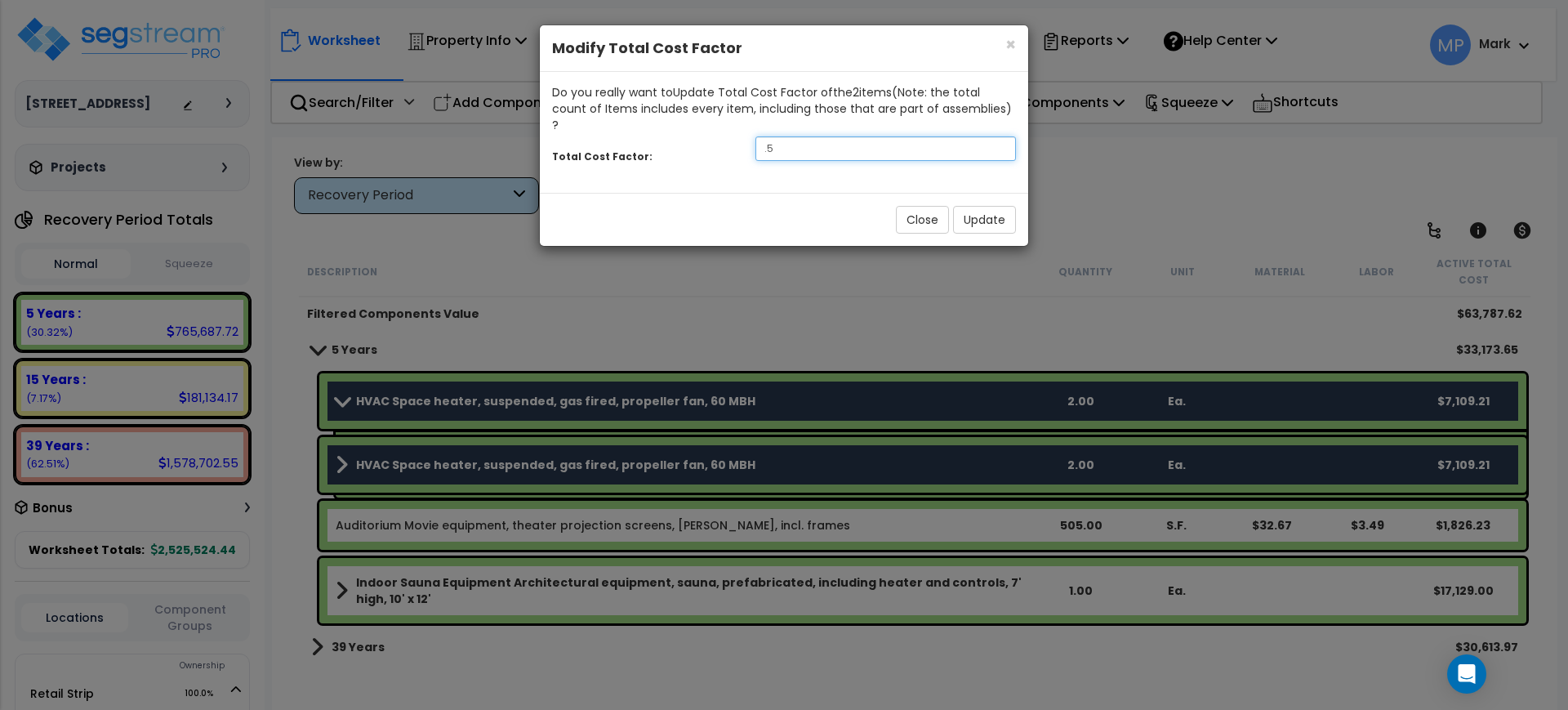
drag, startPoint x: 806, startPoint y: 139, endPoint x: 715, endPoint y: 137, distance: 91.0
click at [715, 137] on div "Total Cost Factor: .5" at bounding box center [784, 151] width 489 height 35
type input ".6"
click at [986, 209] on button "Update" at bounding box center [984, 219] width 63 height 28
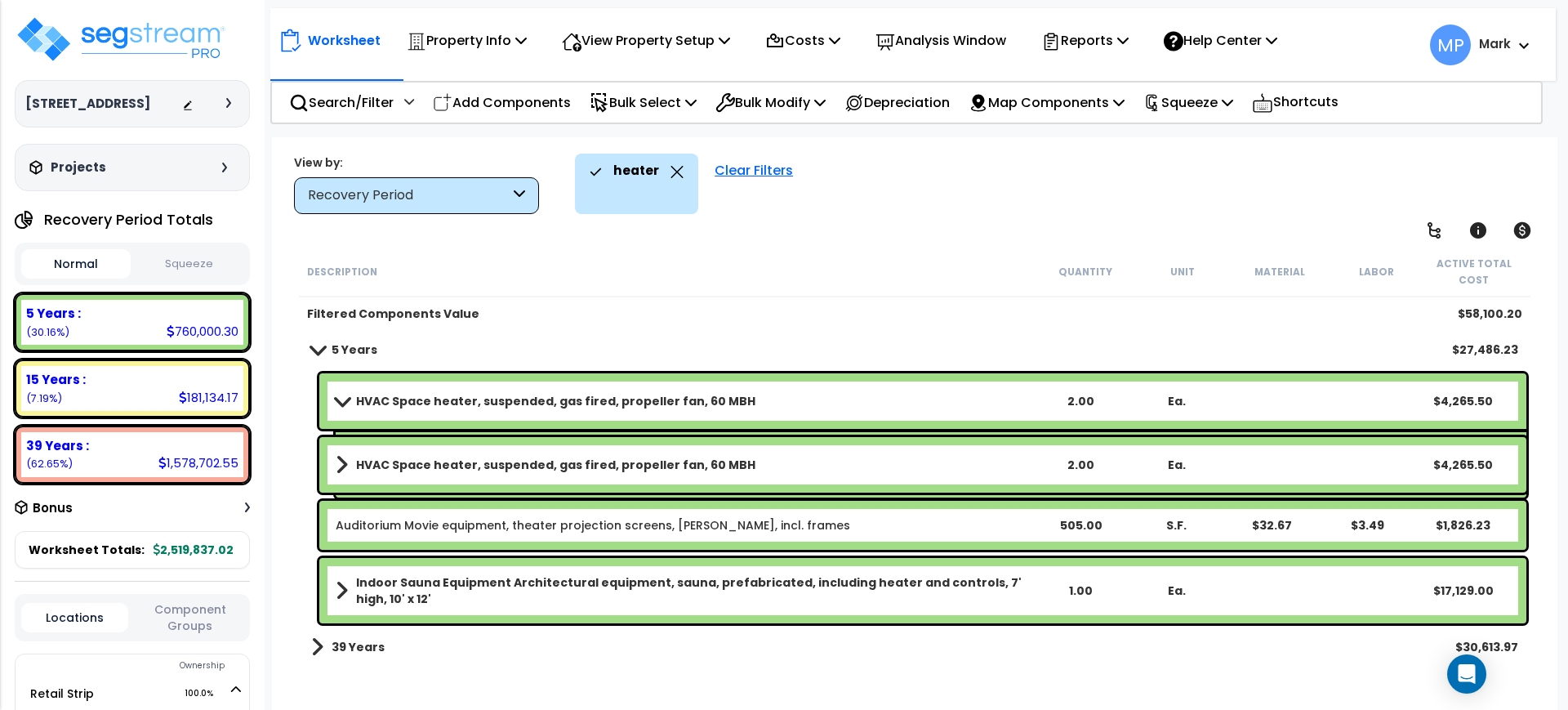
click at [741, 170] on div "Clear Filters" at bounding box center [754, 183] width 95 height 61
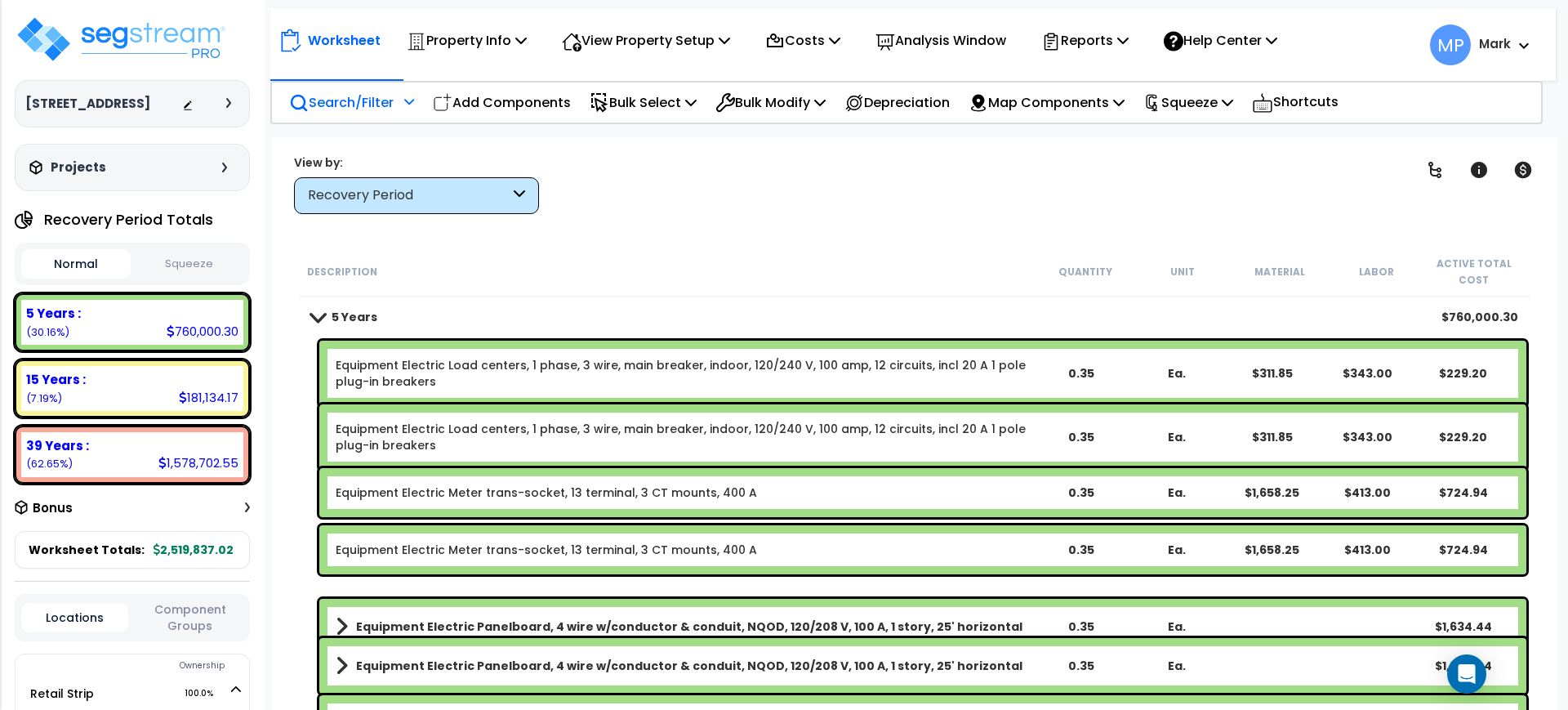
click at [356, 103] on p "Search/Filter" at bounding box center [341, 102] width 104 height 22
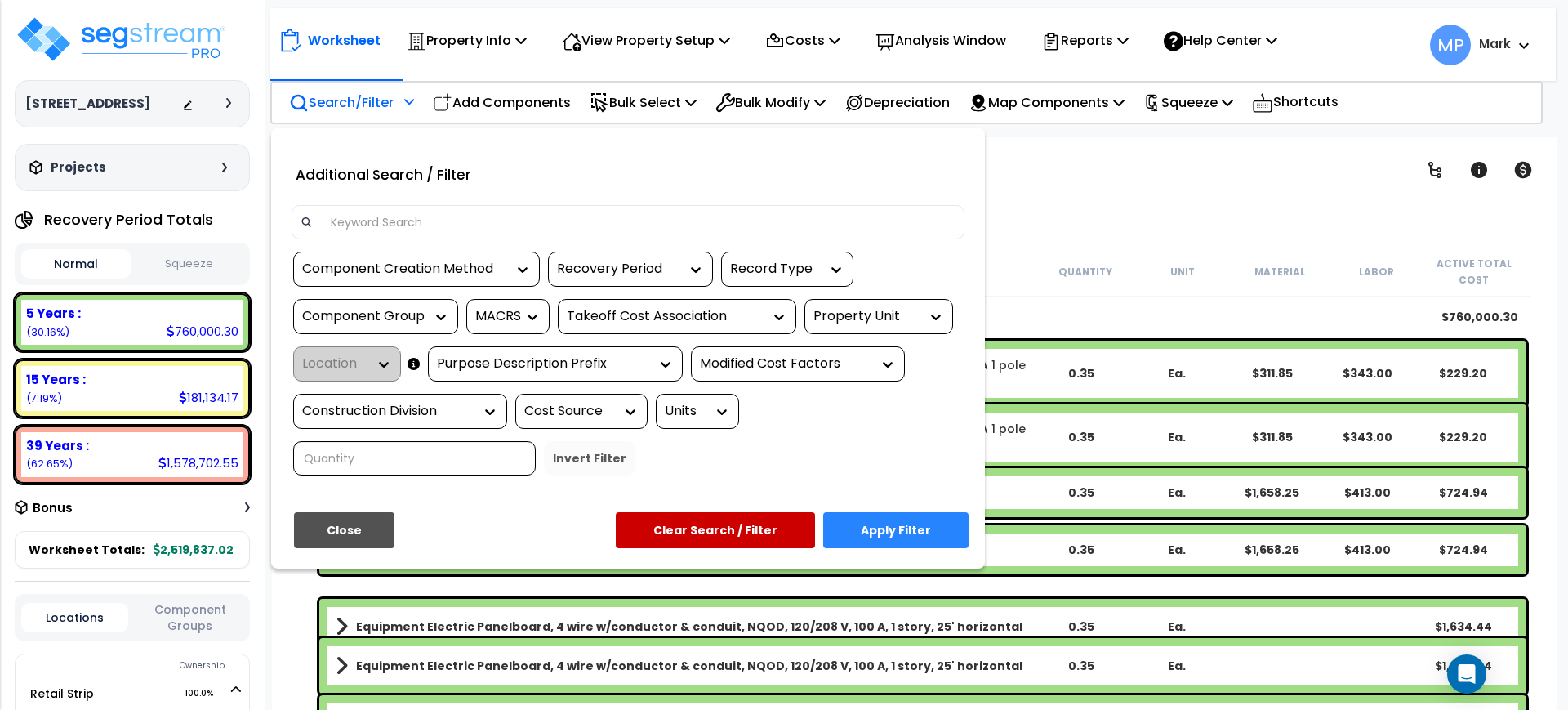
click at [422, 227] on input at bounding box center [638, 222] width 634 height 24
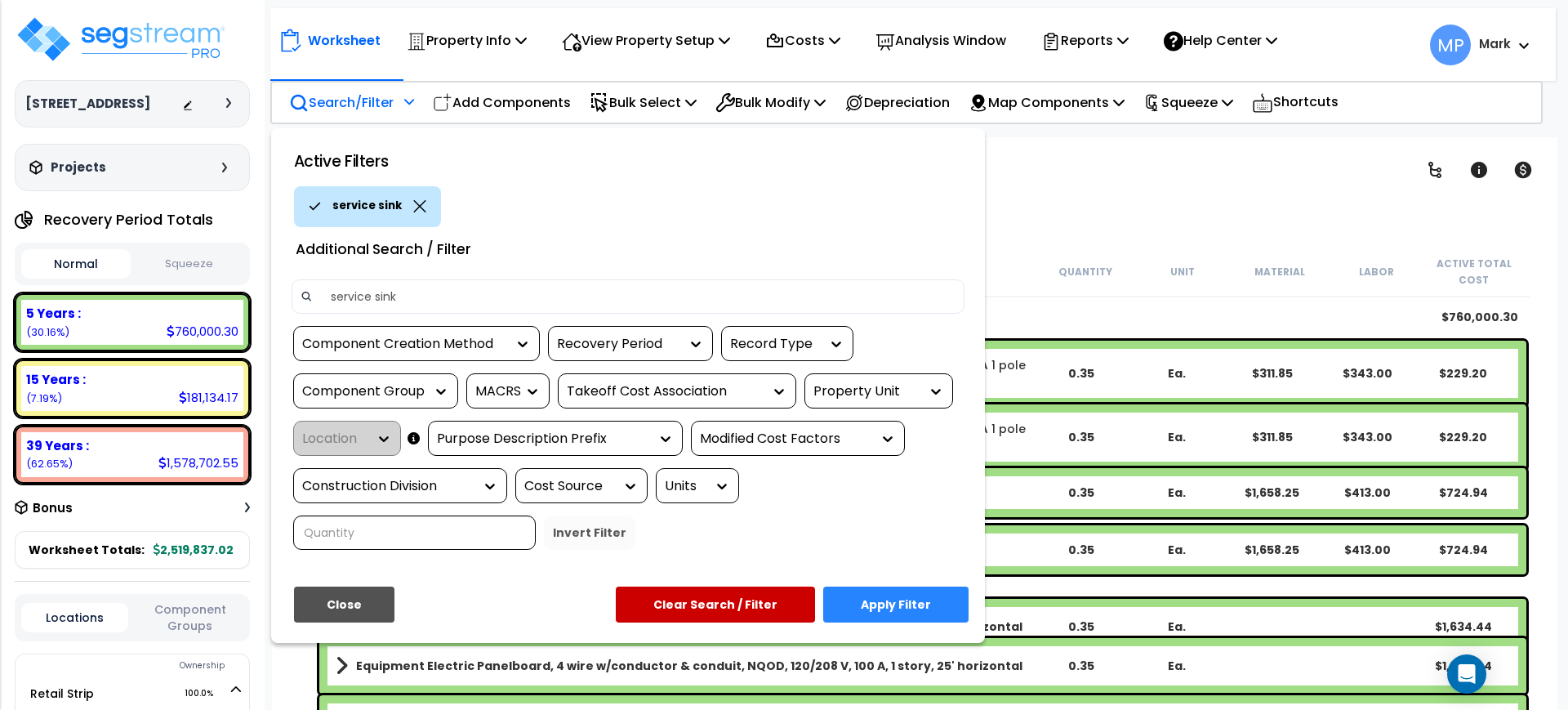
type input "service sink"
click at [935, 608] on button "Apply Filter" at bounding box center [895, 605] width 145 height 36
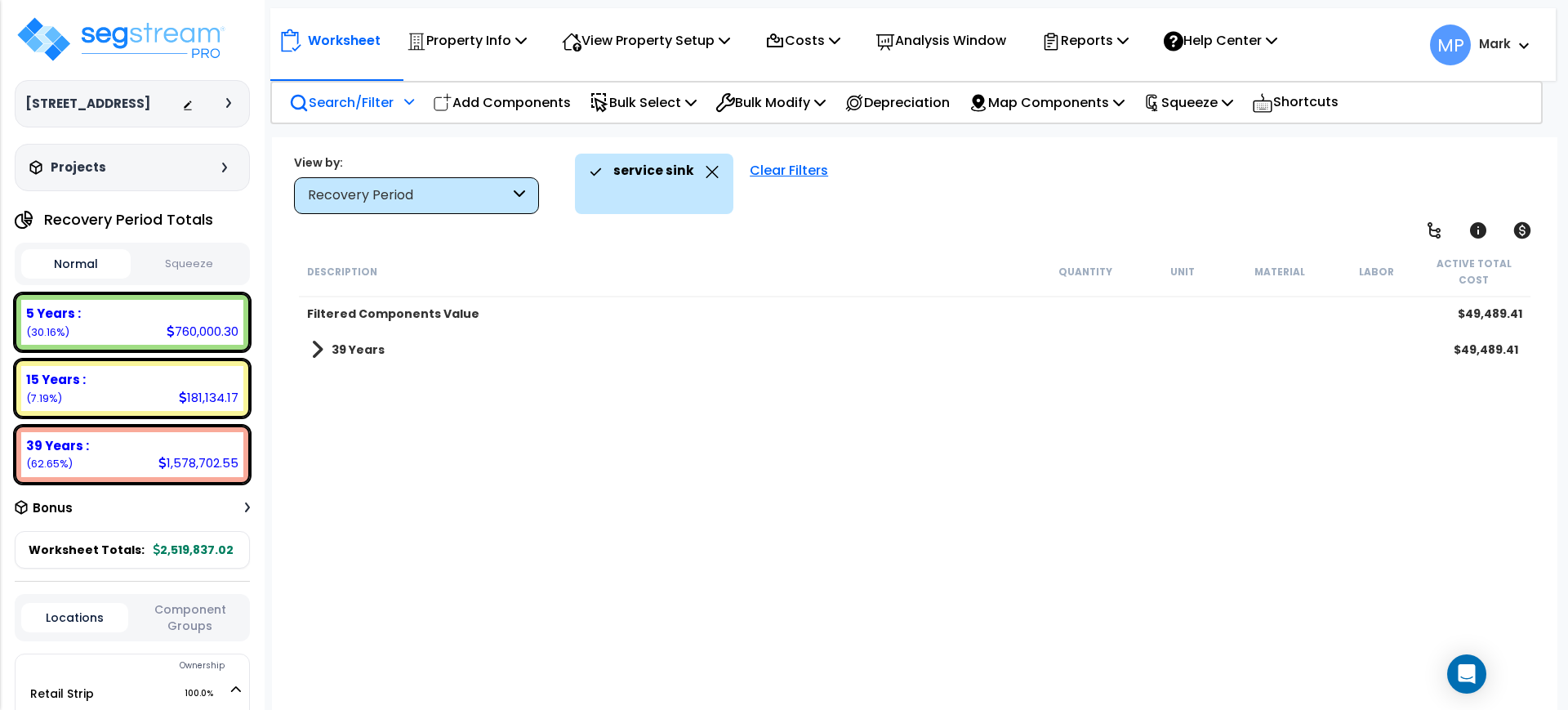
click at [361, 354] on b "39 Years" at bounding box center [358, 350] width 53 height 16
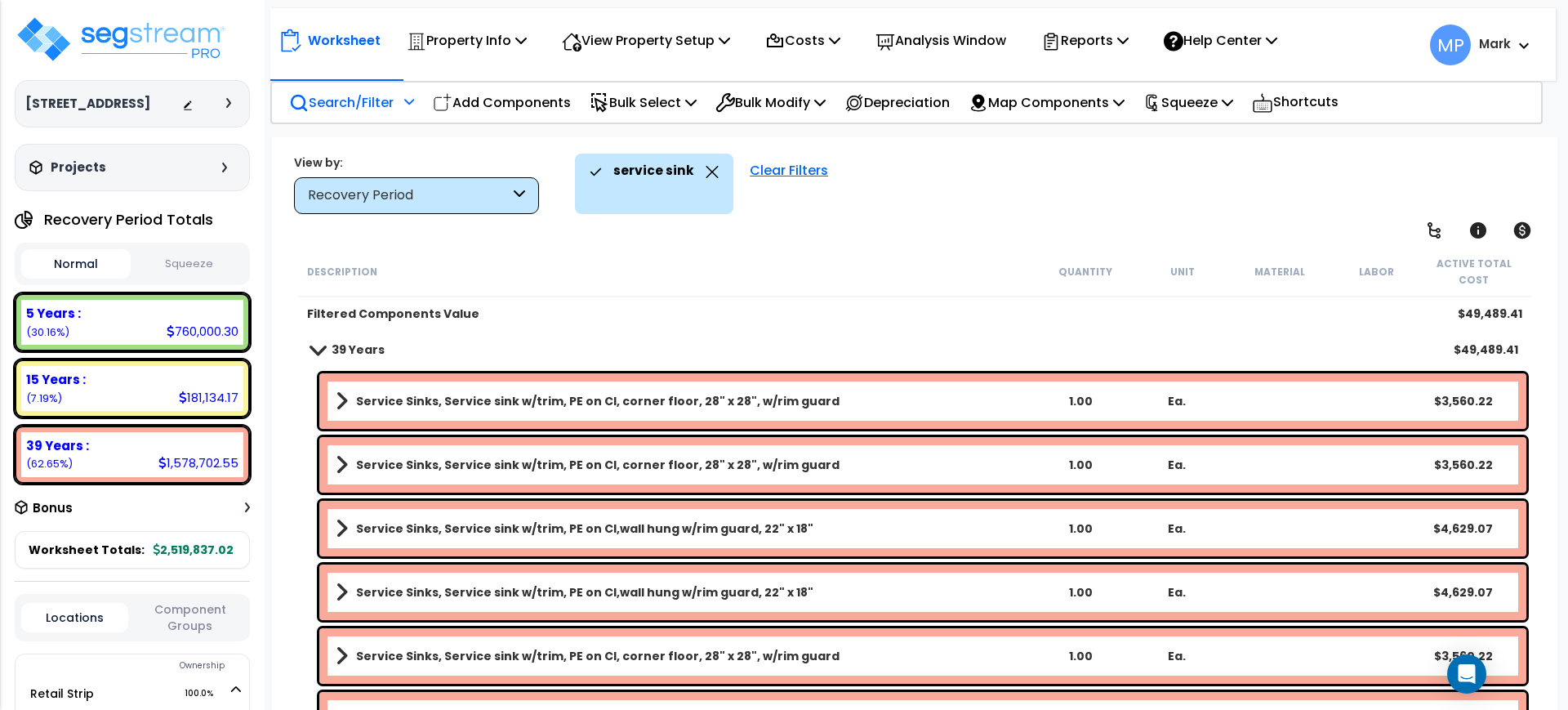
click at [887, 402] on link "Service Sinks, Service sink w/trim, PE on CI, corner floor, 28" x 28", w/rim gu…" at bounding box center [683, 401] width 697 height 23
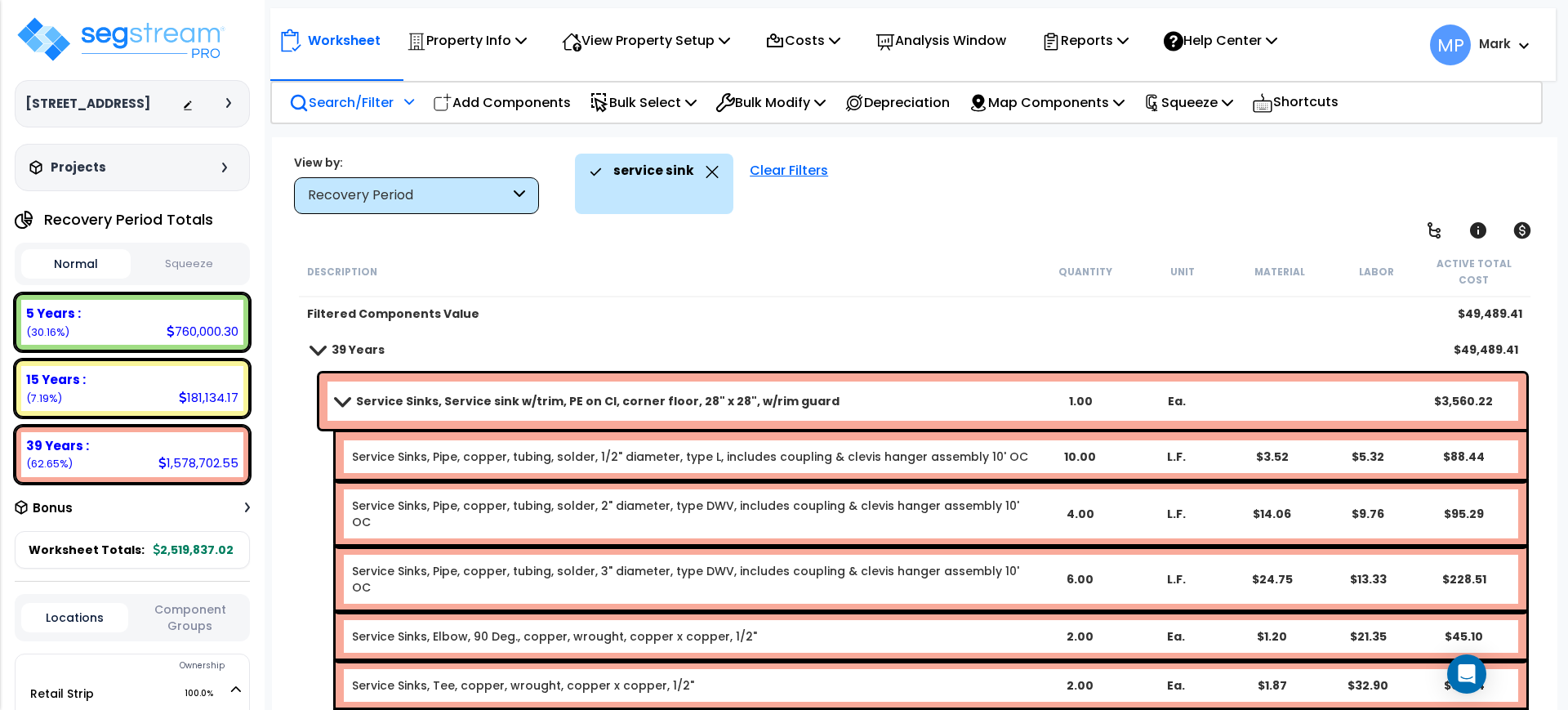
click at [853, 402] on link "Service Sinks, Service sink w/trim, PE on CI, corner floor, 28" x 28", w/rim gu…" at bounding box center [683, 401] width 697 height 23
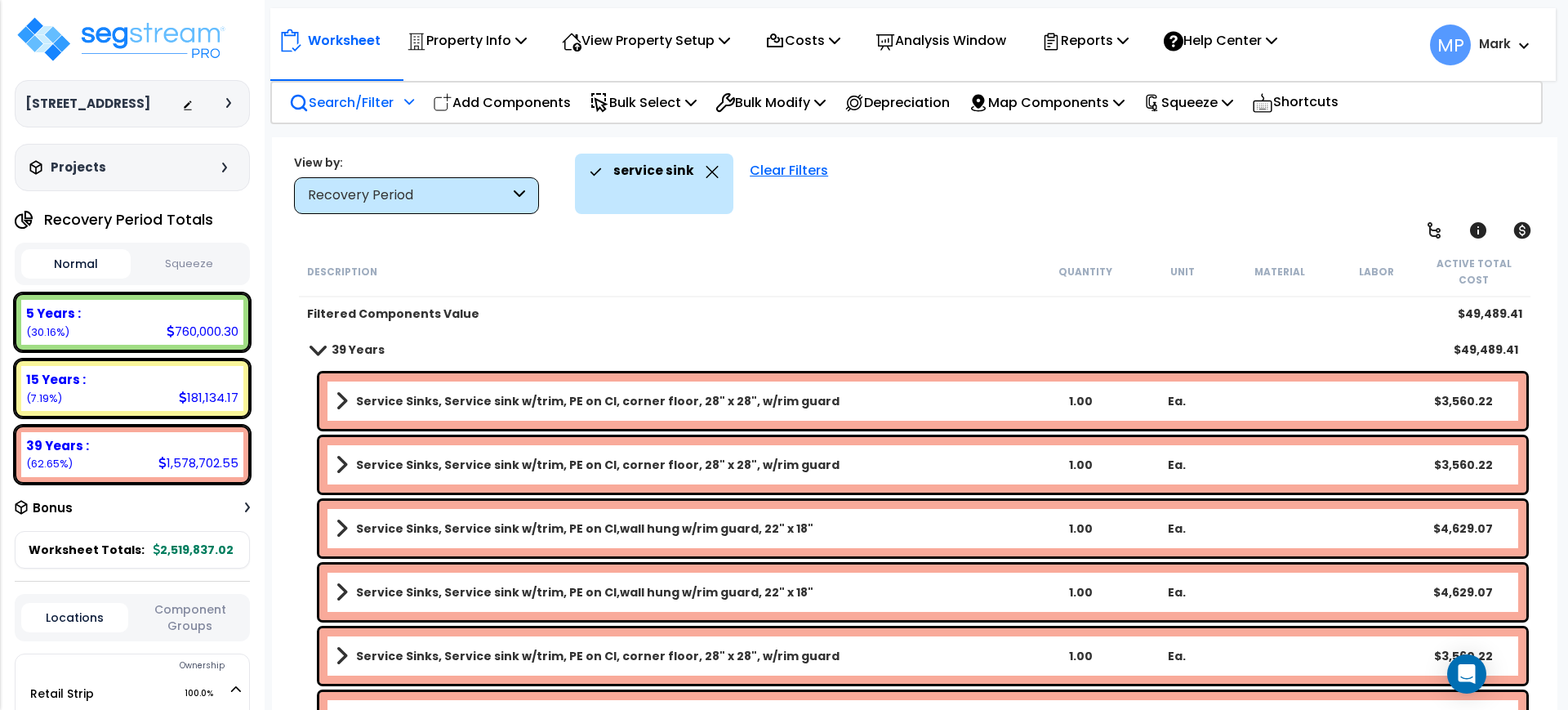
click at [847, 398] on link "Service Sinks, Service sink w/trim, PE on CI, corner floor, 28" x 28", w/rim gu…" at bounding box center [683, 401] width 697 height 23
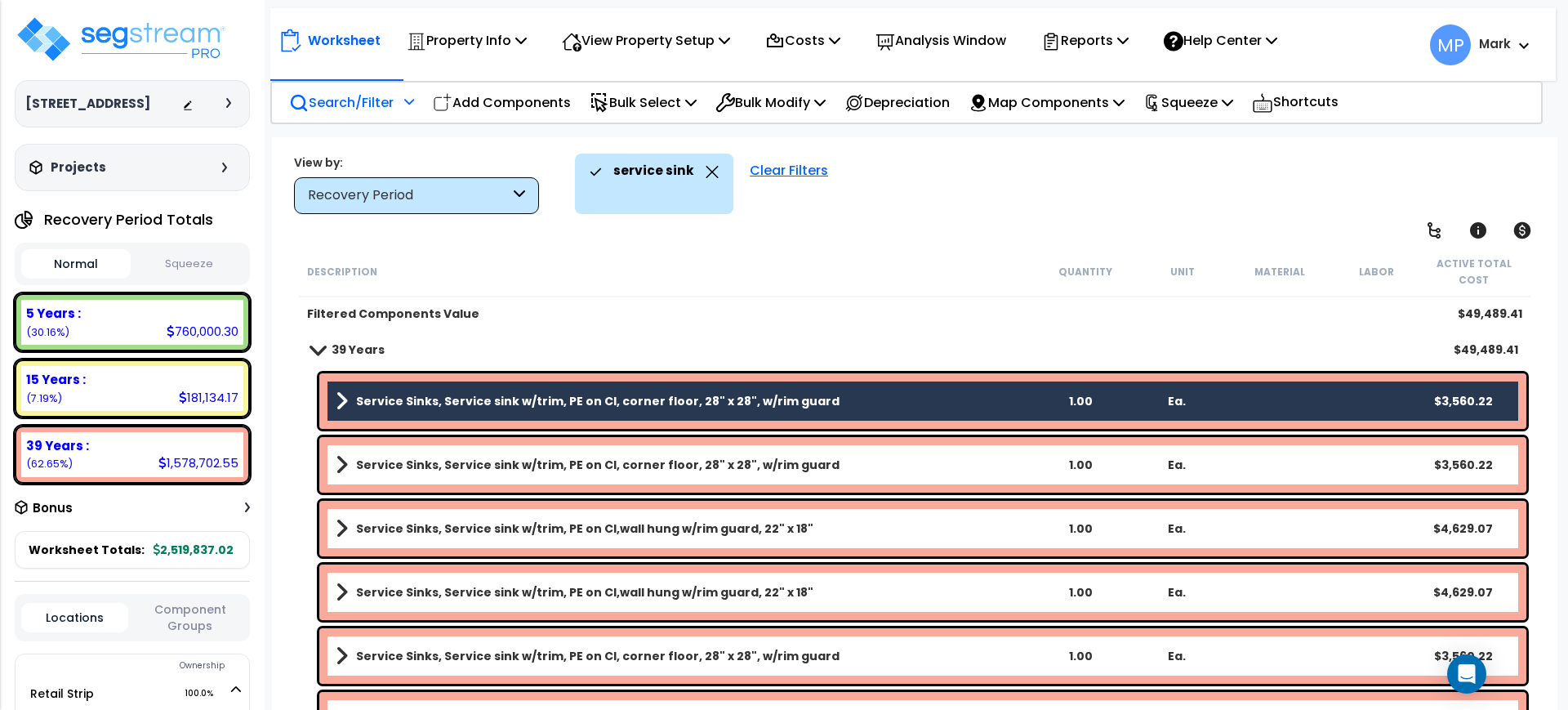
click at [852, 461] on link "Service Sinks, Service sink w/trim, PE on CI, corner floor, 28" x 28", w/rim gu…" at bounding box center [683, 464] width 697 height 23
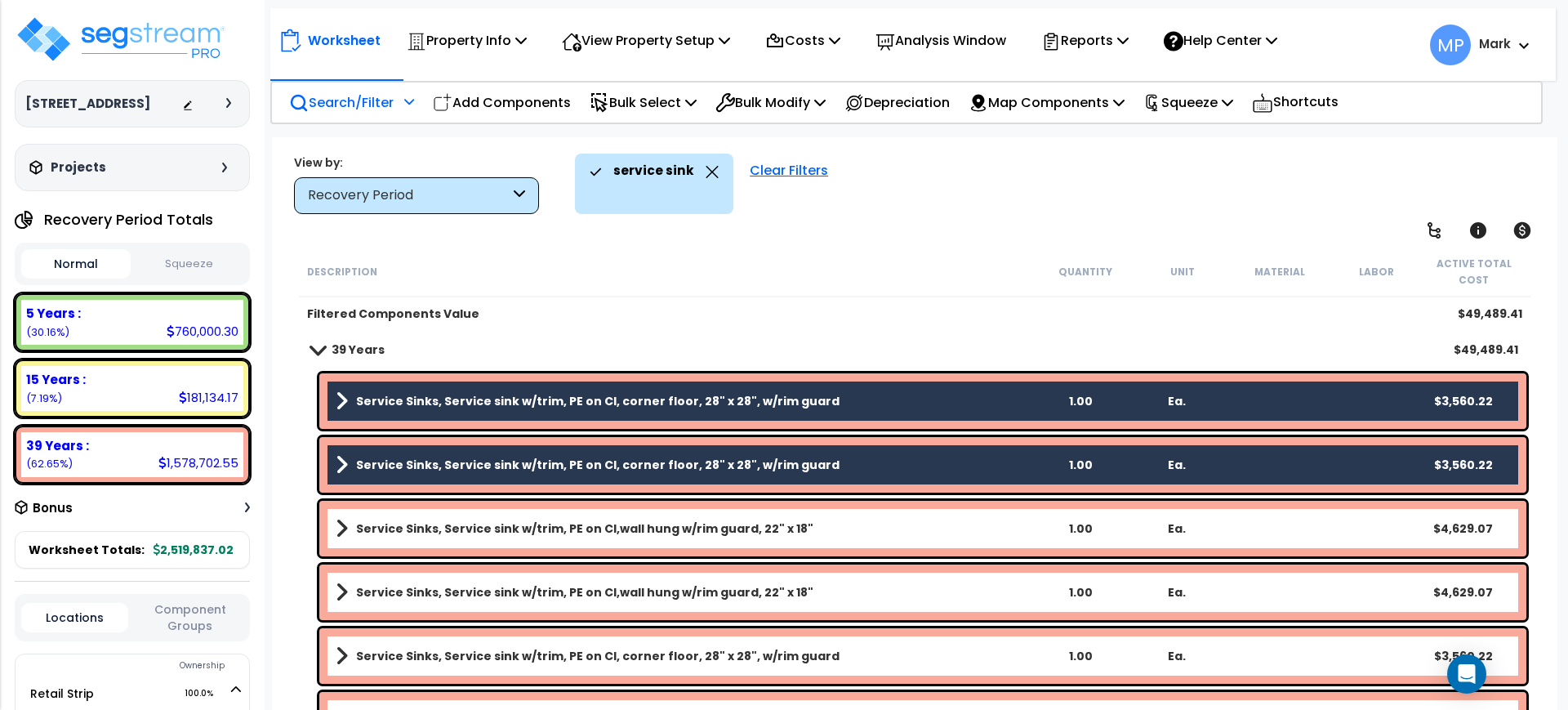
click at [847, 533] on link "Service Sinks, Service sink w/trim, PE on CI,wall hung w/rim guard, 22" x 18"" at bounding box center [683, 528] width 697 height 23
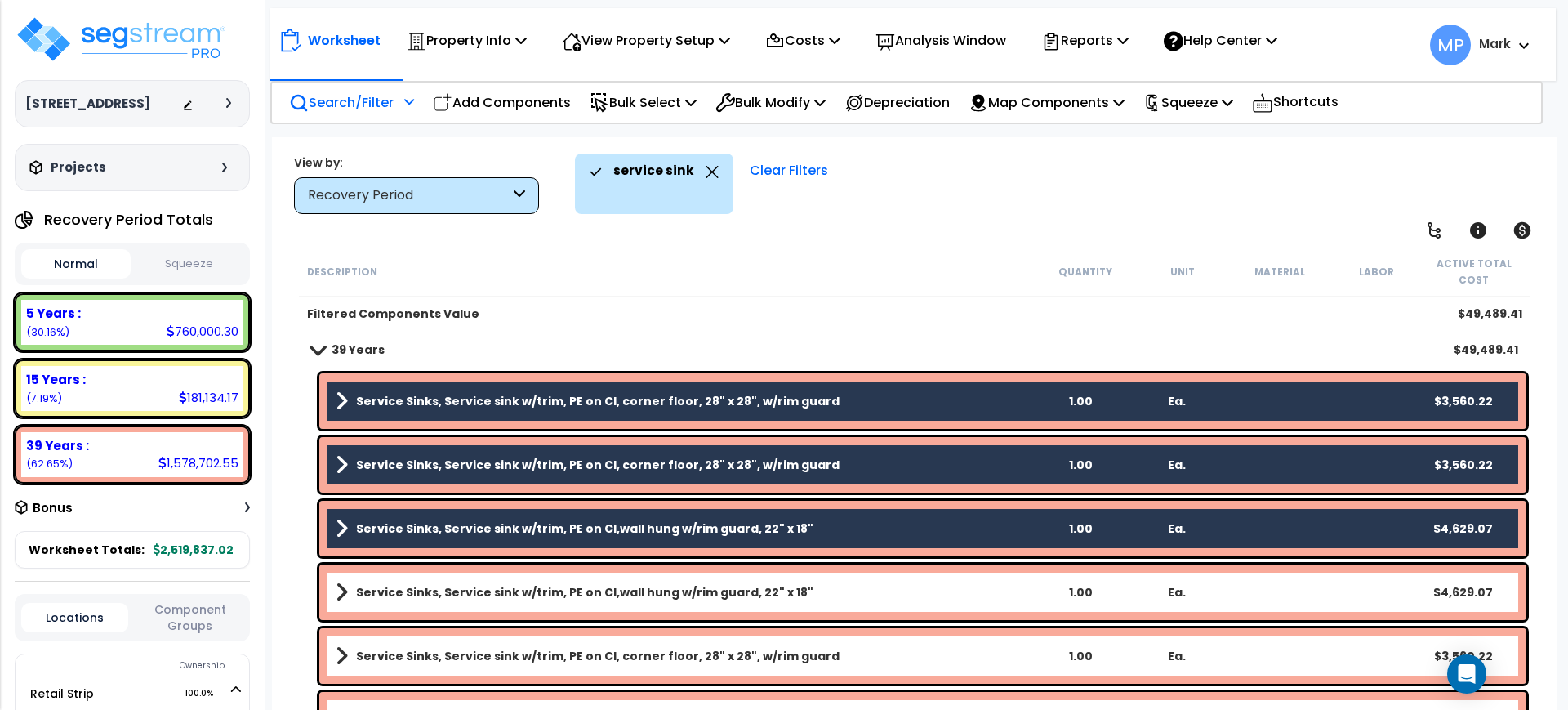
click at [837, 599] on link "Service Sinks, Service sink w/trim, PE on CI,wall hung w/rim guard, 22" x 18"" at bounding box center [683, 592] width 697 height 23
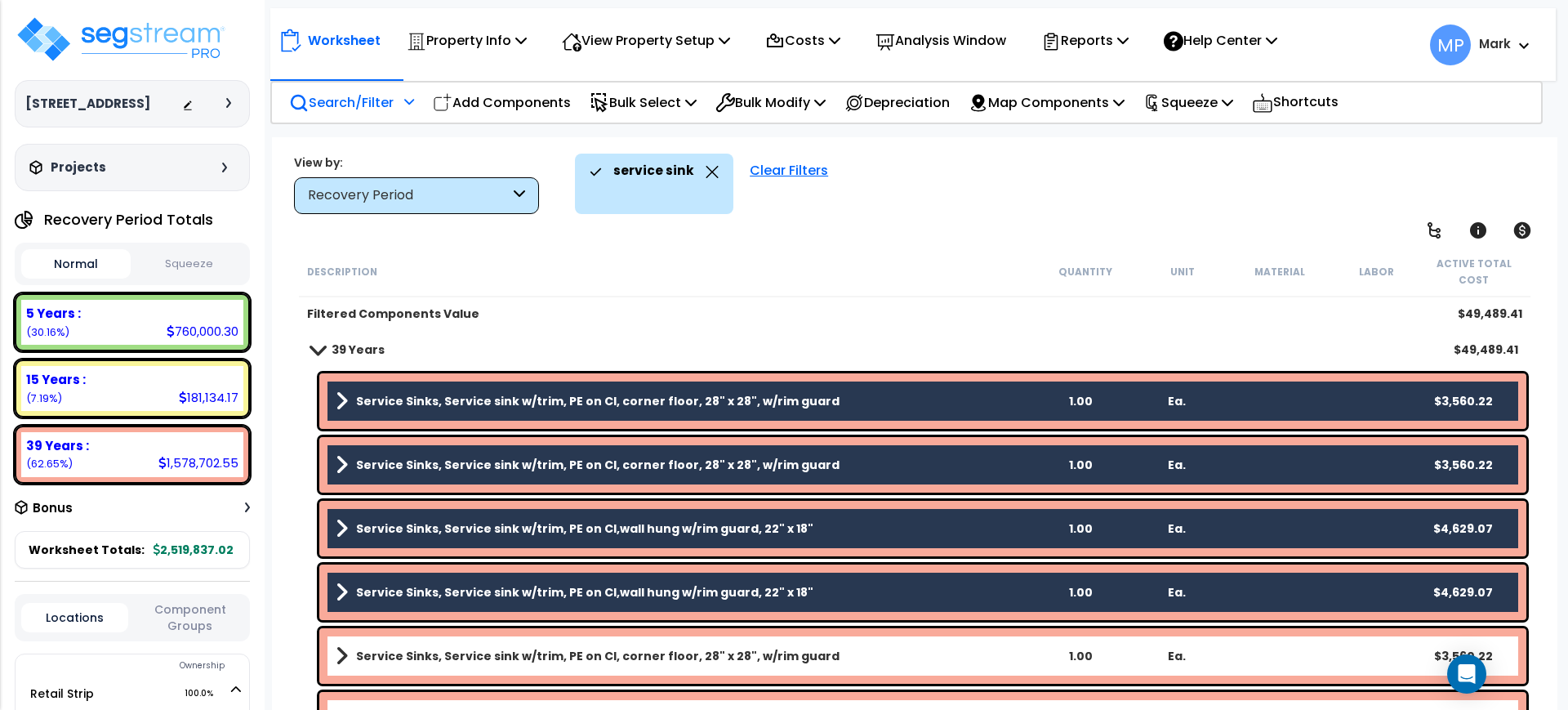
click at [845, 656] on link "Service Sinks, Service sink w/trim, PE on CI, corner floor, 28" x 28", w/rim gu…" at bounding box center [683, 656] width 697 height 23
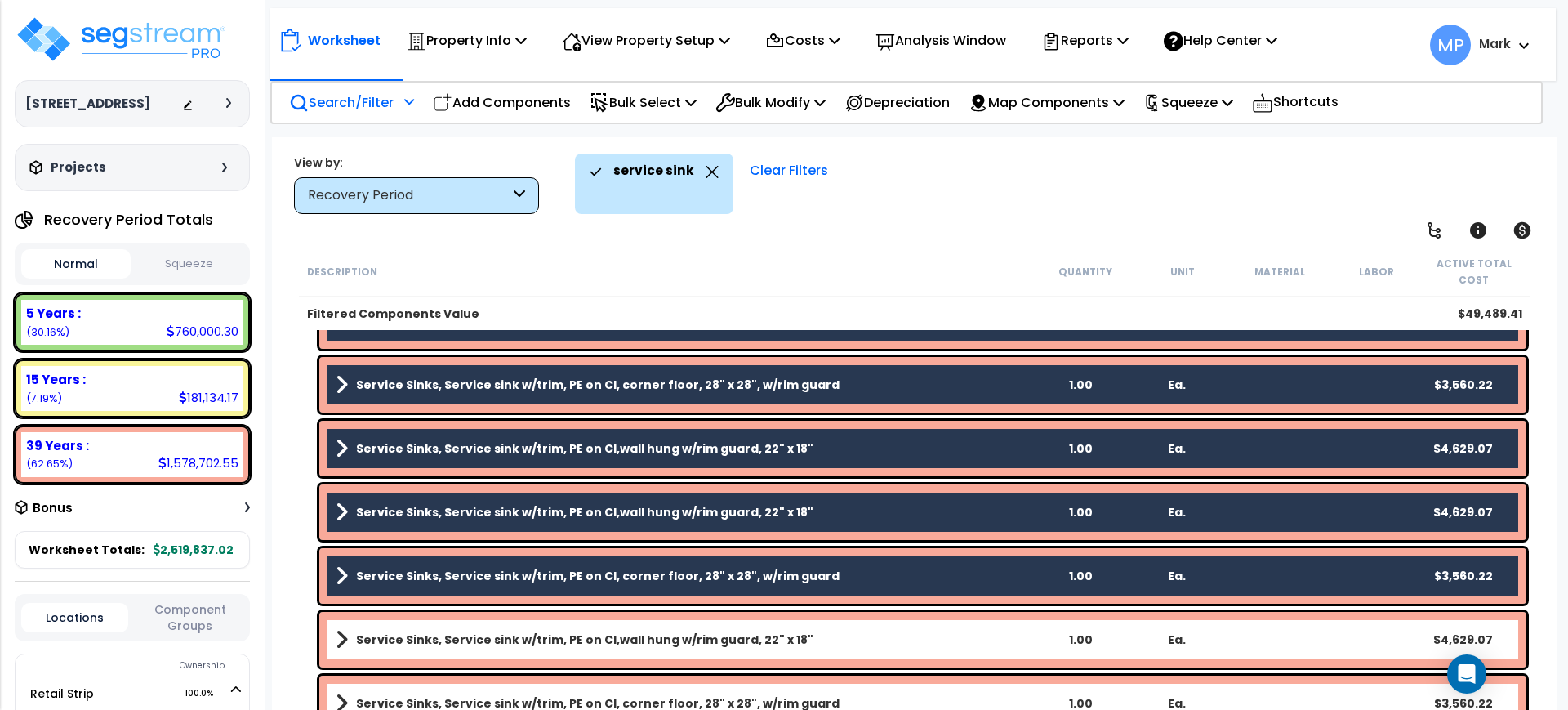
scroll to position [204, 0]
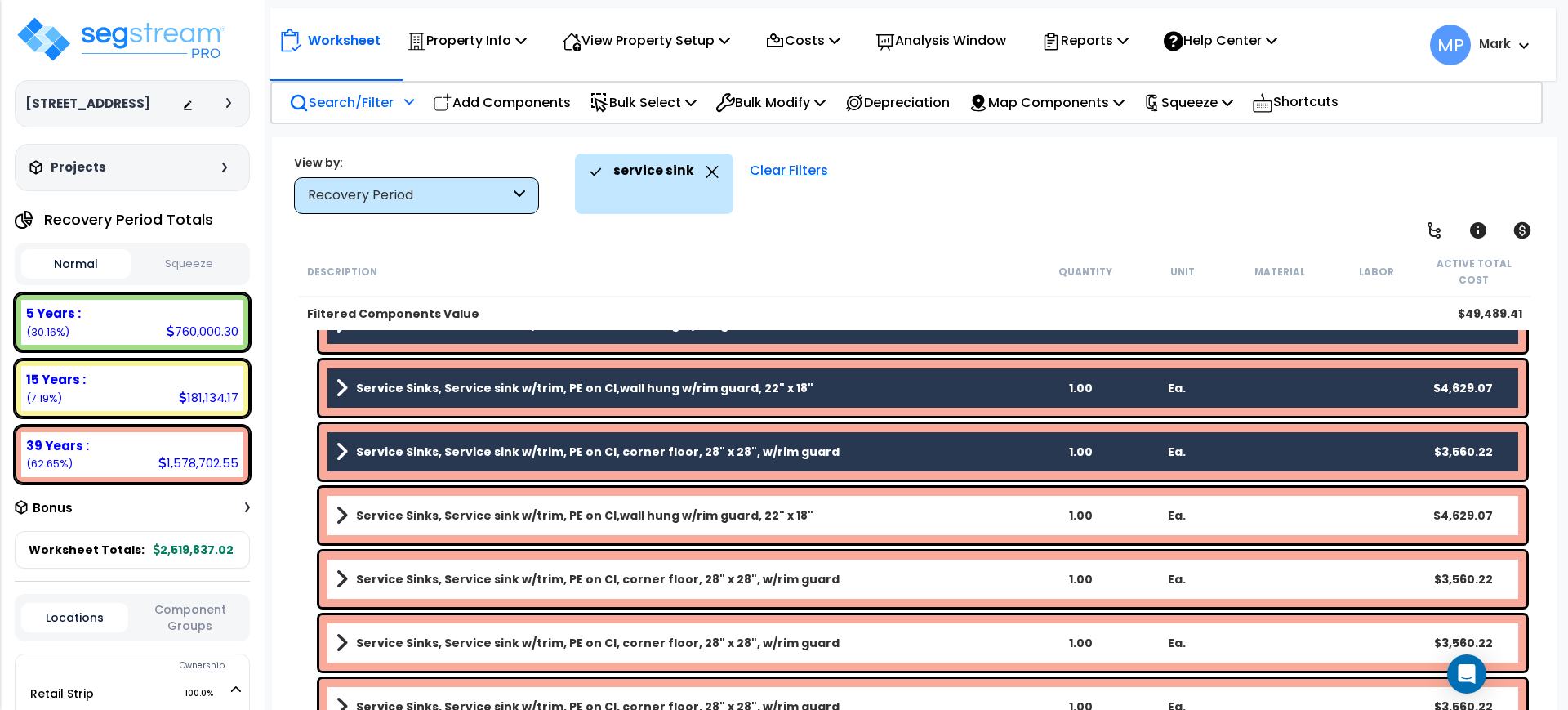
click at [845, 518] on link "Service Sinks, Service sink w/trim, PE on CI,wall hung w/rim guard, 22" x 18"" at bounding box center [683, 515] width 697 height 23
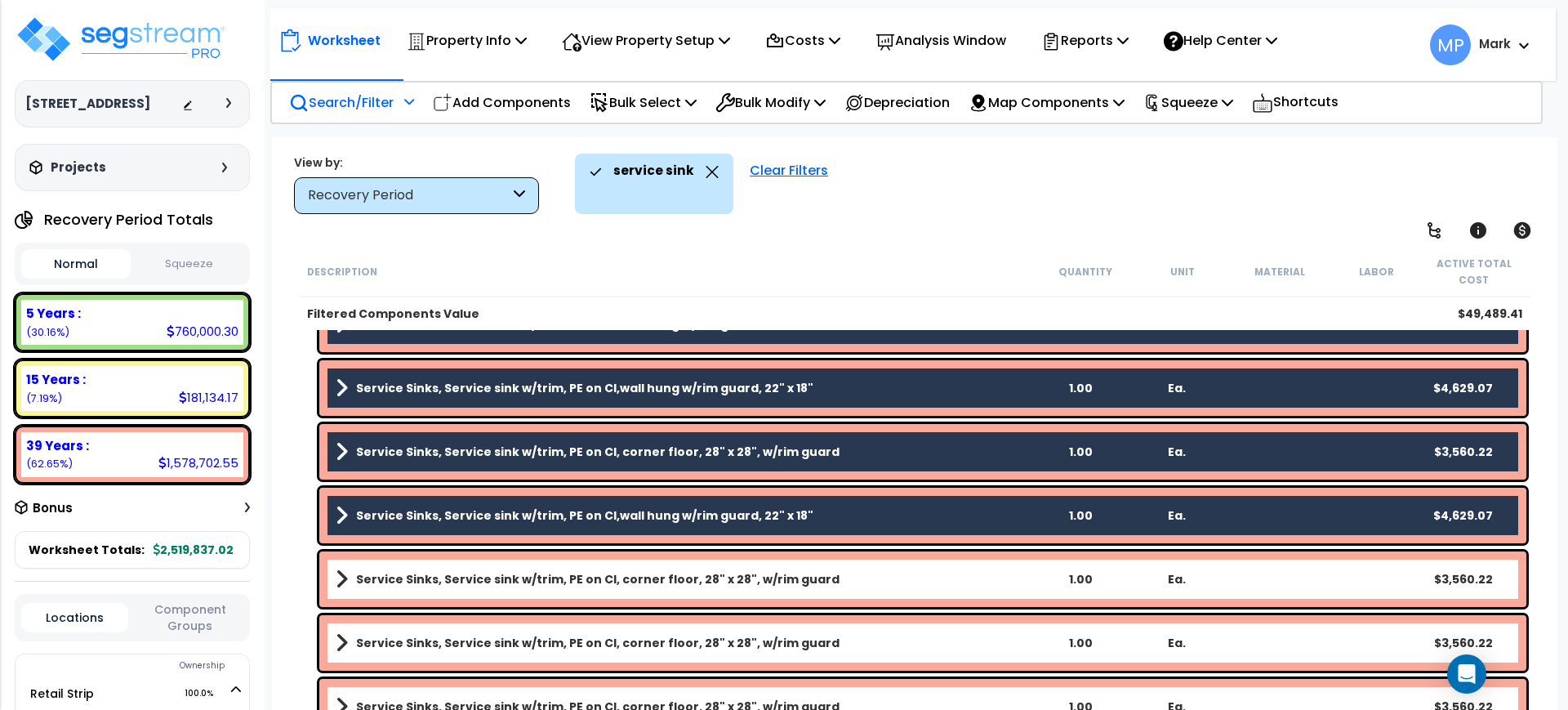
click at [840, 582] on link "Service Sinks, Service sink w/trim, PE on CI, corner floor, 28" x 28", w/rim gu…" at bounding box center [683, 579] width 697 height 23
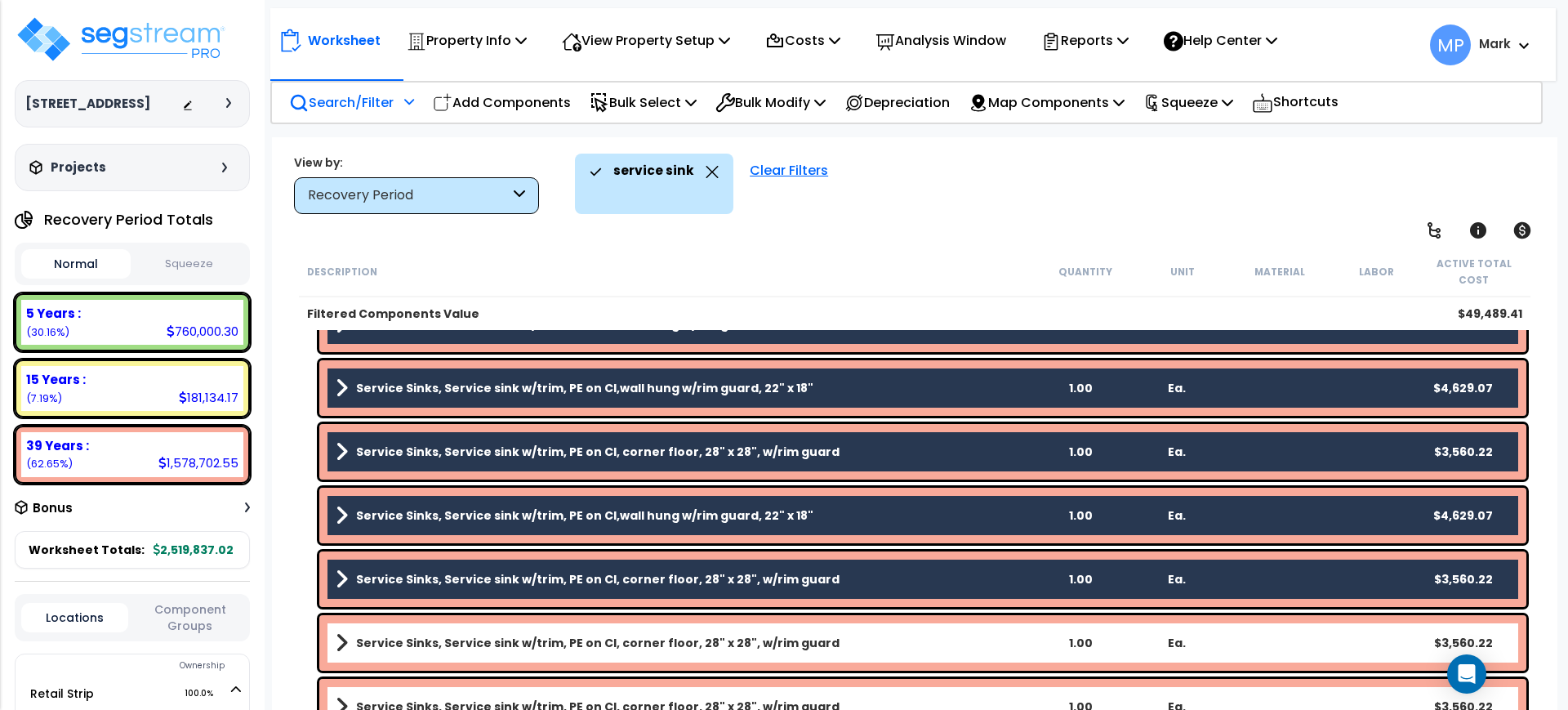
click at [853, 642] on link "Service Sinks, Service sink w/trim, PE on CI, corner floor, 28" x 28", w/rim gu…" at bounding box center [683, 643] width 697 height 23
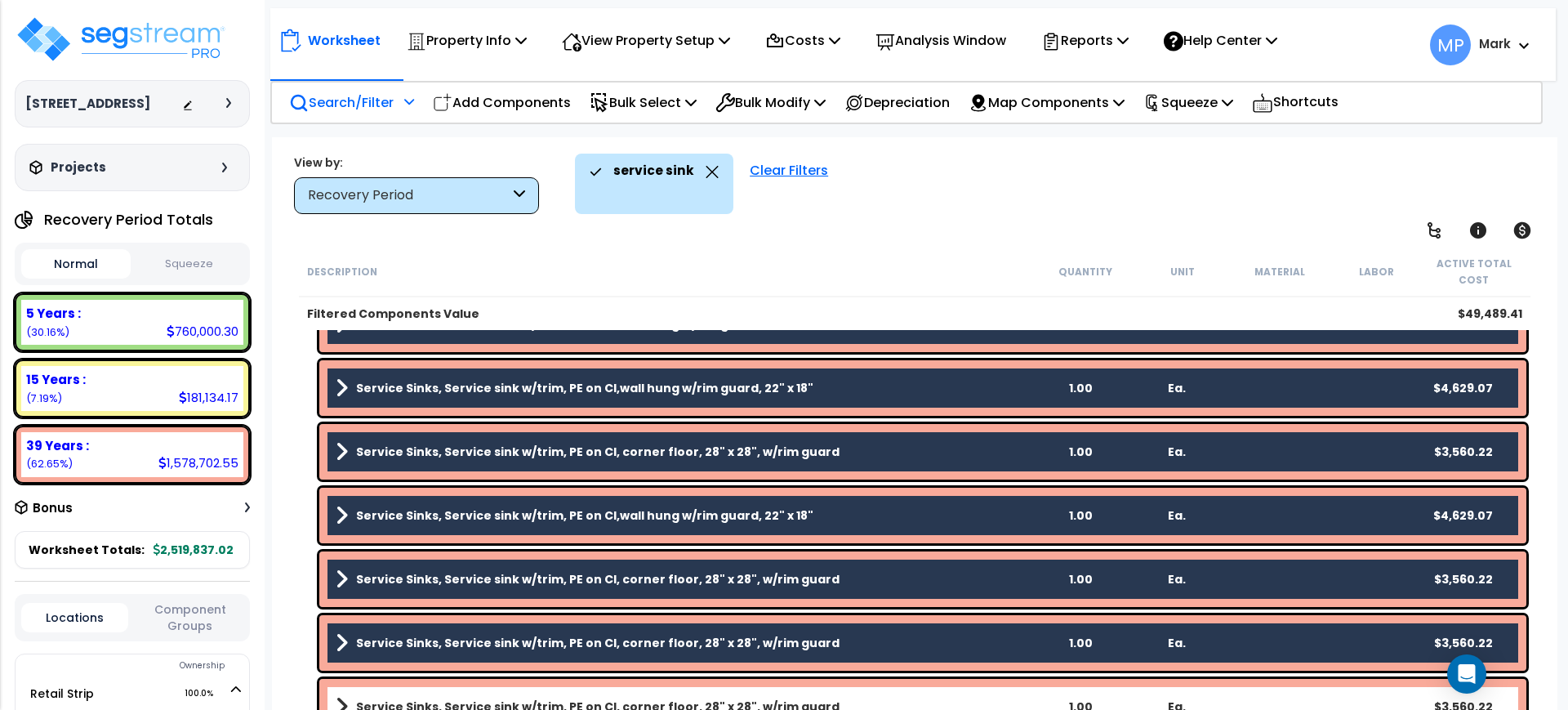
scroll to position [409, 0]
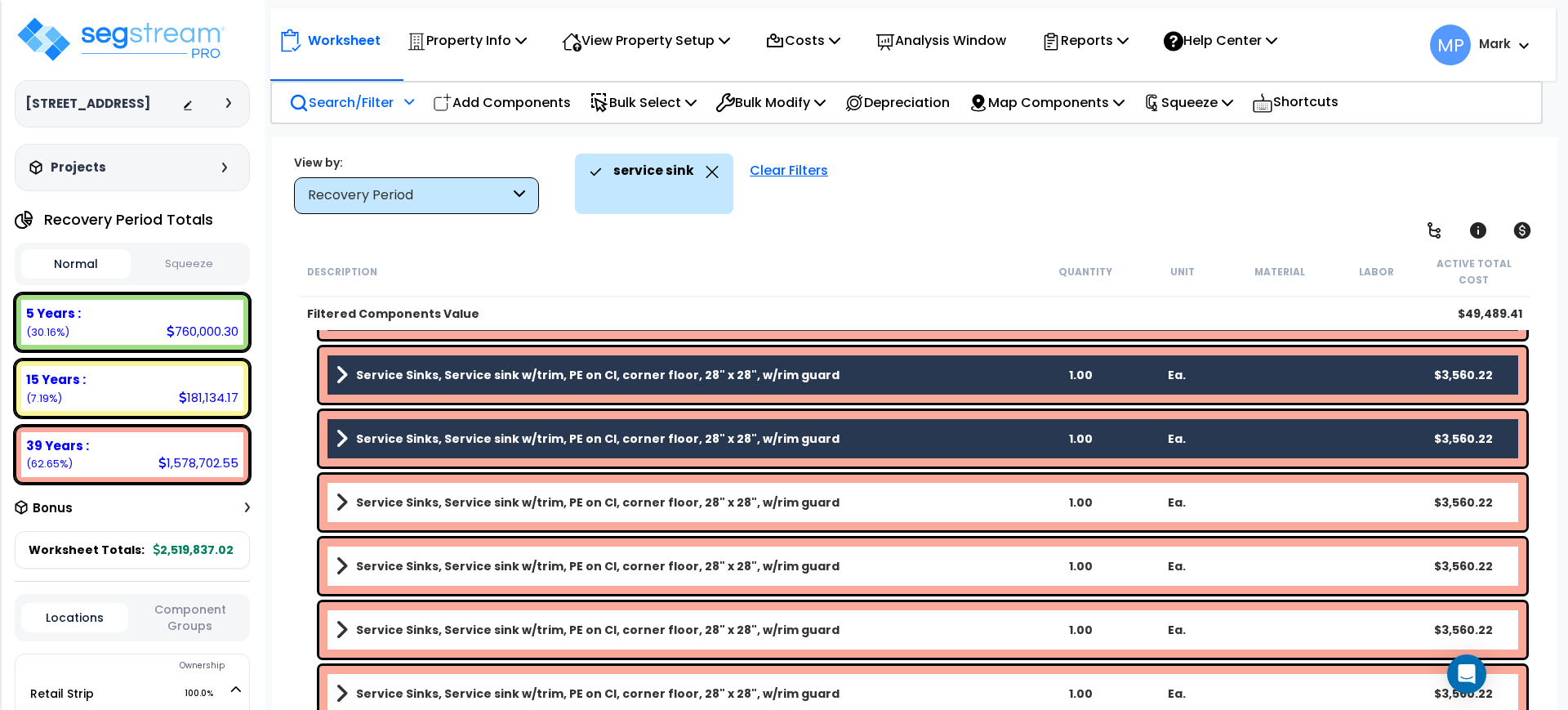
click at [840, 508] on link "Service Sinks, Service sink w/trim, PE on CI, corner floor, 28" x 28", w/rim gu…" at bounding box center [683, 502] width 697 height 23
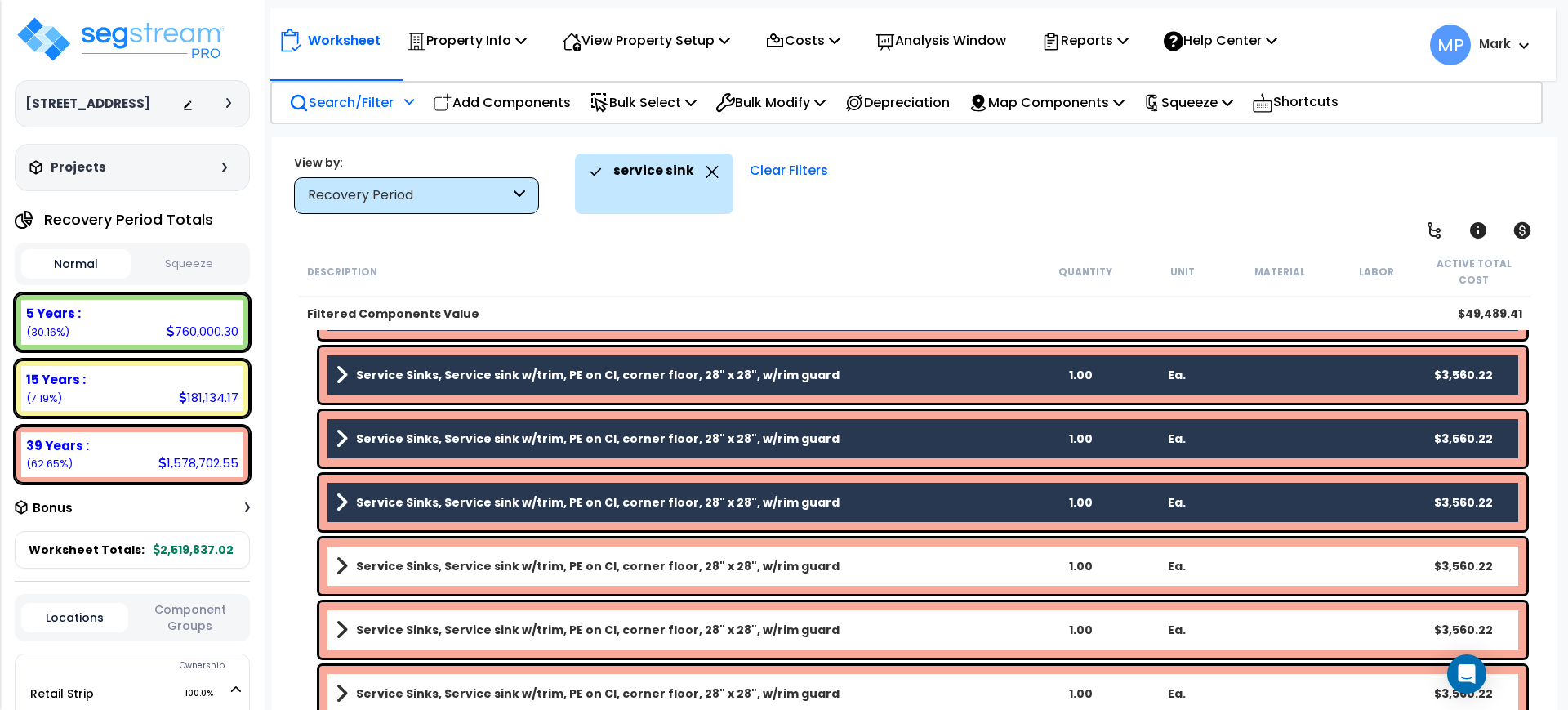
click at [837, 569] on link "Service Sinks, Service sink w/trim, PE on CI, corner floor, 28" x 28", w/rim gu…" at bounding box center [683, 566] width 697 height 23
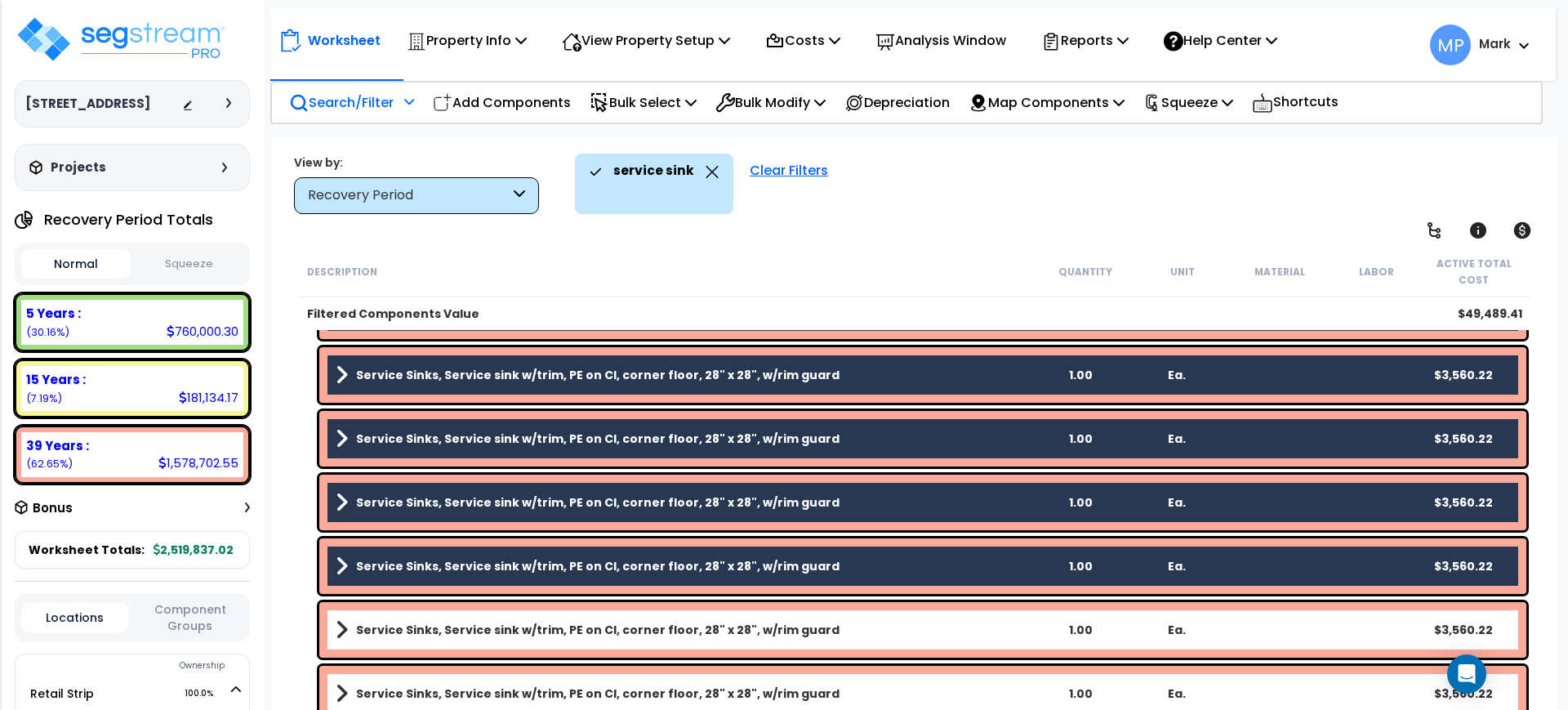
click at [851, 629] on link "Service Sinks, Service sink w/trim, PE on CI, corner floor, 28" x 28", w/rim gu…" at bounding box center [683, 629] width 697 height 23
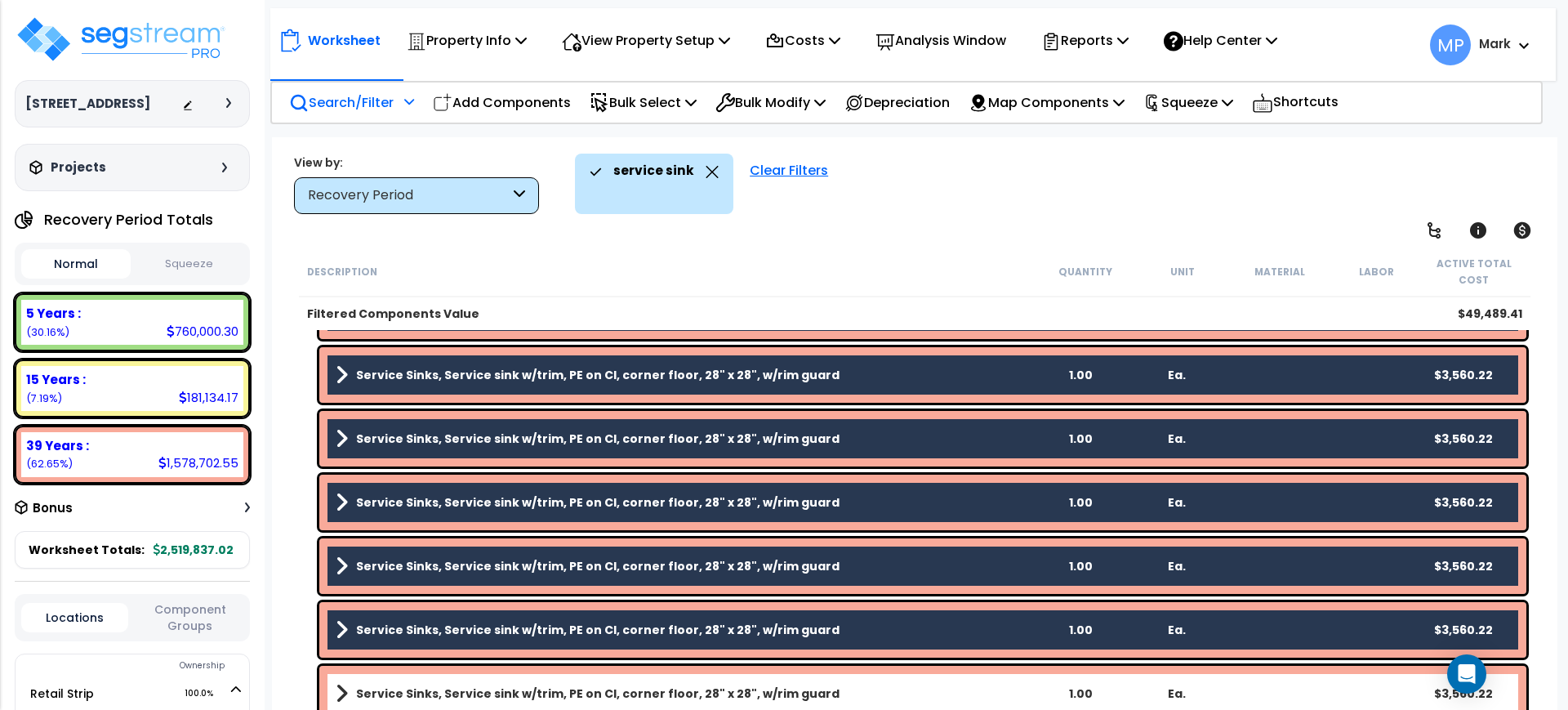
scroll to position [476, 0]
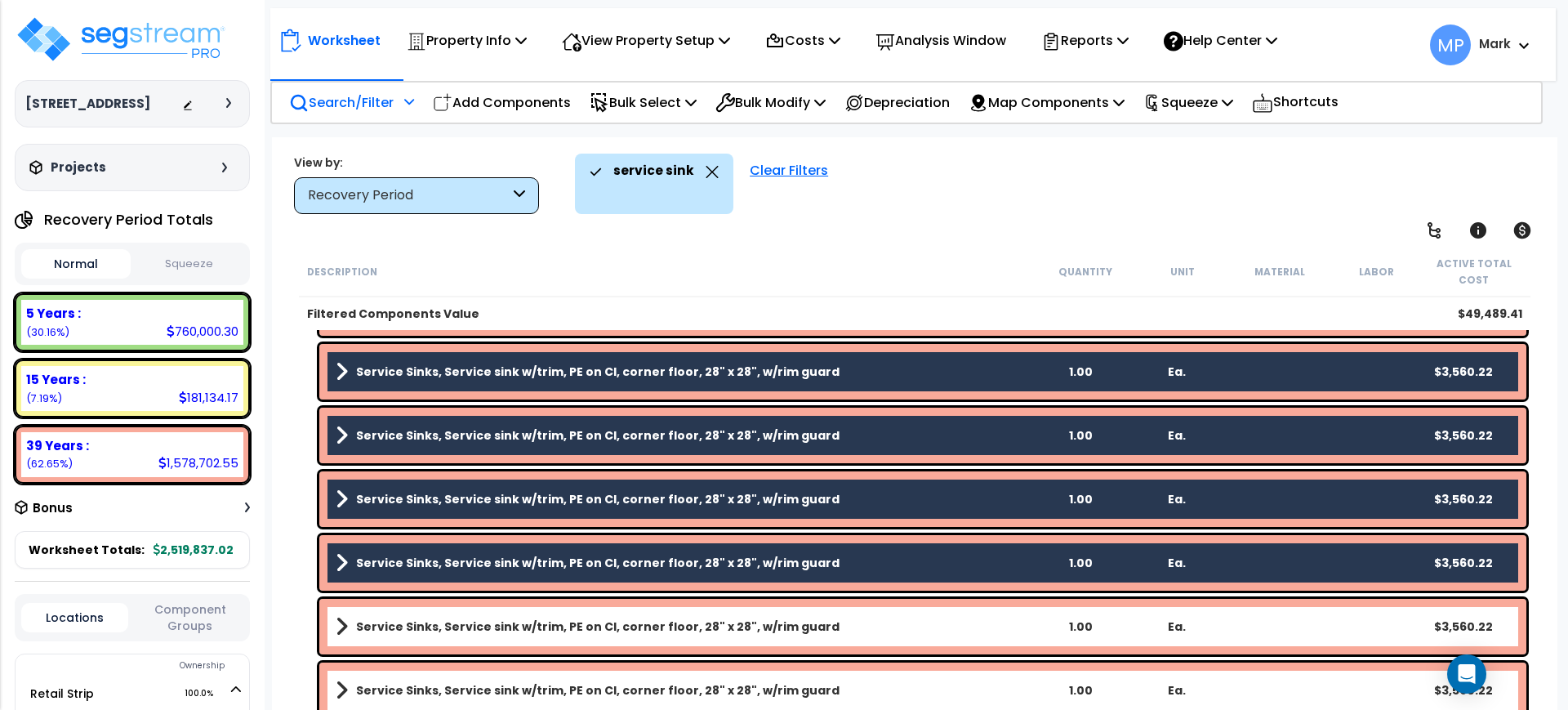
click at [852, 628] on link "Service Sinks, Service sink w/trim, PE on CI, corner floor, 28" x 28", w/rim gu…" at bounding box center [683, 627] width 697 height 23
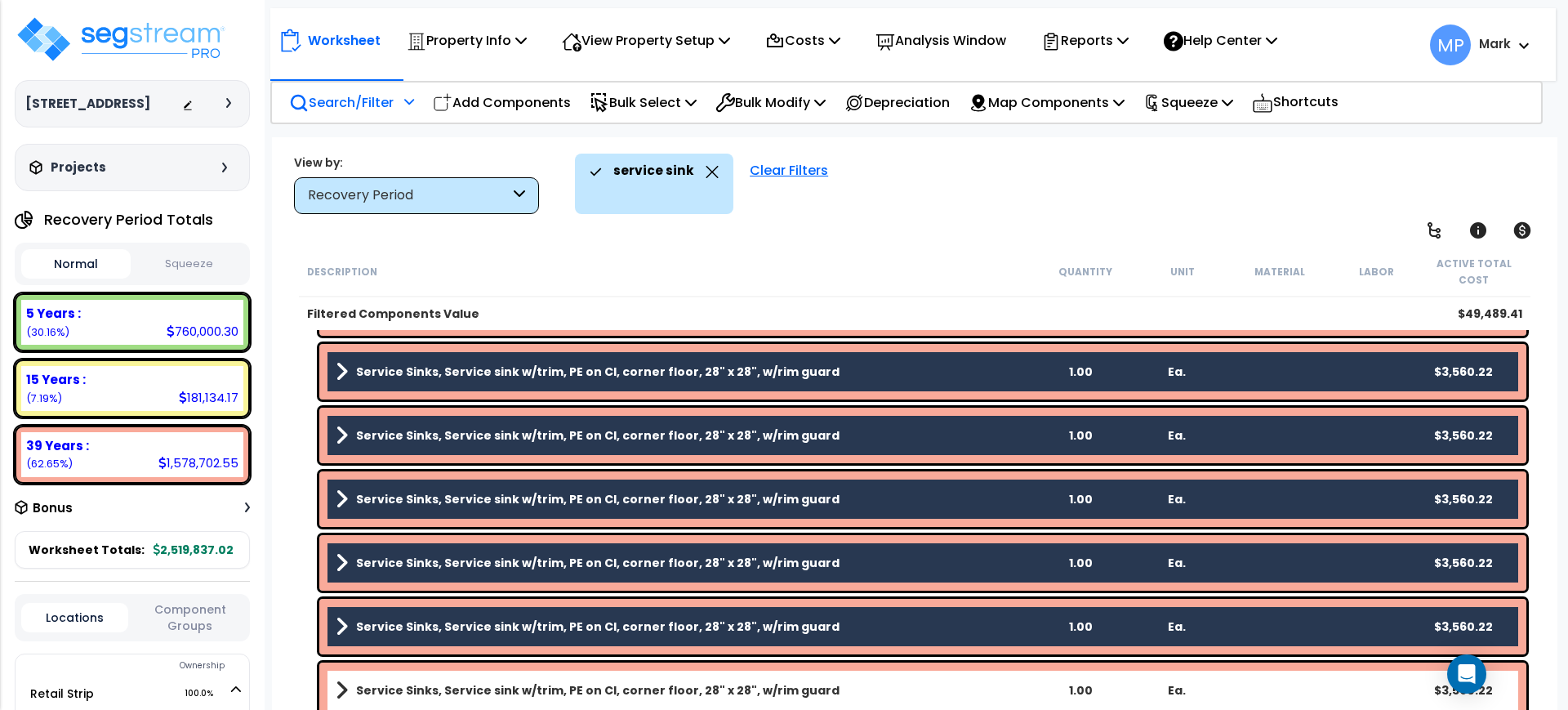
click at [857, 698] on link "Service Sinks, Service sink w/trim, PE on CI, corner floor, 28" x 28", w/rim gu…" at bounding box center [683, 690] width 697 height 23
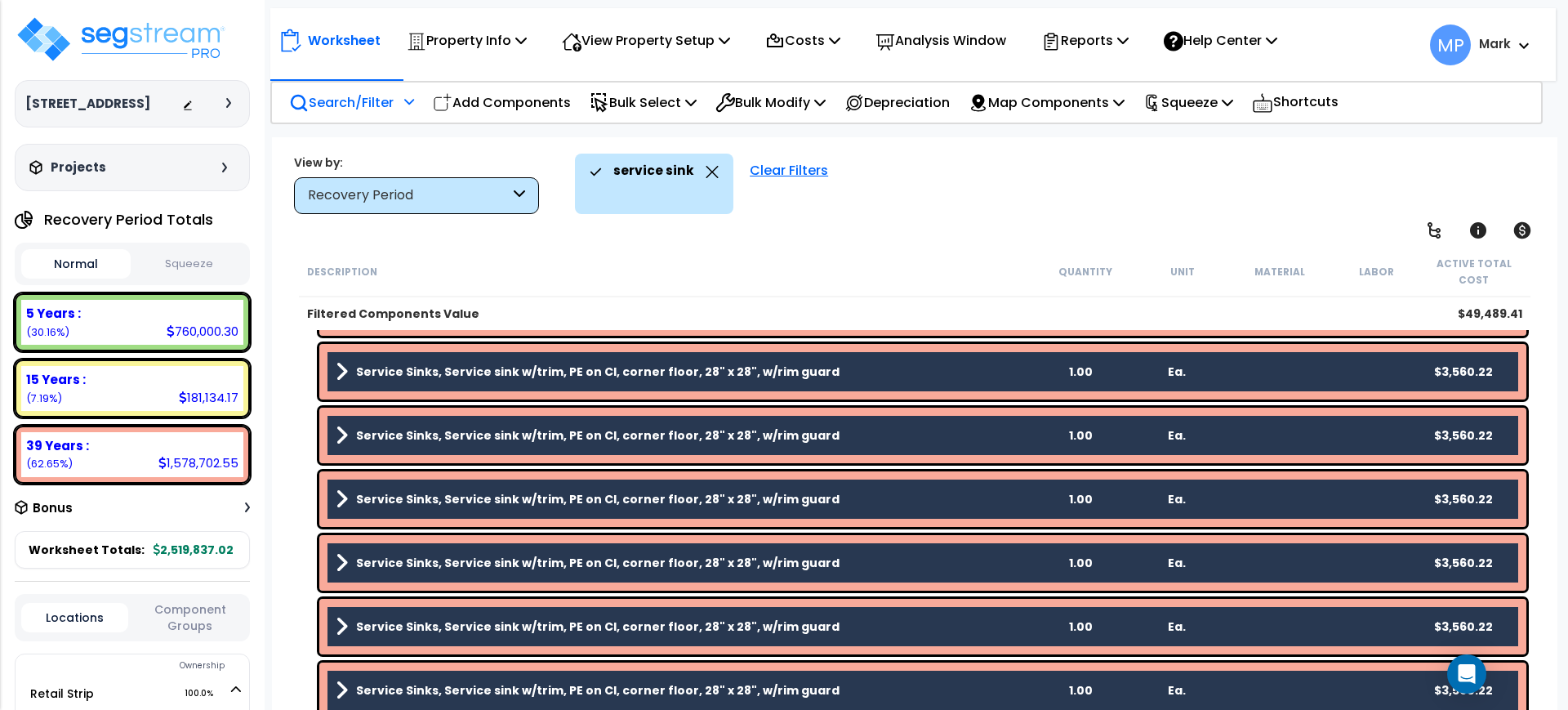
scroll to position [72, 0]
click at [797, 94] on p "Bulk Modify" at bounding box center [770, 102] width 111 height 22
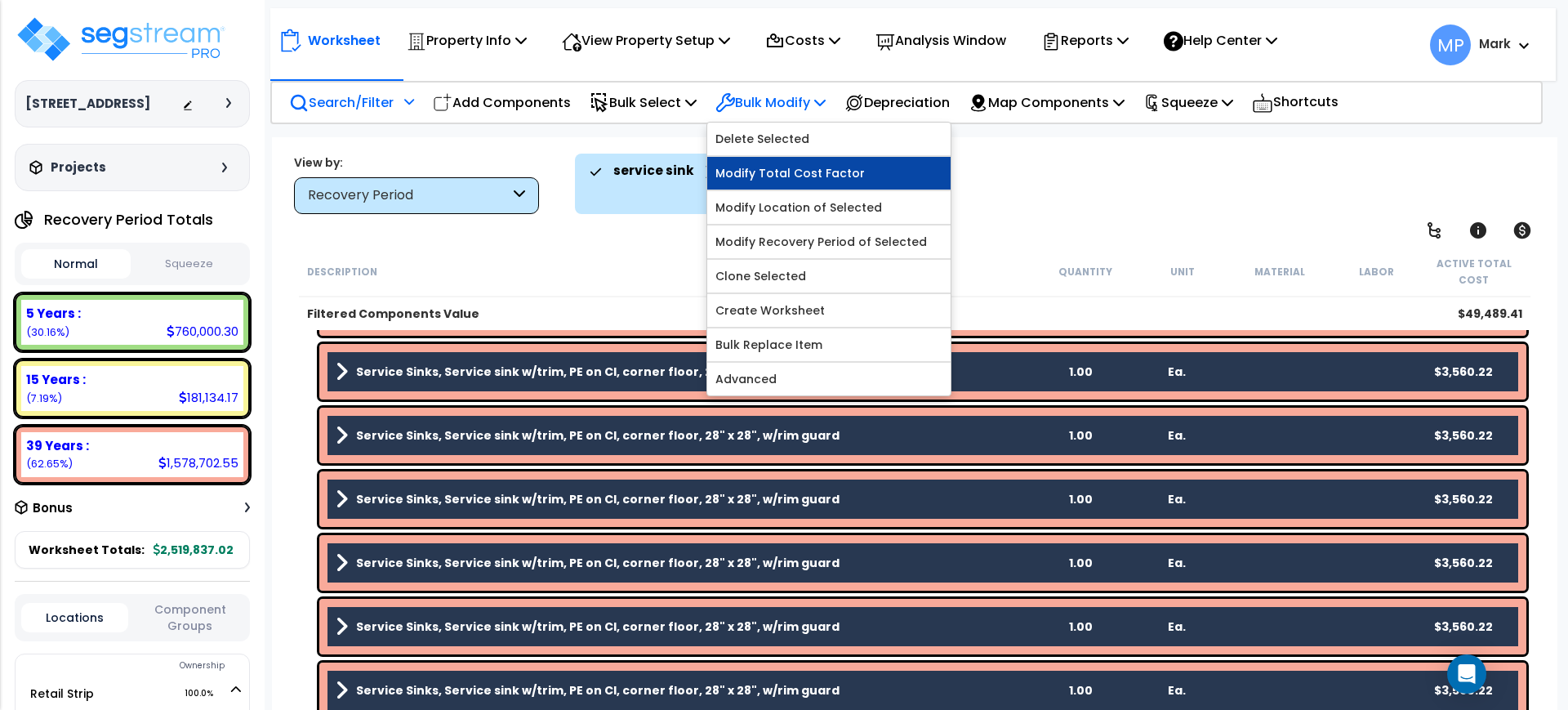
click at [796, 170] on link "Modify Total Cost Factor" at bounding box center [828, 173] width 244 height 33
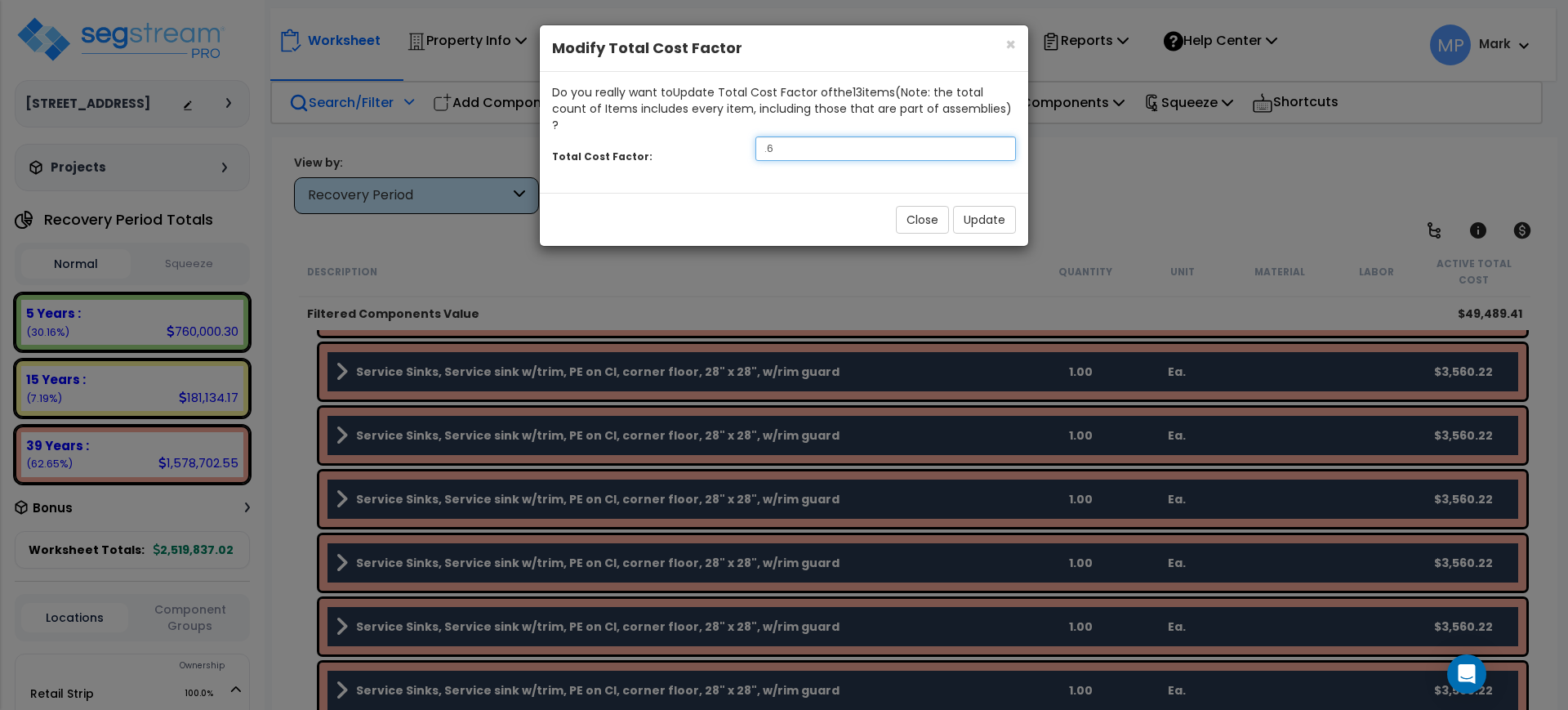
drag, startPoint x: 789, startPoint y: 134, endPoint x: 752, endPoint y: 131, distance: 37.1
click at [752, 137] on div ".6" at bounding box center [886, 149] width 286 height 24
type input ".65"
click at [988, 209] on button "Update" at bounding box center [984, 219] width 63 height 28
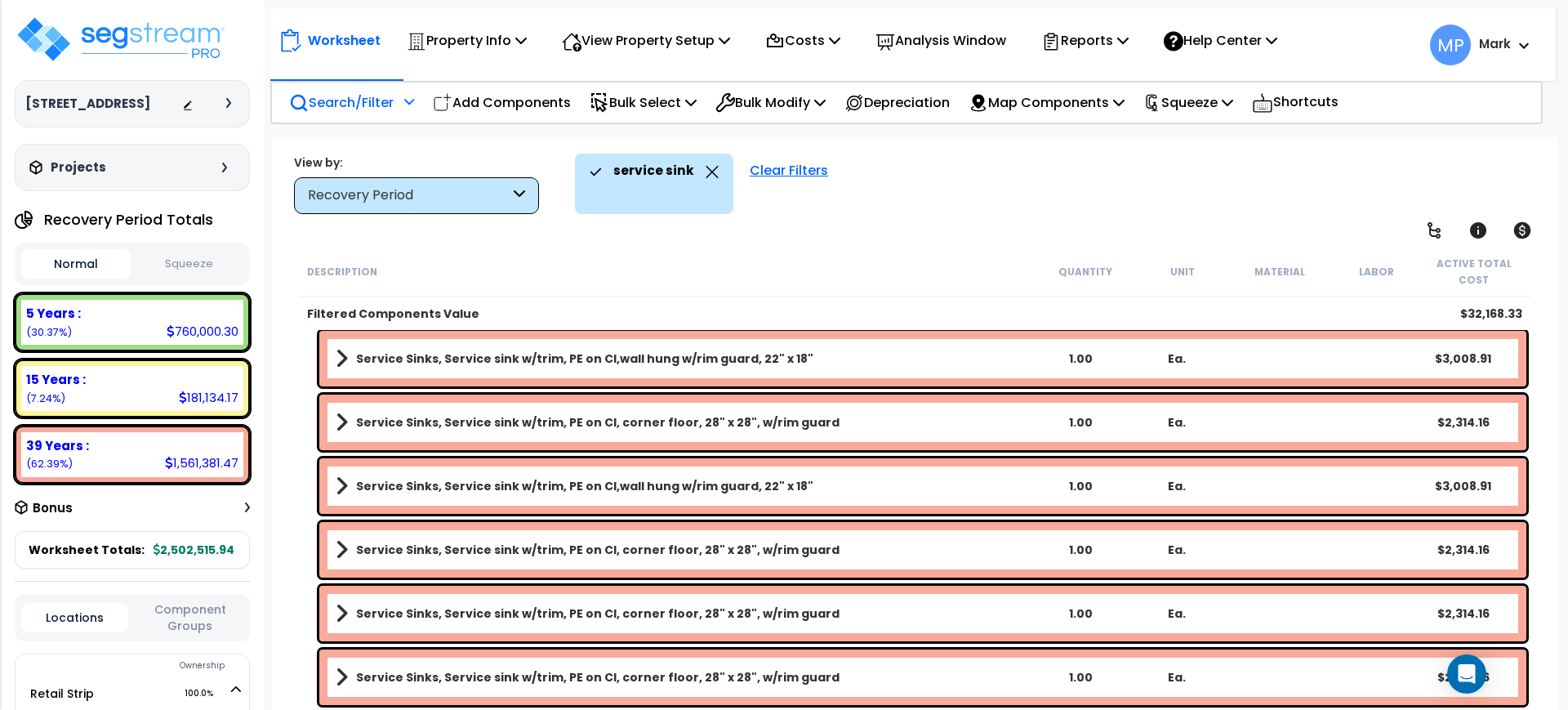
scroll to position [0, 0]
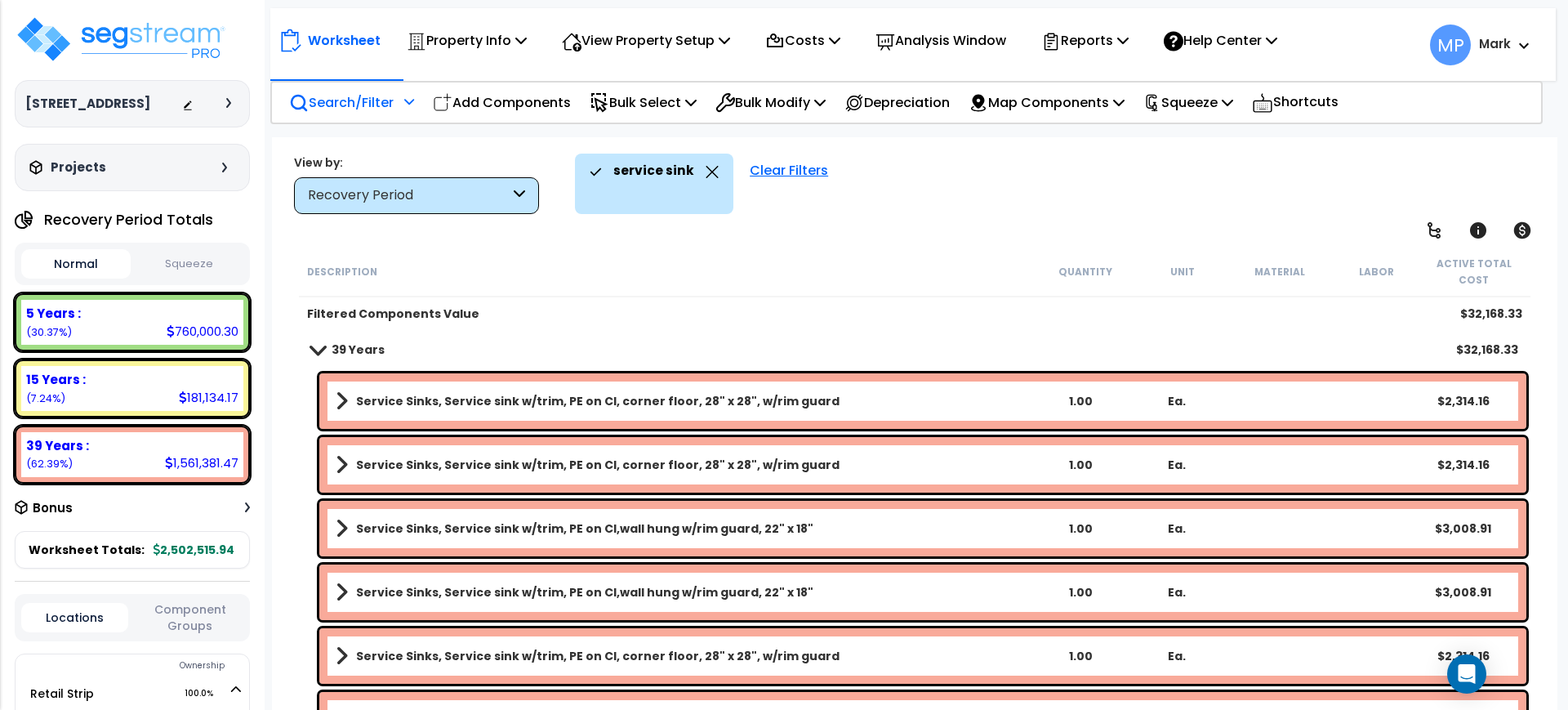
click at [913, 398] on link "Service Sinks, Service sink w/trim, PE on CI, corner floor, 28" x 28", w/rim gu…" at bounding box center [683, 401] width 697 height 23
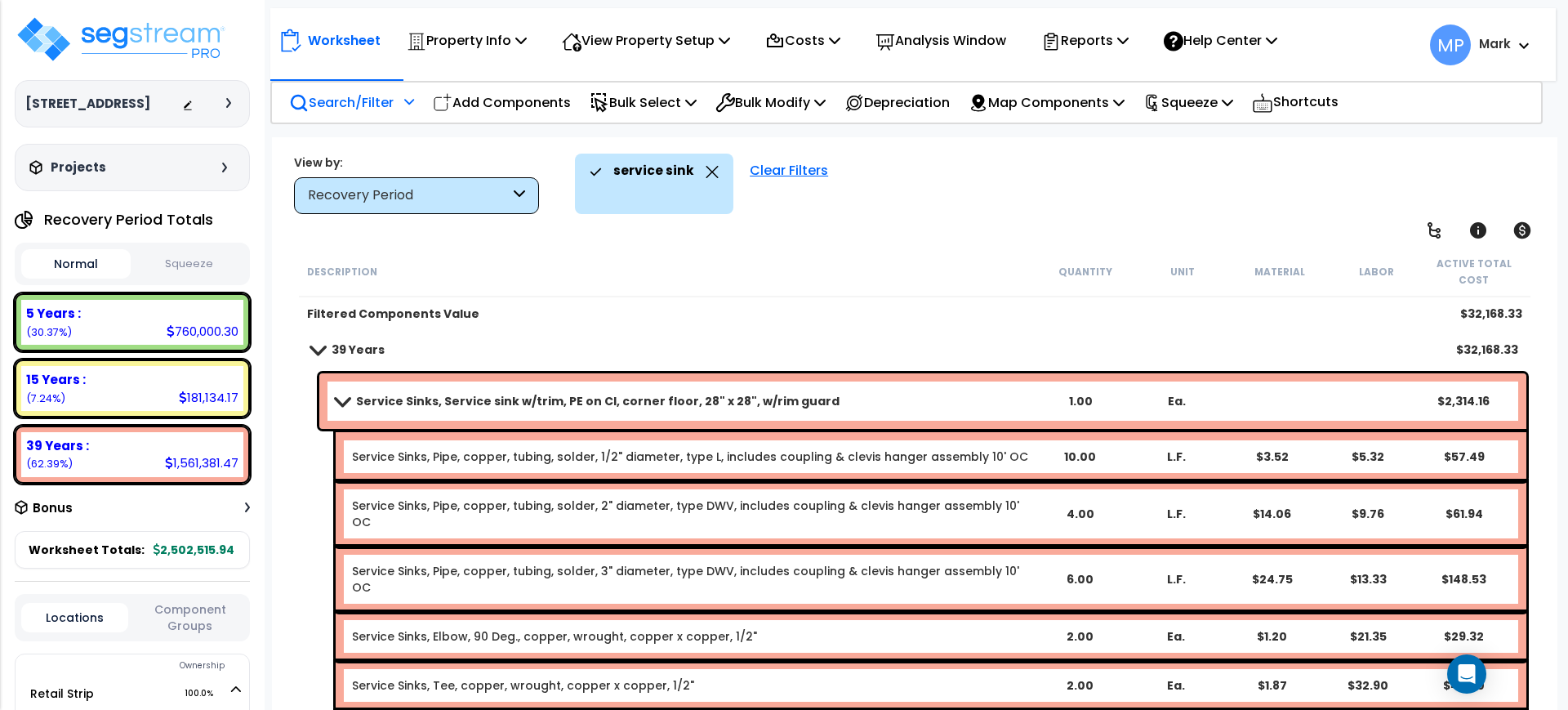
click at [913, 398] on link "Service Sinks, Service sink w/trim, PE on CI, corner floor, 28" x 28", w/rim gu…" at bounding box center [683, 401] width 697 height 23
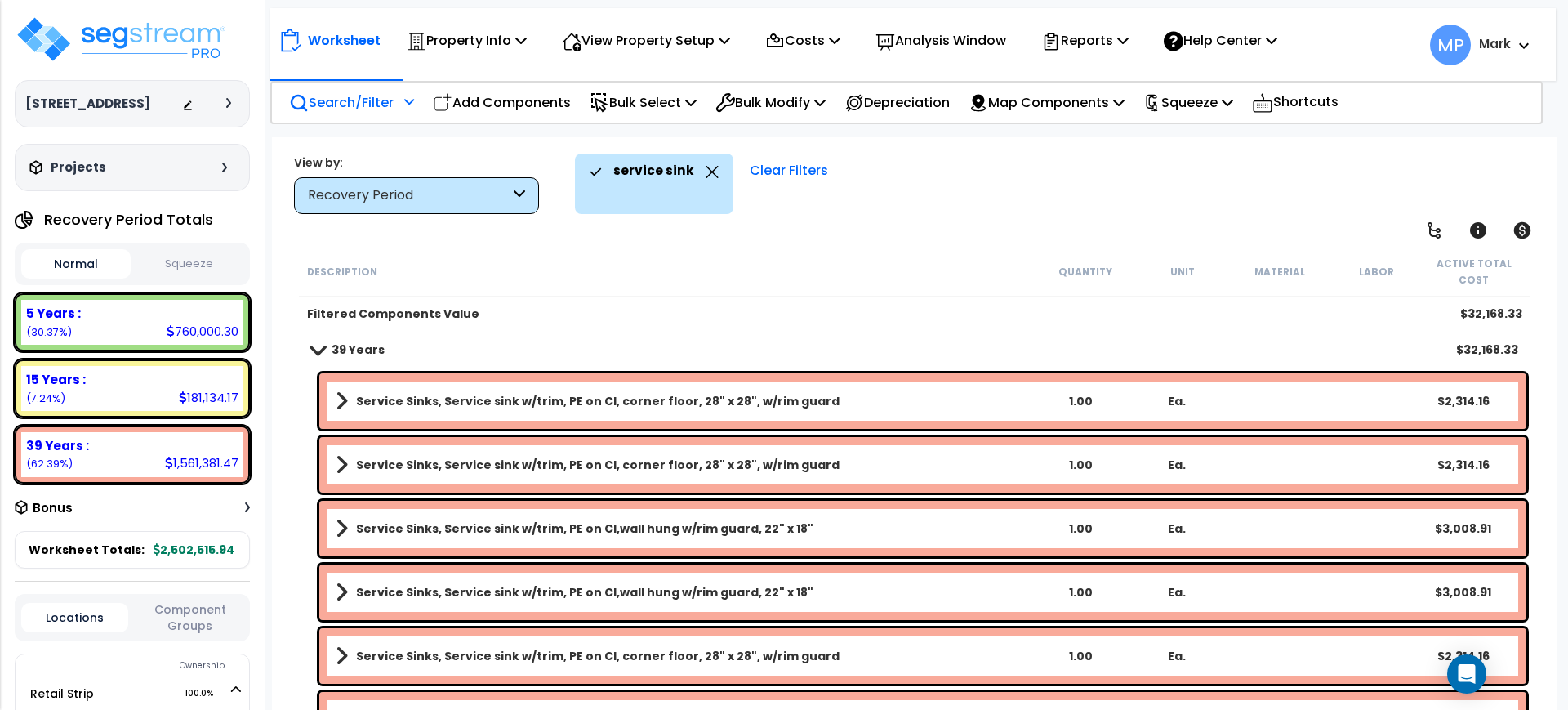
click at [913, 398] on link "Service Sinks, Service sink w/trim, PE on CI, corner floor, 28" x 28", w/rim gu…" at bounding box center [683, 401] width 697 height 23
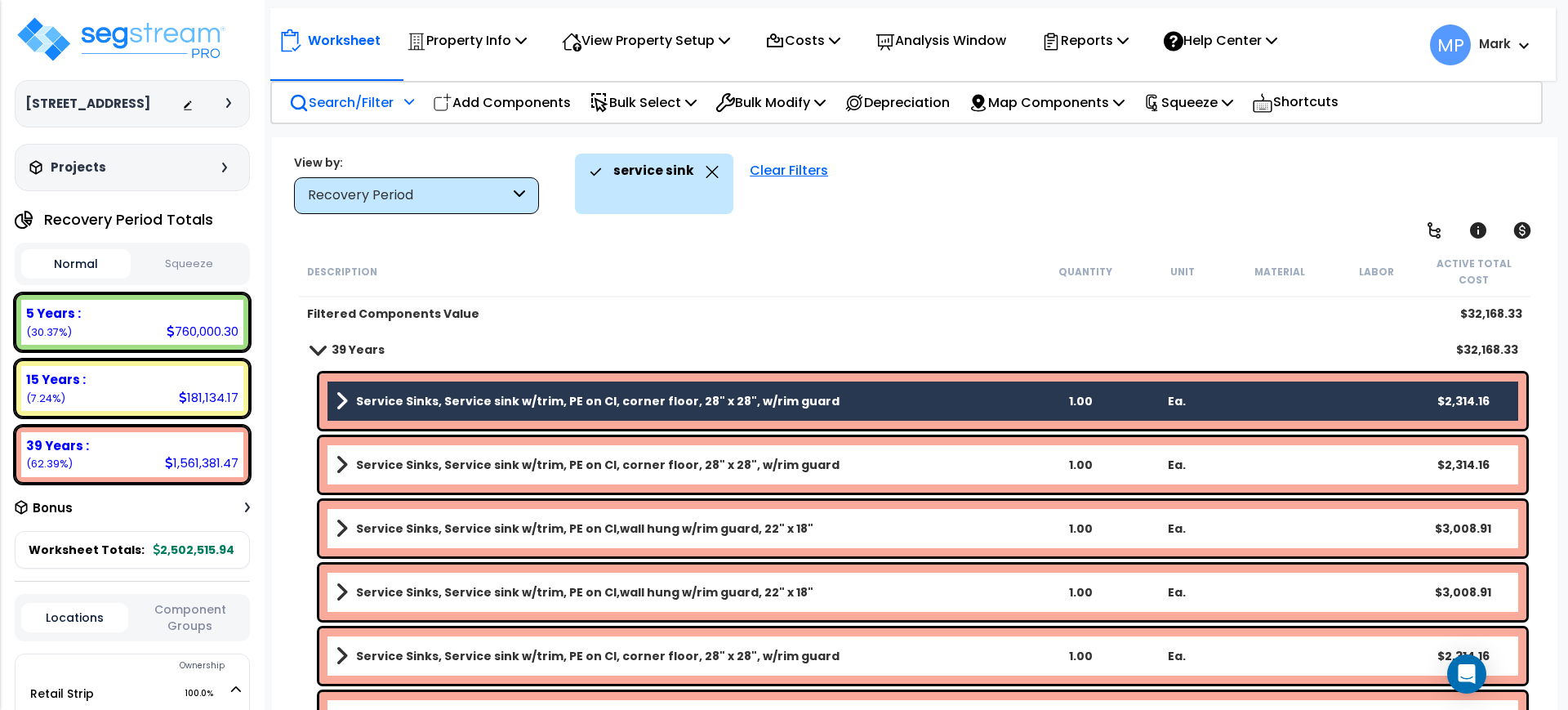
click at [895, 454] on link "Service Sinks, Service sink w/trim, PE on CI, corner floor, 28" x 28", w/rim gu…" at bounding box center [683, 464] width 697 height 23
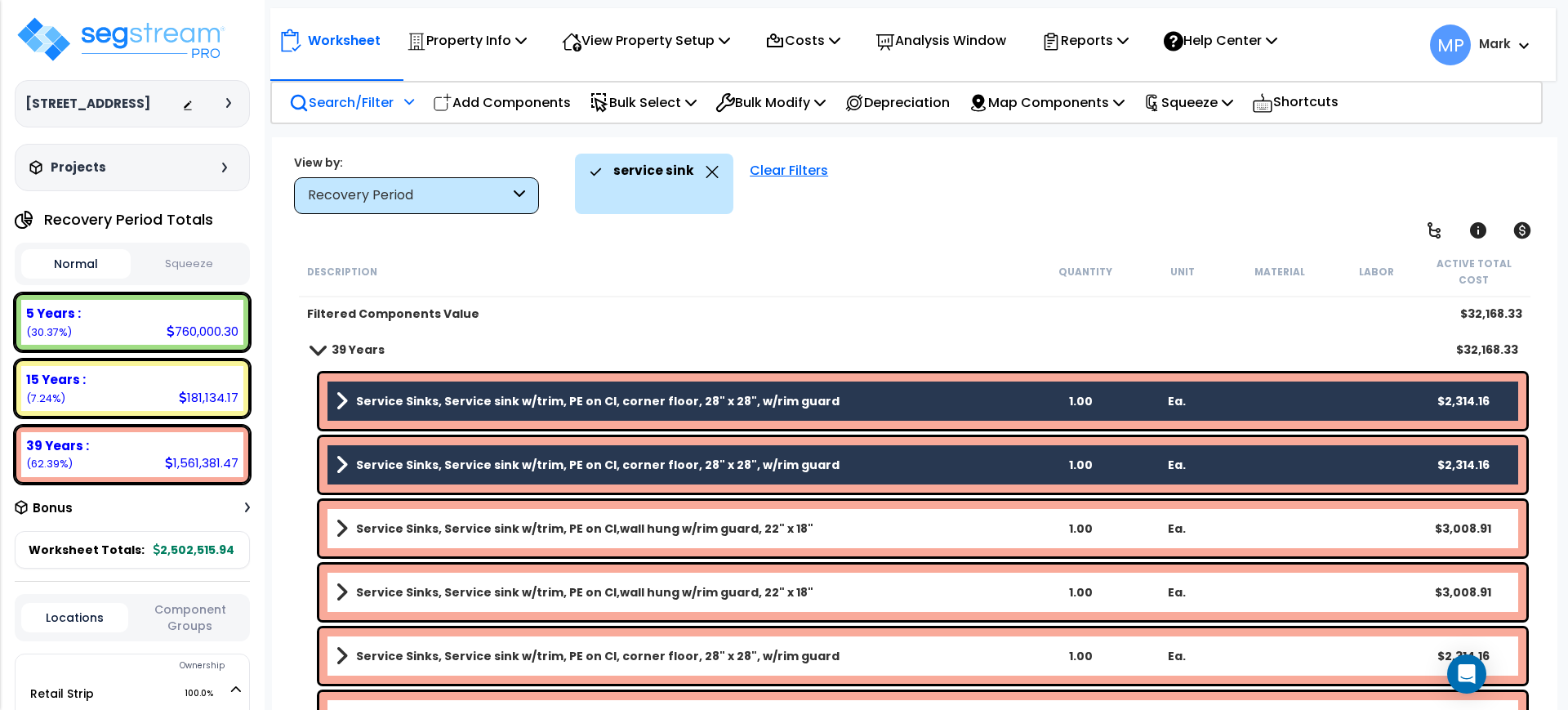
click at [836, 529] on link "Service Sinks, Service sink w/trim, PE on CI,wall hung w/rim guard, 22" x 18"" at bounding box center [683, 528] width 697 height 23
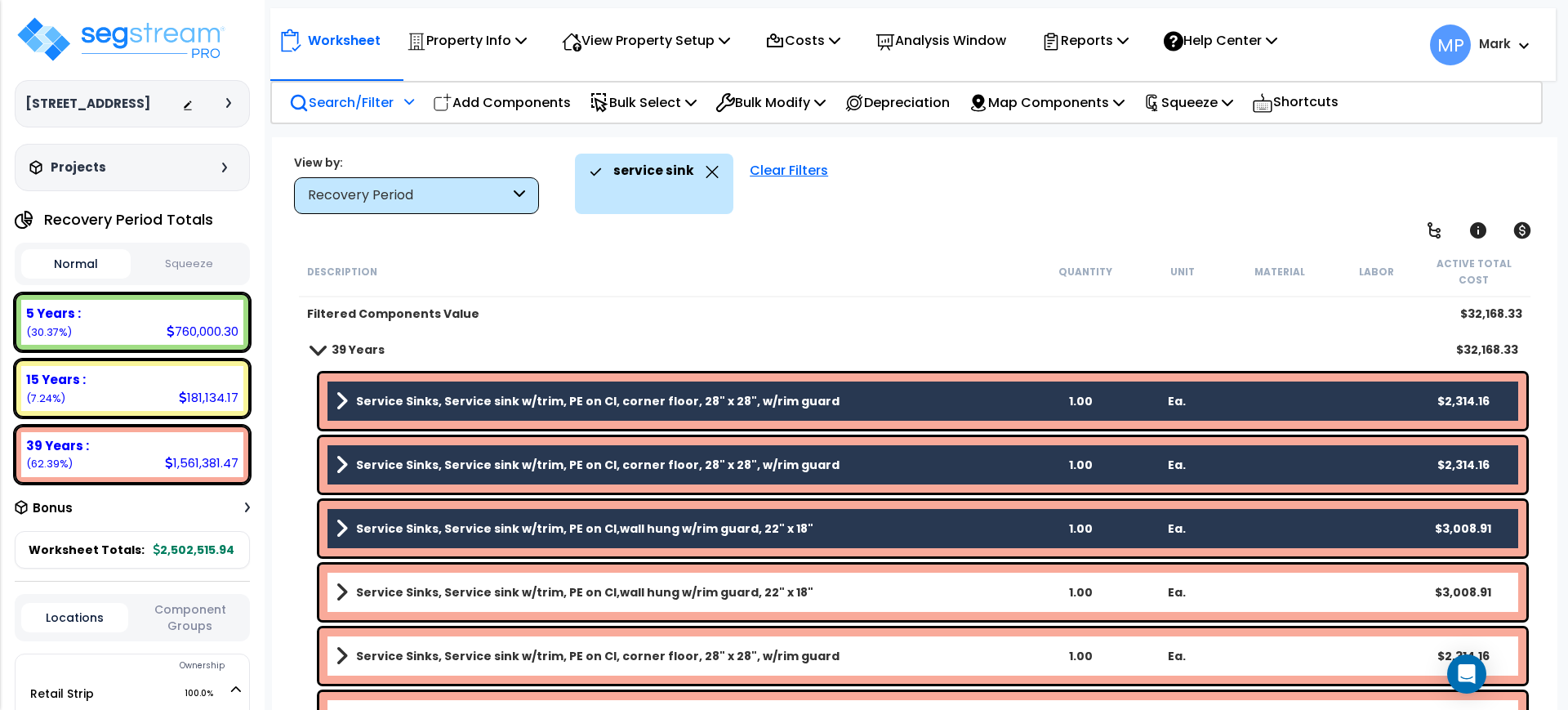
drag, startPoint x: 824, startPoint y: 587, endPoint x: 835, endPoint y: 630, distance: 44.4
click at [825, 588] on link "Service Sinks, Service sink w/trim, PE on CI,wall hung w/rim guard, 22" x 18"" at bounding box center [683, 592] width 697 height 23
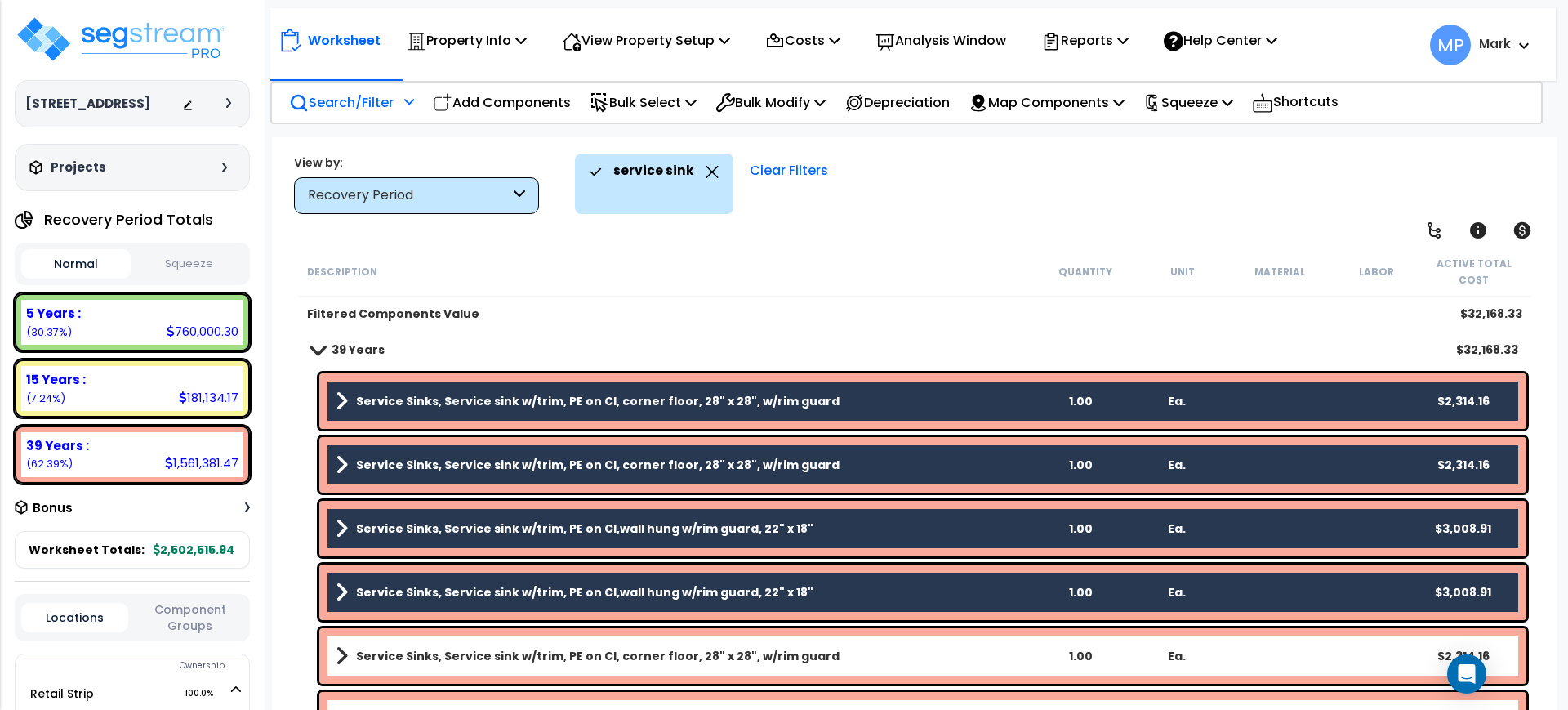
click at [842, 648] on link "Service Sinks, Service sink w/trim, PE on CI, corner floor, 28" x 28", w/rim gu…" at bounding box center [683, 656] width 697 height 23
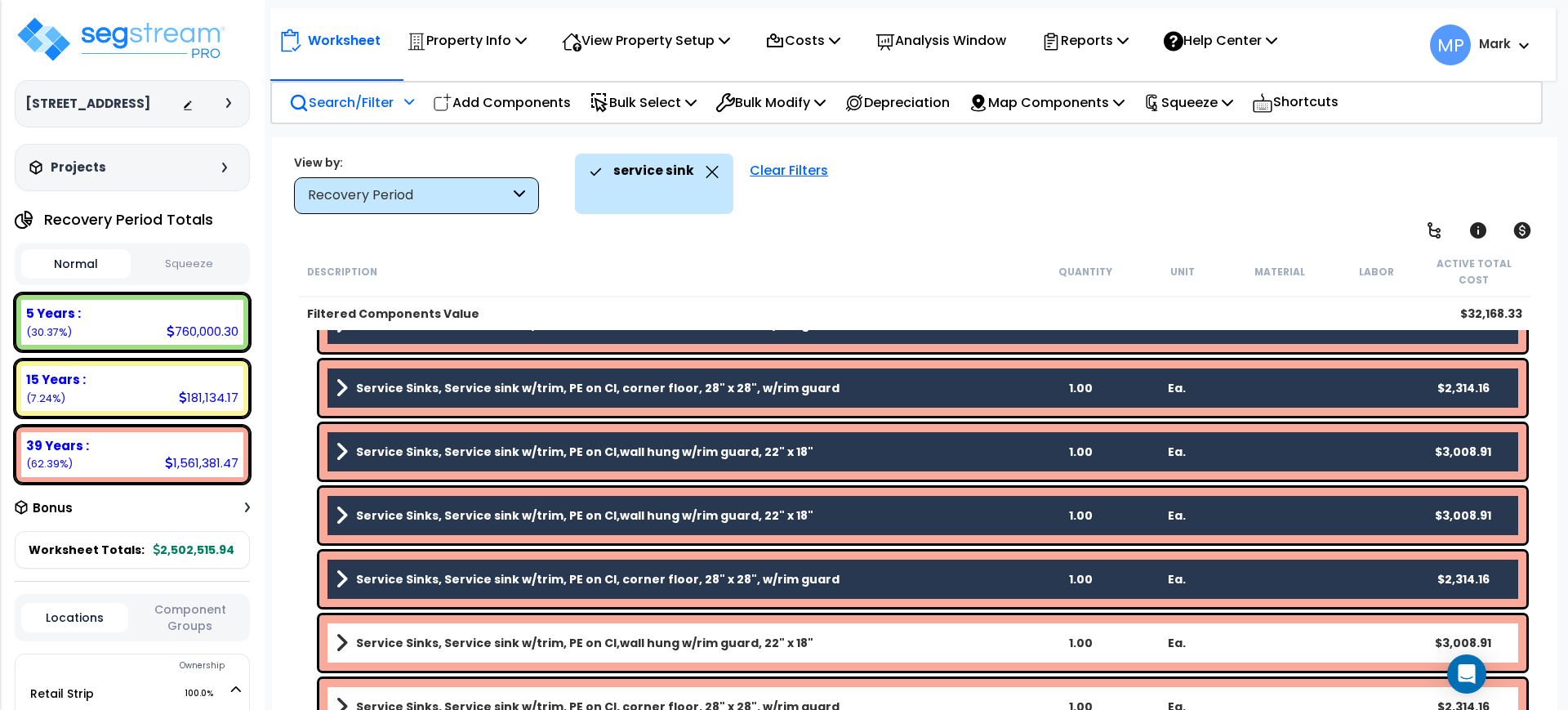
scroll to position [204, 0]
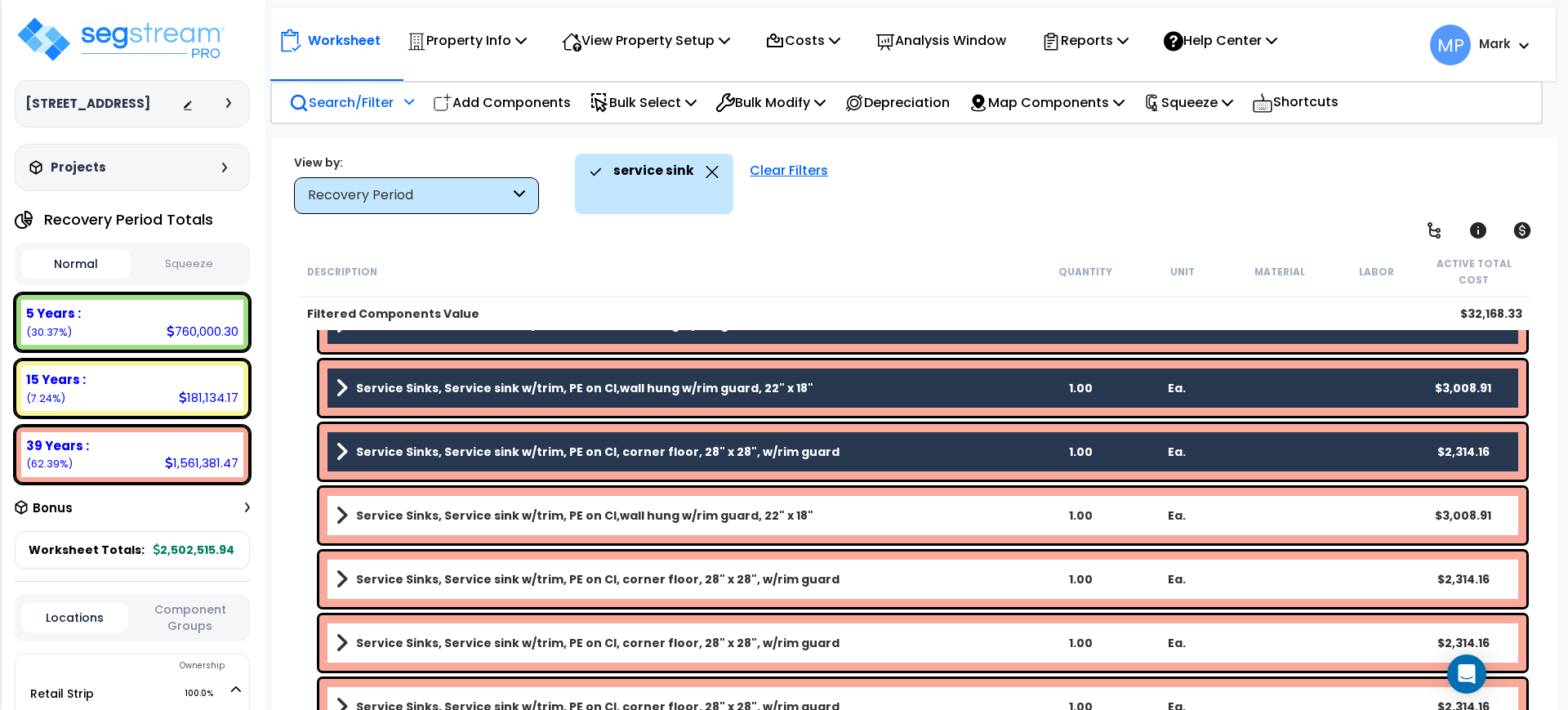
click at [847, 517] on link "Service Sinks, Service sink w/trim, PE on CI,wall hung w/rim guard, 22" x 18"" at bounding box center [683, 515] width 697 height 23
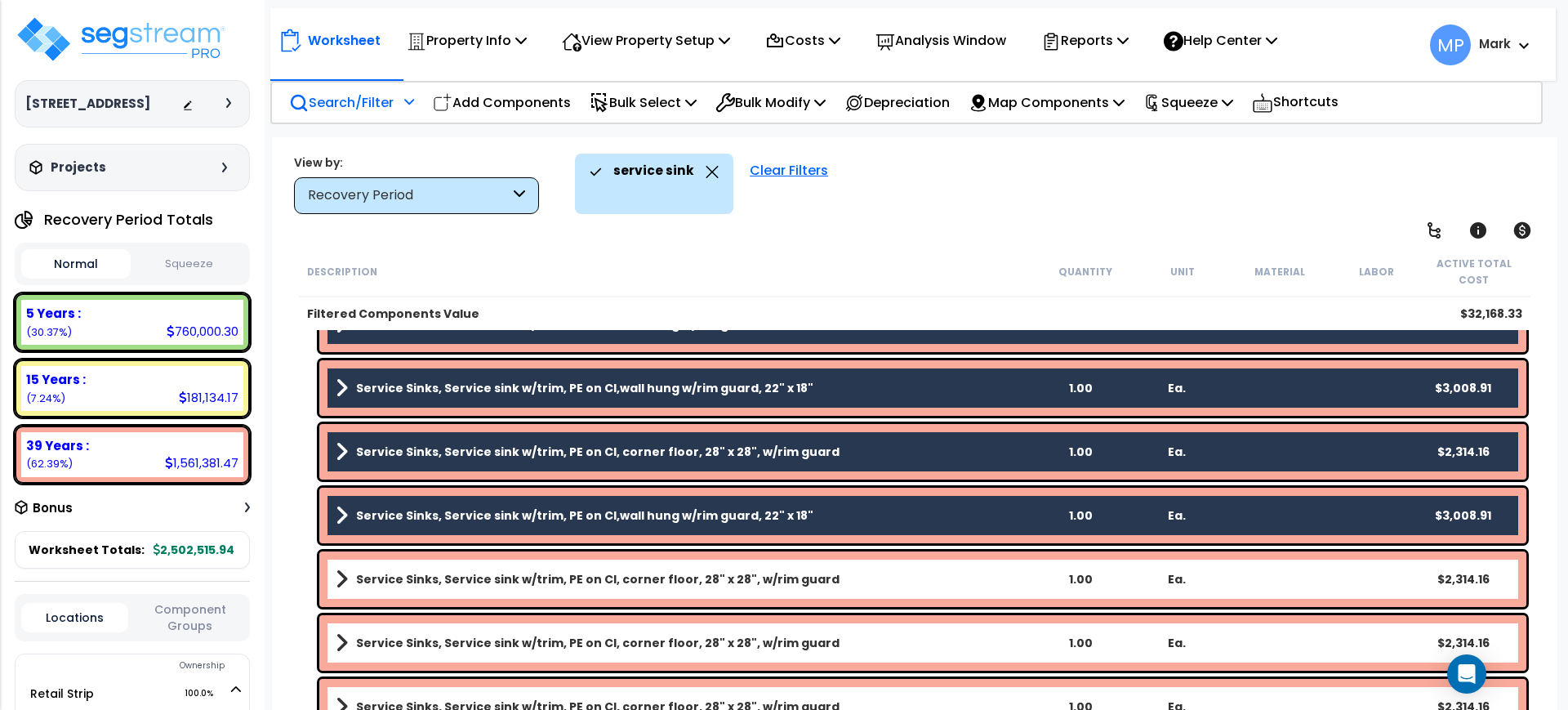
drag, startPoint x: 845, startPoint y: 578, endPoint x: 847, endPoint y: 611, distance: 33.1
click at [846, 578] on link "Service Sinks, Service sink w/trim, PE on CI, corner floor, 28" x 28", w/rim gu…" at bounding box center [683, 579] width 697 height 23
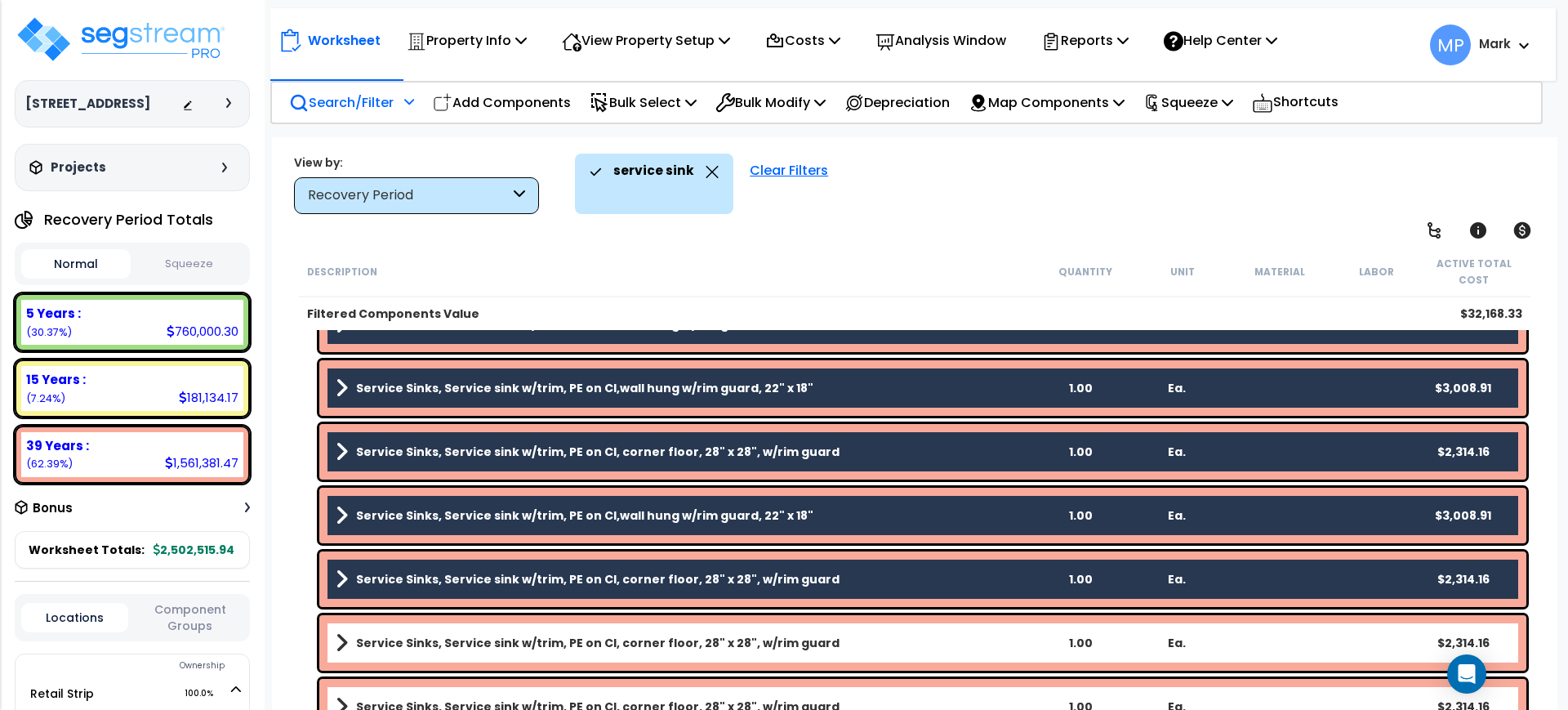
click at [849, 635] on link "Service Sinks, Service sink w/trim, PE on CI, corner floor, 28" x 28", w/rim gu…" at bounding box center [683, 643] width 697 height 23
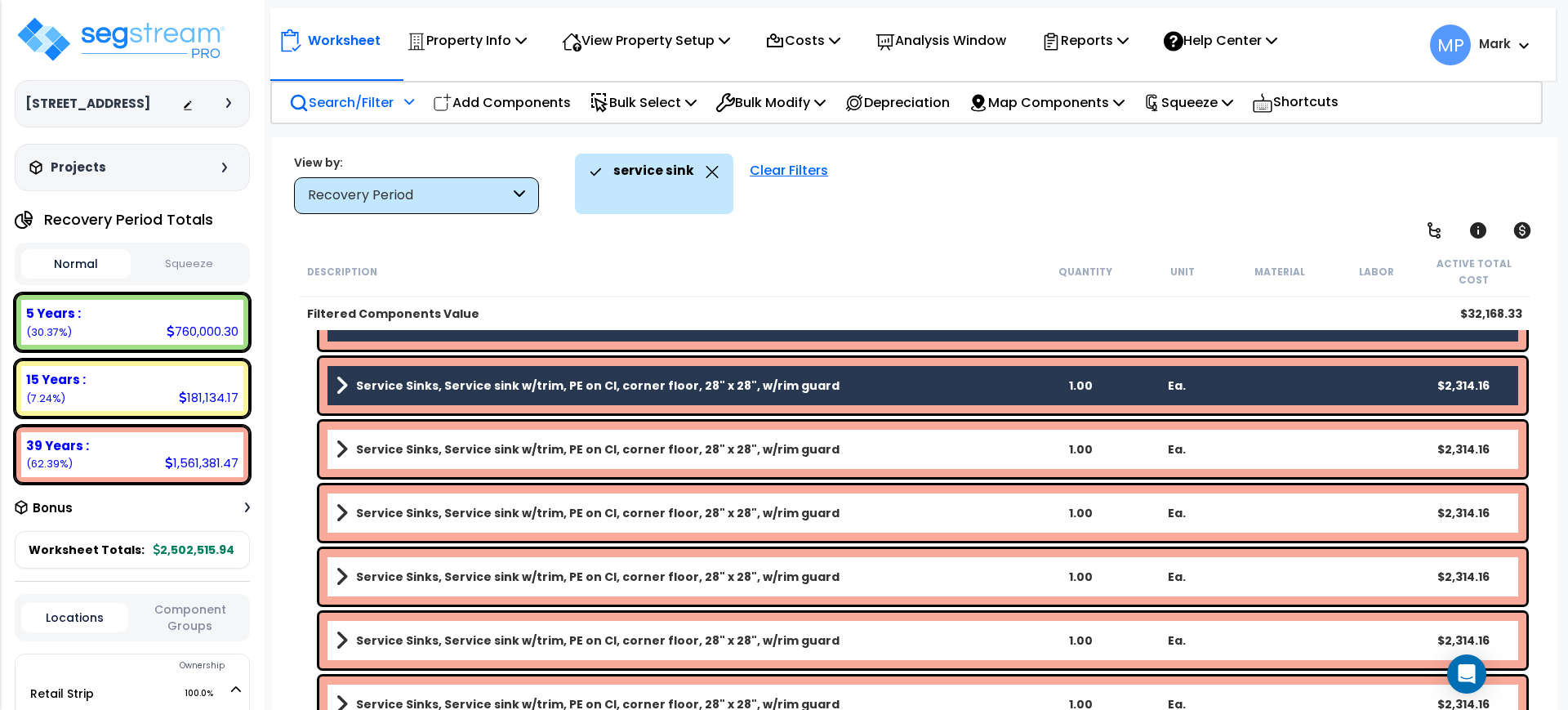
scroll to position [476, 0]
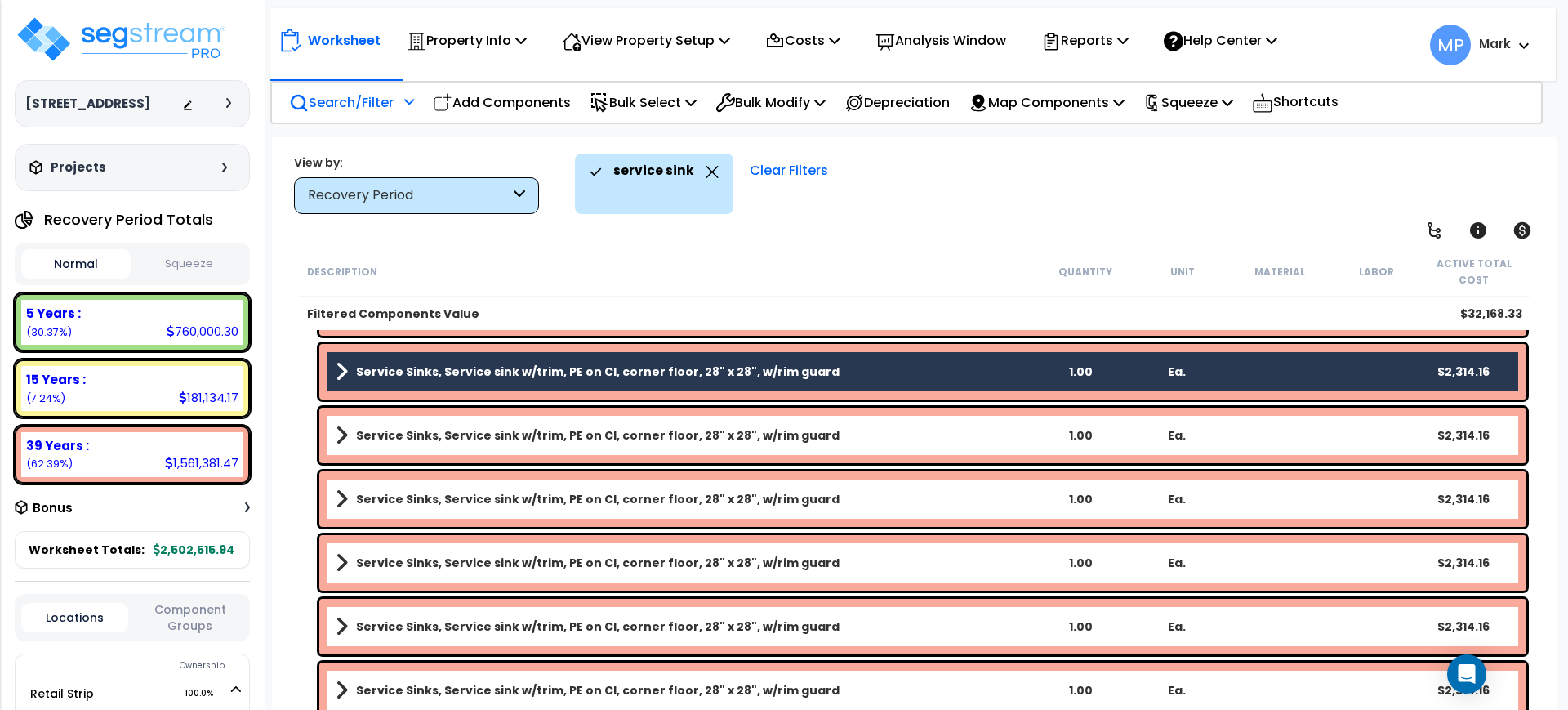
click at [850, 436] on link "Service Sinks, Service sink w/trim, PE on CI, corner floor, 28" x 28", w/rim gu…" at bounding box center [683, 435] width 697 height 23
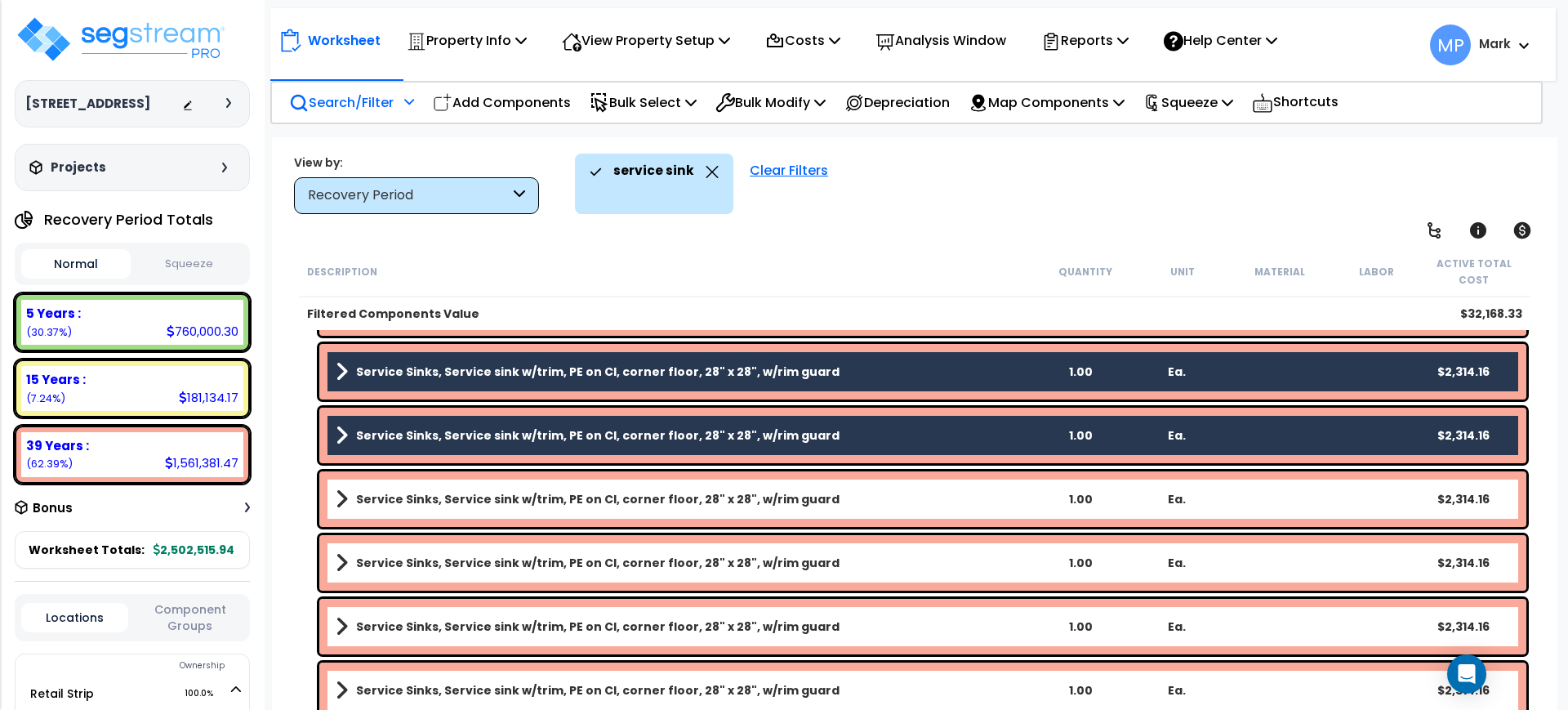
click at [847, 502] on link "Service Sinks, Service sink w/trim, PE on CI, corner floor, 28" x 28", w/rim gu…" at bounding box center [683, 499] width 697 height 23
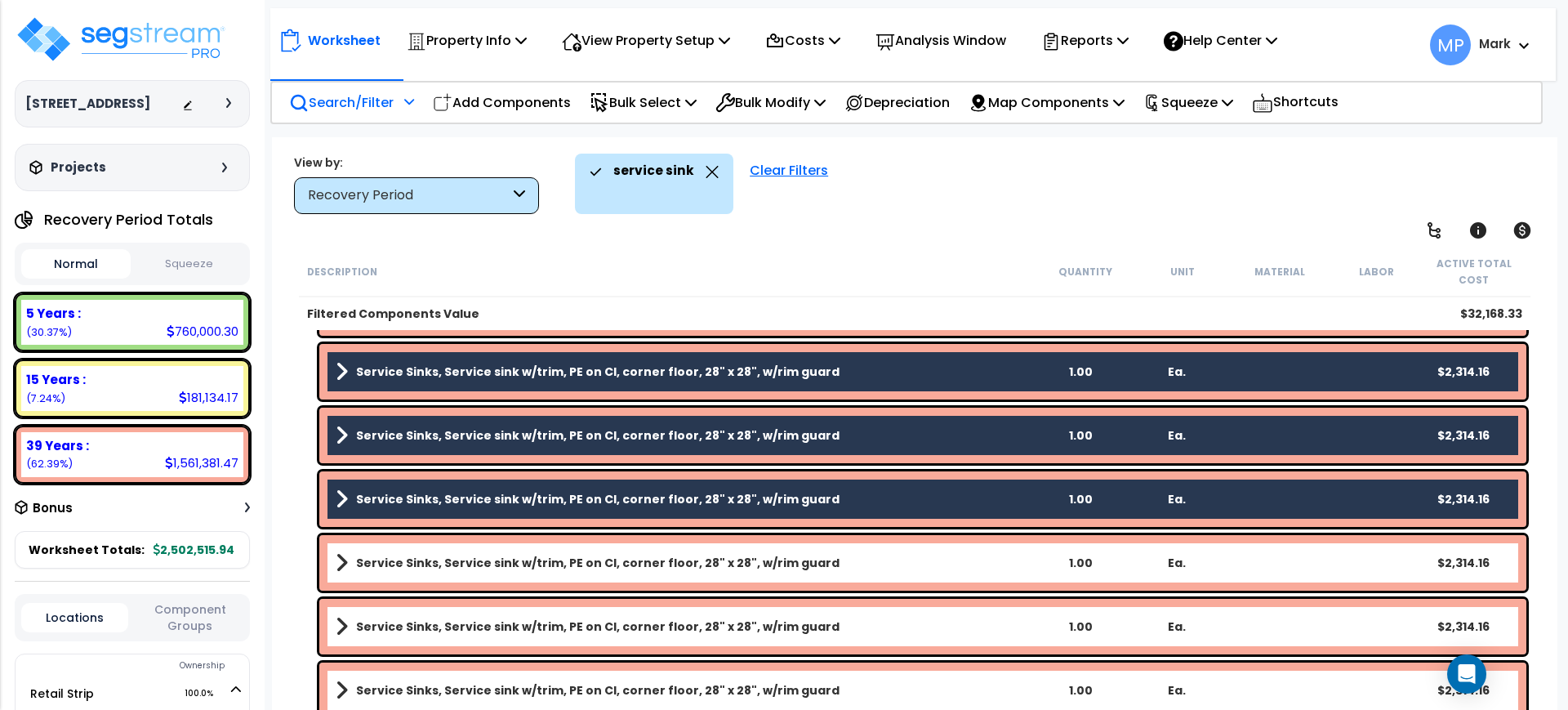
click at [847, 558] on link "Service Sinks, Service sink w/trim, PE on CI, corner floor, 28" x 28", w/rim gu…" at bounding box center [683, 562] width 697 height 23
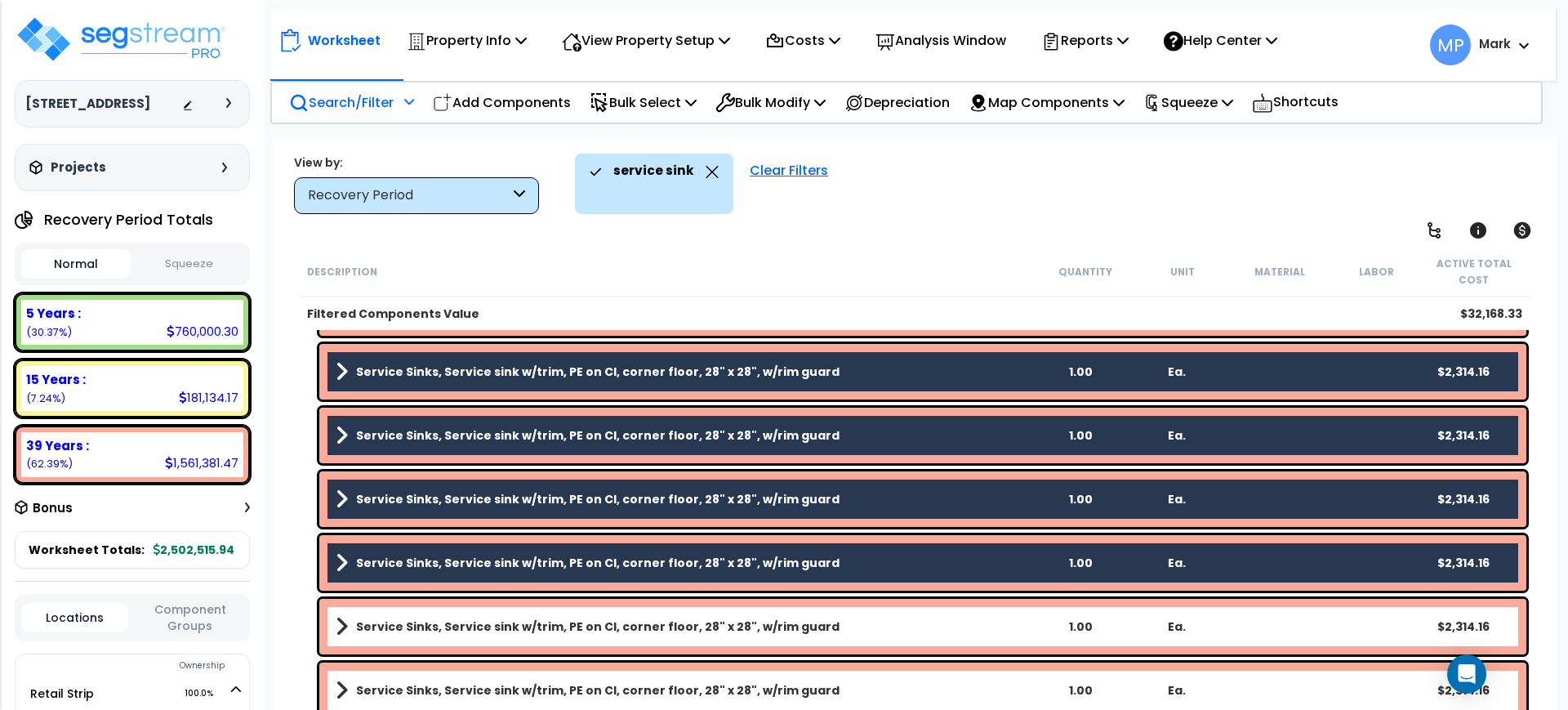
click at [847, 619] on link "Service Sinks, Service sink w/trim, PE on CI, corner floor, 28" x 28", w/rim gu…" at bounding box center [683, 627] width 697 height 23
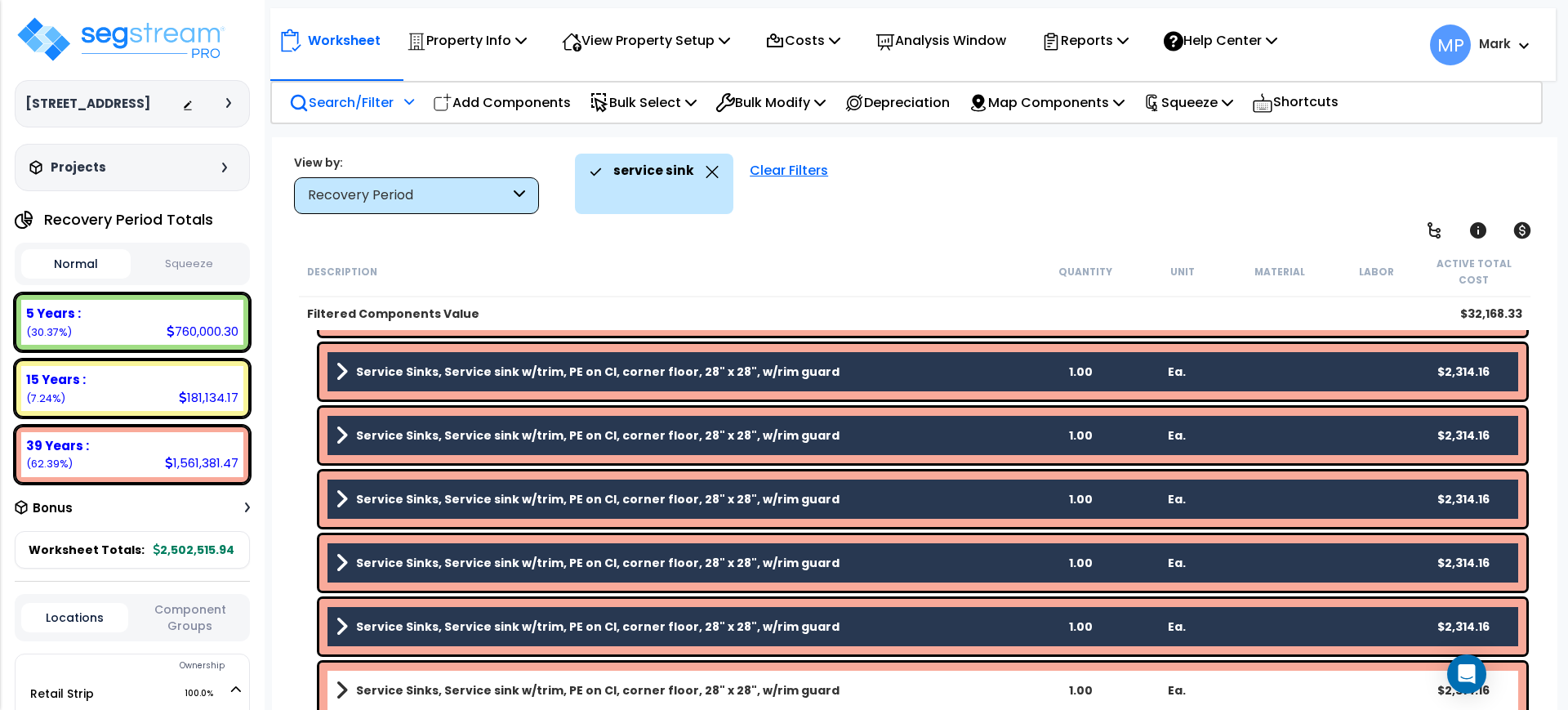
click at [839, 689] on link "Service Sinks, Service sink w/trim, PE on CI, corner floor, 28" x 28", w/rim gu…" at bounding box center [683, 690] width 697 height 23
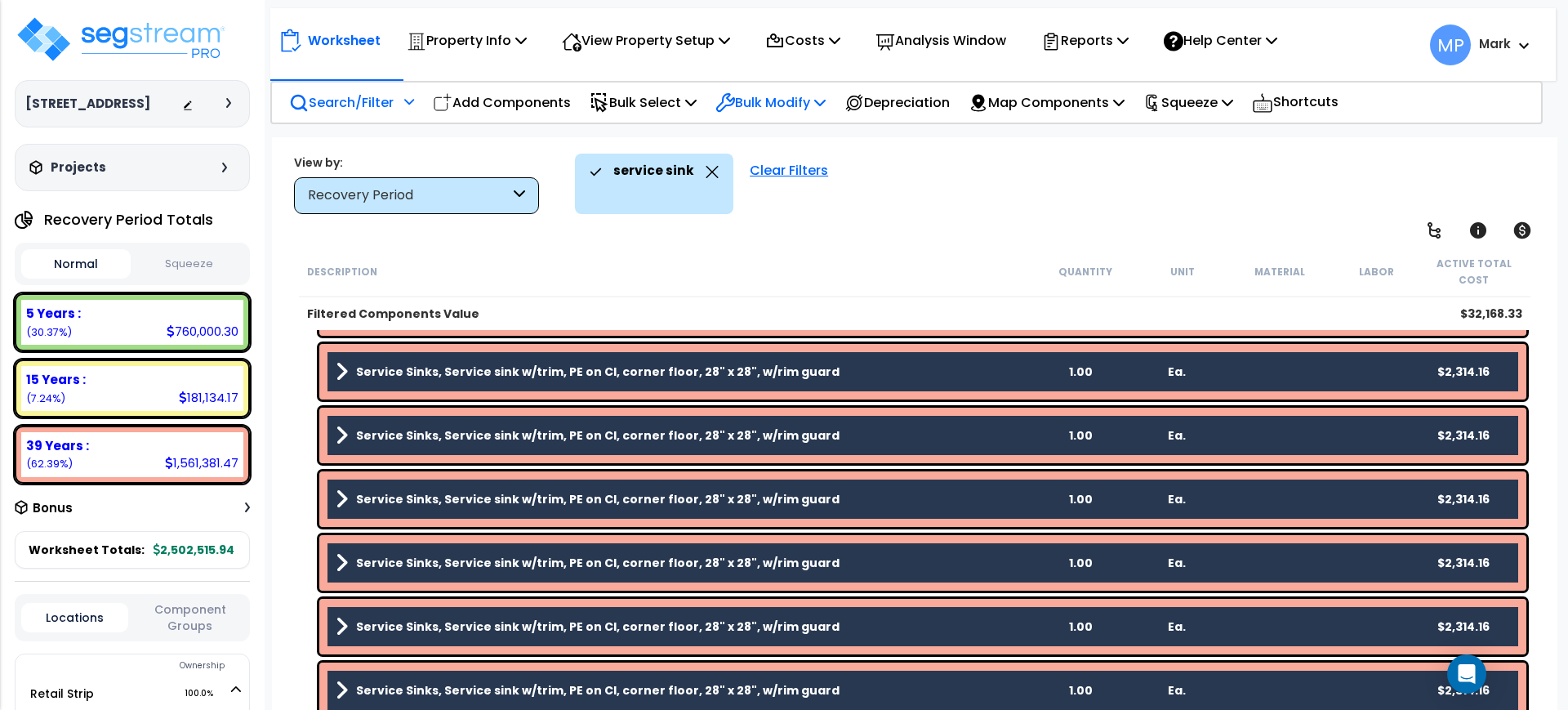
click at [781, 101] on p "Bulk Modify" at bounding box center [770, 102] width 111 height 22
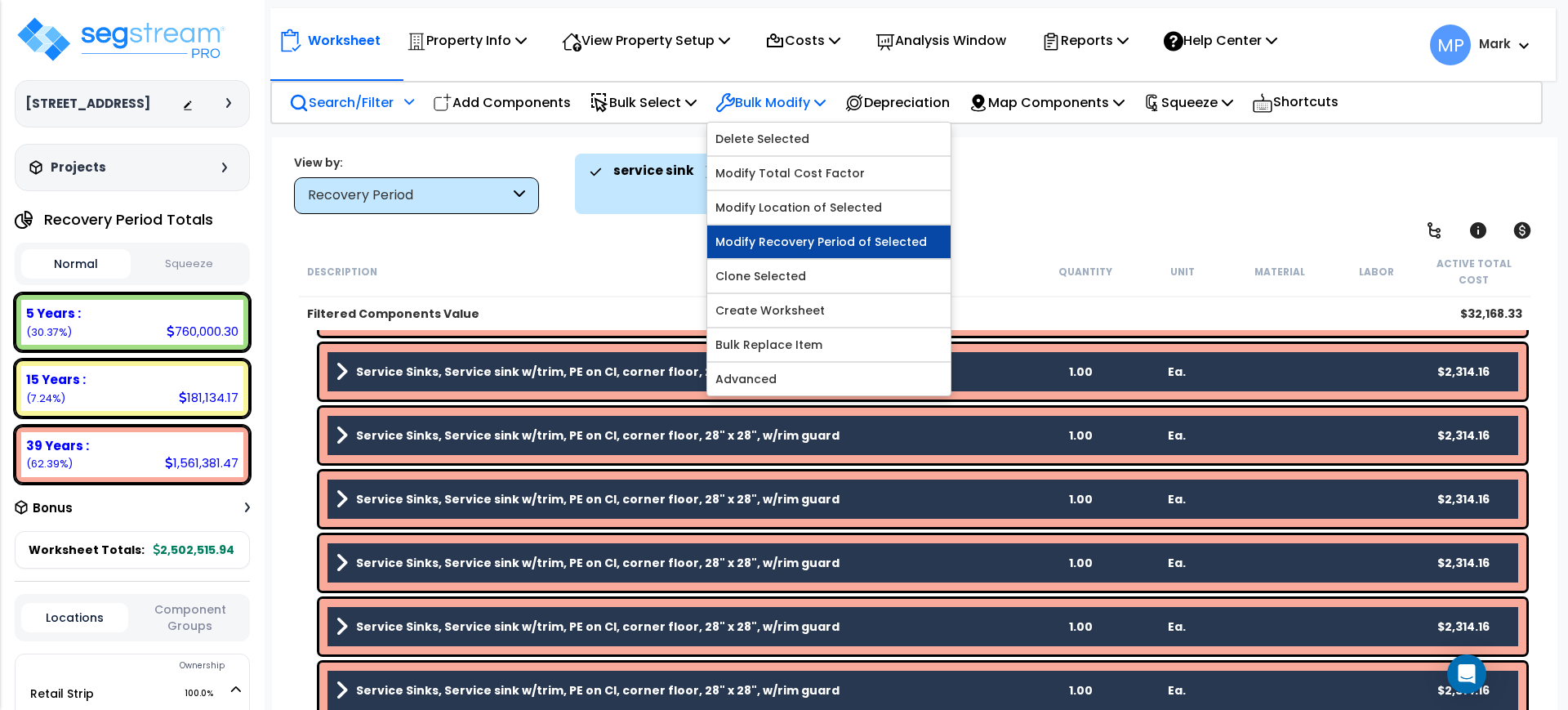
click at [824, 241] on link "Modify Recovery Period of Selected" at bounding box center [828, 242] width 244 height 33
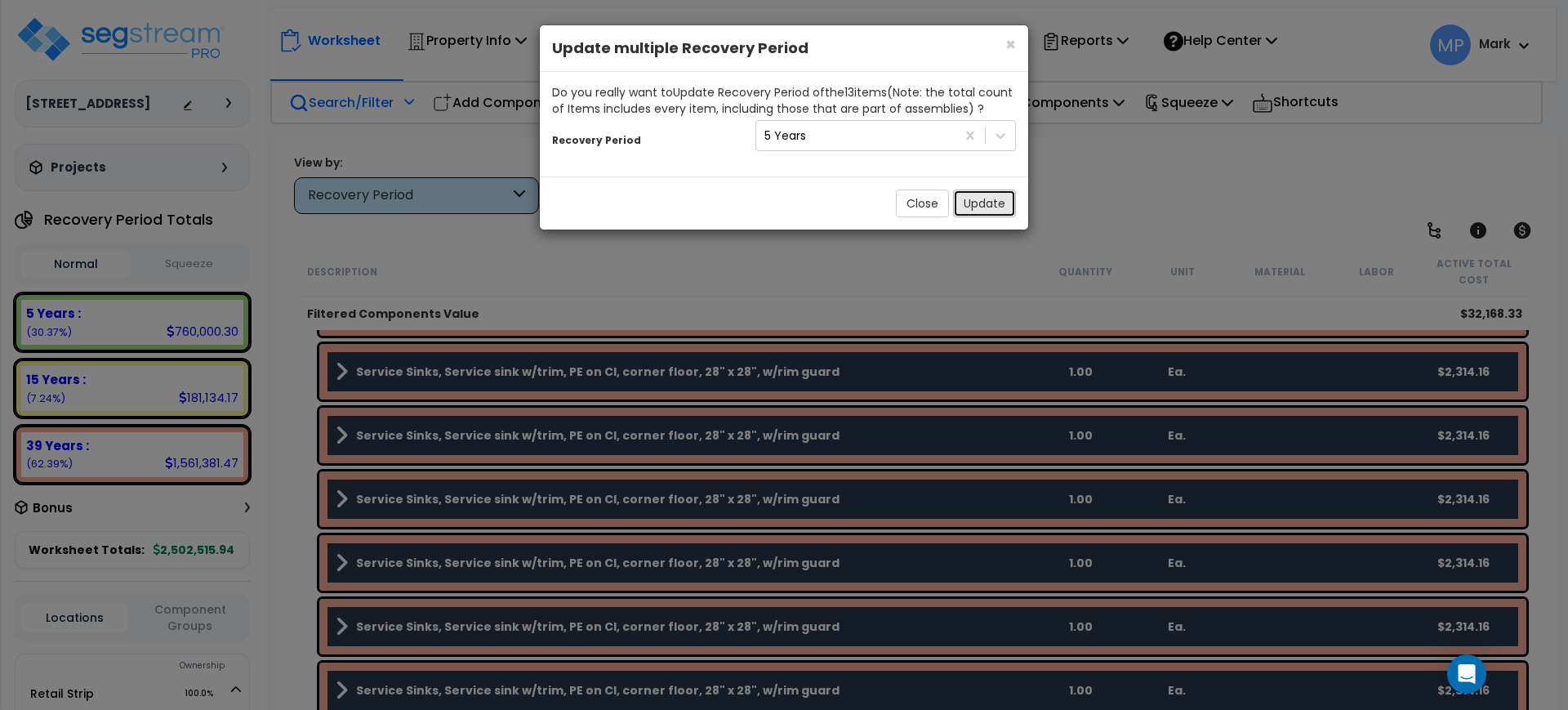
click at [978, 202] on button "Update" at bounding box center [984, 203] width 63 height 28
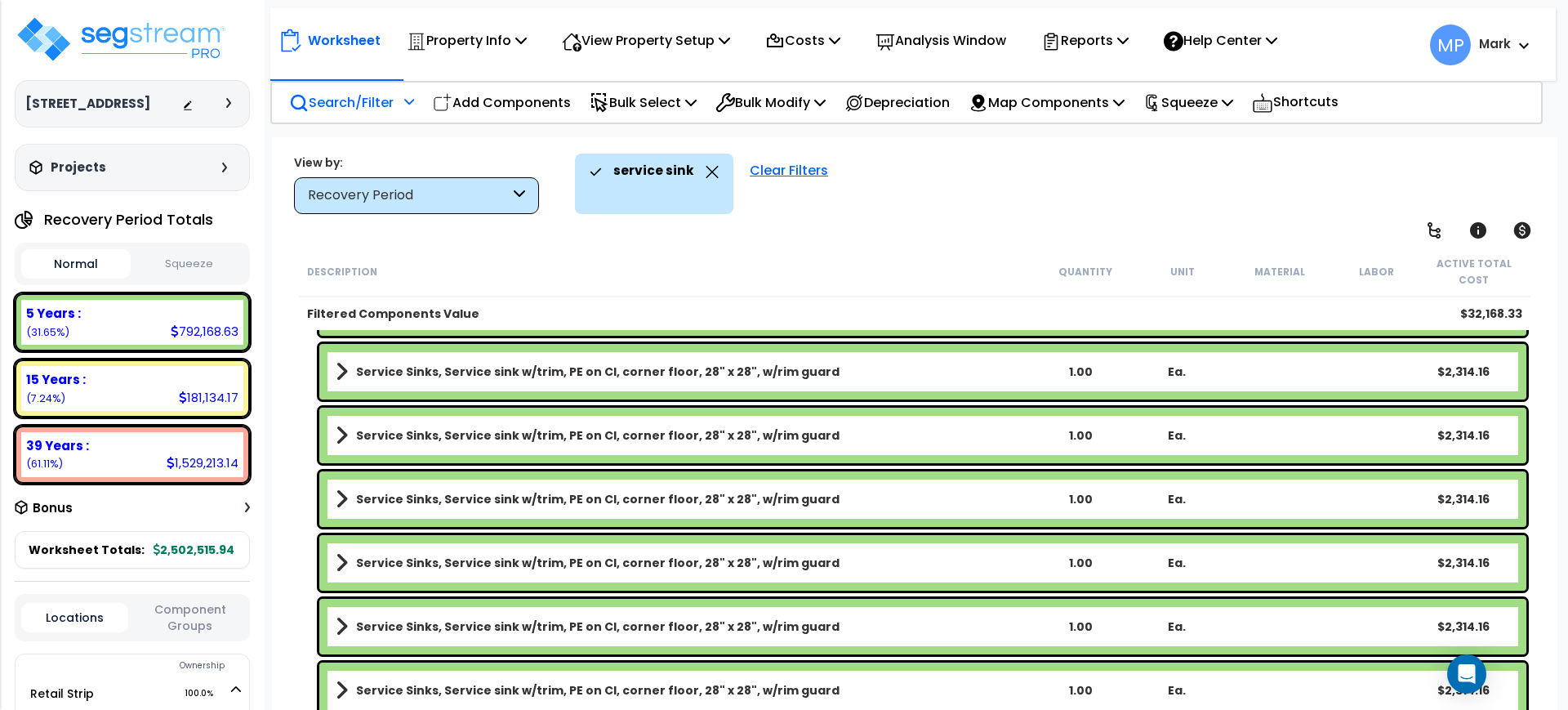
scroll to position [0, 0]
click at [765, 170] on div "Clear Filters" at bounding box center [789, 183] width 95 height 61
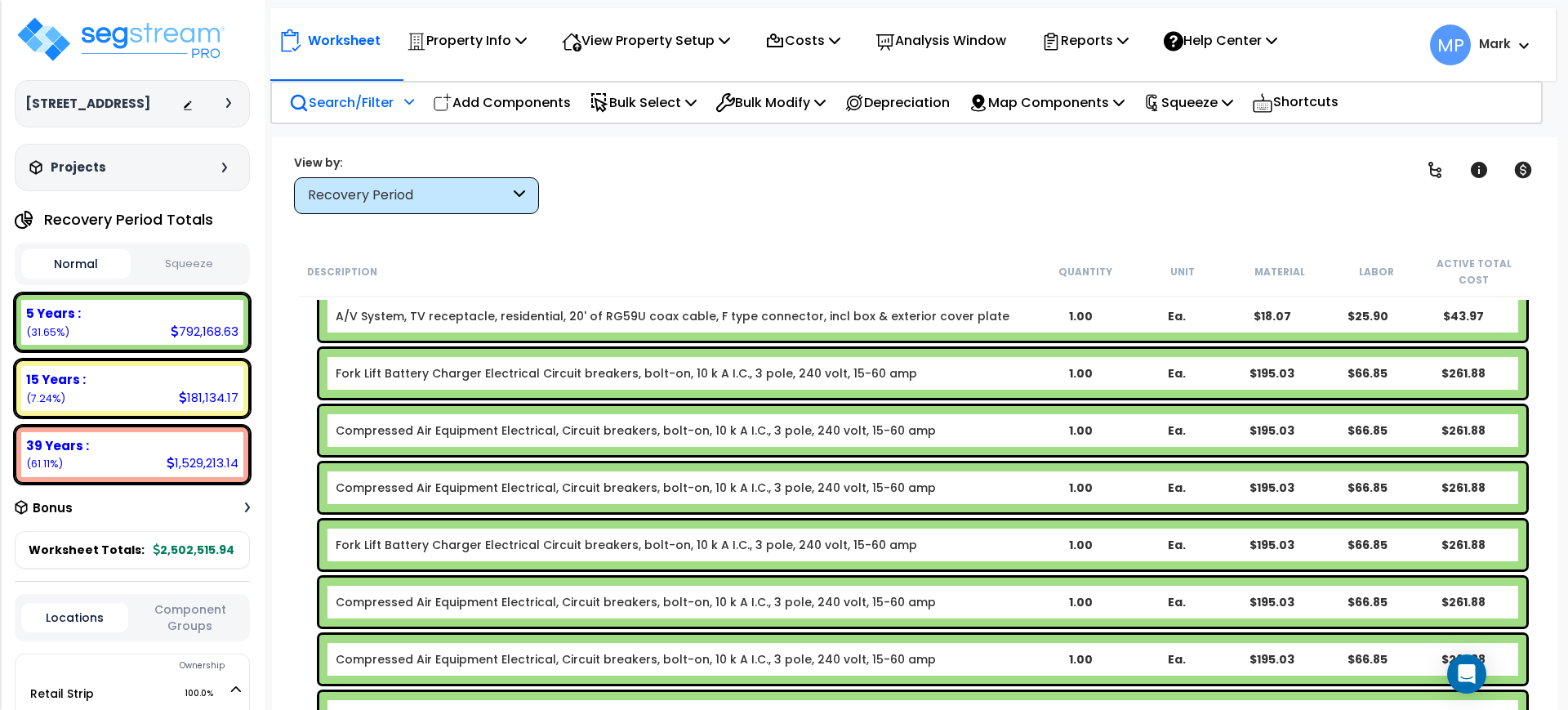
click at [361, 103] on p "Search/Filter" at bounding box center [341, 102] width 104 height 22
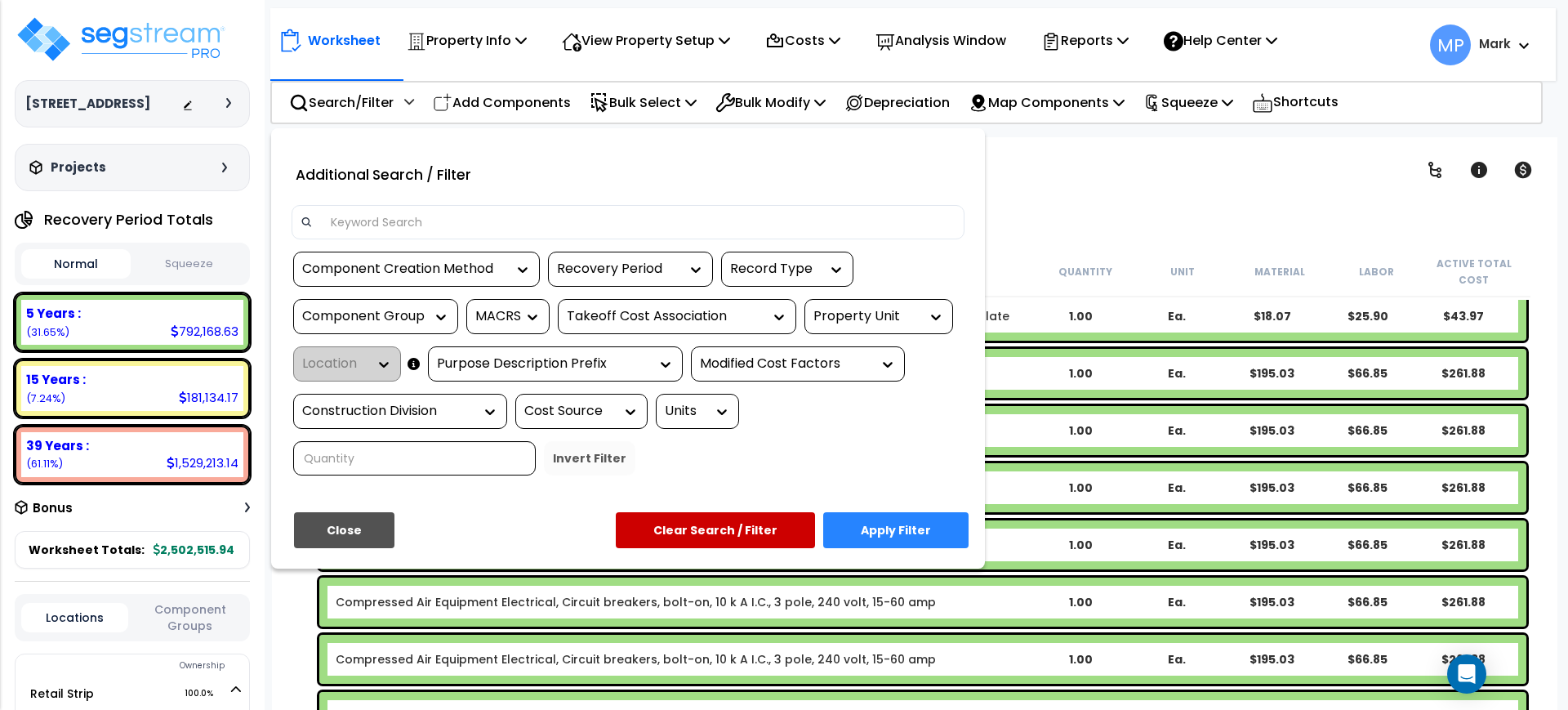
drag, startPoint x: 463, startPoint y: 216, endPoint x: 436, endPoint y: 217, distance: 27.0
click at [436, 217] on input at bounding box center [638, 222] width 634 height 24
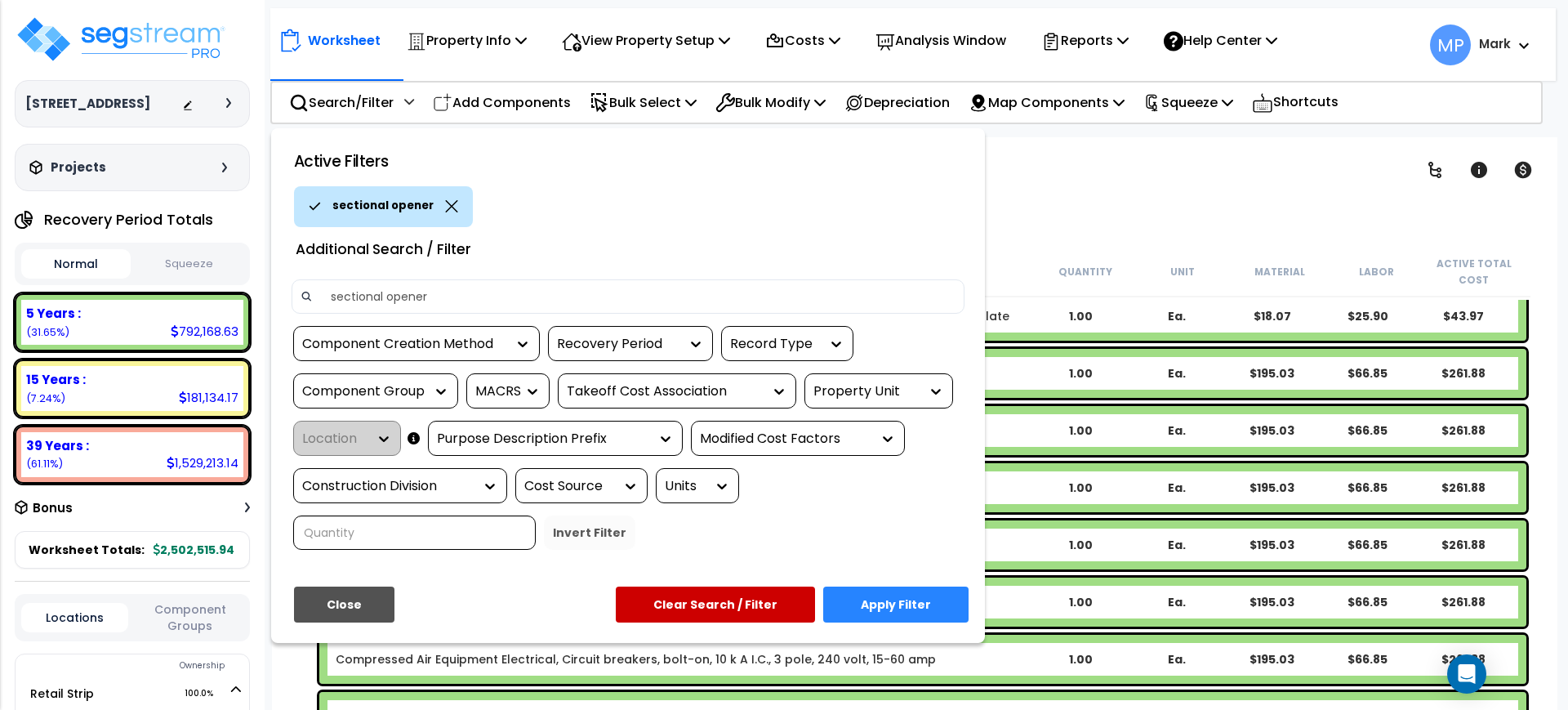
type input "sectional opener"
click at [917, 600] on button "Apply Filter" at bounding box center [895, 605] width 145 height 36
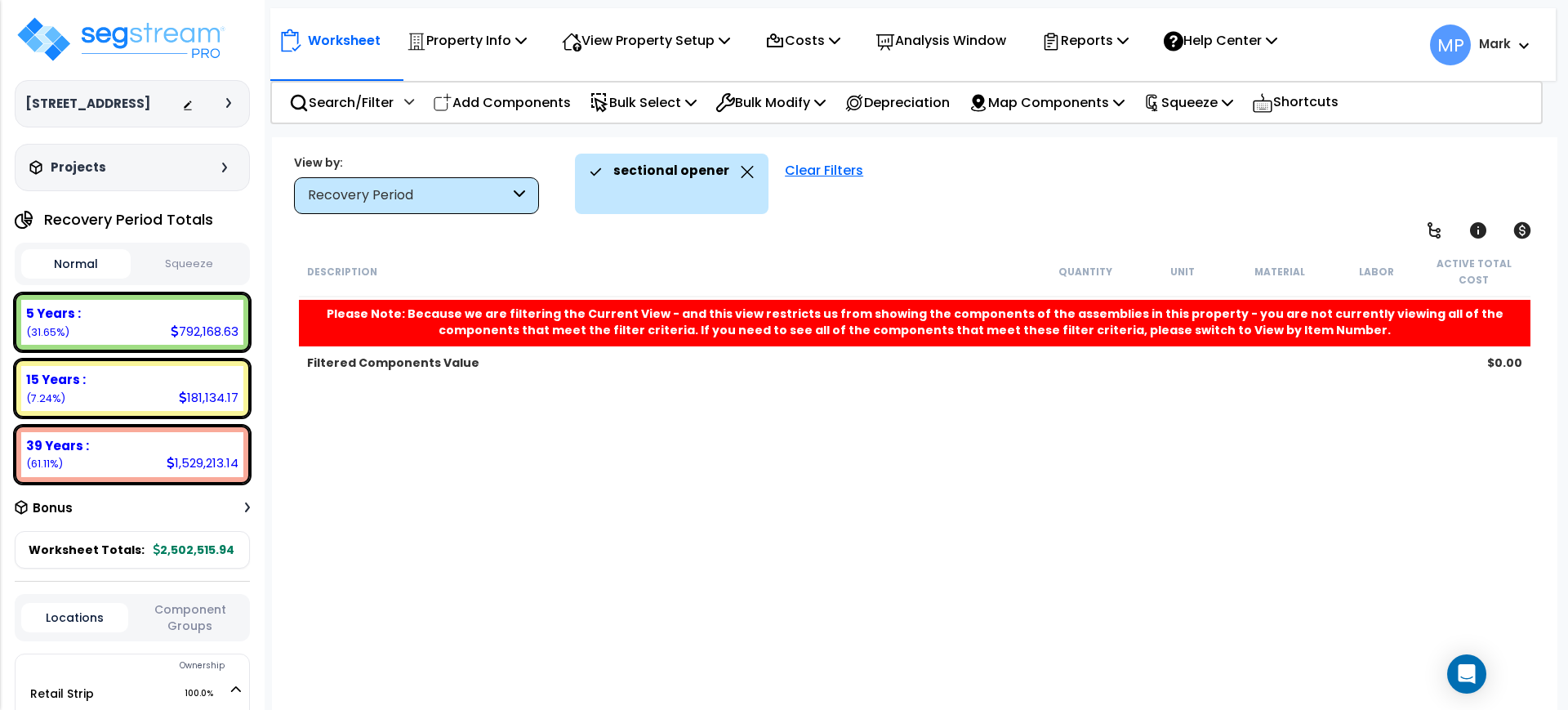
click at [825, 166] on div "Clear Filters" at bounding box center [824, 183] width 95 height 61
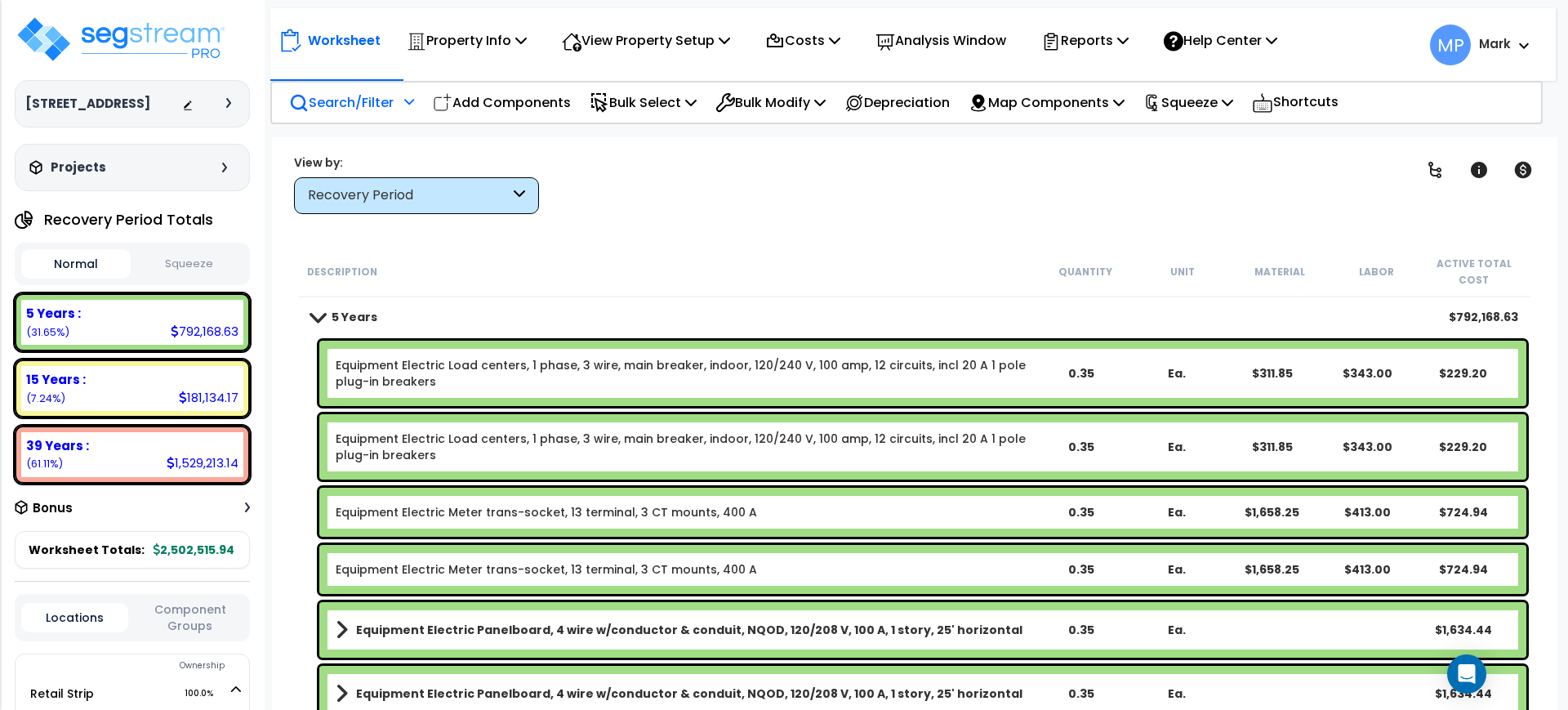
click at [351, 96] on p "Search/Filter" at bounding box center [341, 102] width 104 height 22
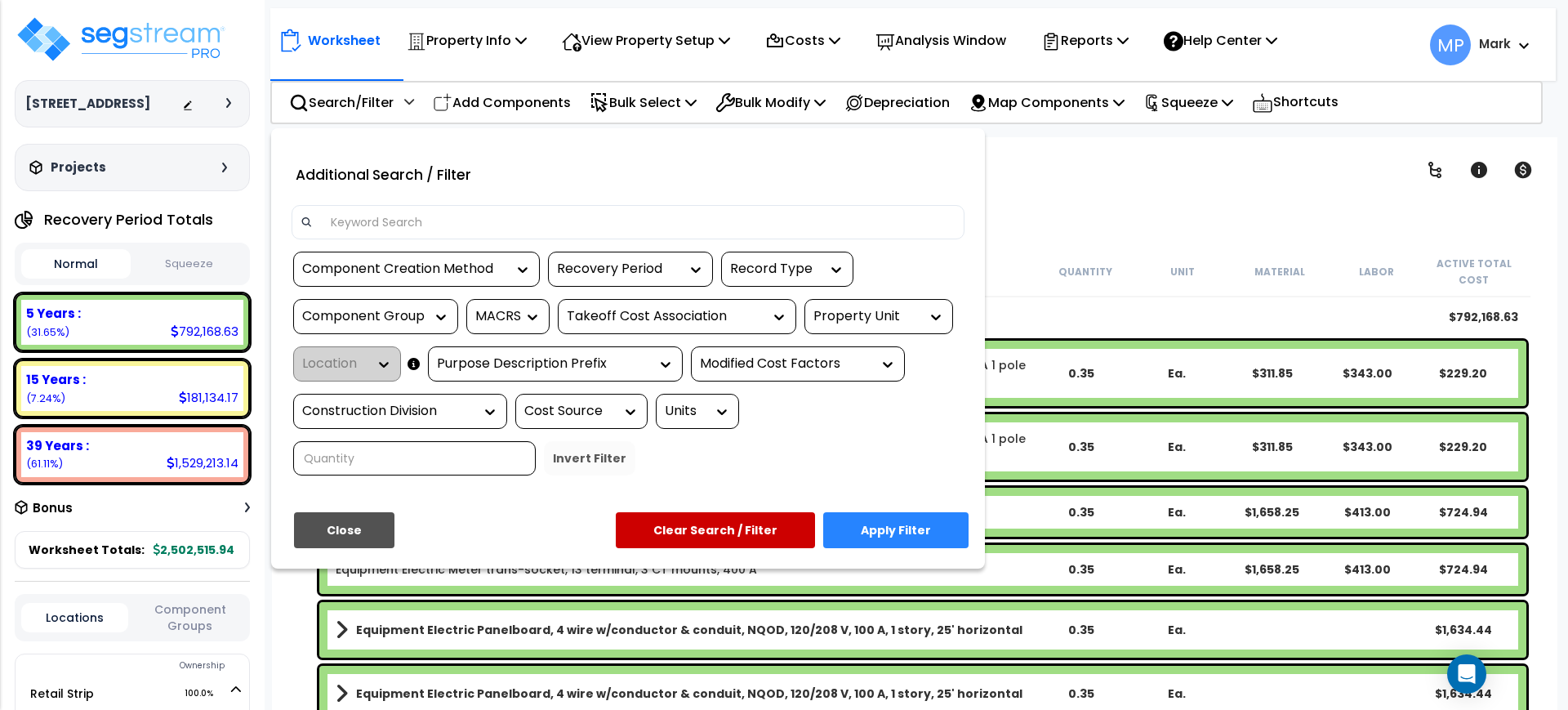
click at [413, 216] on input at bounding box center [638, 222] width 634 height 24
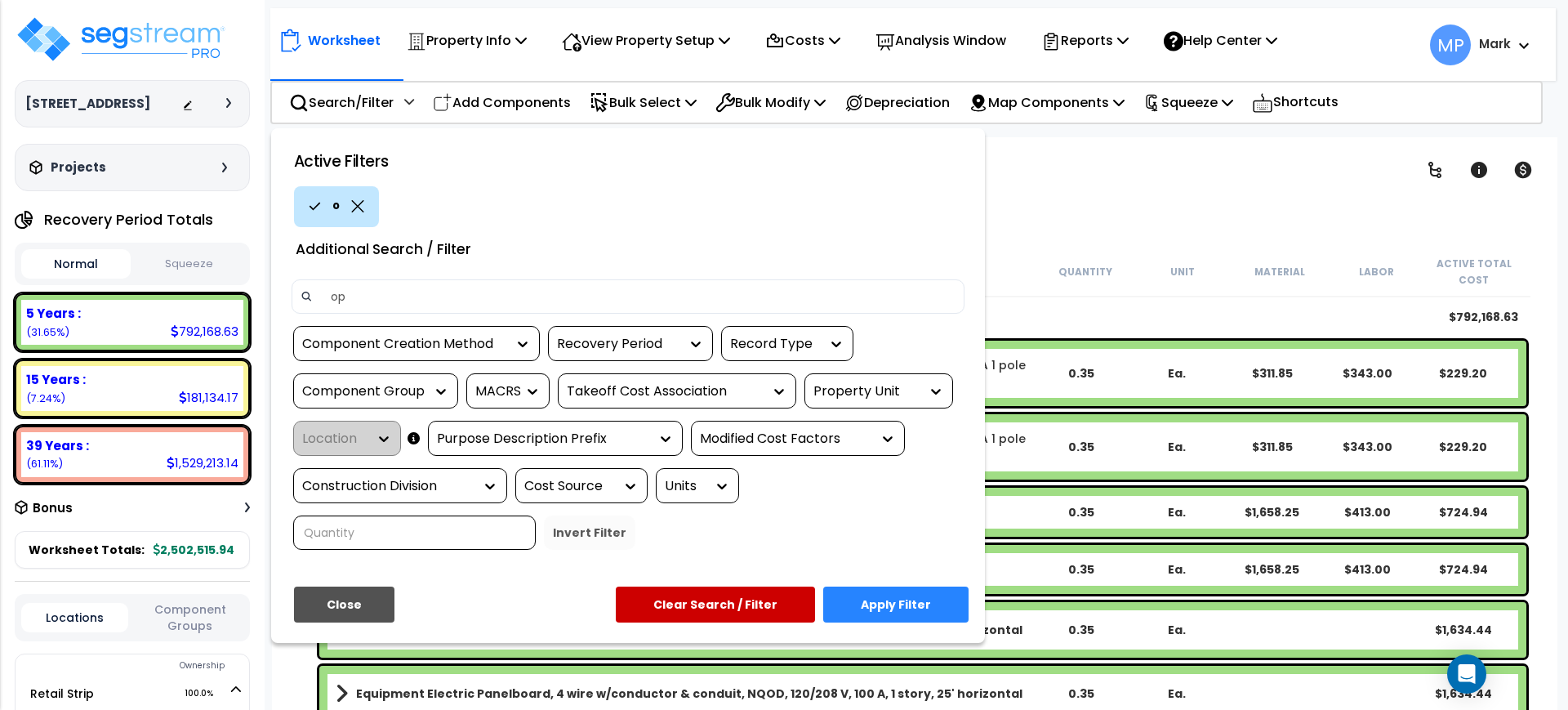
type input "o"
type input "motorize"
click at [908, 608] on button "Apply Filter" at bounding box center [895, 605] width 145 height 36
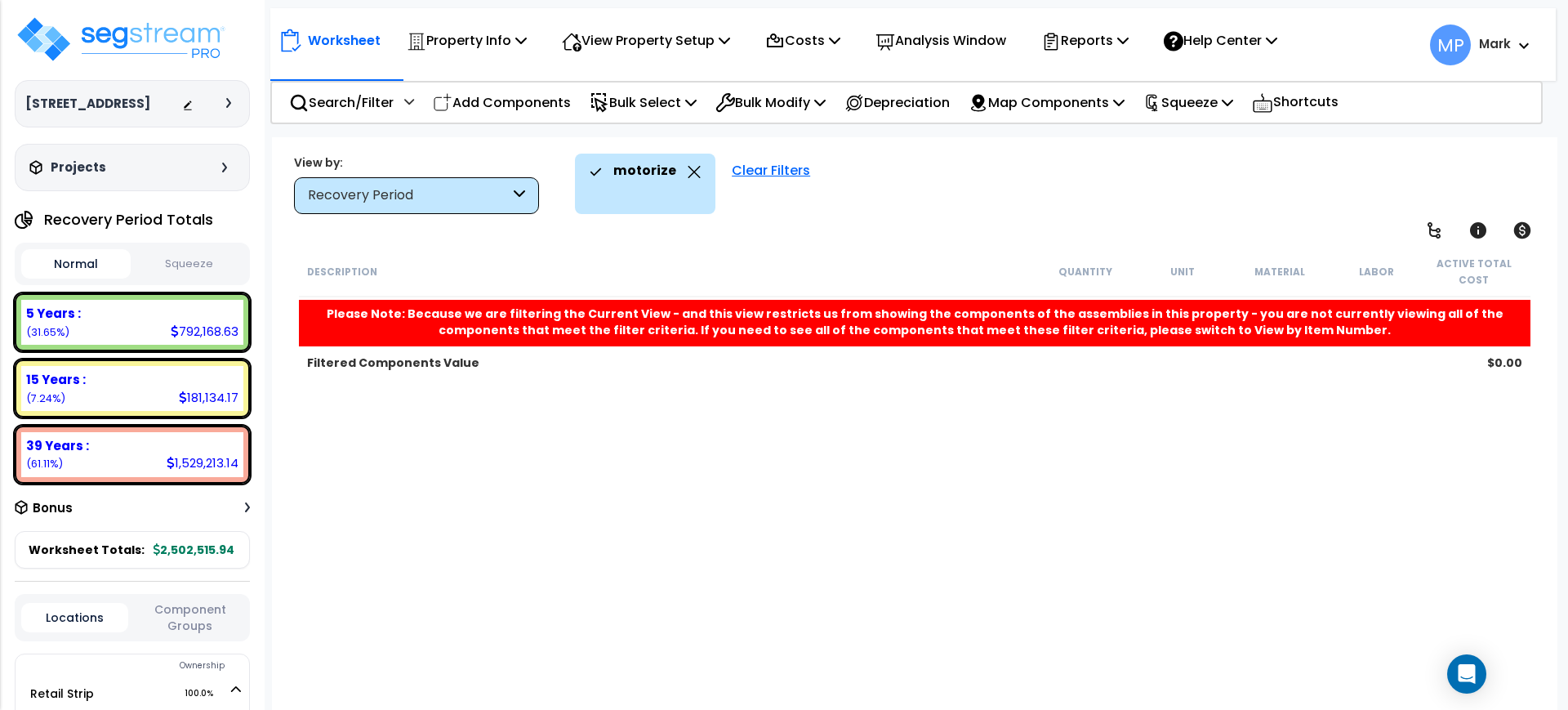
click at [749, 170] on div "Clear Filters" at bounding box center [770, 183] width 95 height 61
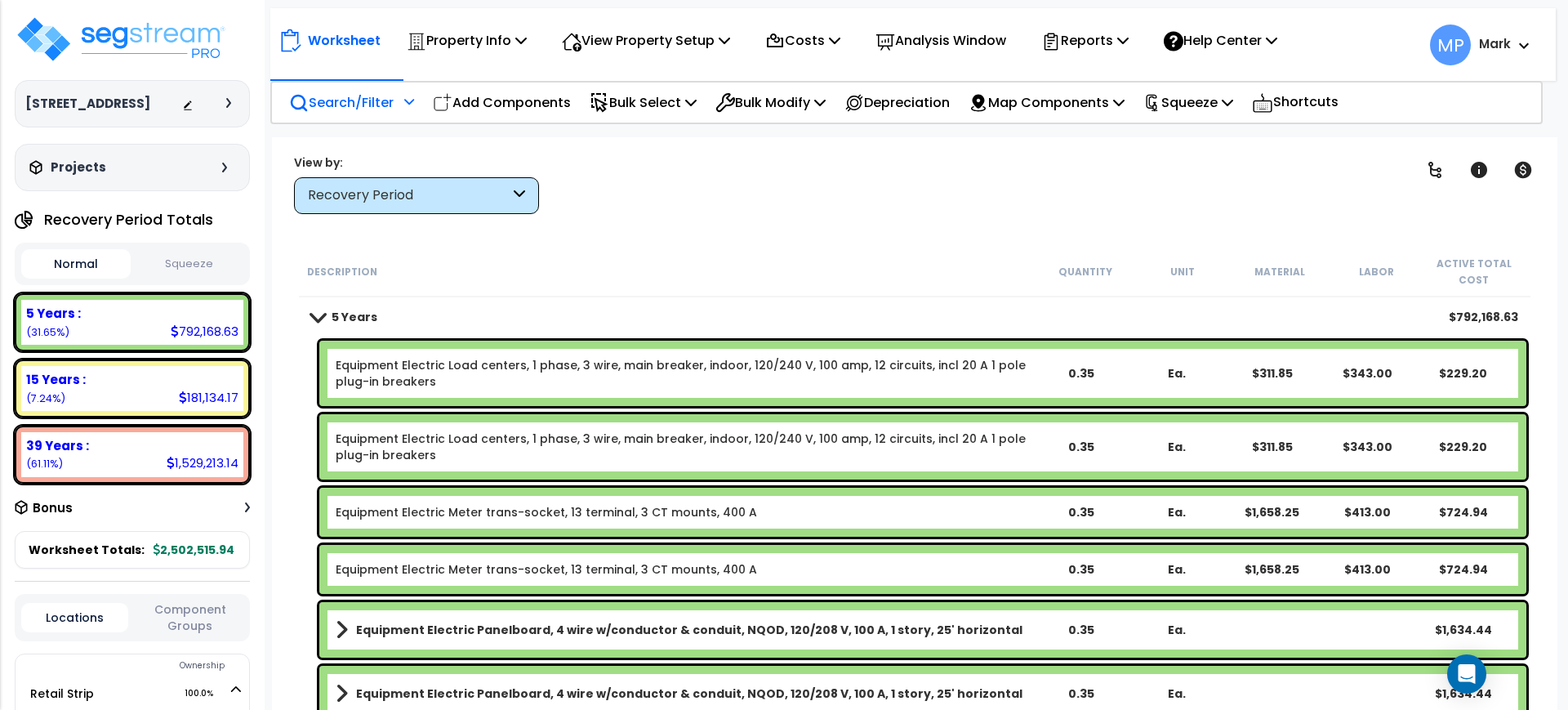
click at [345, 100] on p "Search/Filter" at bounding box center [341, 102] width 104 height 22
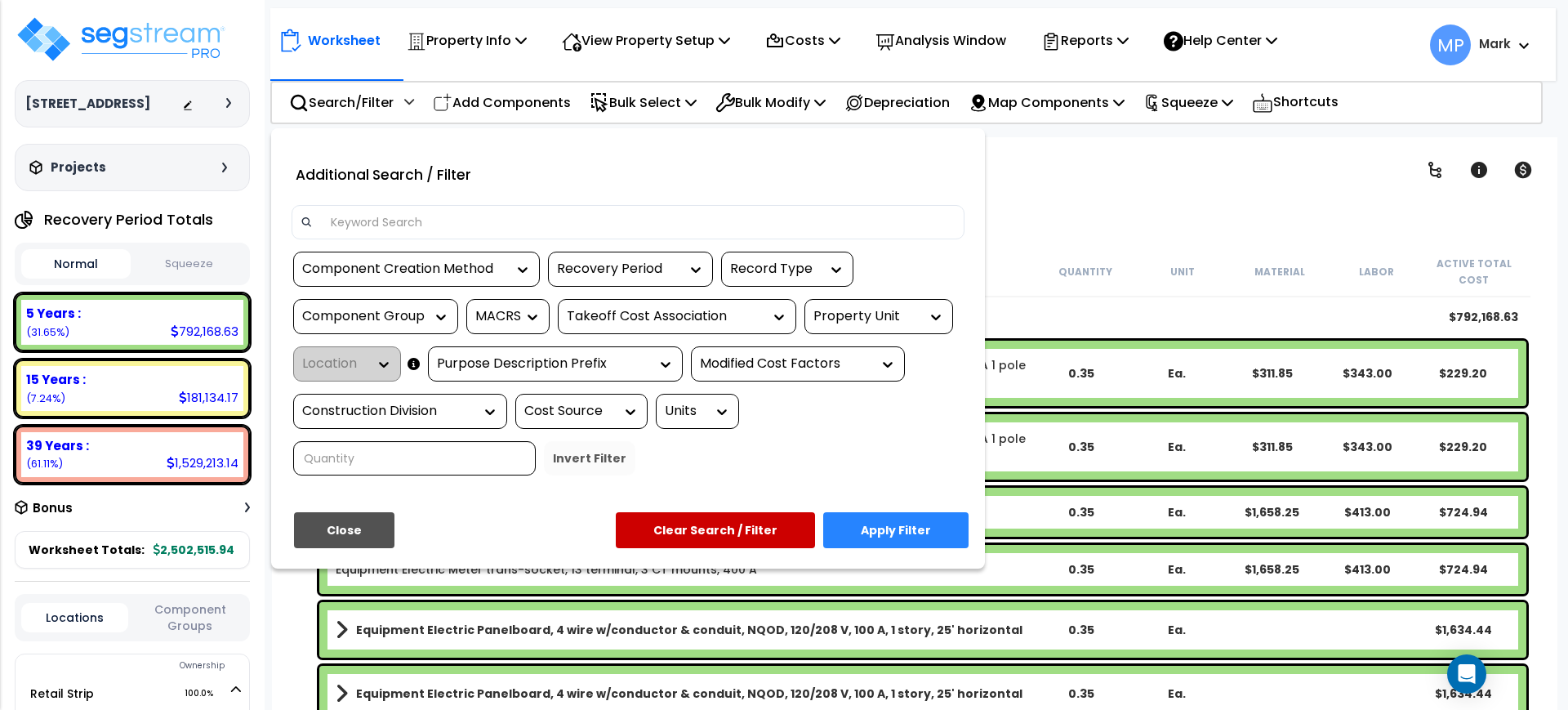
click at [375, 232] on input at bounding box center [638, 222] width 634 height 24
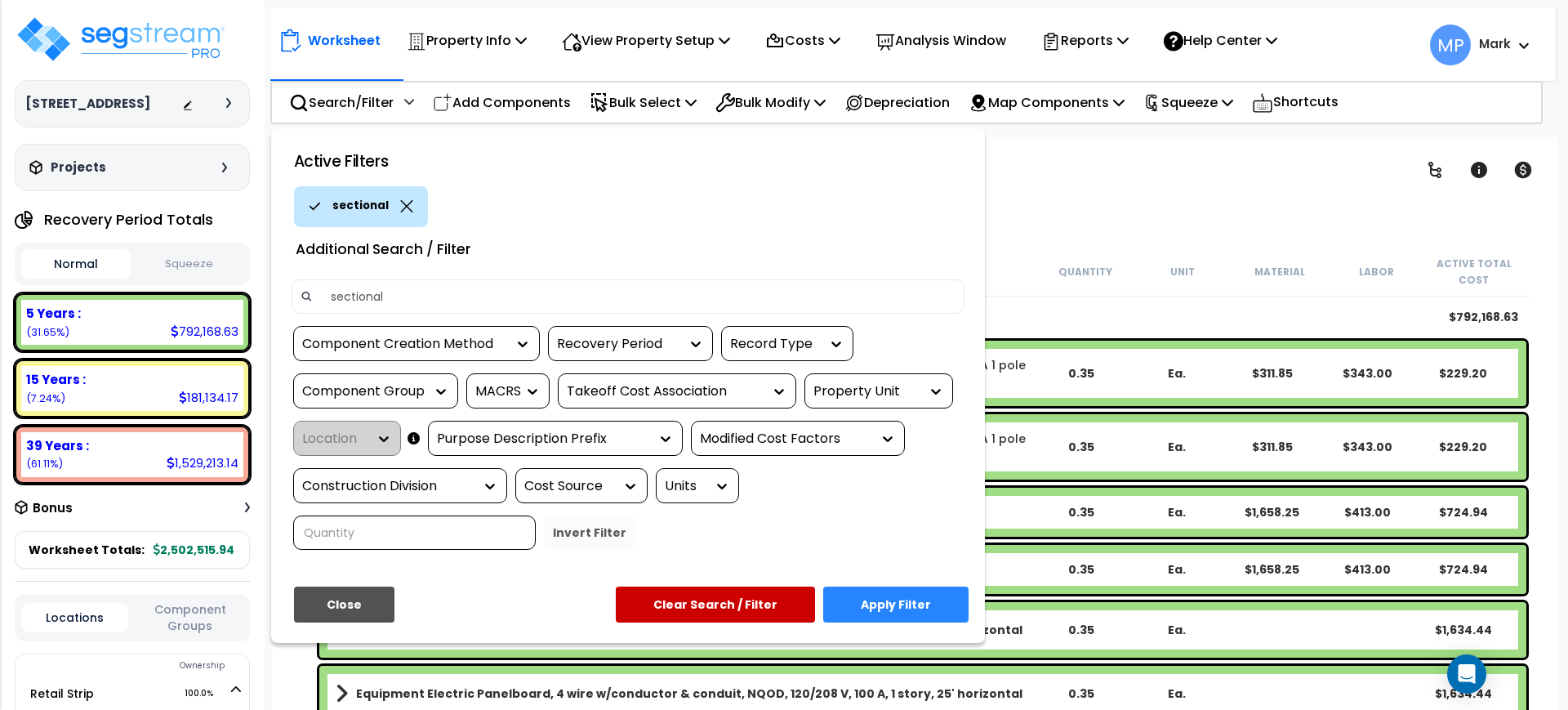
type input "sectional"
click at [911, 611] on button "Apply Filter" at bounding box center [895, 605] width 145 height 36
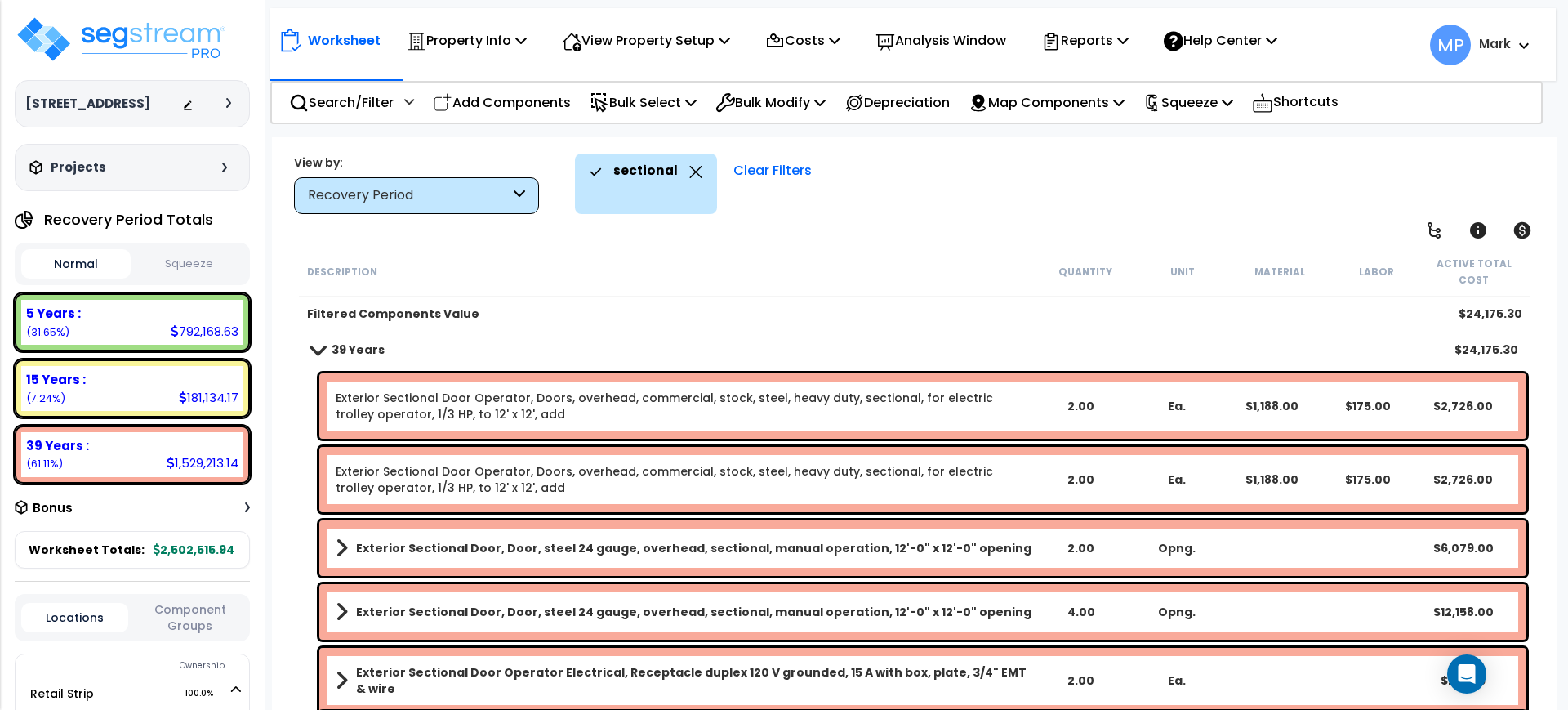
click at [1026, 408] on div "Exterior Sectional Door Operator, Doors, overhead, commercial, stock, steel, he…" at bounding box center [683, 406] width 697 height 33
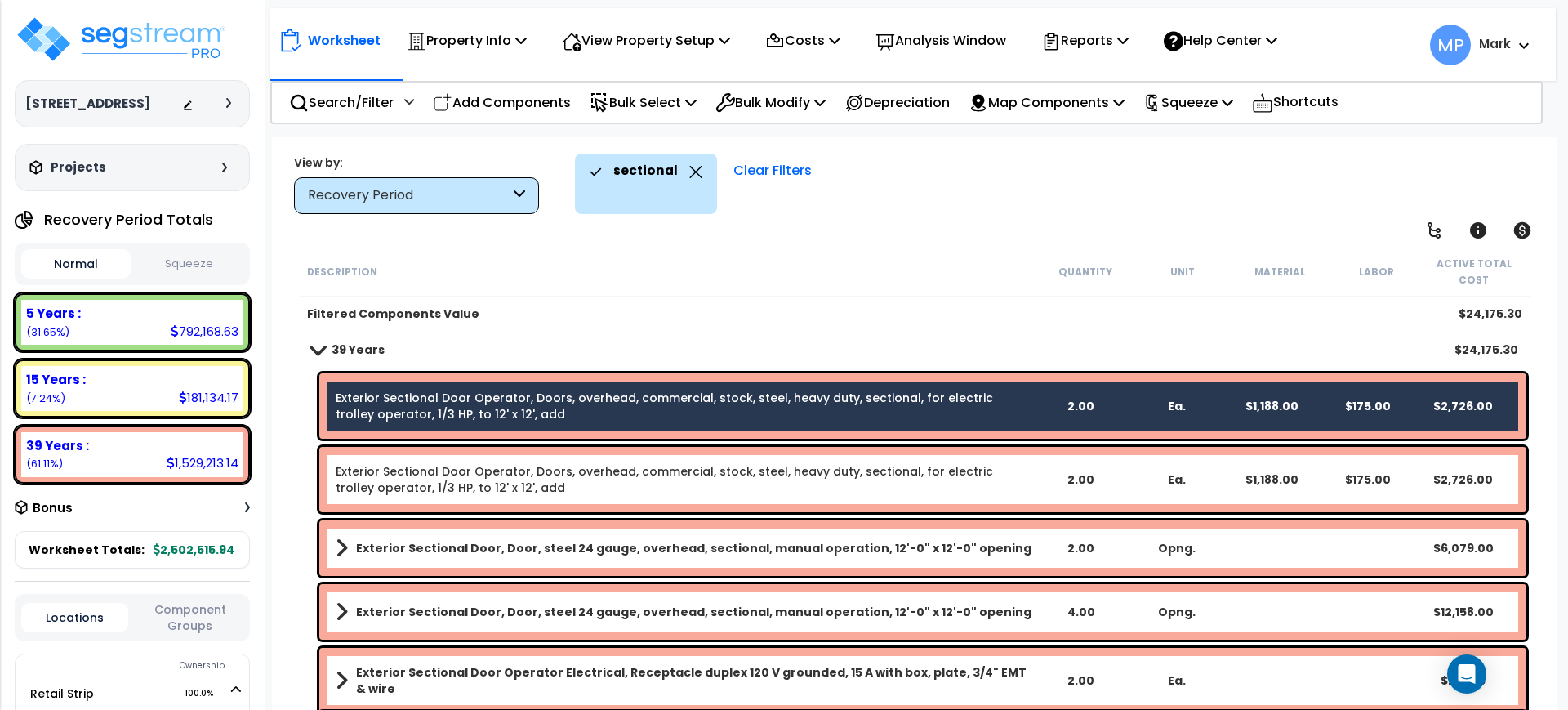
click at [1009, 475] on div "Exterior Sectional Door Operator, Doors, overhead, commercial, stock, steel, he…" at bounding box center [683, 480] width 697 height 33
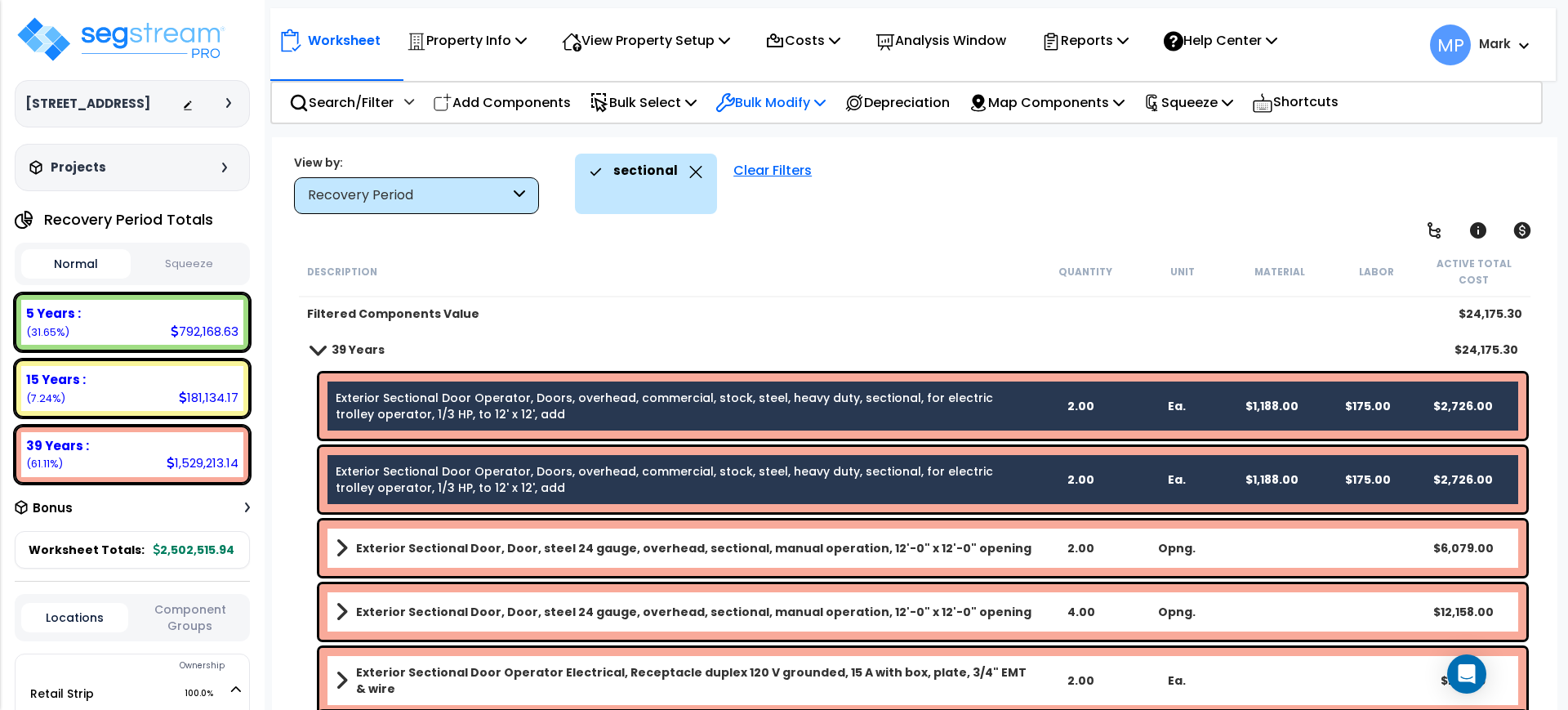
click at [768, 101] on p "Bulk Modify" at bounding box center [770, 102] width 111 height 22
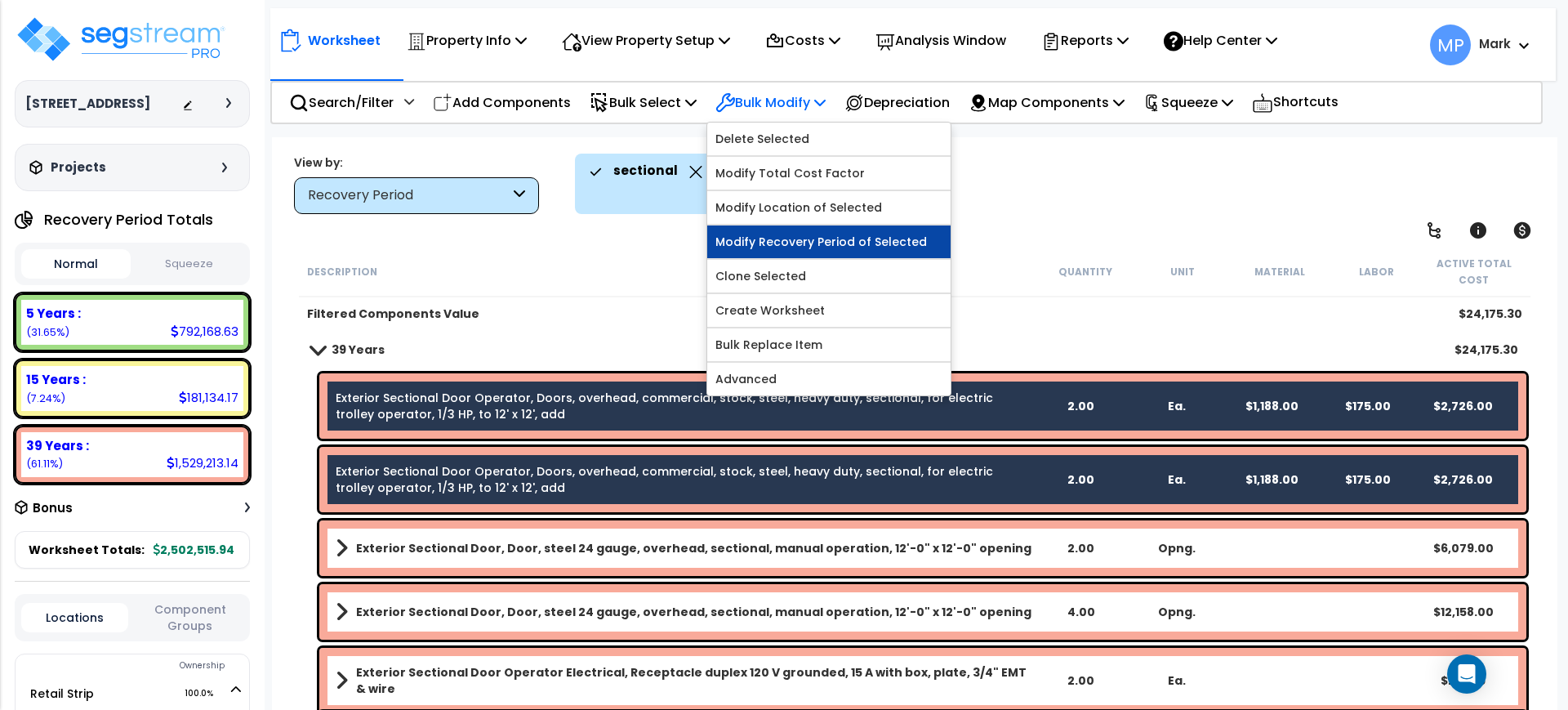
click at [789, 241] on link "Modify Recovery Period of Selected" at bounding box center [828, 242] width 244 height 33
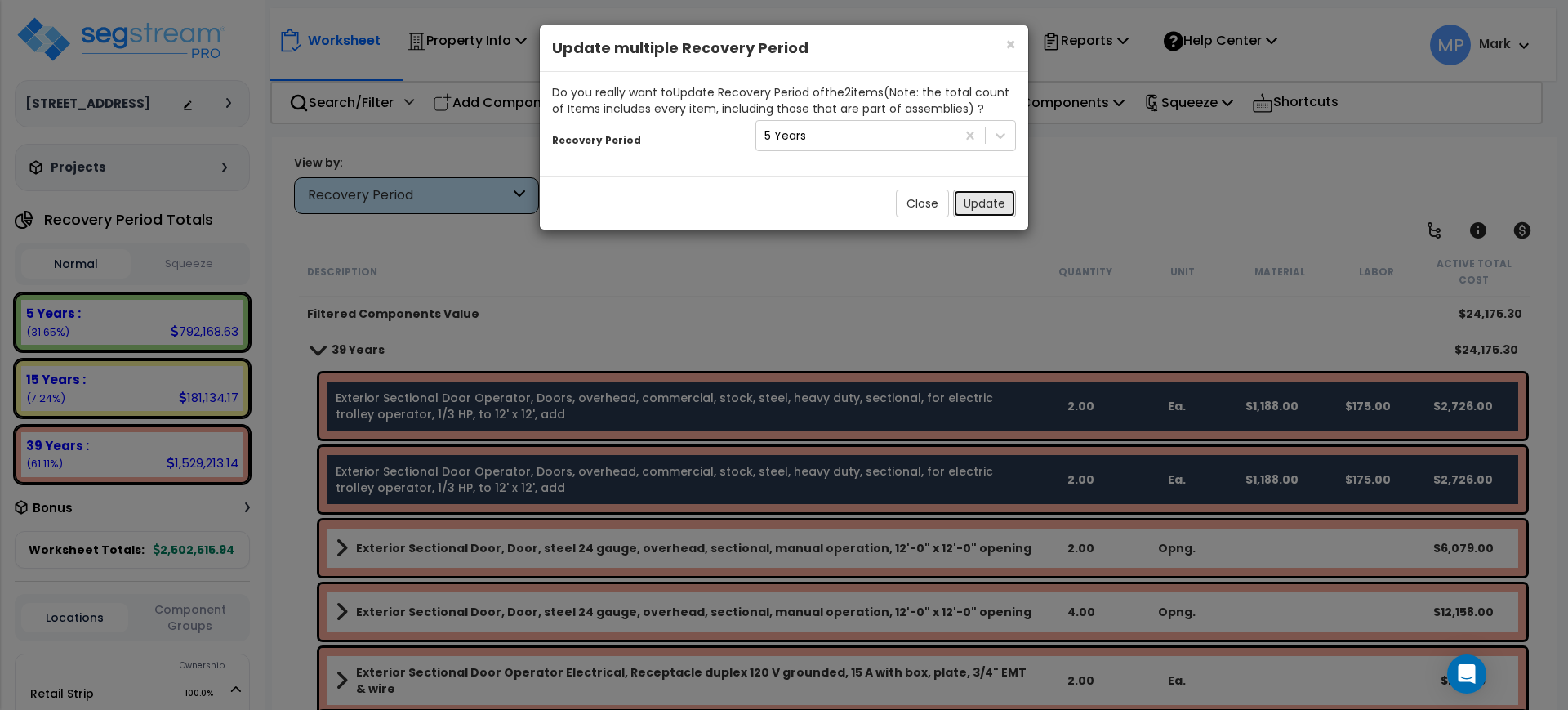
click at [980, 203] on button "Update" at bounding box center [984, 203] width 63 height 28
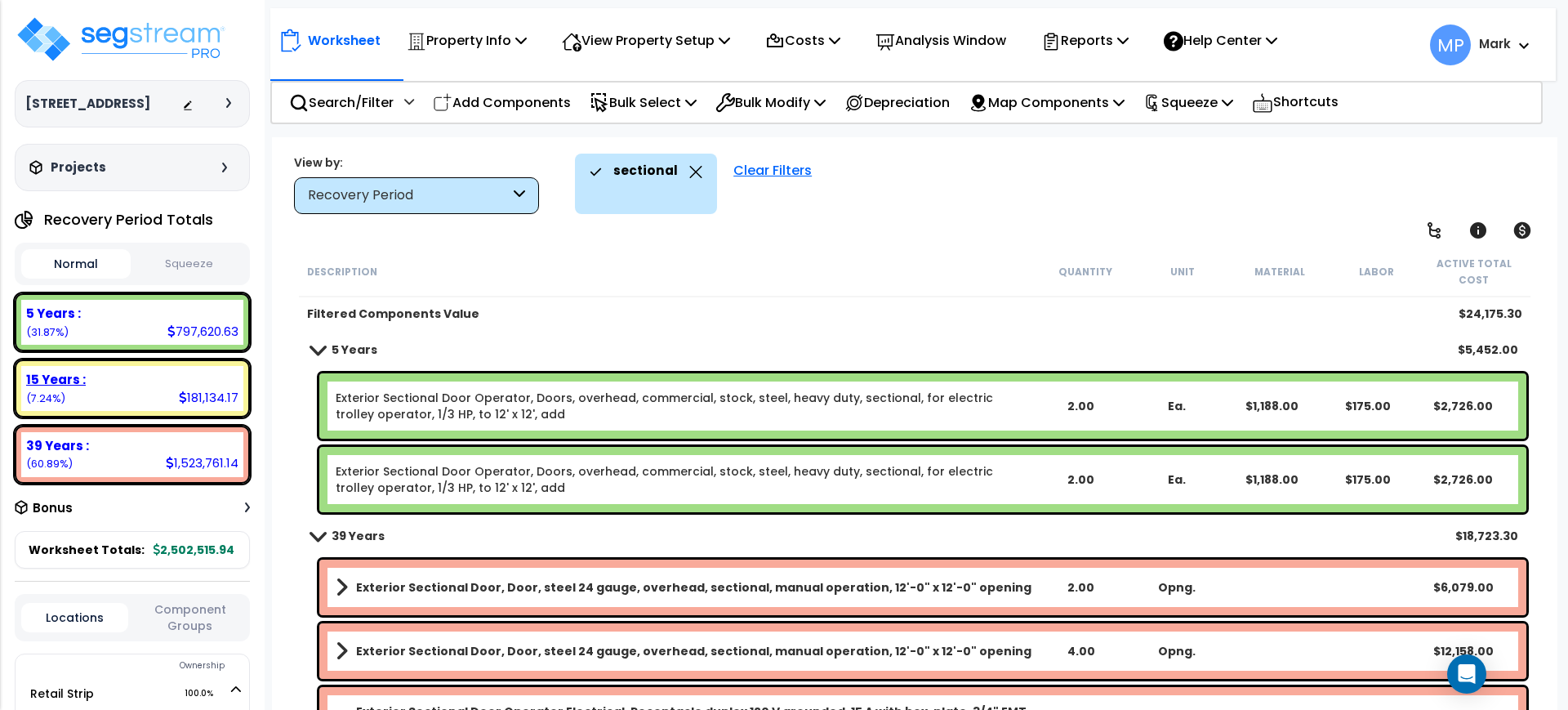
click at [103, 388] on div "15 Years :" at bounding box center [132, 379] width 212 height 17
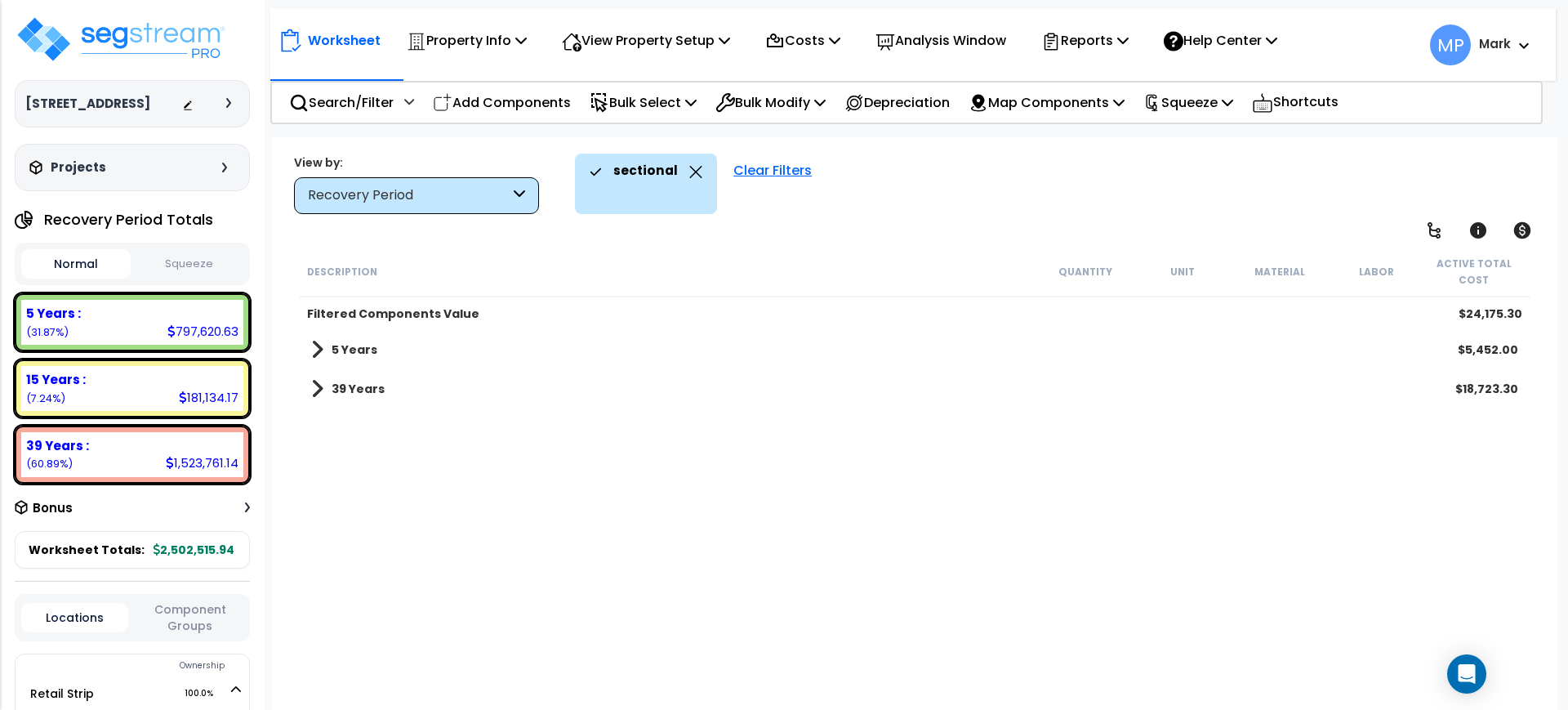
click at [779, 169] on div "Clear Filters" at bounding box center [772, 183] width 95 height 61
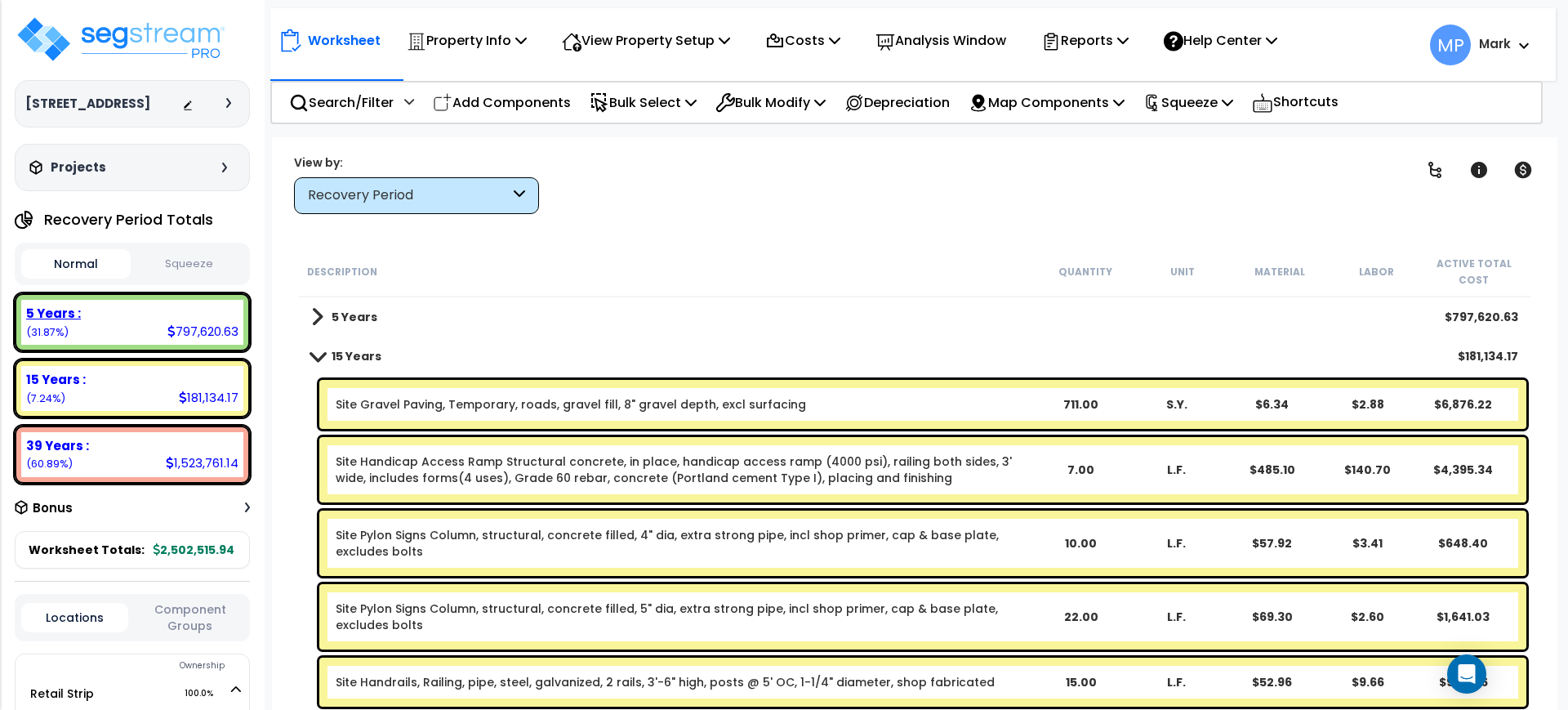
click at [150, 344] on div "5 Years : 797,620.63 (31.87%)" at bounding box center [131, 323] width 222 height 45
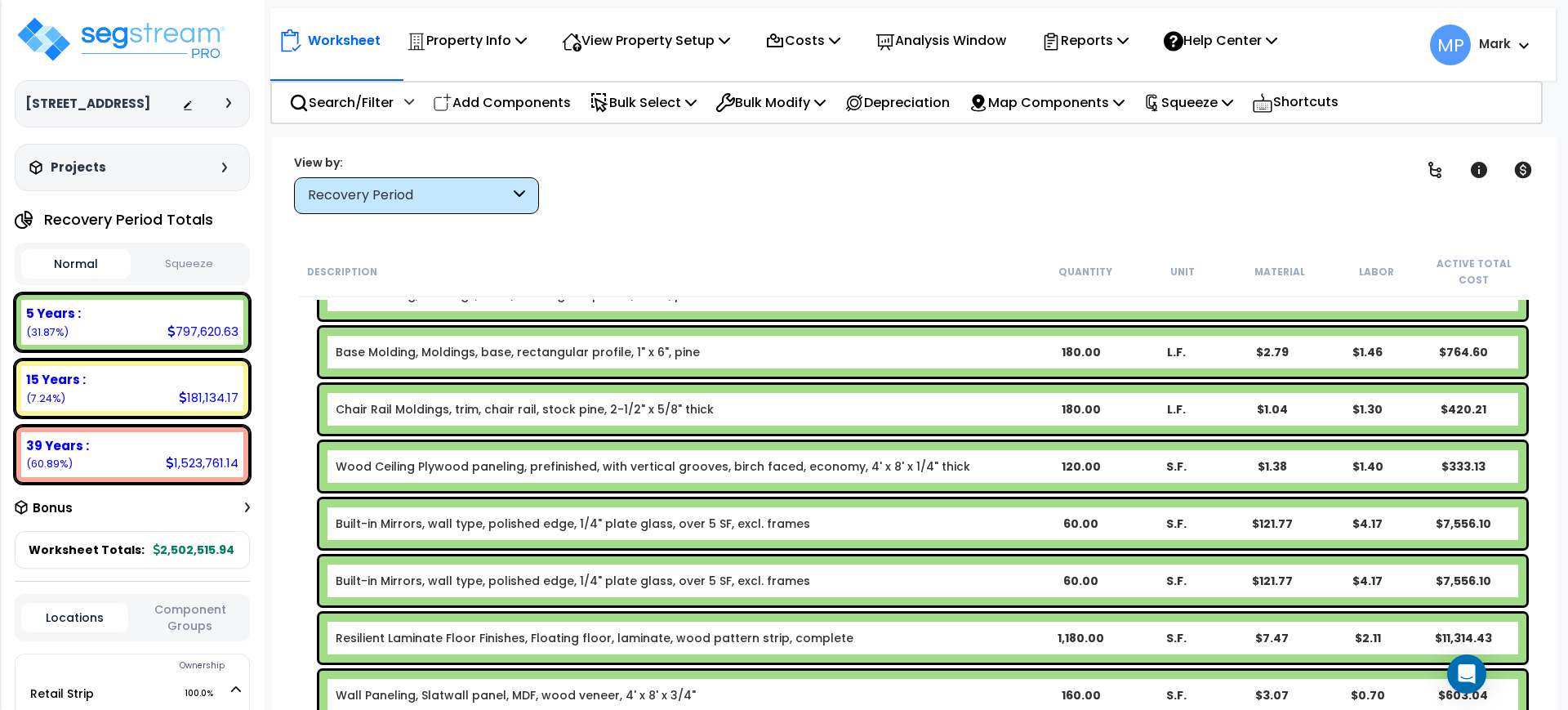
scroll to position [1634, 0]
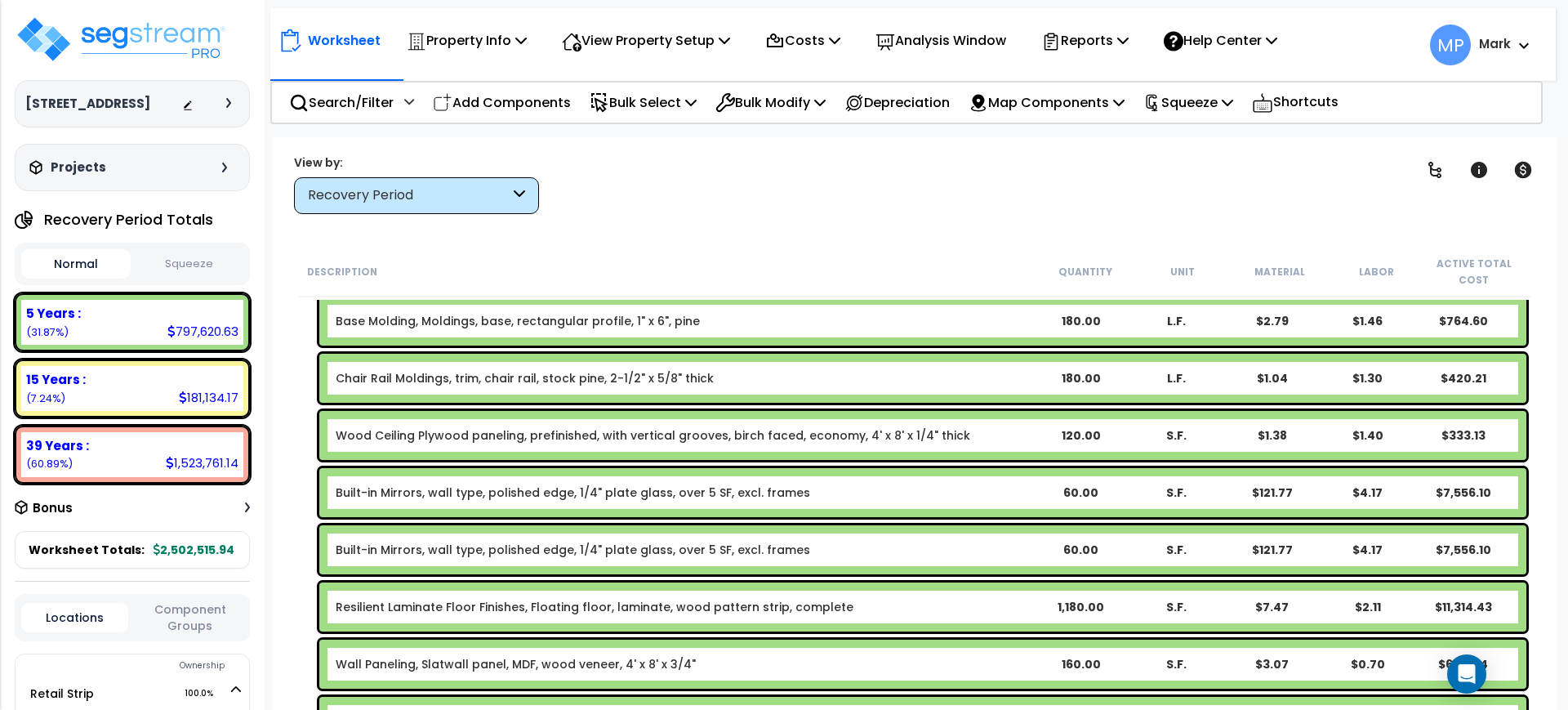
click at [899, 494] on div "Built-in Mirrors, wall type, polished edge, 1/4" plate glass, over 5 SF, excl. …" at bounding box center [683, 492] width 697 height 16
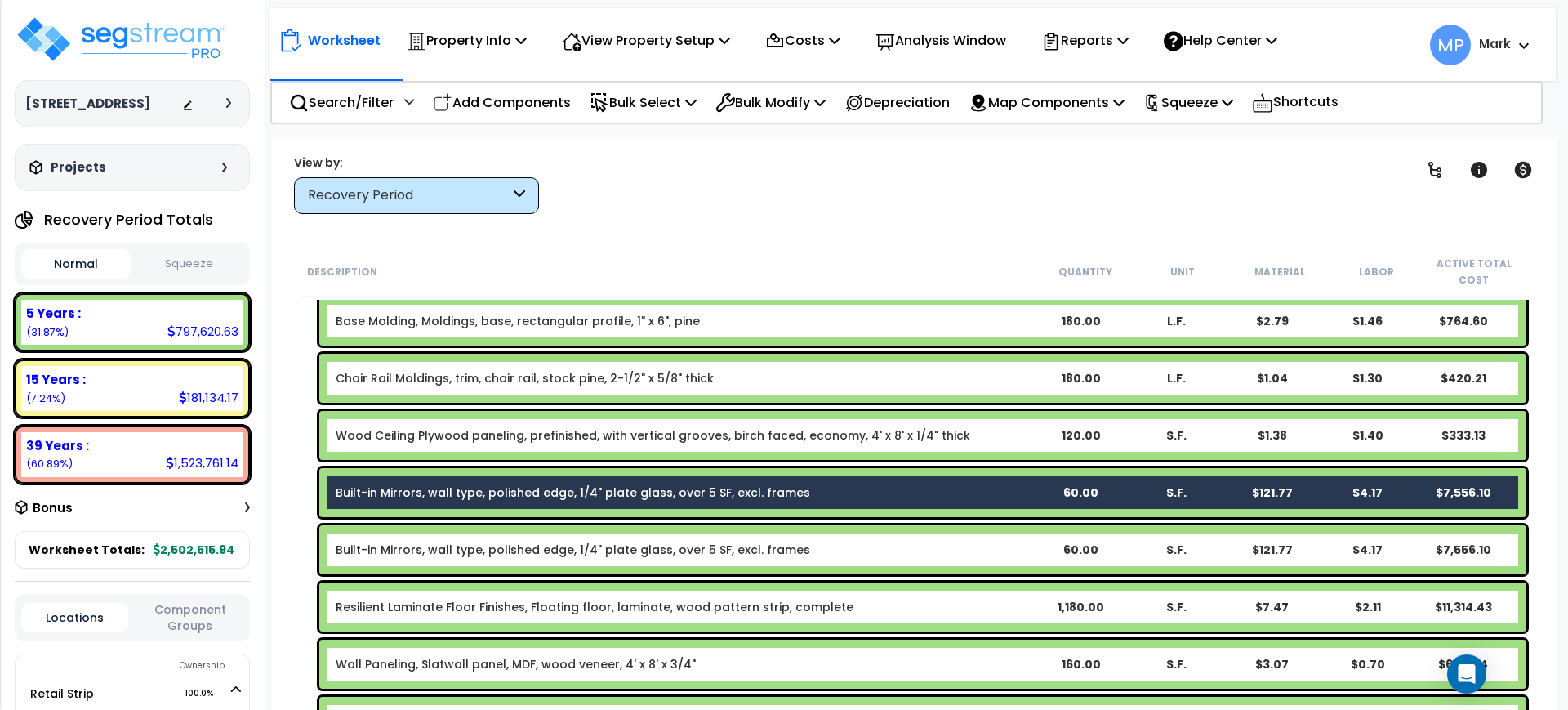
click at [902, 554] on div "Built-in Mirrors, wall type, polished edge, 1/4" plate glass, over 5 SF, excl. …" at bounding box center [683, 550] width 697 height 16
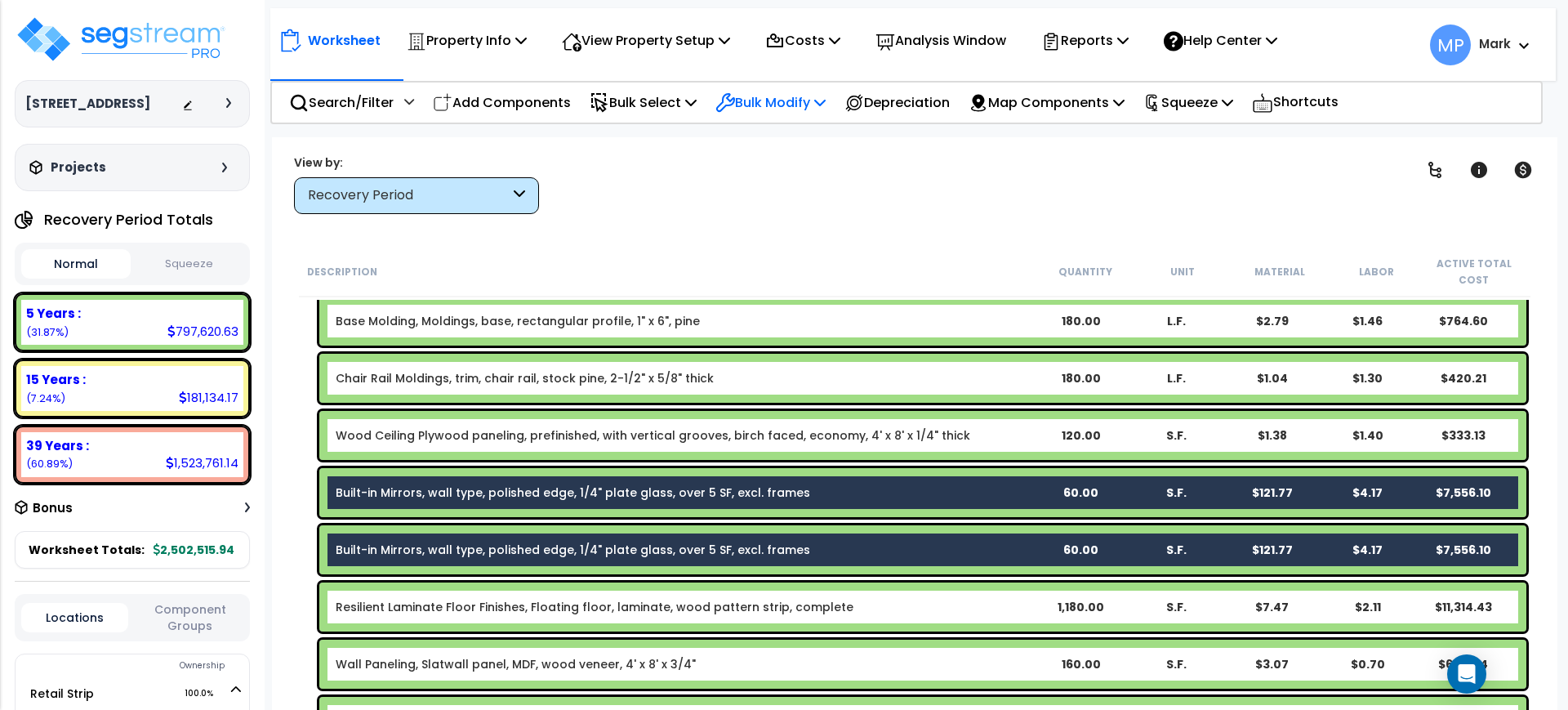
click at [789, 92] on p "Bulk Modify" at bounding box center [770, 102] width 111 height 22
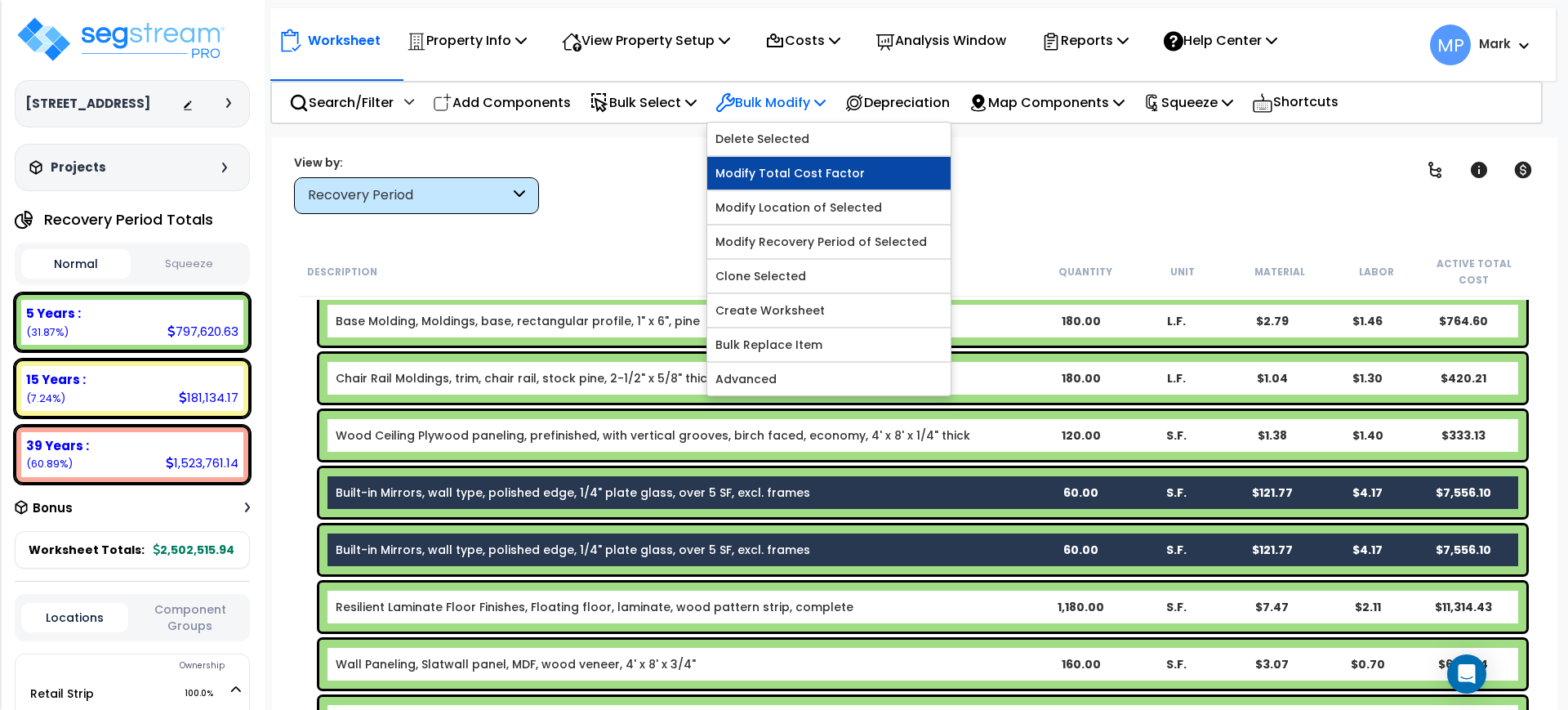
click at [779, 173] on link "Modify Total Cost Factor" at bounding box center [828, 173] width 244 height 33
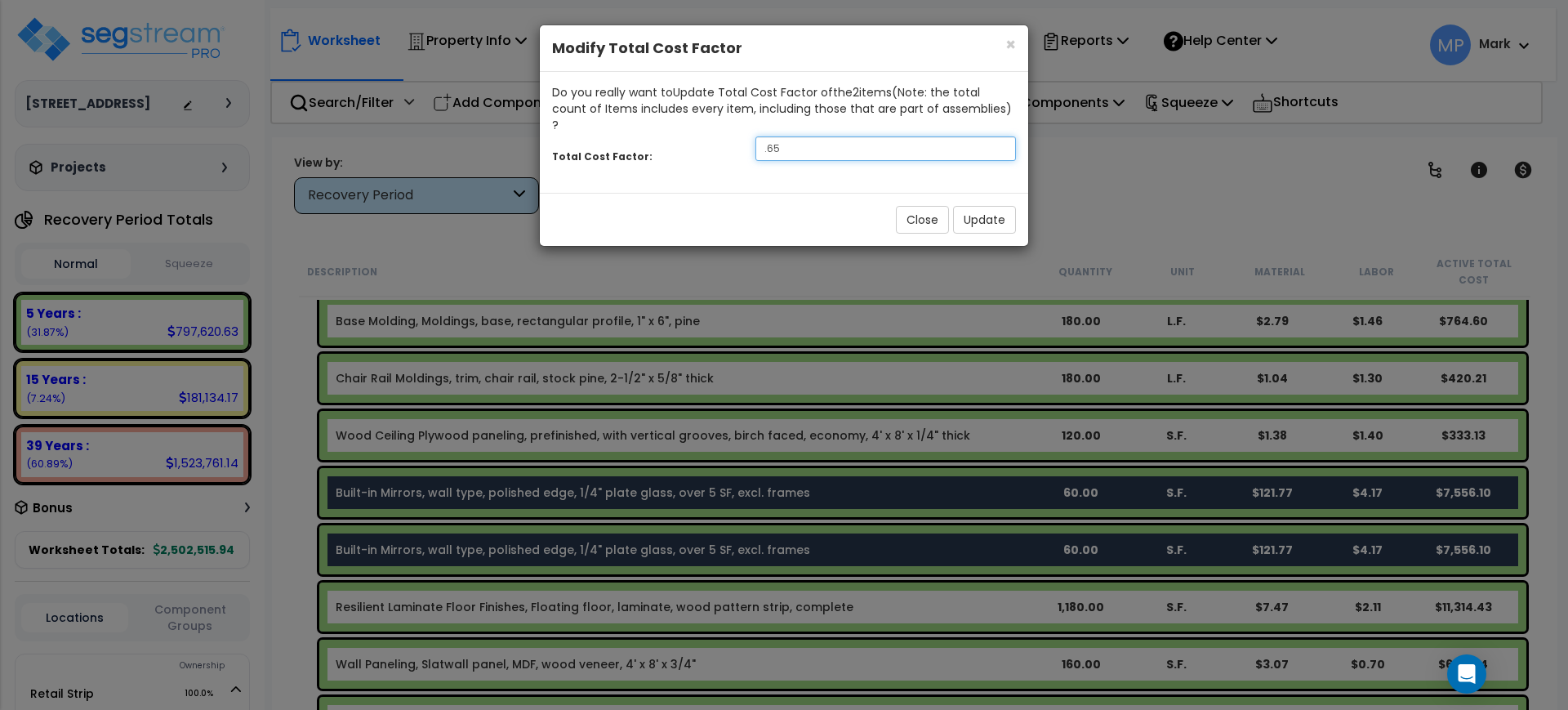
drag, startPoint x: 787, startPoint y: 136, endPoint x: 691, endPoint y: 125, distance: 96.6
click at [691, 133] on div "Total Cost Factor: .65" at bounding box center [784, 151] width 489 height 35
type input ".3"
click at [972, 207] on button "Update" at bounding box center [984, 219] width 63 height 28
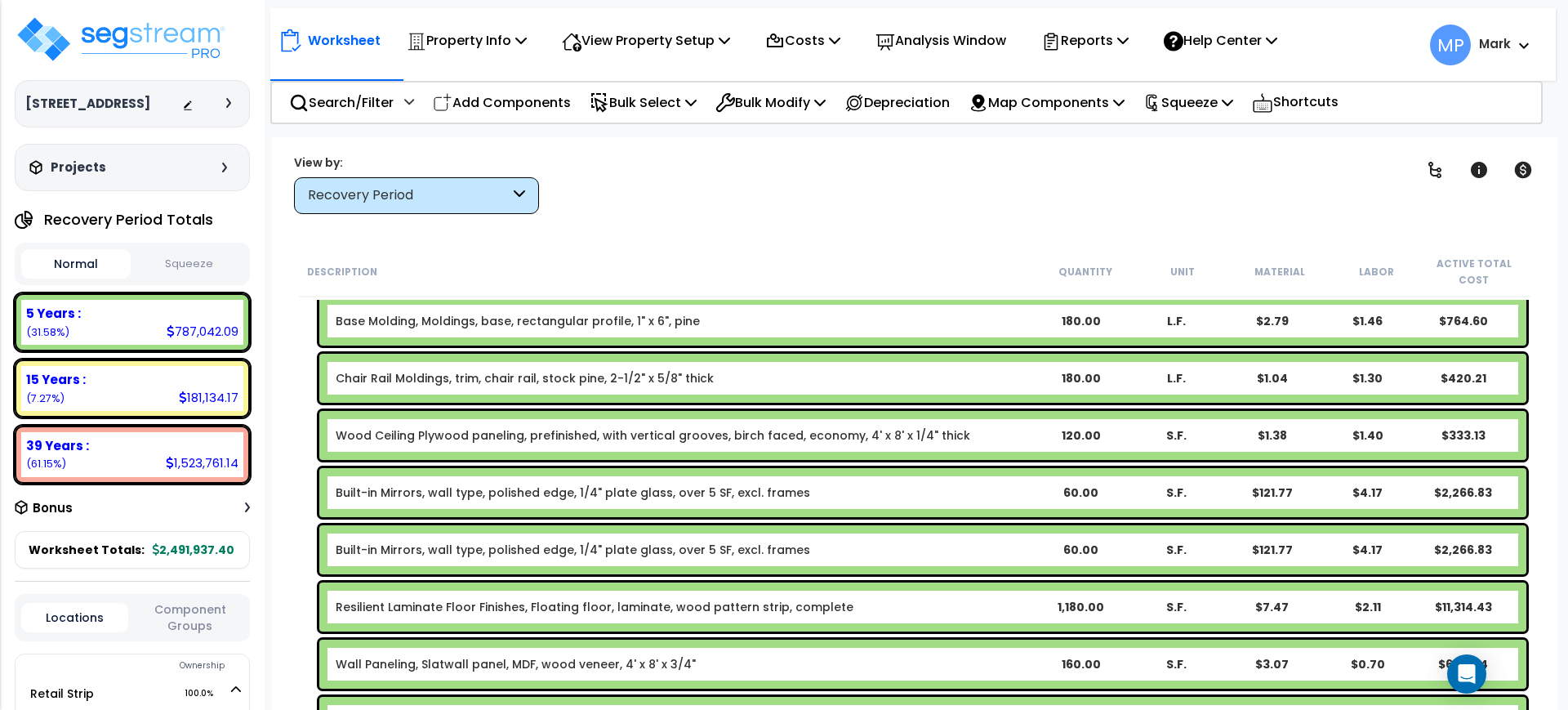
scroll to position [1736, 0]
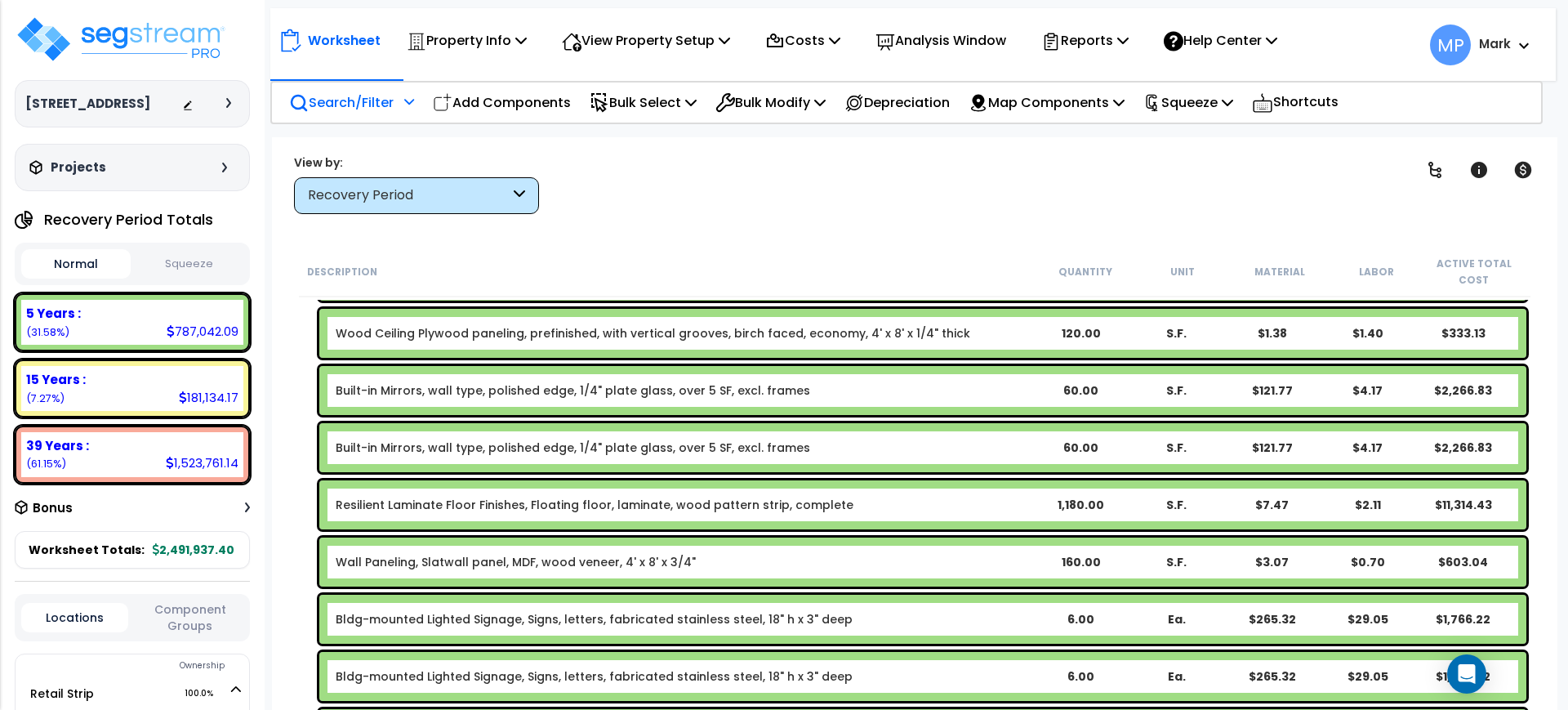
click at [357, 98] on p "Search/Filter" at bounding box center [341, 102] width 104 height 22
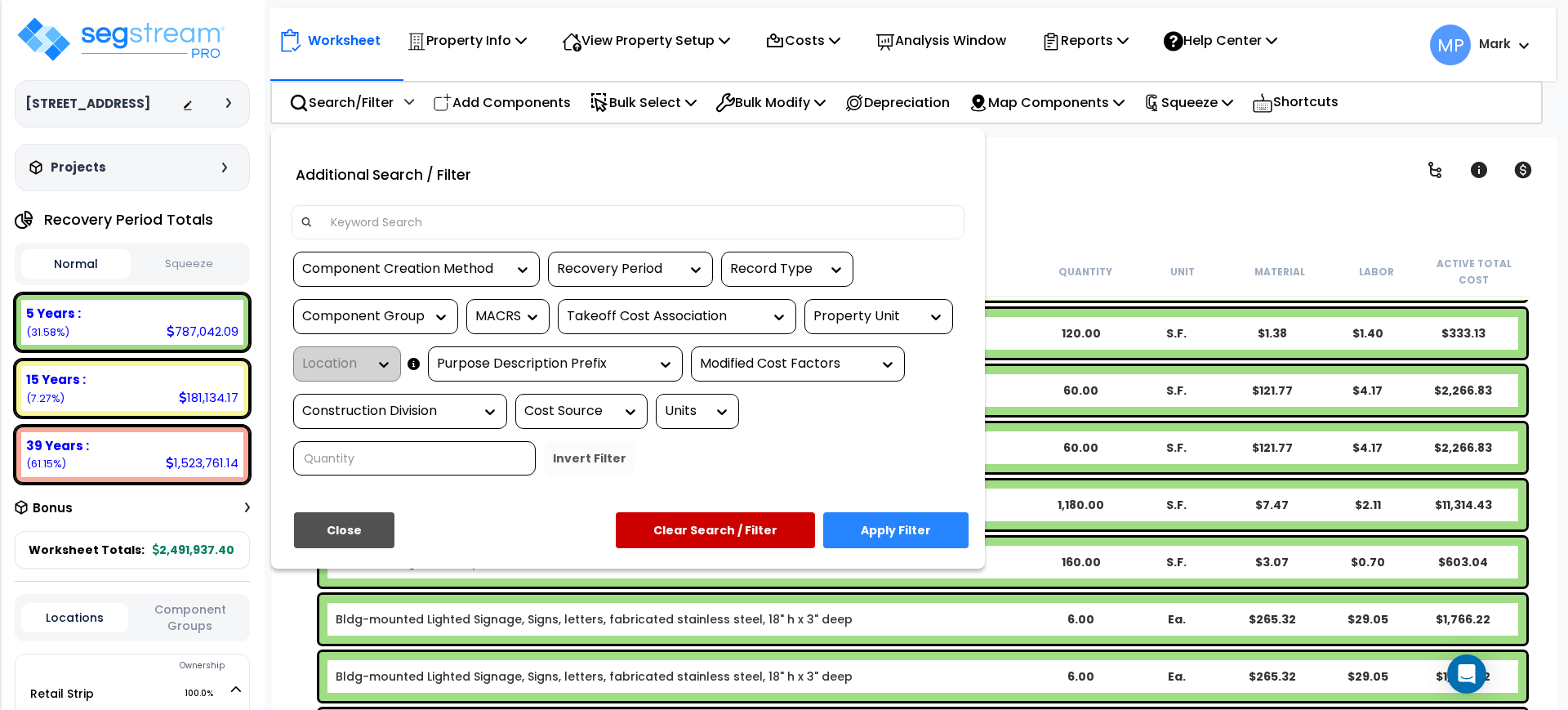
click at [396, 221] on input at bounding box center [638, 222] width 634 height 24
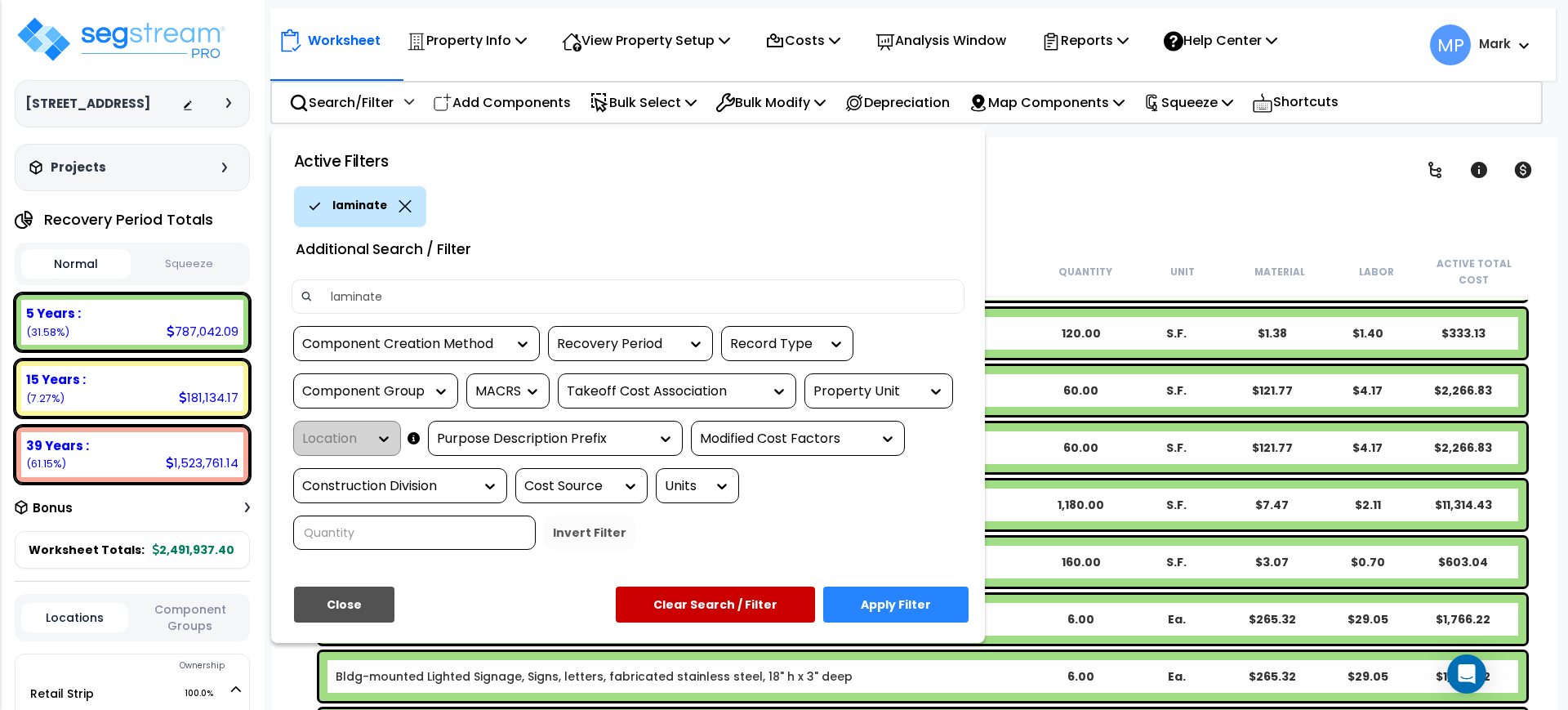
type input "laminate"
click at [896, 614] on button "Apply Filter" at bounding box center [895, 605] width 145 height 36
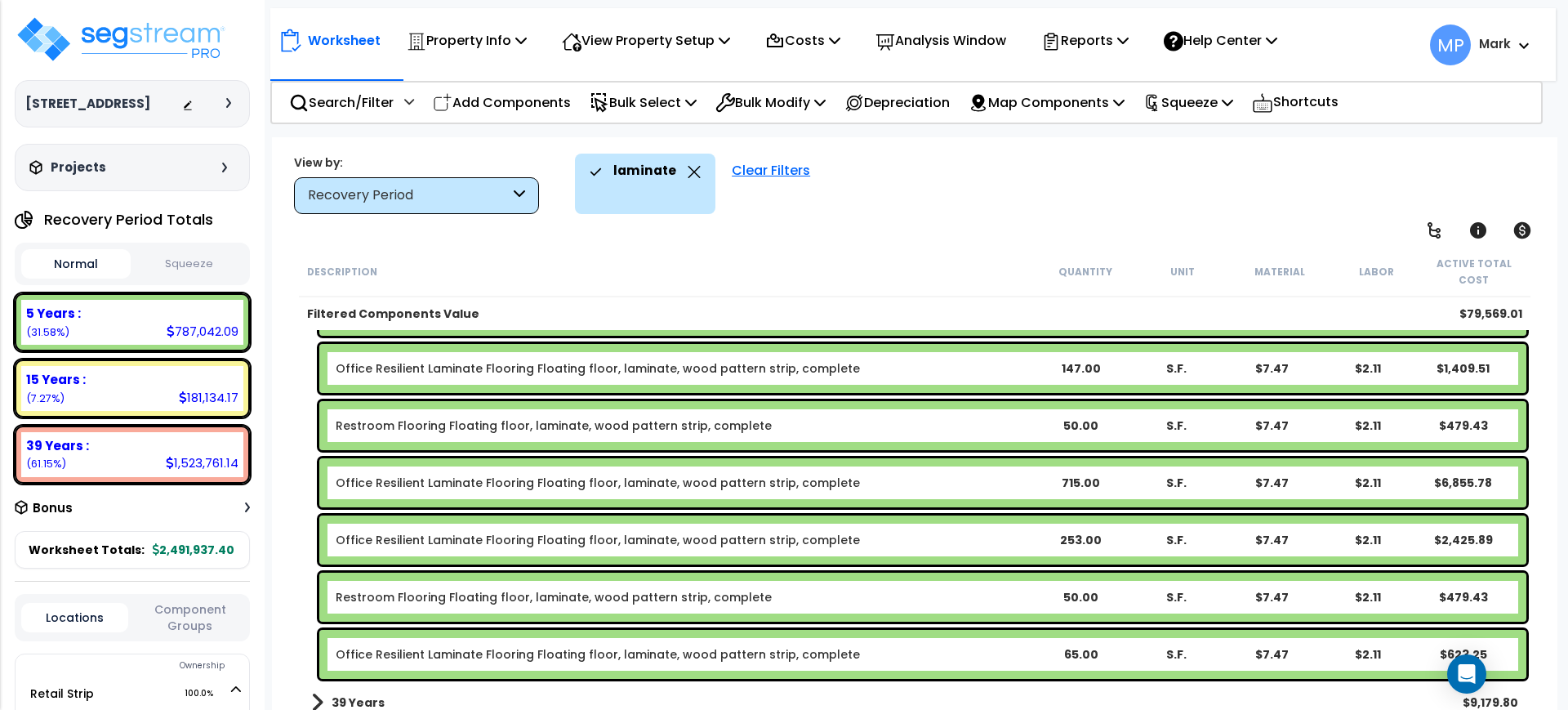
scroll to position [634, 0]
click at [894, 368] on div "Office Resilient Laminate Flooring Floating floor, laminate, wood pattern strip…" at bounding box center [683, 368] width 697 height 16
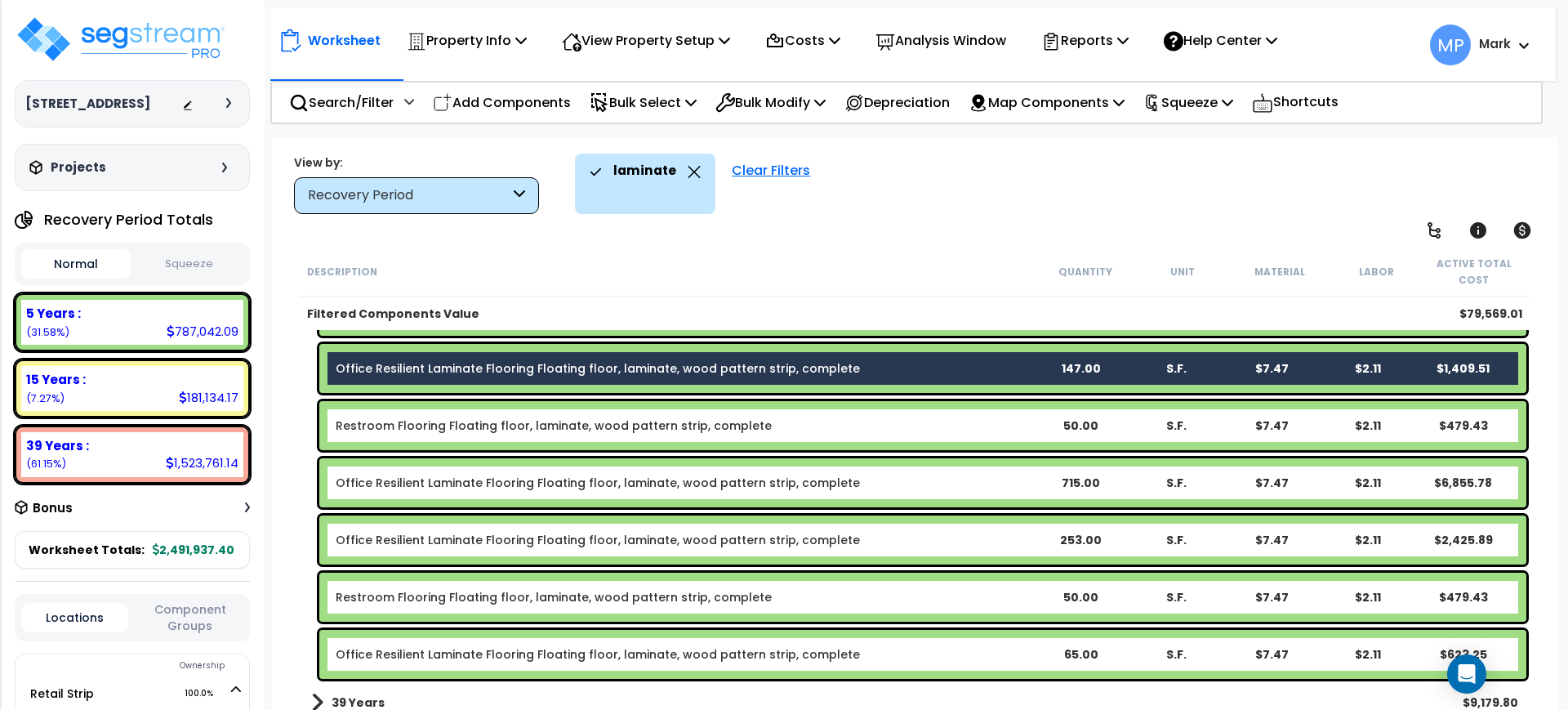
drag, startPoint x: 871, startPoint y: 418, endPoint x: 868, endPoint y: 432, distance: 14.3
click at [871, 418] on div "Restroom Flooring Floating floor, laminate, wood pattern strip, complete" at bounding box center [683, 426] width 697 height 16
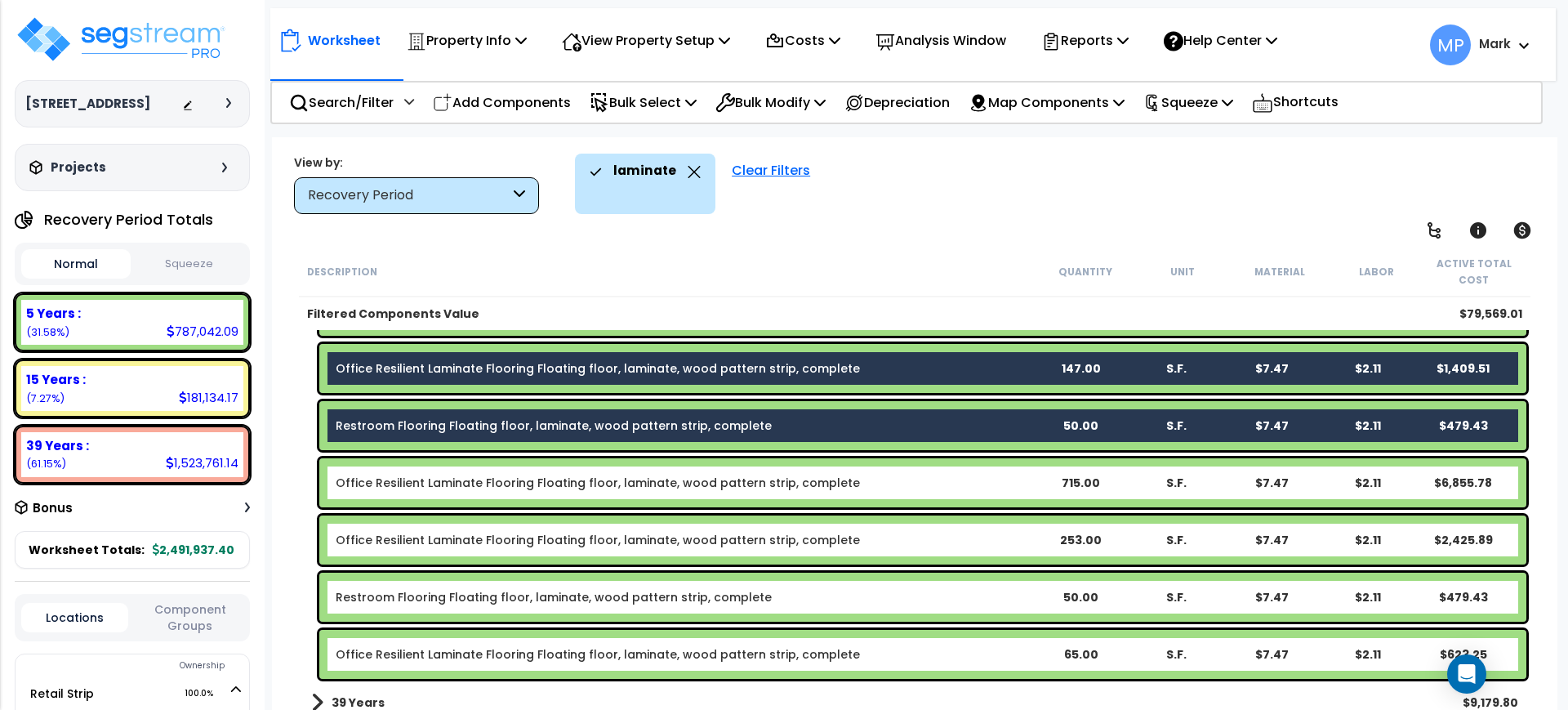
click at [867, 484] on div "Office Resilient Laminate Flooring Floating floor, laminate, wood pattern strip…" at bounding box center [683, 483] width 697 height 16
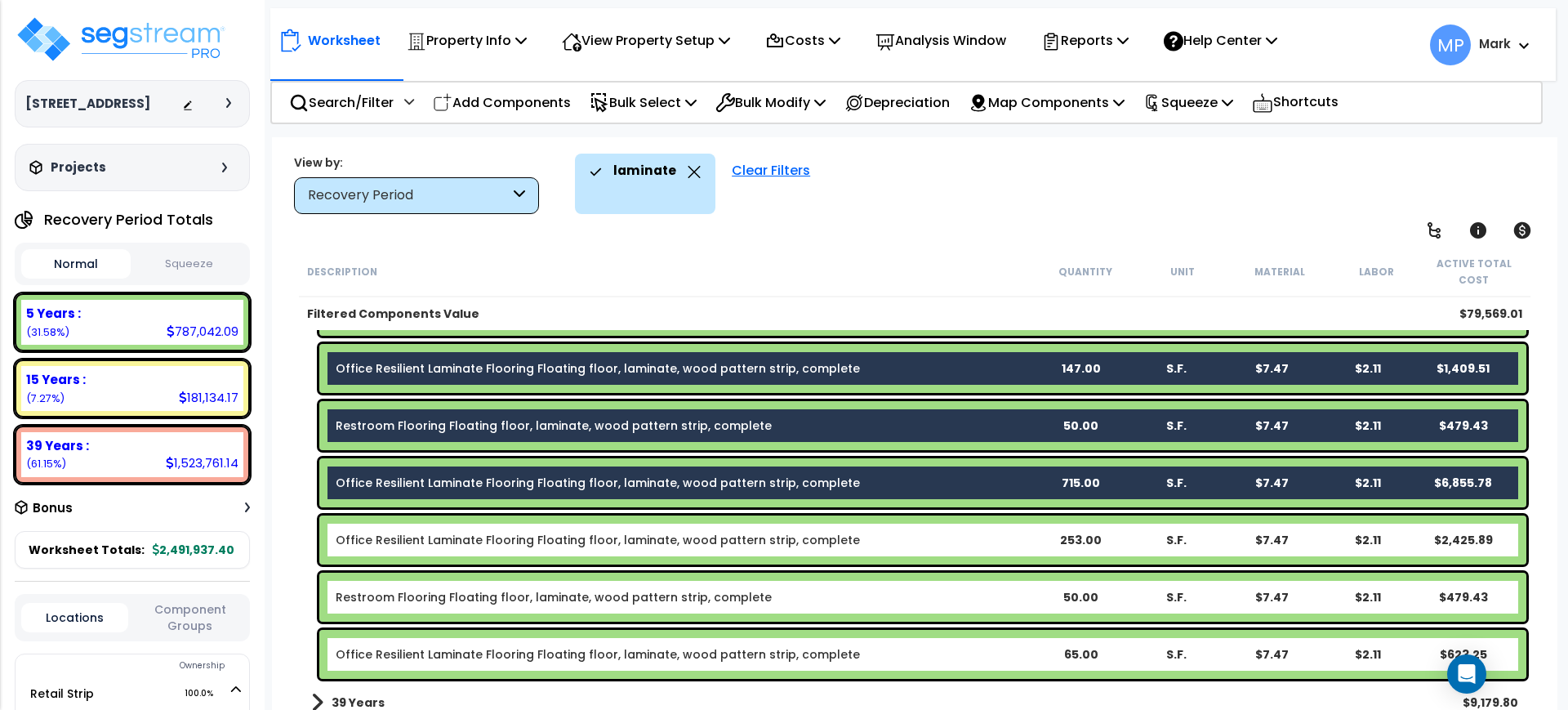
click at [875, 536] on div "Office Resilient Laminate Flooring Floating floor, laminate, wood pattern strip…" at bounding box center [683, 540] width 697 height 16
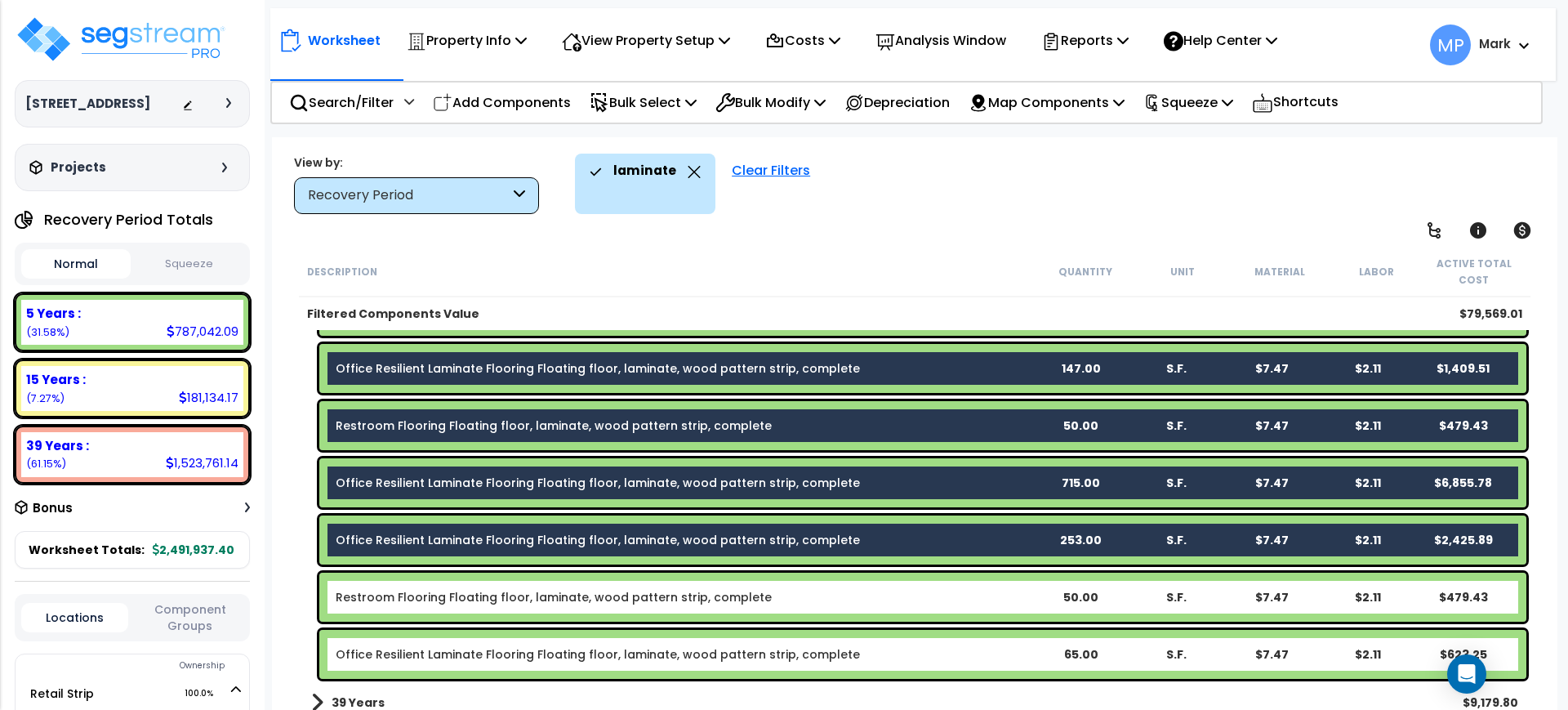
click at [796, 599] on div "Restroom Flooring Floating floor, laminate, wood pattern strip, complete" at bounding box center [683, 598] width 697 height 16
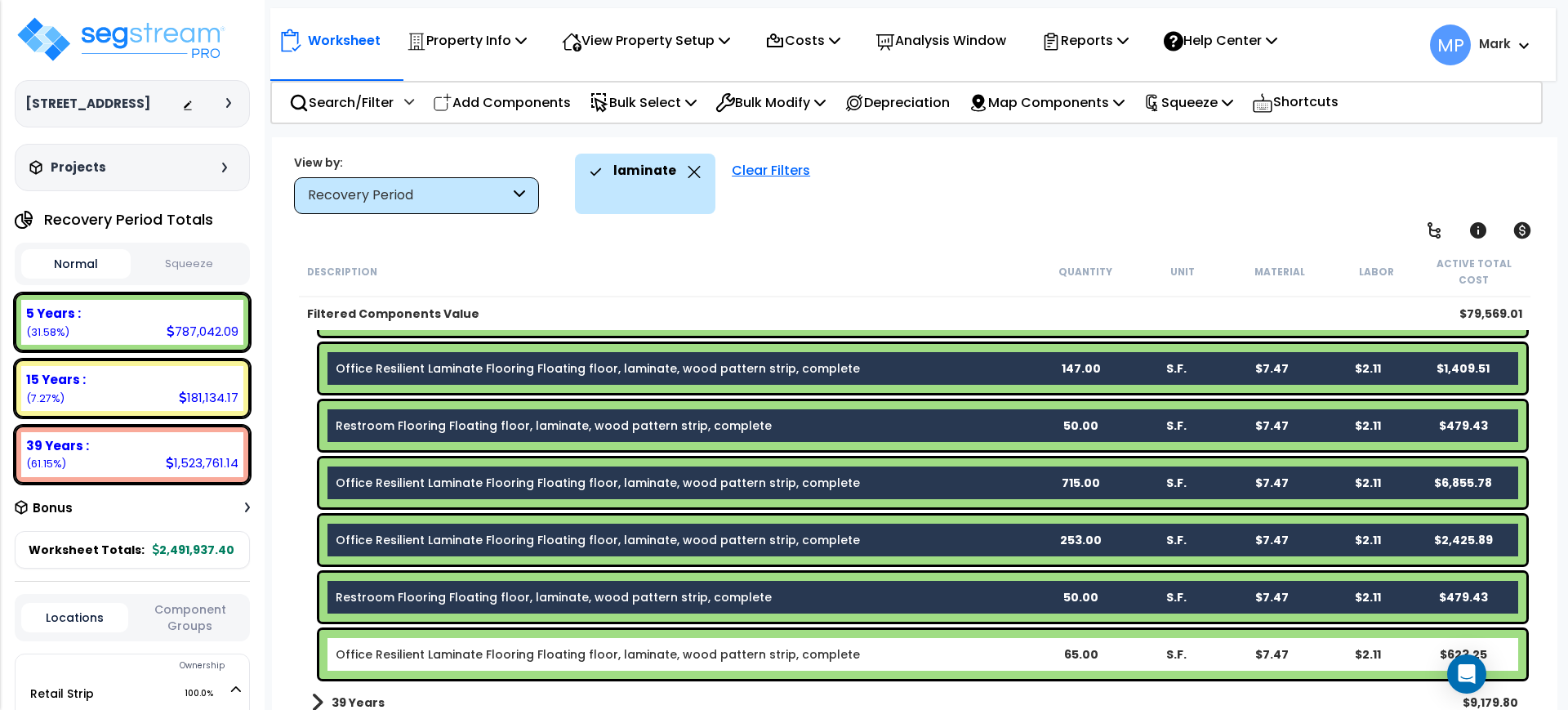
click at [856, 652] on div "Office Resilient Laminate Flooring Floating floor, laminate, wood pattern strip…" at bounding box center [683, 655] width 697 height 16
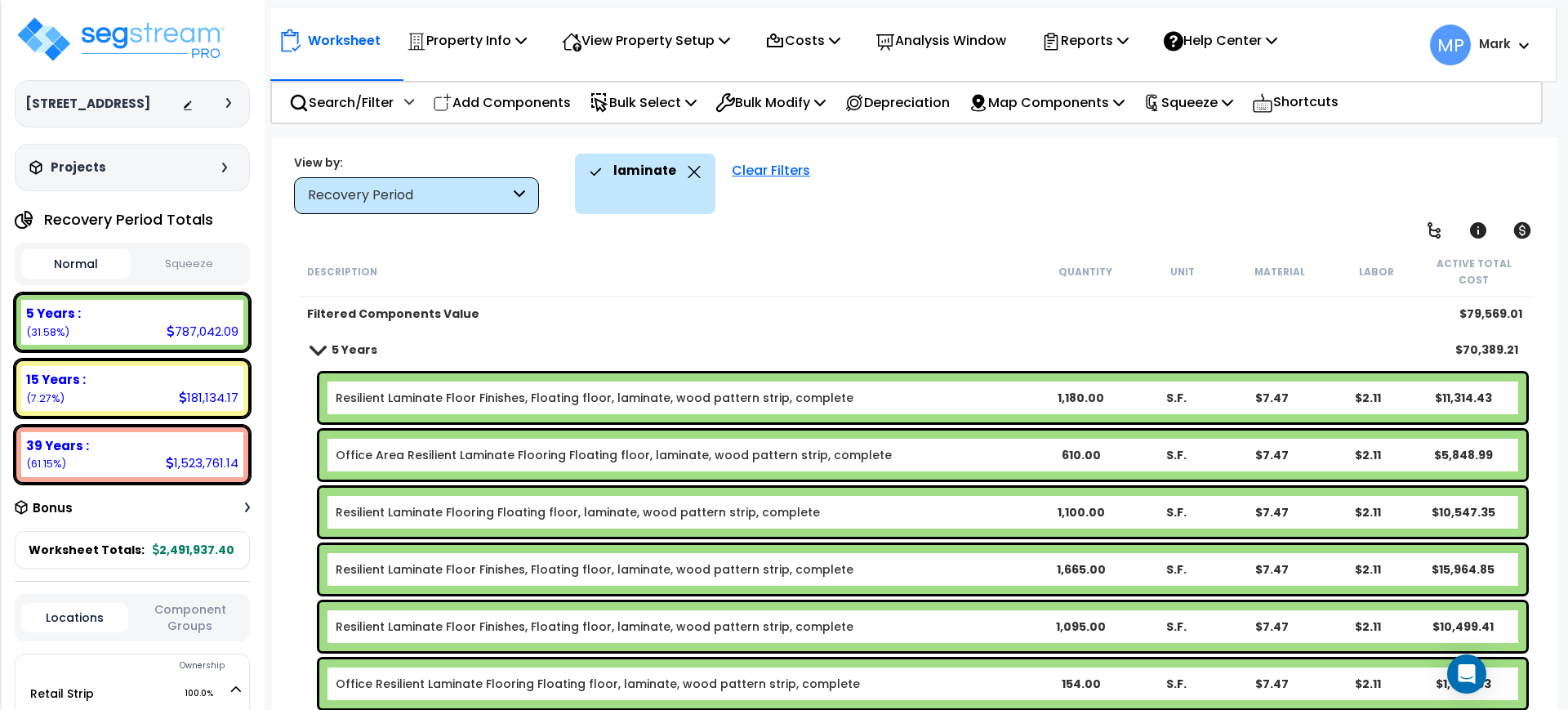
scroll to position [0, 0]
click at [908, 402] on div "Resilient Laminate Floor Finishes, Floating floor, laminate, wood pattern strip…" at bounding box center [683, 398] width 697 height 16
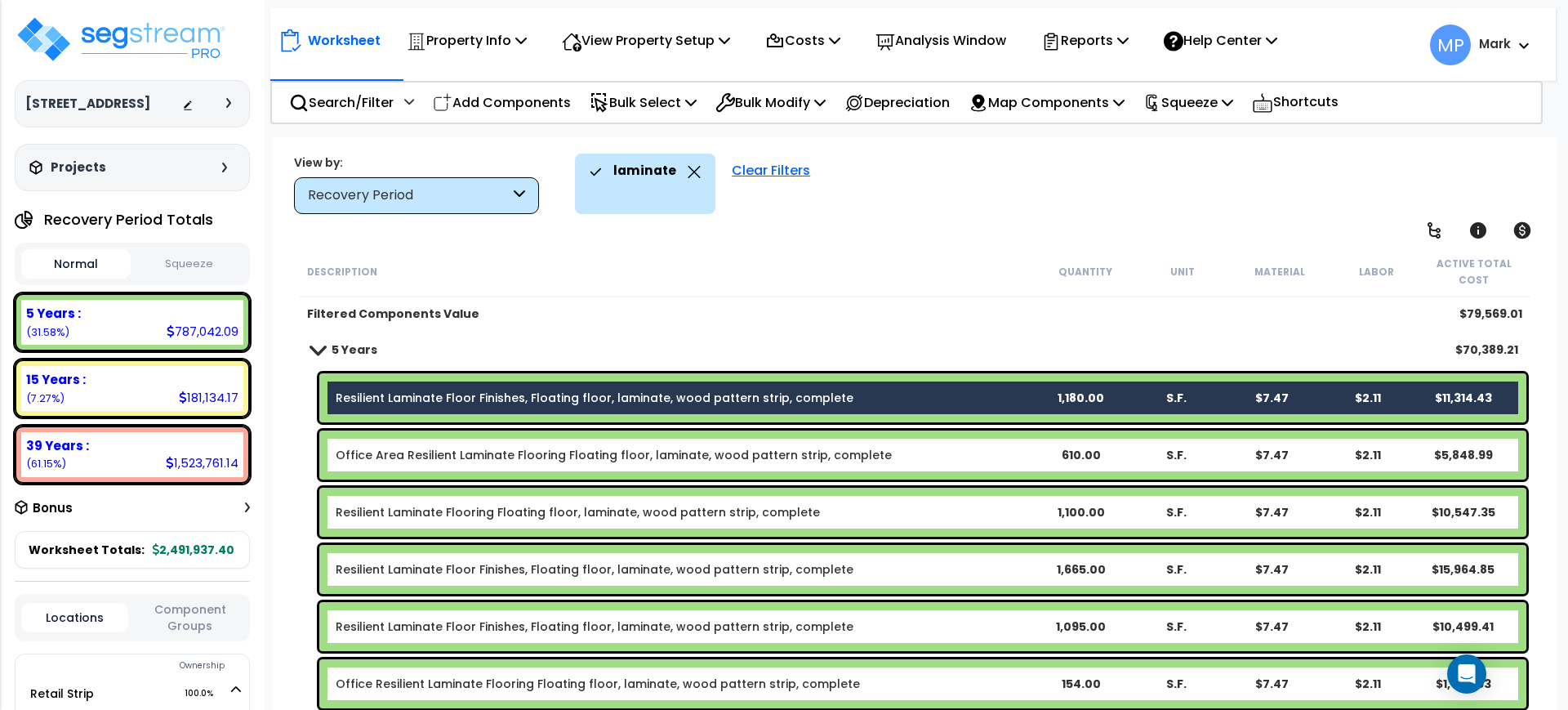
click at [921, 452] on div "Office Area Resilient Laminate Flooring Floating floor, laminate, wood pattern …" at bounding box center [683, 455] width 697 height 16
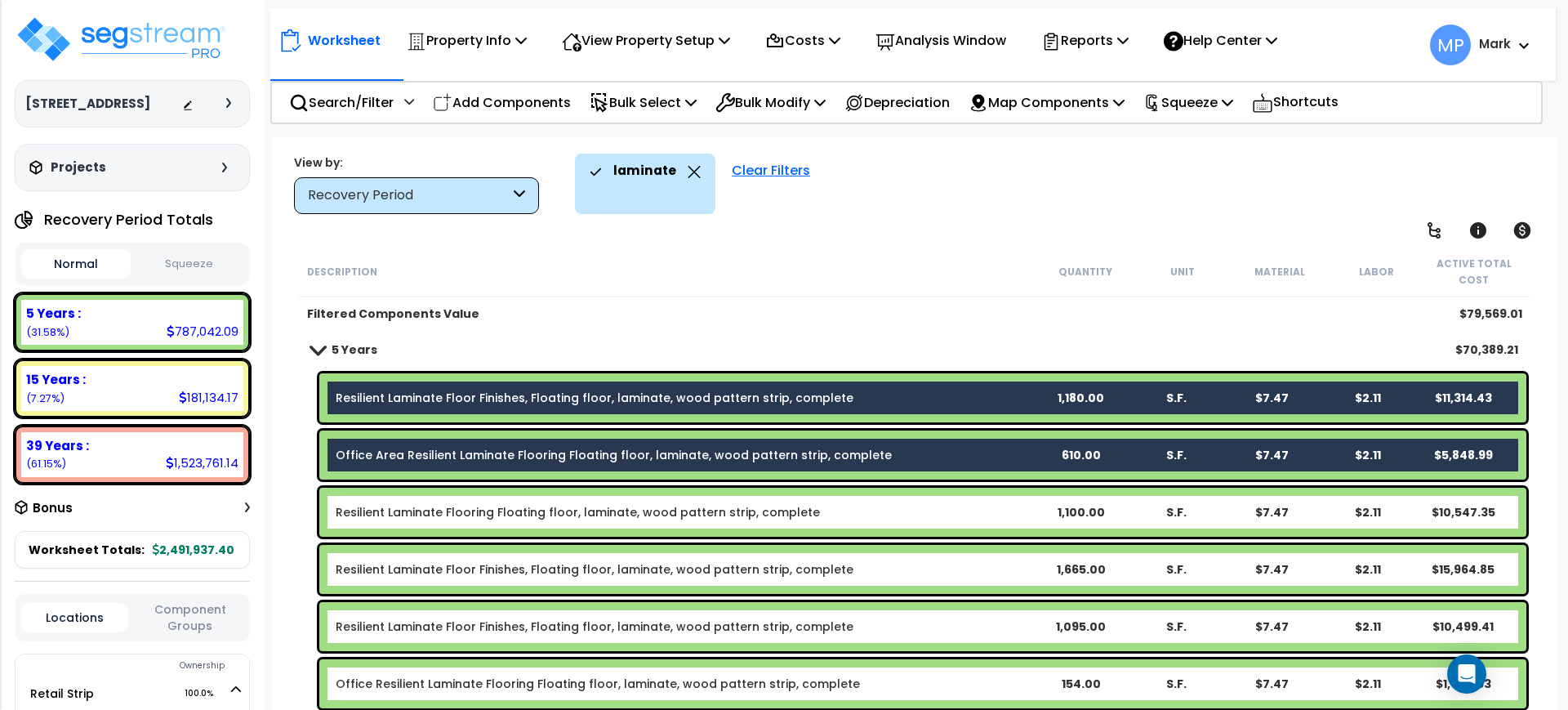
click at [875, 510] on div "Resilient Laminate Flooring Floating floor, laminate, wood pattern strip, compl…" at bounding box center [683, 512] width 697 height 16
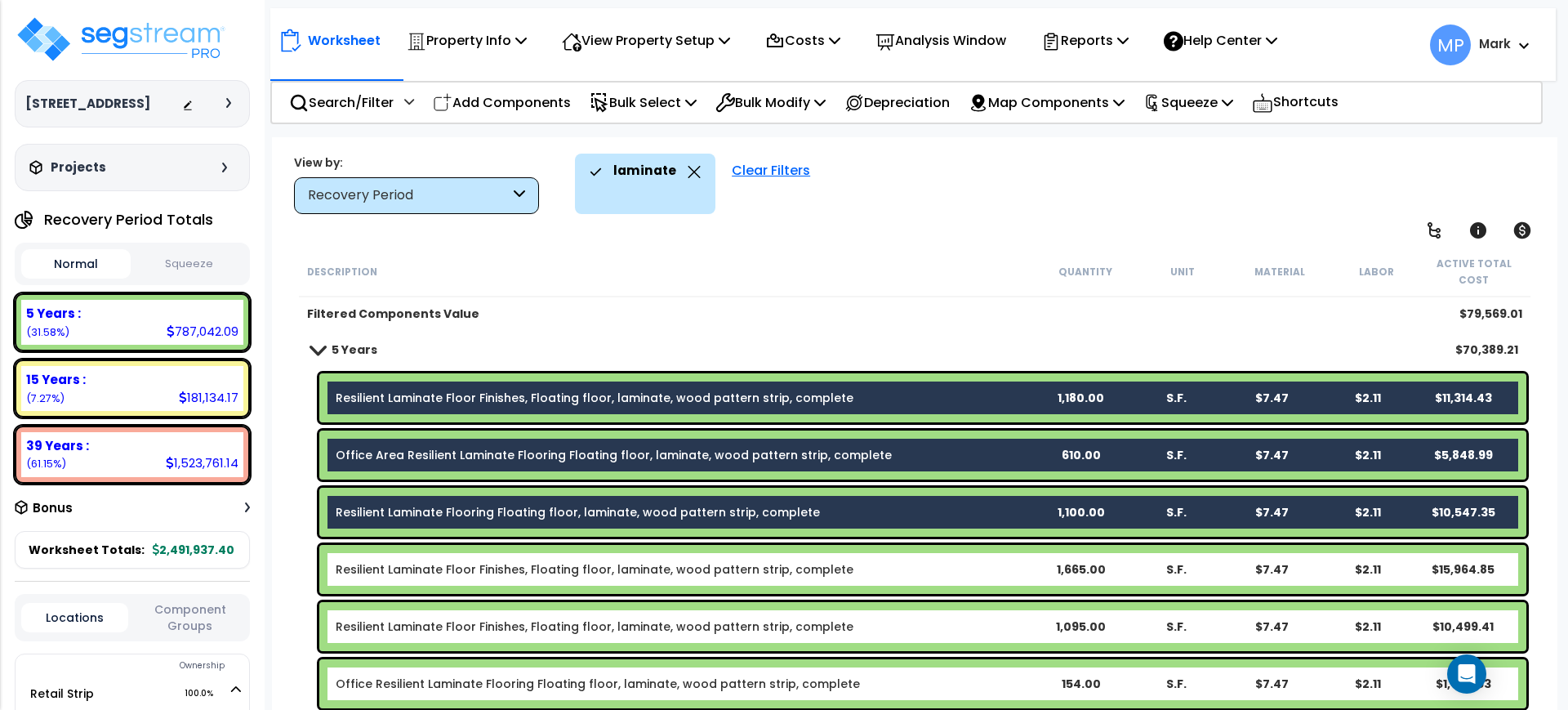
drag, startPoint x: 872, startPoint y: 570, endPoint x: 877, endPoint y: 594, distance: 24.5
click at [873, 570] on div "Resilient Laminate Floor Finishes, Floating floor, laminate, wood pattern strip…" at bounding box center [683, 569] width 697 height 16
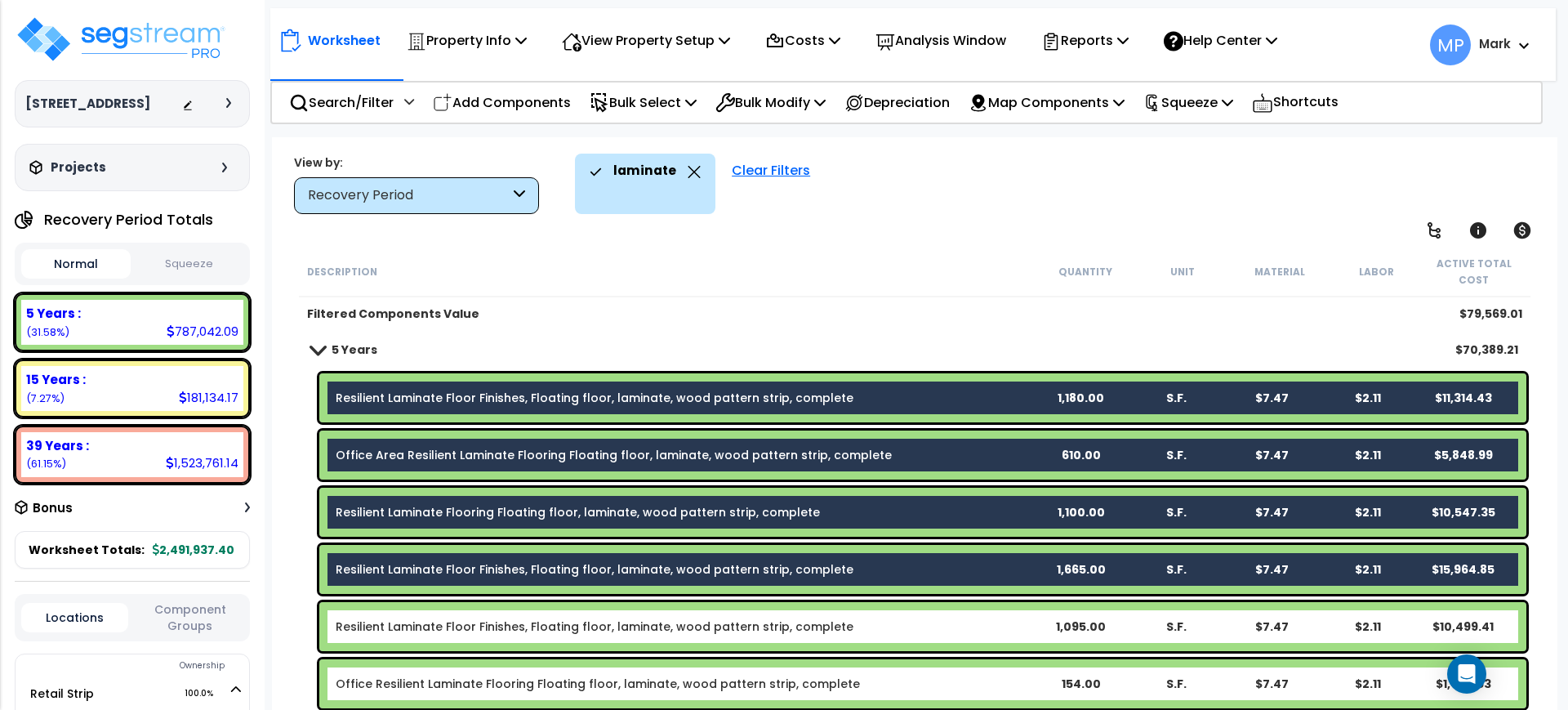
click at [879, 627] on div "Resilient Laminate Floor Finishes, Floating floor, laminate, wood pattern strip…" at bounding box center [683, 627] width 697 height 16
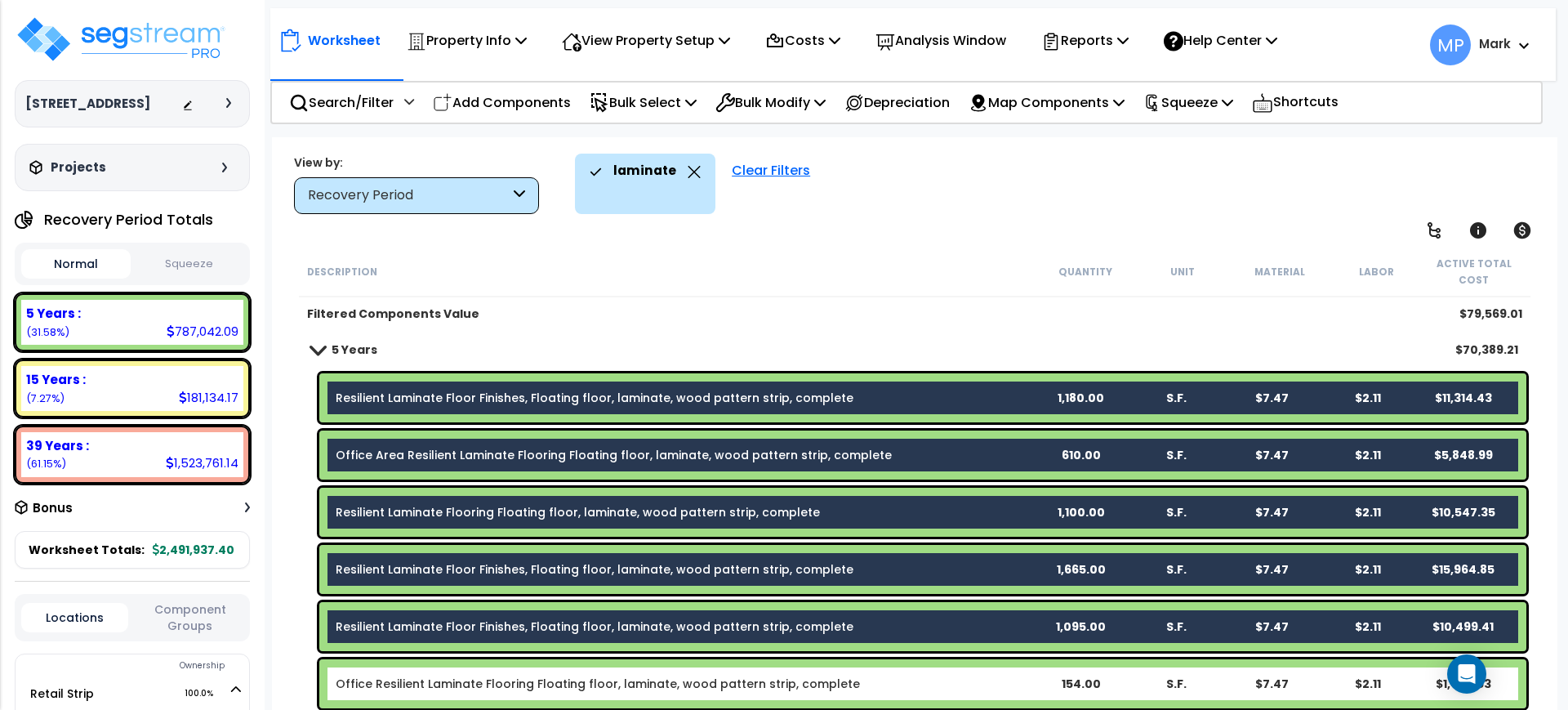
scroll to position [204, 0]
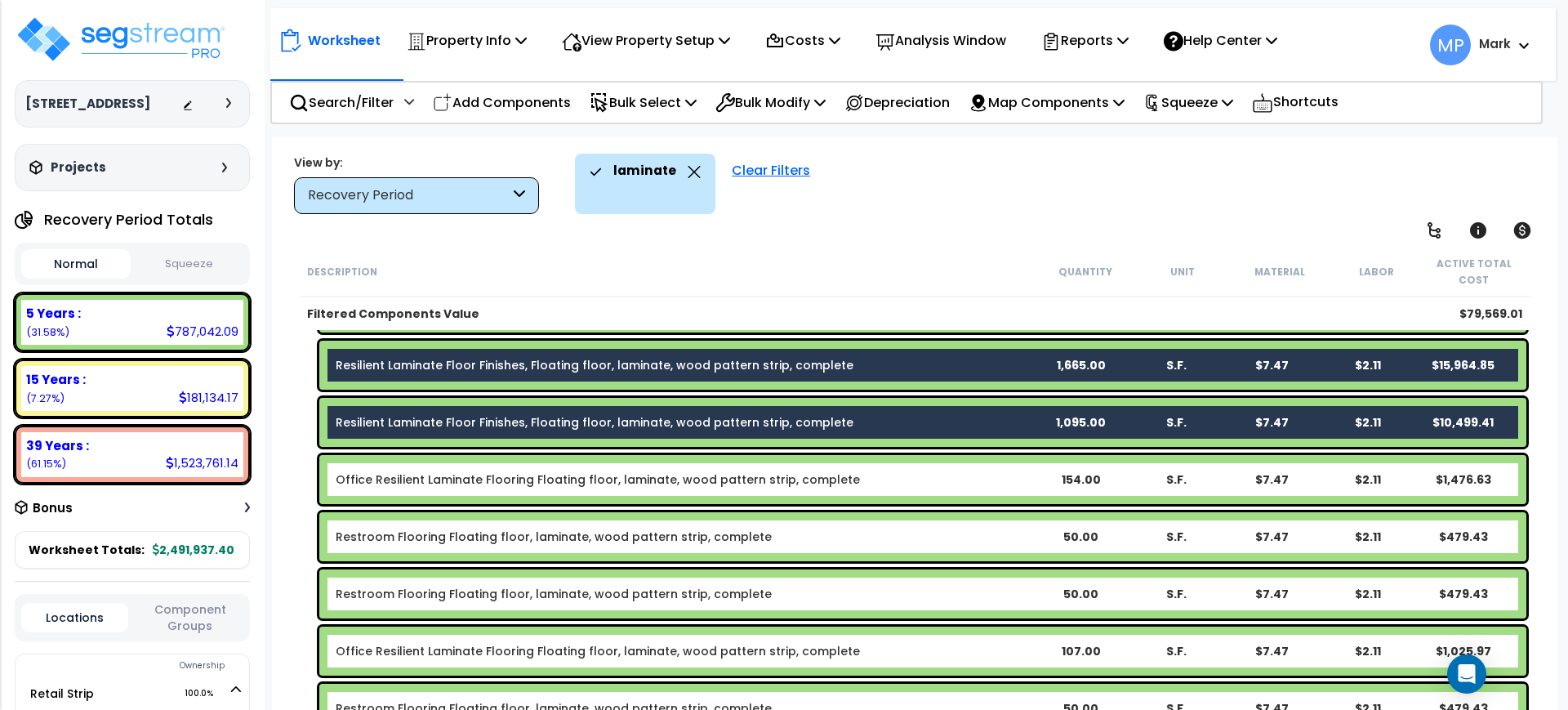
click at [856, 476] on div "Office Resilient Laminate Flooring Floating floor, laminate, wood pattern strip…" at bounding box center [683, 480] width 697 height 16
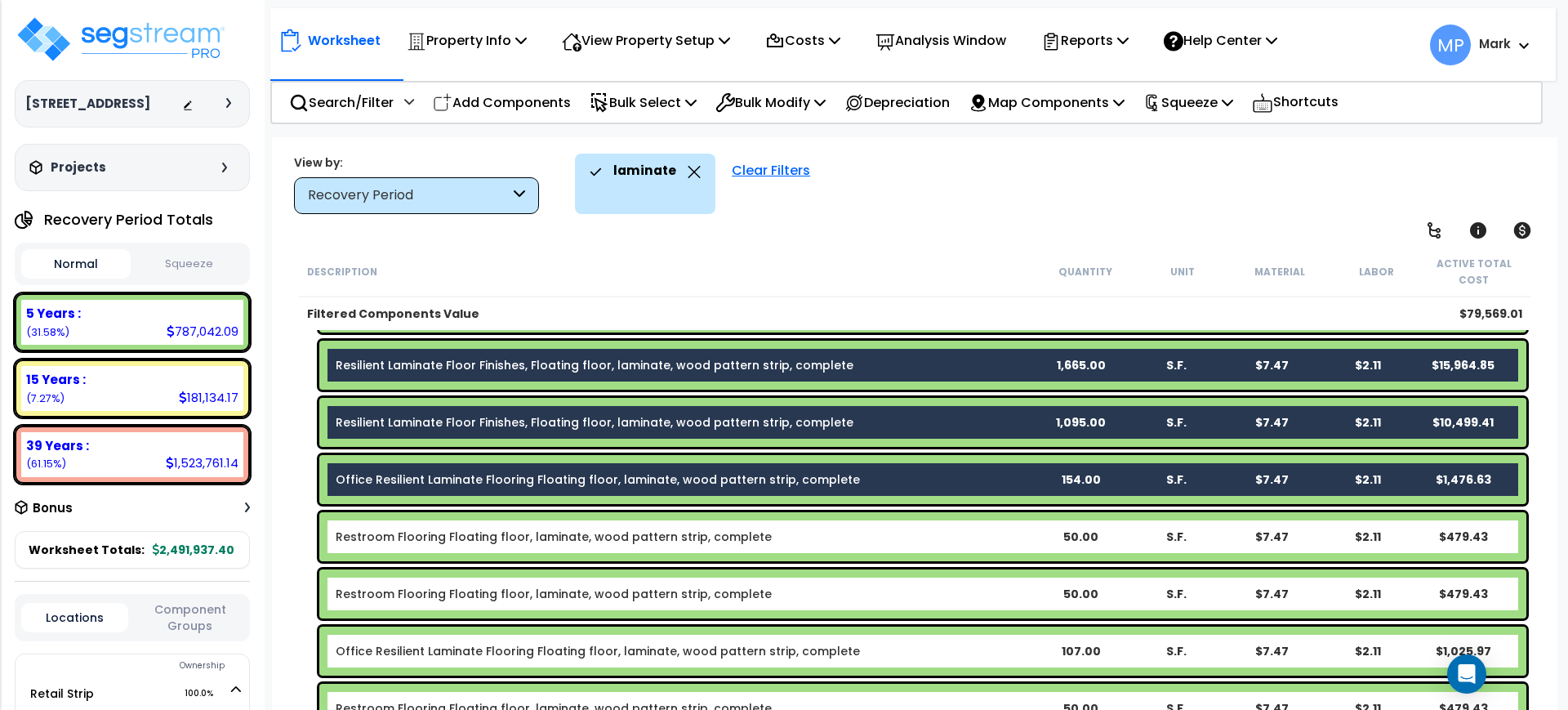
click at [841, 538] on div "Restroom Flooring Floating floor, laminate, wood pattern strip, complete" at bounding box center [683, 537] width 697 height 16
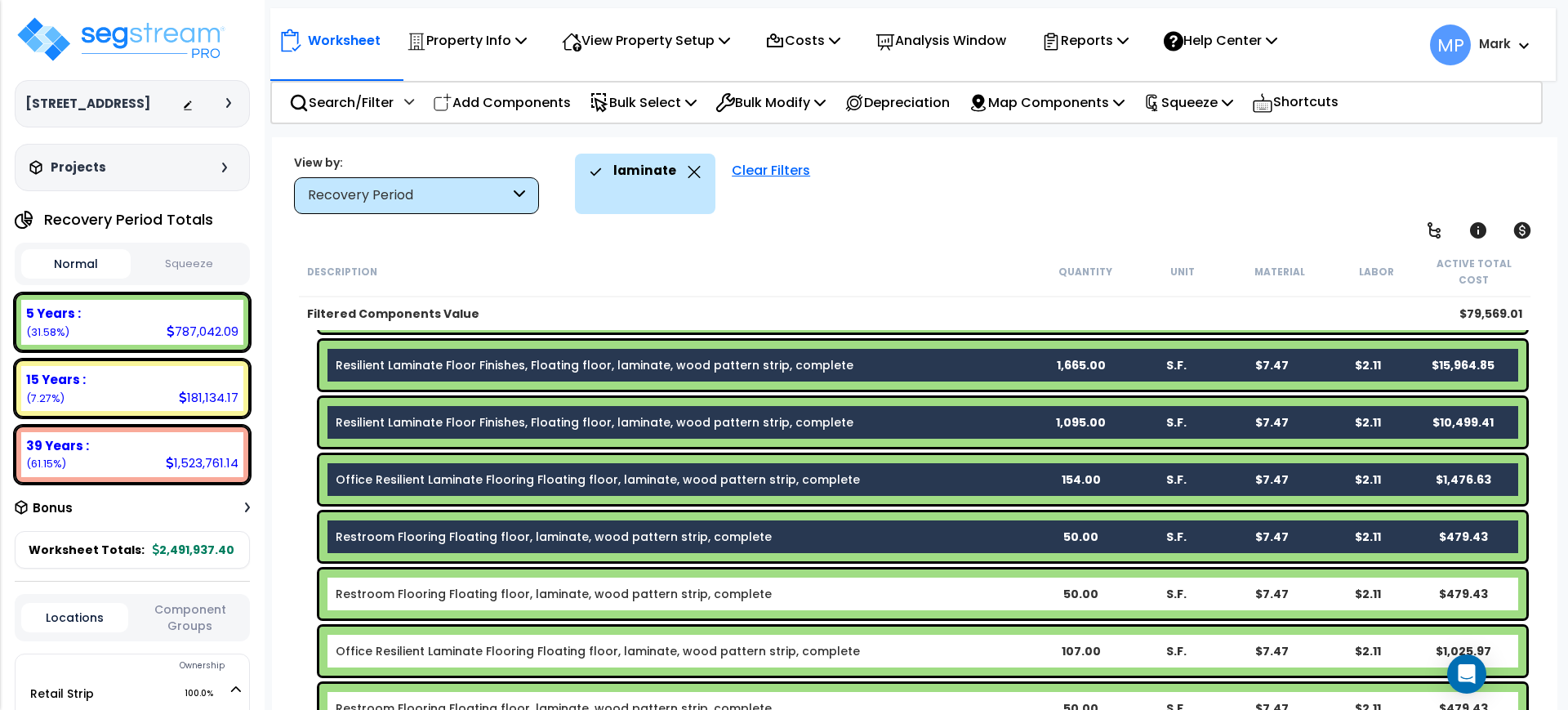
click at [839, 588] on div "Restroom Flooring Floating floor, laminate, wood pattern strip, complete" at bounding box center [683, 594] width 697 height 16
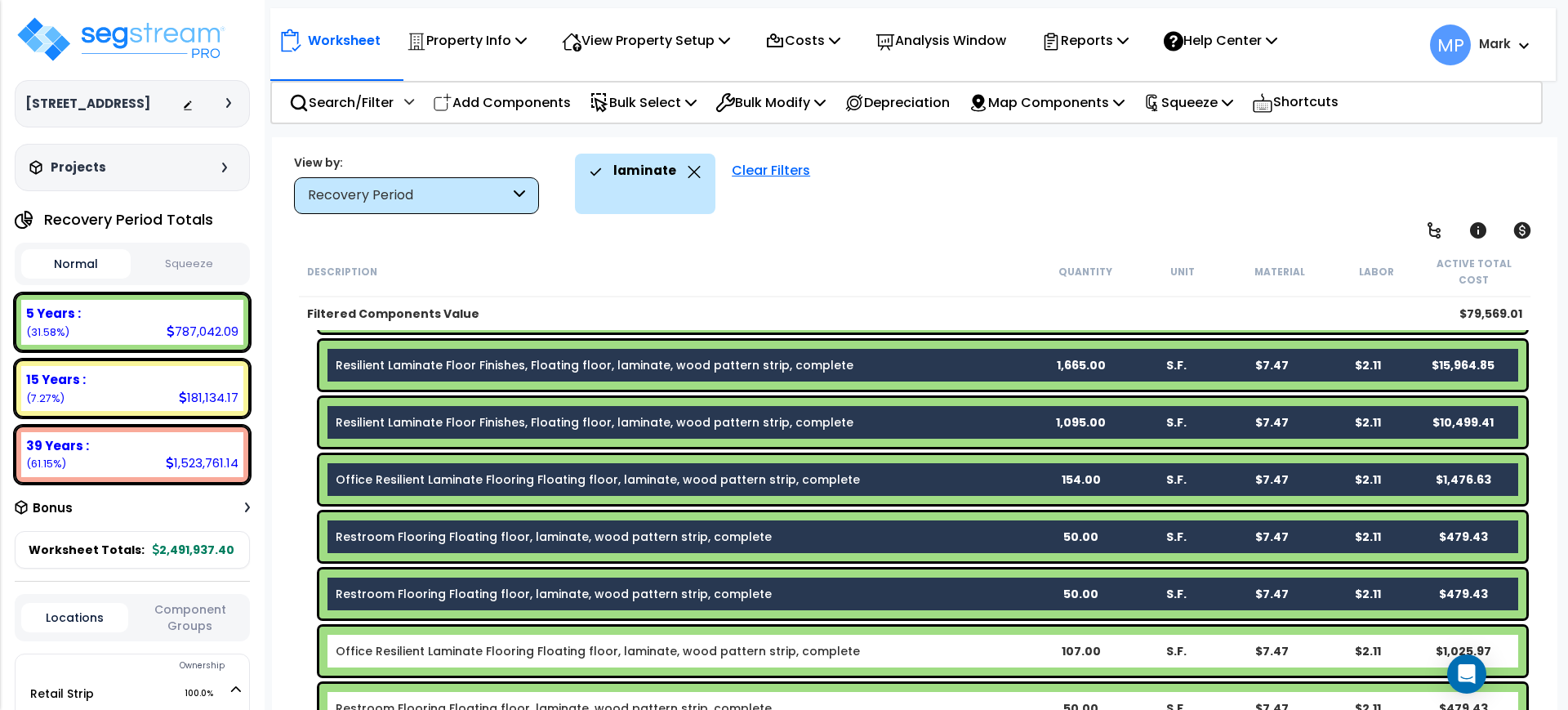
scroll to position [409, 0]
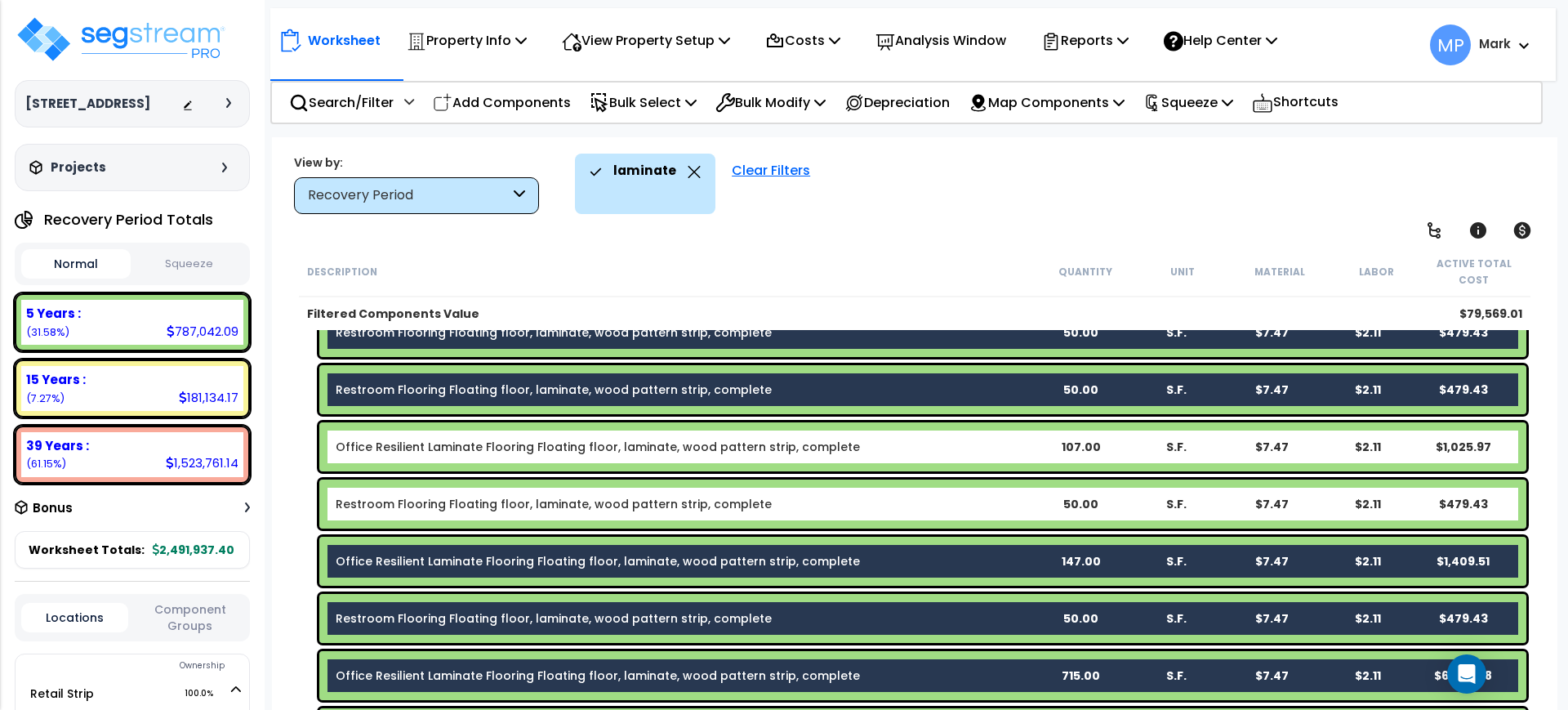
click at [871, 449] on div "Office Resilient Laminate Flooring Floating floor, laminate, wood pattern strip…" at bounding box center [683, 447] width 697 height 16
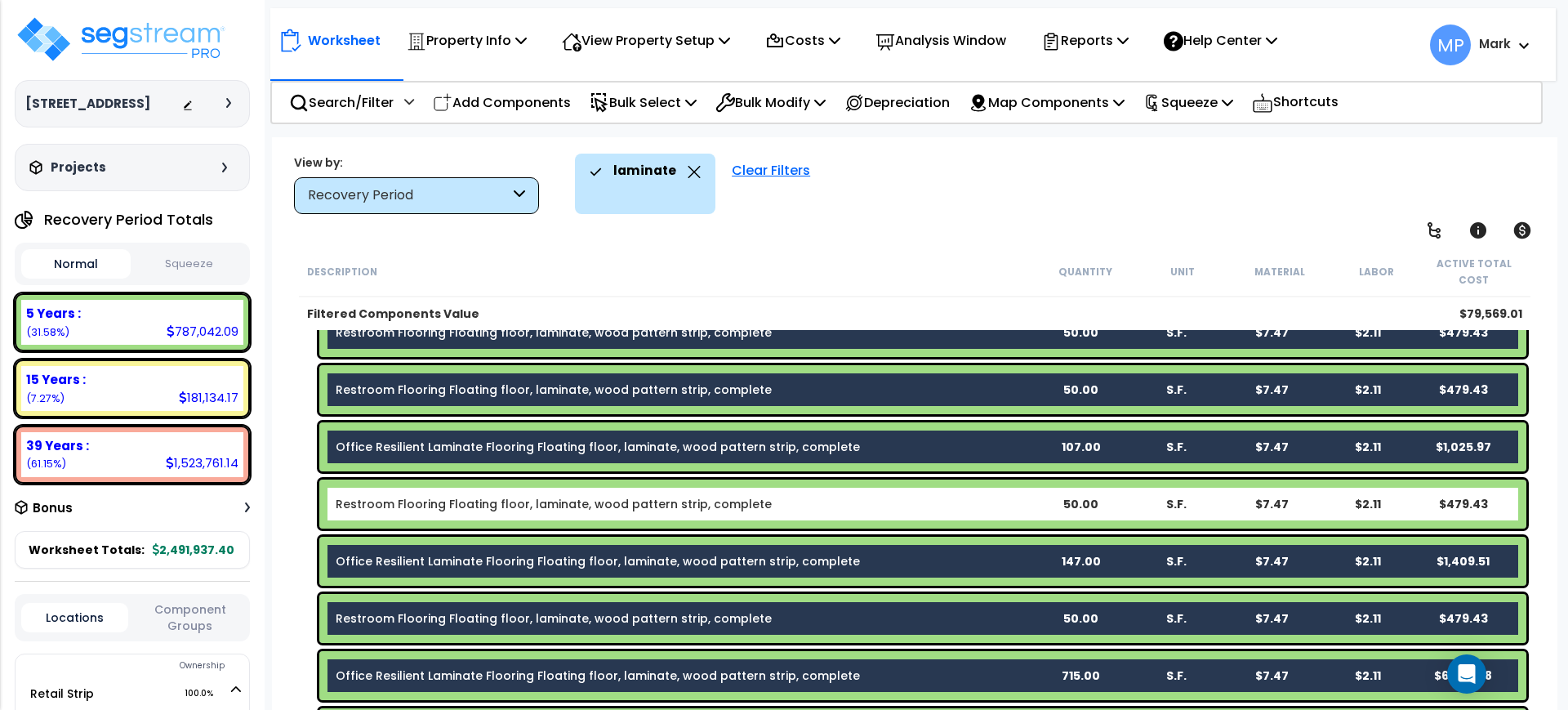
click at [832, 511] on div "Restroom Flooring Floating floor, laminate, wood pattern strip, complete" at bounding box center [683, 504] width 697 height 16
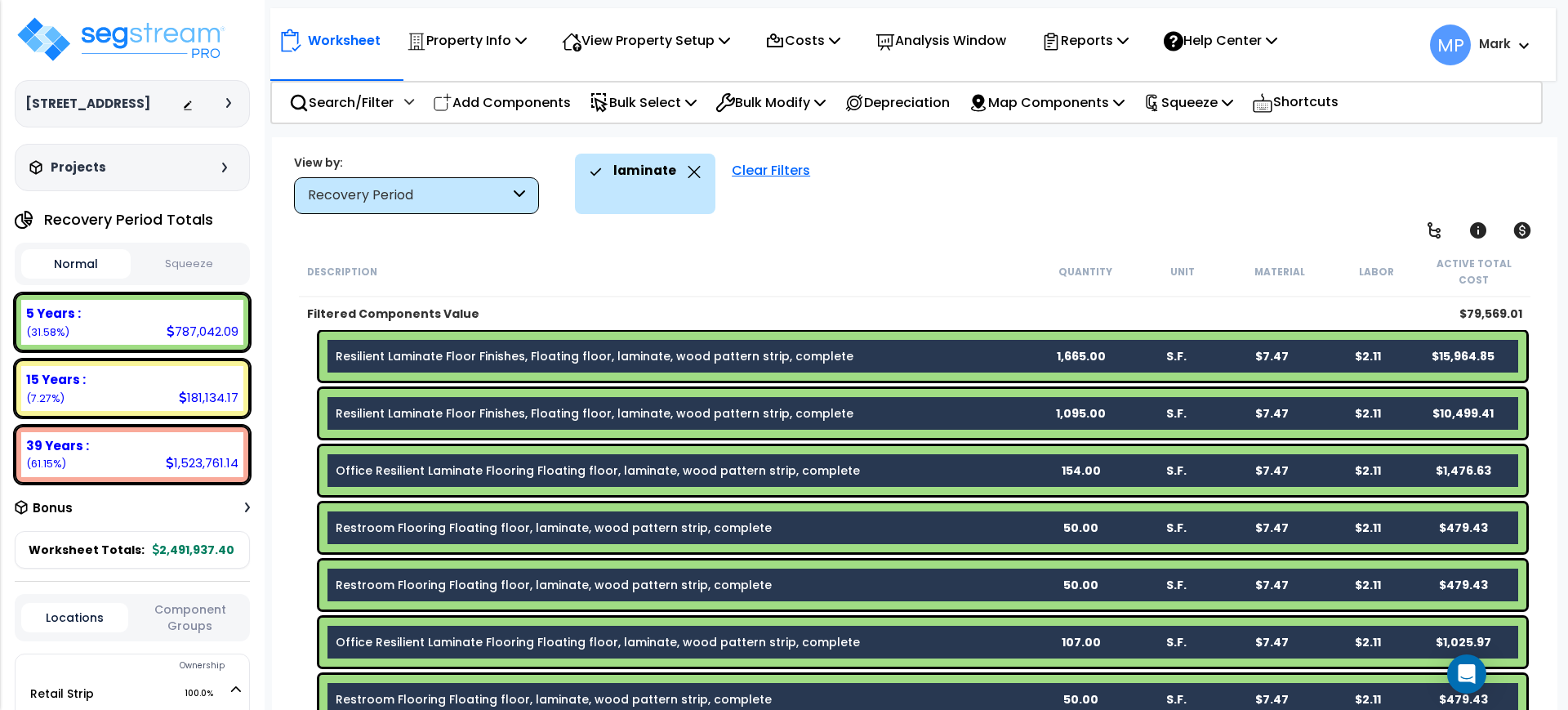
scroll to position [0, 0]
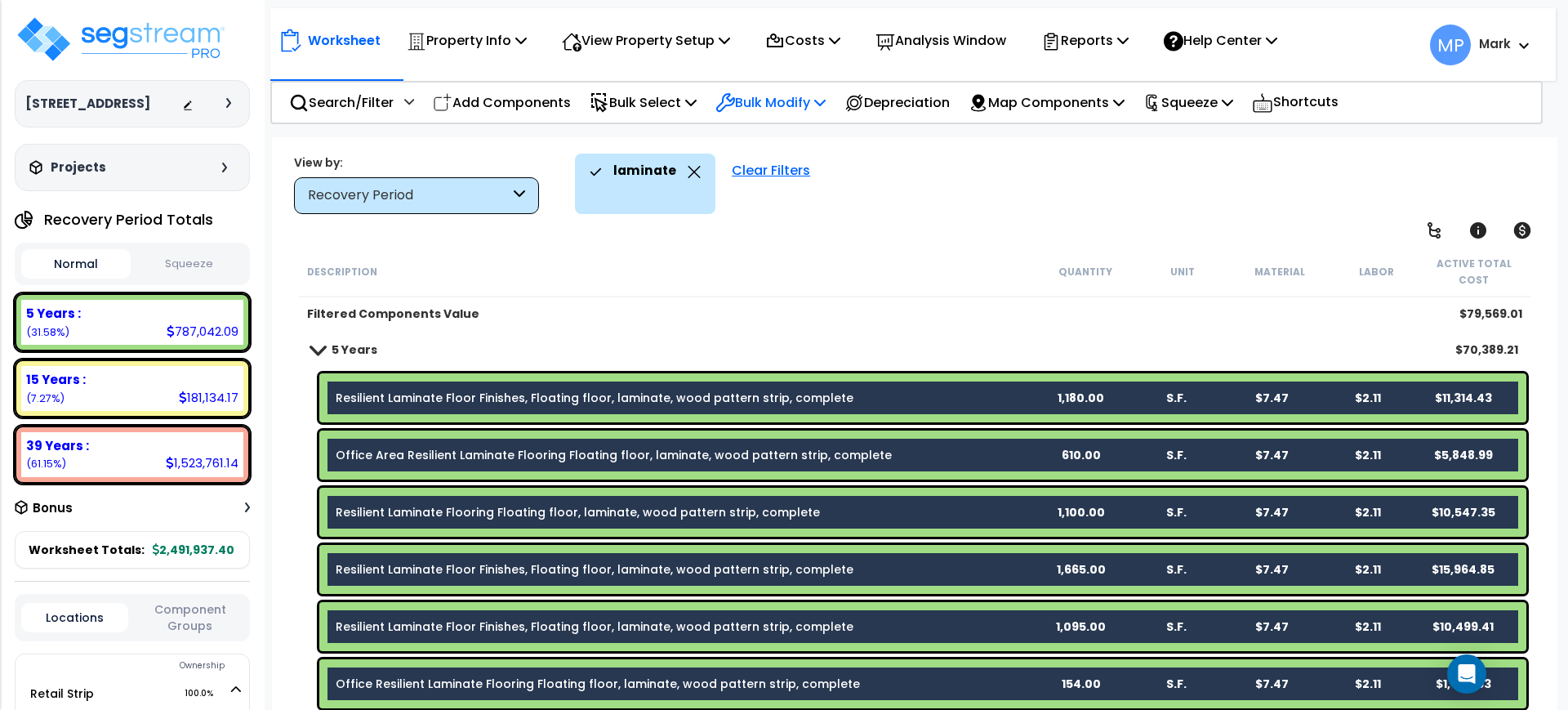
click at [763, 101] on p "Bulk Modify" at bounding box center [770, 102] width 111 height 22
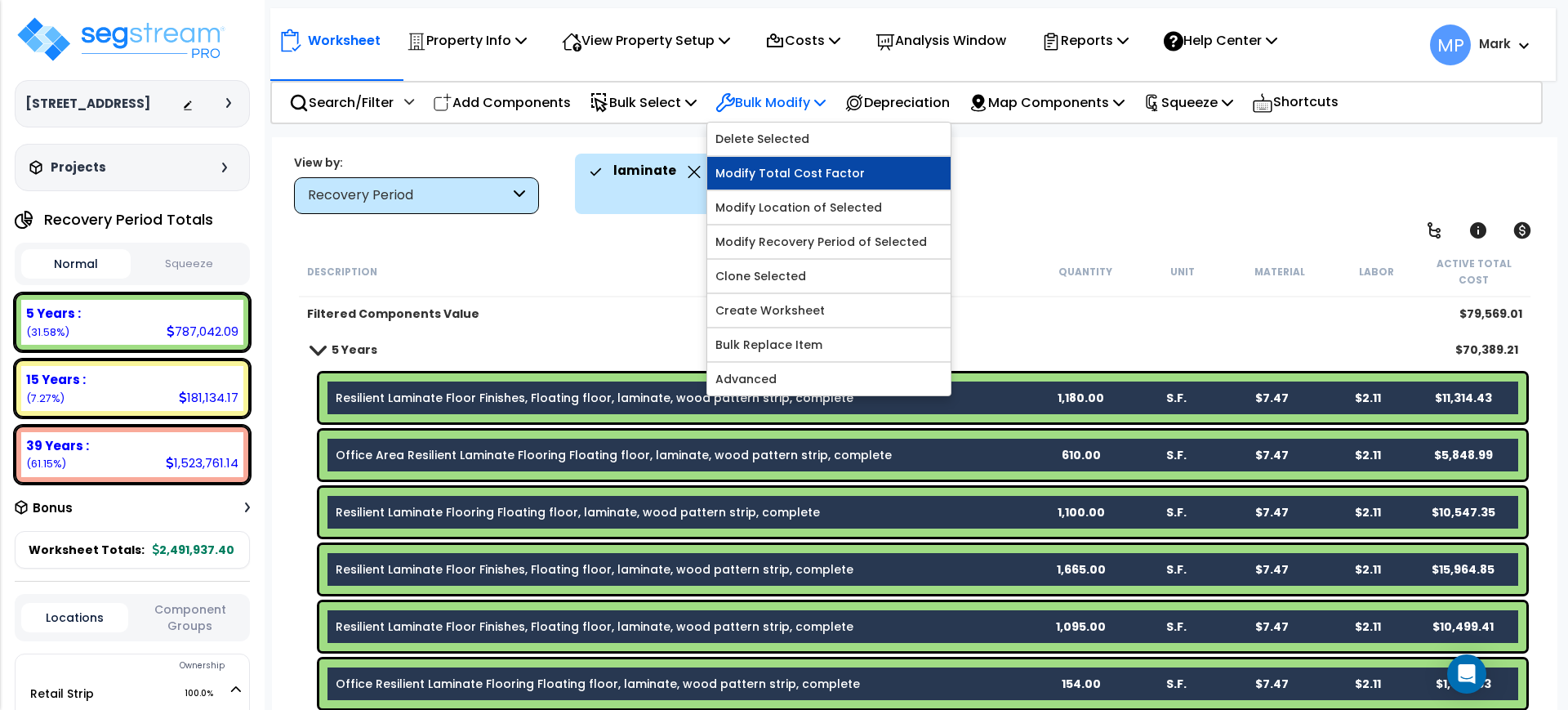
click at [847, 172] on link "Modify Total Cost Factor" at bounding box center [828, 173] width 244 height 33
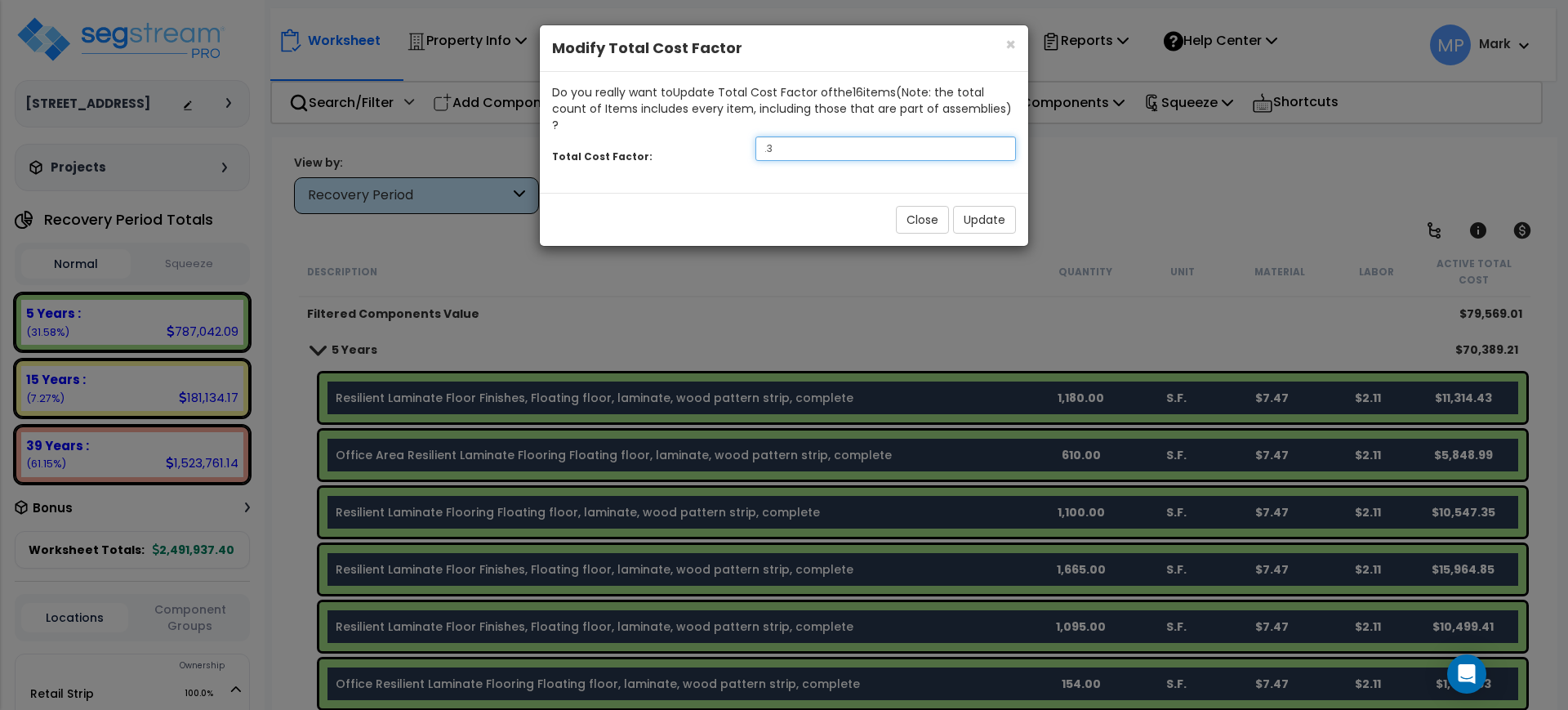
drag, startPoint x: 814, startPoint y: 140, endPoint x: 732, endPoint y: 139, distance: 82.0
click at [732, 139] on div "Total Cost Factor: .3" at bounding box center [784, 151] width 489 height 35
type input ".7"
click at [995, 206] on button "Update" at bounding box center [984, 219] width 63 height 28
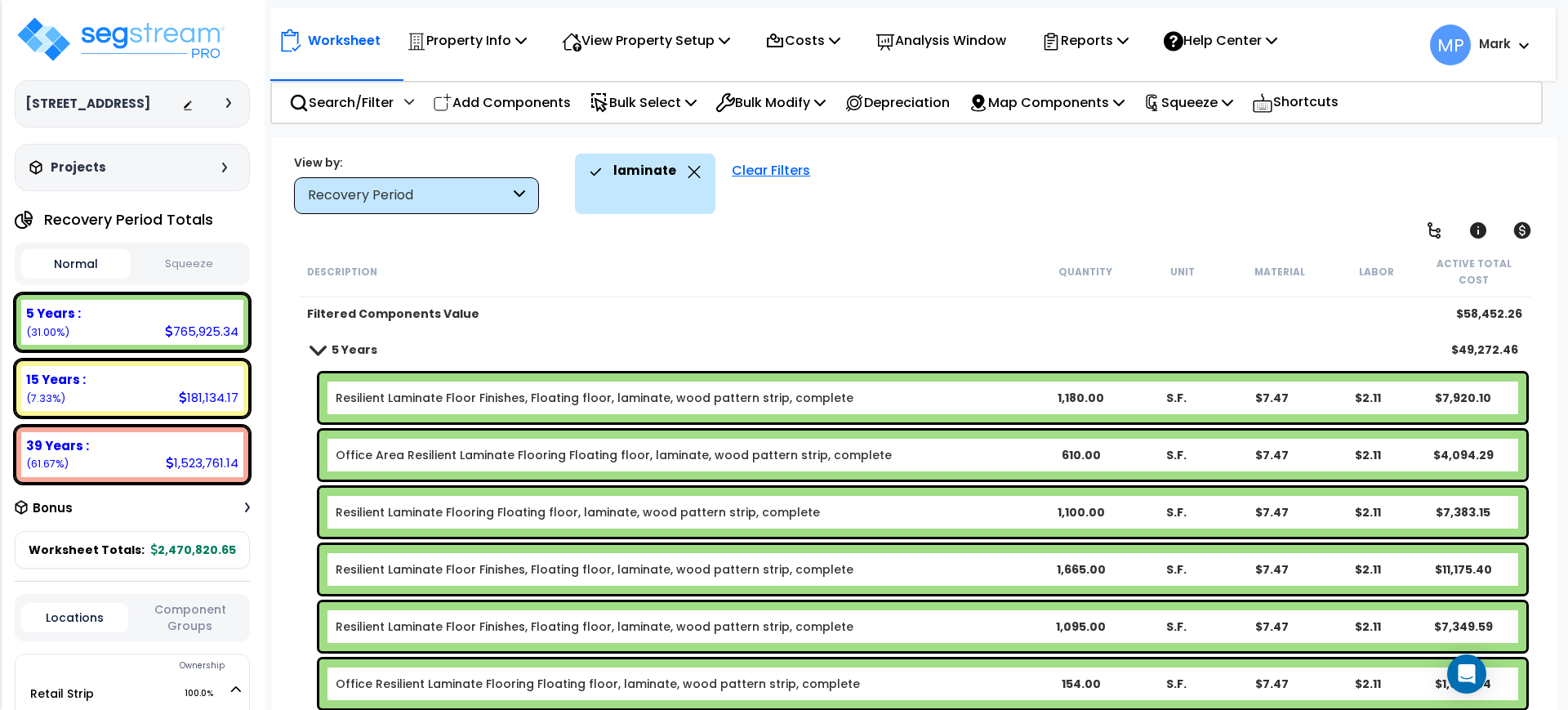
click at [765, 166] on div "Clear Filters" at bounding box center [770, 183] width 95 height 61
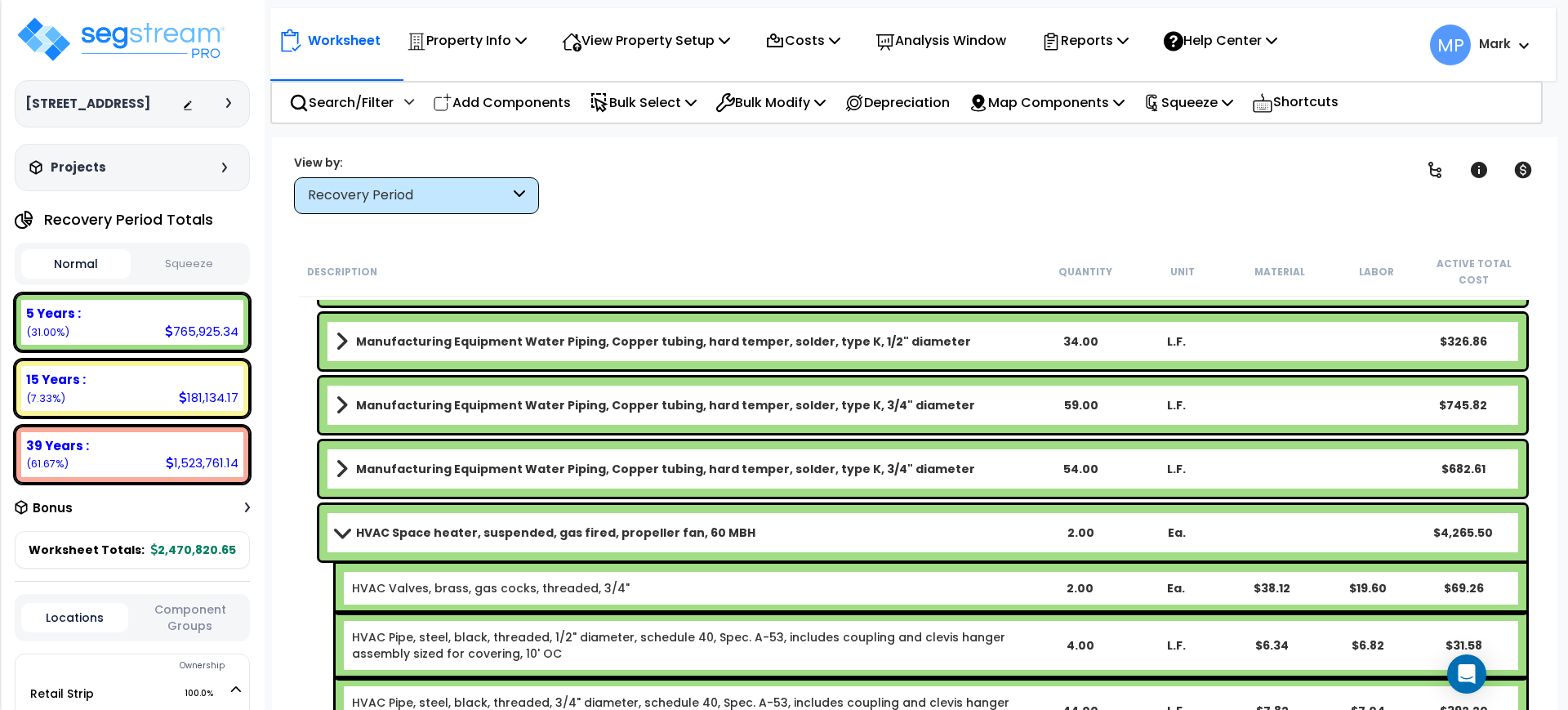
scroll to position [3882, 0]
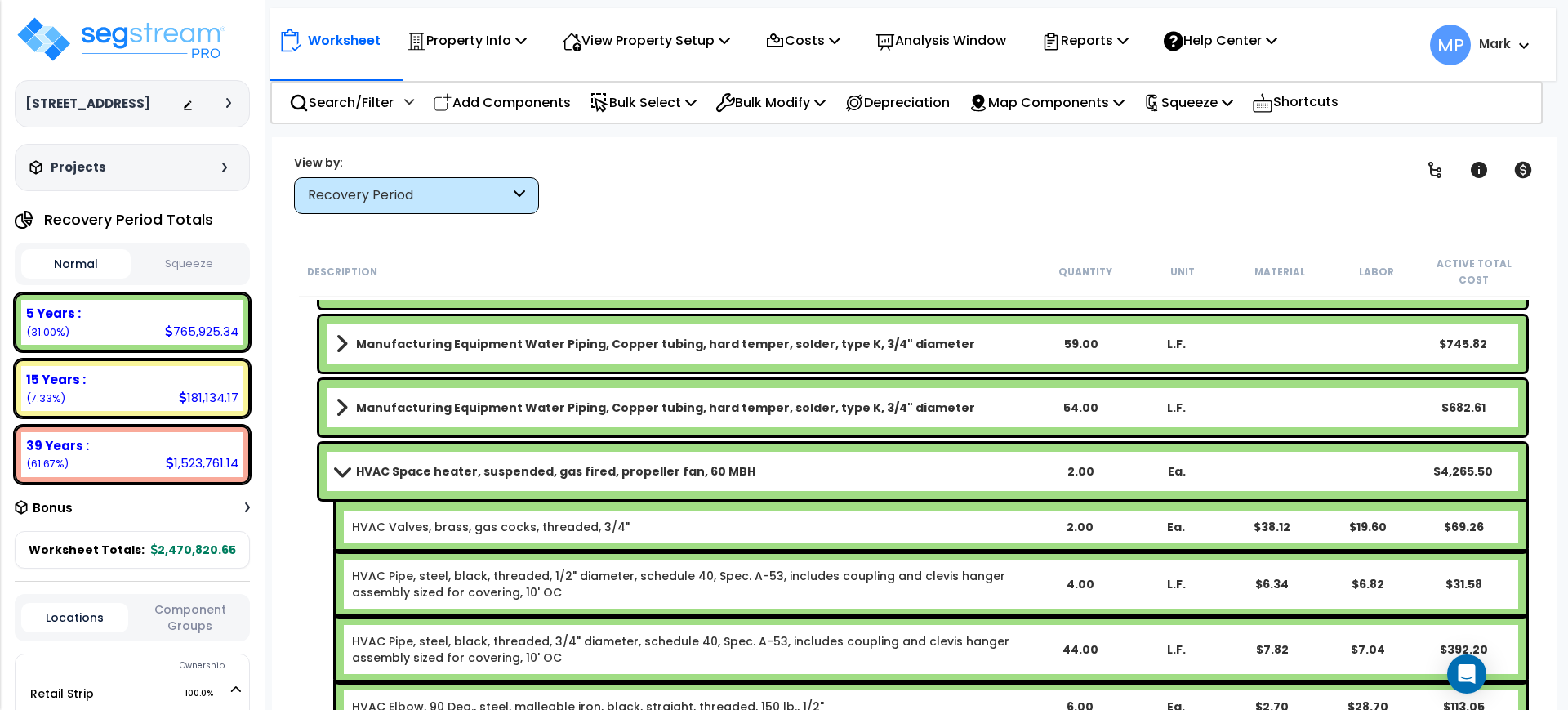
click at [924, 472] on link "HVAC Space heater, suspended, gas fired, propeller fan, 60 MBH" at bounding box center [683, 471] width 697 height 23
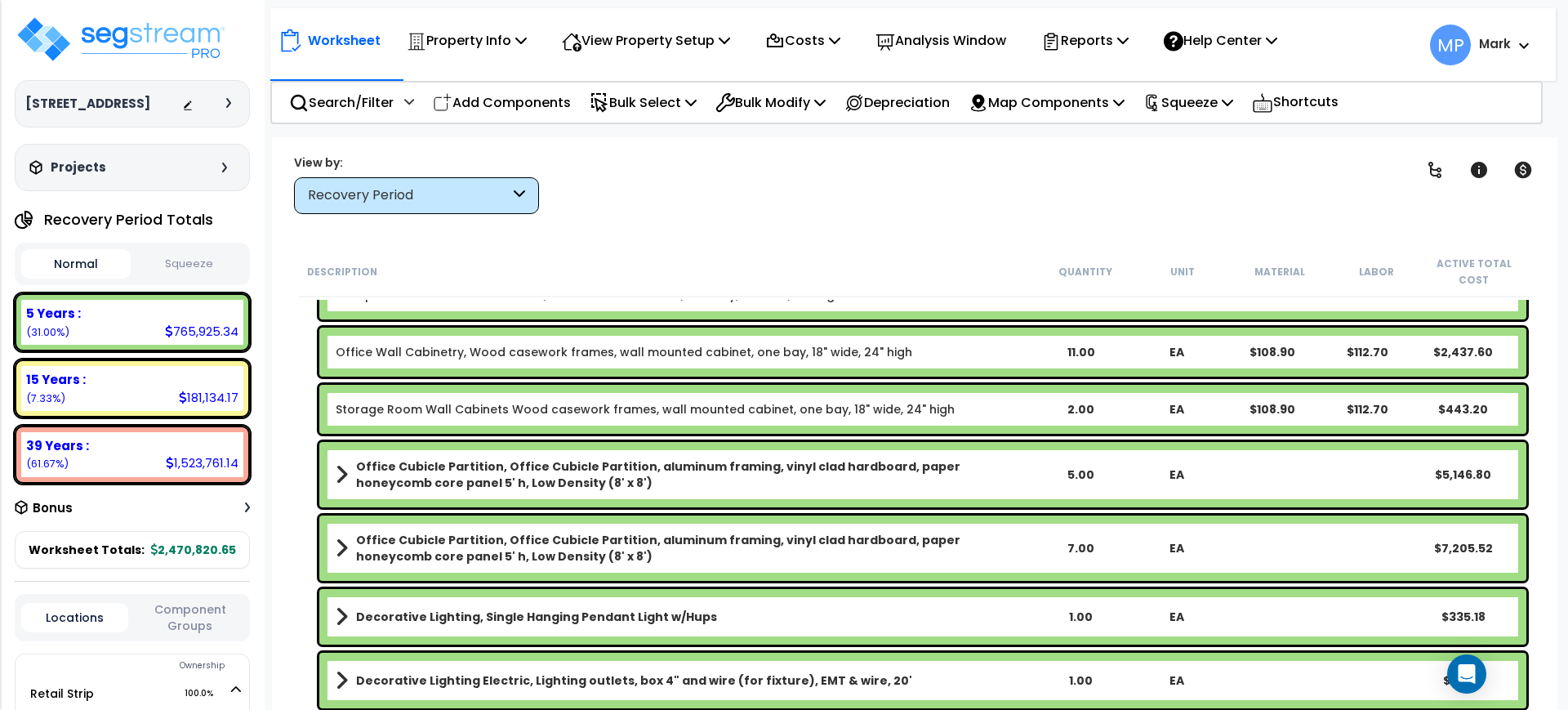
scroll to position [8682, 0]
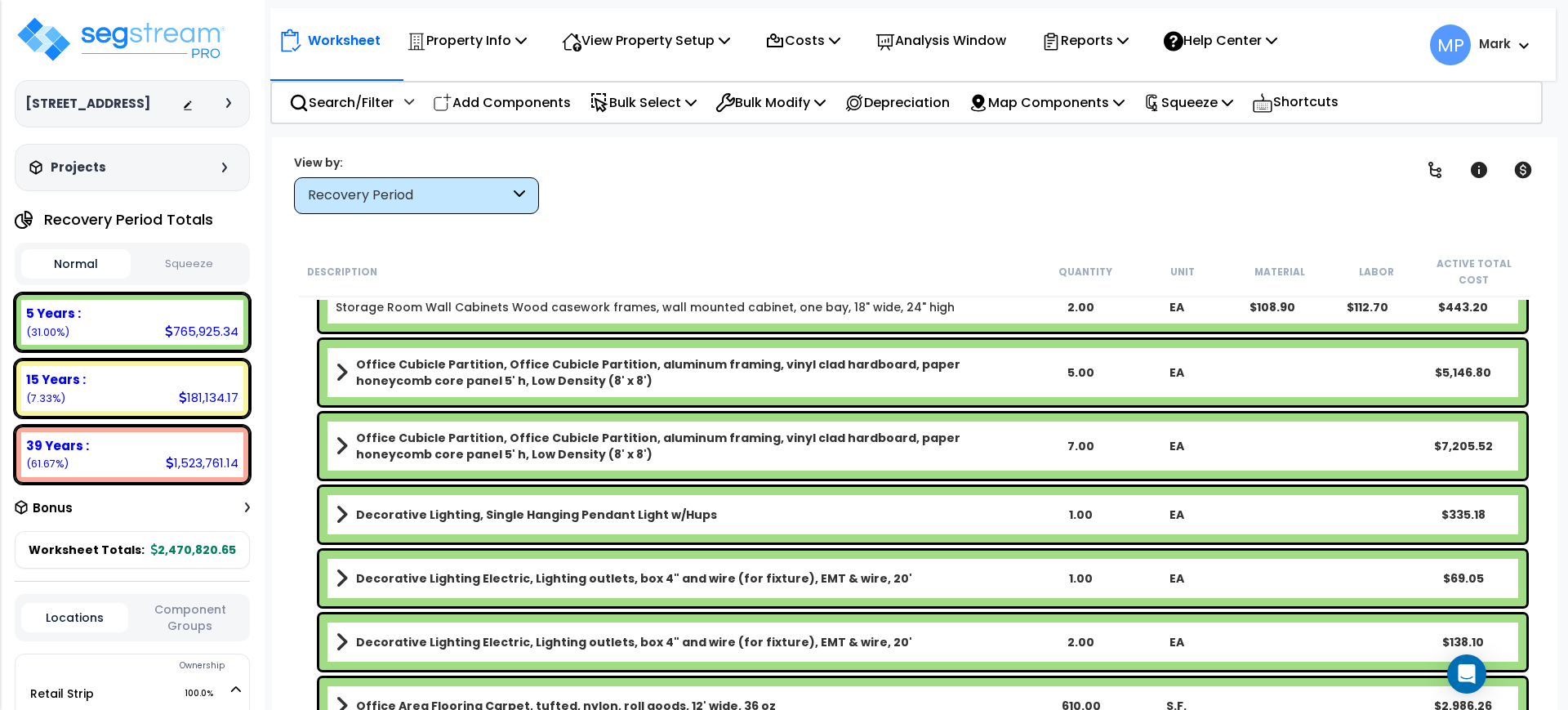
click at [1280, 447] on div "Office Cubicle Partition, Office Cubicle Partition, aluminum framing, vinyl cla…" at bounding box center [923, 446] width 1207 height 65
click at [1021, 460] on b "Office Cubicle Partition, Office Cubicle Partition, aluminum framing, vinyl cla…" at bounding box center [694, 446] width 676 height 33
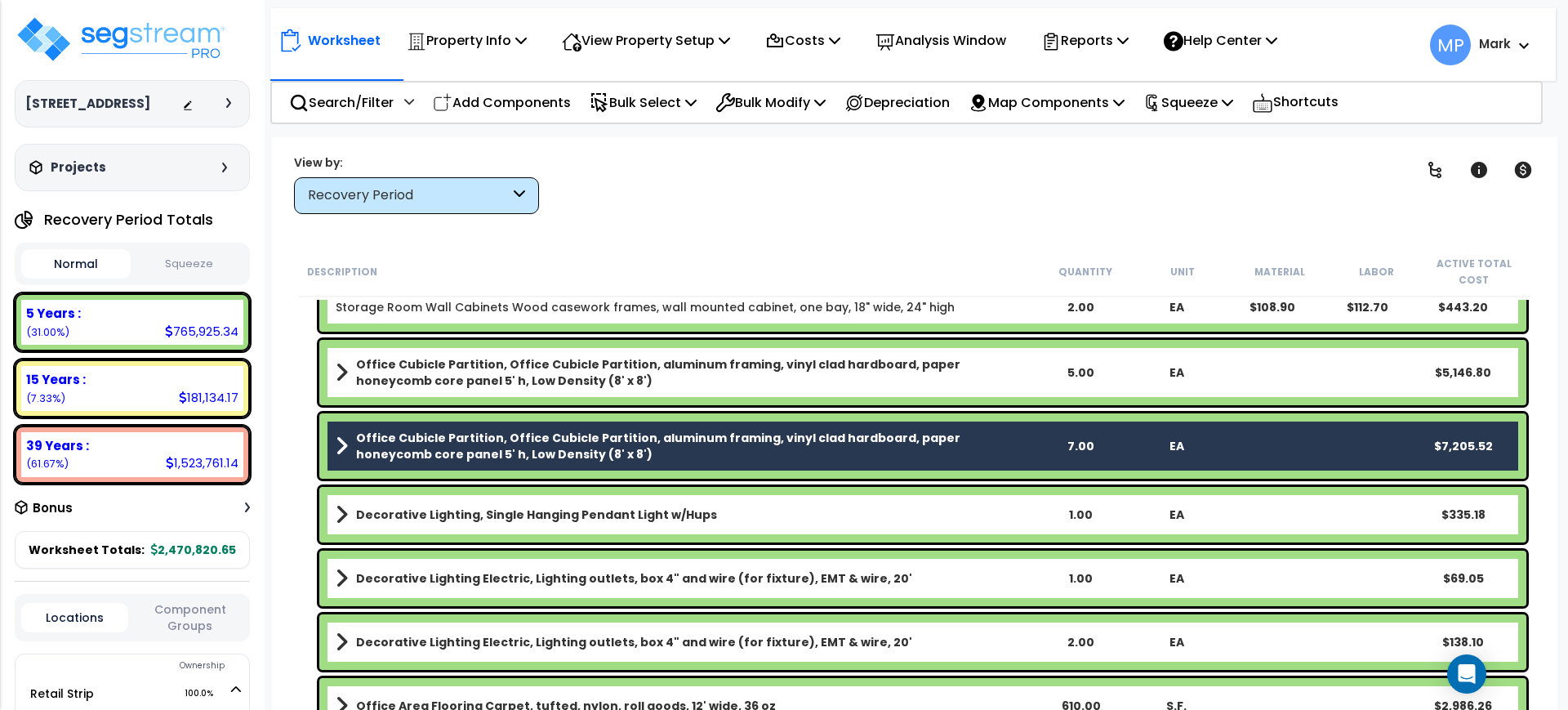
click at [1027, 377] on b "Office Cubicle Partition, Office Cubicle Partition, aluminum framing, vinyl cla…" at bounding box center [694, 373] width 676 height 33
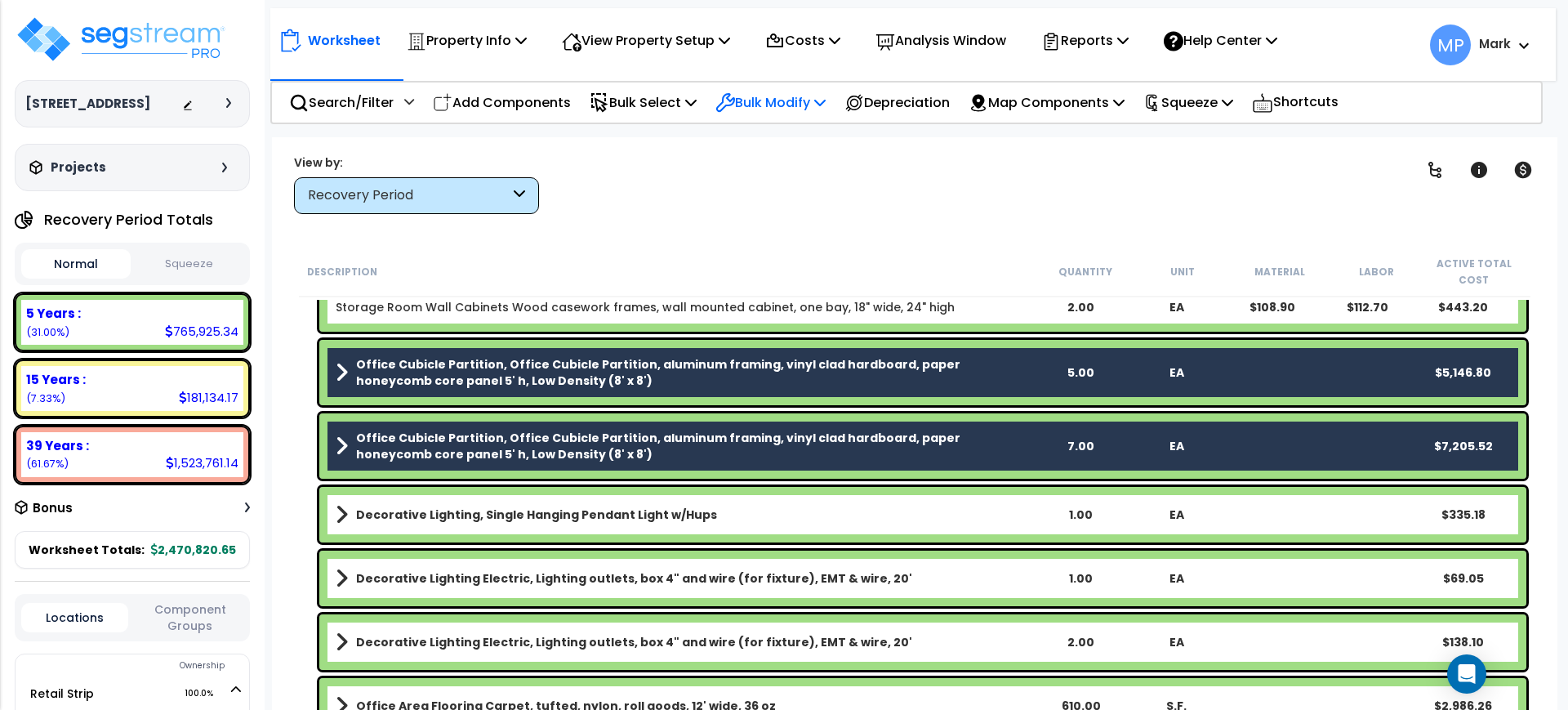
click at [784, 99] on p "Bulk Modify" at bounding box center [770, 102] width 111 height 22
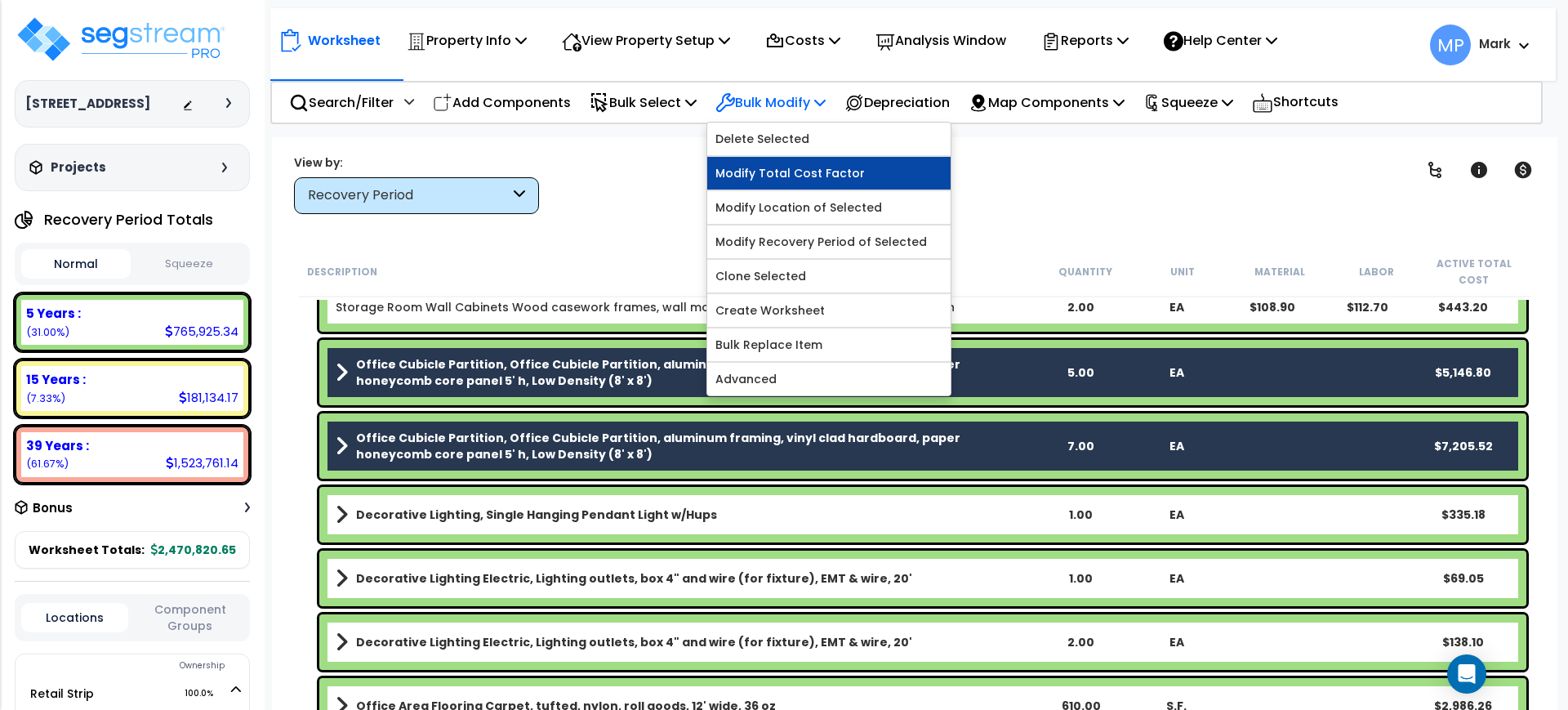
click at [797, 173] on link "Modify Total Cost Factor" at bounding box center [828, 173] width 244 height 33
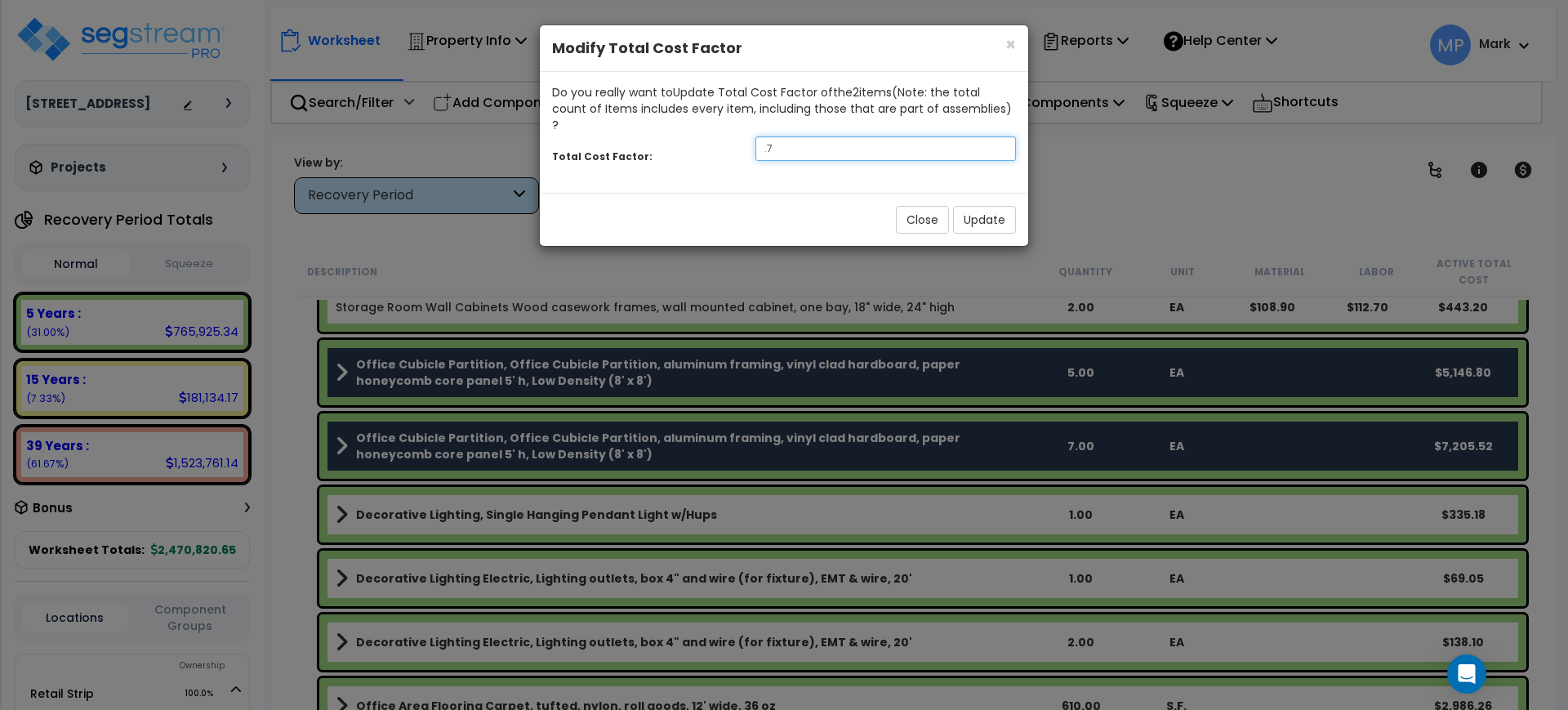
click at [784, 137] on input ".7" at bounding box center [886, 149] width 260 height 24
drag, startPoint x: 781, startPoint y: 132, endPoint x: 740, endPoint y: 132, distance: 41.0
click at [740, 133] on div "Total Cost Factor: .7" at bounding box center [784, 151] width 489 height 35
type input ".5"
click at [1008, 206] on button "Update" at bounding box center [984, 219] width 63 height 28
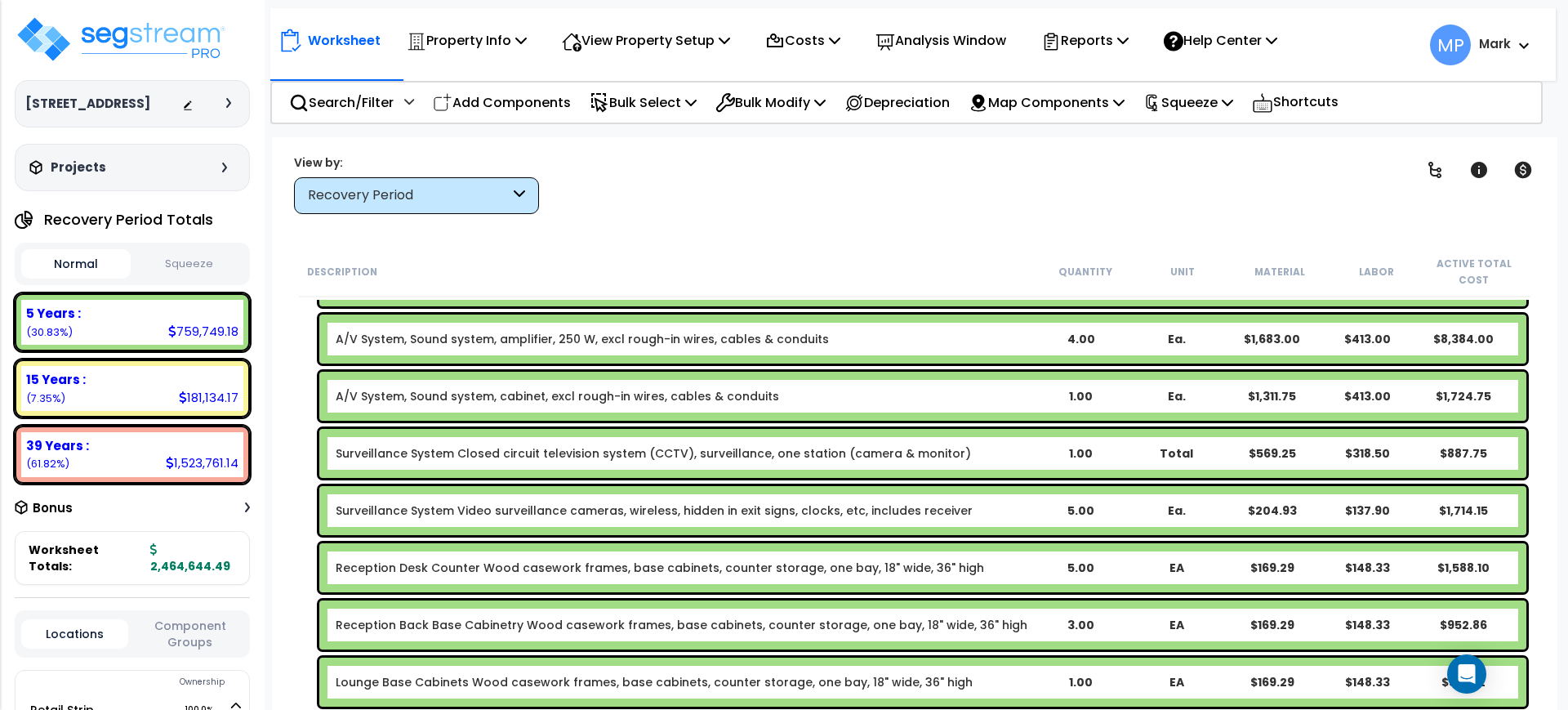
scroll to position [14506, 0]
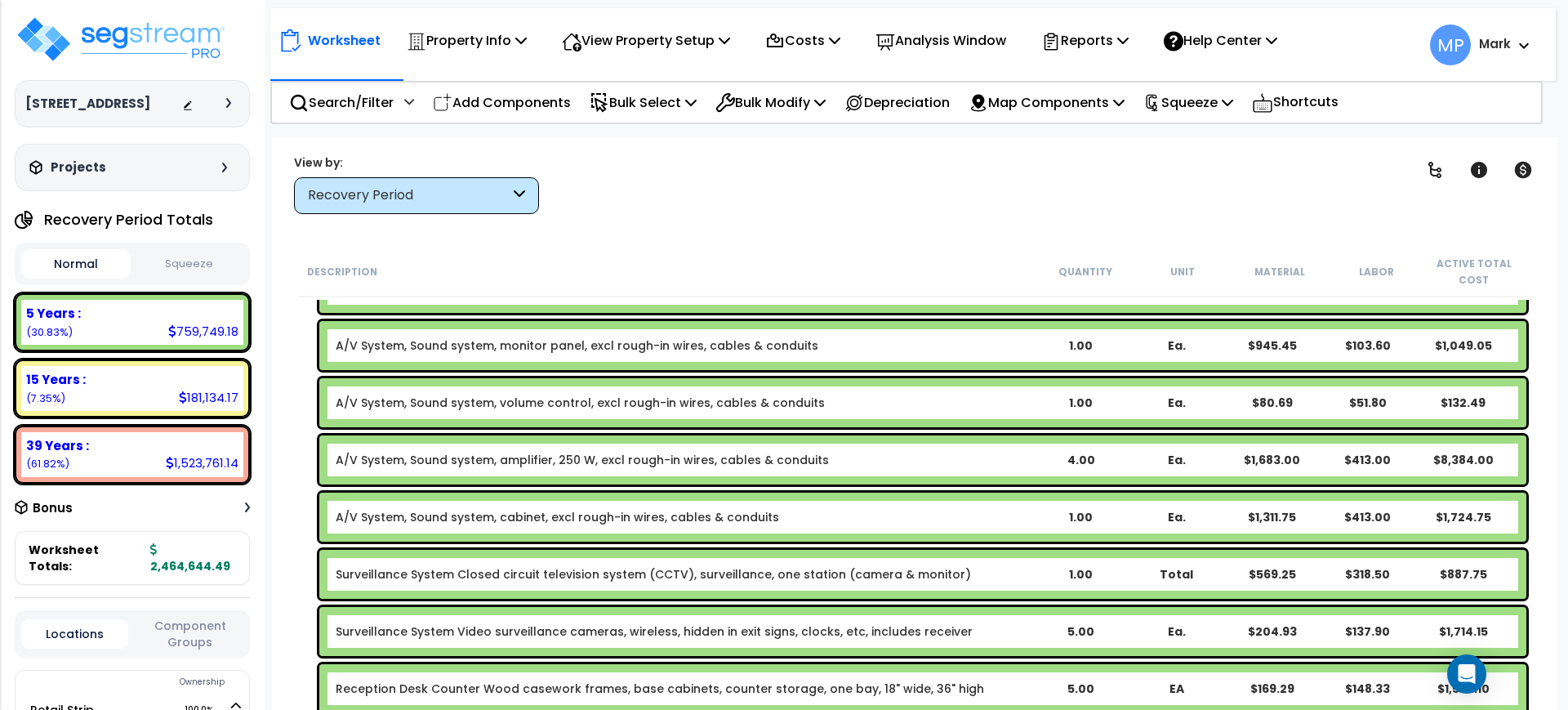
click at [947, 464] on div "A/V System, Sound system, amplifier, 250 W, excl rough-in wires, cables & condu…" at bounding box center [683, 460] width 697 height 16
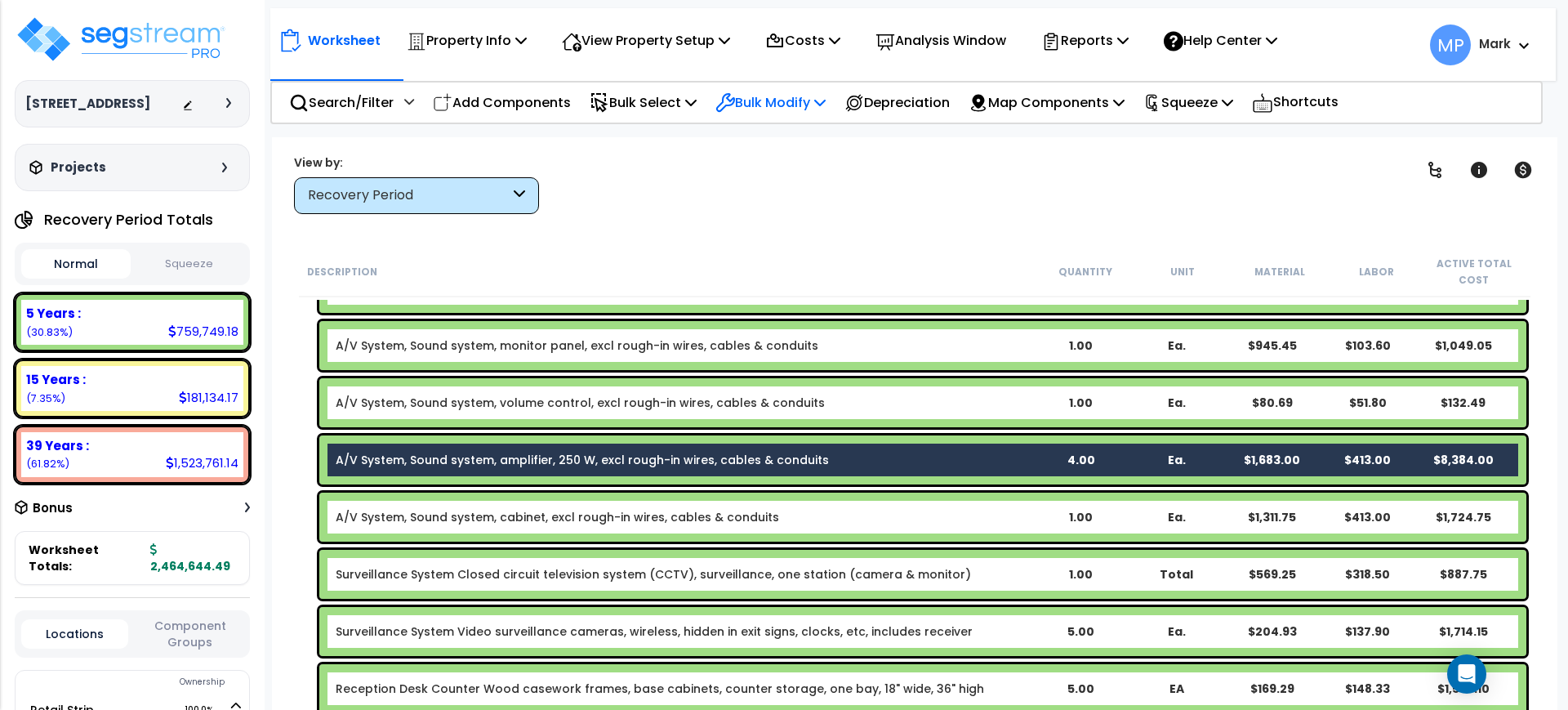
click at [801, 100] on p "Bulk Modify" at bounding box center [770, 102] width 111 height 22
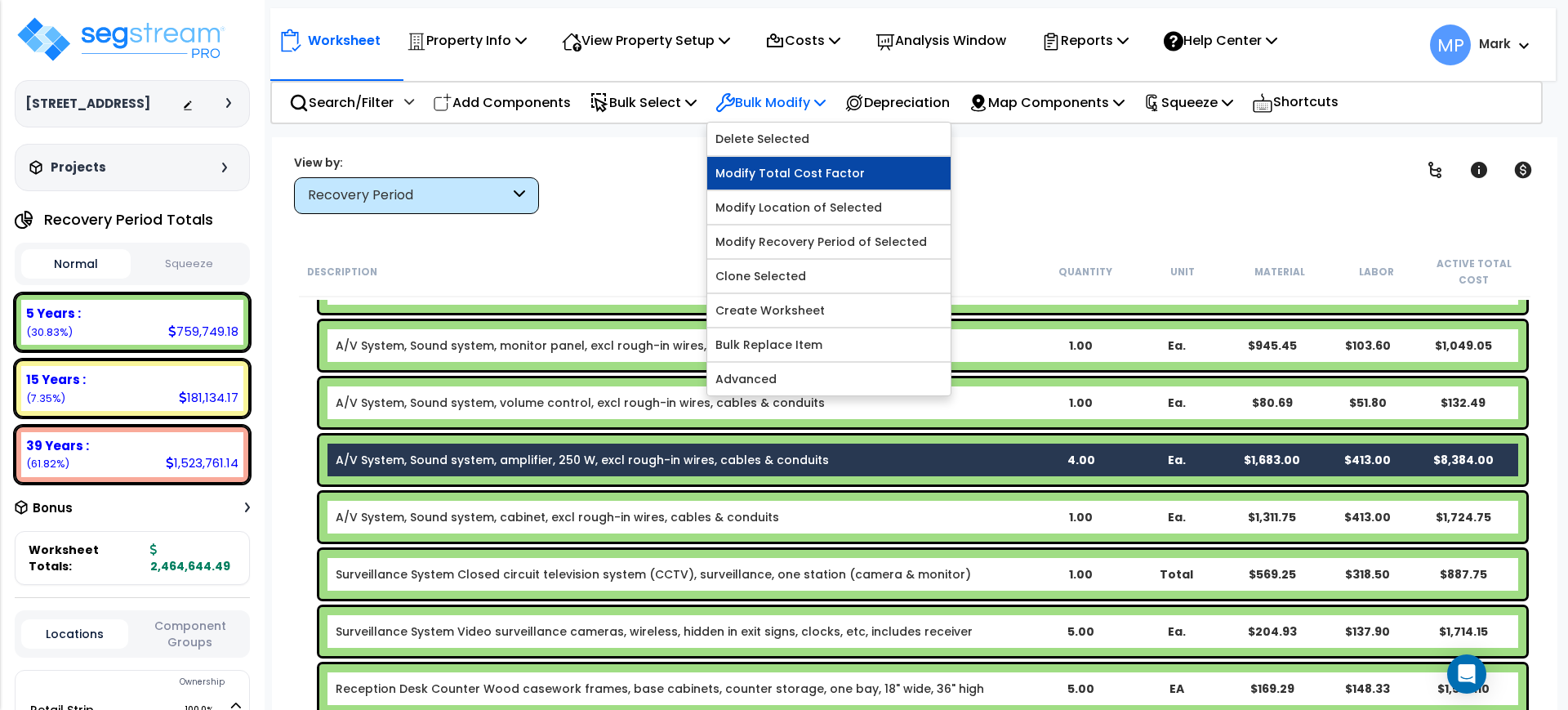
click at [806, 179] on link "Modify Total Cost Factor" at bounding box center [828, 173] width 244 height 33
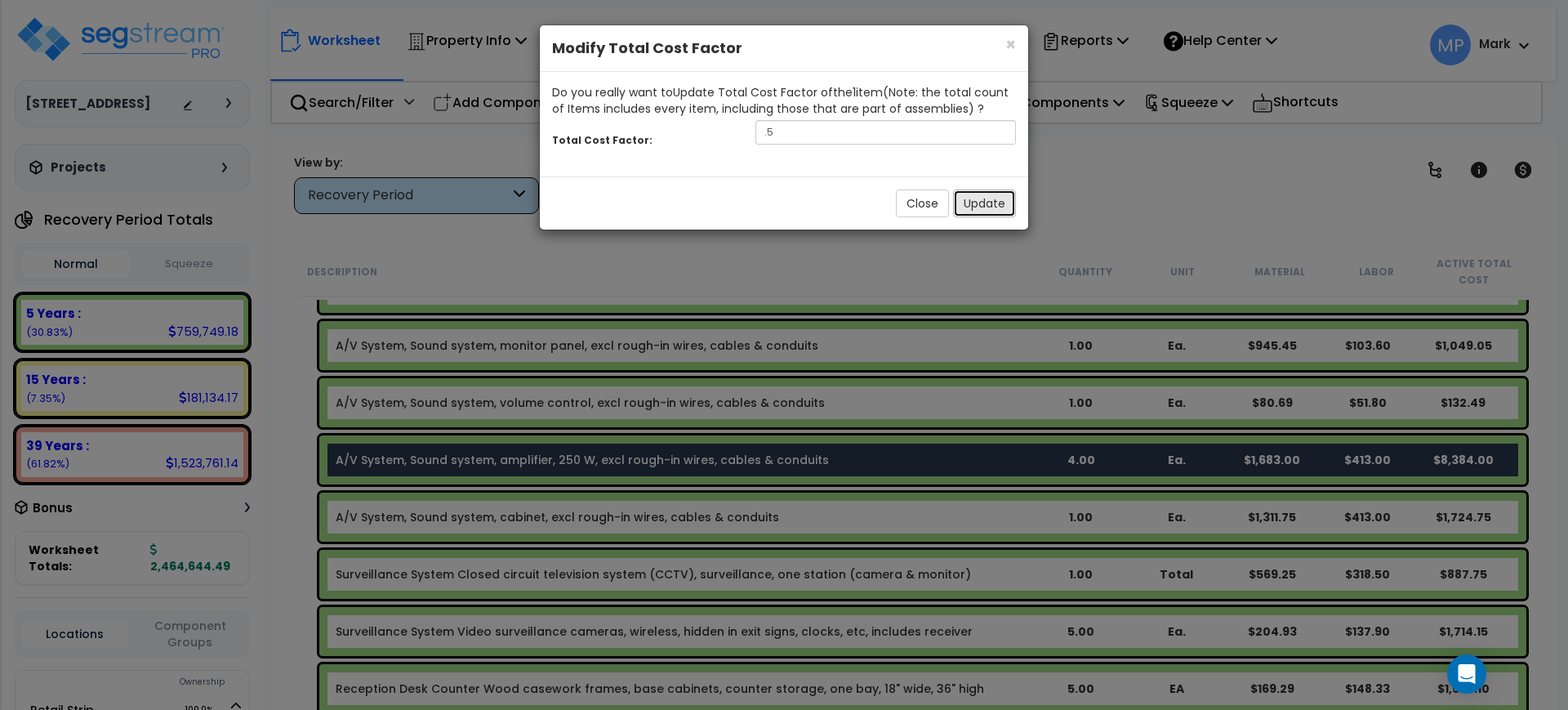
click at [980, 203] on button "Update" at bounding box center [984, 203] width 63 height 28
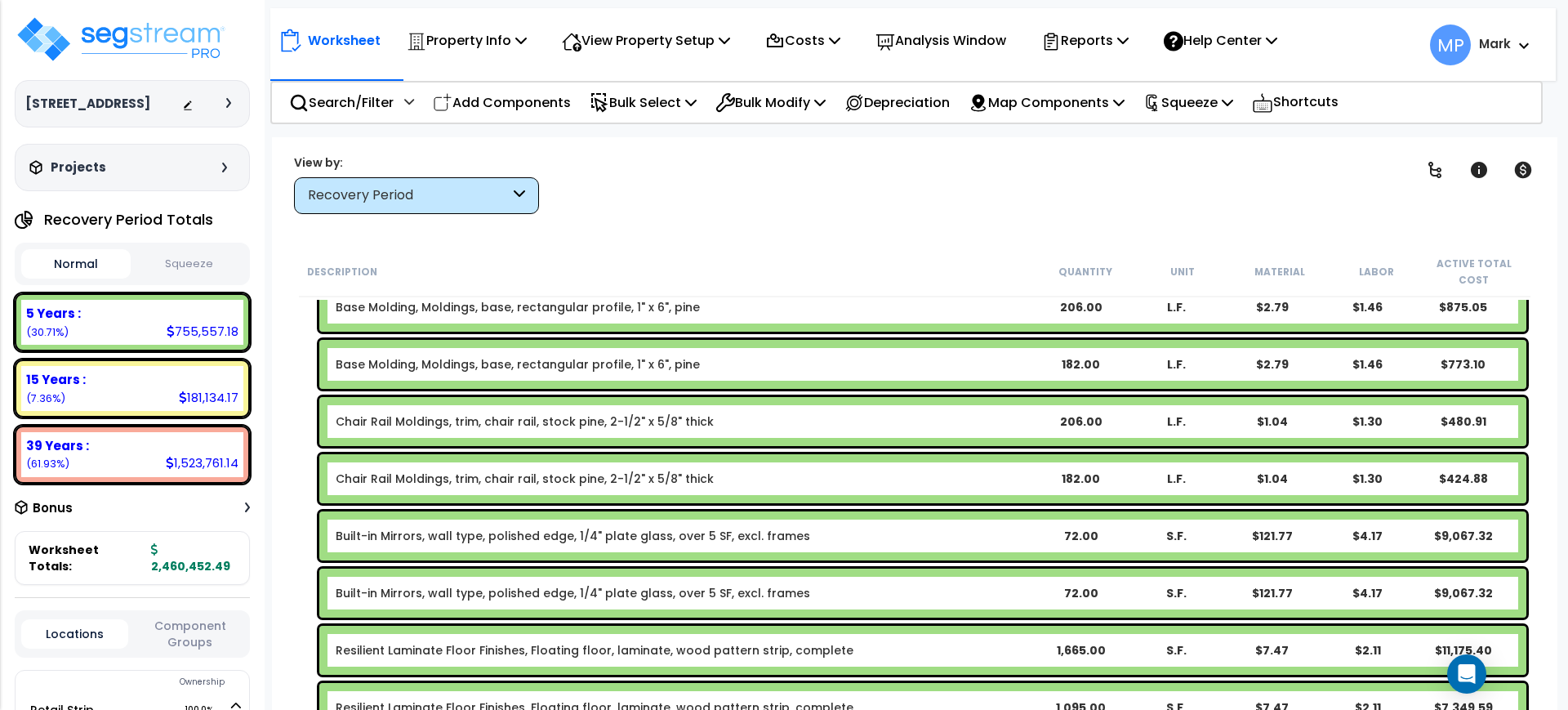
scroll to position [20634, 0]
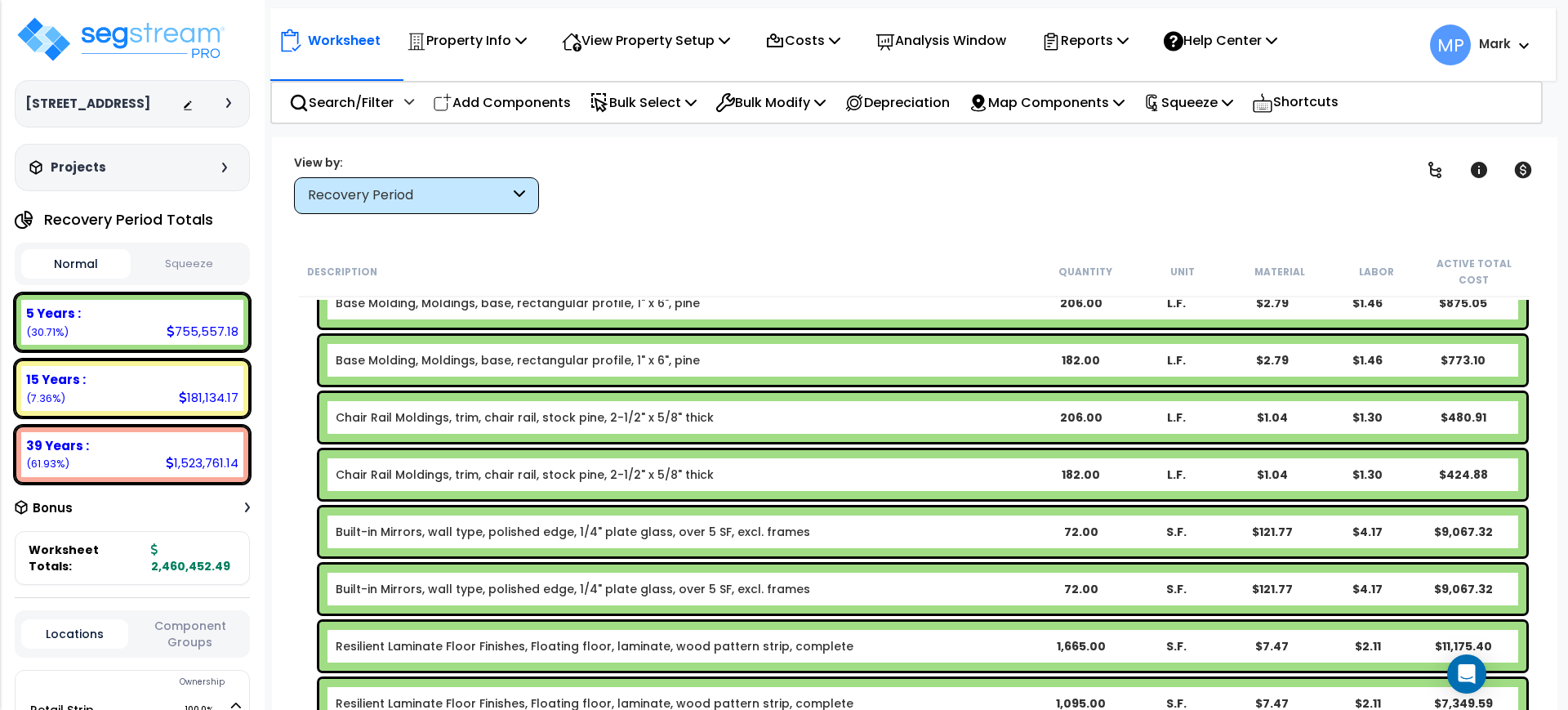
click at [988, 533] on div "Built-in Mirrors, wall type, polished edge, 1/4" plate glass, over 5 SF, excl. …" at bounding box center [683, 532] width 697 height 16
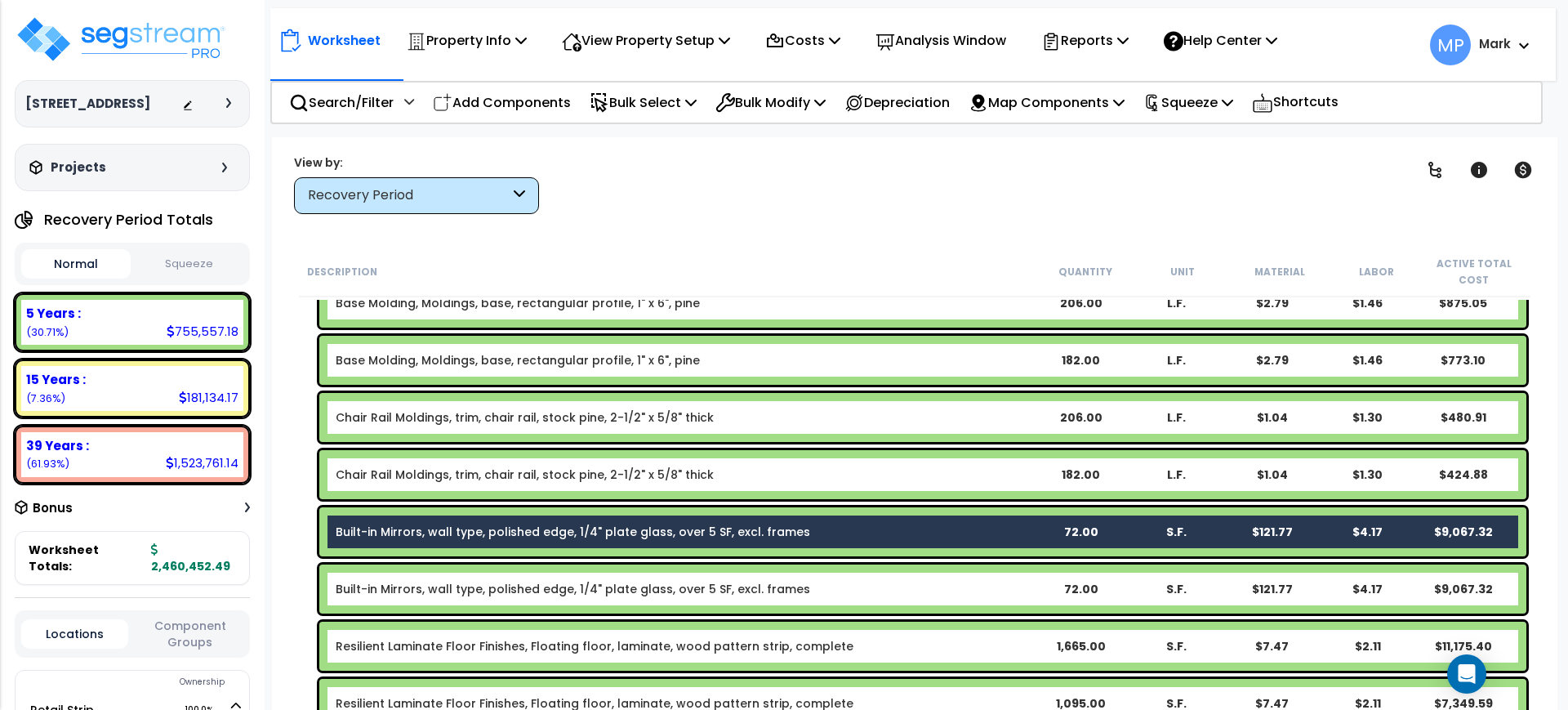
click at [980, 591] on div "Built-in Mirrors, wall type, polished edge, 1/4" plate glass, over 5 SF, excl. …" at bounding box center [683, 589] width 697 height 16
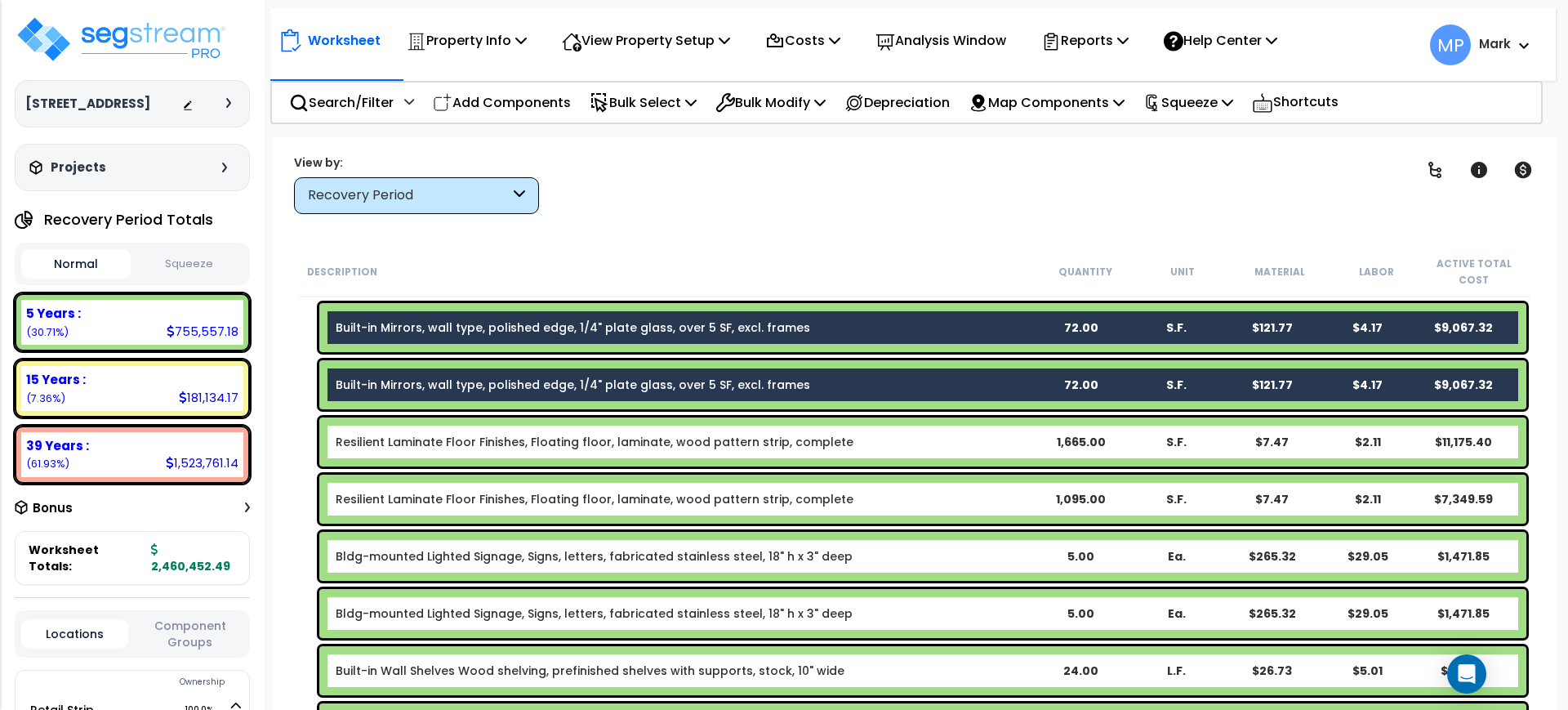
scroll to position [20737, 0]
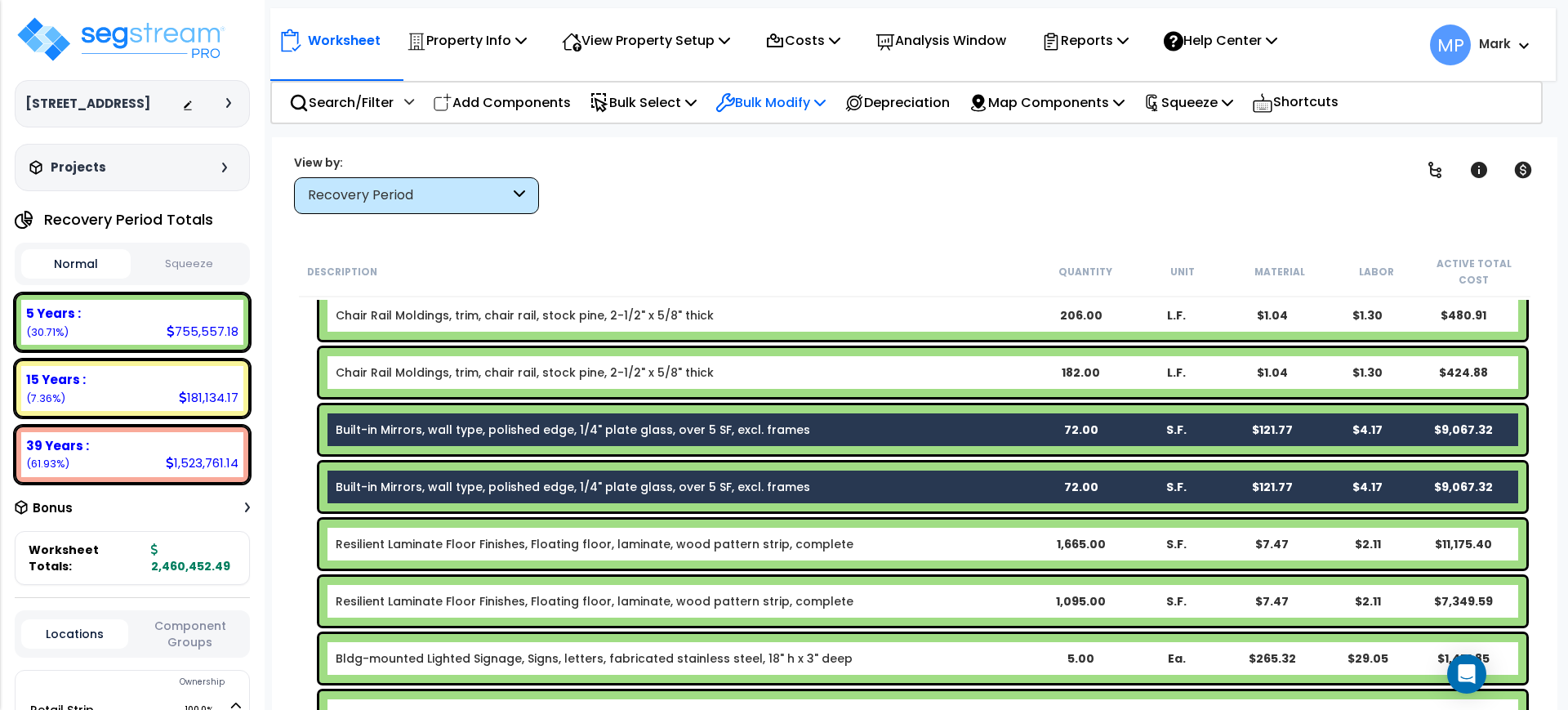
click at [798, 102] on p "Bulk Modify" at bounding box center [770, 102] width 111 height 22
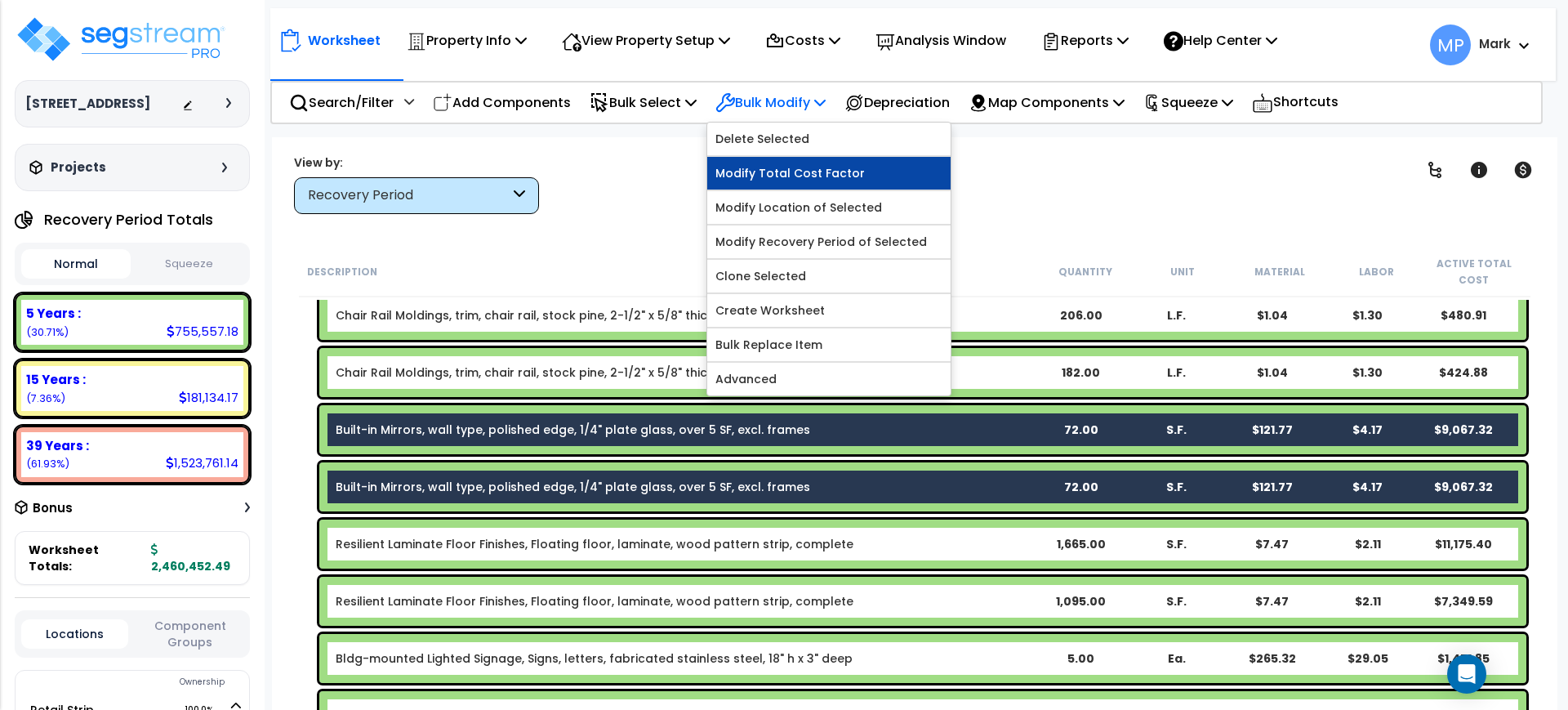
click at [791, 173] on link "Modify Total Cost Factor" at bounding box center [828, 173] width 244 height 33
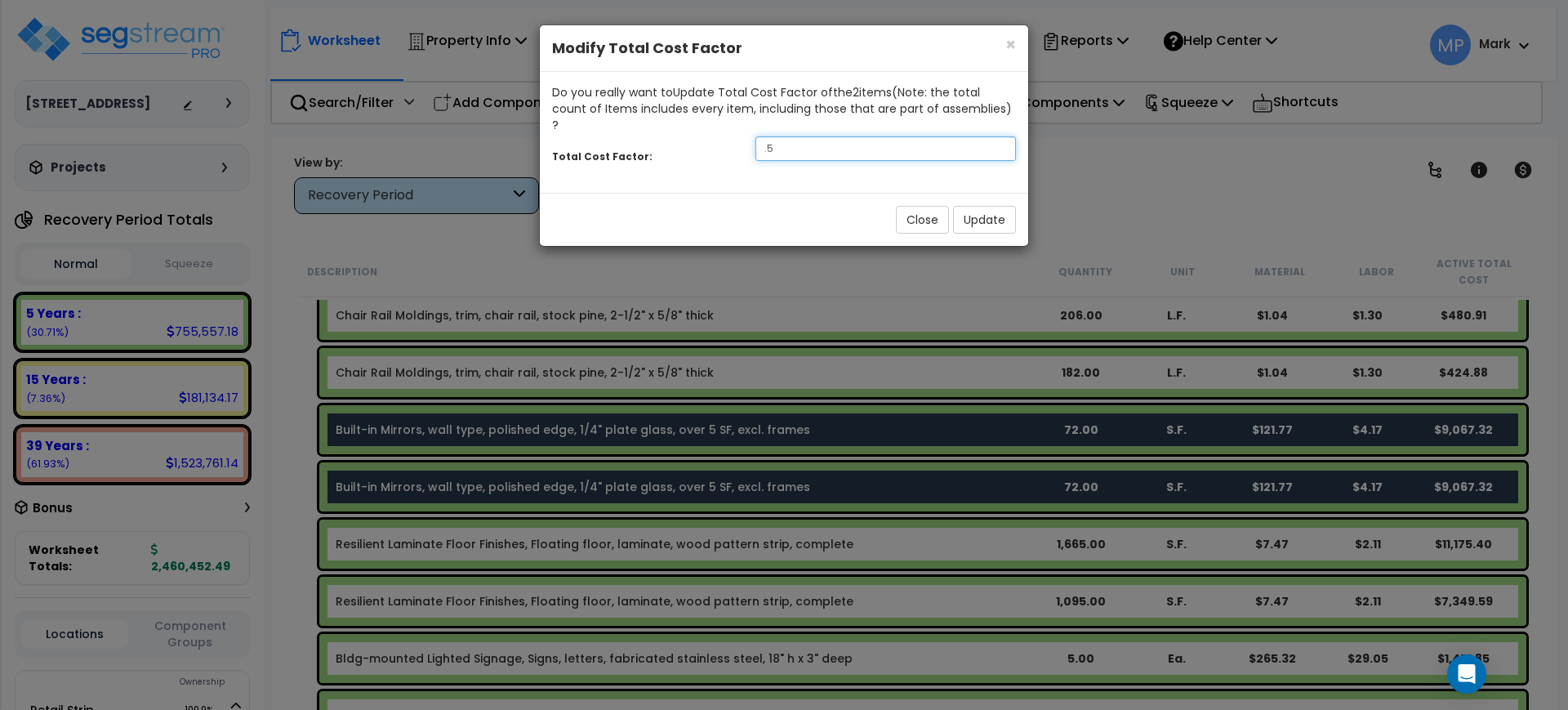
drag, startPoint x: 784, startPoint y: 137, endPoint x: 708, endPoint y: 138, distance: 76.0
click at [708, 138] on div "Total Cost Factor: .5" at bounding box center [784, 151] width 489 height 35
type input ".25"
click at [984, 206] on button "Update" at bounding box center [984, 219] width 63 height 28
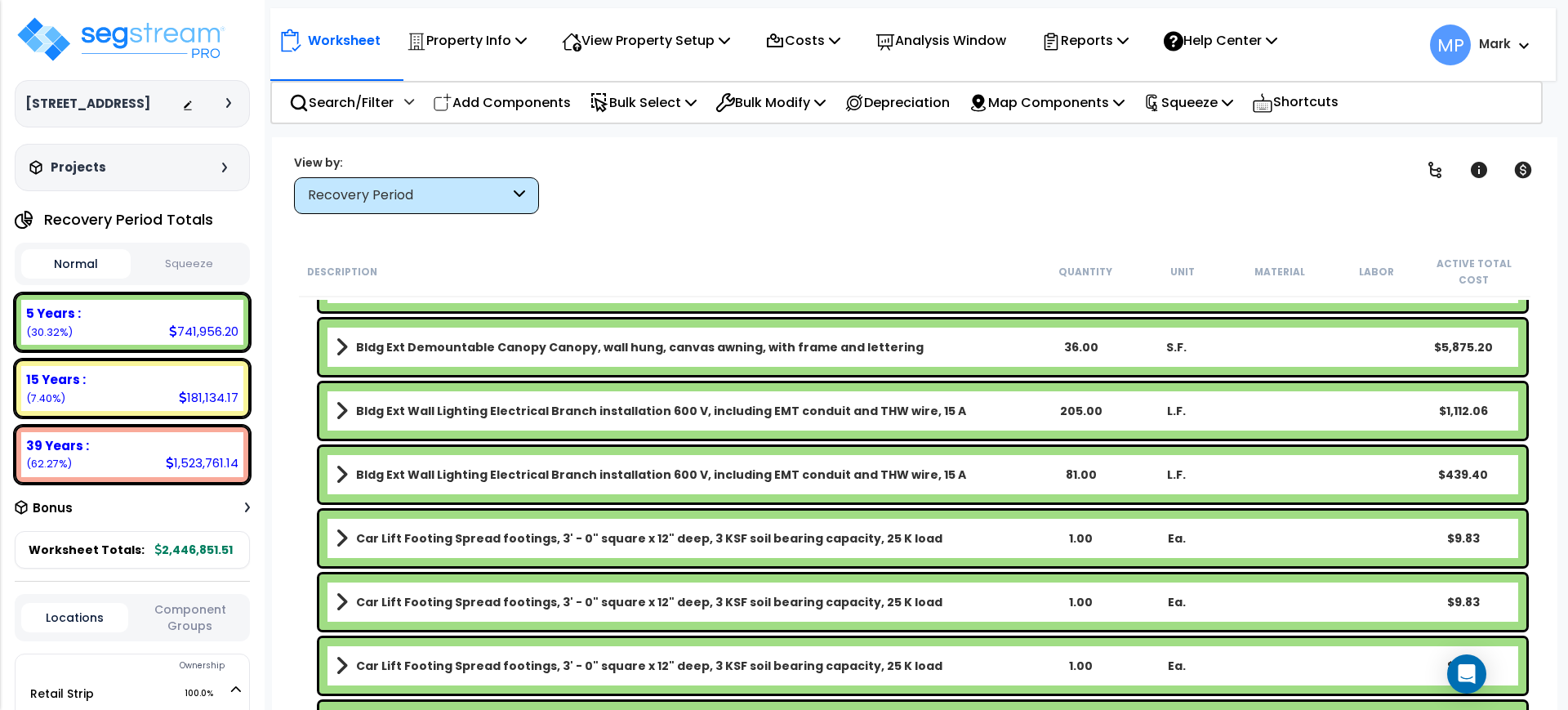
scroll to position [29726, 0]
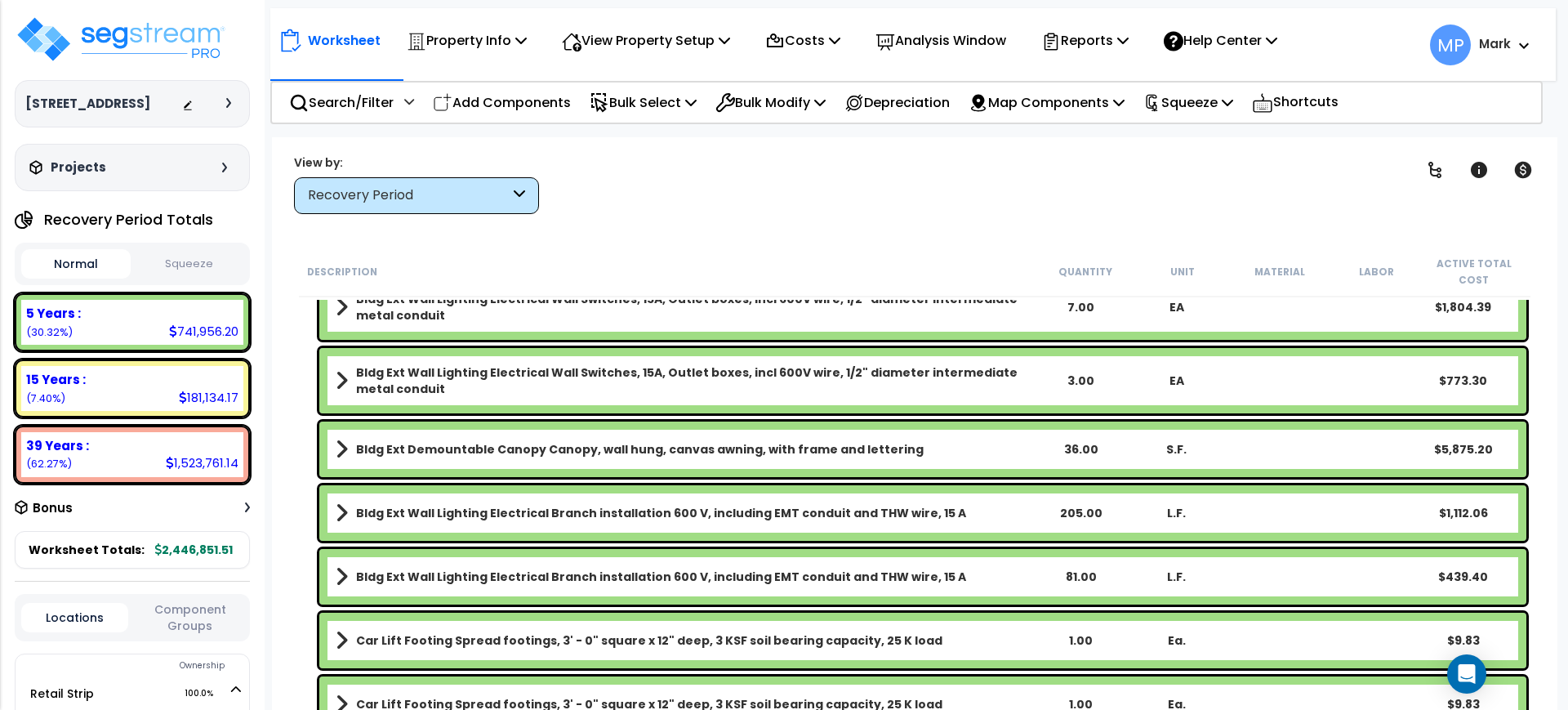
click at [986, 446] on link "Bldg Ext Demountable Canopy Canopy, wall hung, canvas awning, with frame and le…" at bounding box center [683, 449] width 697 height 23
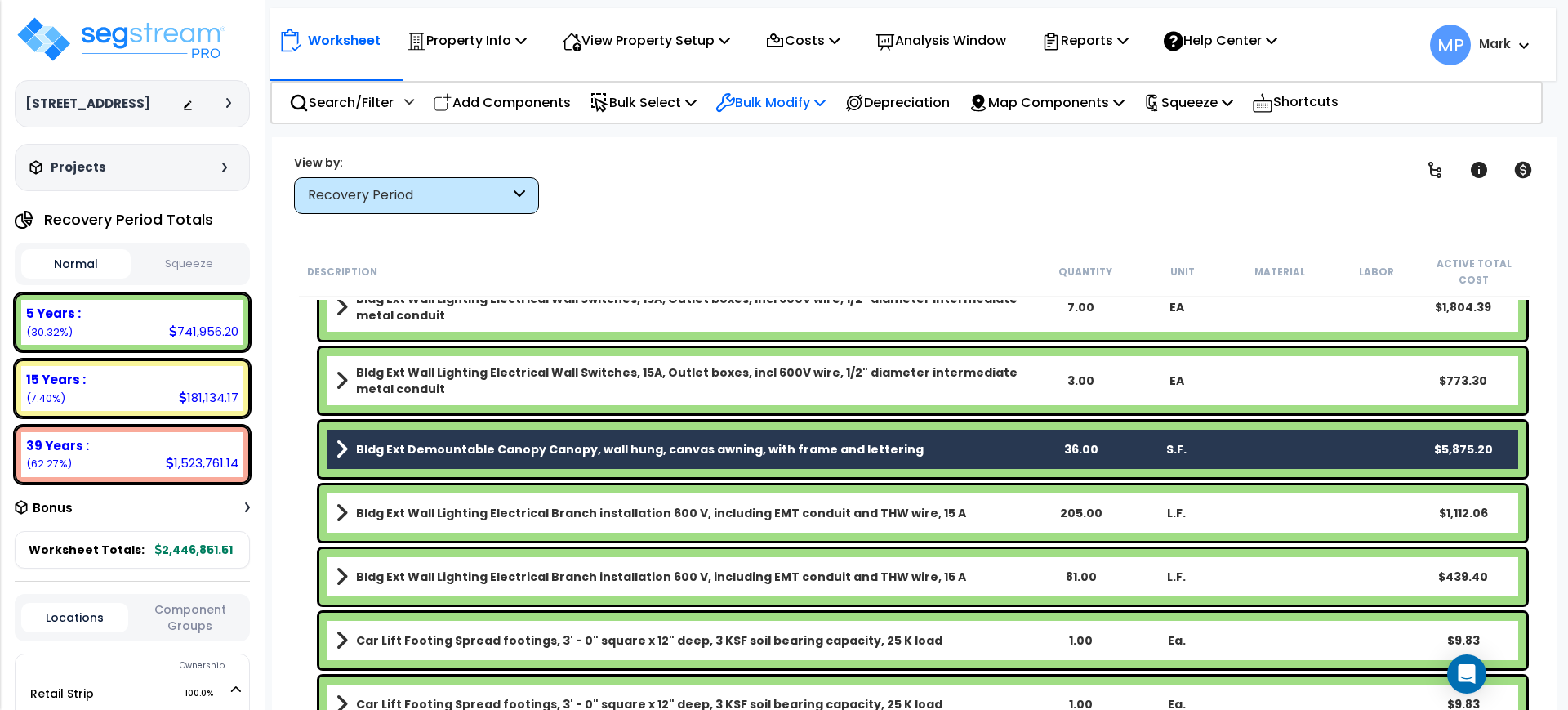
click at [781, 102] on p "Bulk Modify" at bounding box center [770, 102] width 111 height 22
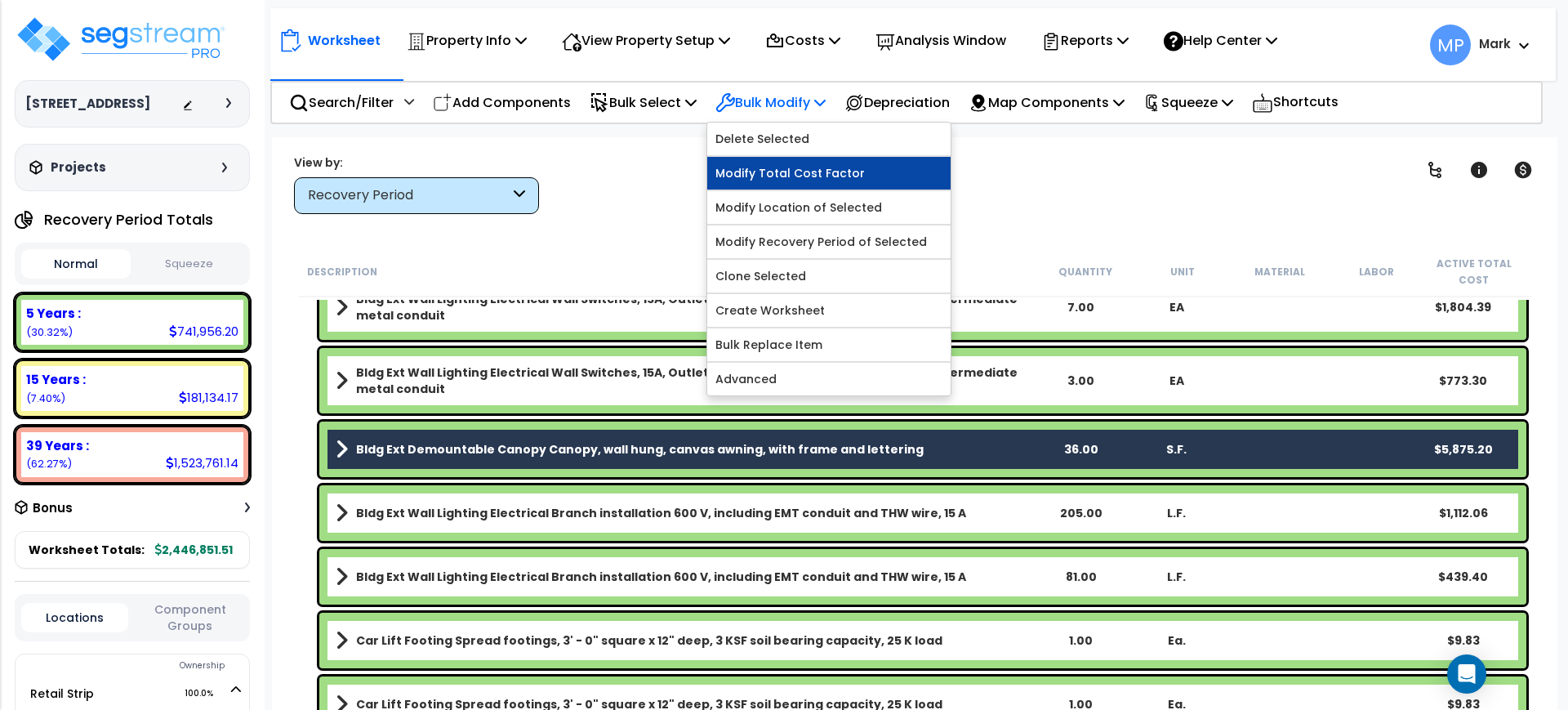
click at [806, 173] on link "Modify Total Cost Factor" at bounding box center [828, 173] width 244 height 33
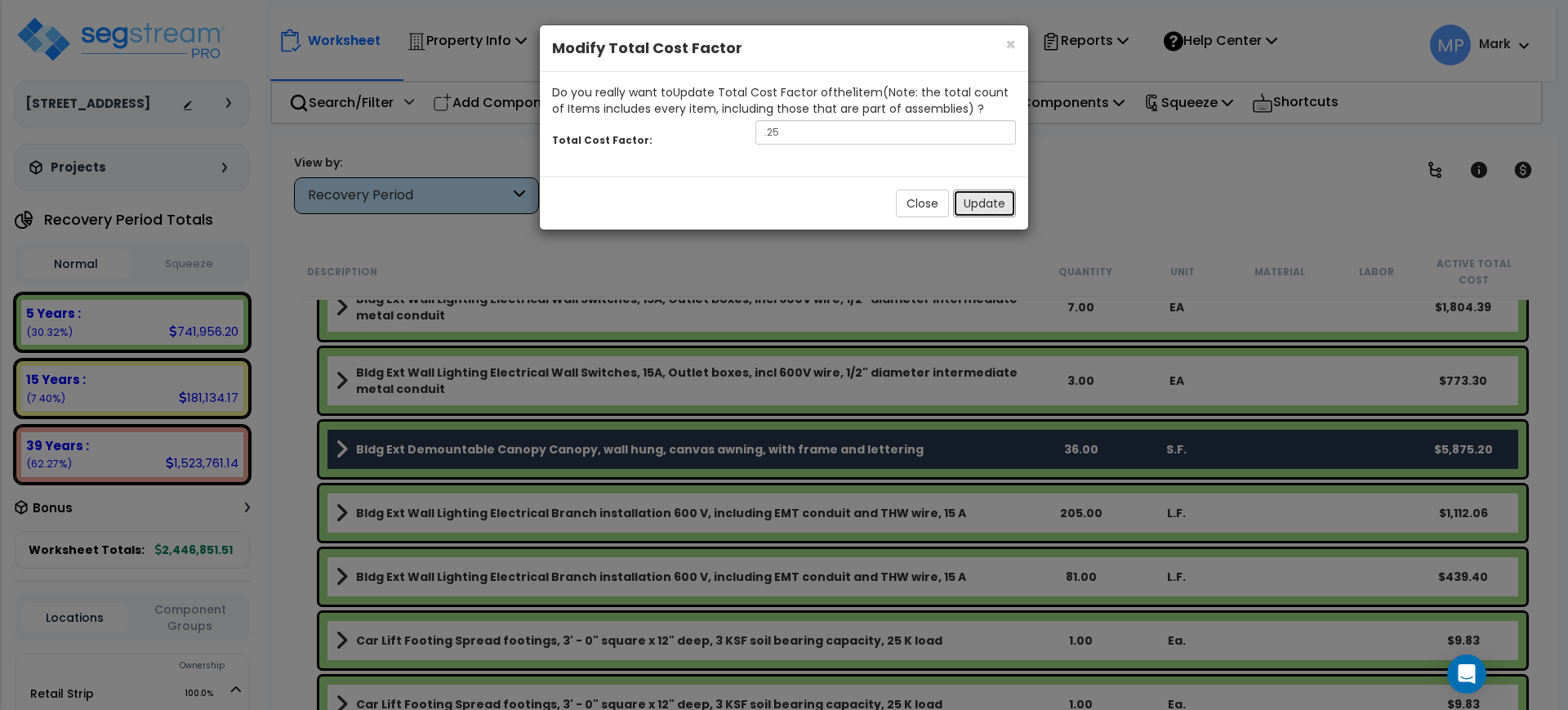
click at [991, 203] on button "Update" at bounding box center [984, 203] width 63 height 28
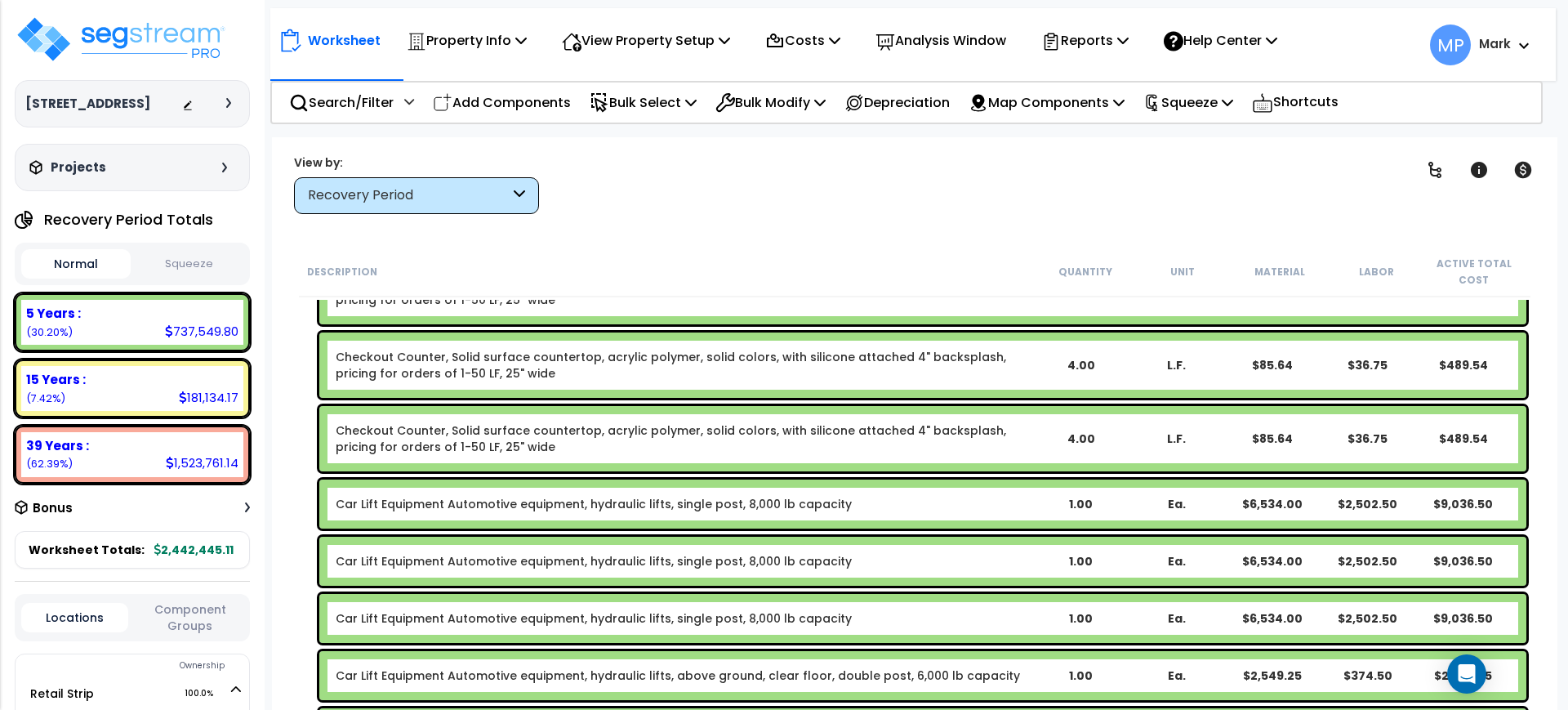
scroll to position [36876, 0]
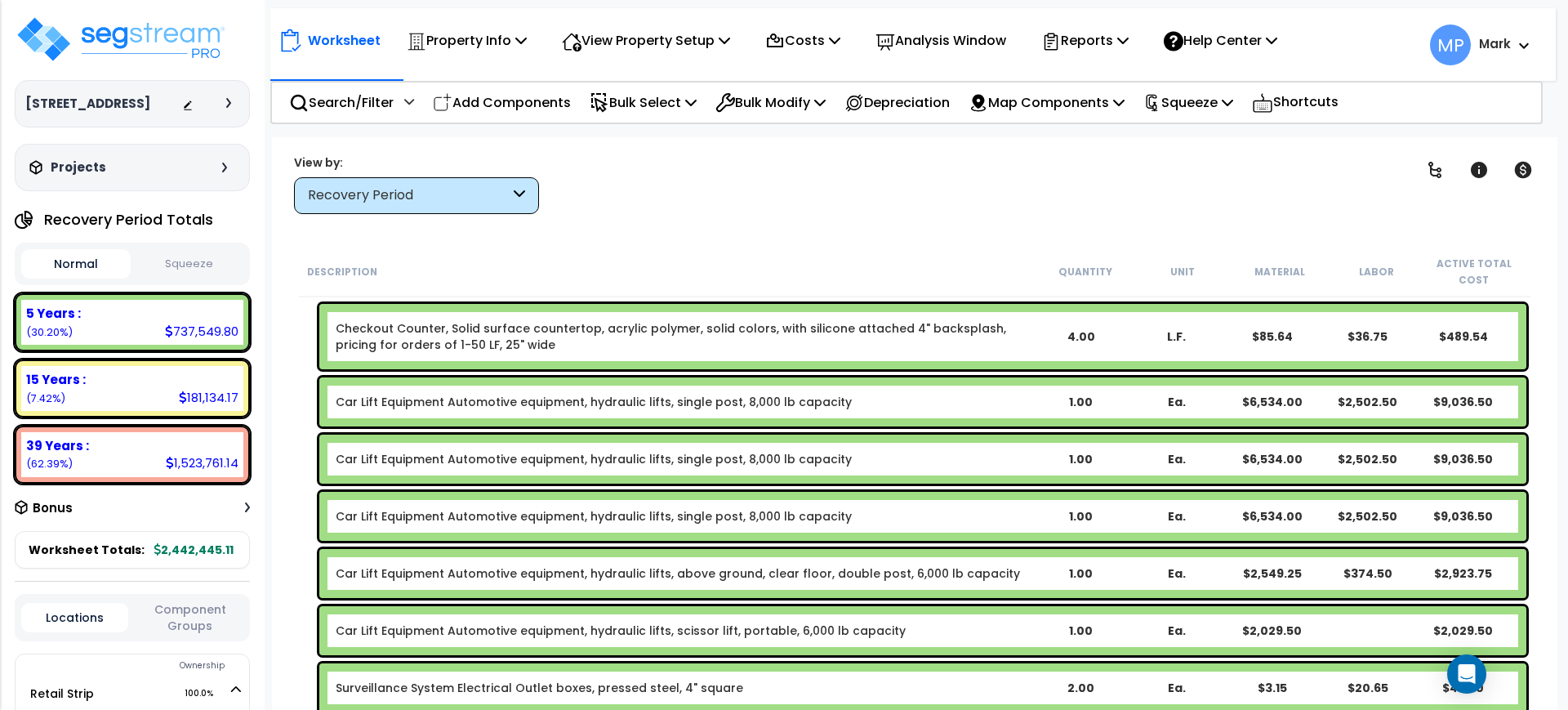
click at [961, 404] on div "Car Lift Equipment Automotive equipment, hydraulic lifts, single post, 8,000 lb…" at bounding box center [683, 402] width 697 height 16
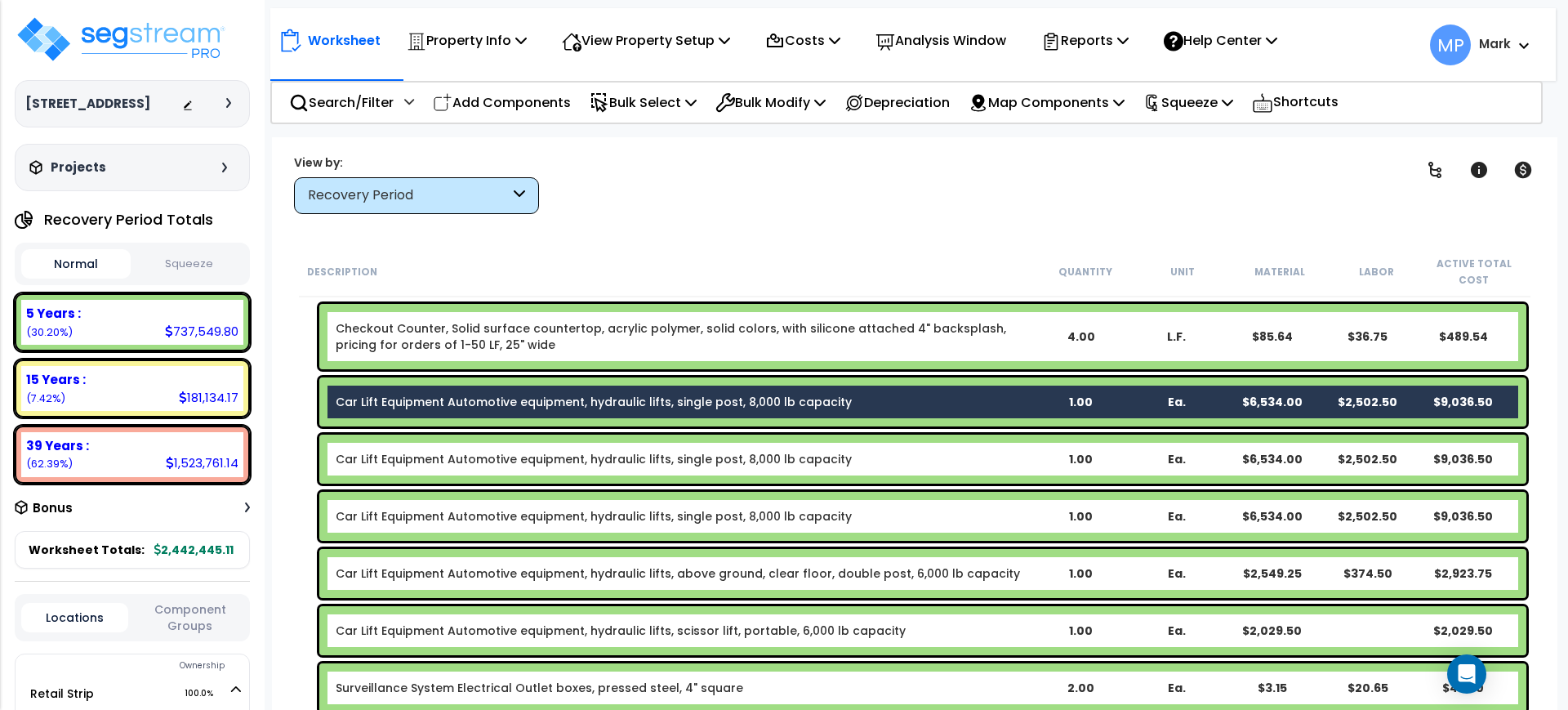
click at [965, 455] on div "Car Lift Equipment Automotive equipment, hydraulic lifts, single post, 8,000 lb…" at bounding box center [683, 459] width 697 height 16
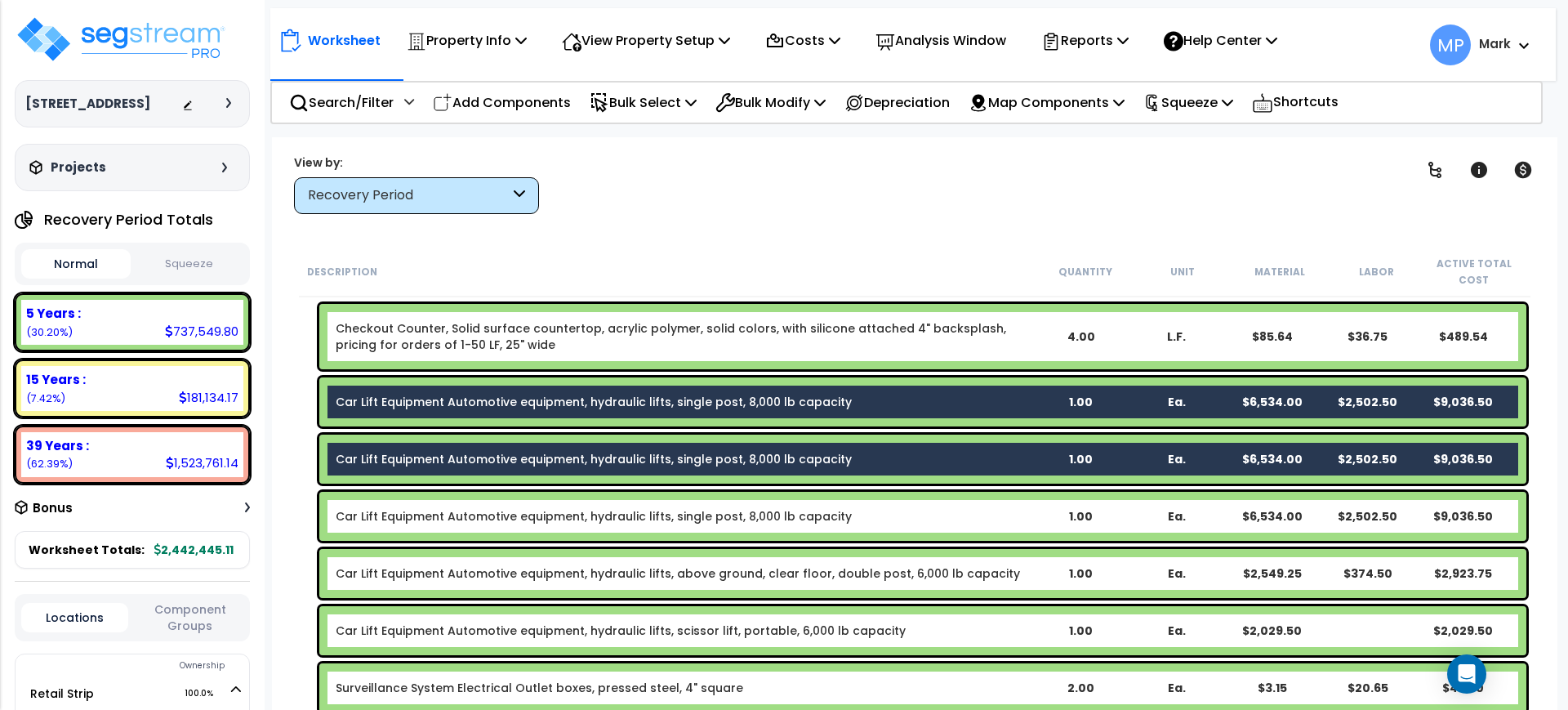
click at [981, 520] on div "Car Lift Equipment Automotive equipment, hydraulic lifts, single post, 8,000 lb…" at bounding box center [683, 517] width 697 height 16
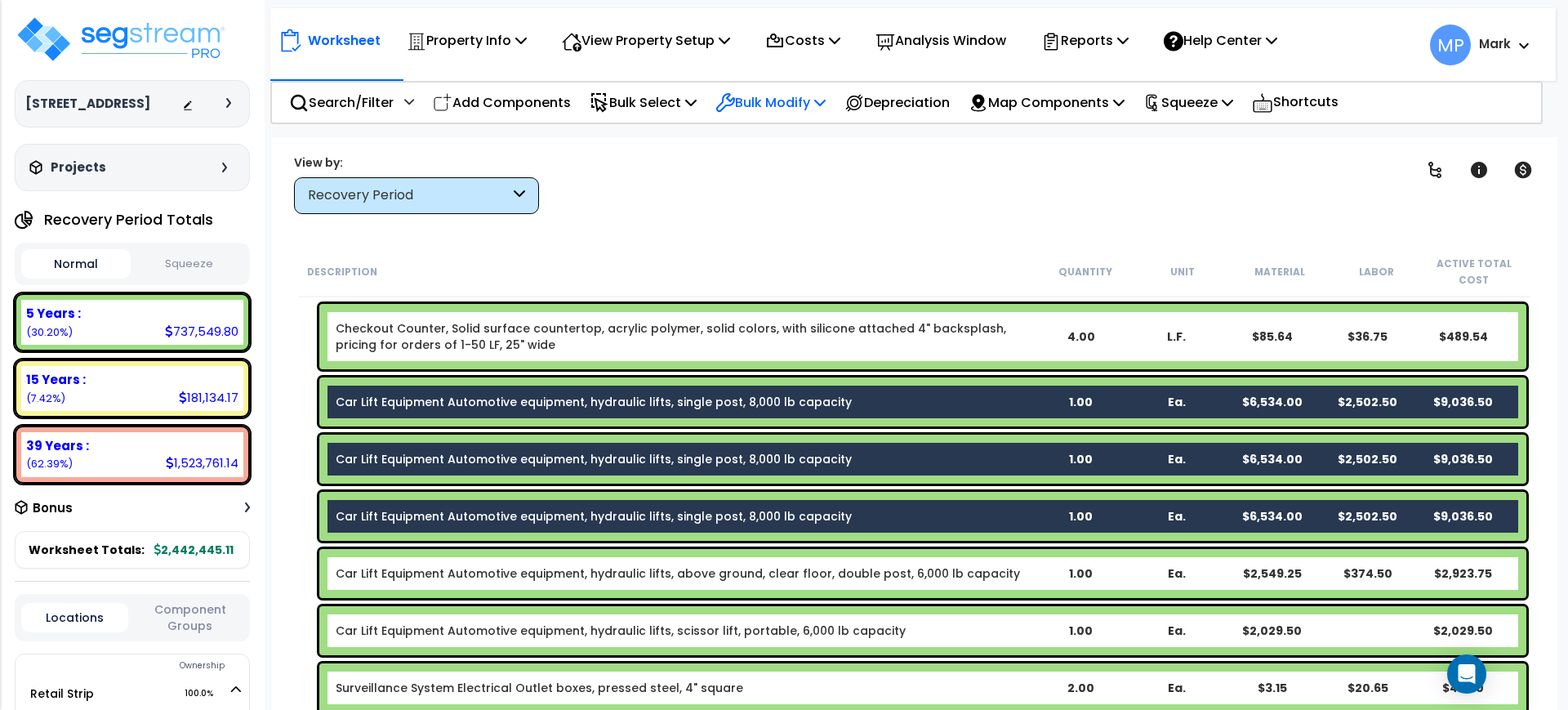
click at [798, 109] on p "Bulk Modify" at bounding box center [770, 102] width 111 height 22
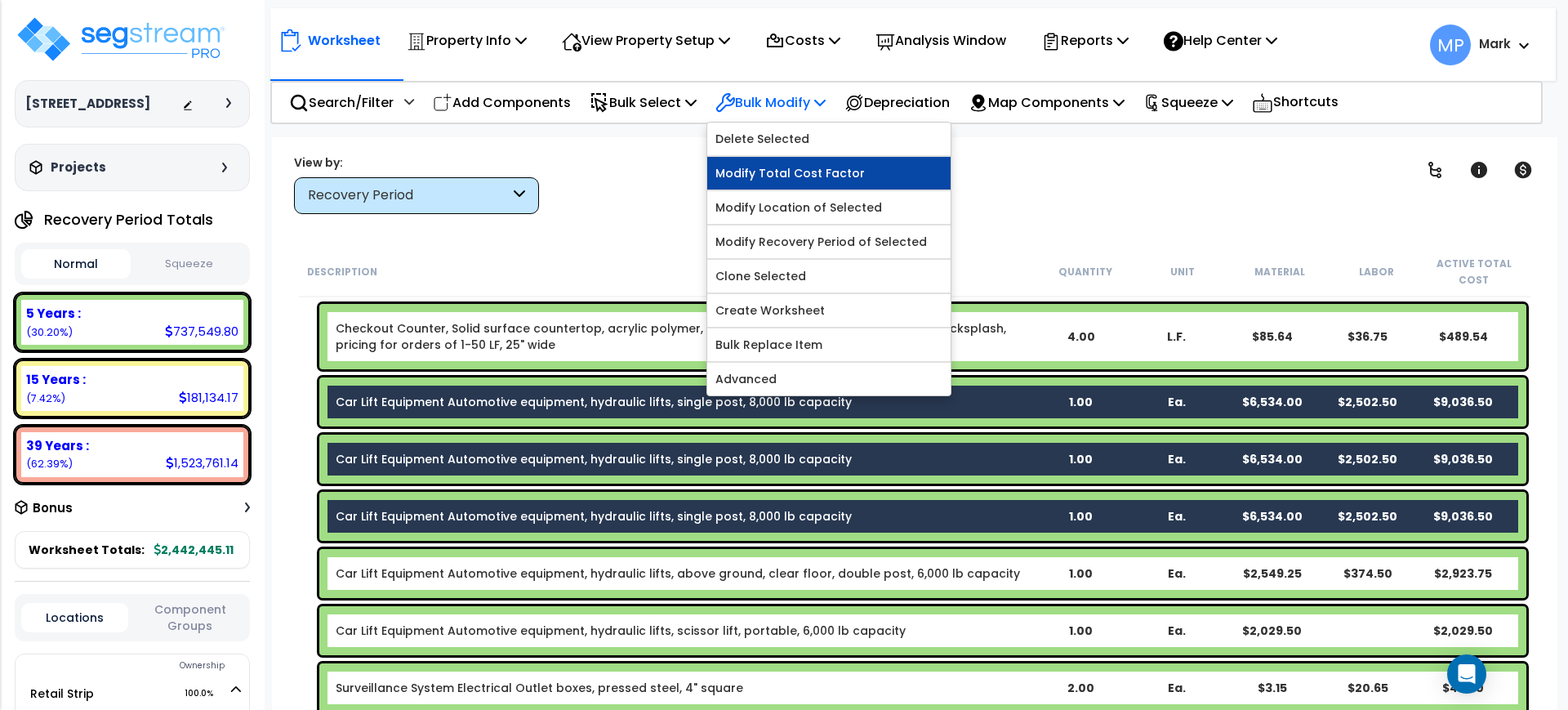
click at [818, 171] on link "Modify Total Cost Factor" at bounding box center [828, 173] width 244 height 33
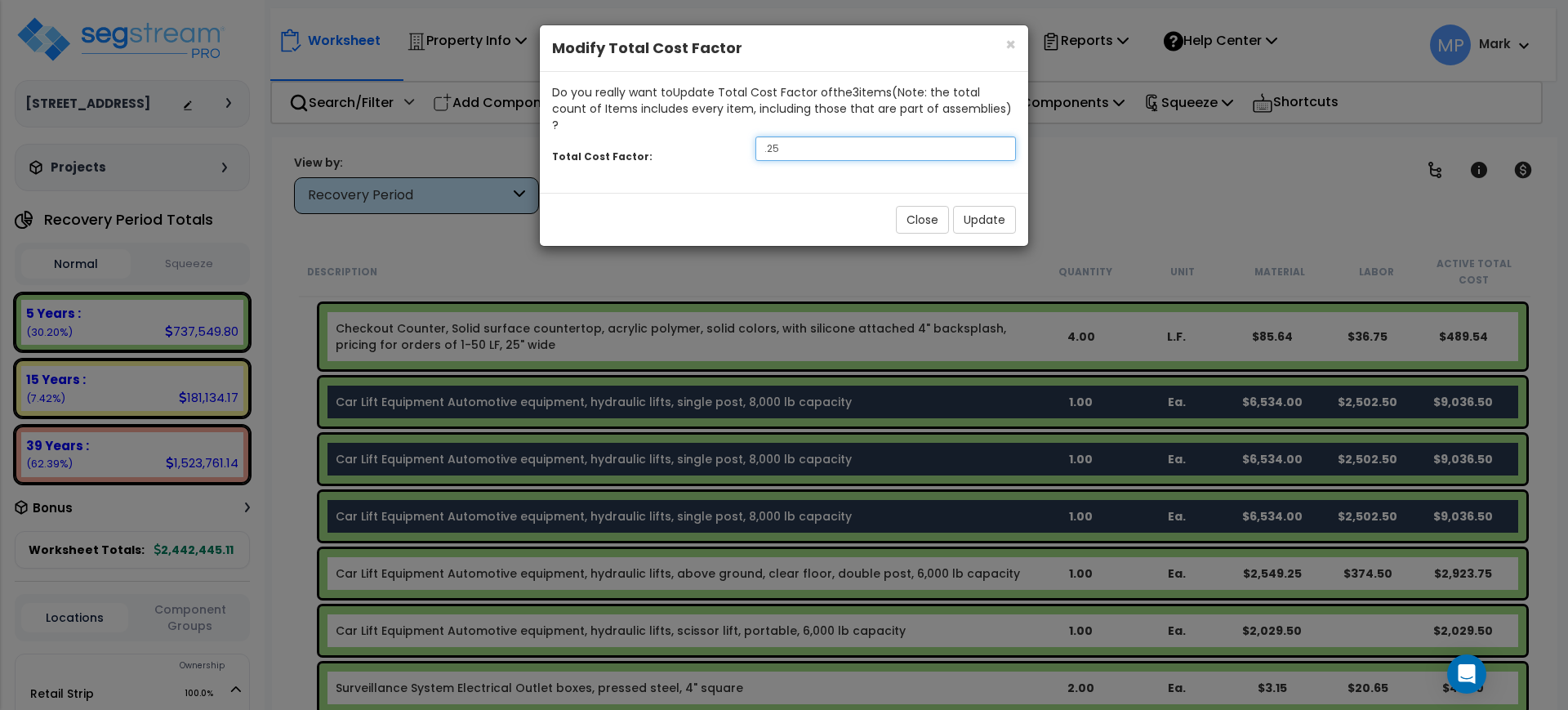
drag, startPoint x: 815, startPoint y: 142, endPoint x: 728, endPoint y: 133, distance: 87.5
click at [728, 133] on div "Total Cost Factor: .25" at bounding box center [784, 151] width 489 height 35
type input ".5"
click at [977, 206] on button "Update" at bounding box center [984, 219] width 63 height 28
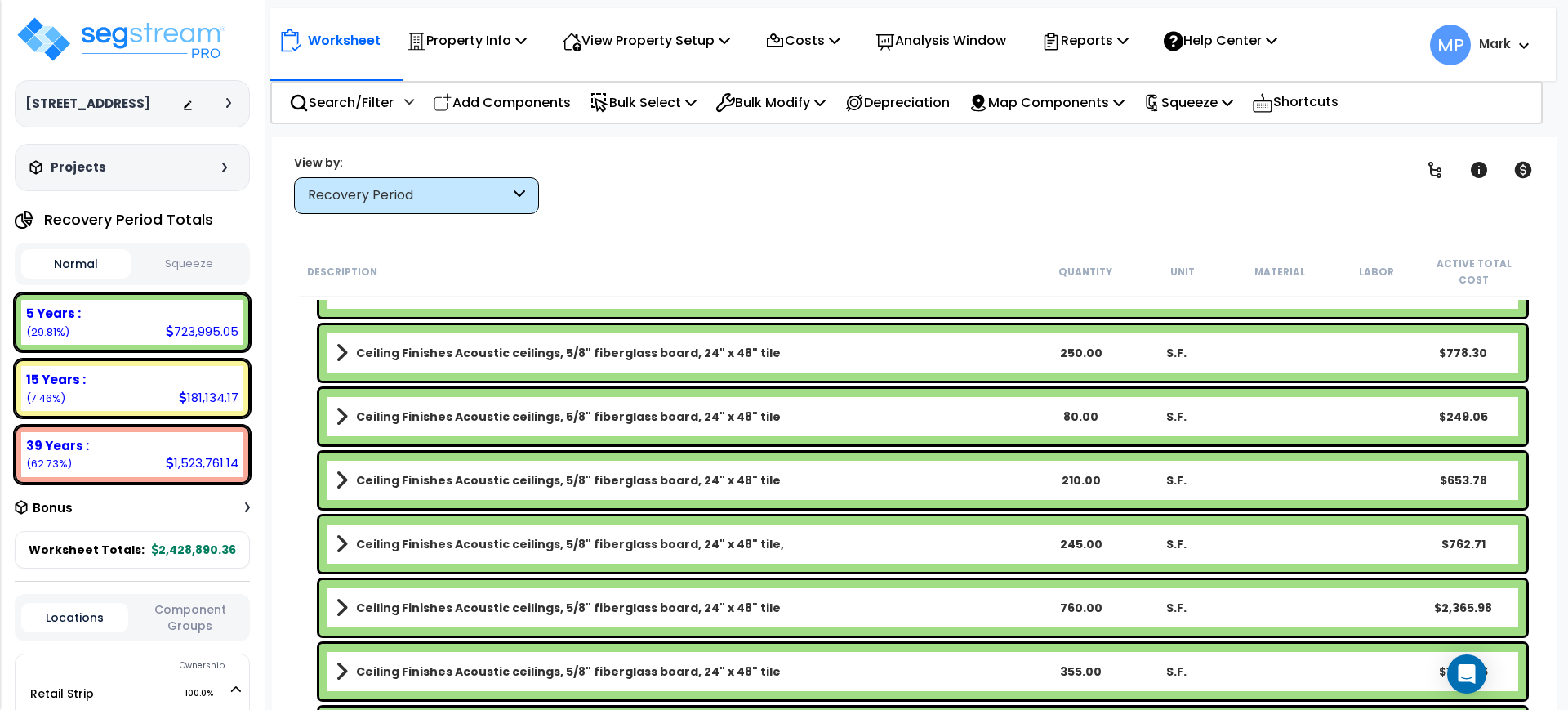
scroll to position [42777, 0]
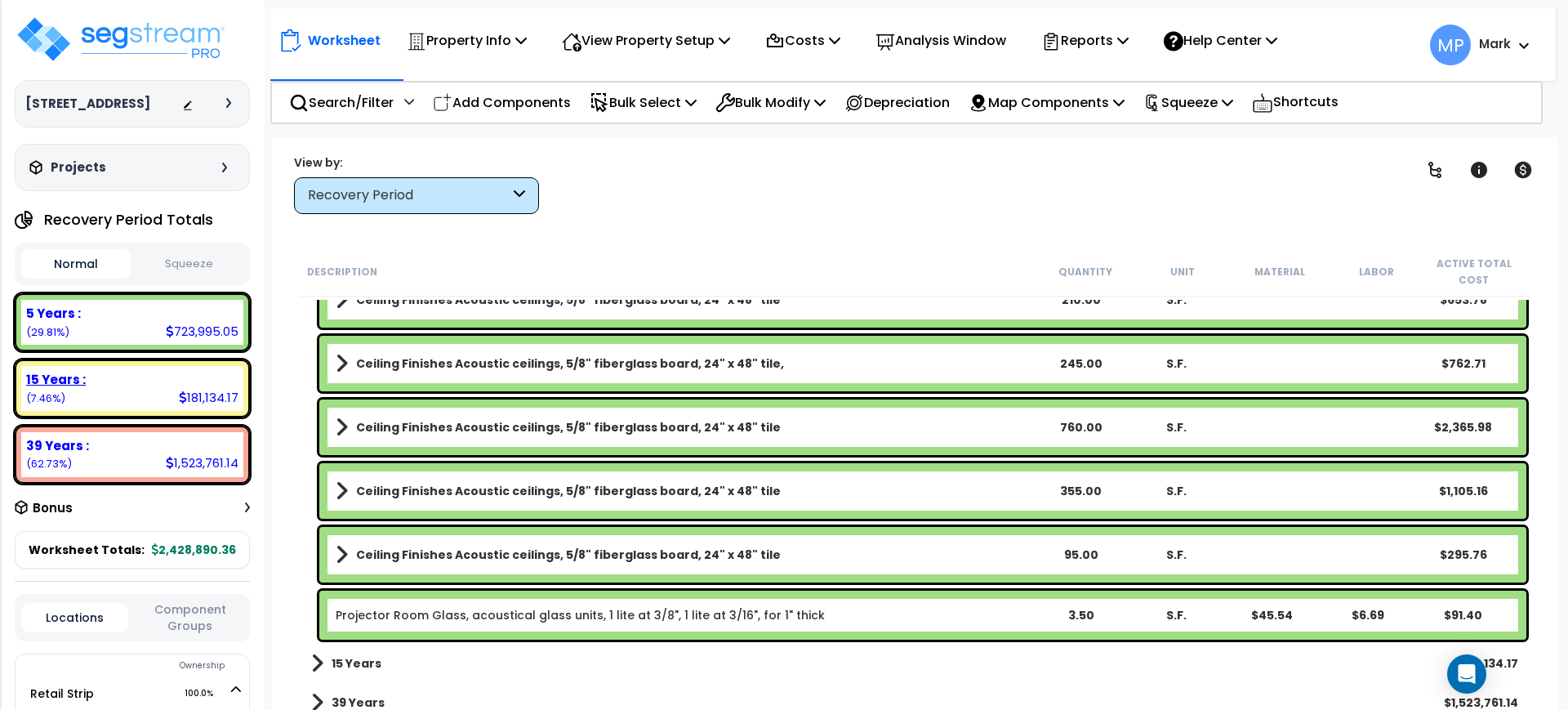
click at [131, 388] on div "15 Years :" at bounding box center [132, 379] width 212 height 17
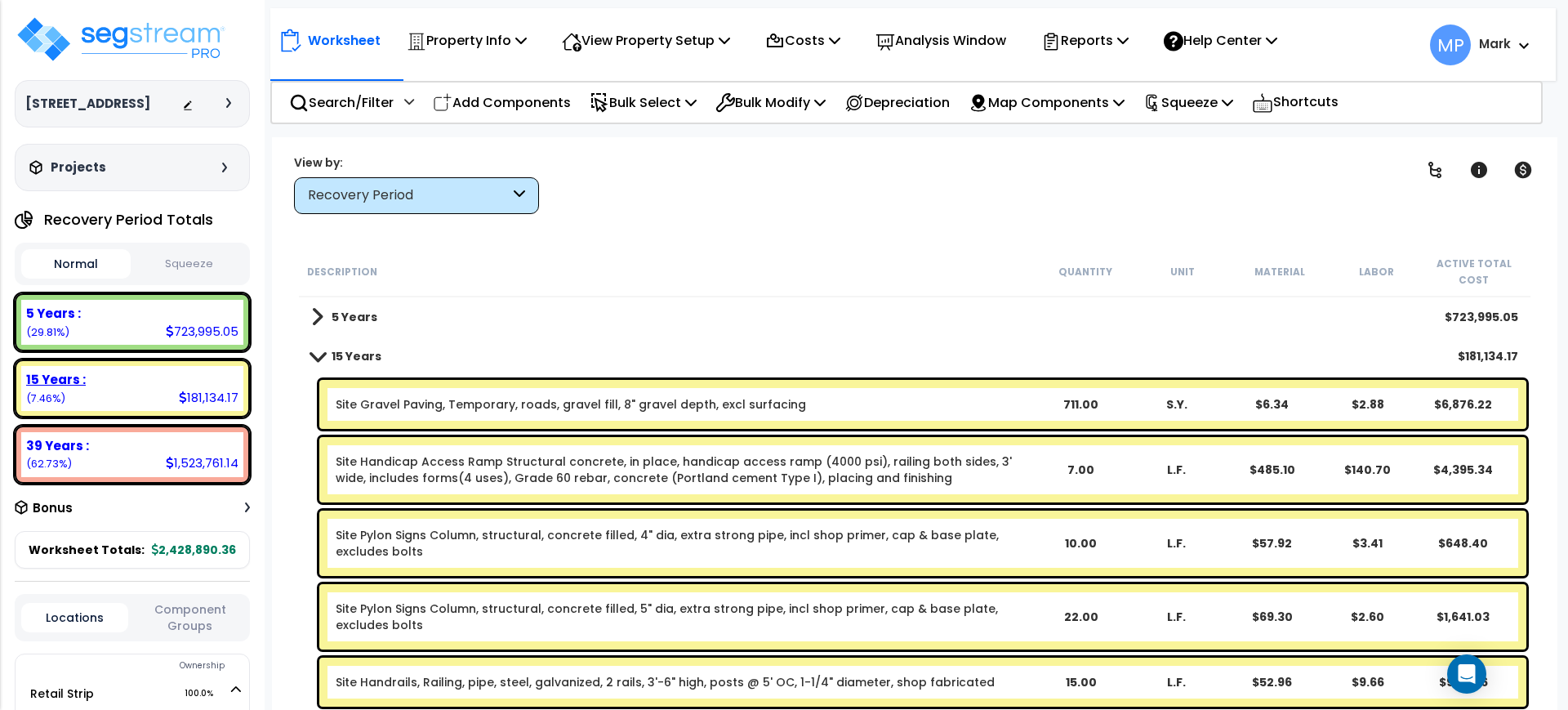
scroll to position [0, 0]
click at [140, 35] on img at bounding box center [121, 39] width 212 height 49
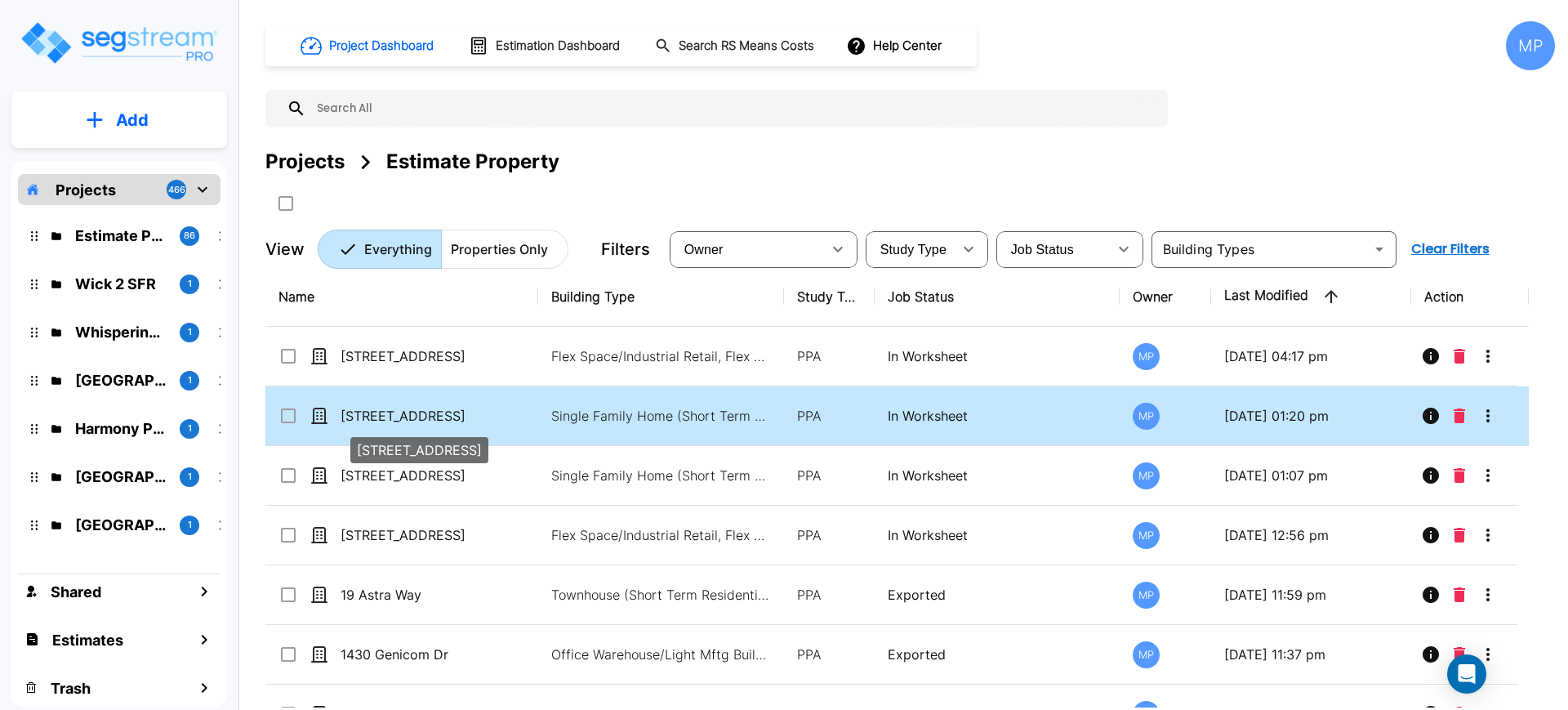
click at [405, 406] on p "[STREET_ADDRESS]" at bounding box center [422, 416] width 163 height 20
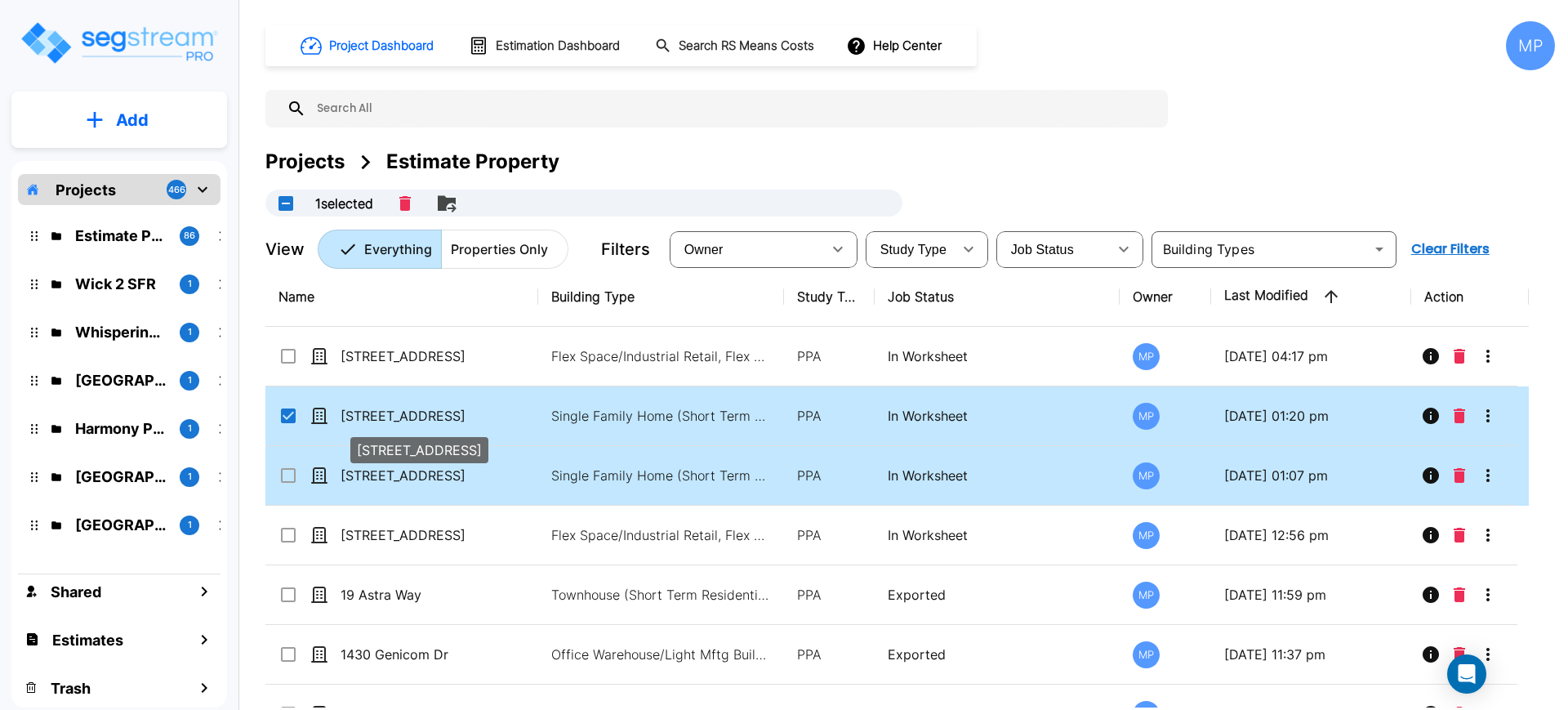
checkbox input "true"
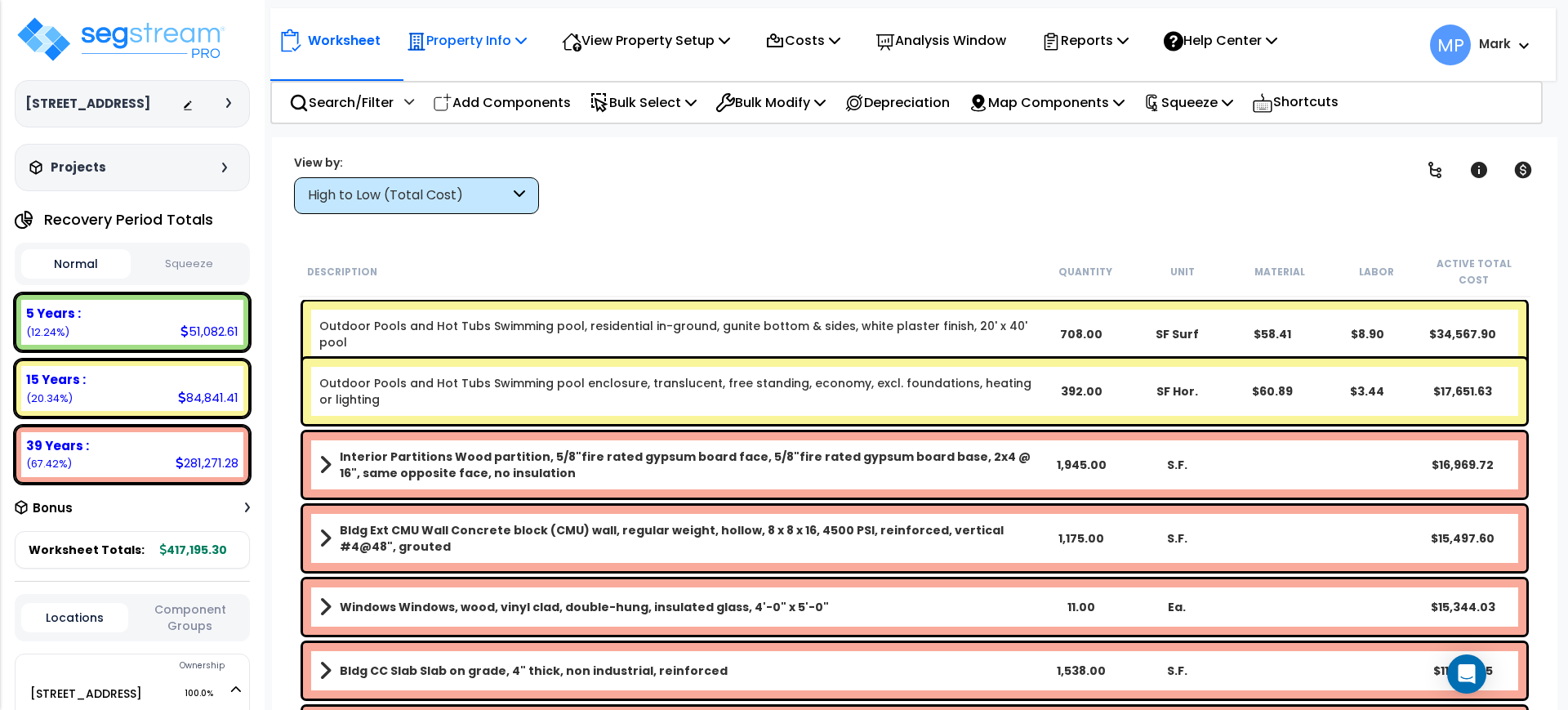
click at [487, 40] on p "Property Info" at bounding box center [467, 40] width 120 height 22
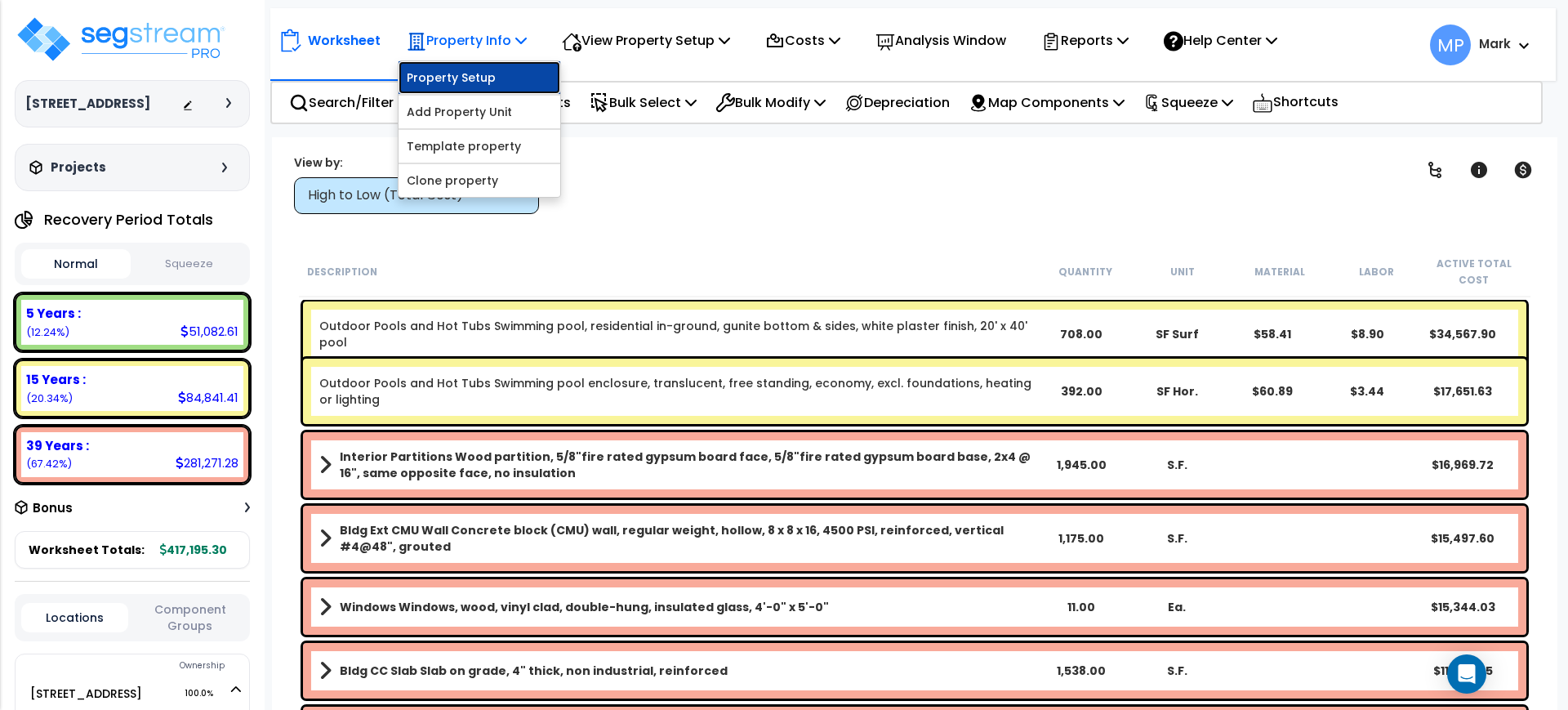
click at [475, 78] on link "Property Setup" at bounding box center [479, 78] width 161 height 33
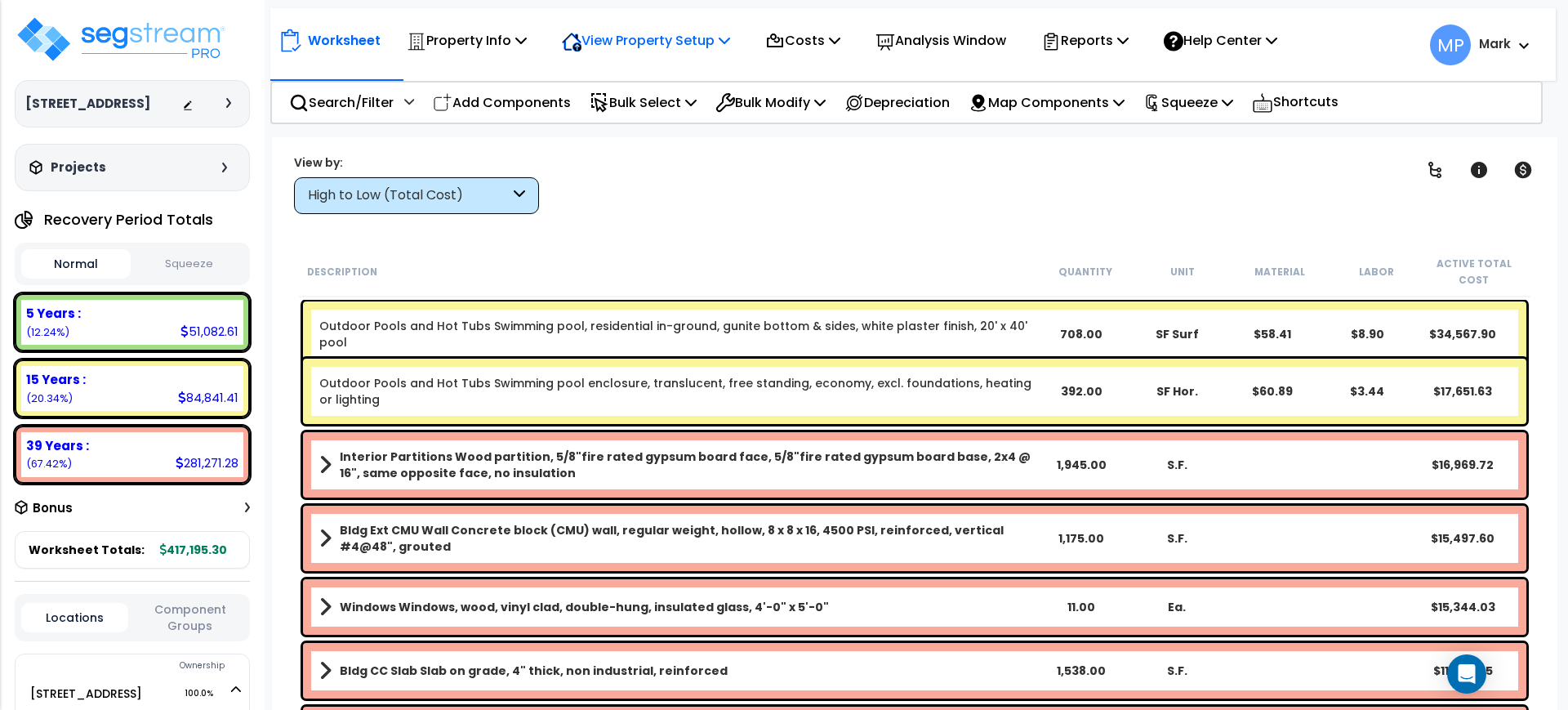
click at [527, 37] on p "View Property Setup" at bounding box center [467, 40] width 120 height 22
click at [633, 110] on link "View Questionnaire" at bounding box center [634, 112] width 161 height 33
click at [447, 40] on p "Property Info" at bounding box center [467, 40] width 120 height 22
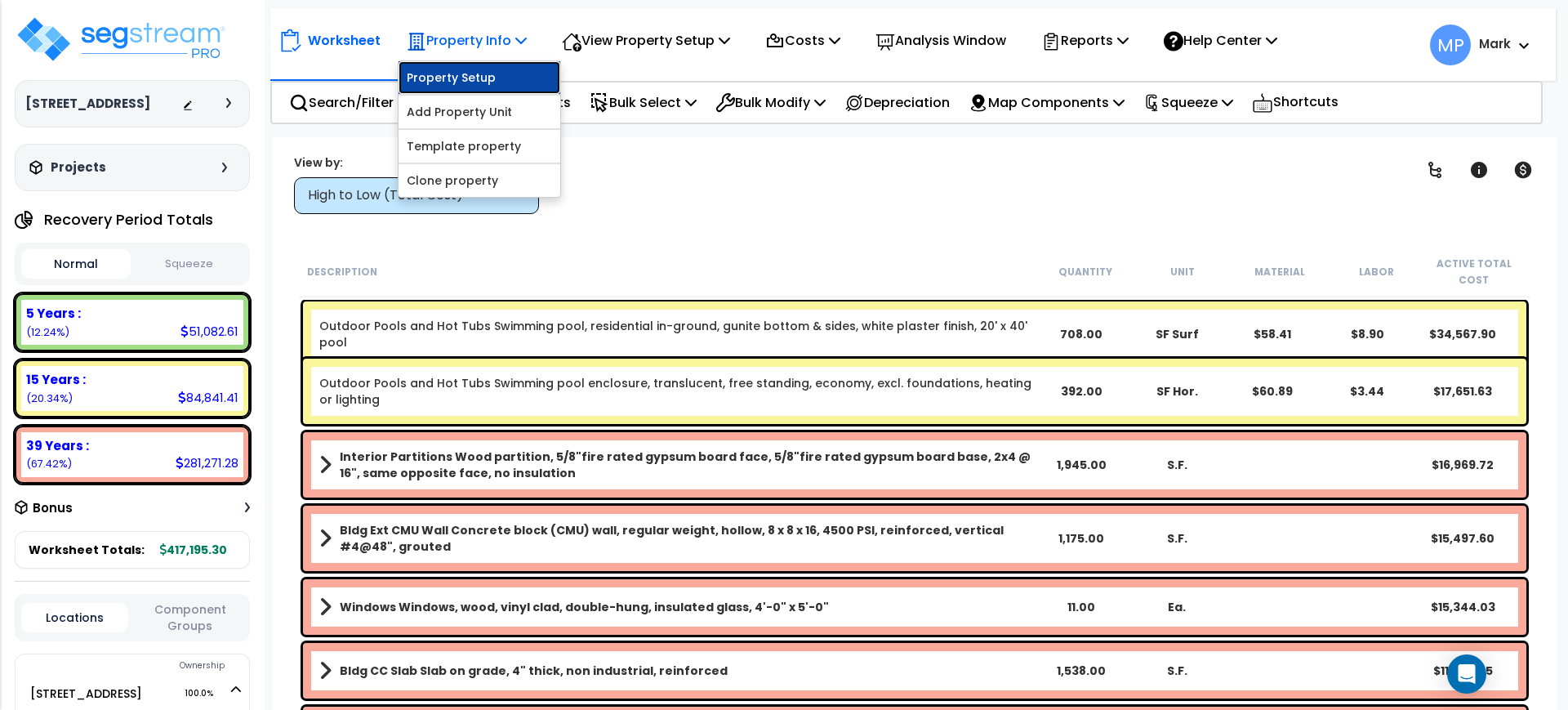
click at [486, 80] on link "Property Setup" at bounding box center [479, 78] width 161 height 33
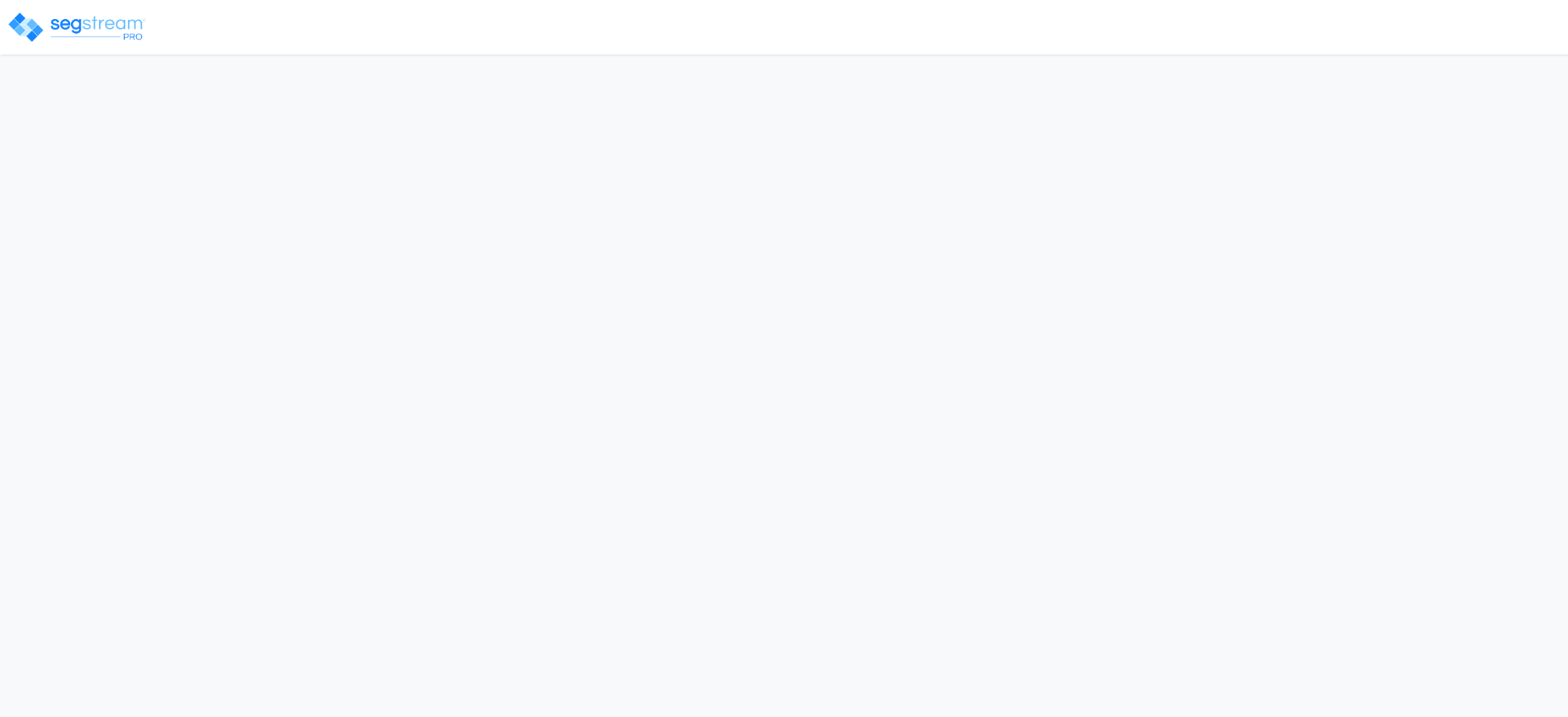
select select "2025"
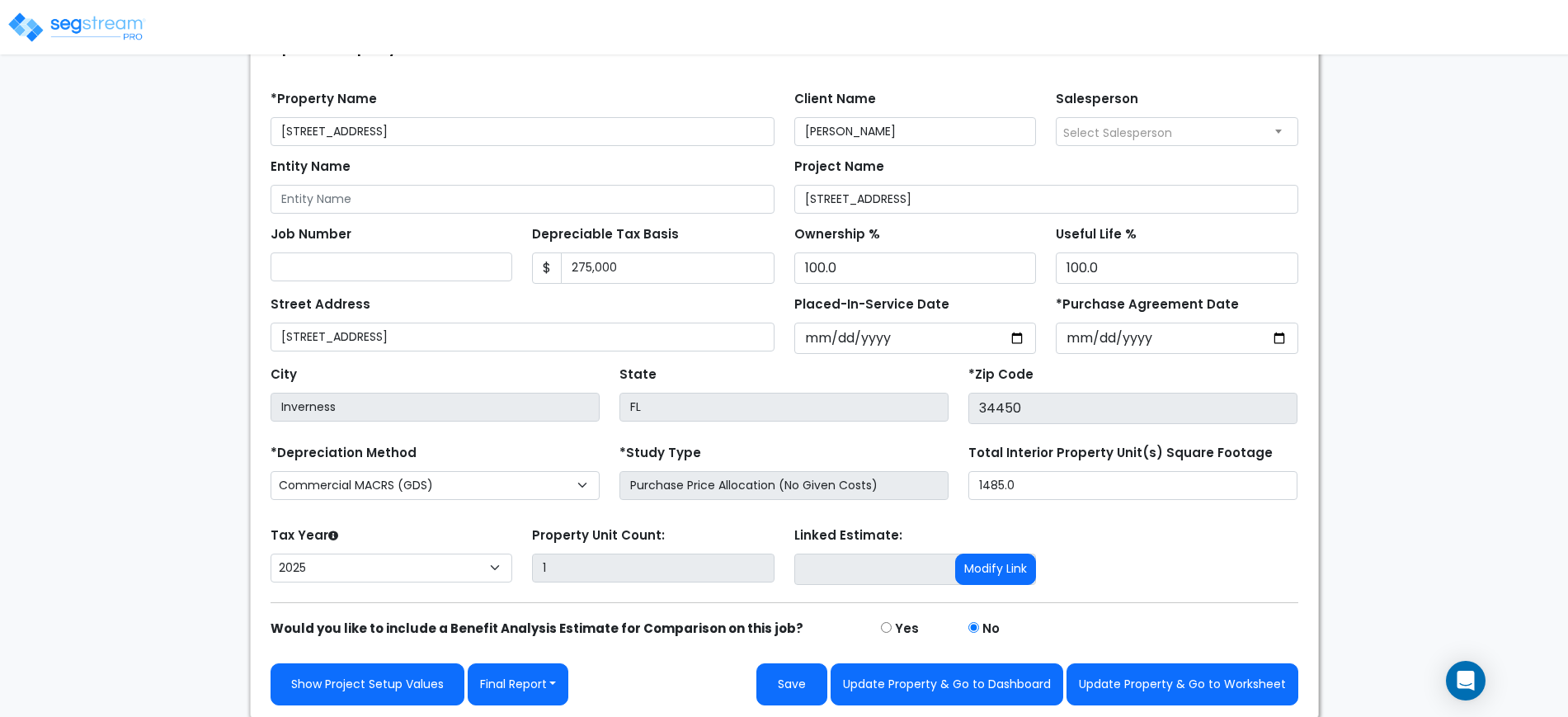
scroll to position [128, 0]
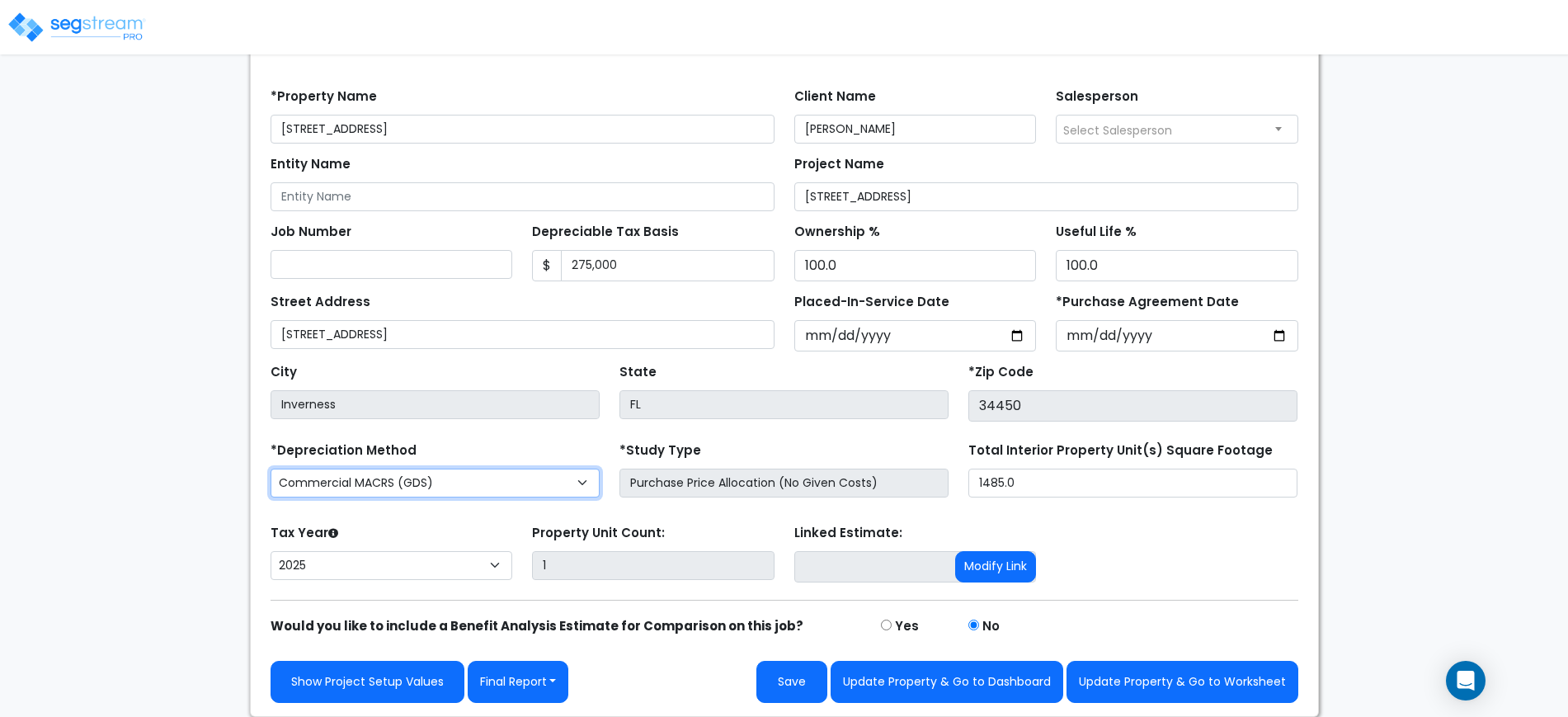
click at [470, 491] on select "Commercial MACRS (GDS) Residential MACRS (GDS) Commercial MACRS (ADS) Commercia…" at bounding box center [436, 483] width 330 height 29
select select "RM("
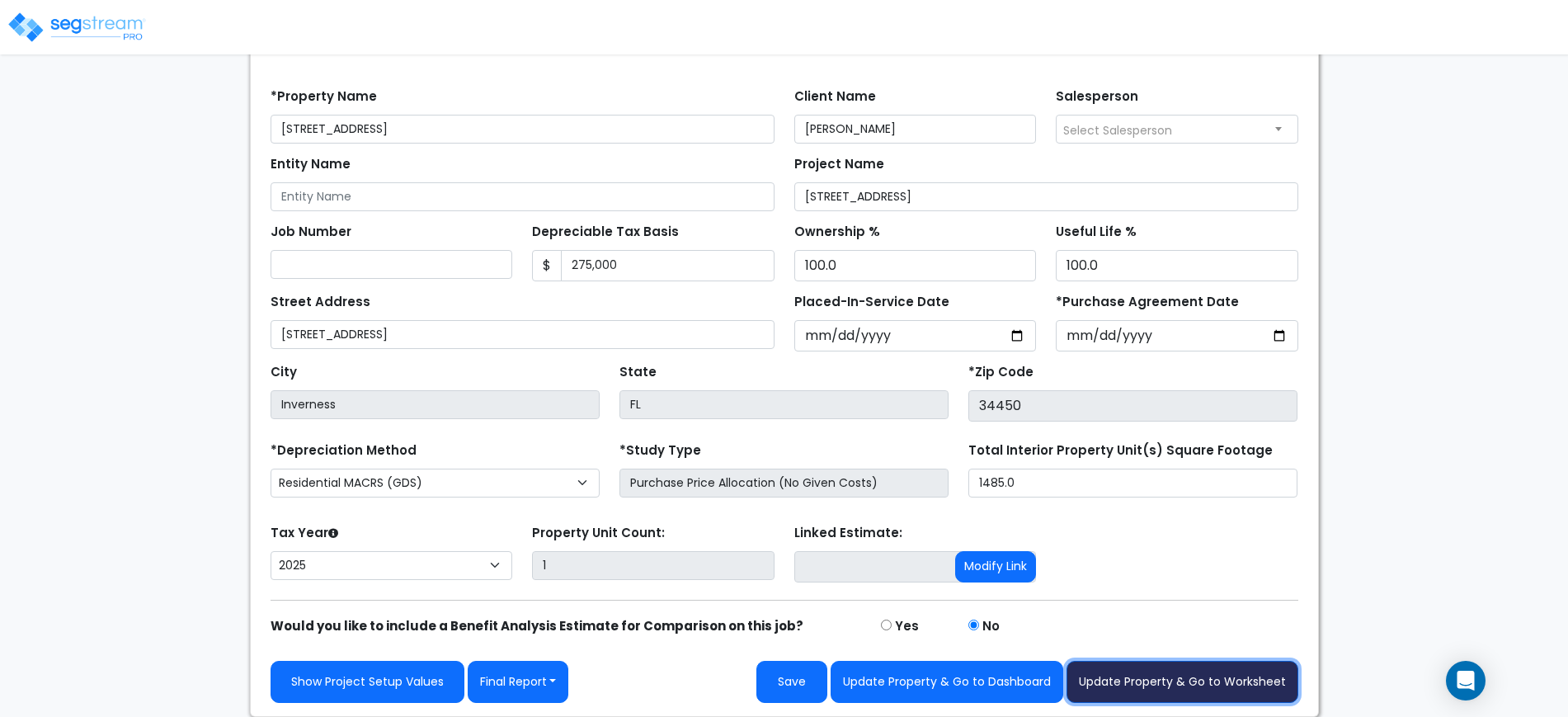
click at [1230, 677] on button "Update Property & Go to Worksheet" at bounding box center [1182, 682] width 232 height 42
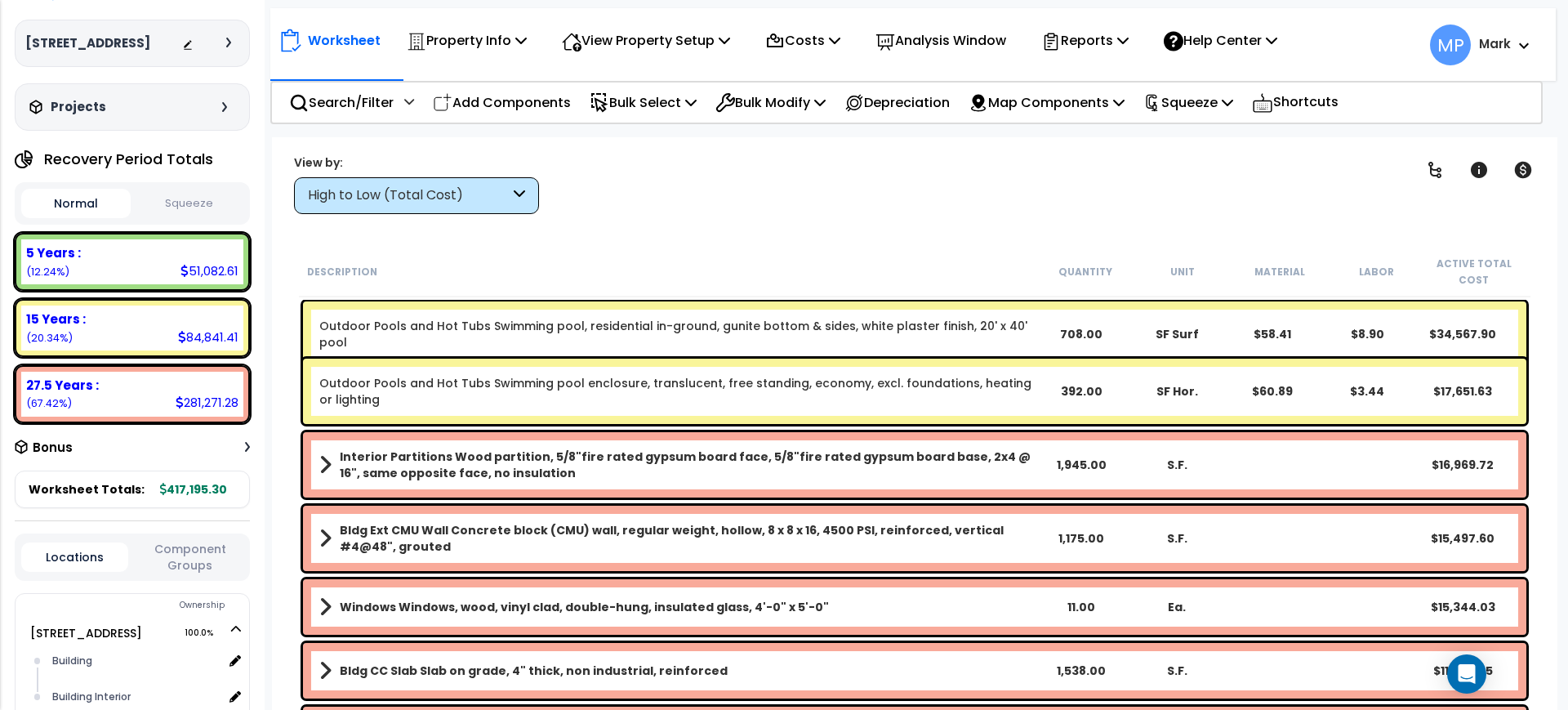
scroll to position [55, 0]
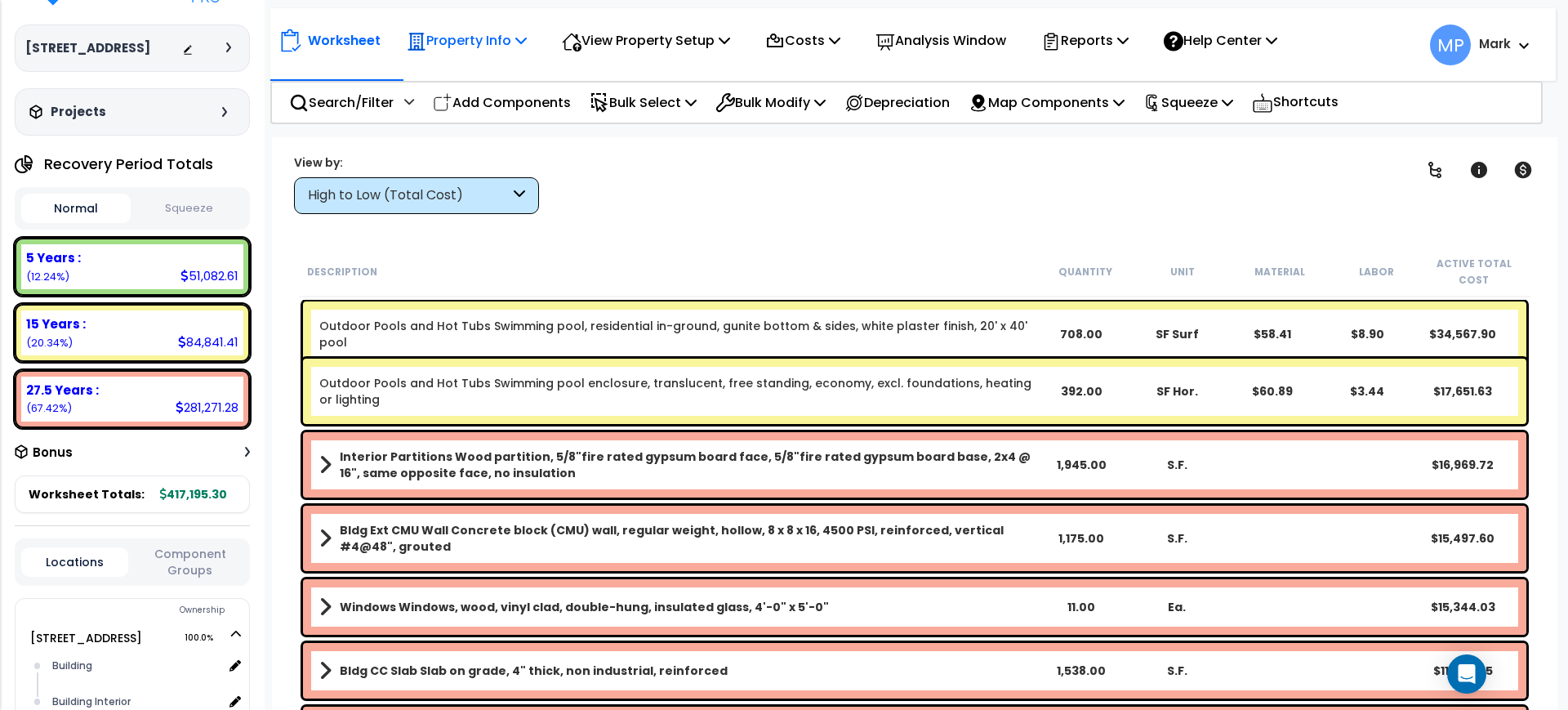
click at [486, 45] on p "Property Info" at bounding box center [467, 40] width 120 height 22
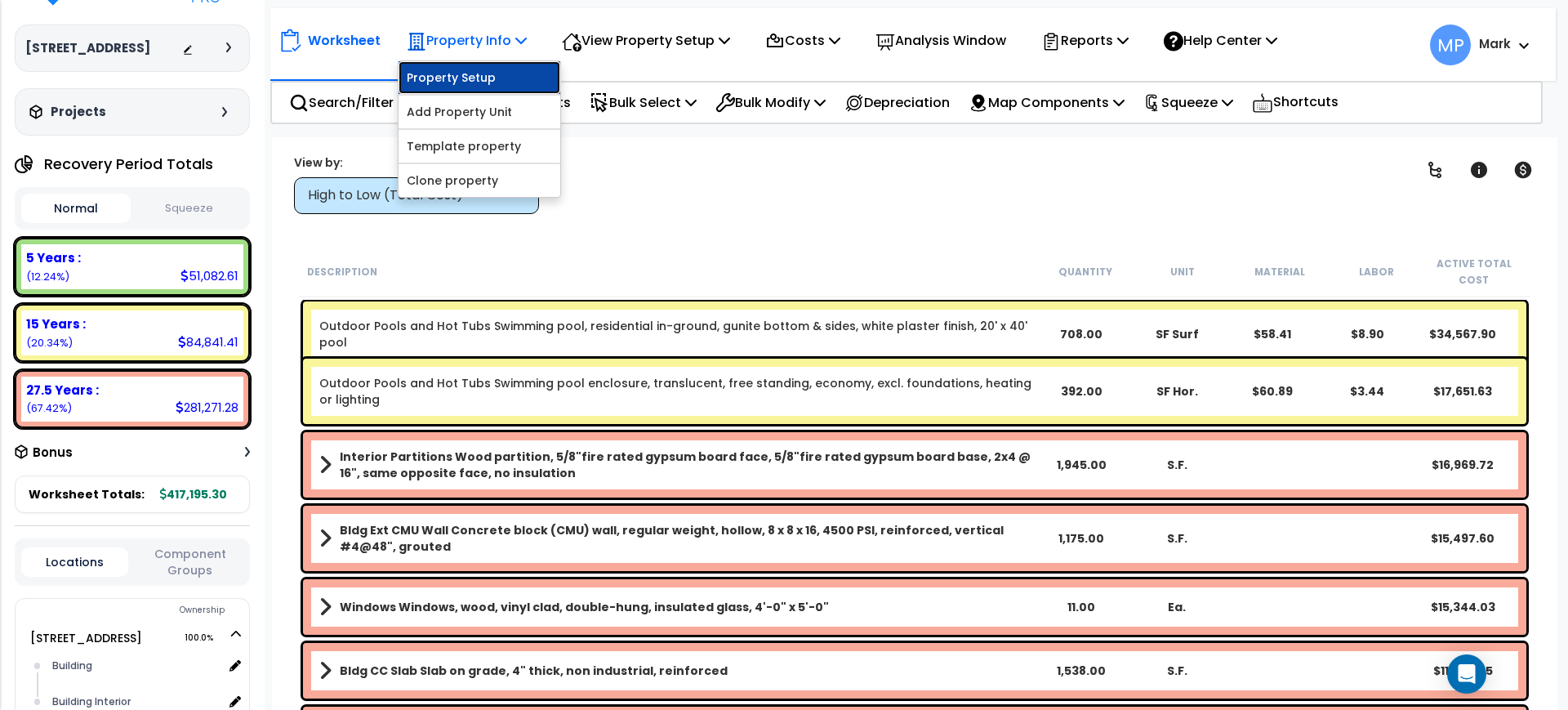
click at [480, 79] on link "Property Setup" at bounding box center [479, 78] width 161 height 33
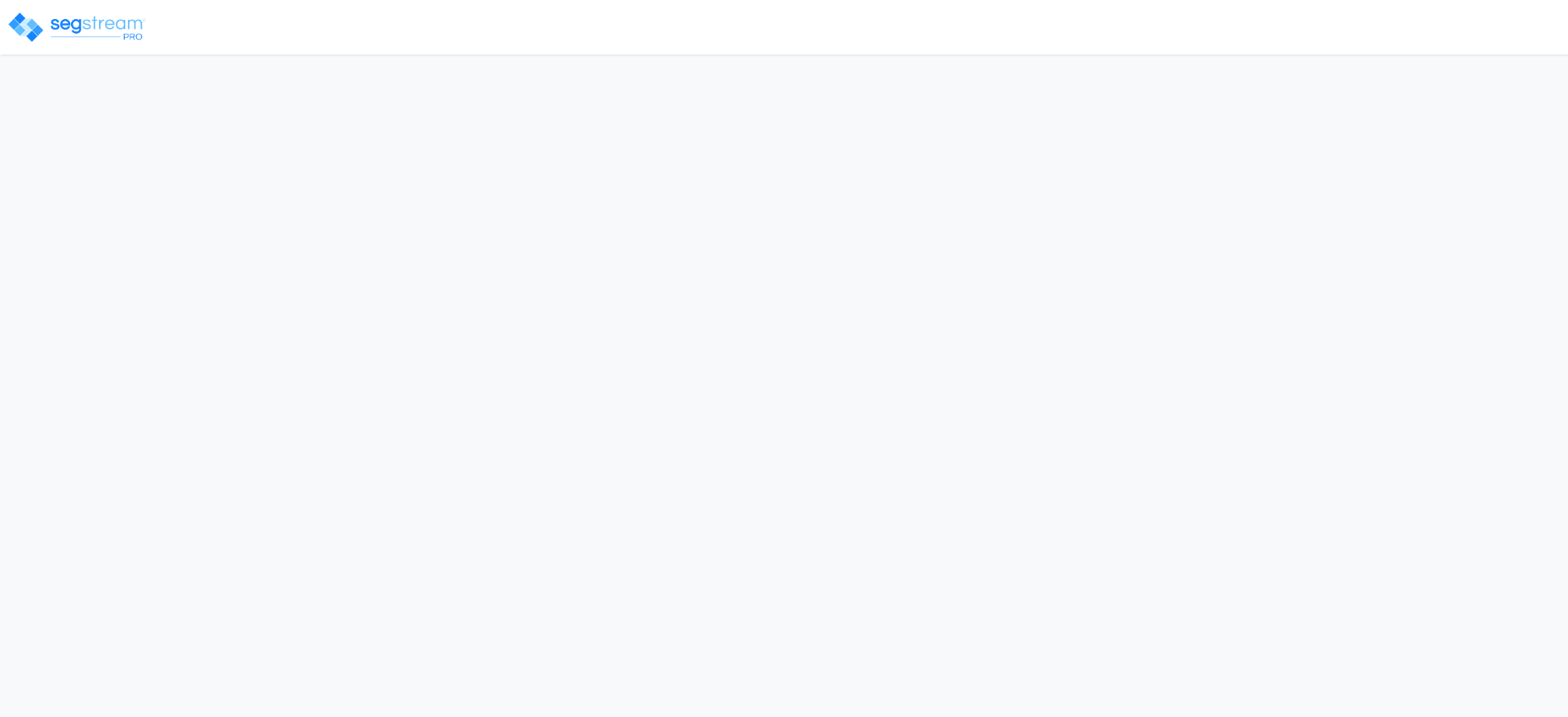
select select "2025"
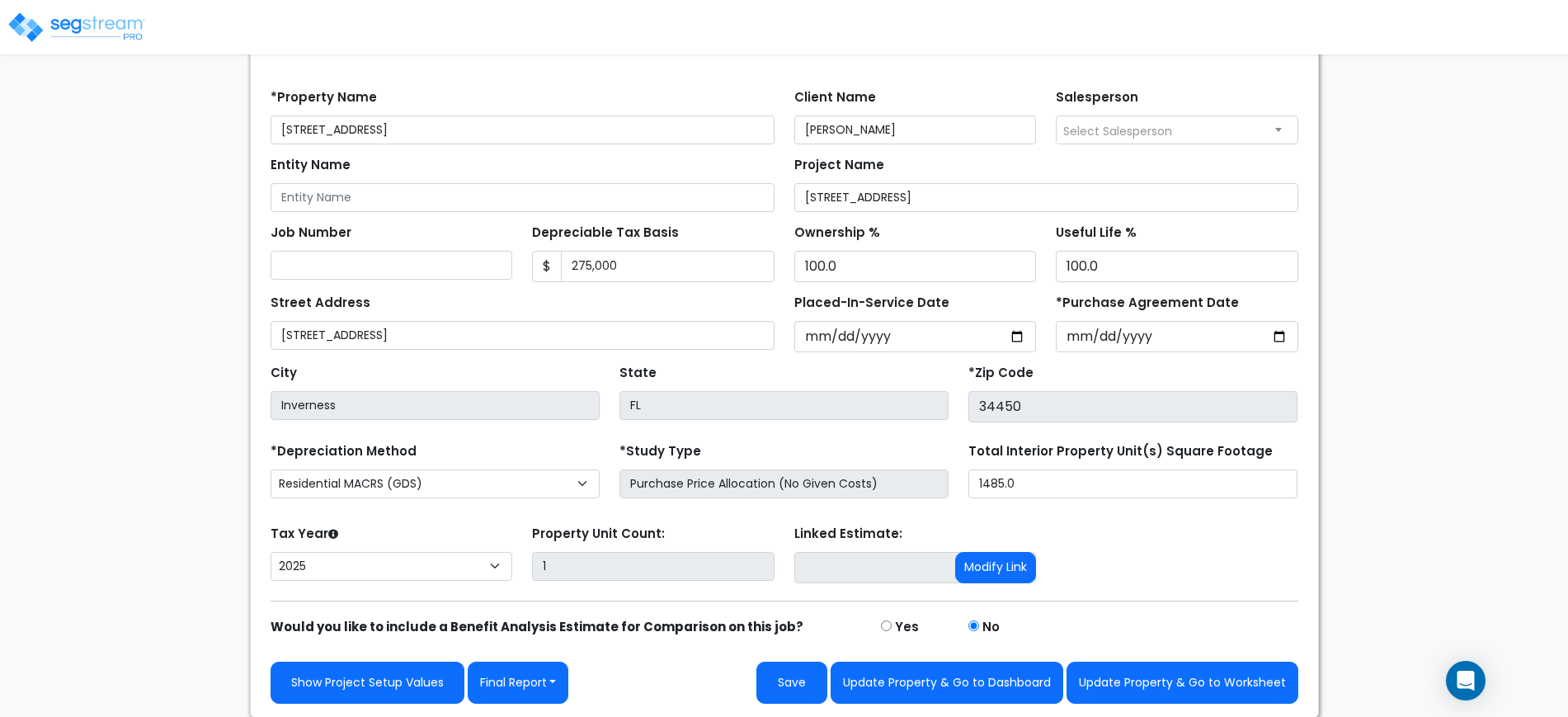
scroll to position [128, 0]
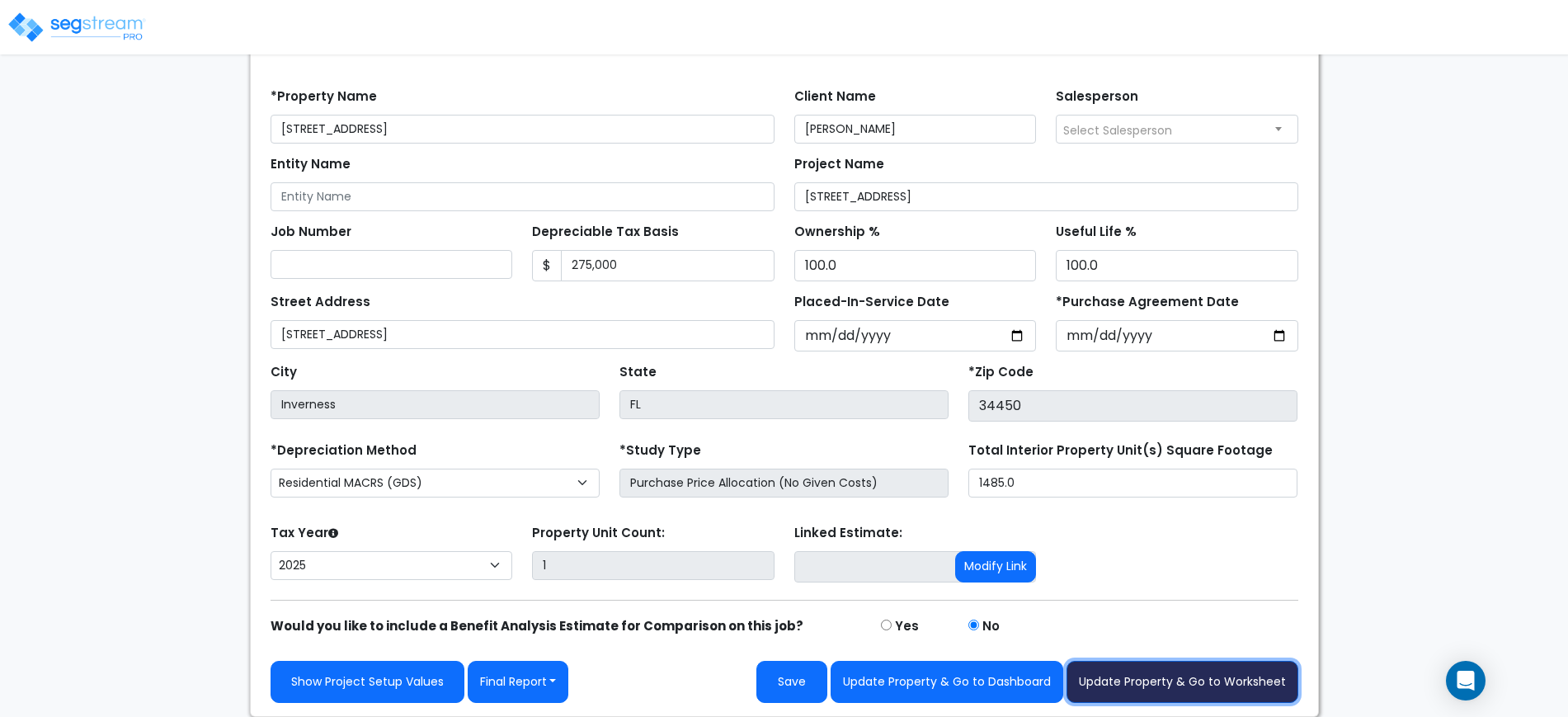
click at [1203, 676] on button "Update Property & Go to Worksheet" at bounding box center [1182, 682] width 232 height 42
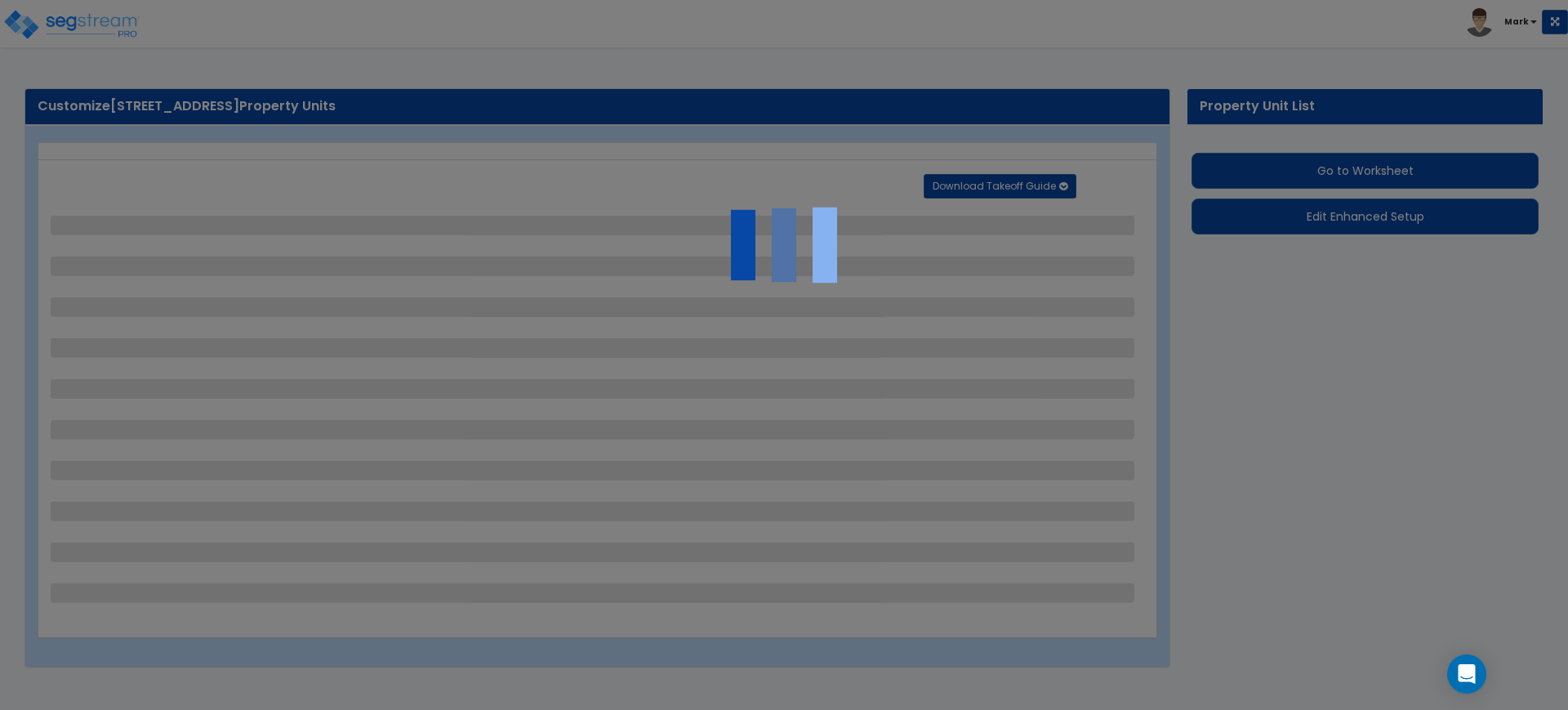
select select "2"
select select "1"
select select "2"
select select "1"
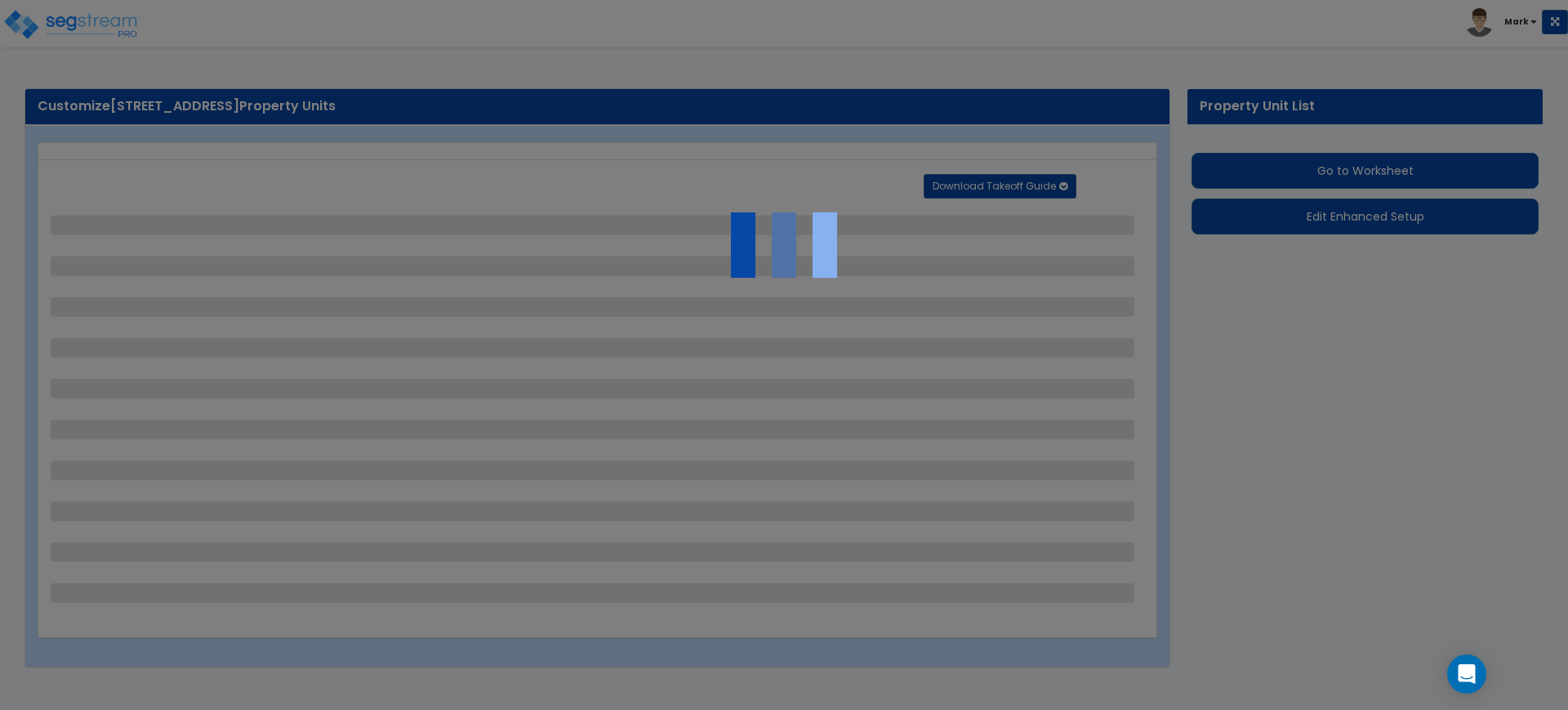
select select "1"
select select "4"
select select "2"
select select "10"
select select "2"
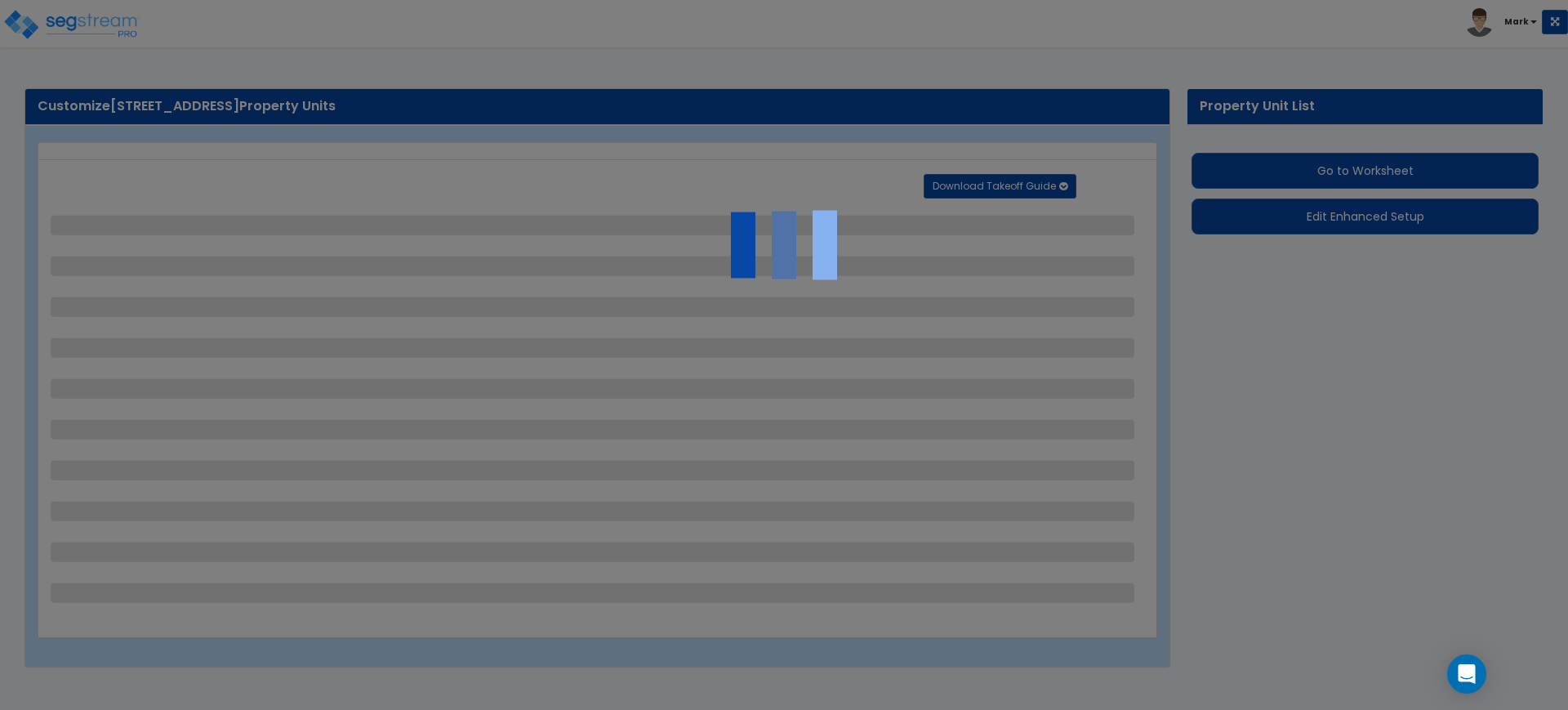
select select "2"
select select "1"
select select "2"
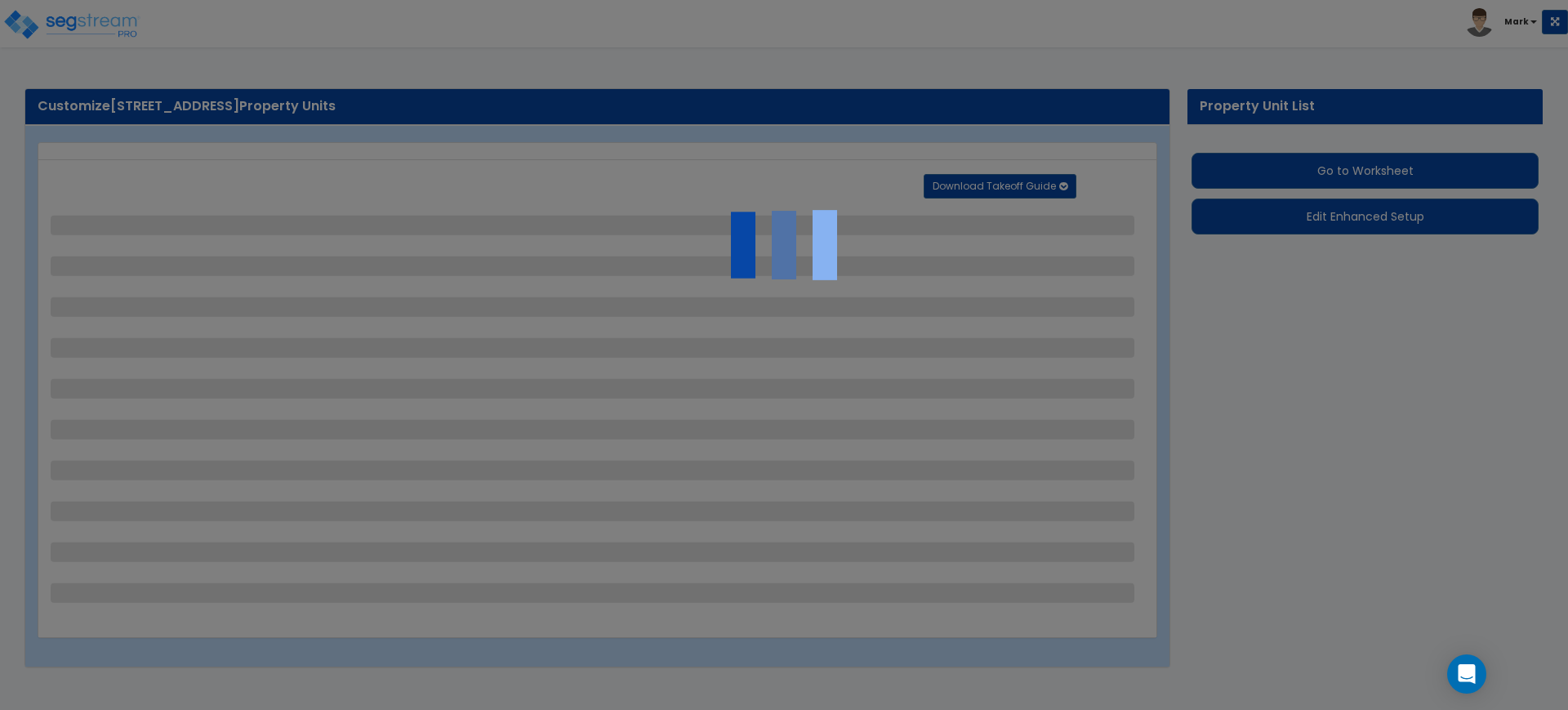
select select "2"
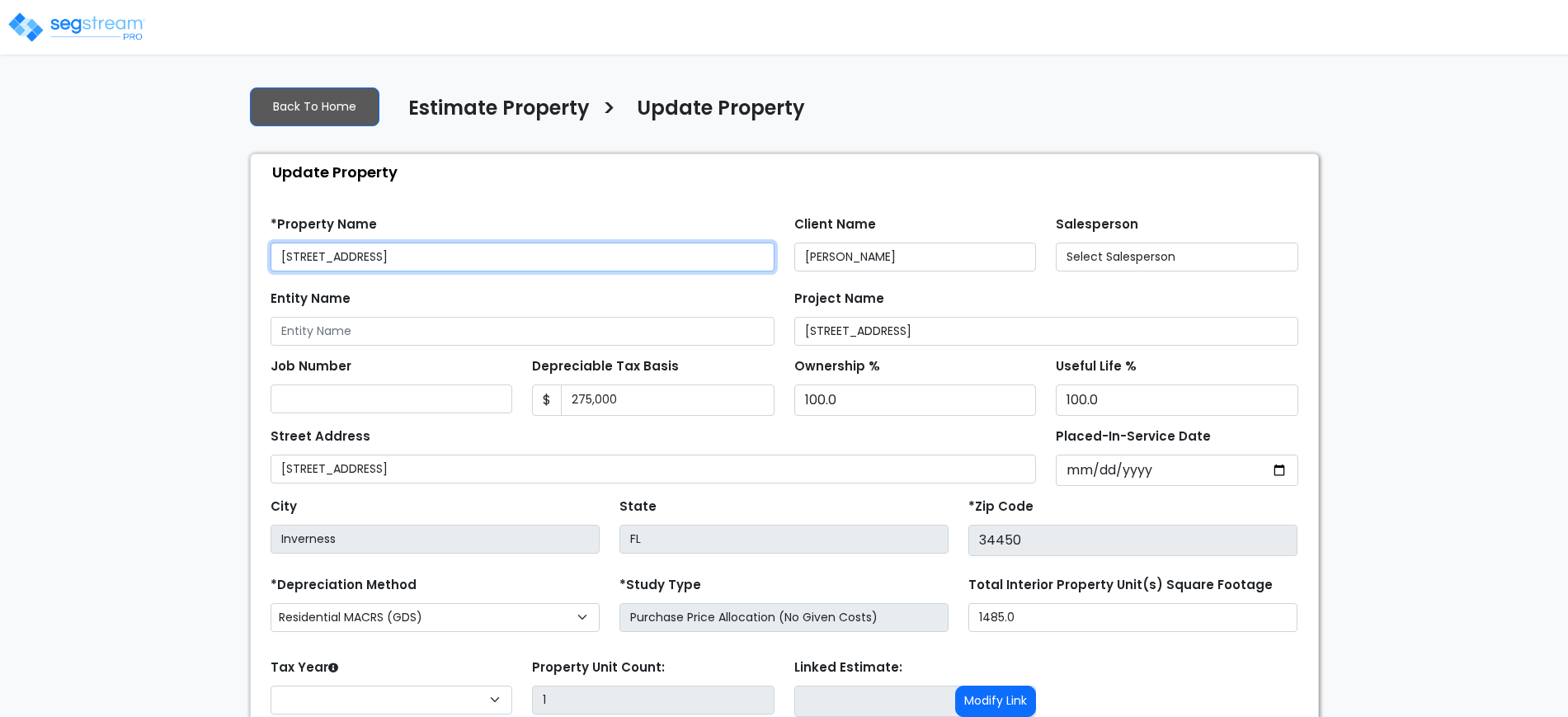
select select "2025"
